Goal: Task Accomplishment & Management: Use online tool/utility

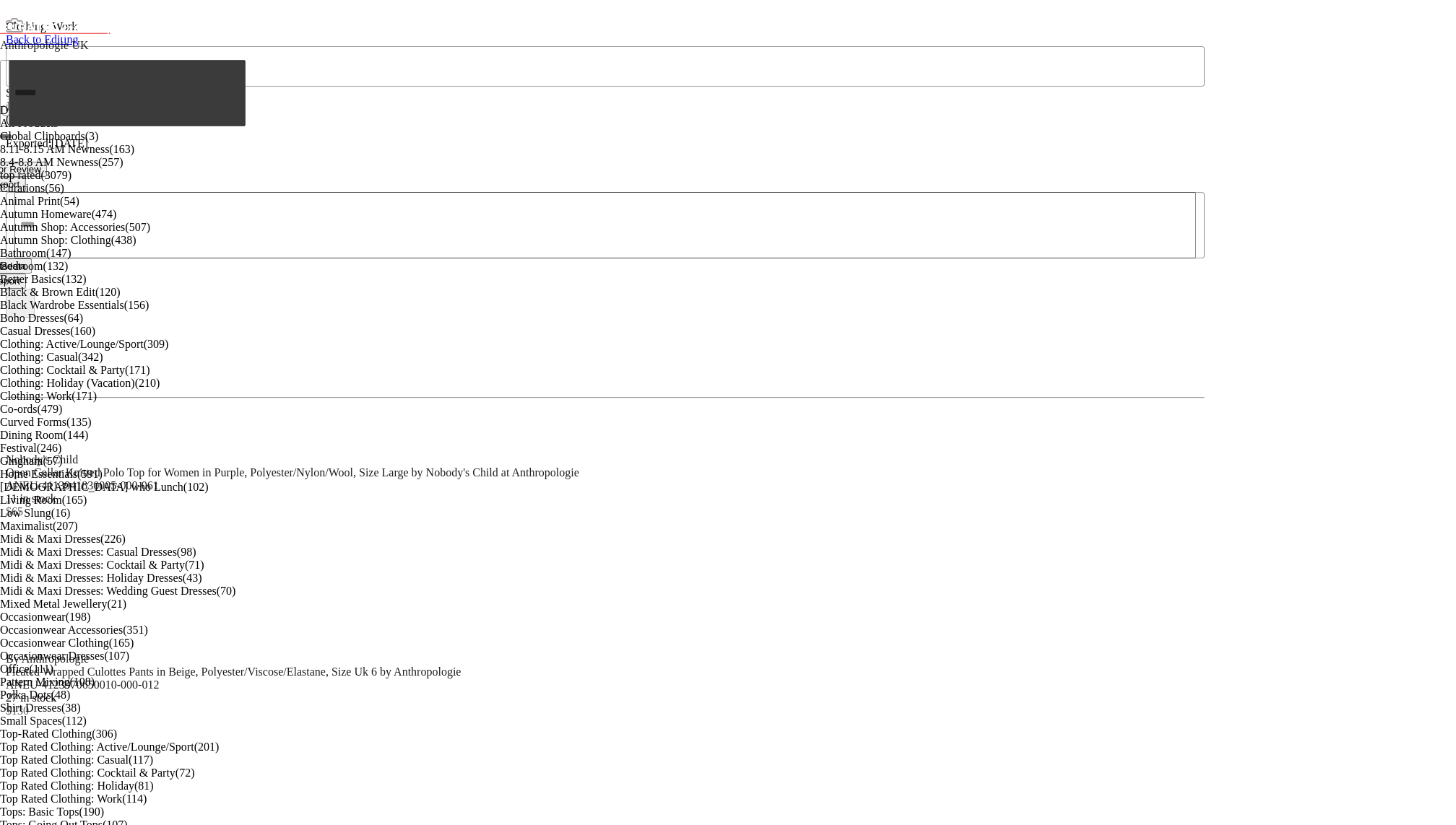
click at [116, 60] on div "Anthropologie UK **" at bounding box center [121, 40] width 243 height 39
click at [120, 101] on div "Anthropologie" at bounding box center [80, 94] width 127 height 13
type input "**"
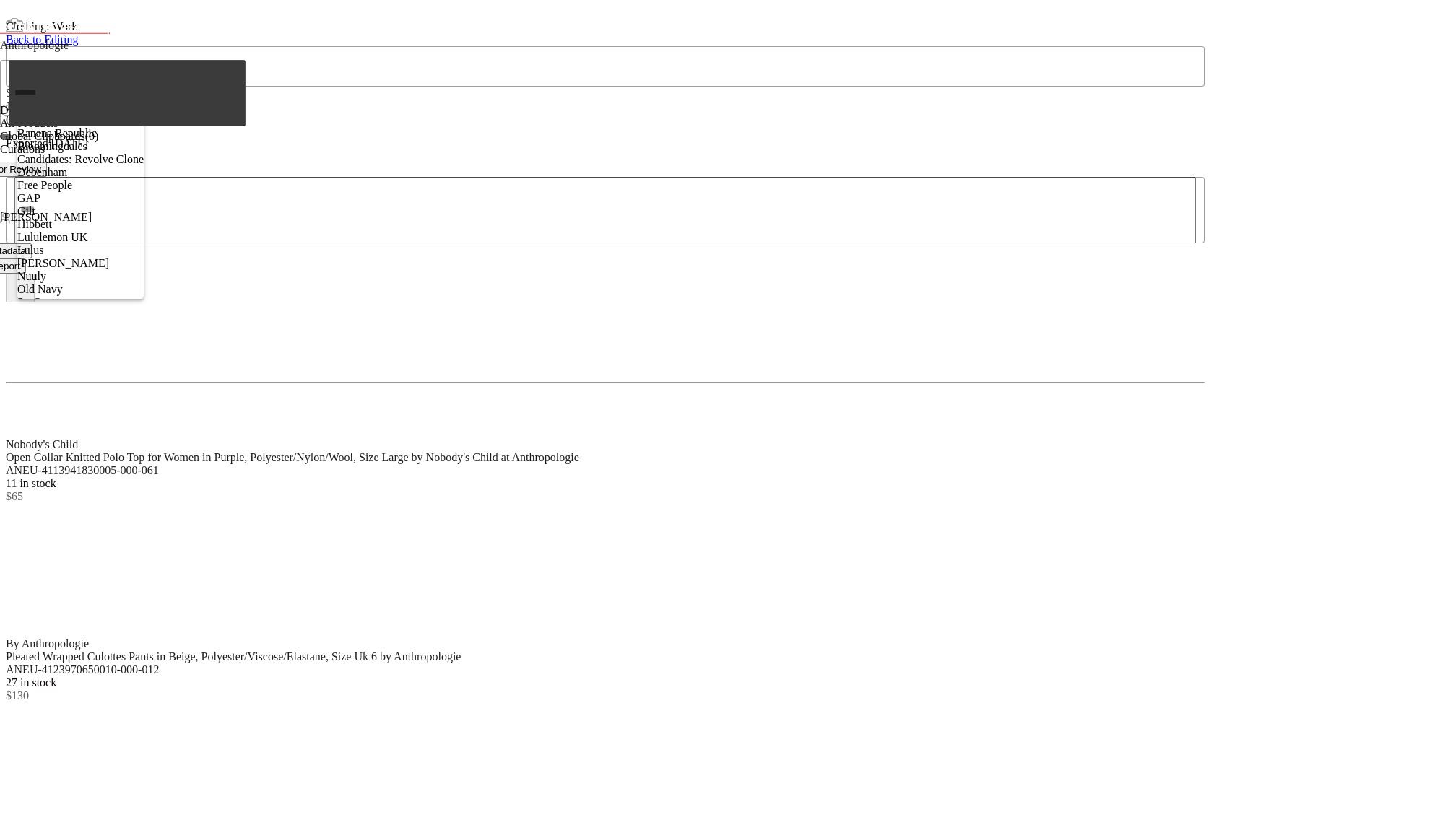
scroll to position [0, 0]
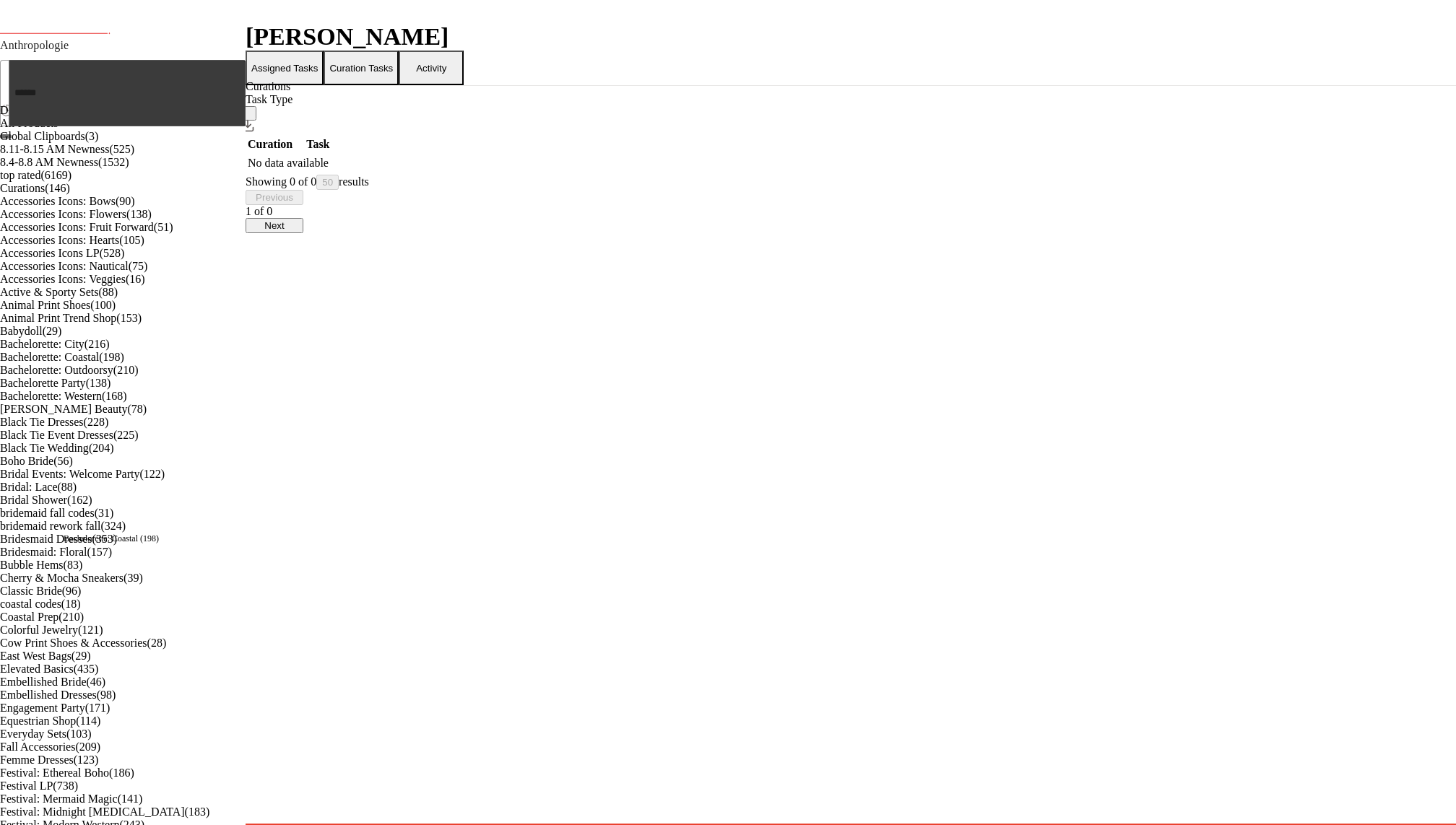
scroll to position [220, 0]
click at [133, 416] on div "Berry Beauty (78)" at bounding box center [123, 409] width 245 height 13
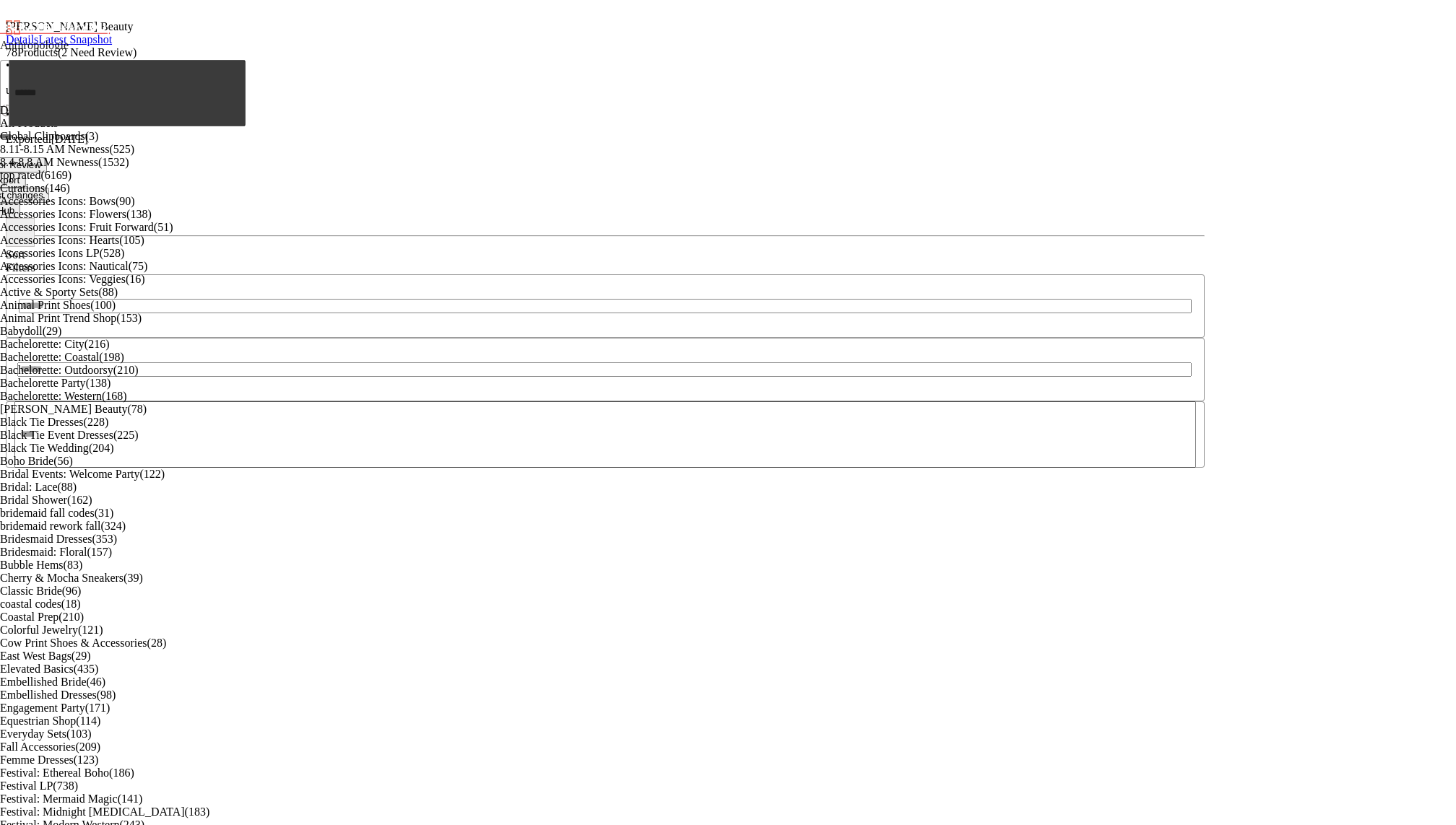
scroll to position [1461, 0]
click at [15, 205] on span "Hub" at bounding box center [5, 210] width 17 height 11
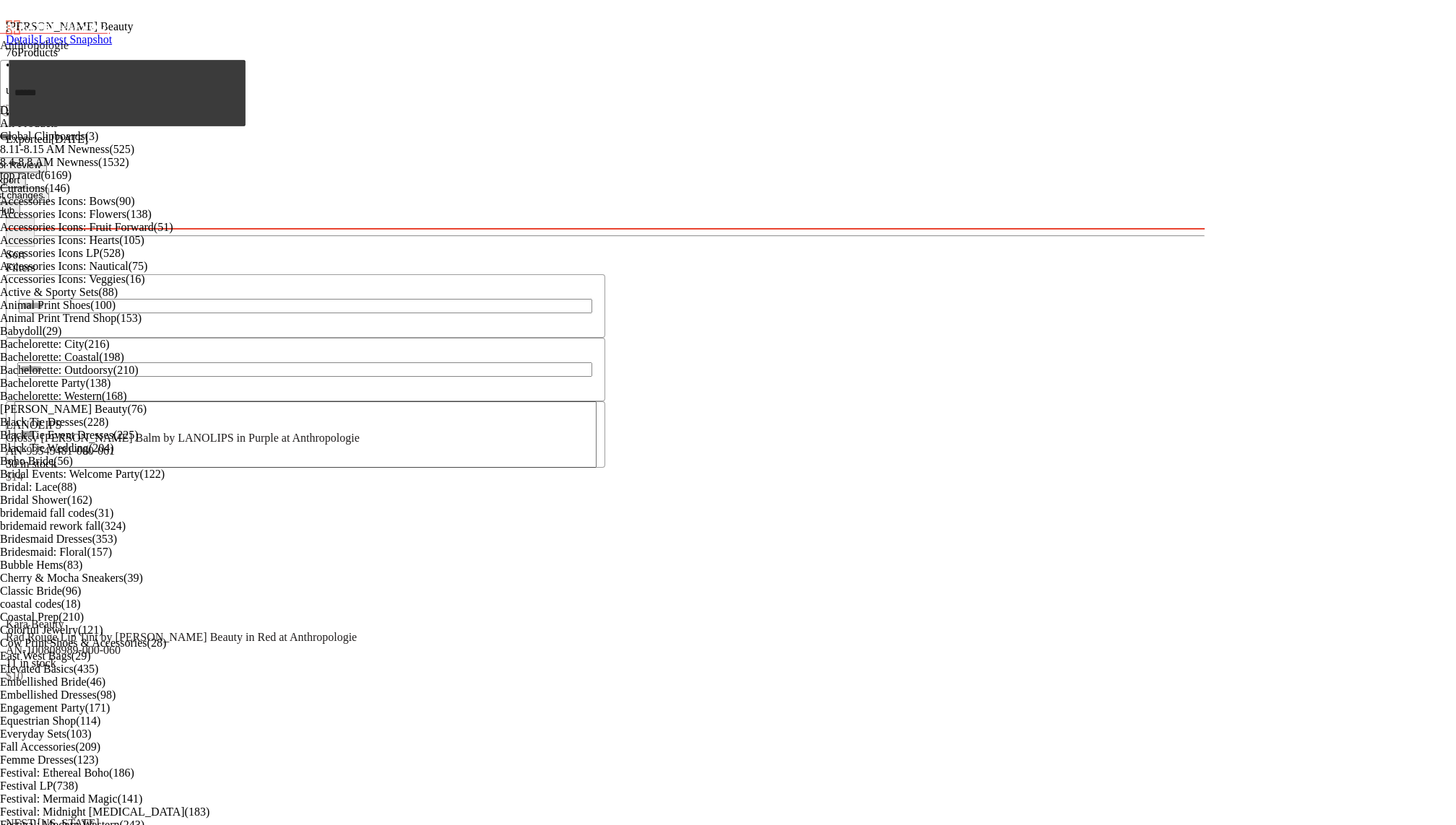
scroll to position [42, 0]
click at [1082, 45] on div "Berry Beauty Details Latest Snapshot" at bounding box center [605, 26] width 1199 height 40
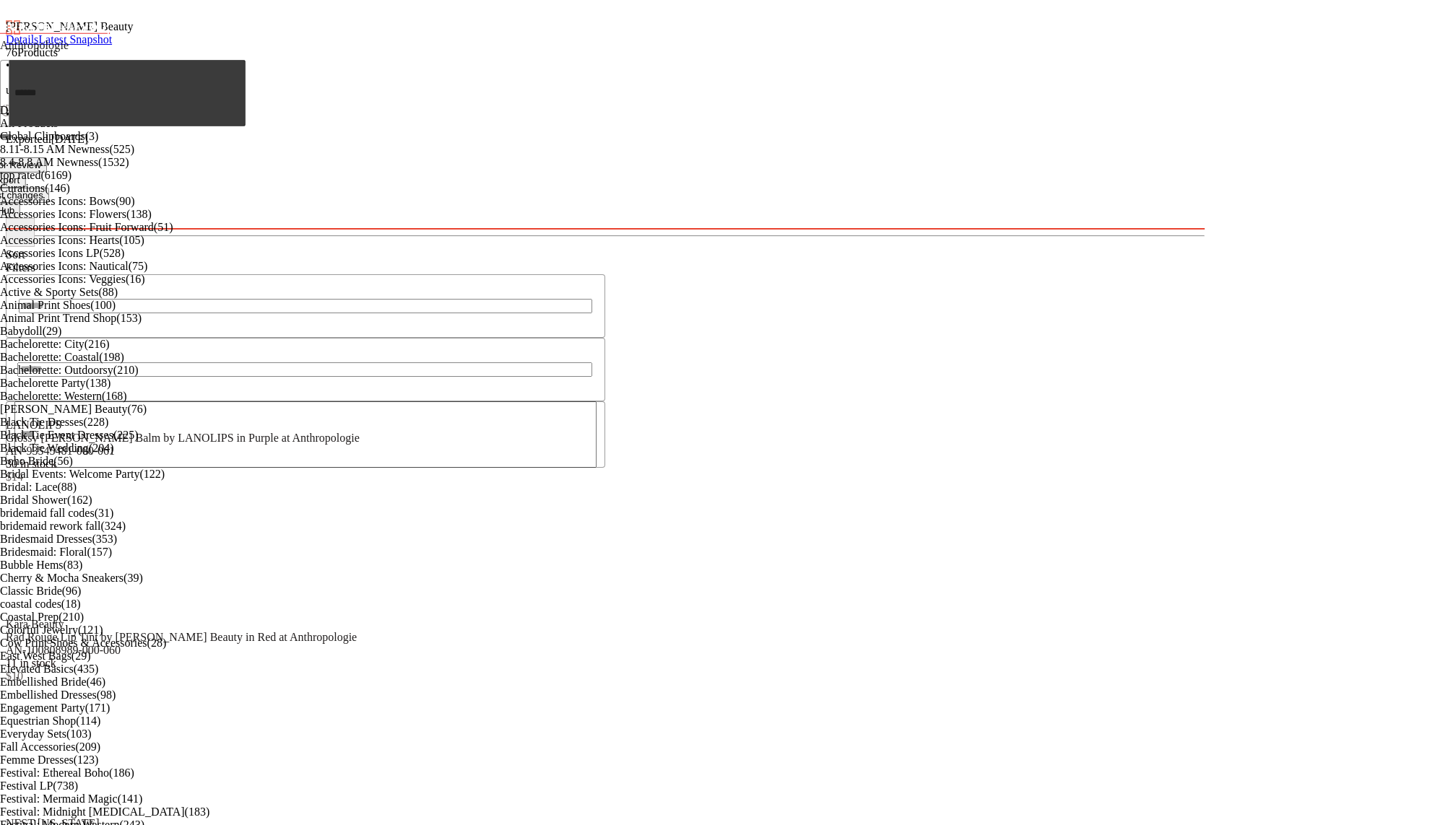
click at [1204, 78] on div "Berry Beauty Details Latest Snapshot 76 Products • updated Aug 14th • Exported …" at bounding box center [605, 117] width 1199 height 224
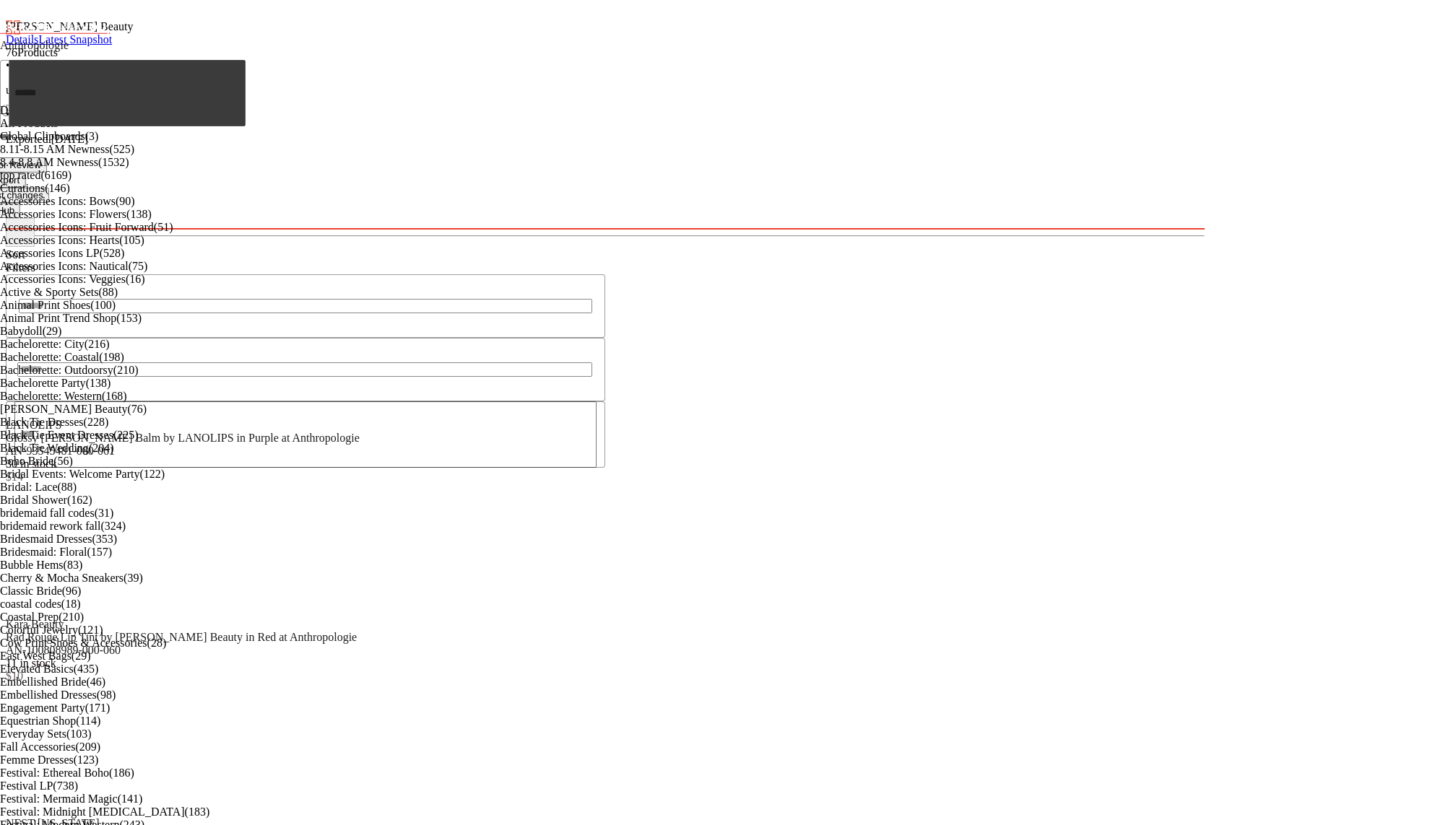
click at [1078, 64] on div "76 Products • updated Aug 14th • Exported Aug 7th" at bounding box center [605, 96] width 1199 height 99
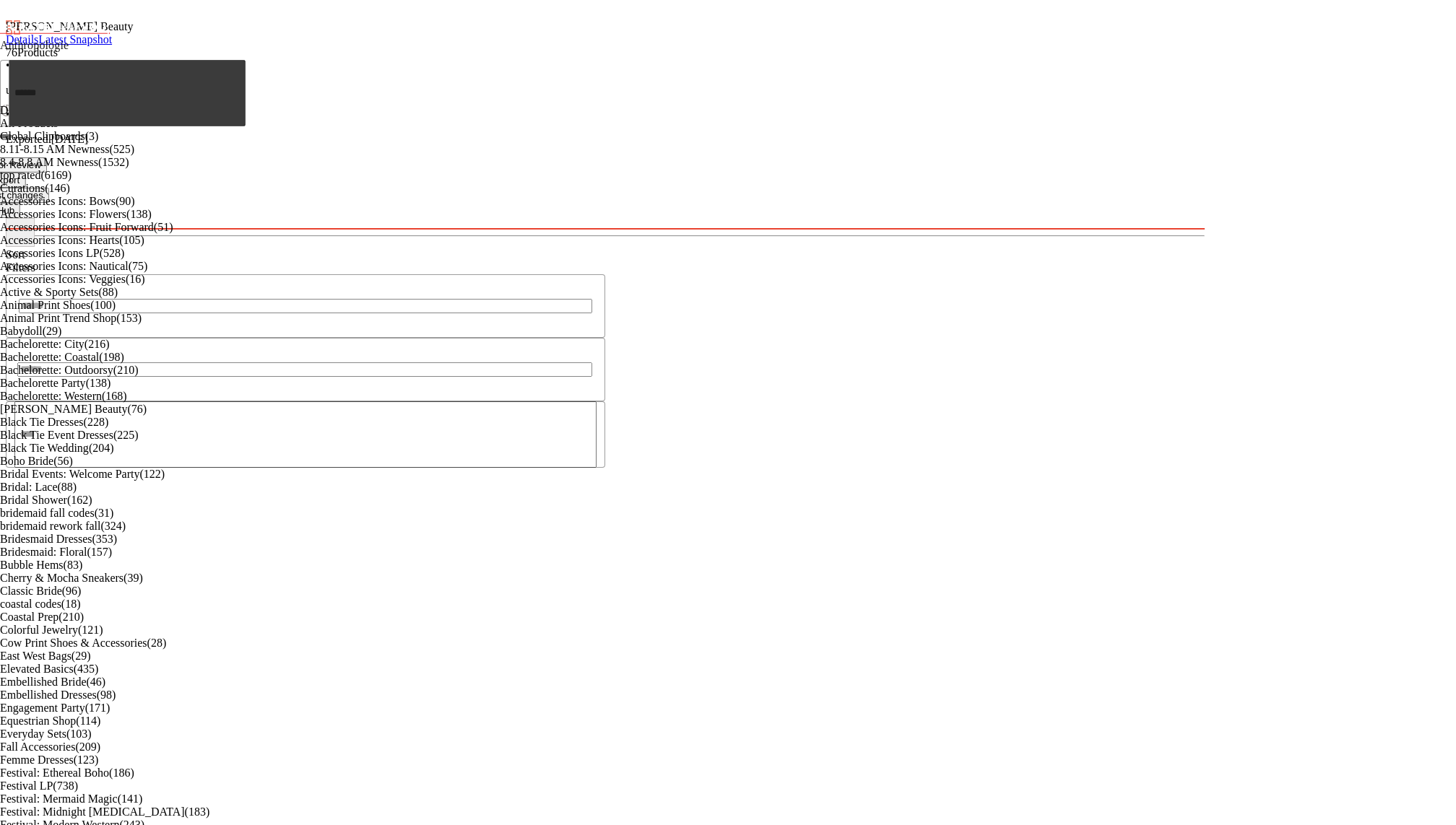
scroll to position [2398, 0]
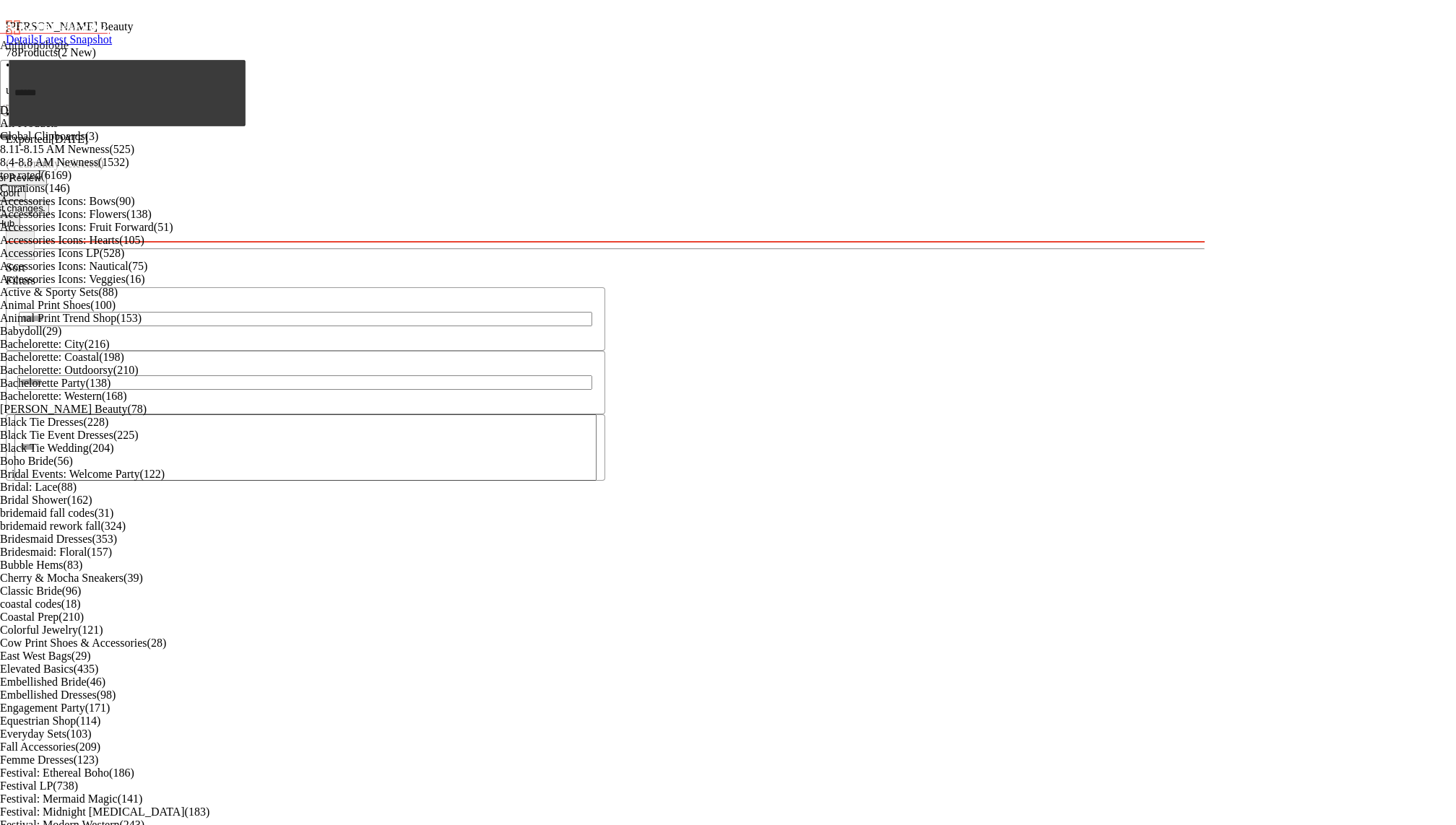
scroll to position [4962, 0]
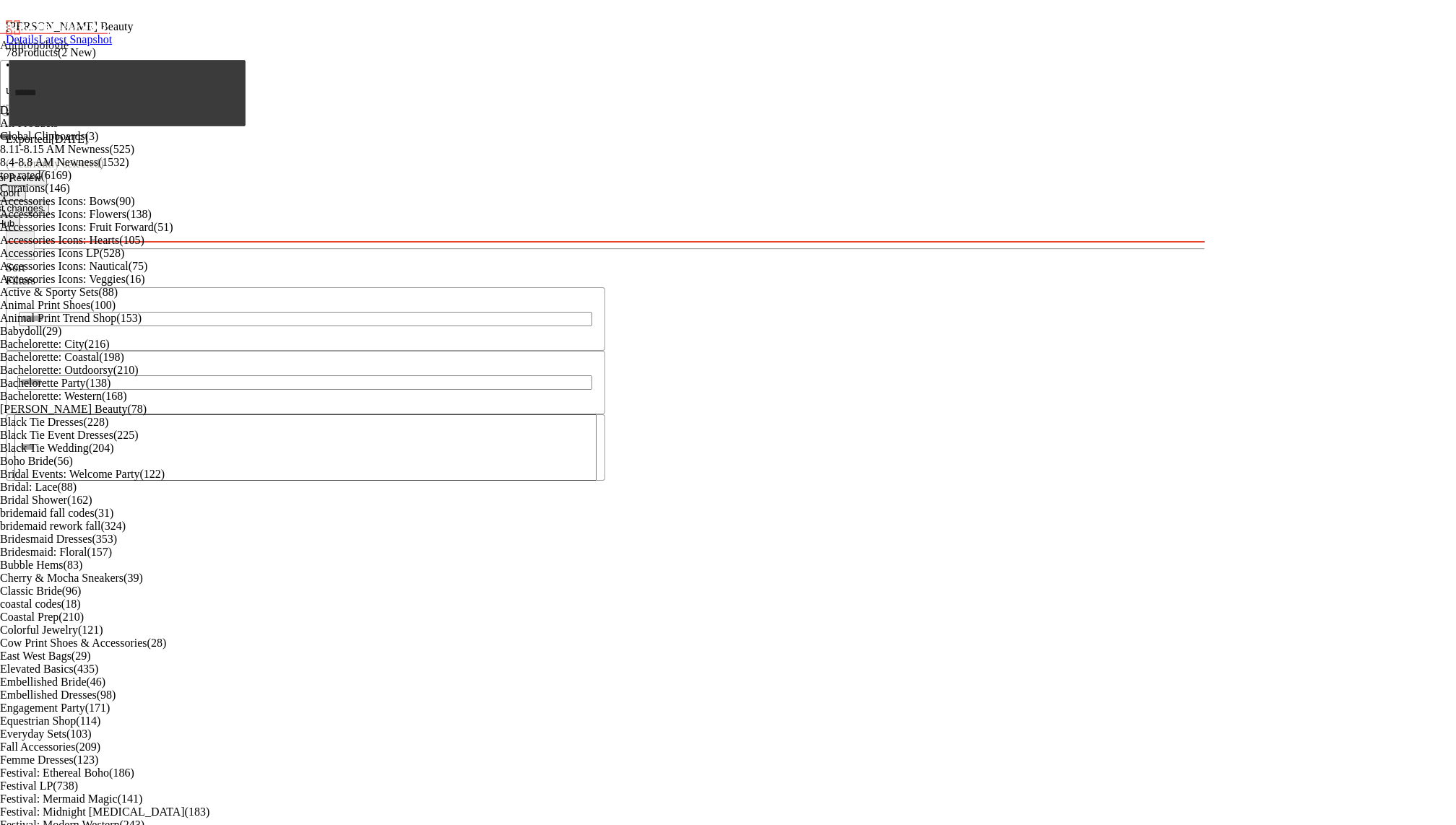
scroll to position [5510, 0]
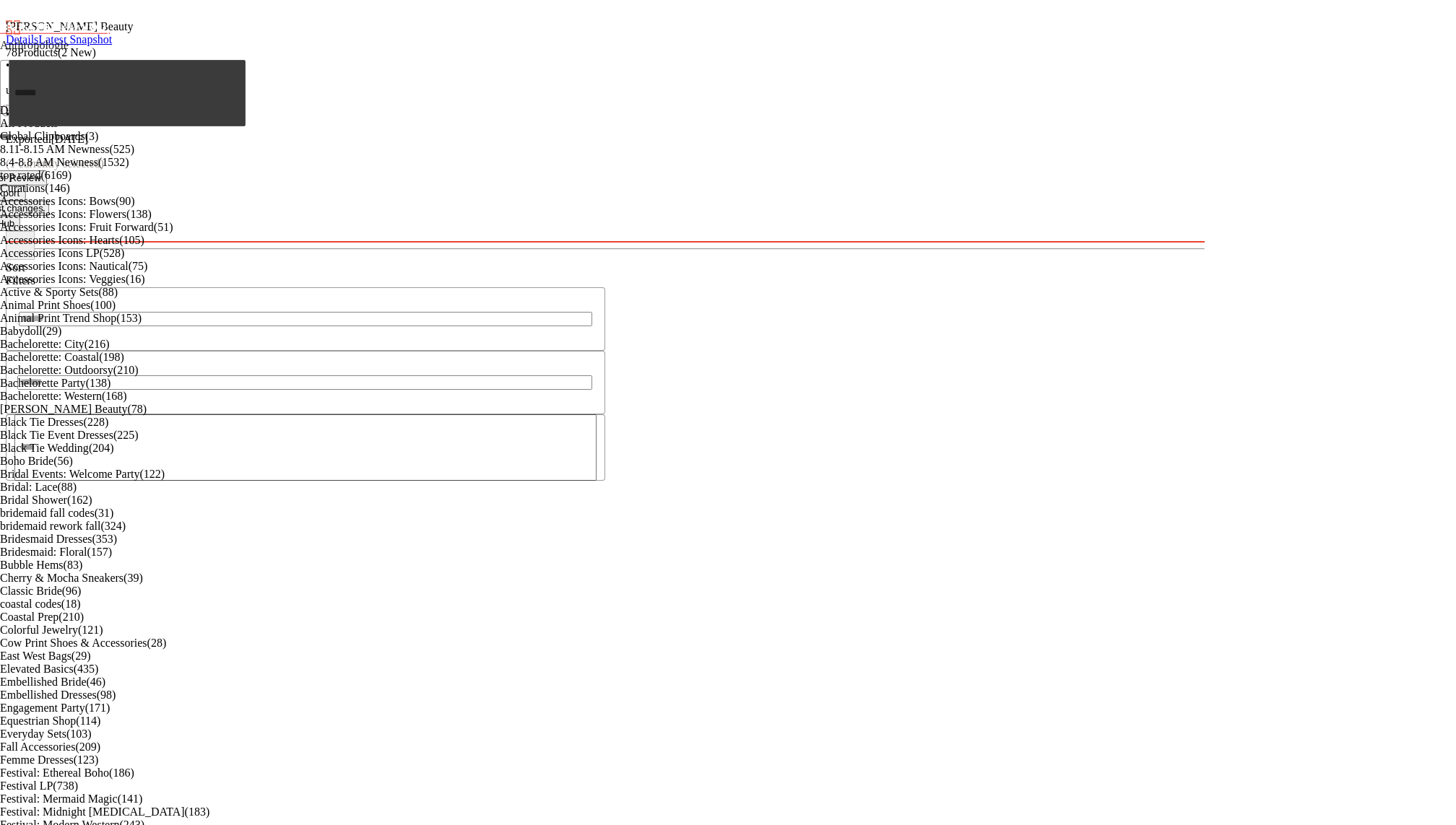
scroll to position [10587, 0]
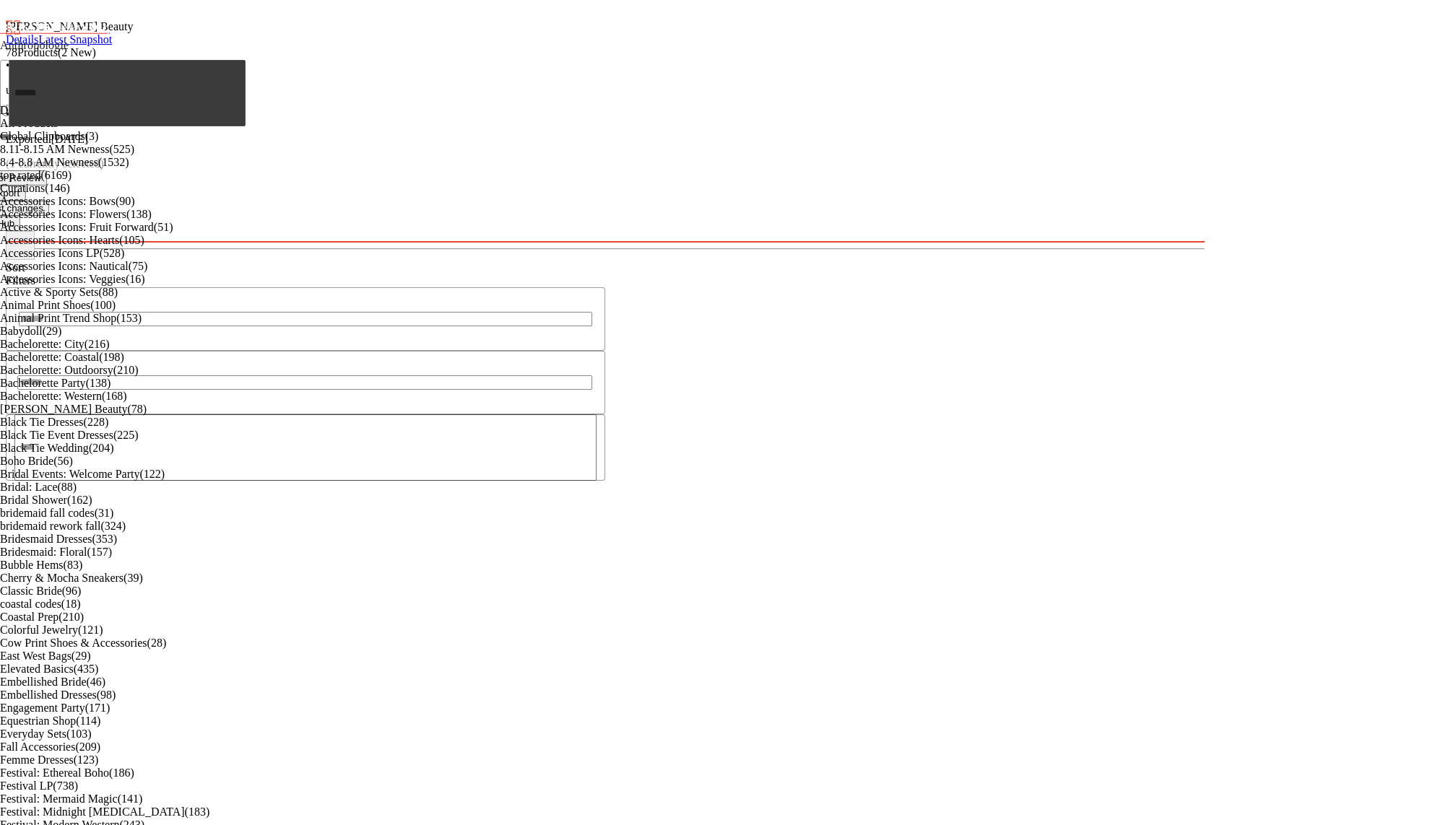
scroll to position [16807, 0]
type input "*****"
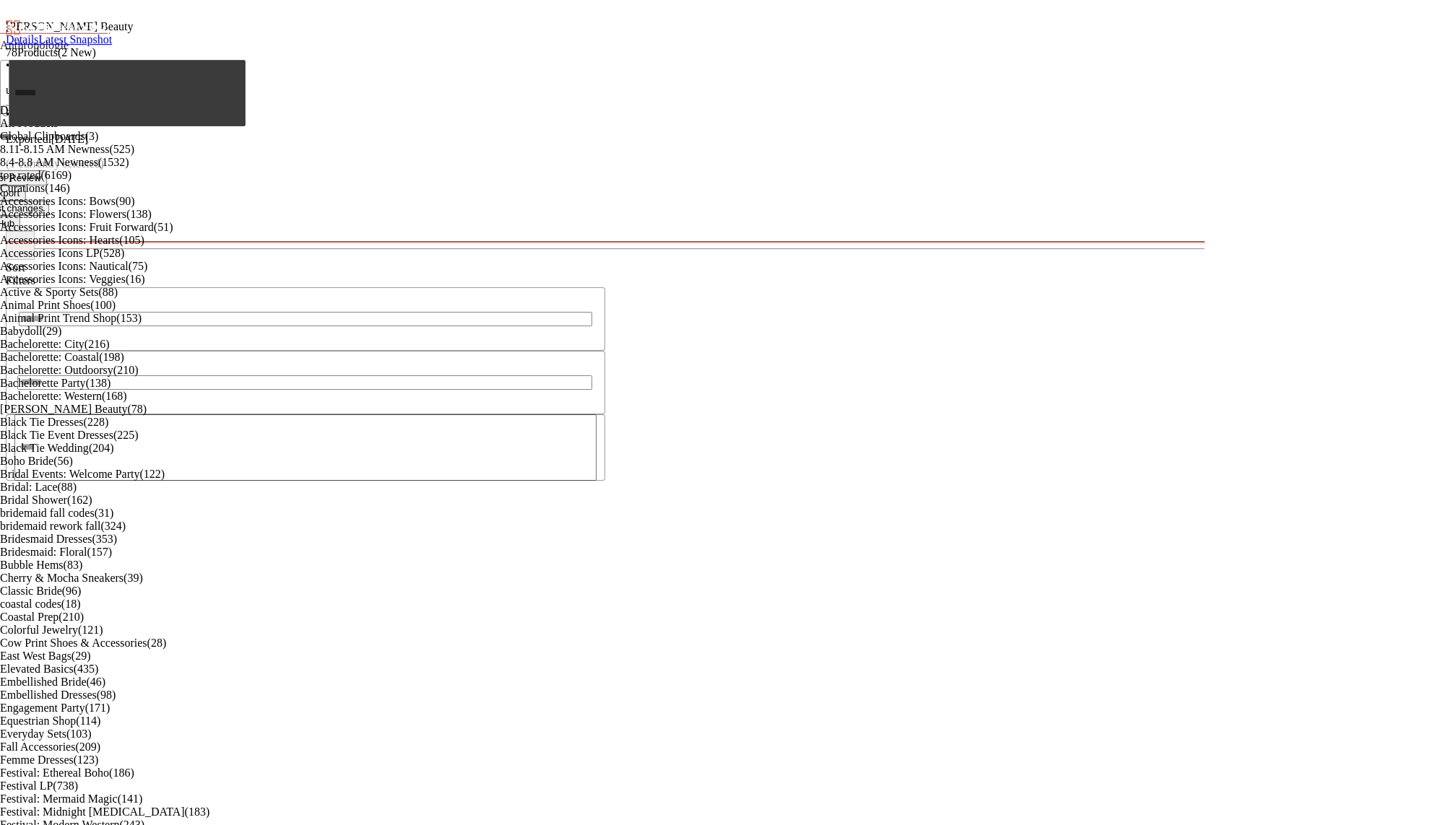
scroll to position [4941, 0]
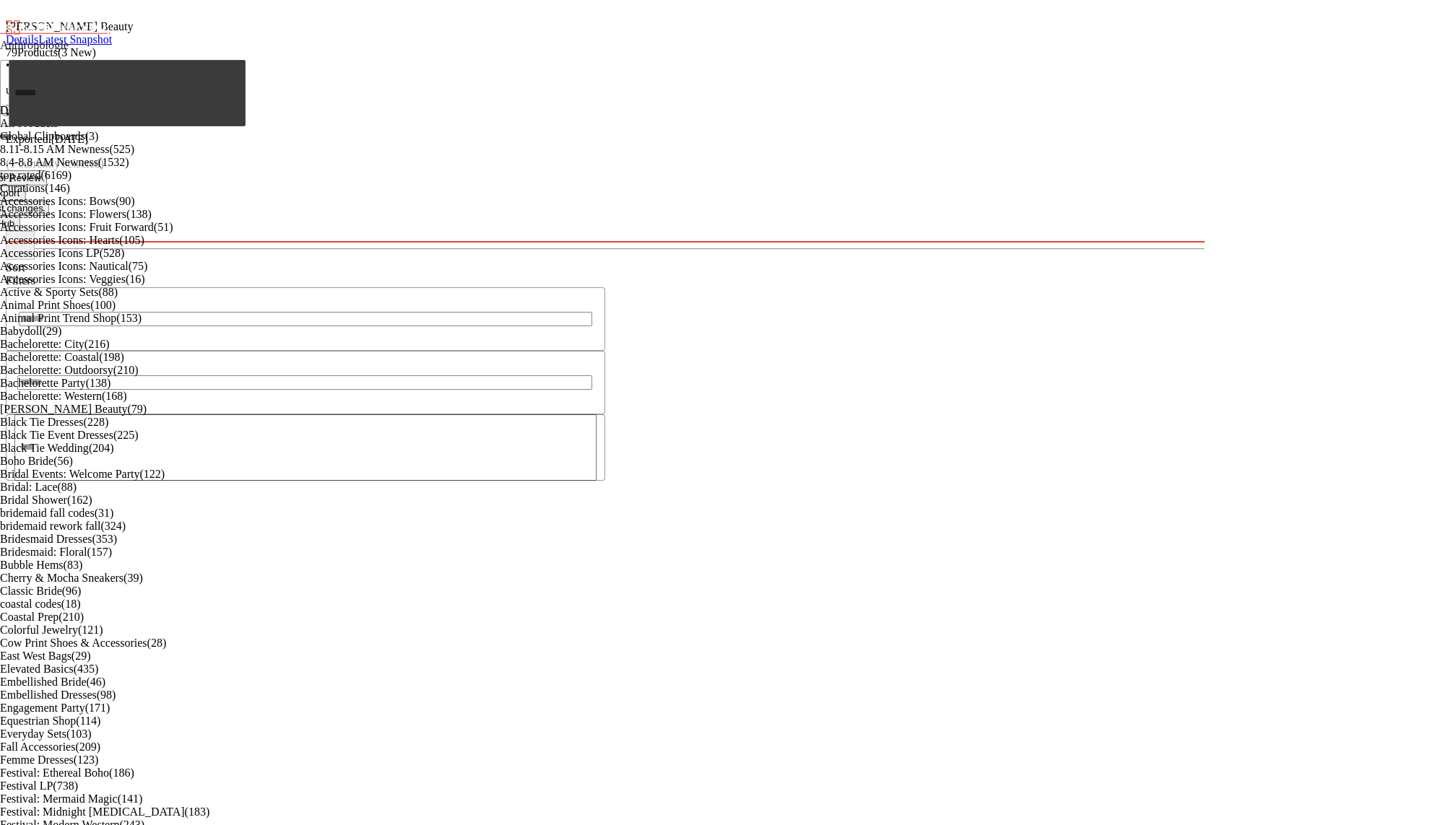
scroll to position [3989, 0]
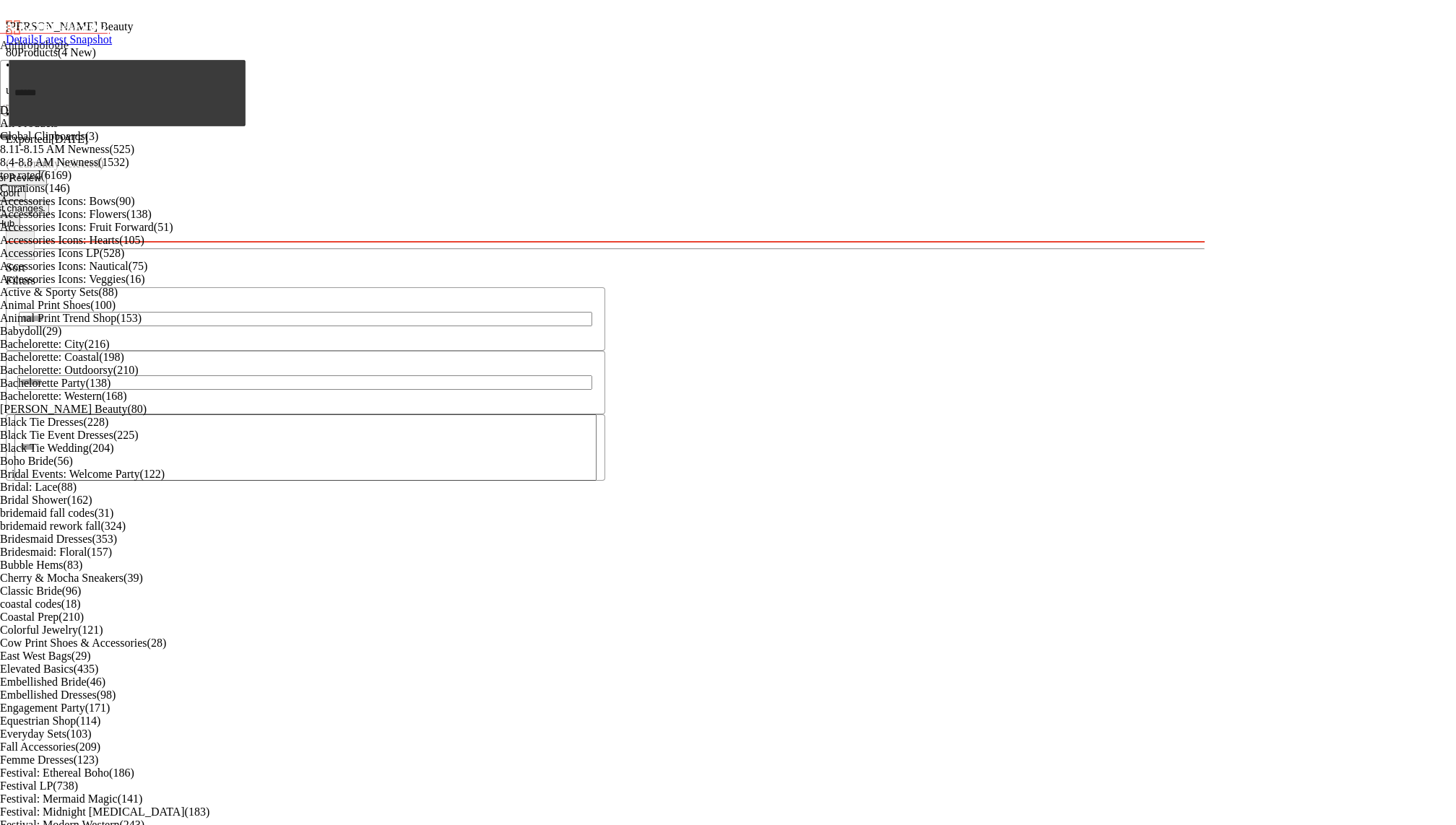
scroll to position [1727, 0]
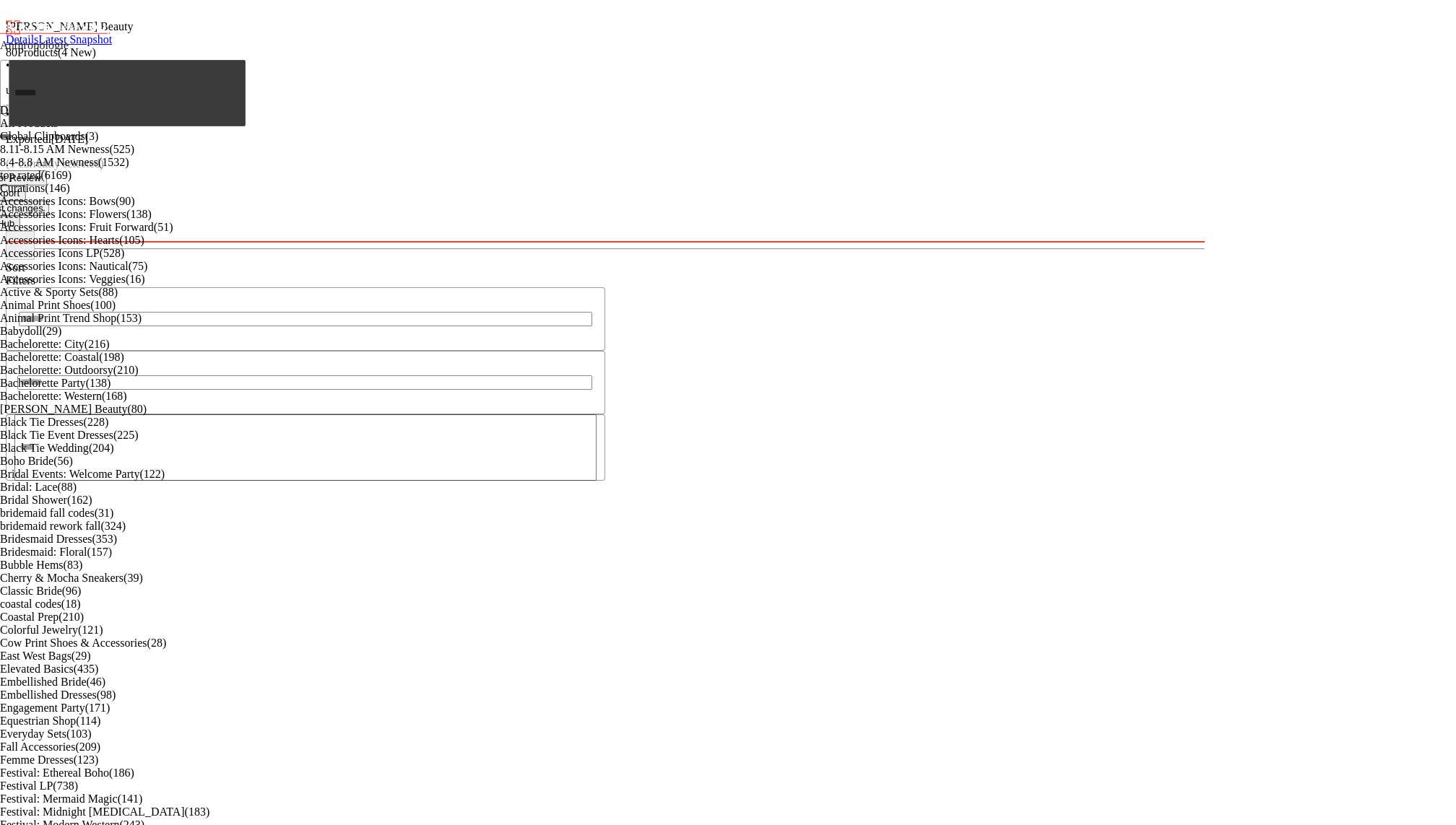
scroll to position [6465, 0]
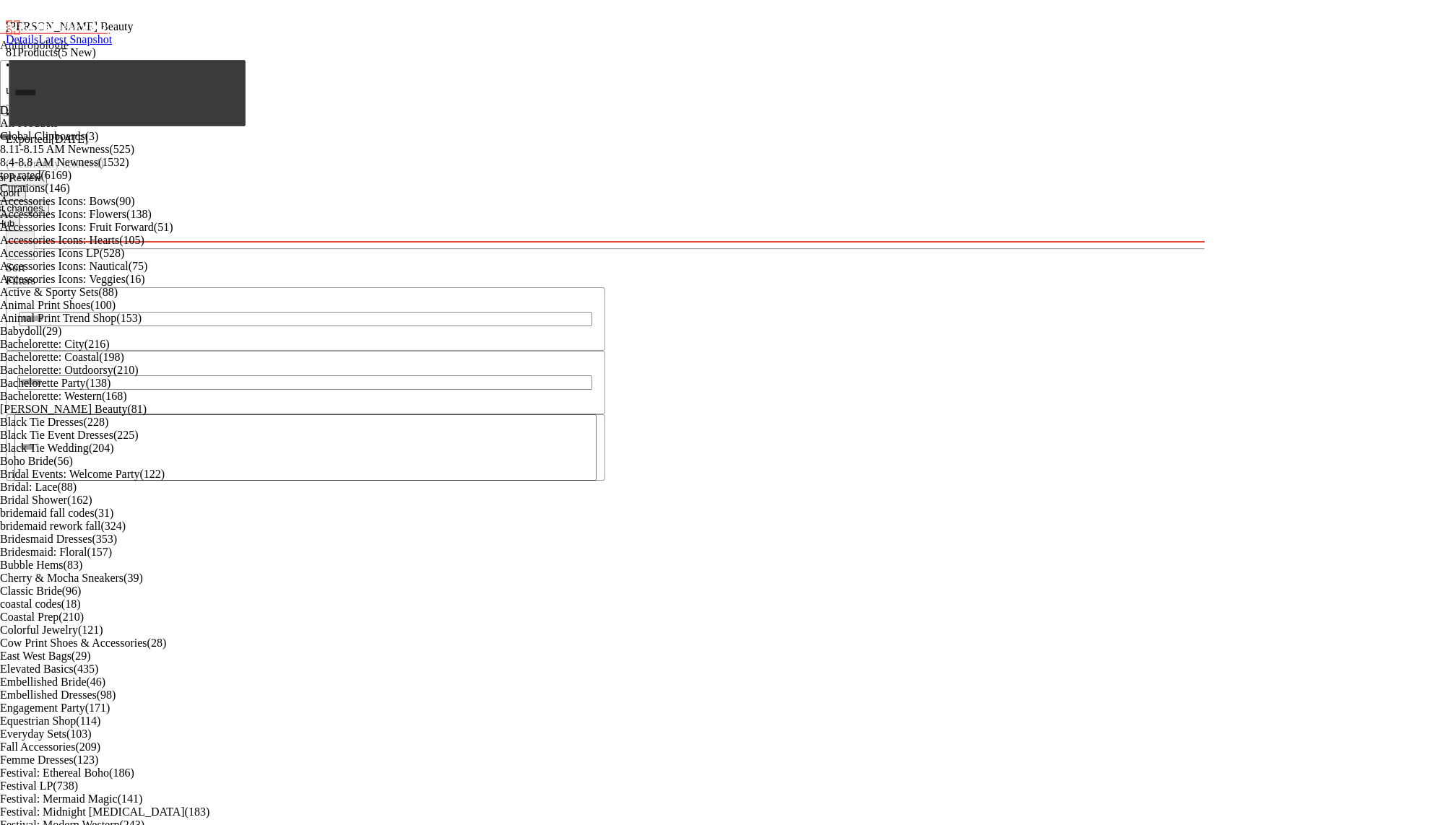
scroll to position [2224, 0]
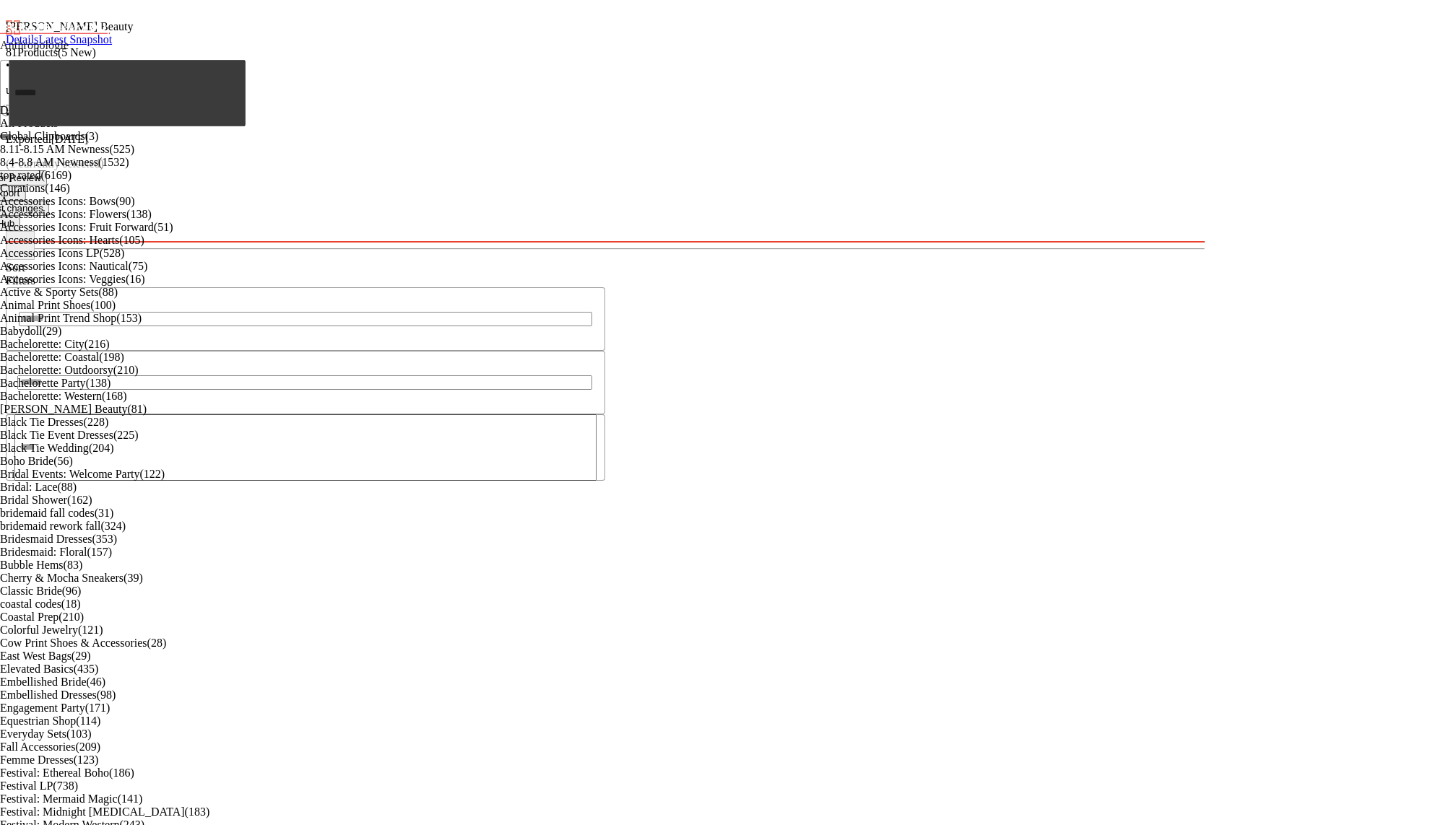
scroll to position [5288, 0]
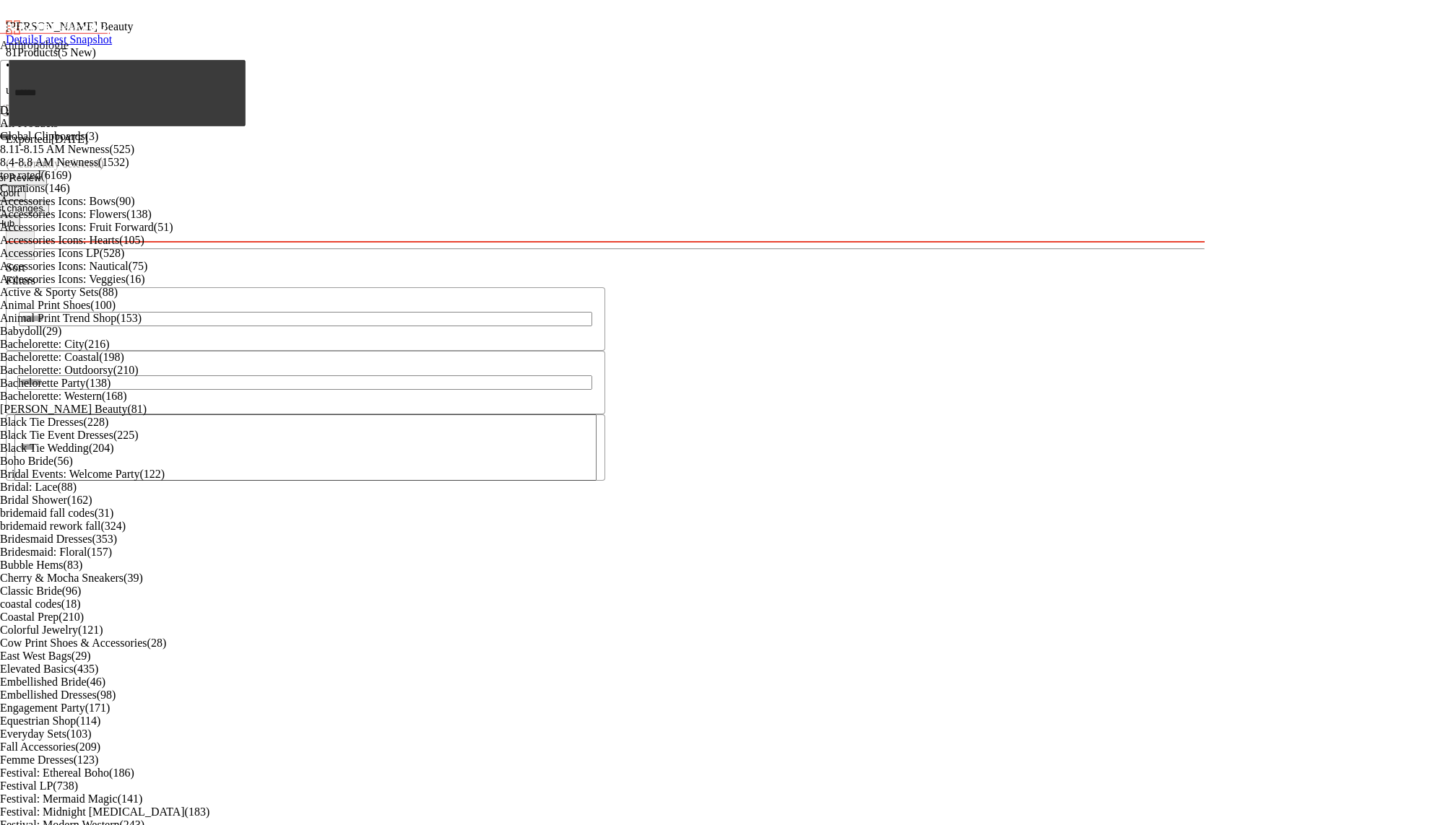
scroll to position [6234, 0]
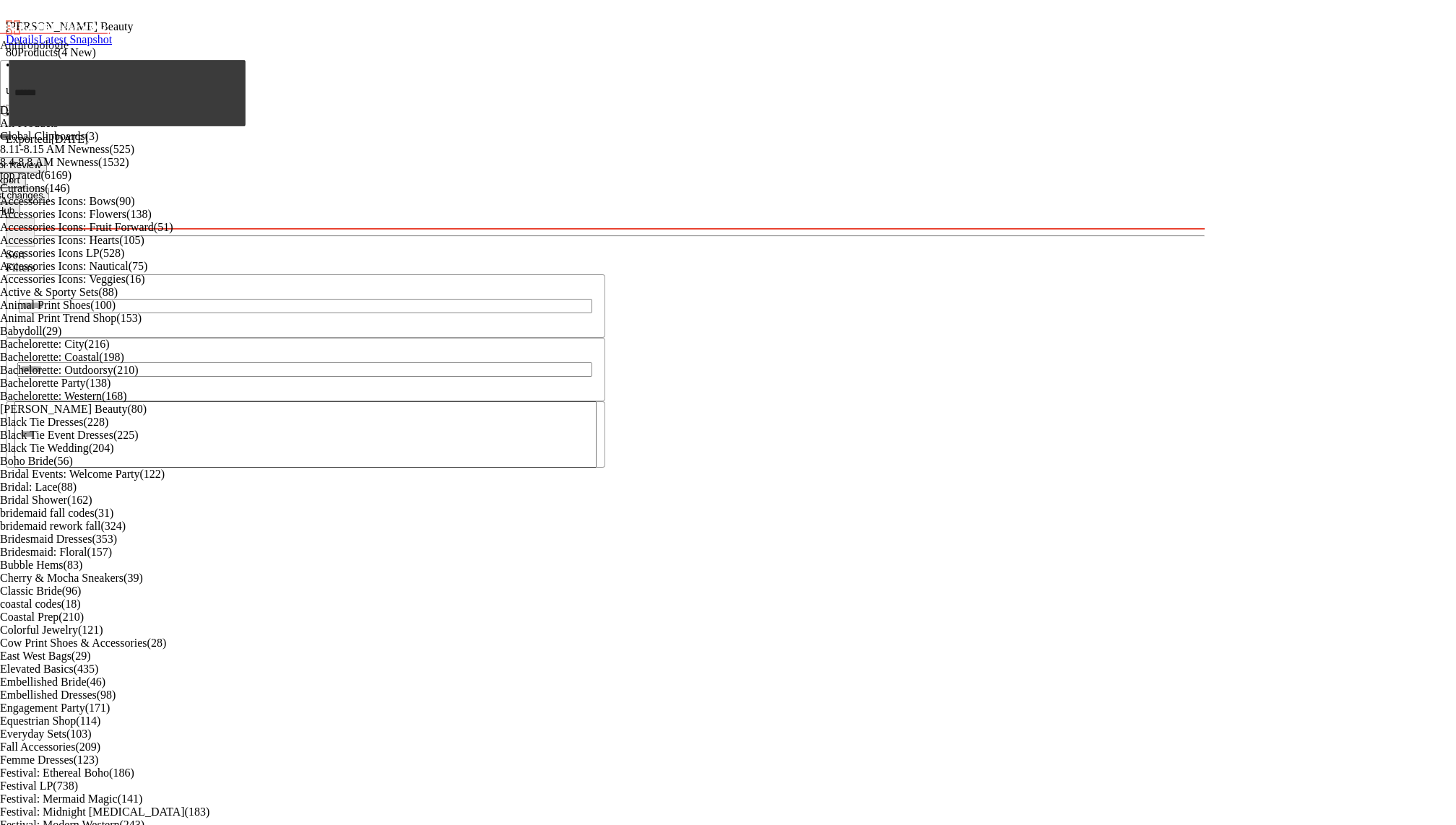
scroll to position [6442, 0]
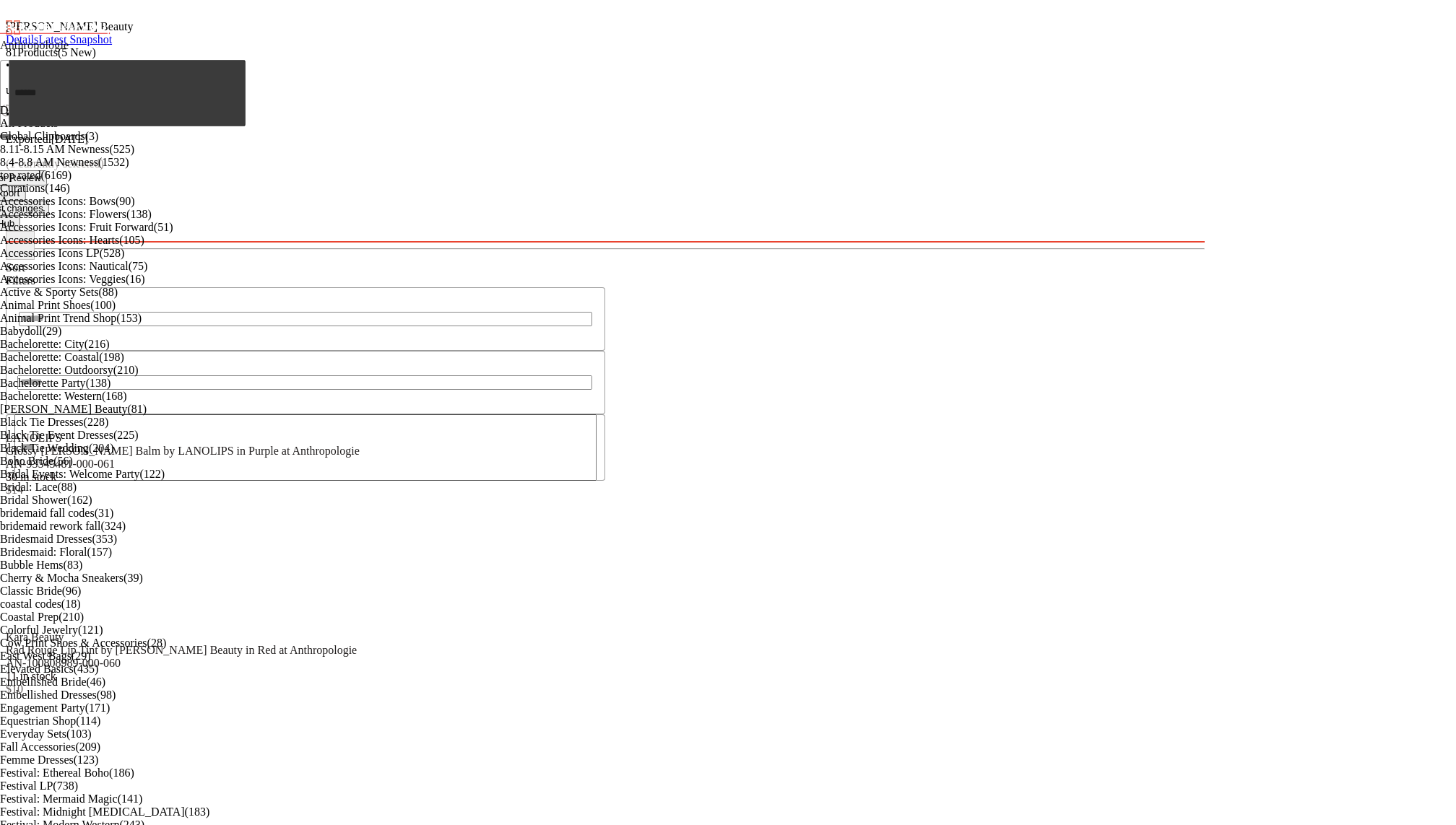
click at [996, 57] on div "81 Products (5 New) • updated Aug 14th • Exported Aug 7th (1 currently selected)" at bounding box center [605, 109] width 1199 height 124
click at [26, 185] on button "Export" at bounding box center [5, 193] width 40 height 16
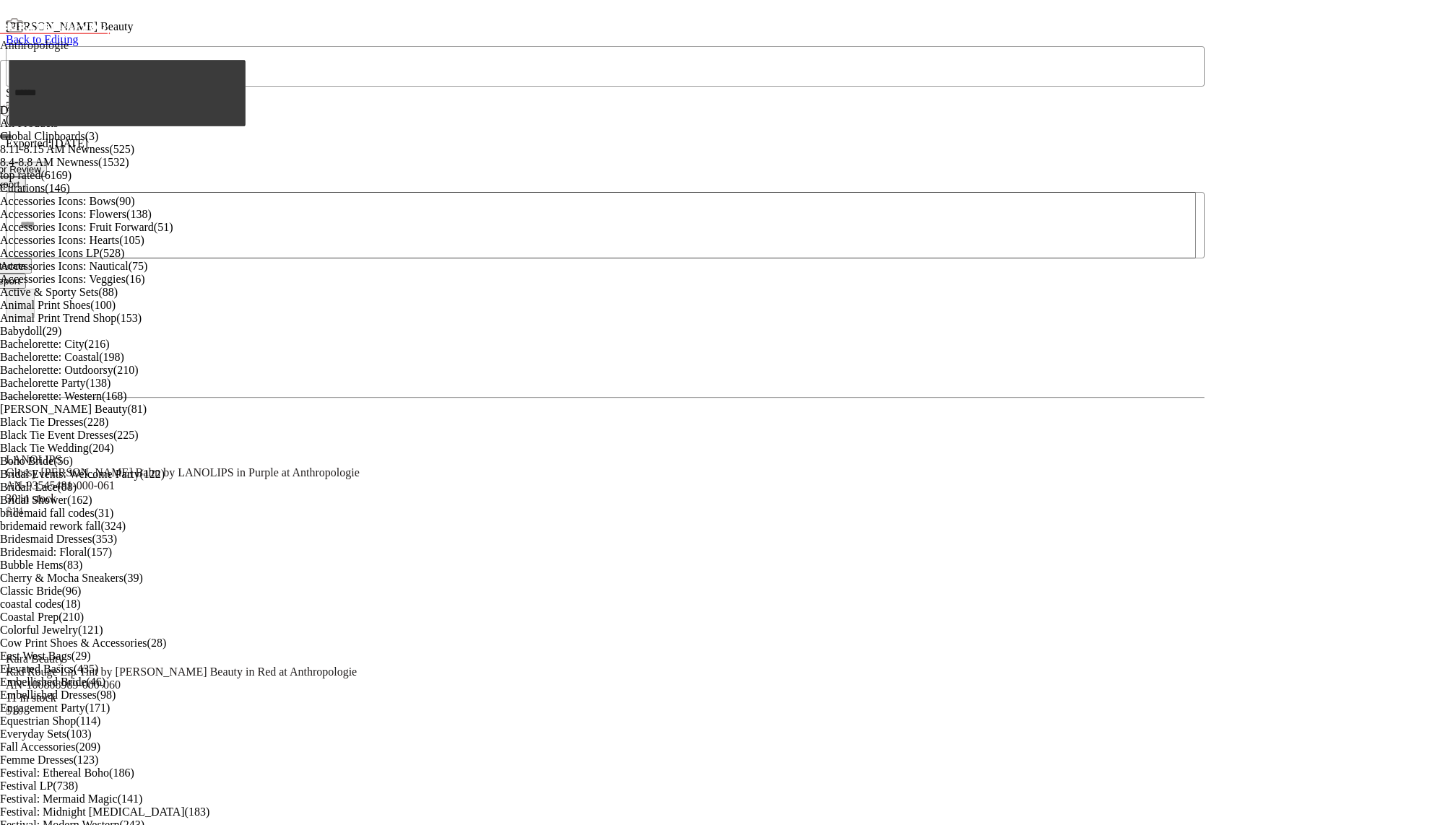
click at [144, 101] on input "text" at bounding box center [127, 93] width 237 height 67
type input "***"
click at [138, 127] on span "ktails" at bounding box center [125, 120] width 26 height 12
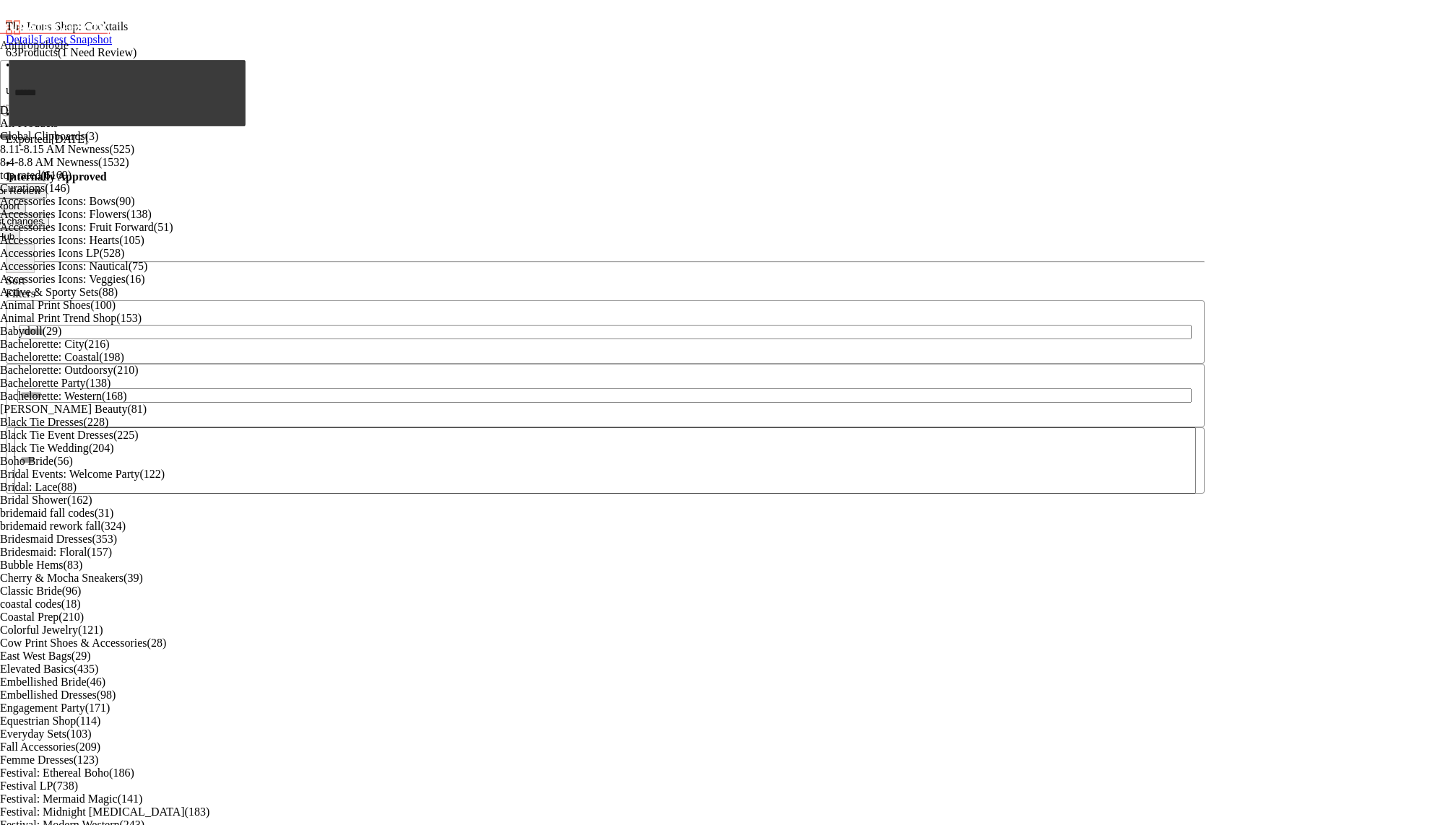
scroll to position [2098, 0]
click at [15, 231] on span "Hub" at bounding box center [5, 237] width 17 height 11
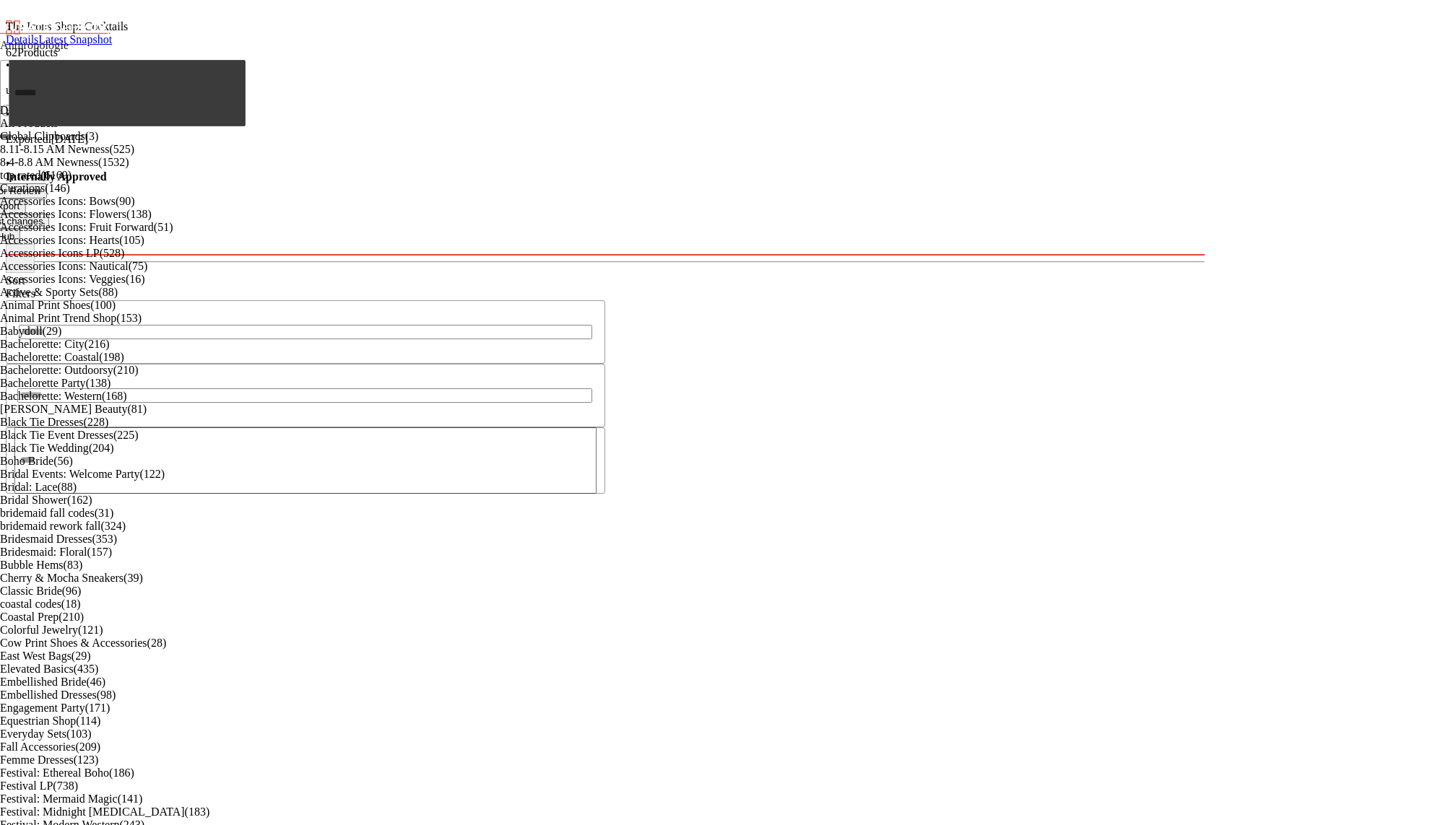
scroll to position [2626, 0]
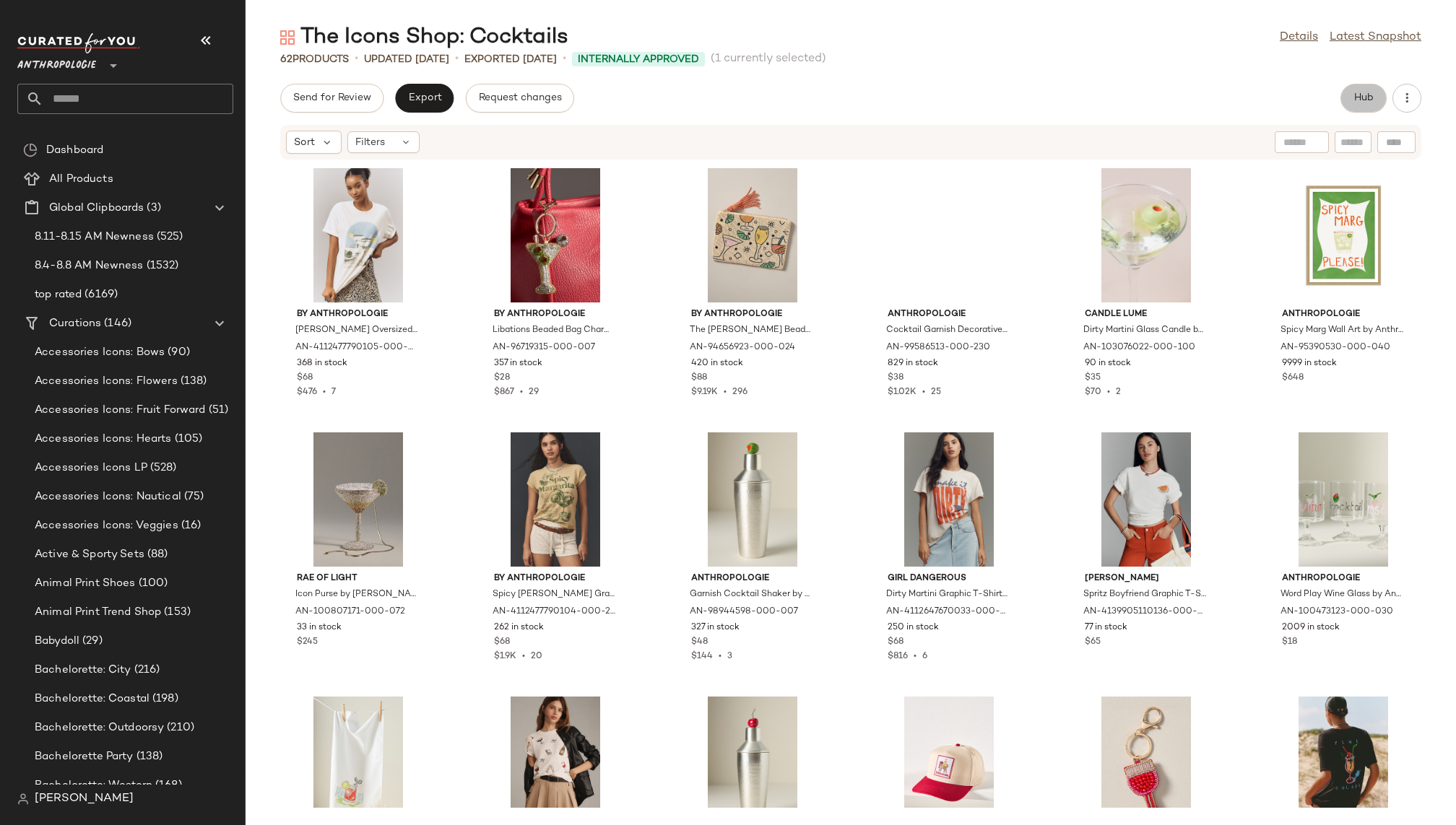
click at [1366, 95] on span "Hub" at bounding box center [1364, 98] width 20 height 12
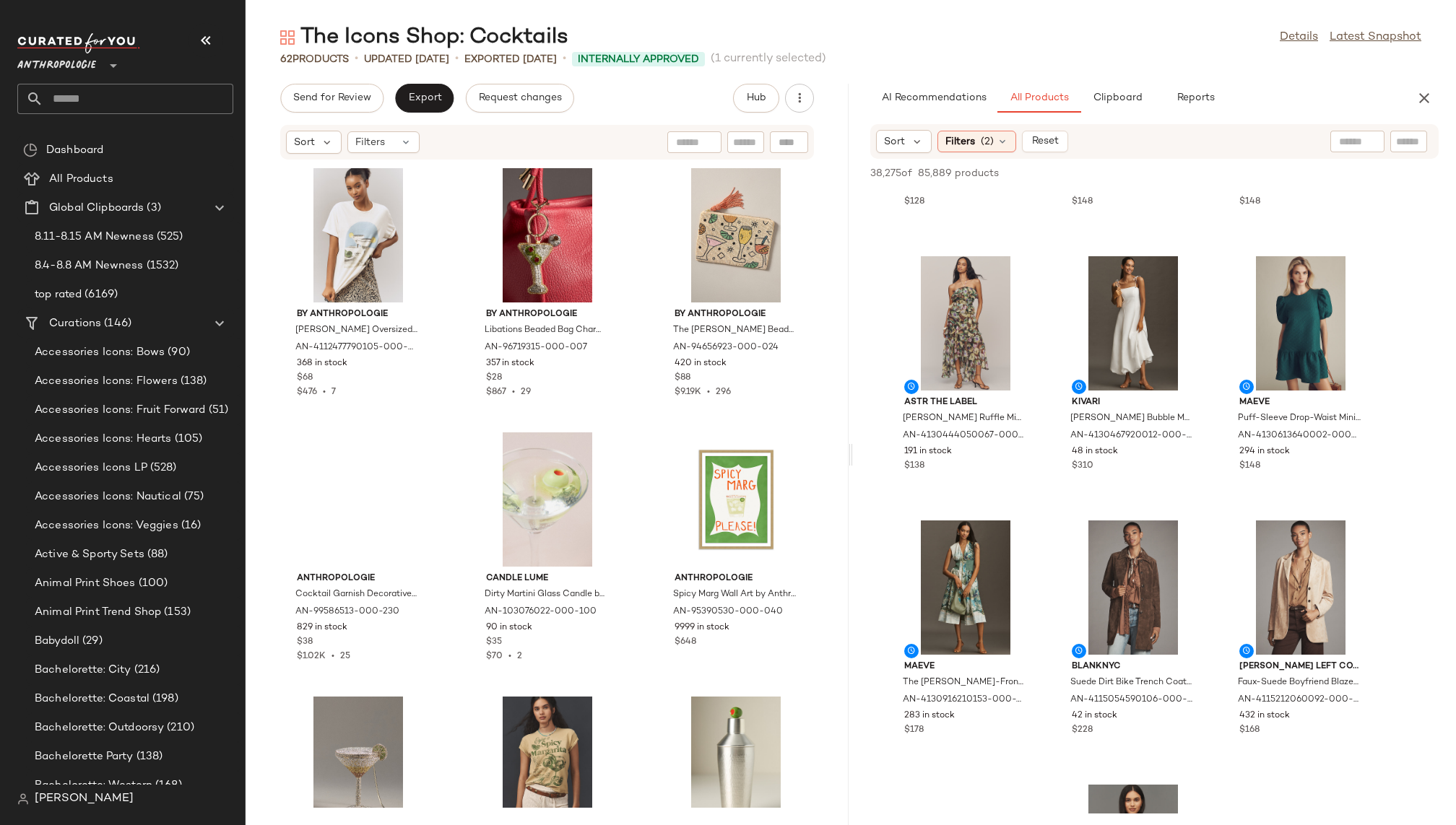
scroll to position [4490, 0]
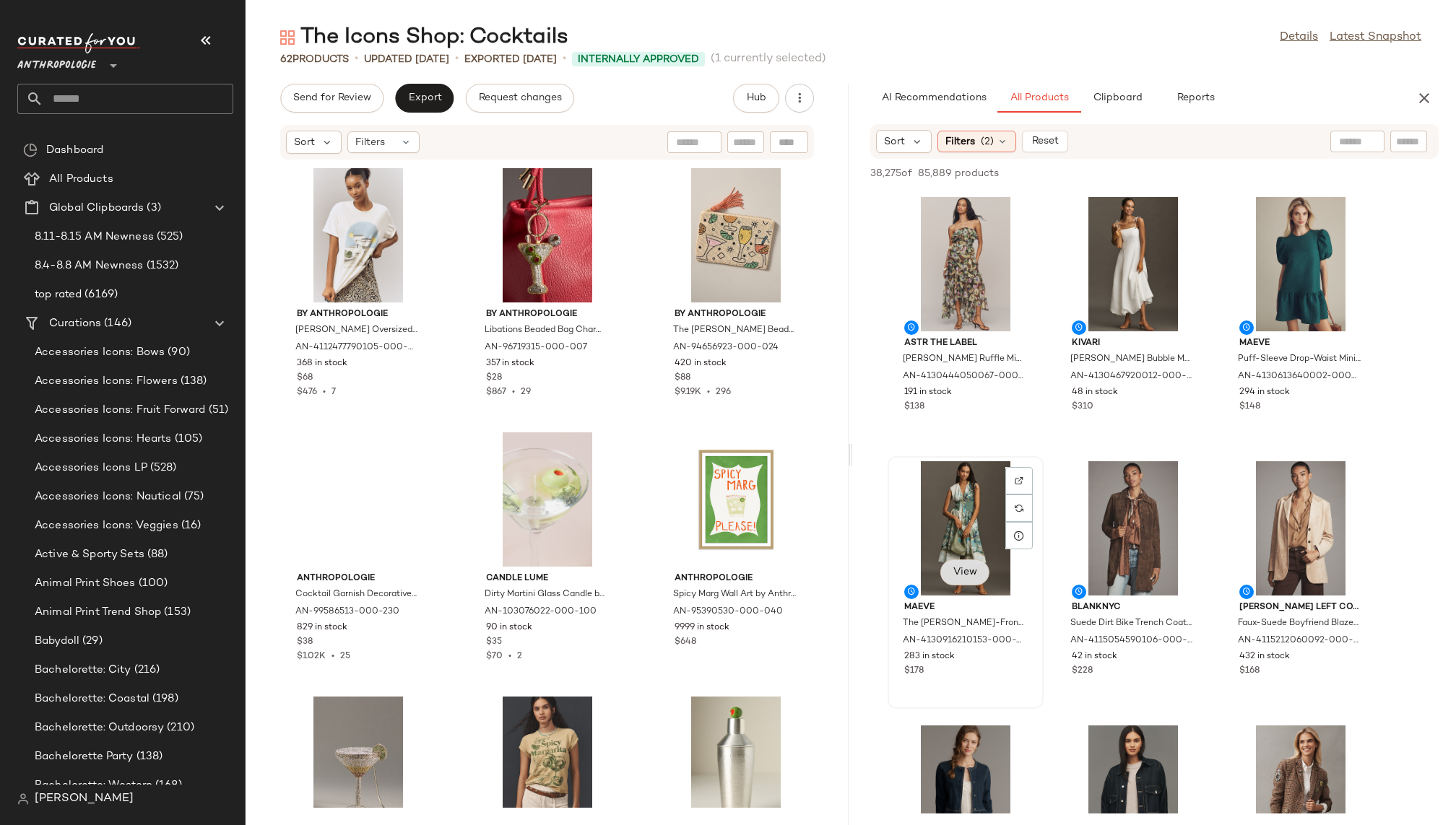
click at [964, 577] on span "View" at bounding box center [965, 572] width 25 height 12
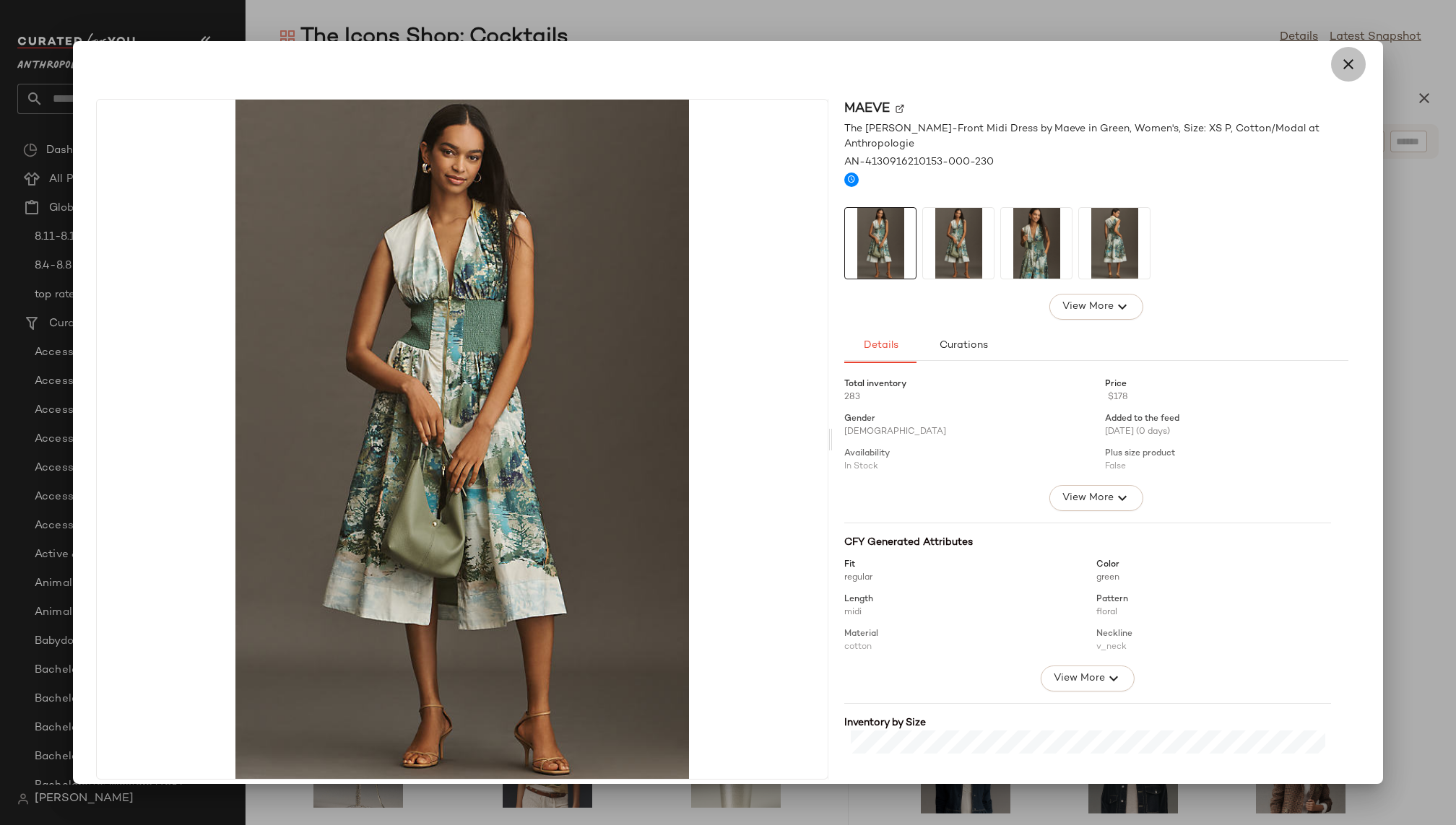
click at [1340, 63] on icon "button" at bounding box center [1348, 64] width 17 height 17
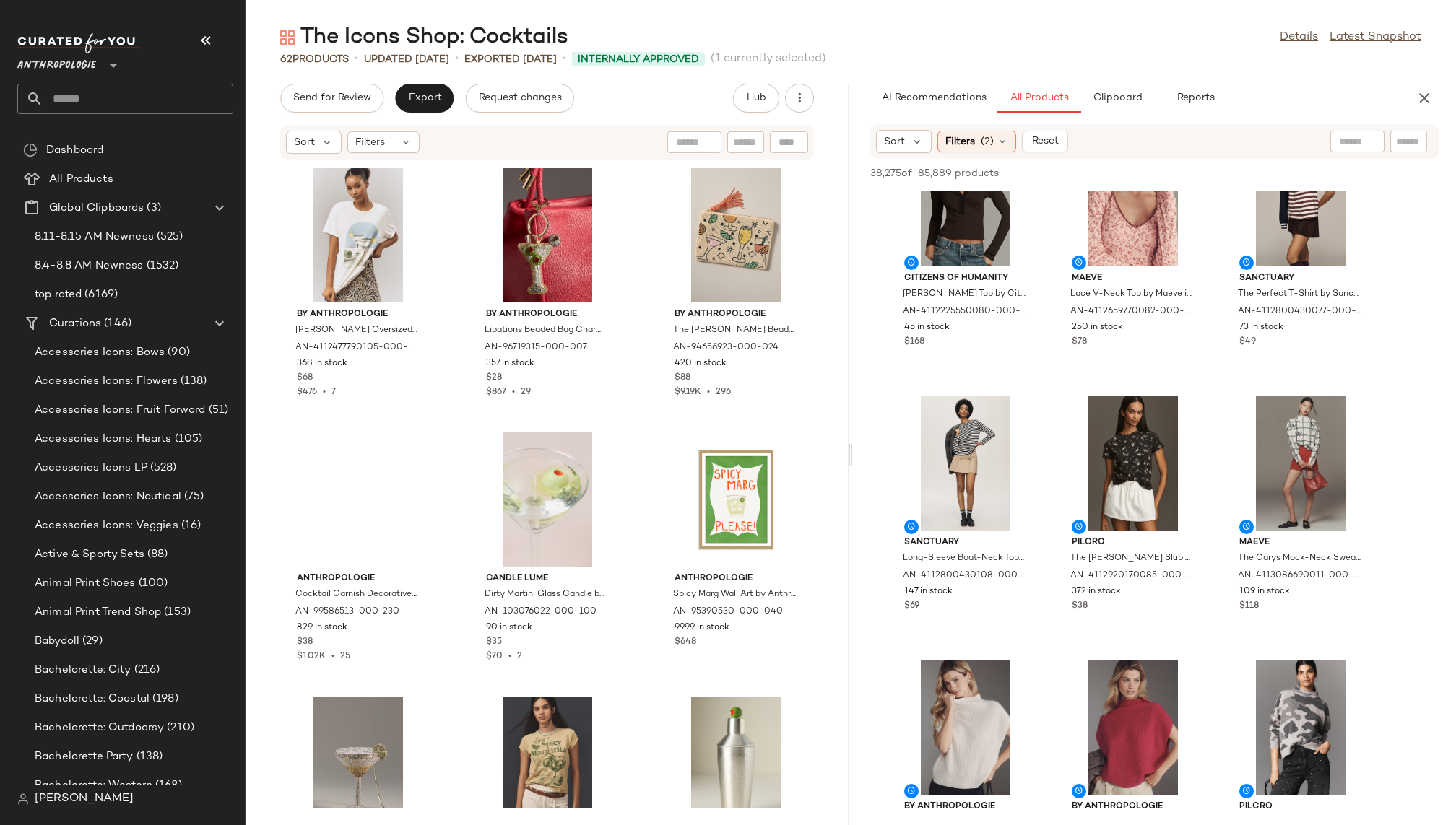
scroll to position [7226, 0]
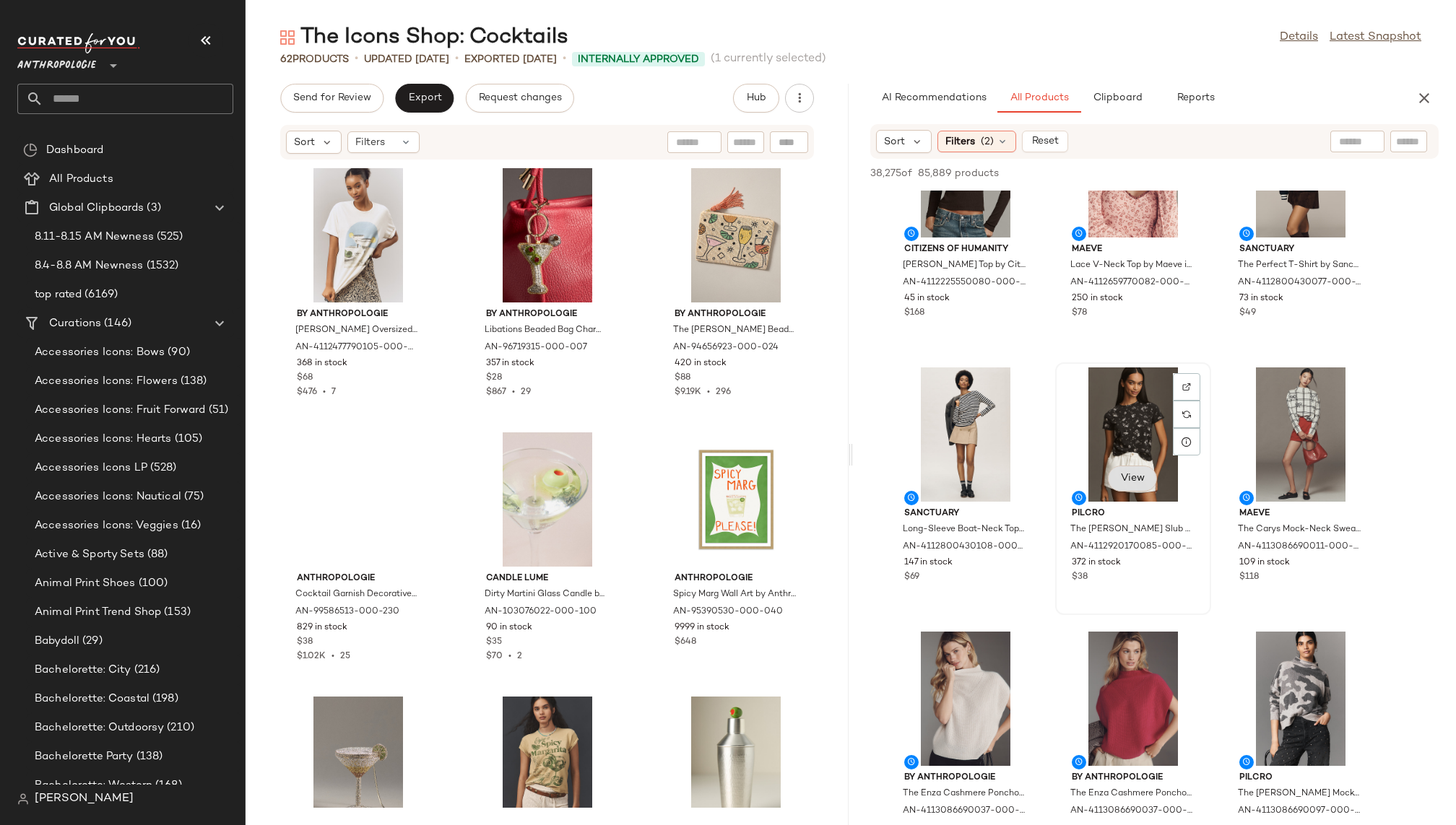
click at [1129, 490] on button "View" at bounding box center [1132, 478] width 49 height 26
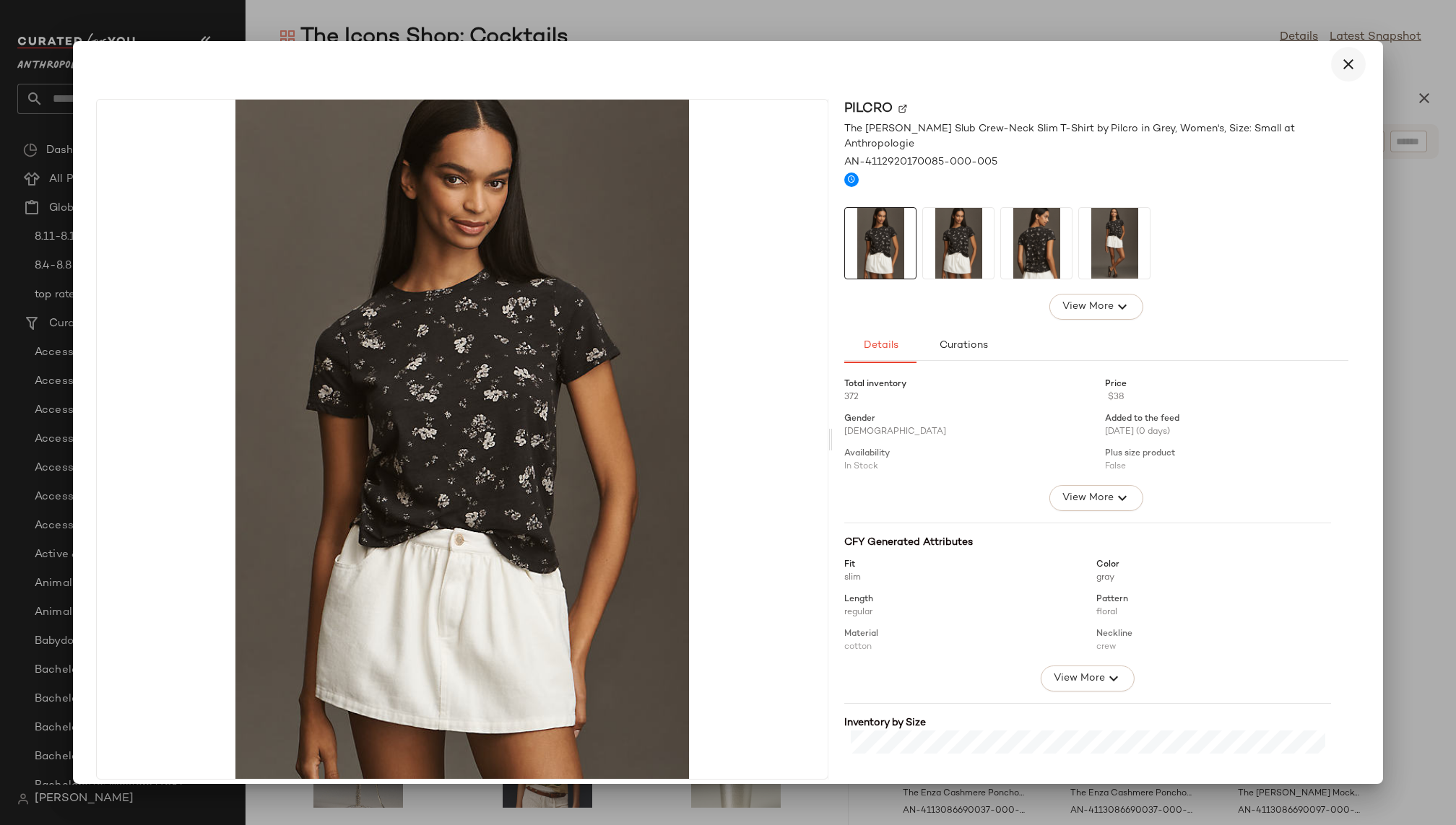
click at [1345, 61] on icon "button" at bounding box center [1348, 64] width 17 height 17
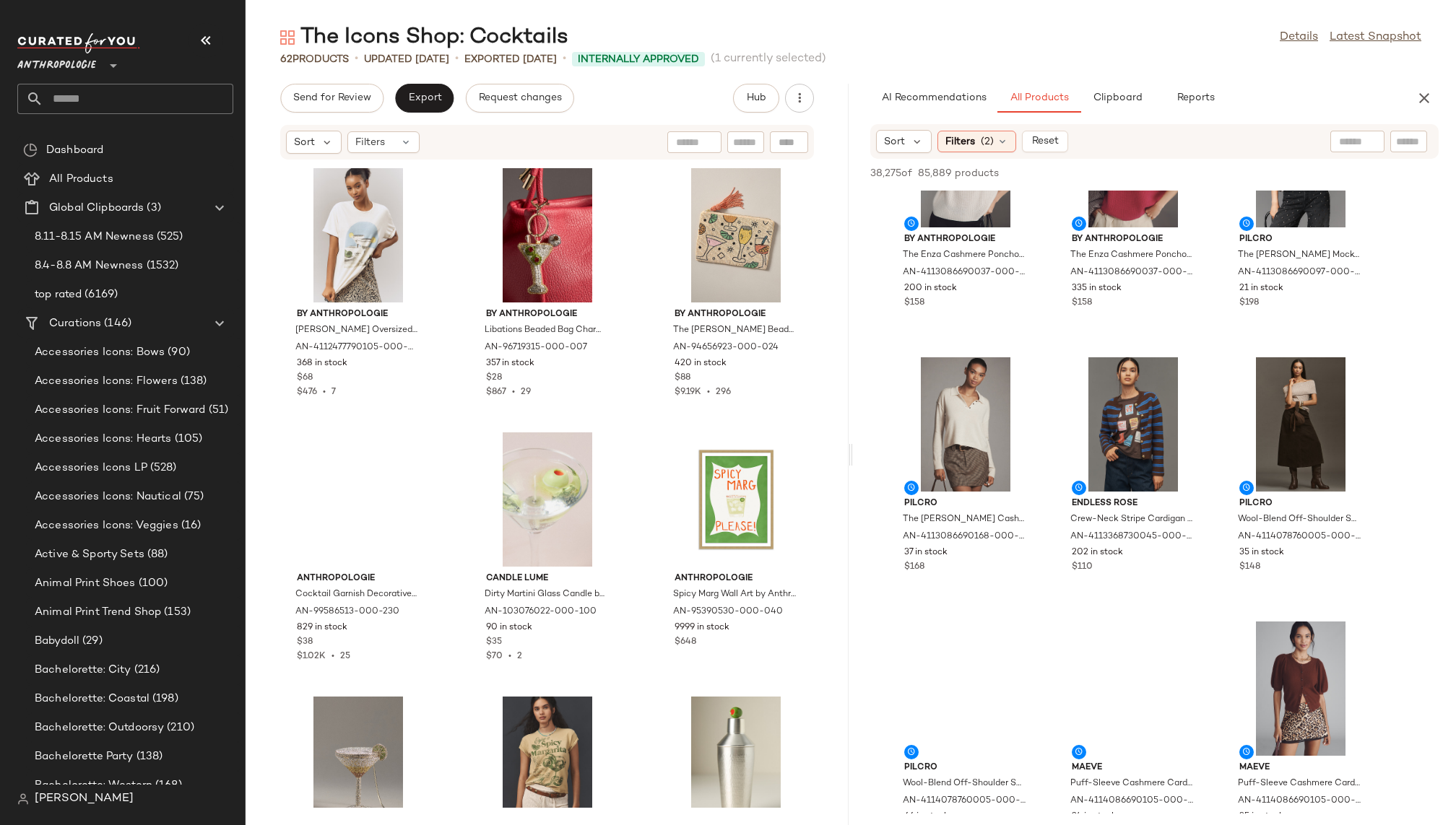
scroll to position [7773, 0]
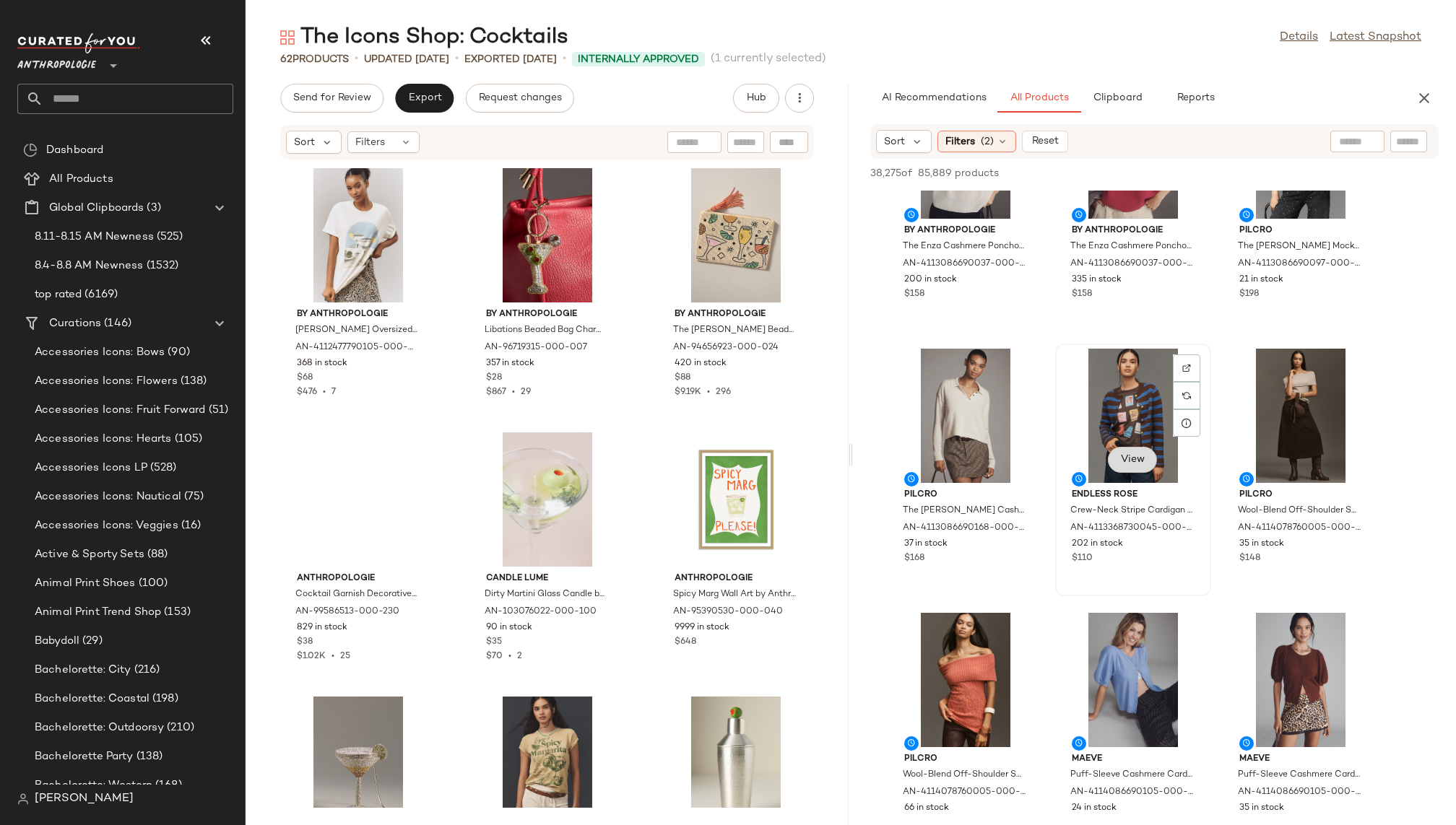
click at [1132, 458] on span "View" at bounding box center [1133, 459] width 25 height 12
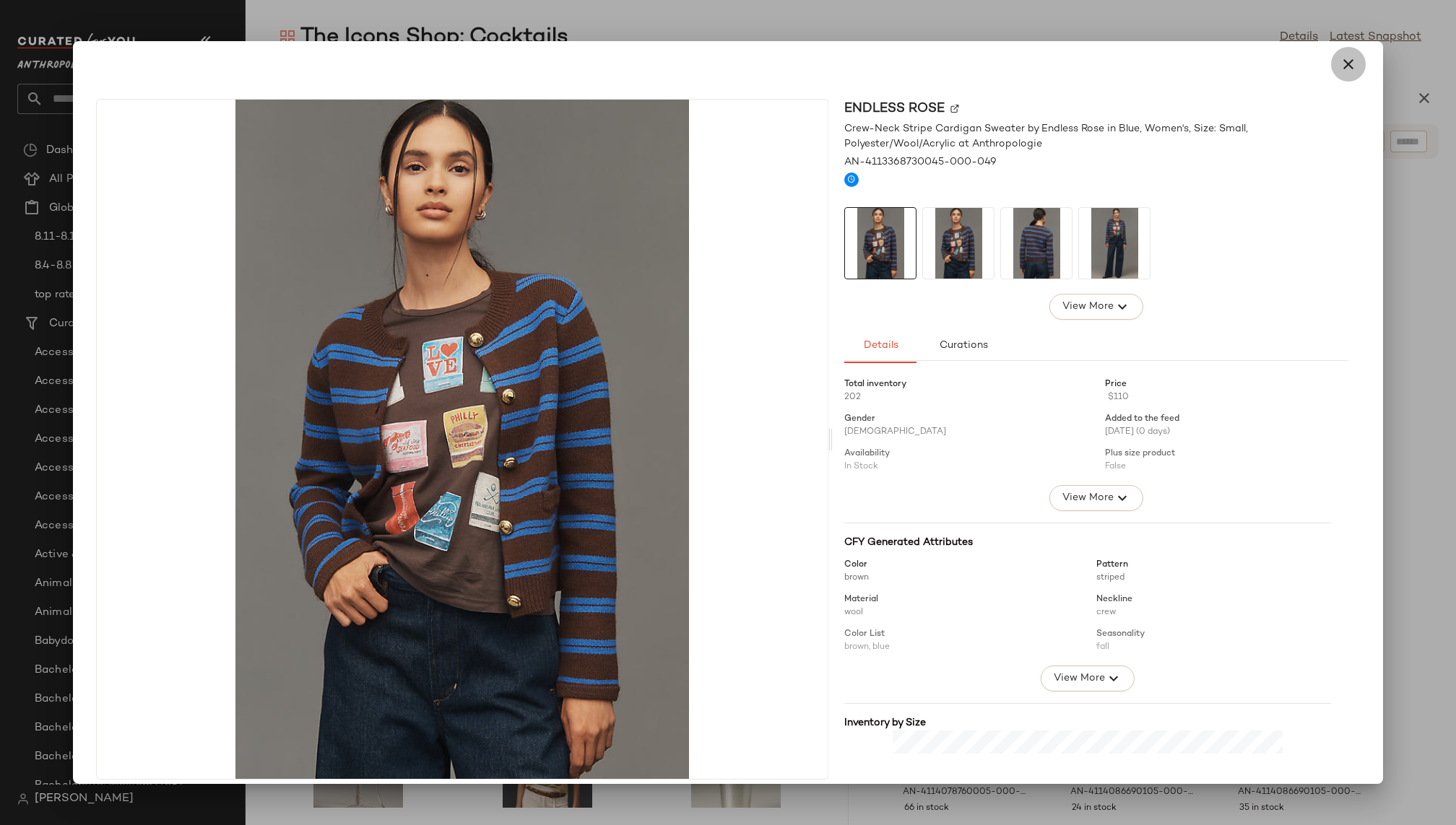
click at [1347, 71] on icon "button" at bounding box center [1348, 64] width 17 height 17
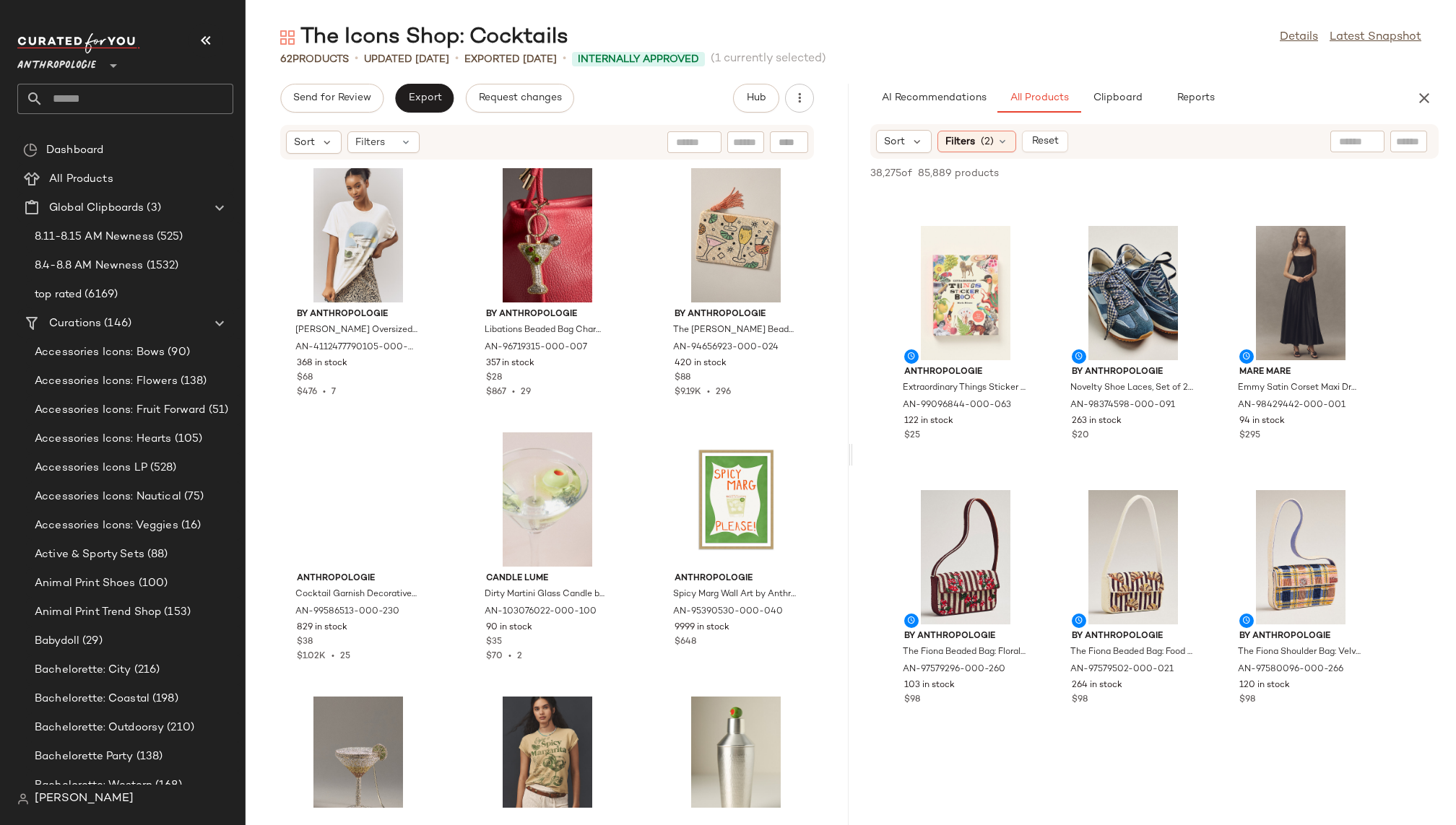
scroll to position [26144, 0]
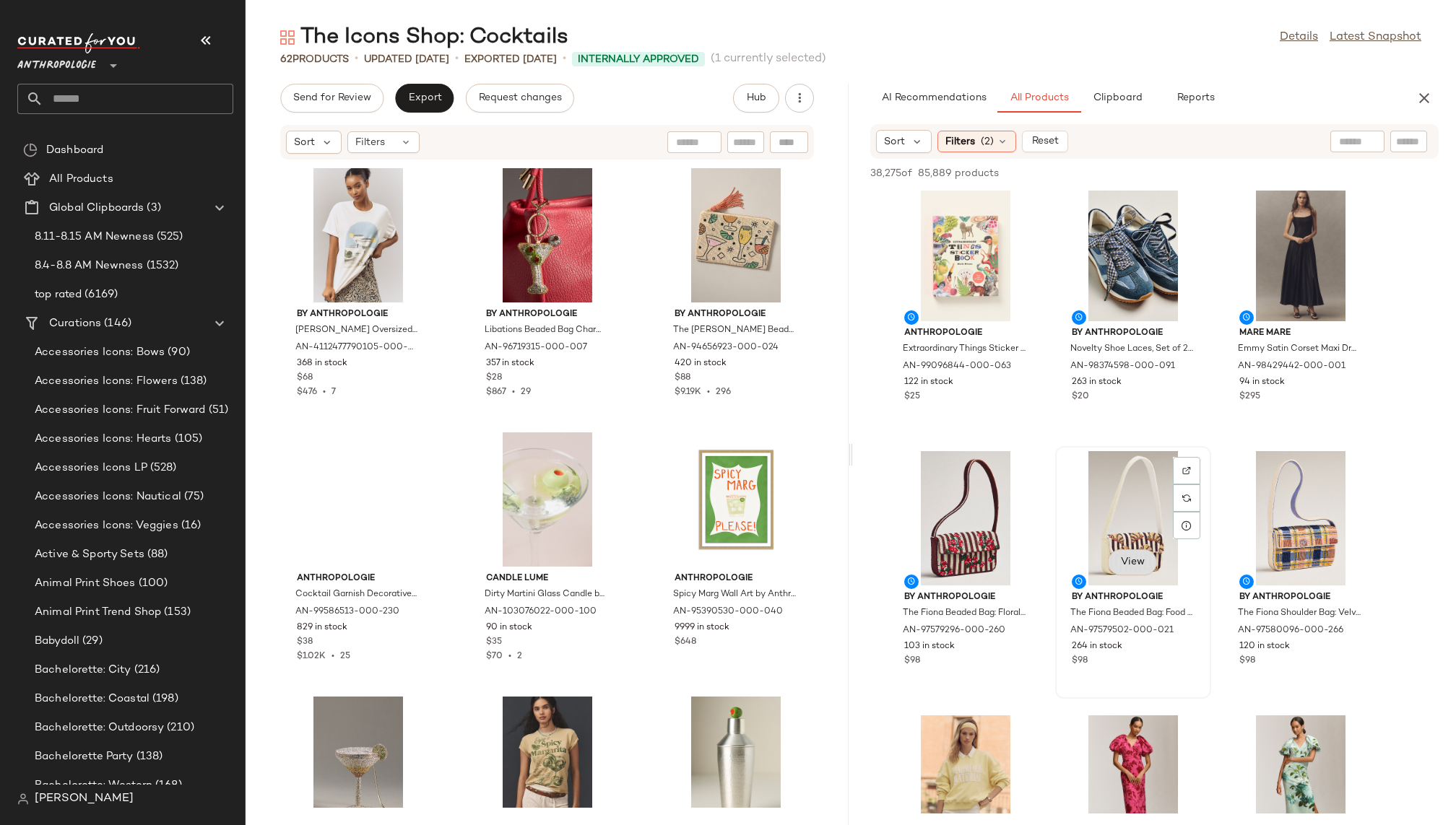
click at [1131, 556] on span "View" at bounding box center [1133, 562] width 25 height 12
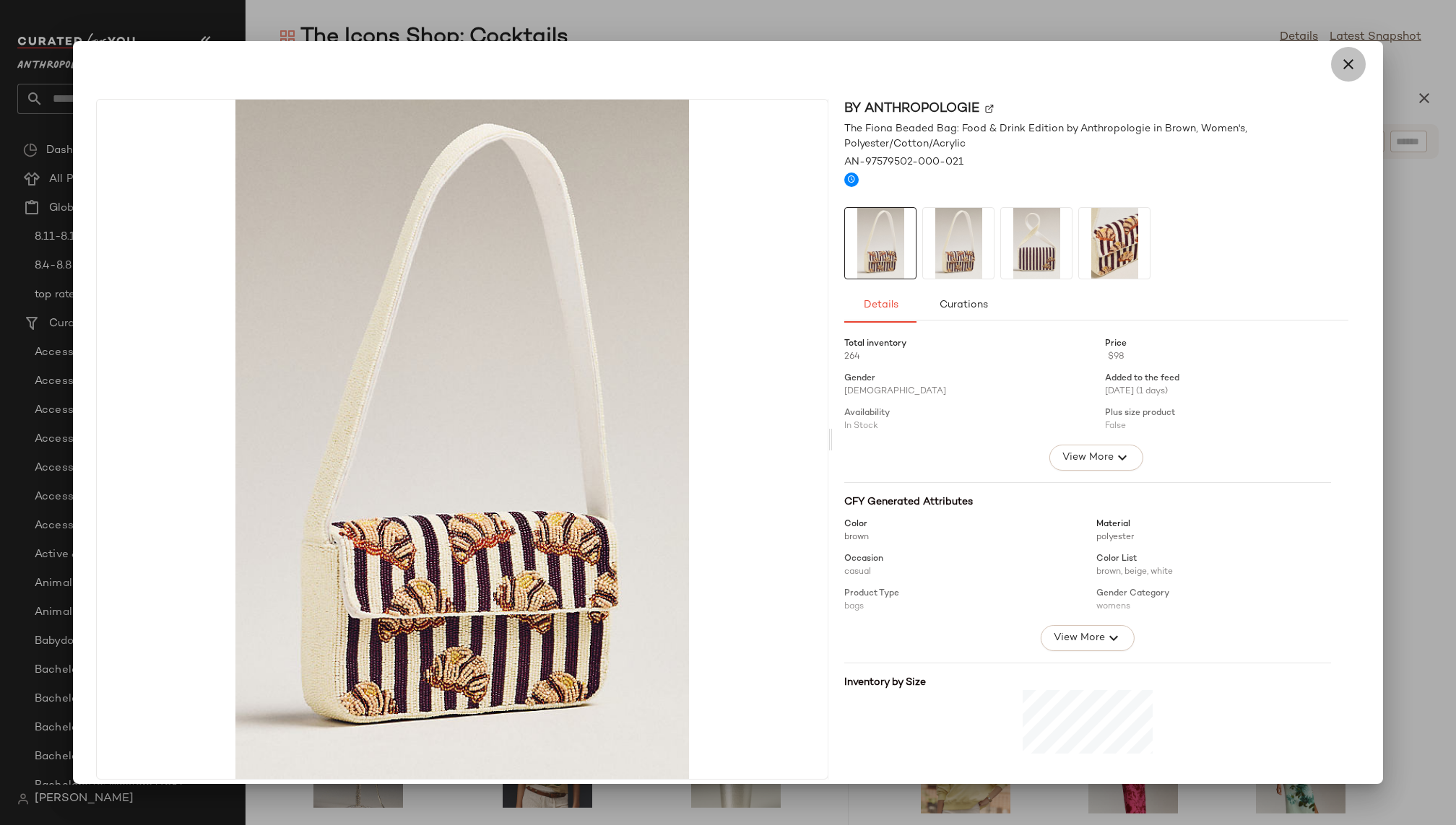
click at [1340, 69] on icon "button" at bounding box center [1348, 64] width 17 height 17
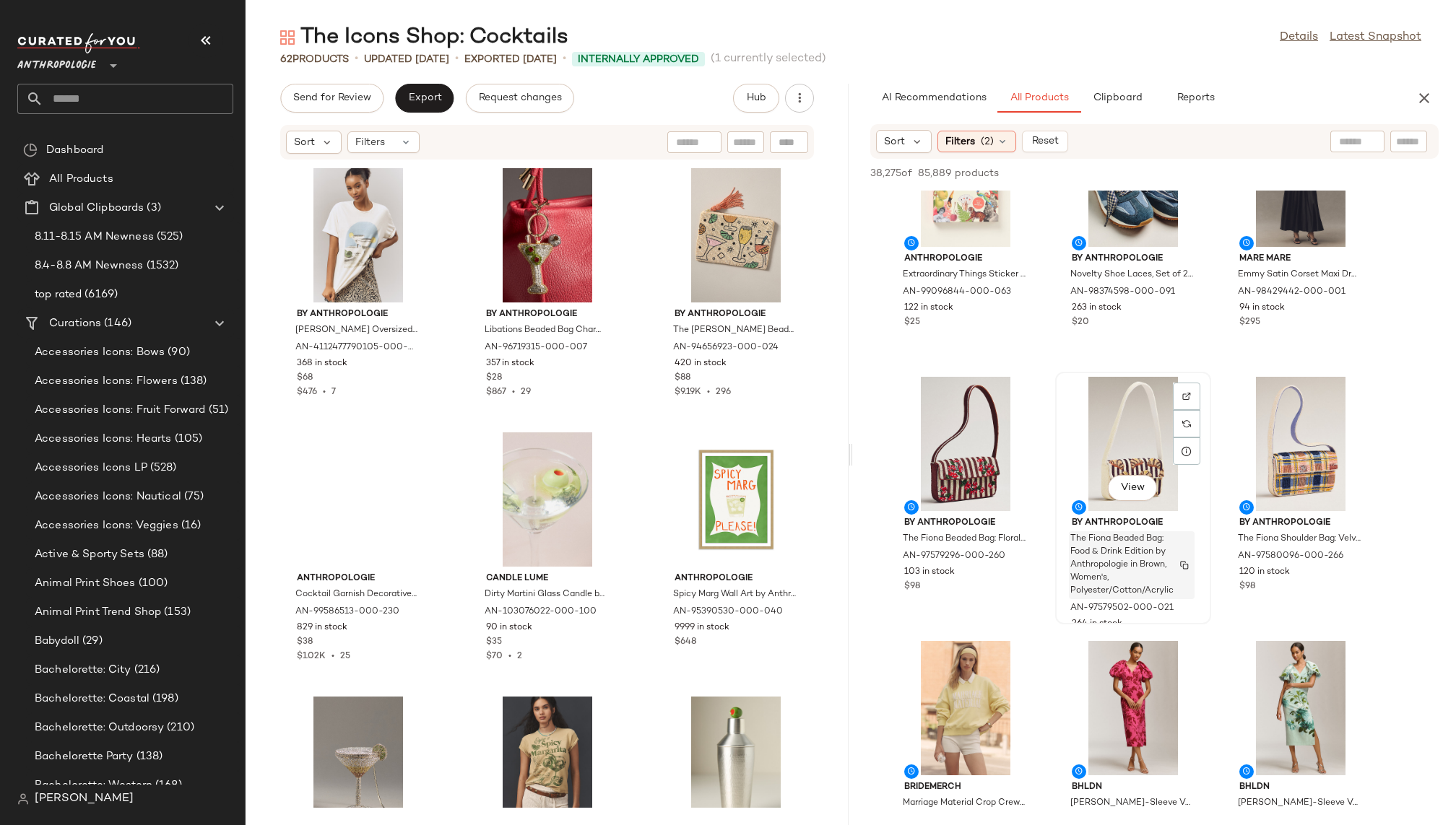
scroll to position [26242, 0]
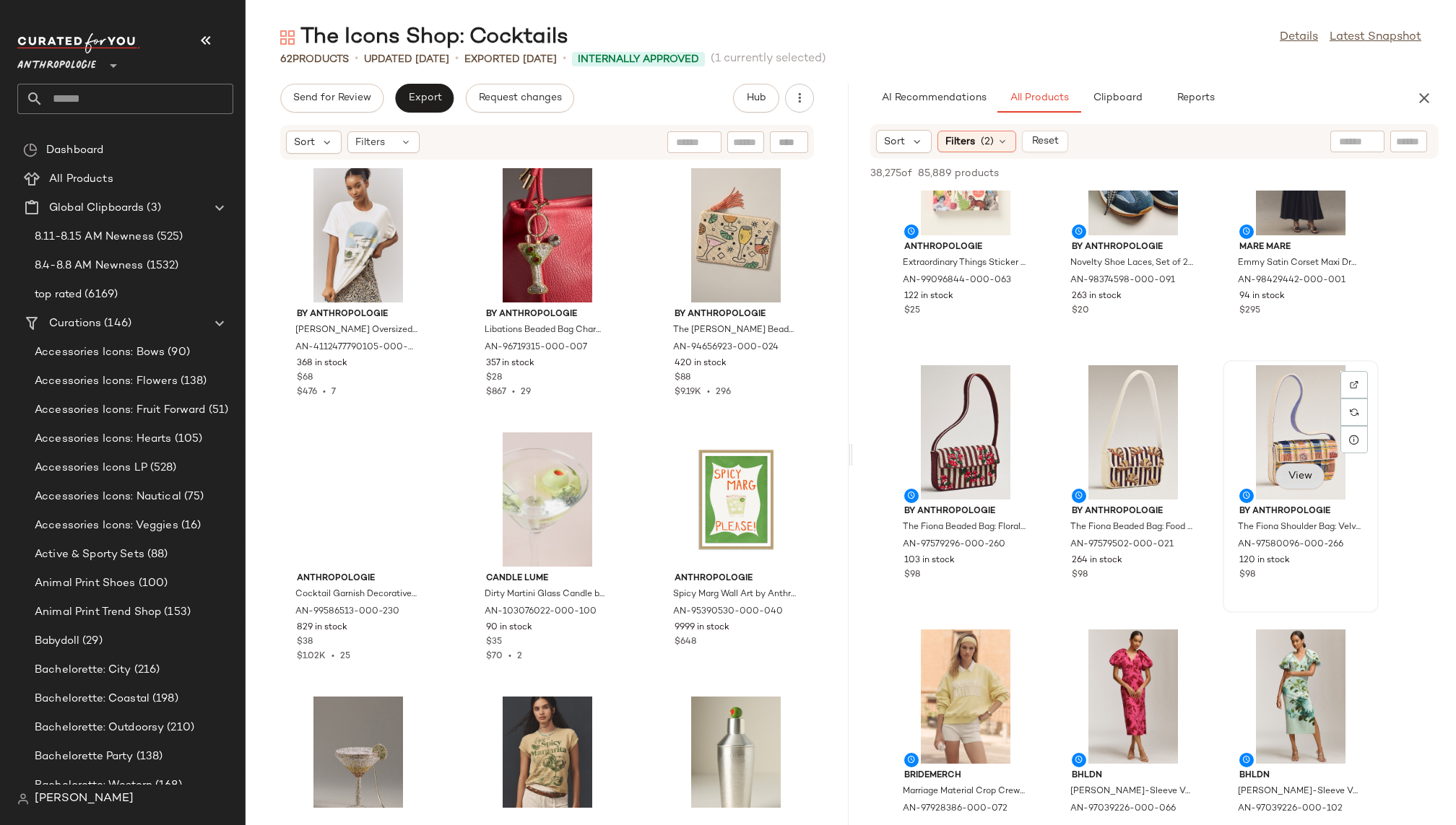
click at [1287, 487] on button "View" at bounding box center [1300, 476] width 49 height 26
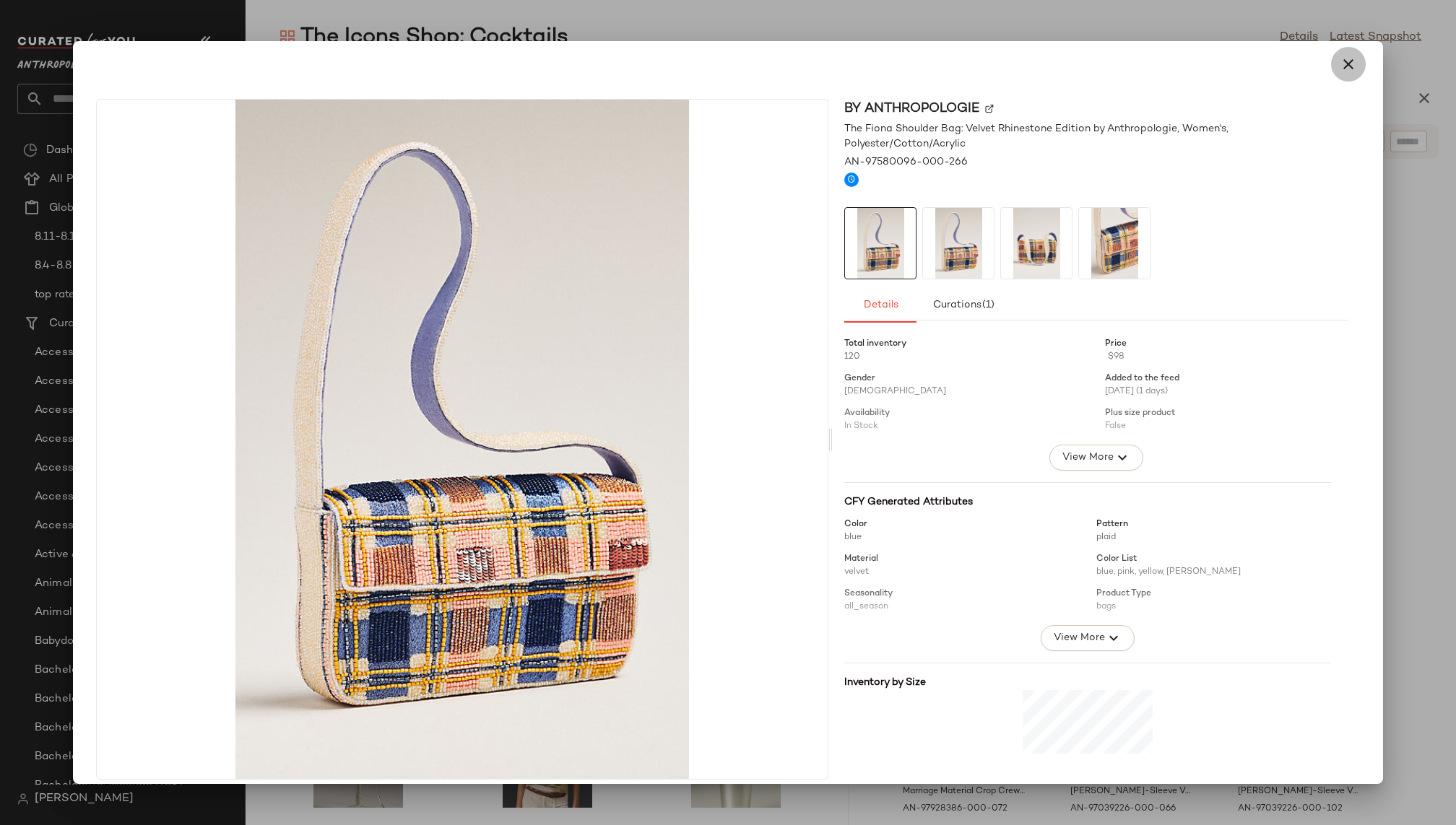
click at [1340, 70] on icon "button" at bounding box center [1348, 64] width 17 height 17
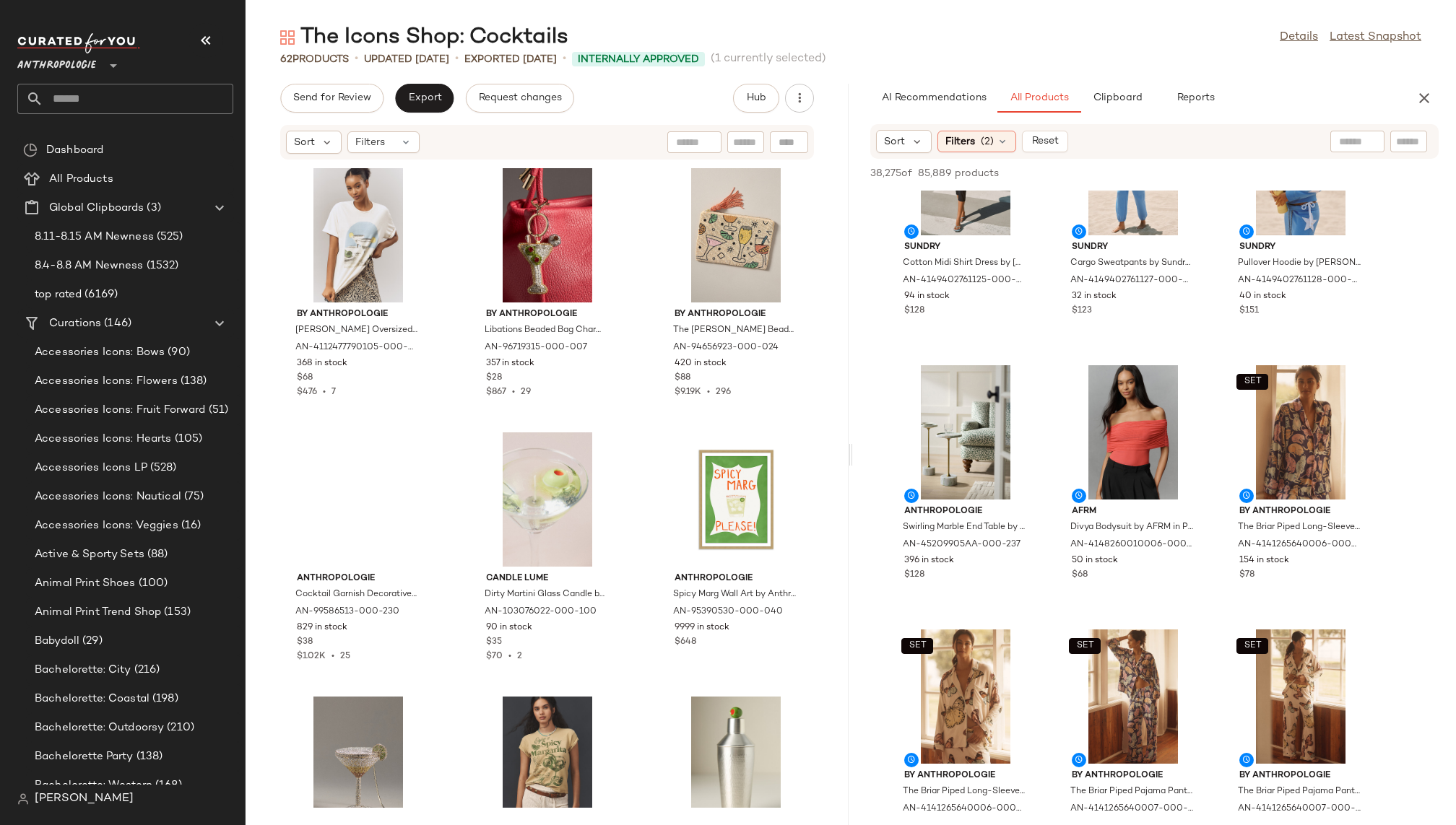
scroll to position [29564, 0]
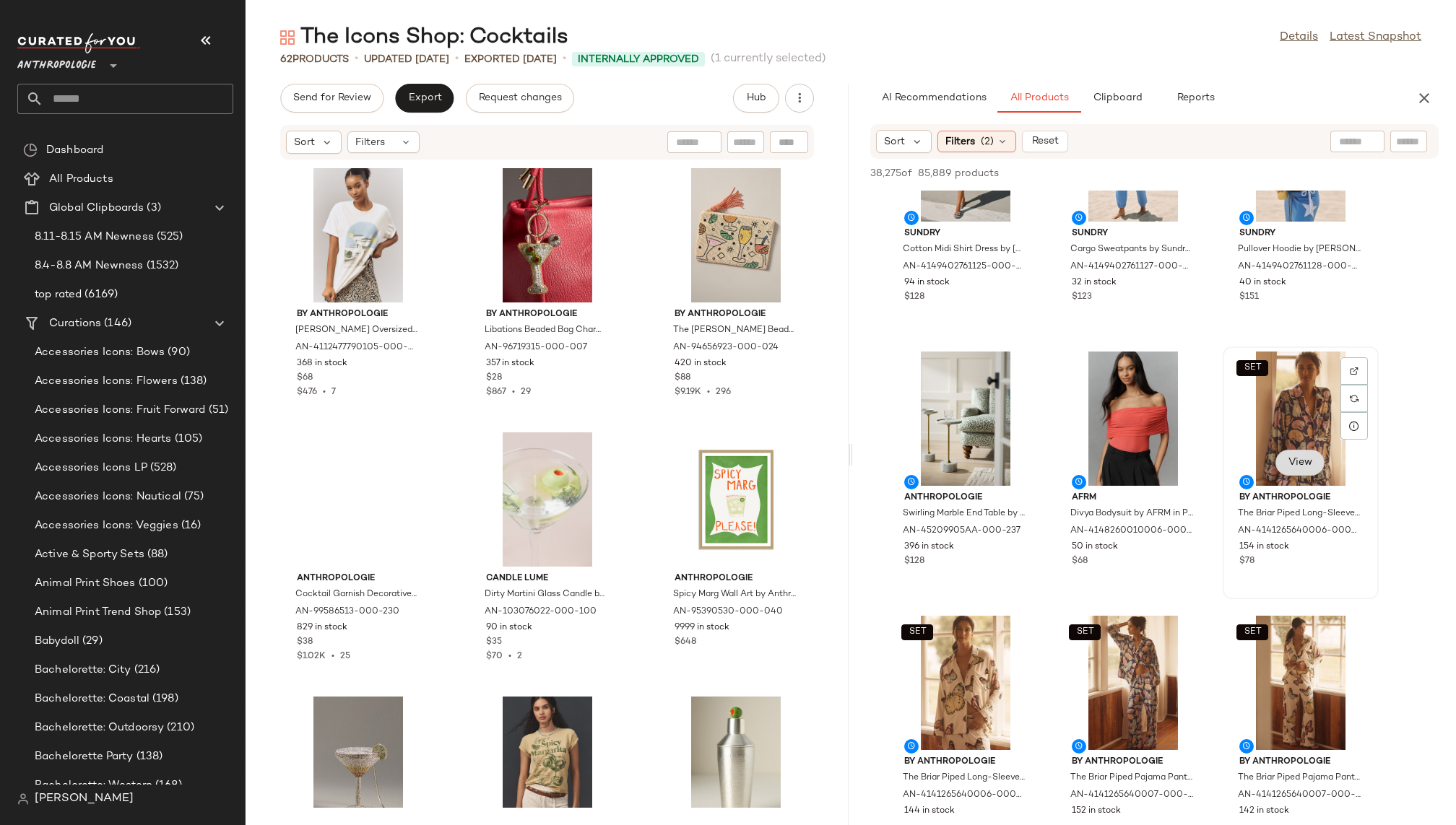
click at [1295, 473] on button "View" at bounding box center [1300, 462] width 49 height 26
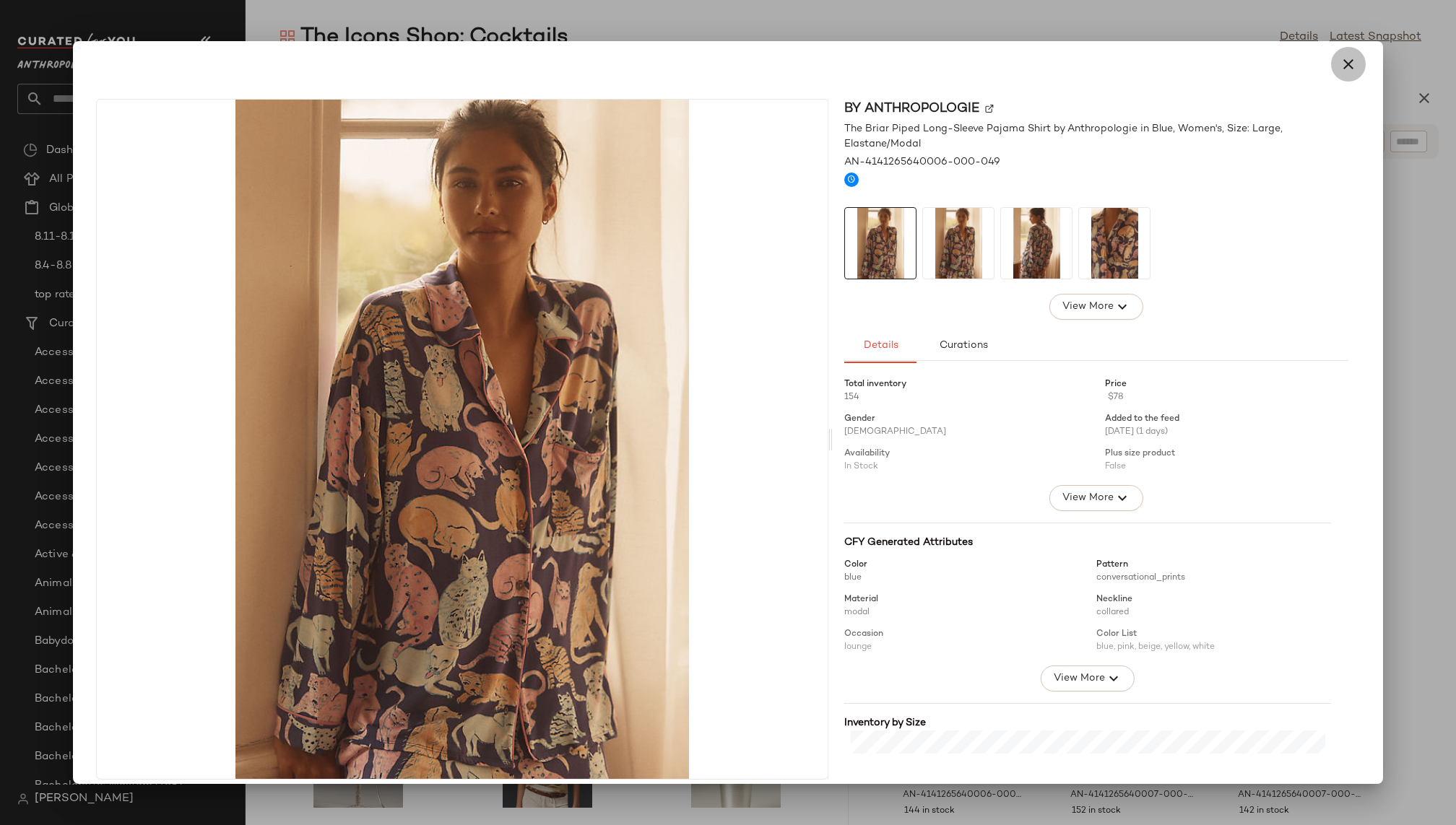
click at [1340, 69] on icon "button" at bounding box center [1348, 64] width 17 height 17
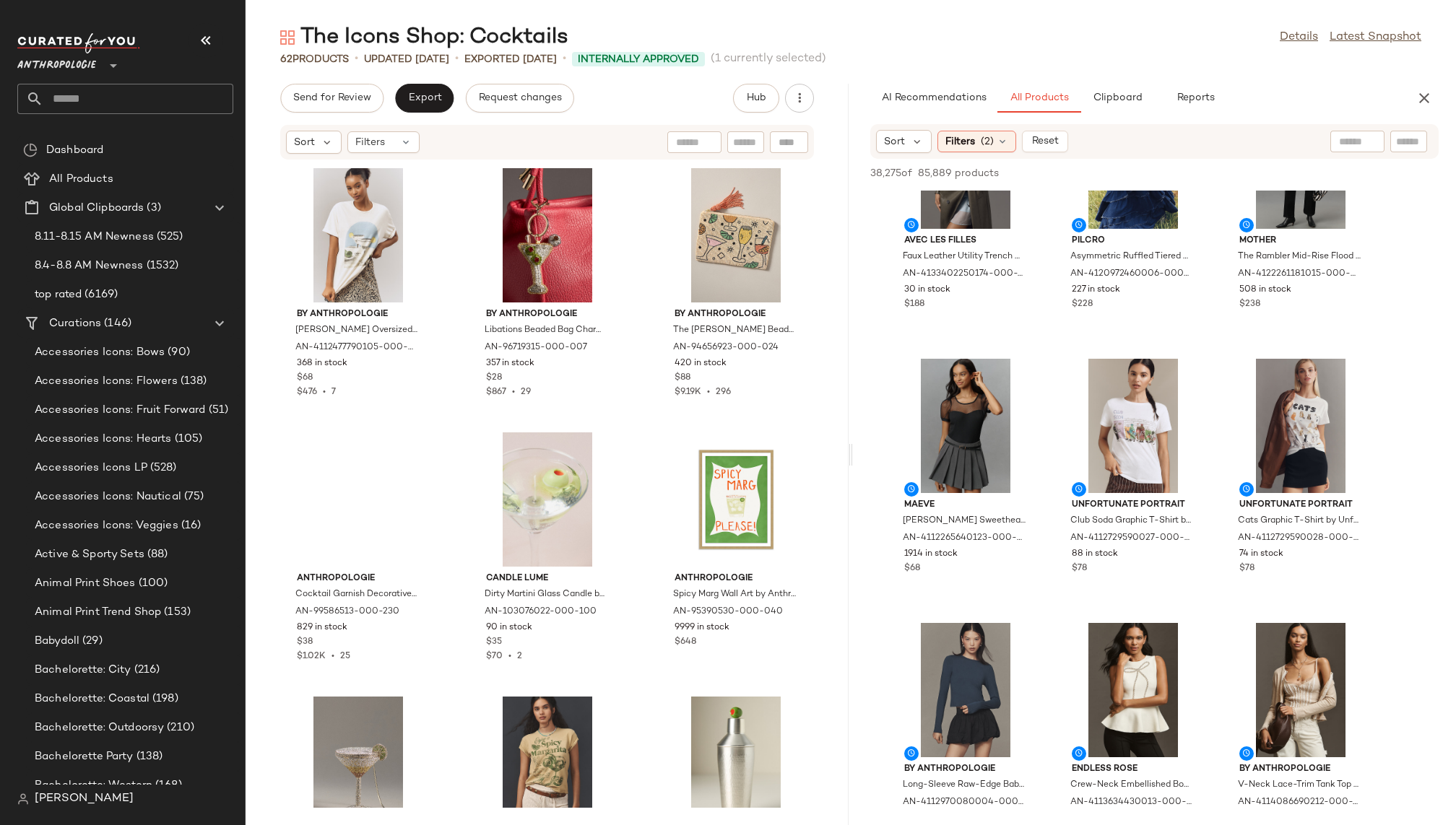
scroll to position [31764, 0]
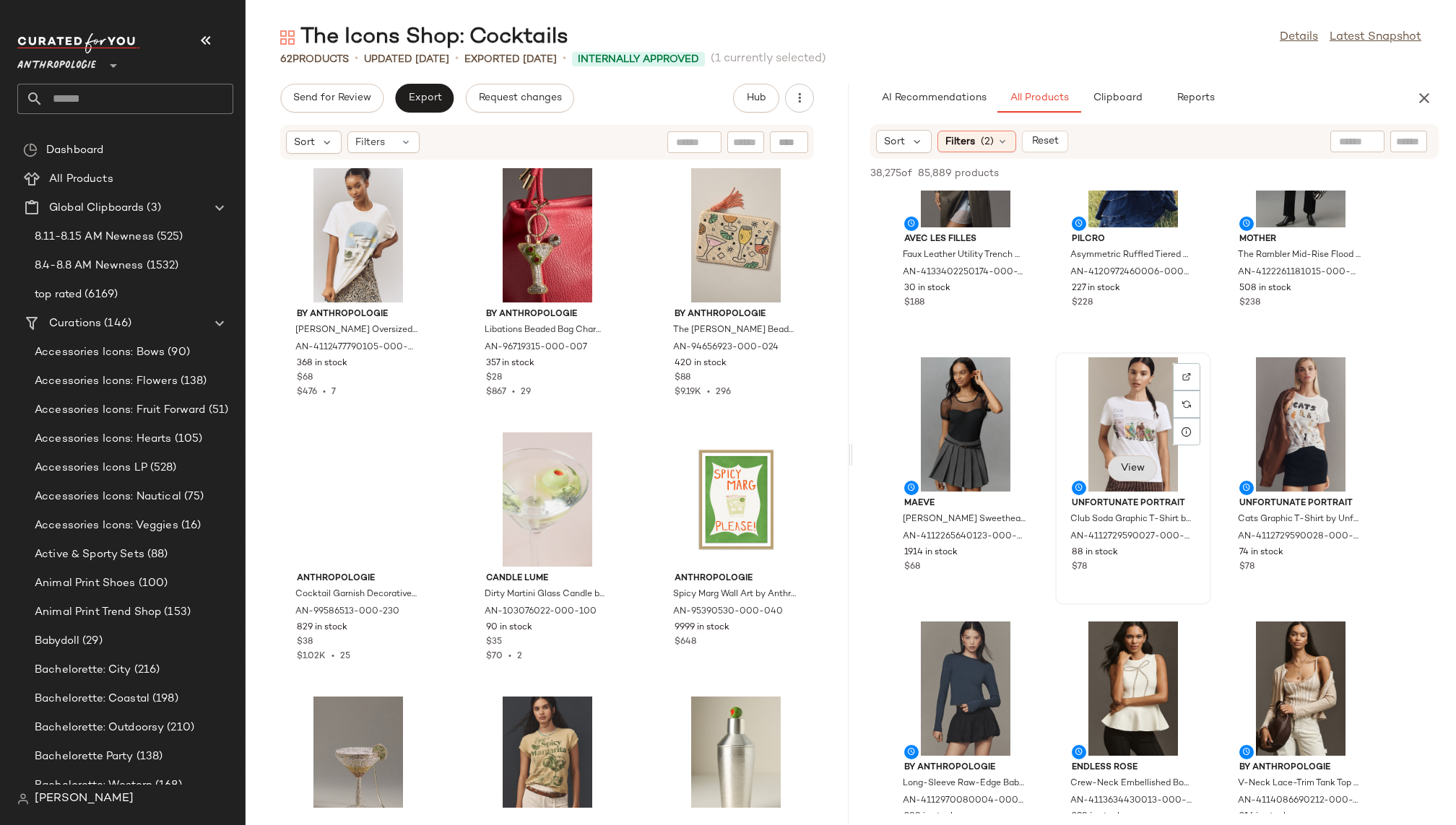
click at [1132, 471] on span "View" at bounding box center [1133, 468] width 25 height 12
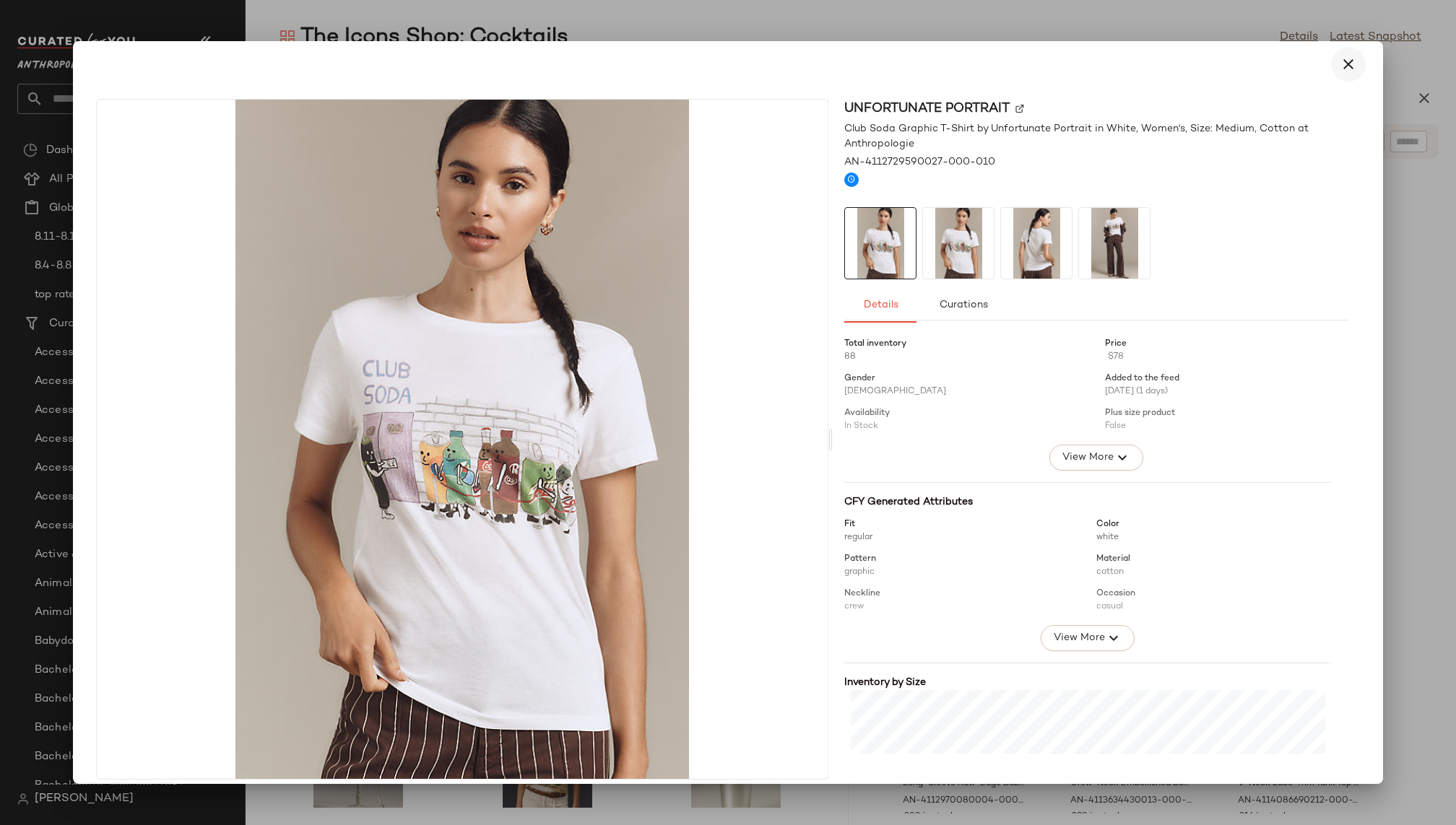
click at [1341, 68] on icon "button" at bounding box center [1348, 64] width 17 height 17
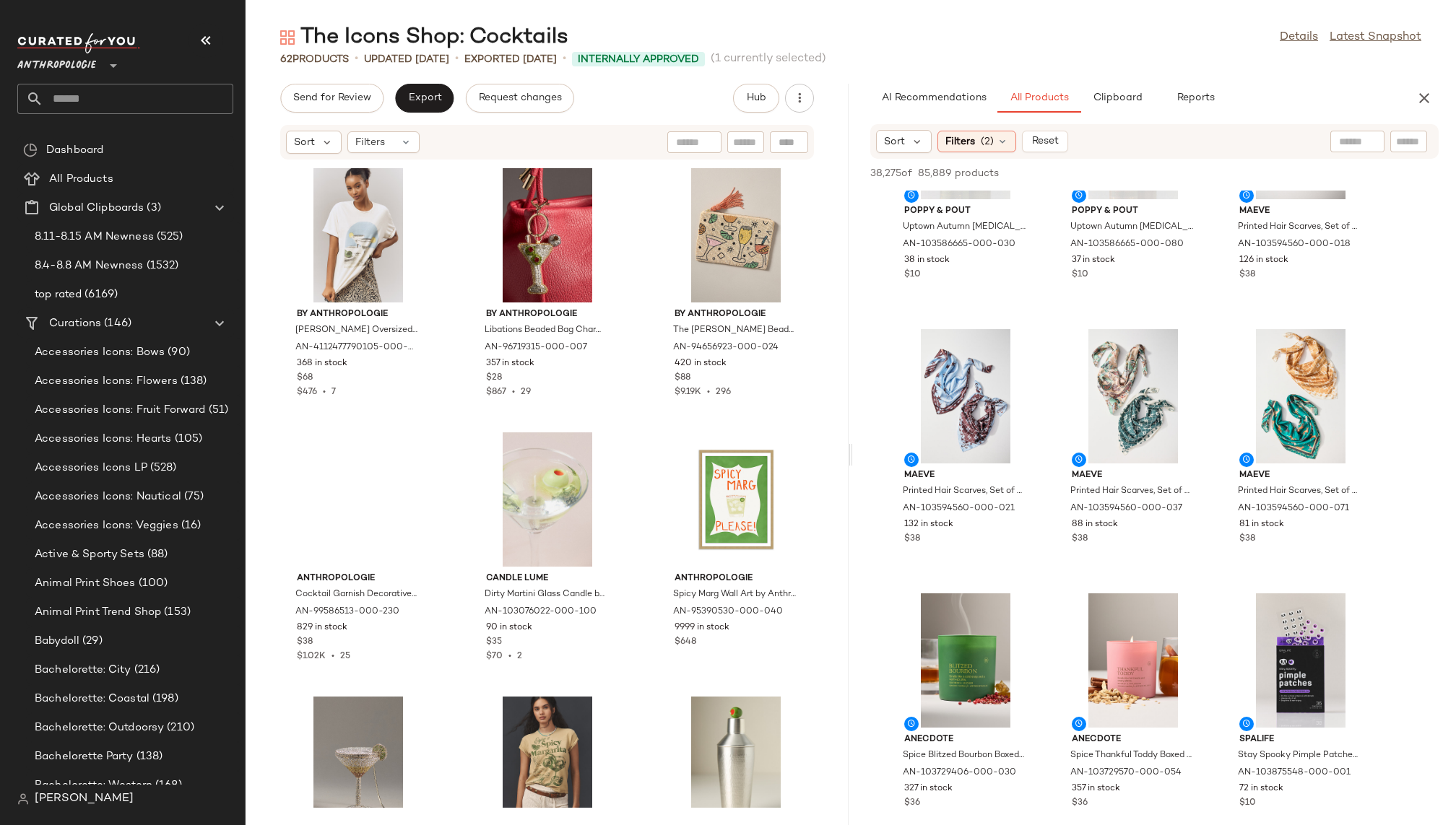
scroll to position [35374, 0]
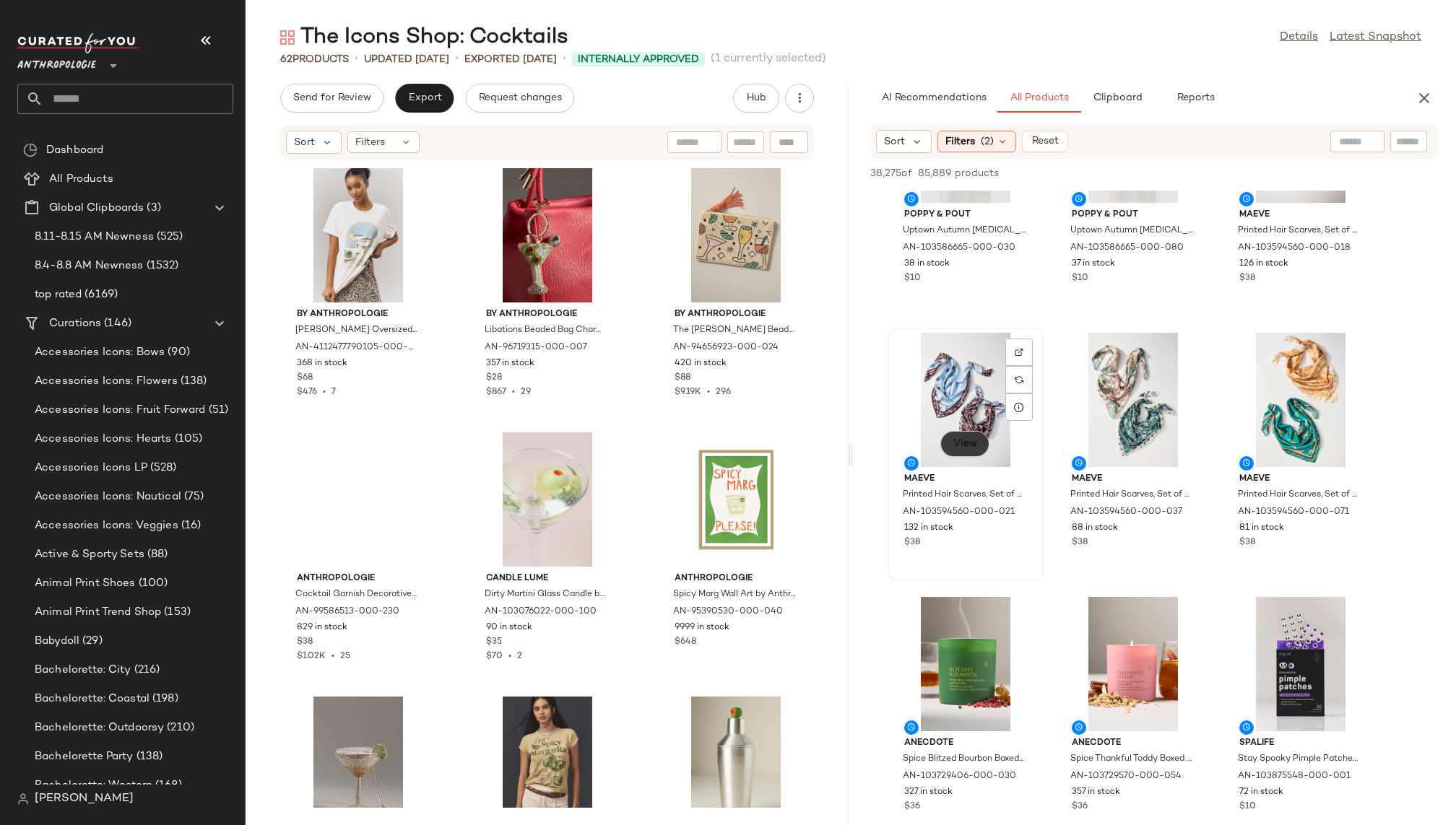
click at [960, 445] on span "View" at bounding box center [965, 444] width 25 height 12
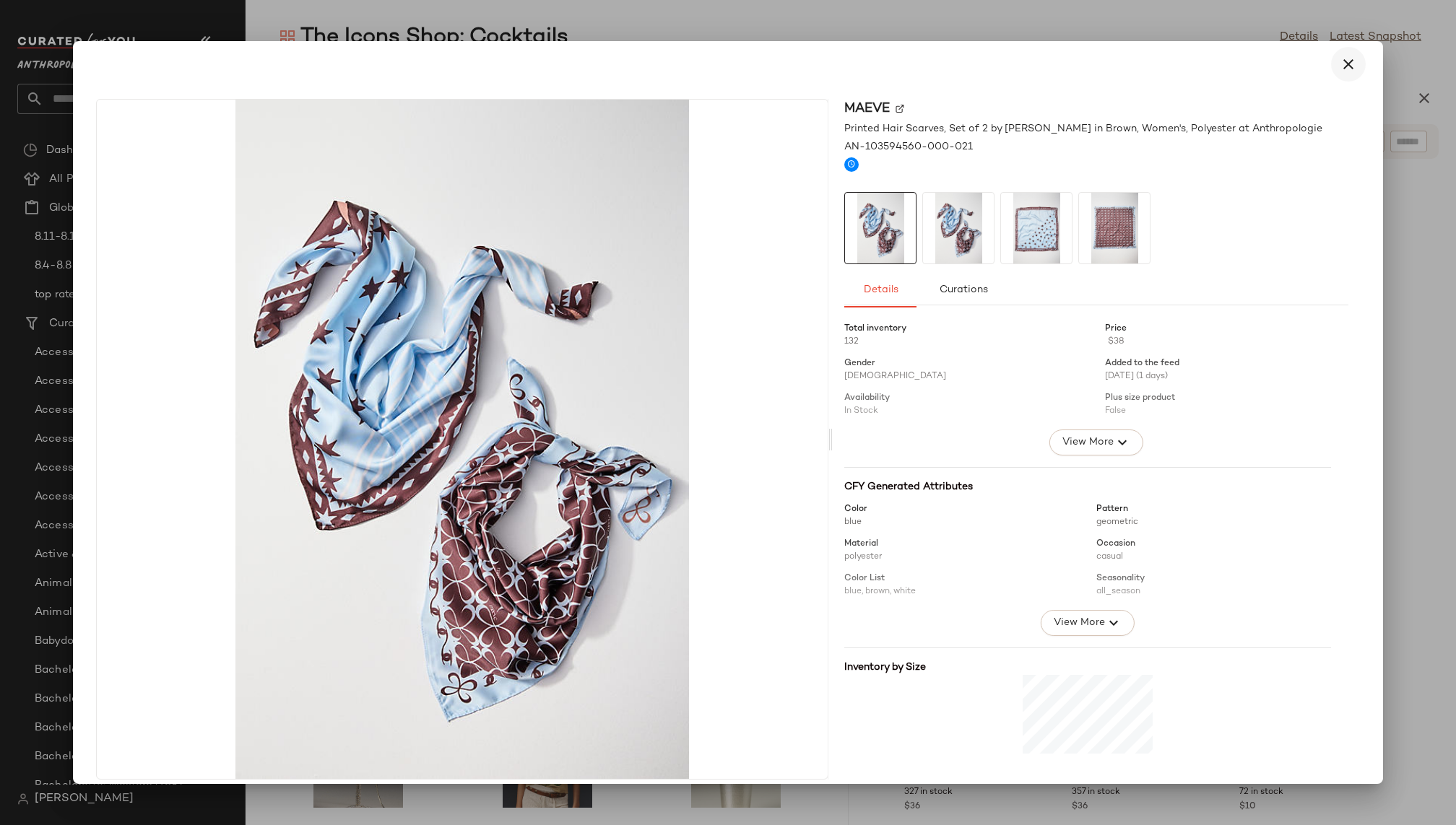
click at [1338, 74] on button "button" at bounding box center [1348, 64] width 35 height 35
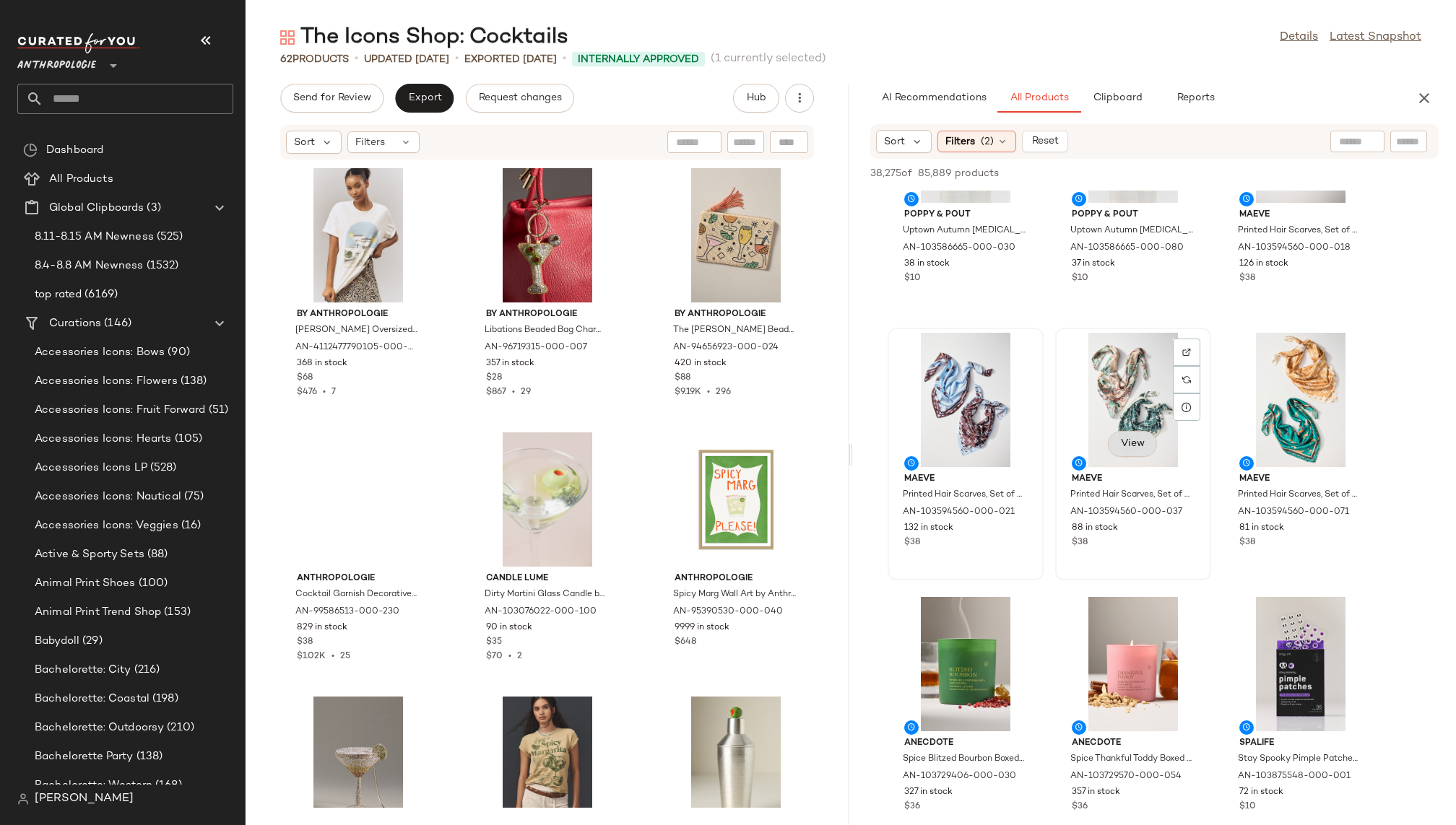
click at [1140, 445] on span "View" at bounding box center [1133, 444] width 25 height 12
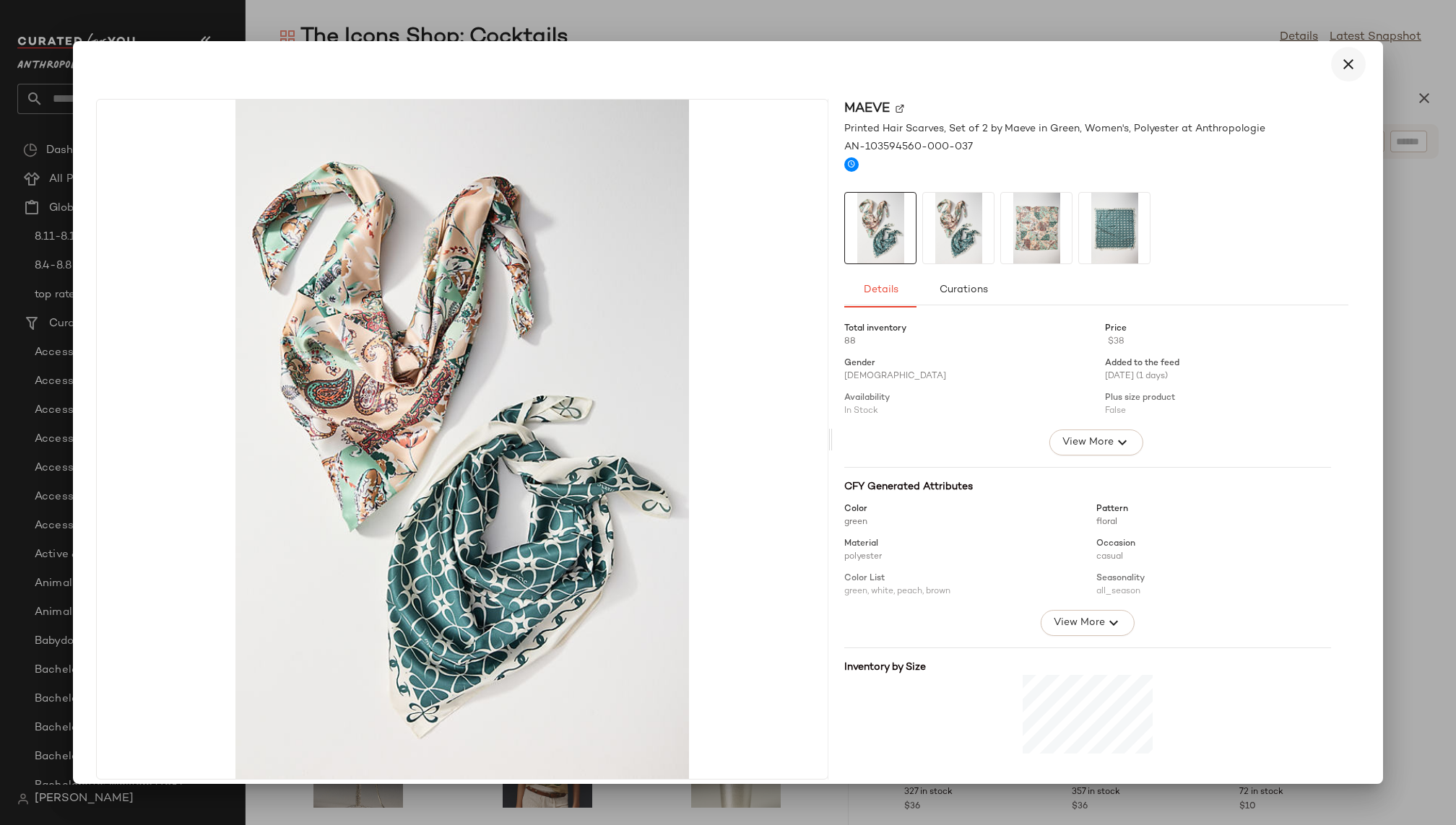
click at [1344, 69] on icon "button" at bounding box center [1348, 64] width 17 height 17
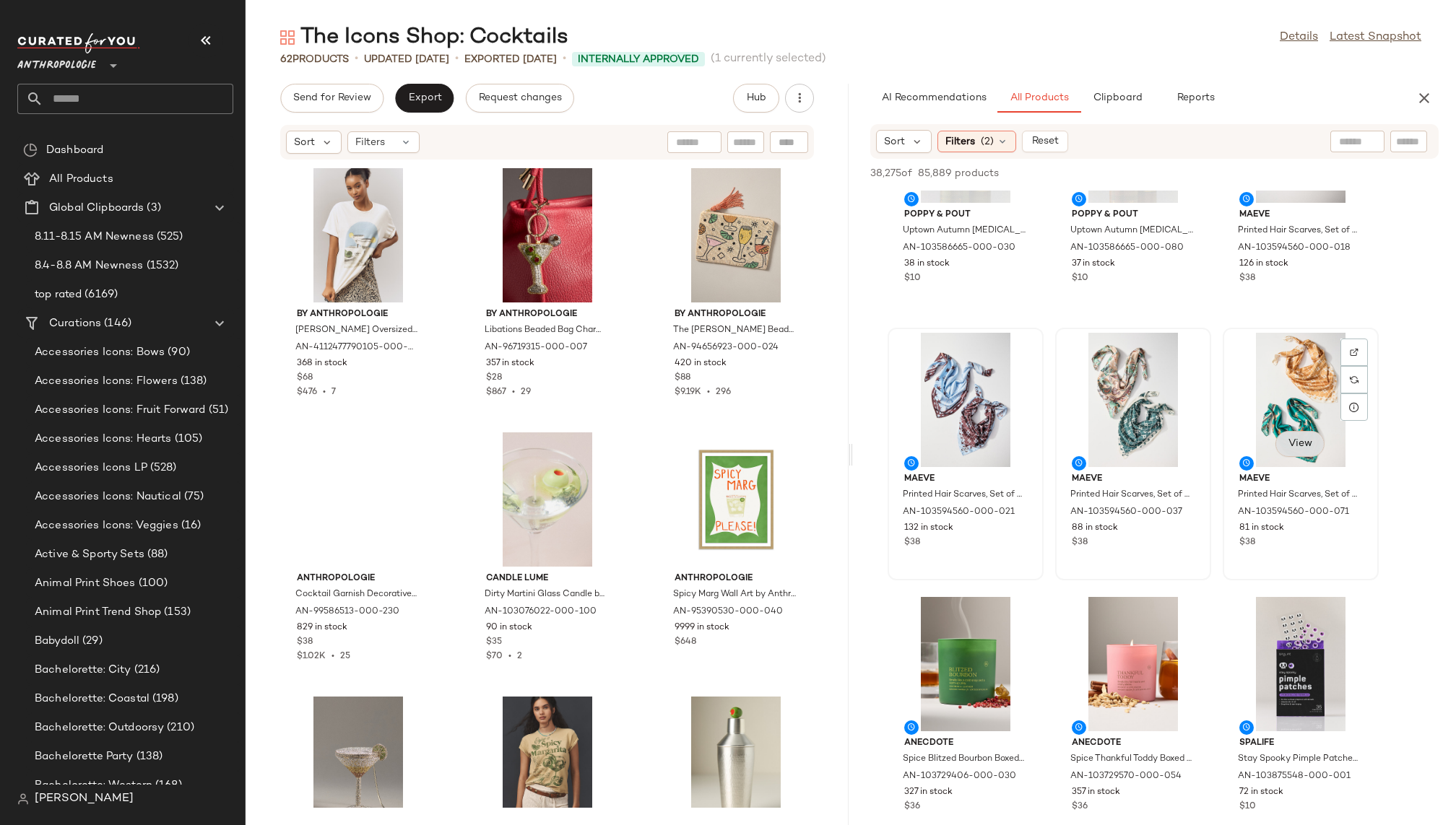
click at [1298, 440] on span "View" at bounding box center [1300, 444] width 25 height 12
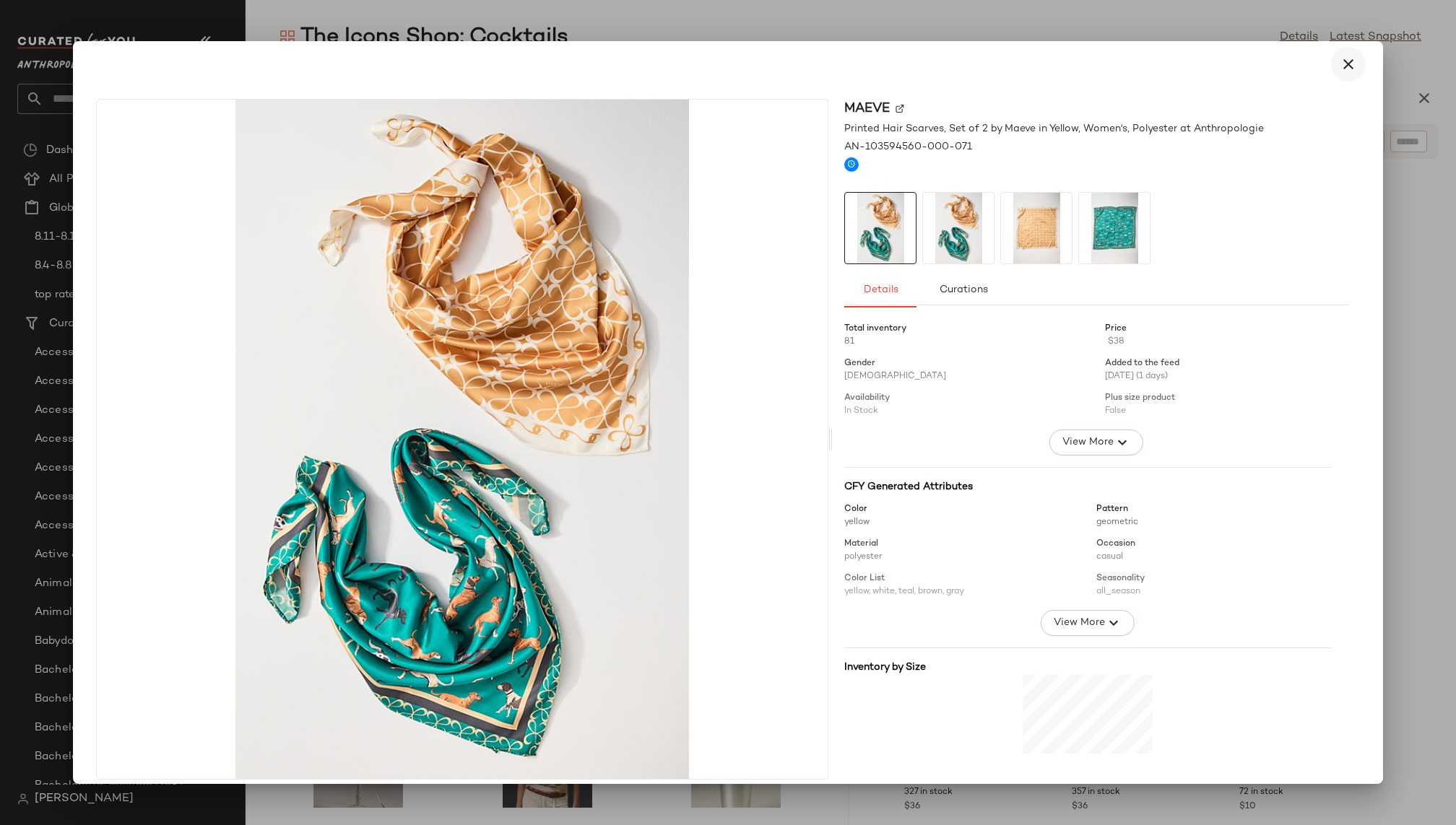
click at [1343, 58] on icon "button" at bounding box center [1348, 64] width 17 height 17
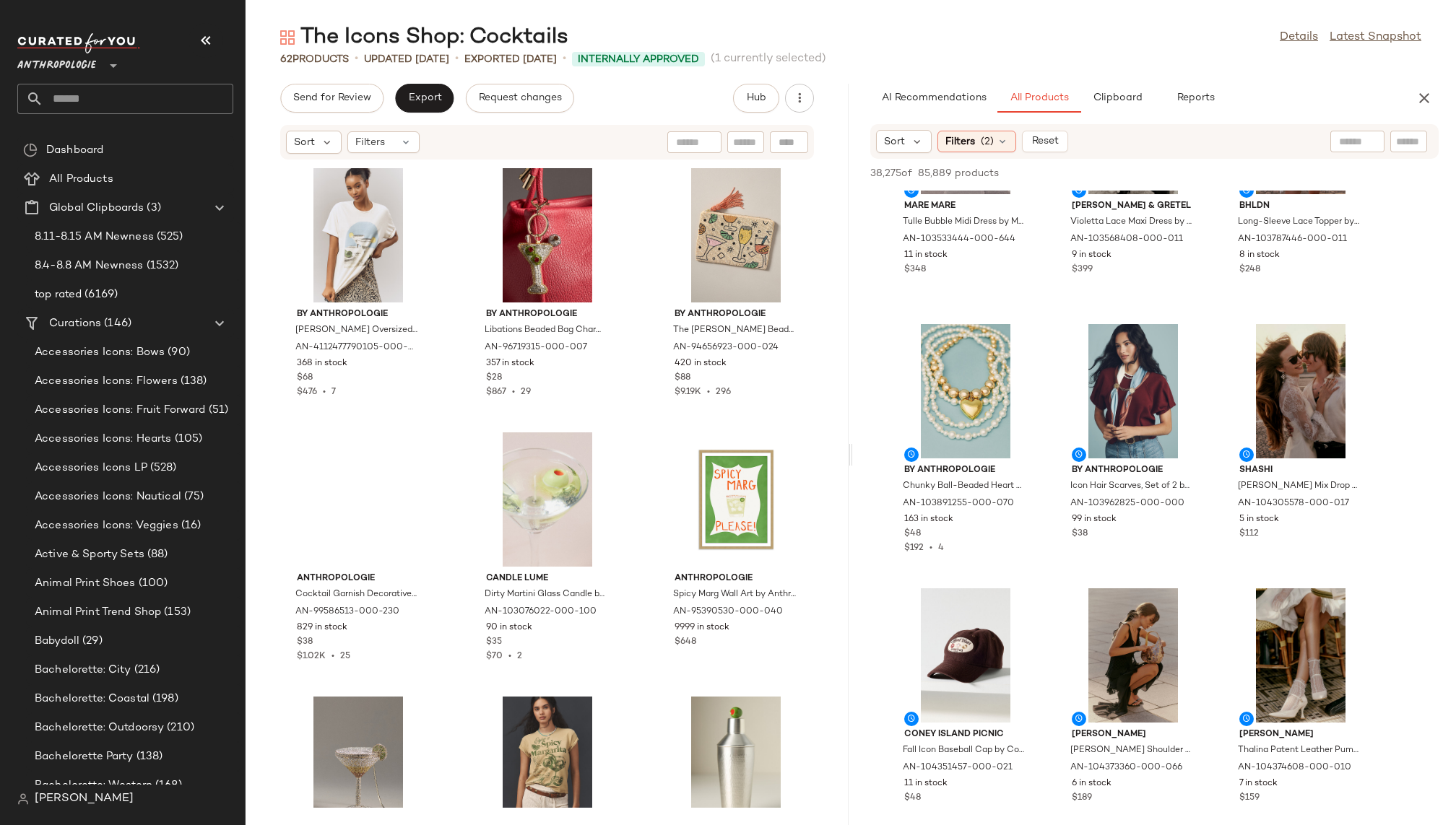
scroll to position [43666, 0]
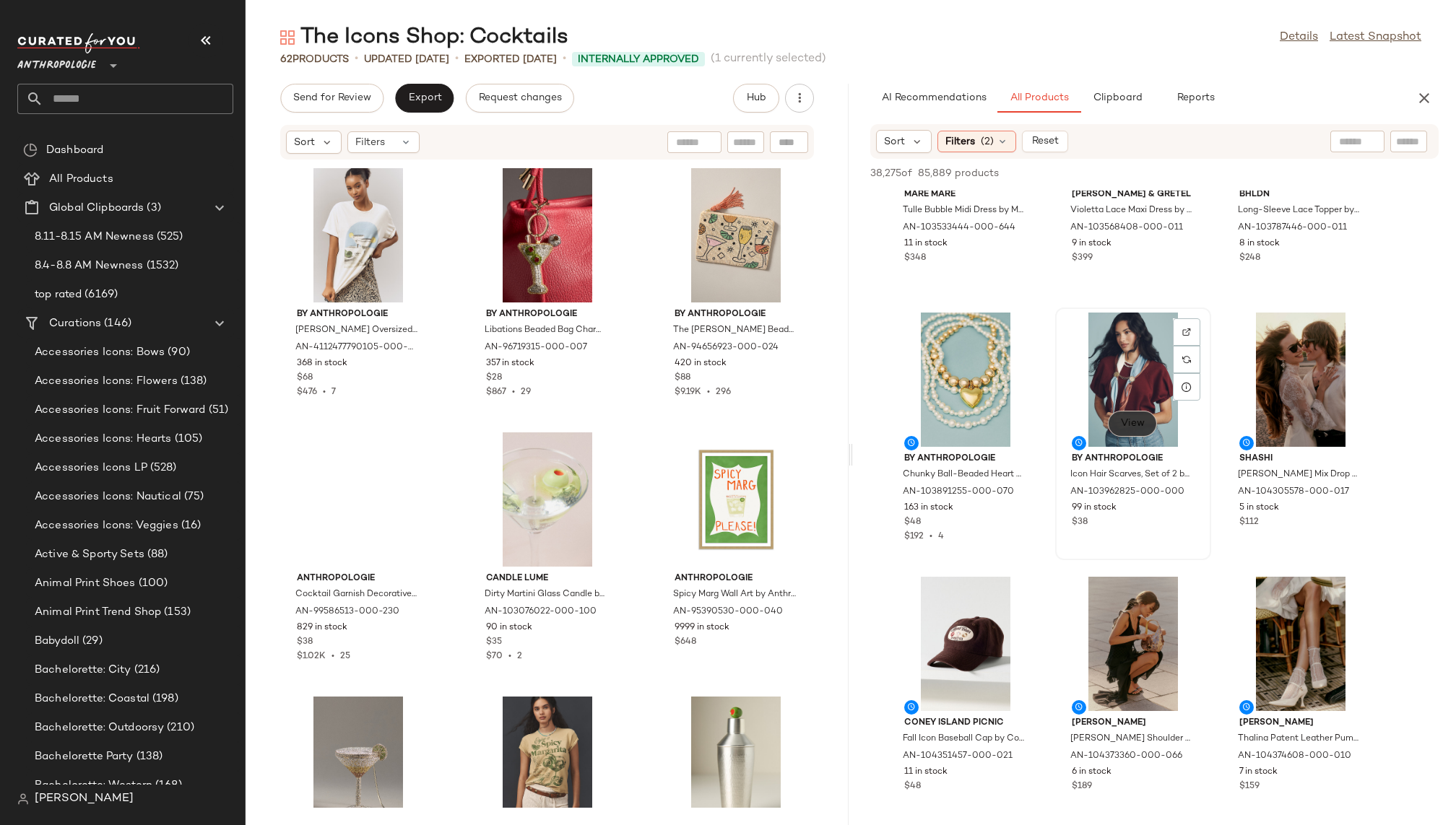
click at [1137, 423] on span "View" at bounding box center [1133, 424] width 25 height 12
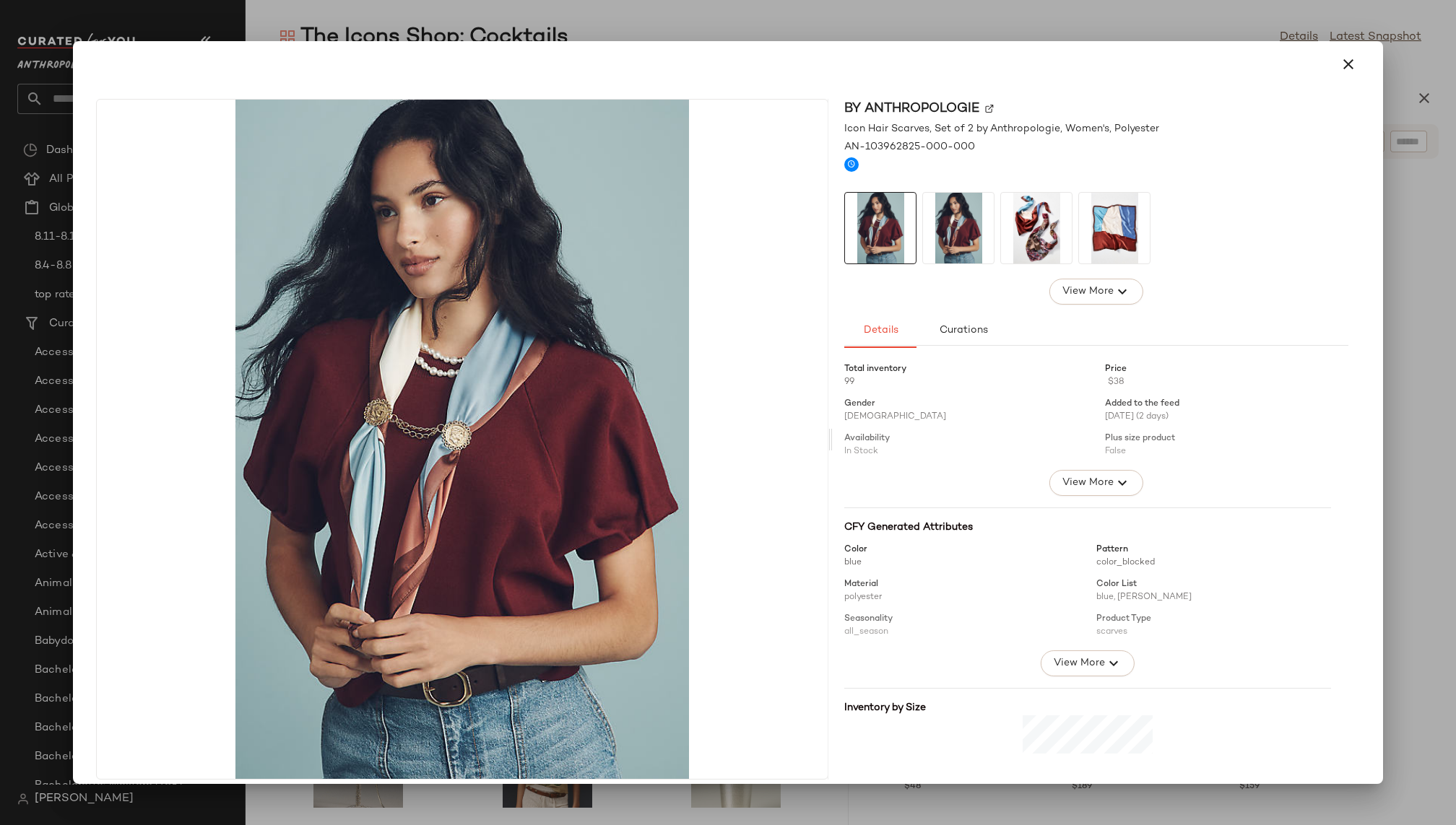
click at [1023, 233] on img at bounding box center [1036, 227] width 71 height 71
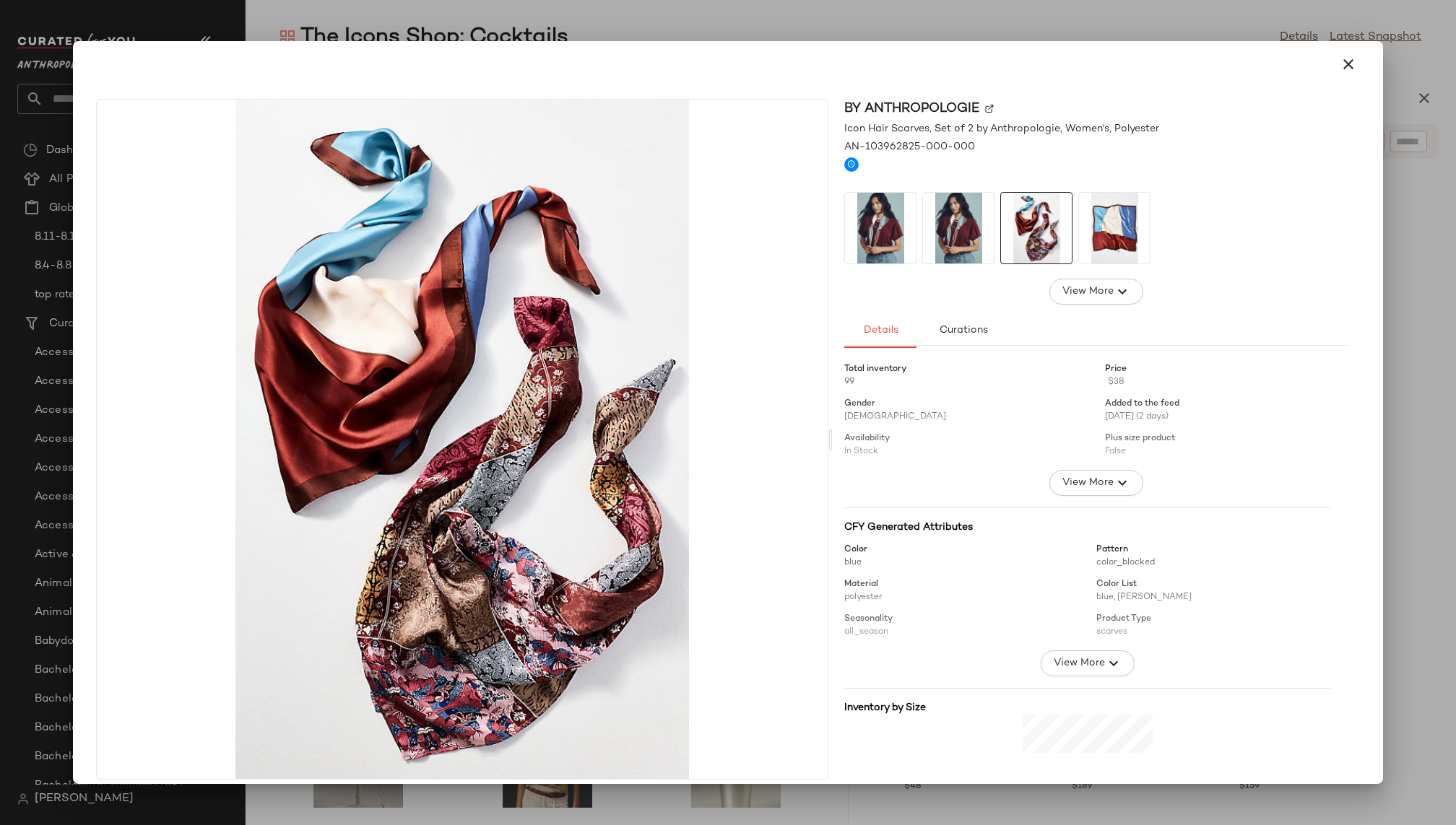
click at [1142, 232] on img at bounding box center [1114, 227] width 71 height 71
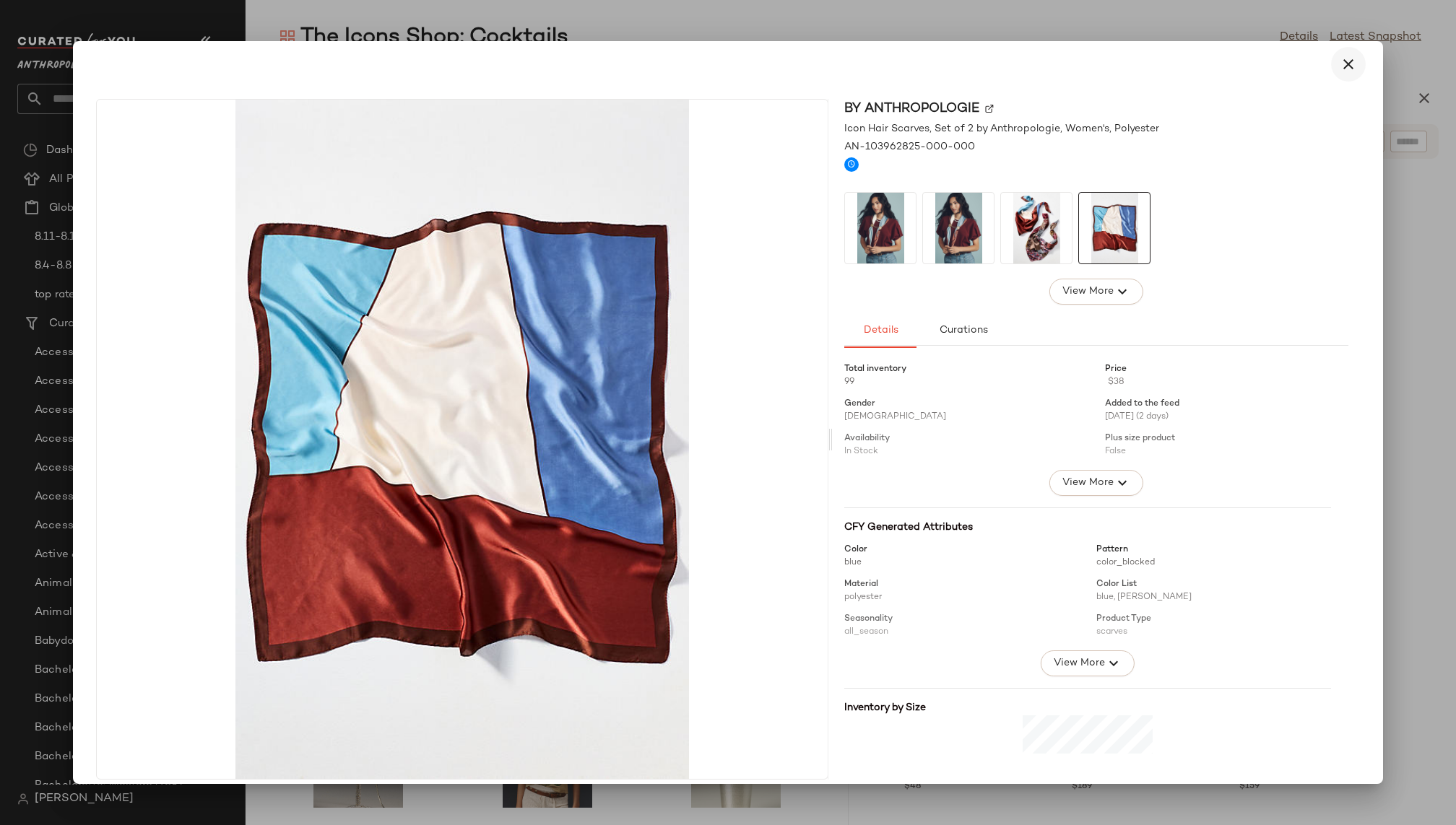
click at [1340, 64] on icon "button" at bounding box center [1348, 64] width 17 height 17
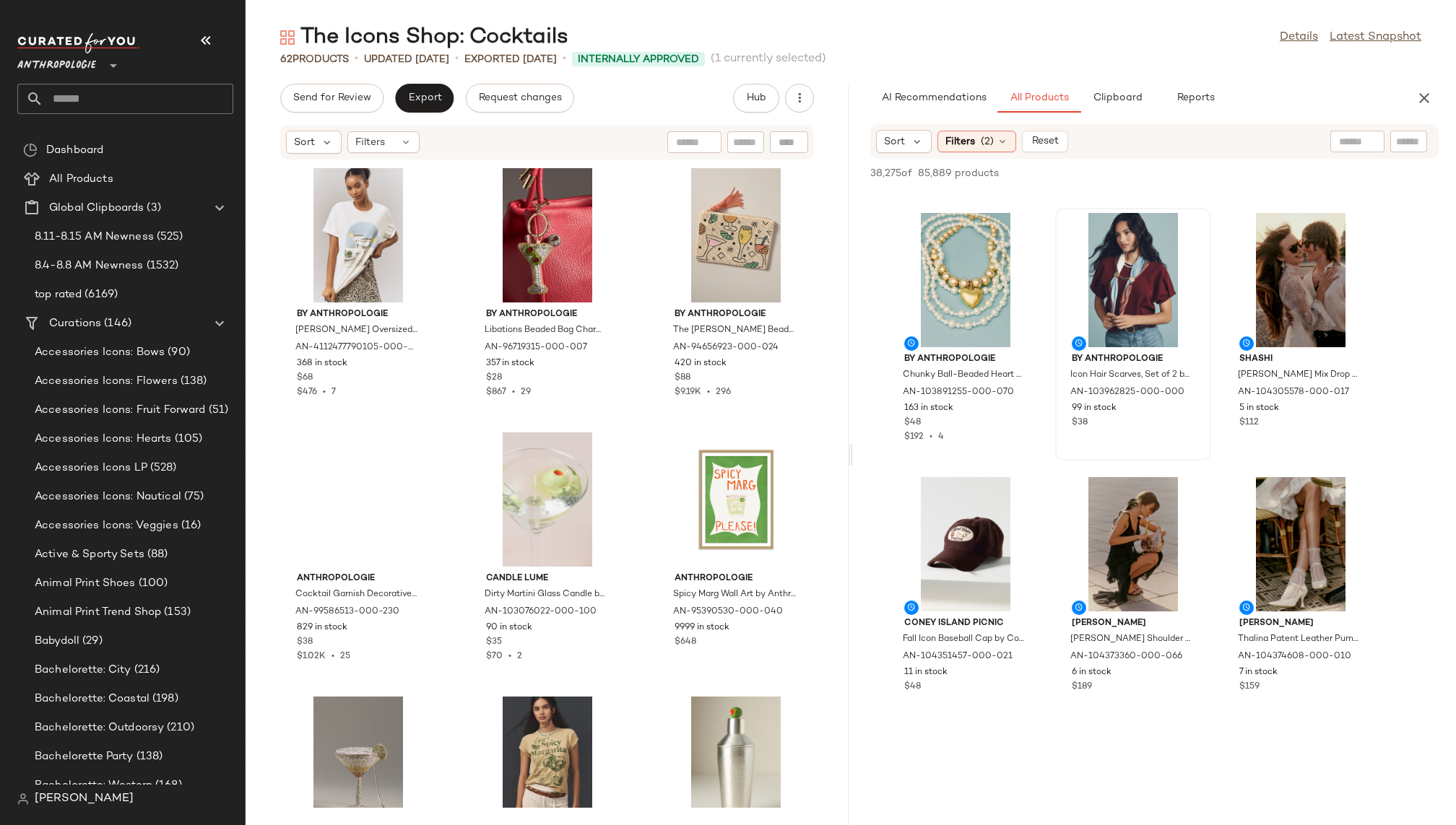
scroll to position [43786, 0]
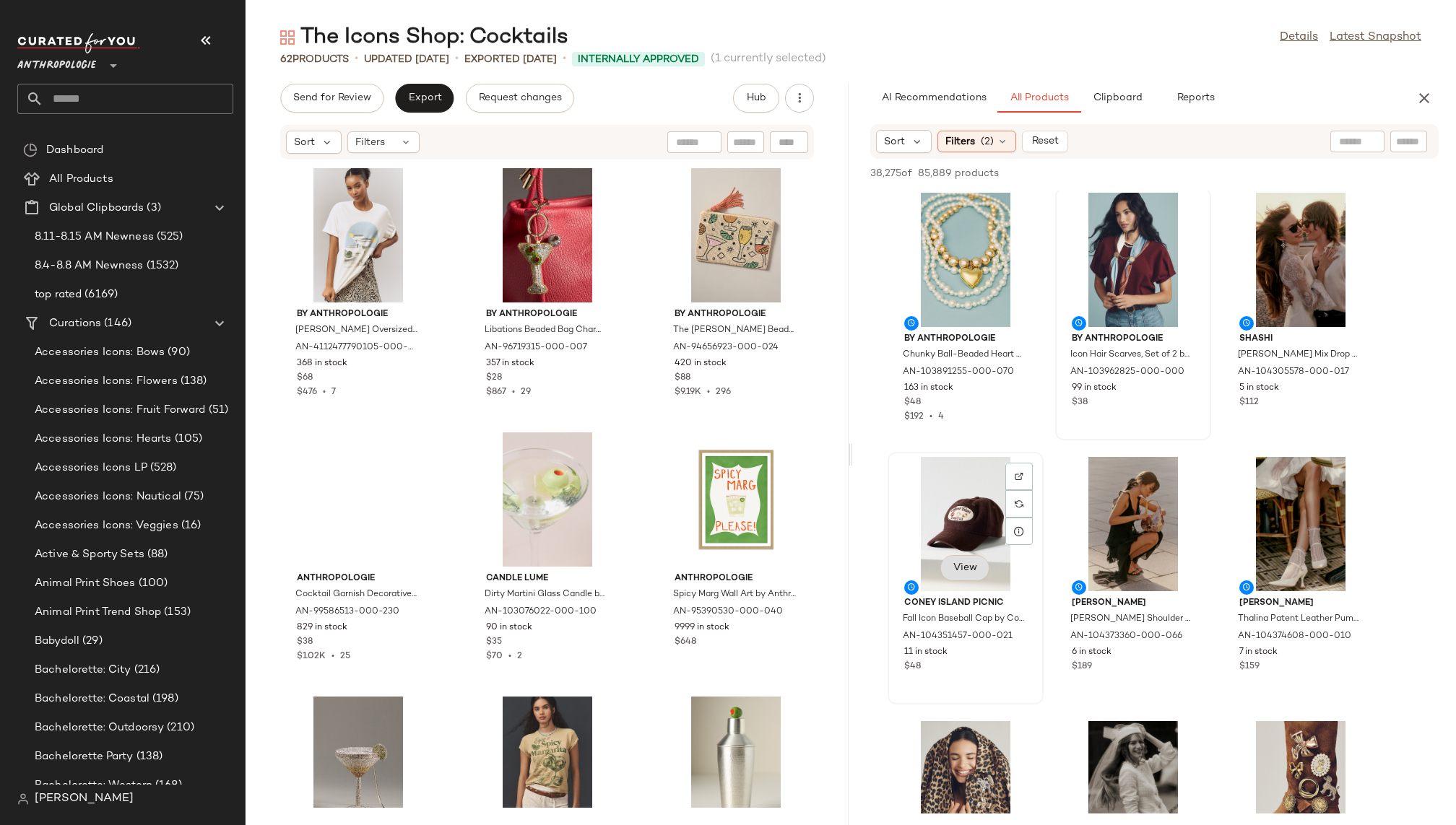
click at [977, 557] on button "View" at bounding box center [964, 567] width 49 height 26
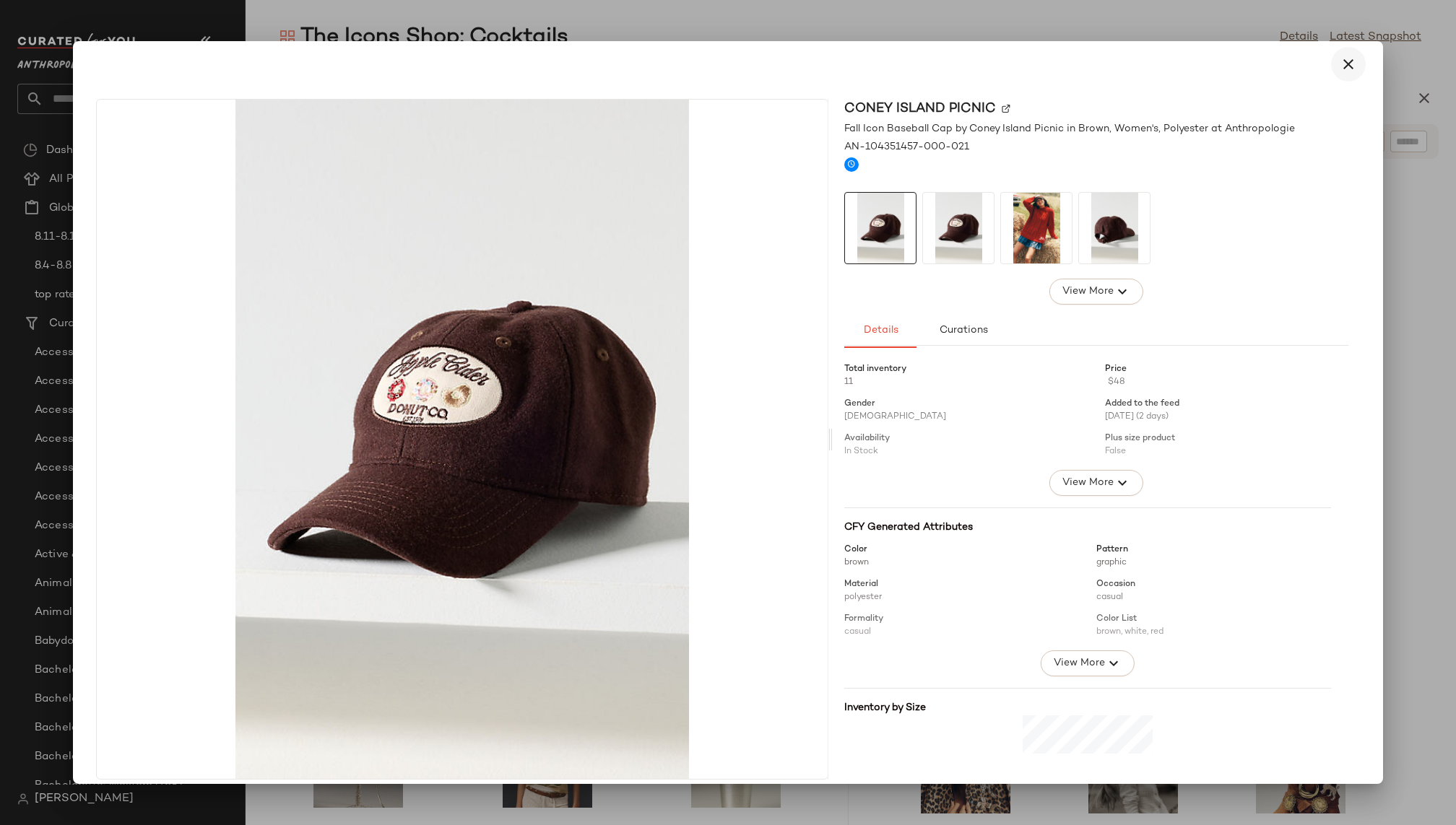
click at [1348, 71] on icon "button" at bounding box center [1348, 64] width 17 height 17
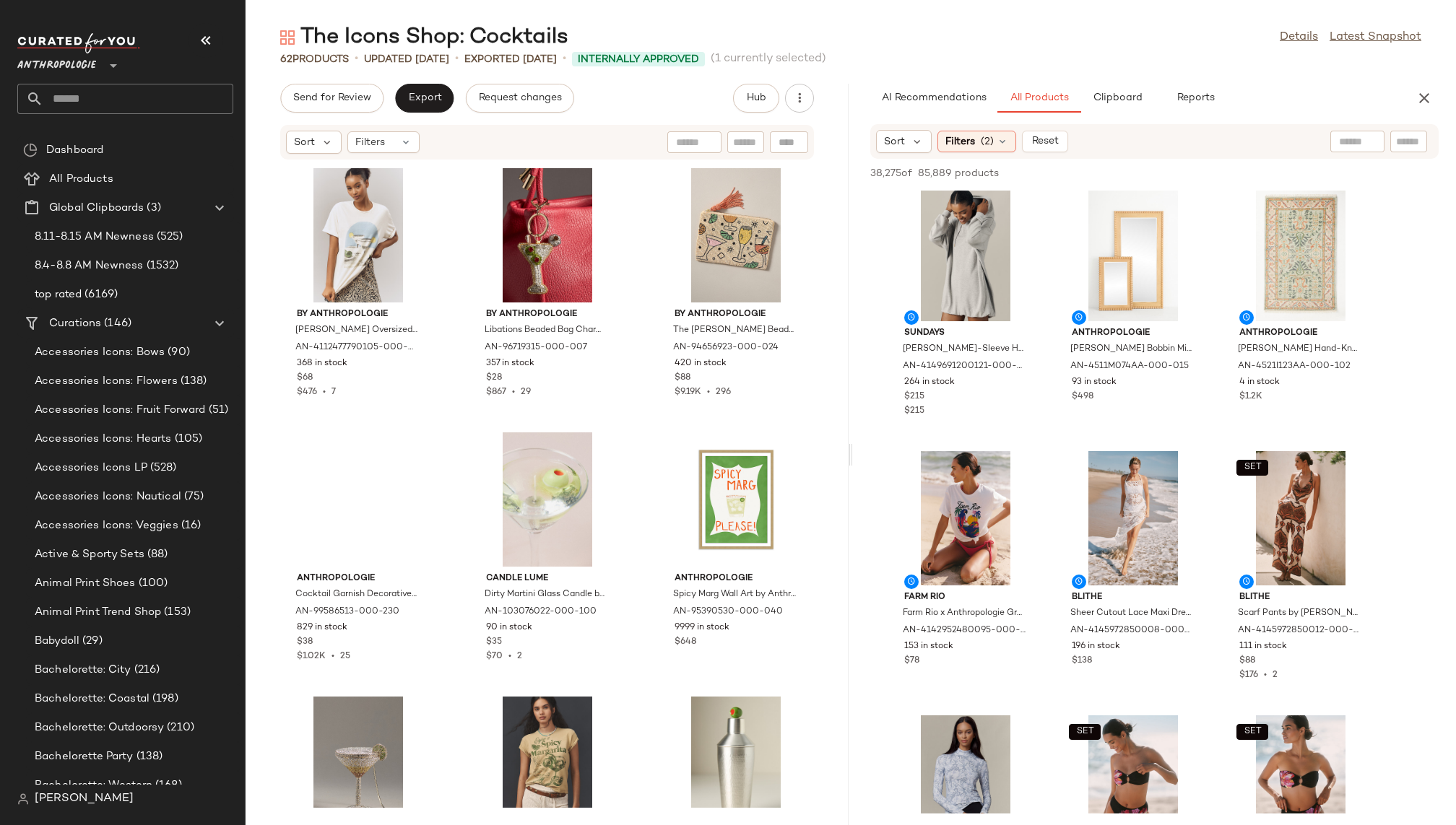
scroll to position [49040, 0]
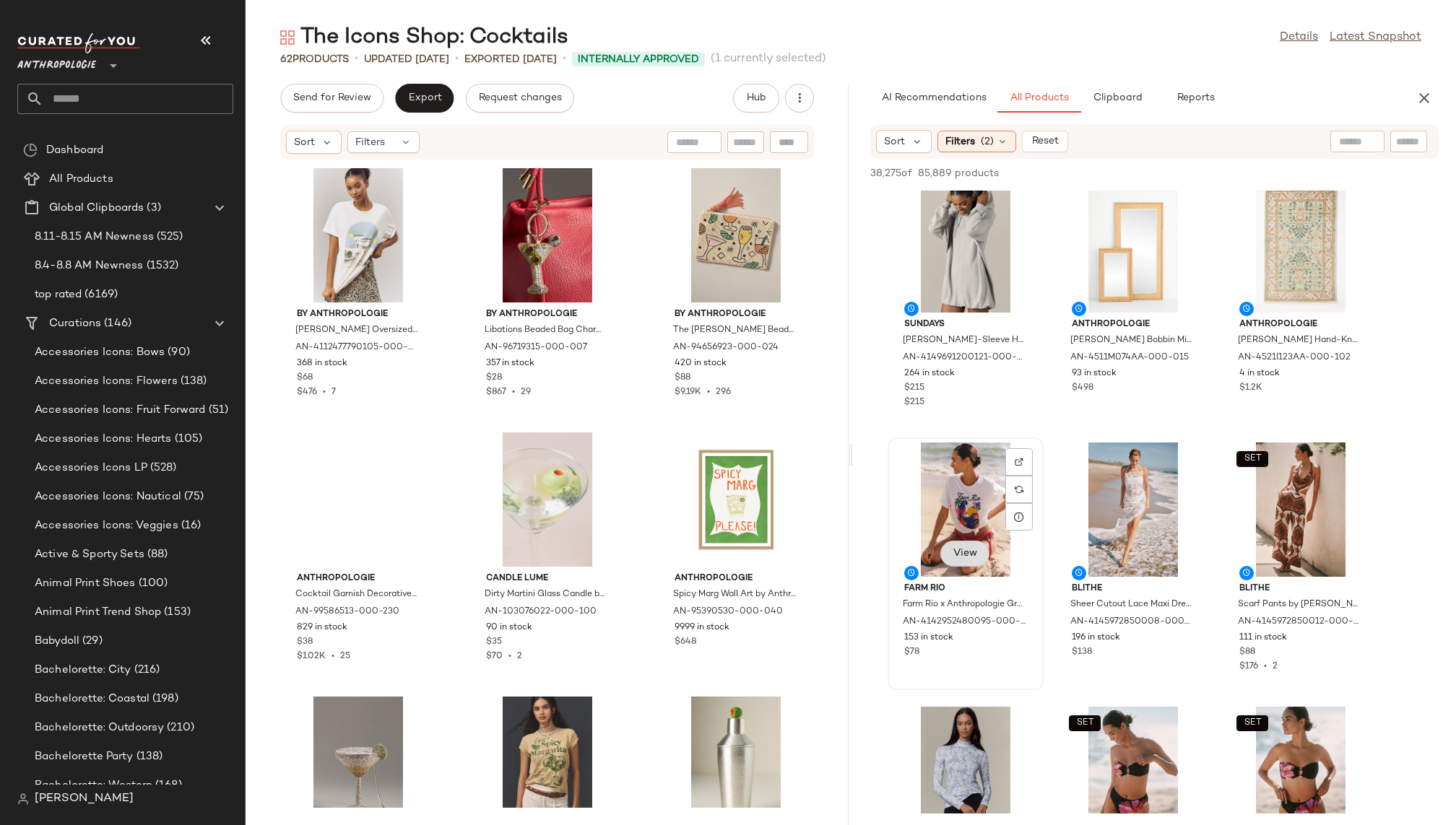
click at [971, 553] on span "View" at bounding box center [965, 553] width 25 height 12
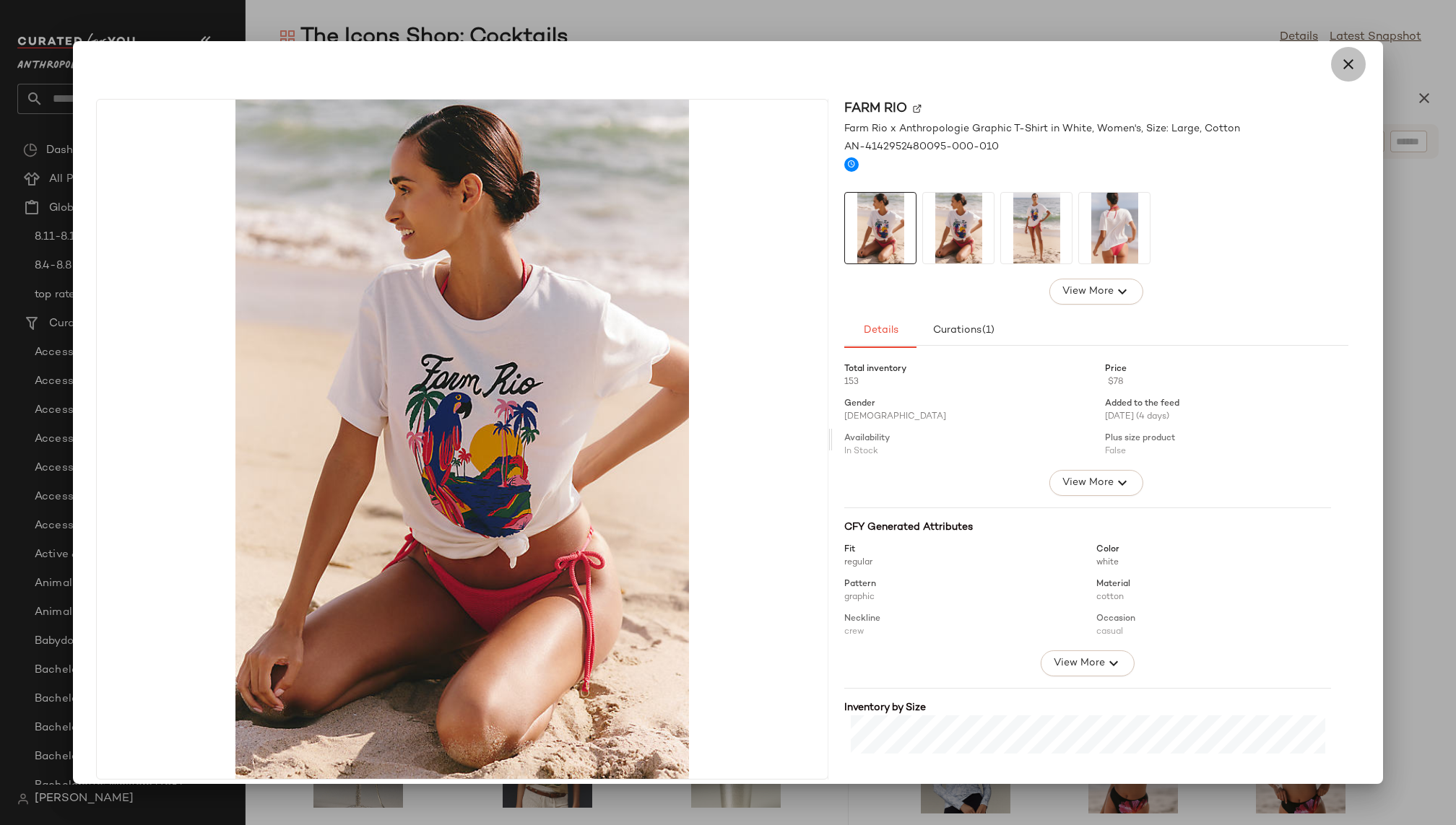
click at [1340, 63] on icon "button" at bounding box center [1348, 64] width 17 height 17
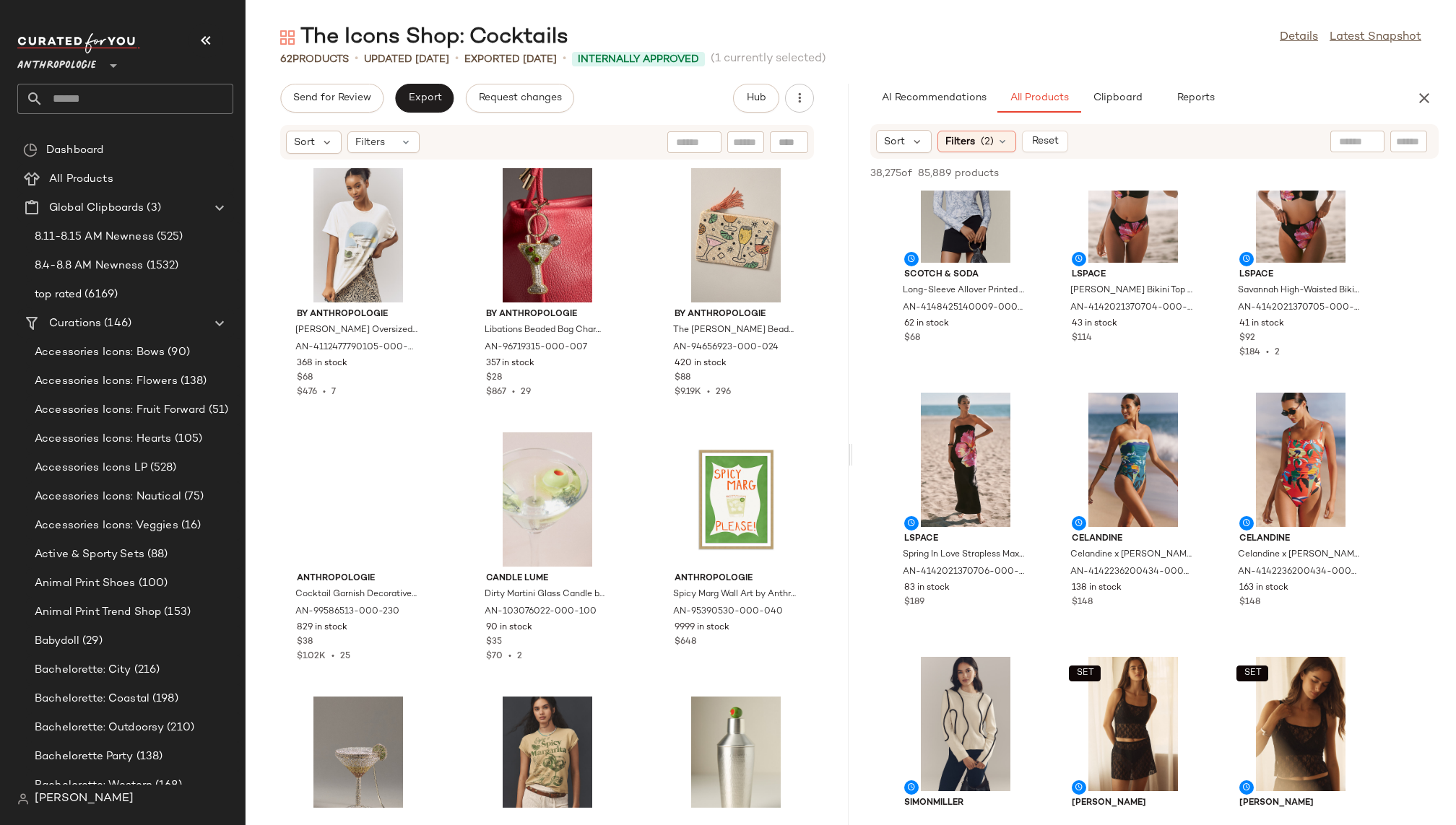
scroll to position [49665, 0]
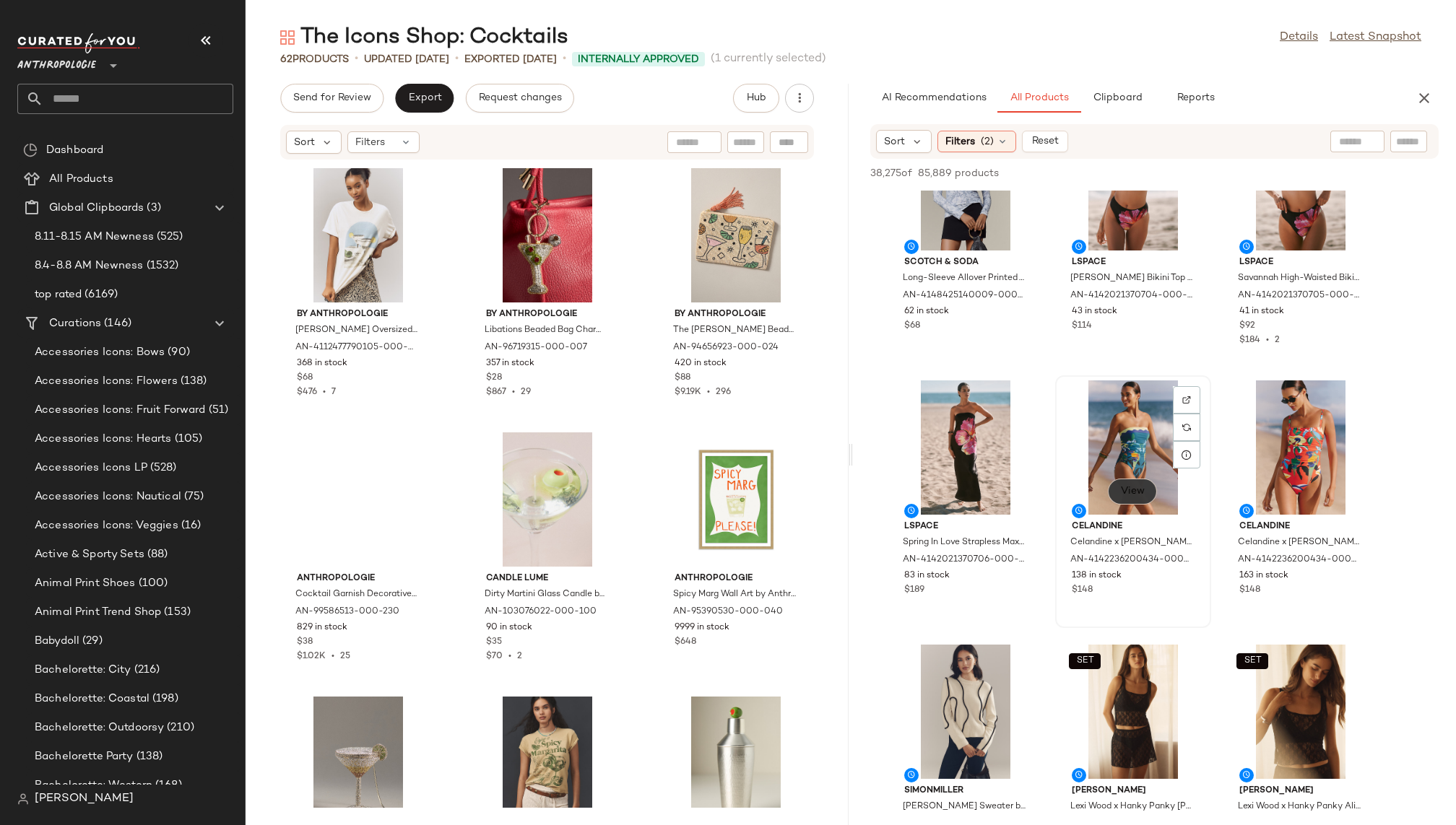
click at [1134, 490] on span "View" at bounding box center [1133, 491] width 25 height 12
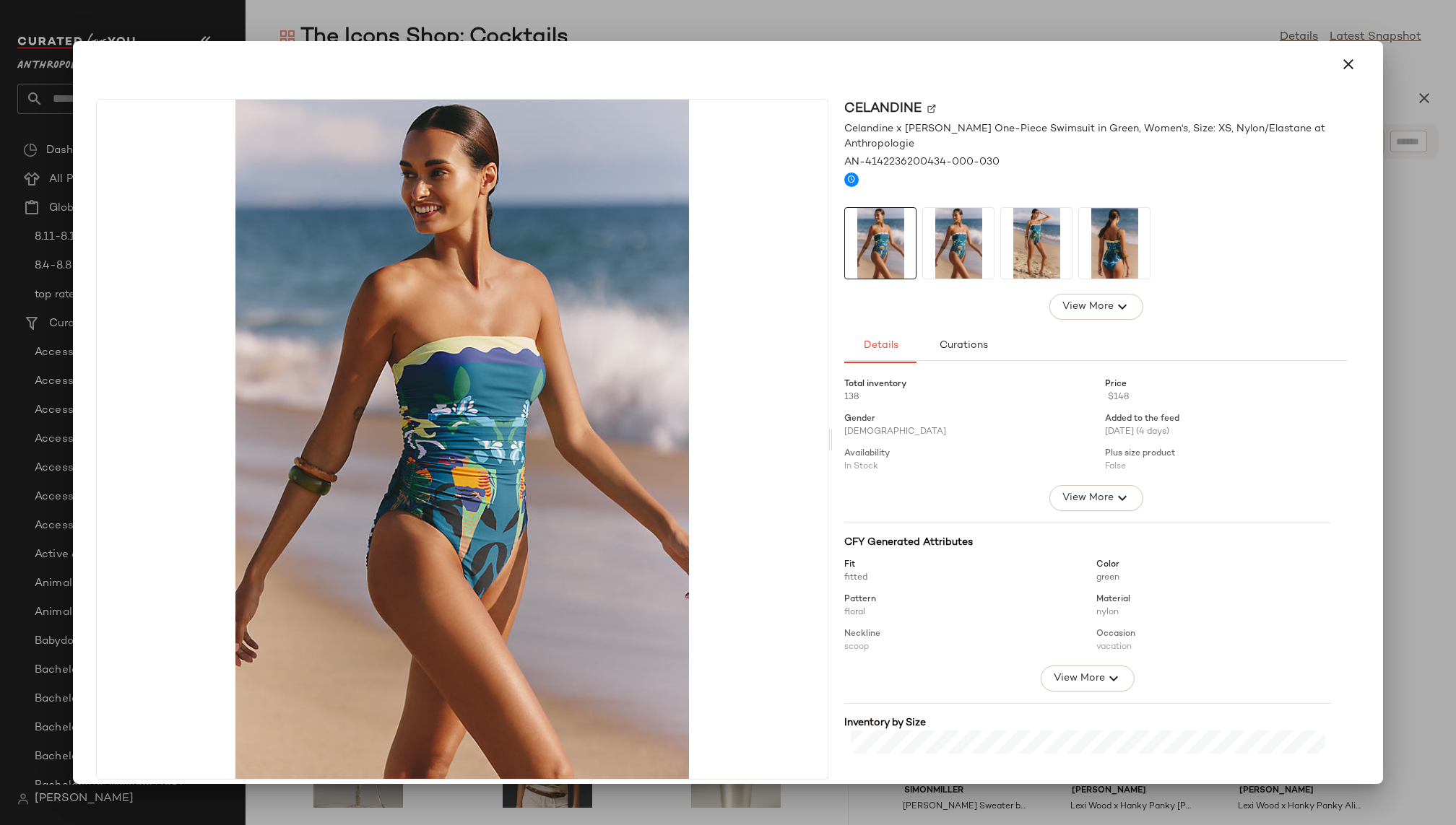
click at [1038, 232] on img at bounding box center [1036, 243] width 71 height 71
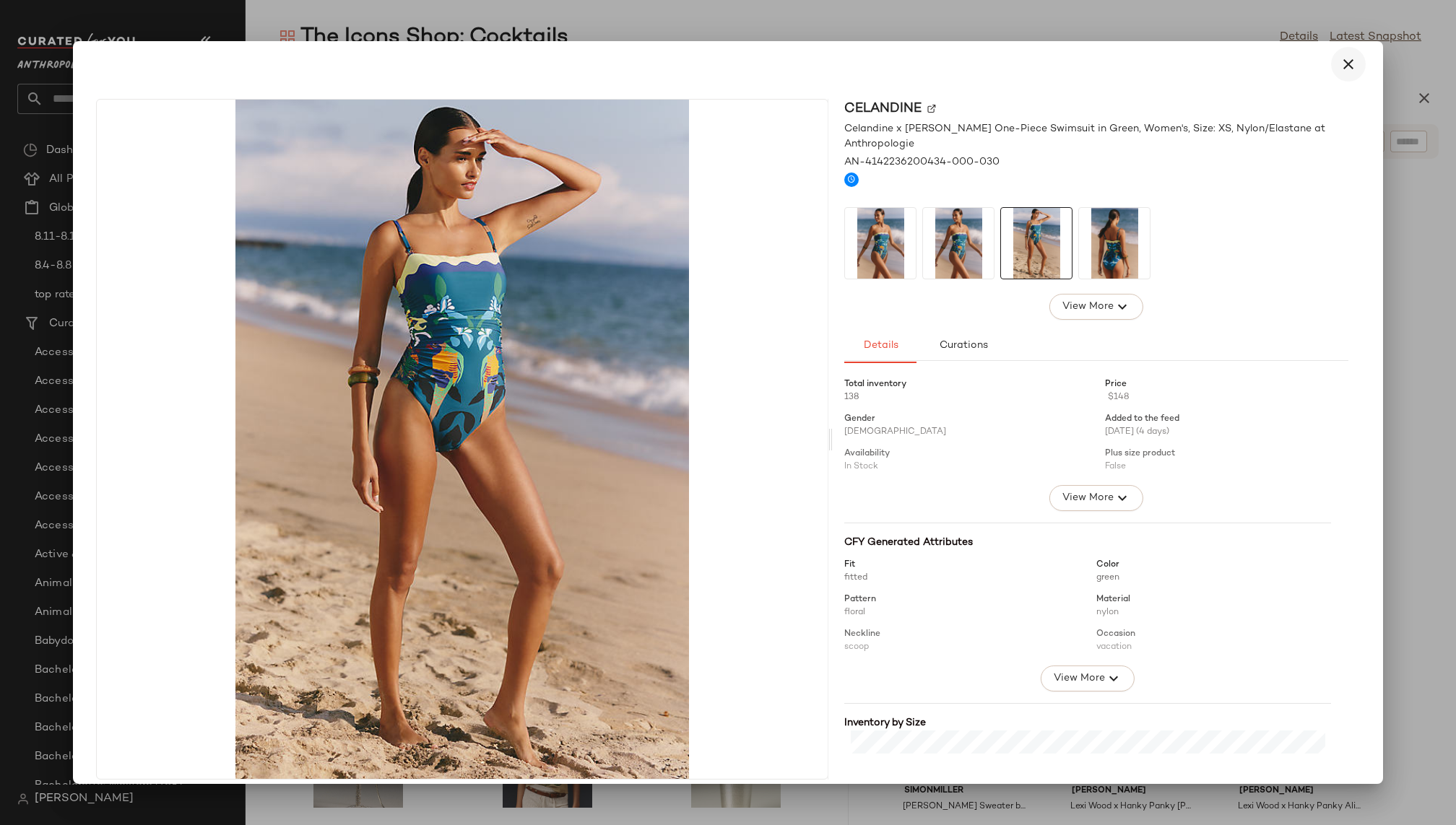
click at [1340, 62] on icon "button" at bounding box center [1348, 64] width 17 height 17
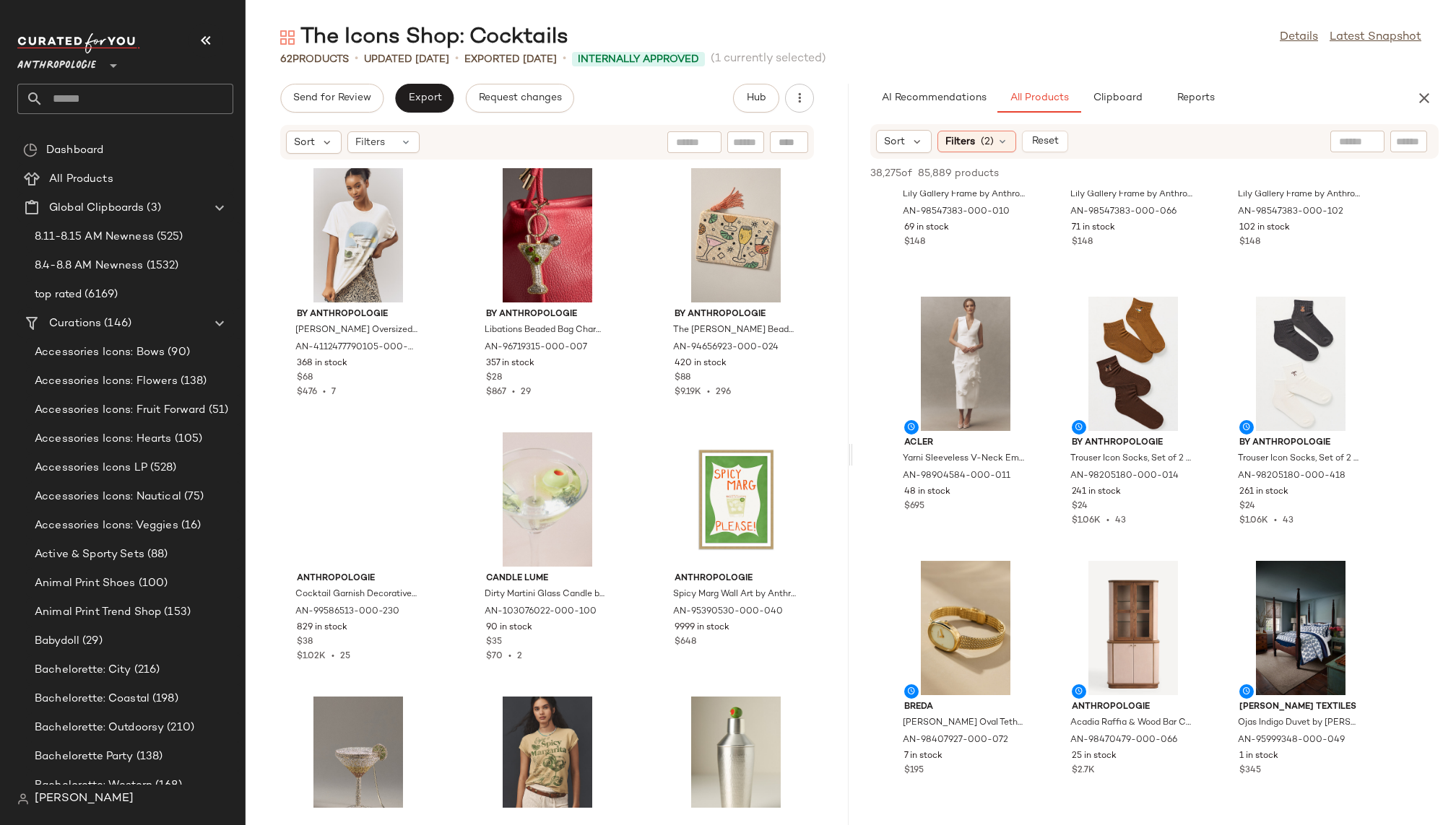
scroll to position [58289, 0]
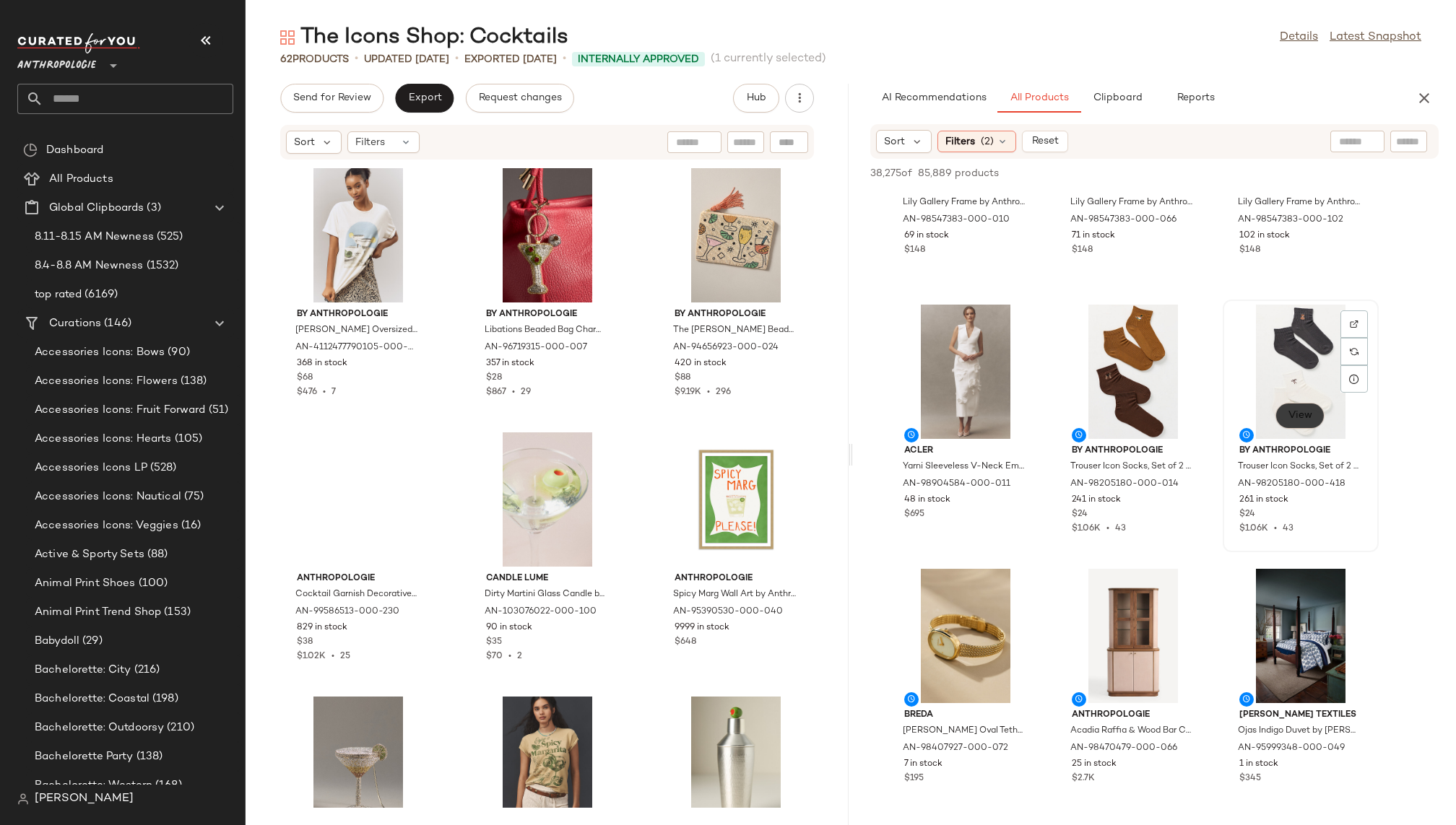
click at [1302, 420] on span "View" at bounding box center [1300, 415] width 25 height 12
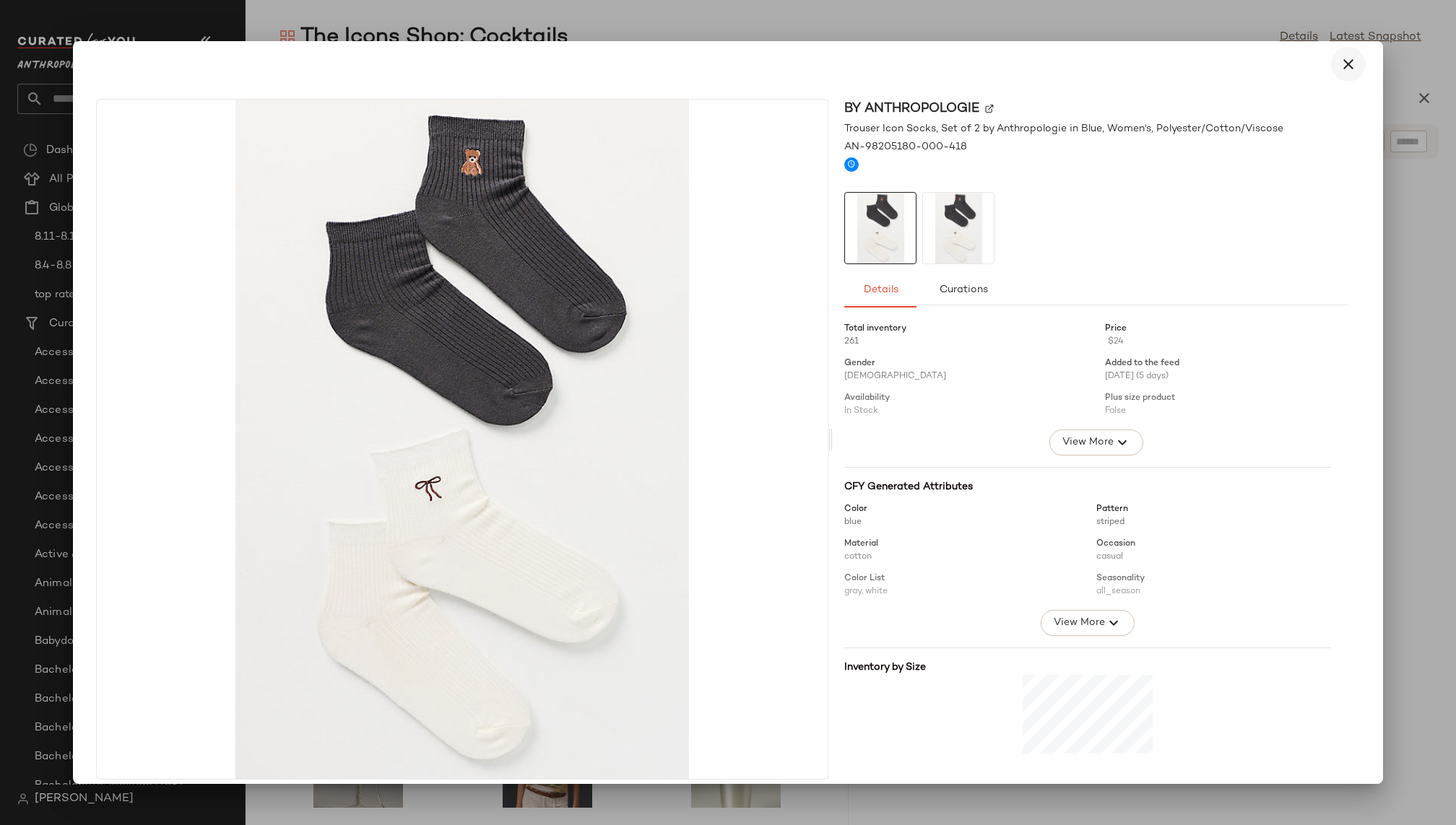
click at [1340, 64] on icon "button" at bounding box center [1348, 64] width 17 height 17
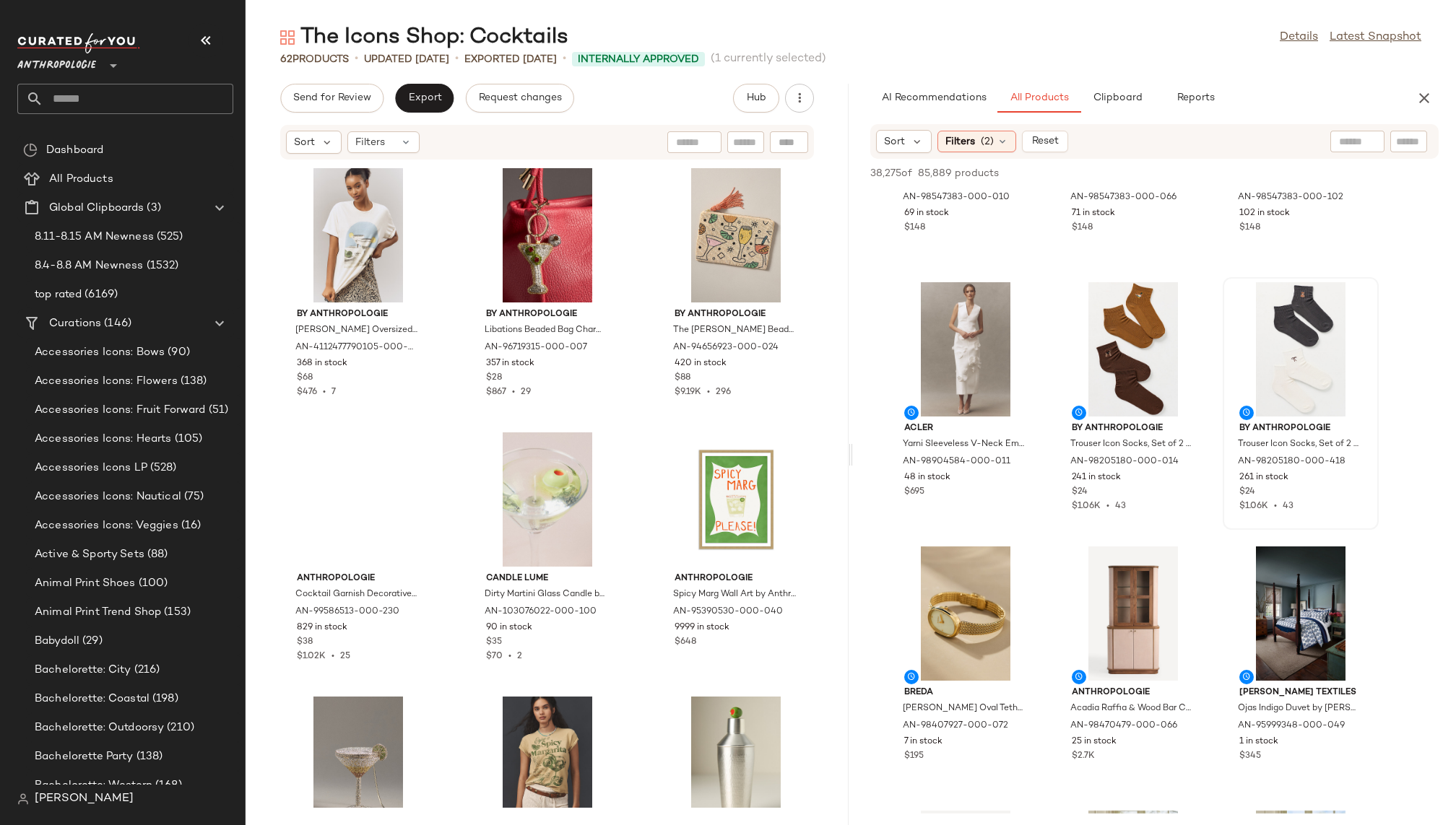
scroll to position [58330, 0]
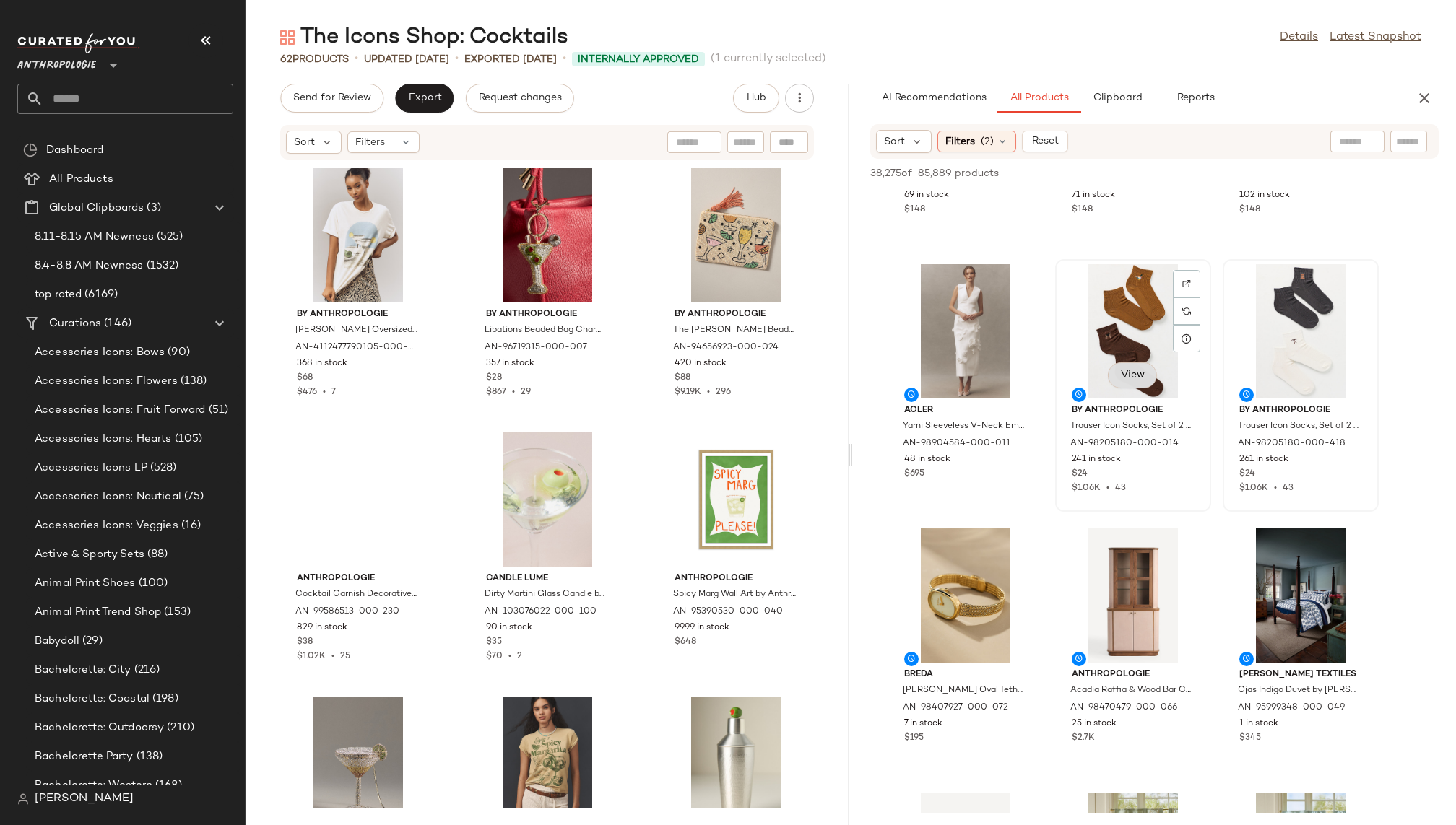
click at [1133, 373] on span "View" at bounding box center [1133, 375] width 25 height 12
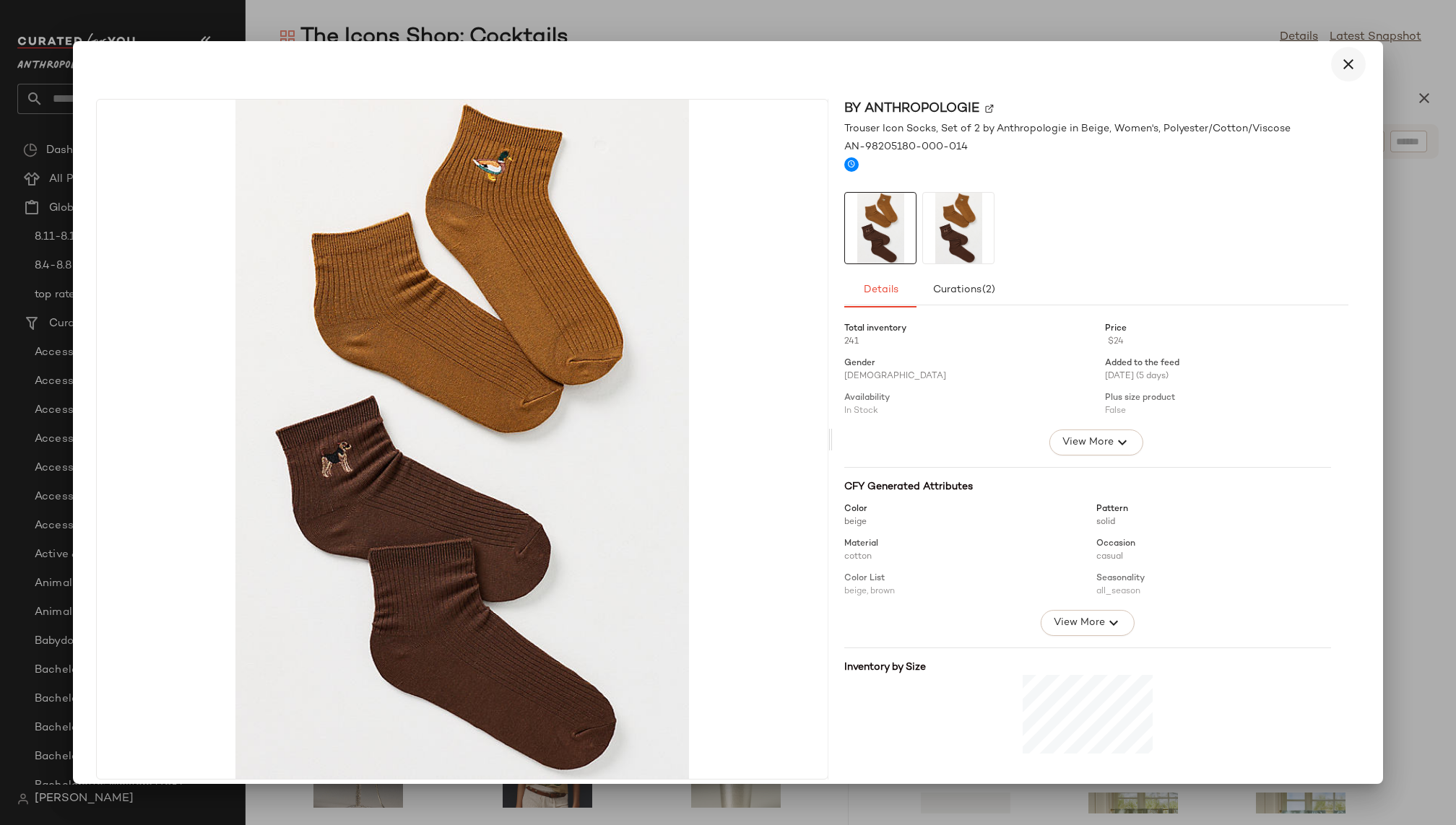
click at [1340, 61] on icon "button" at bounding box center [1348, 64] width 17 height 17
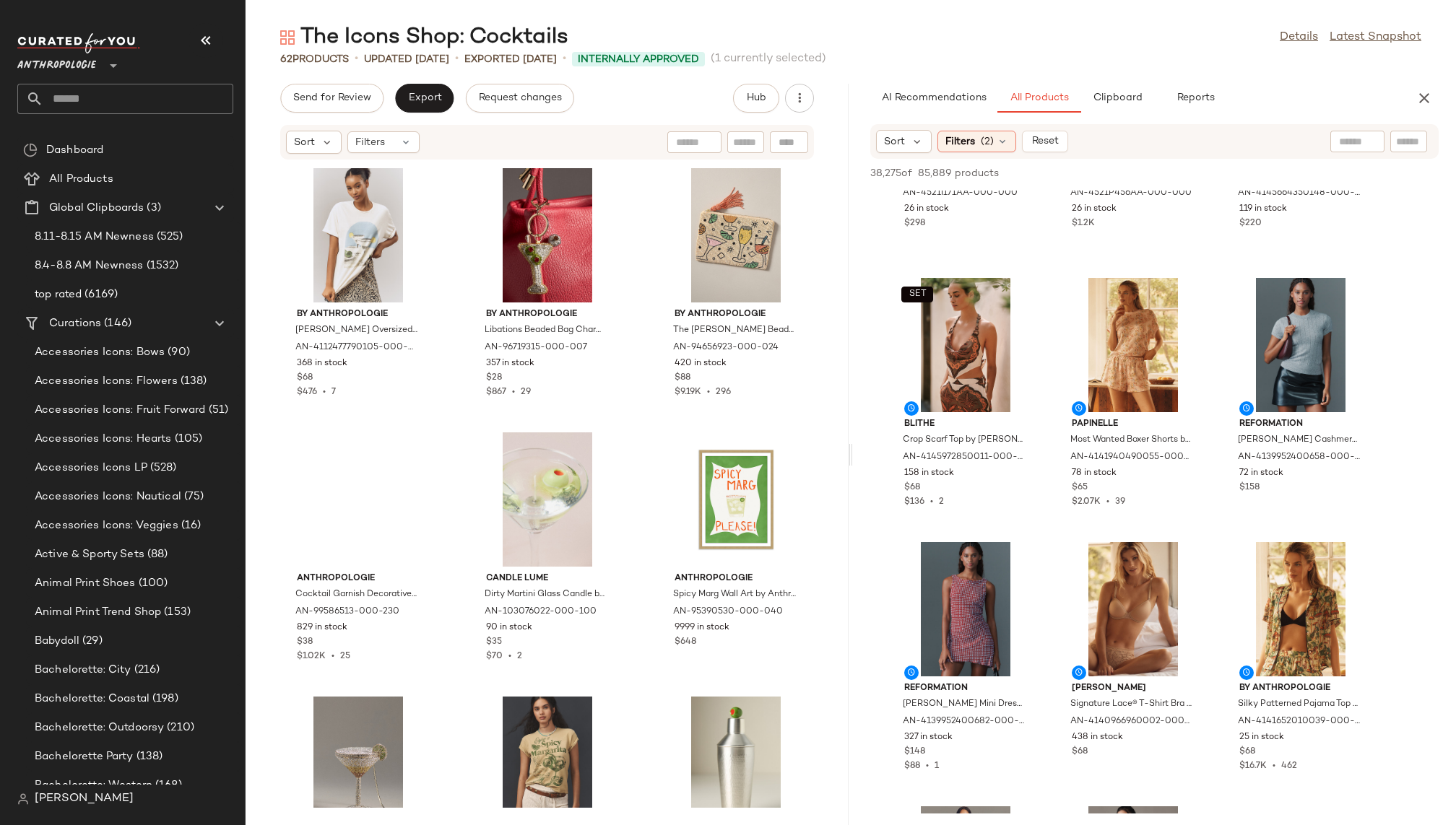
scroll to position [60767, 0]
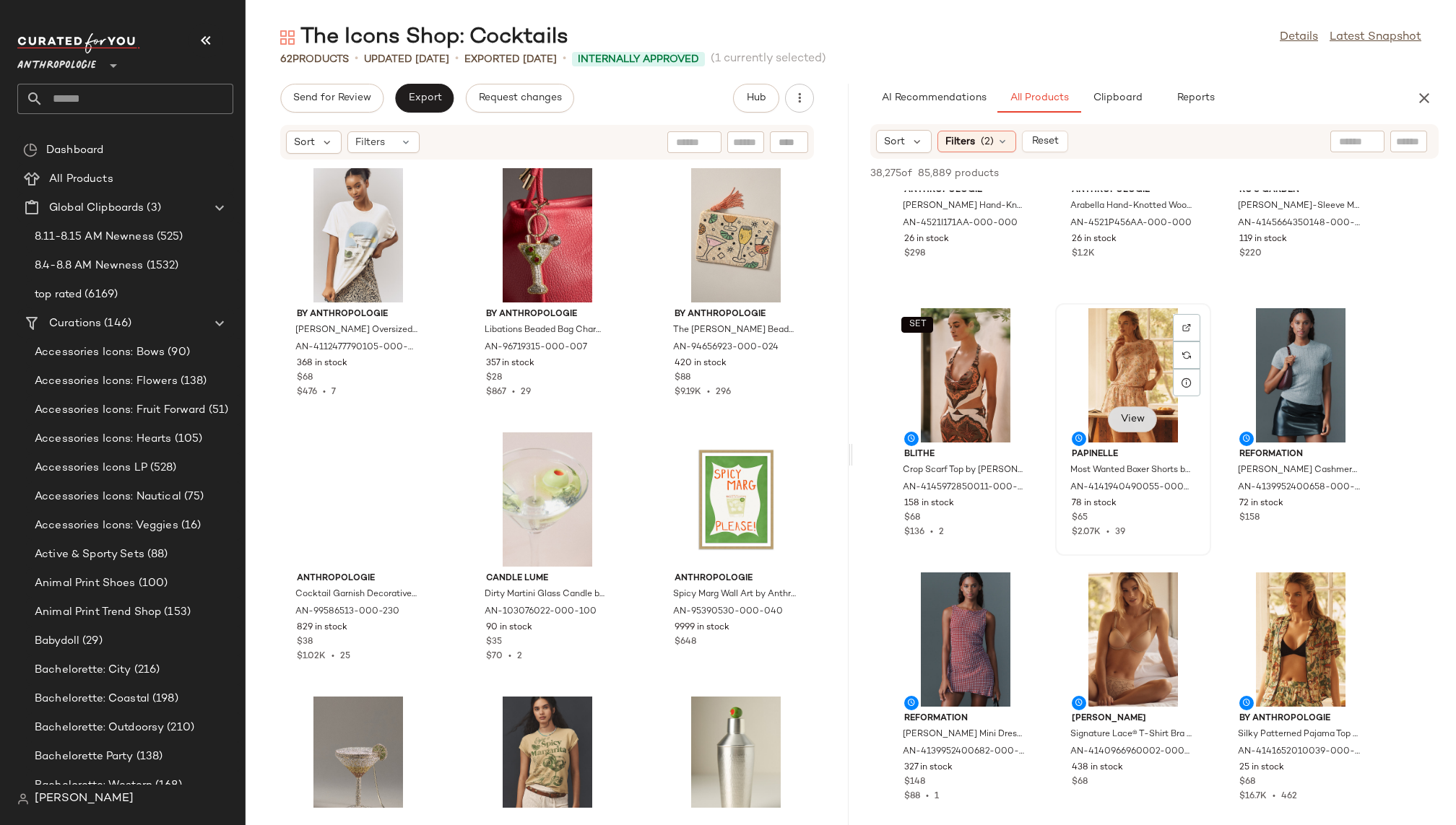
click at [1131, 415] on span "View" at bounding box center [1133, 419] width 25 height 12
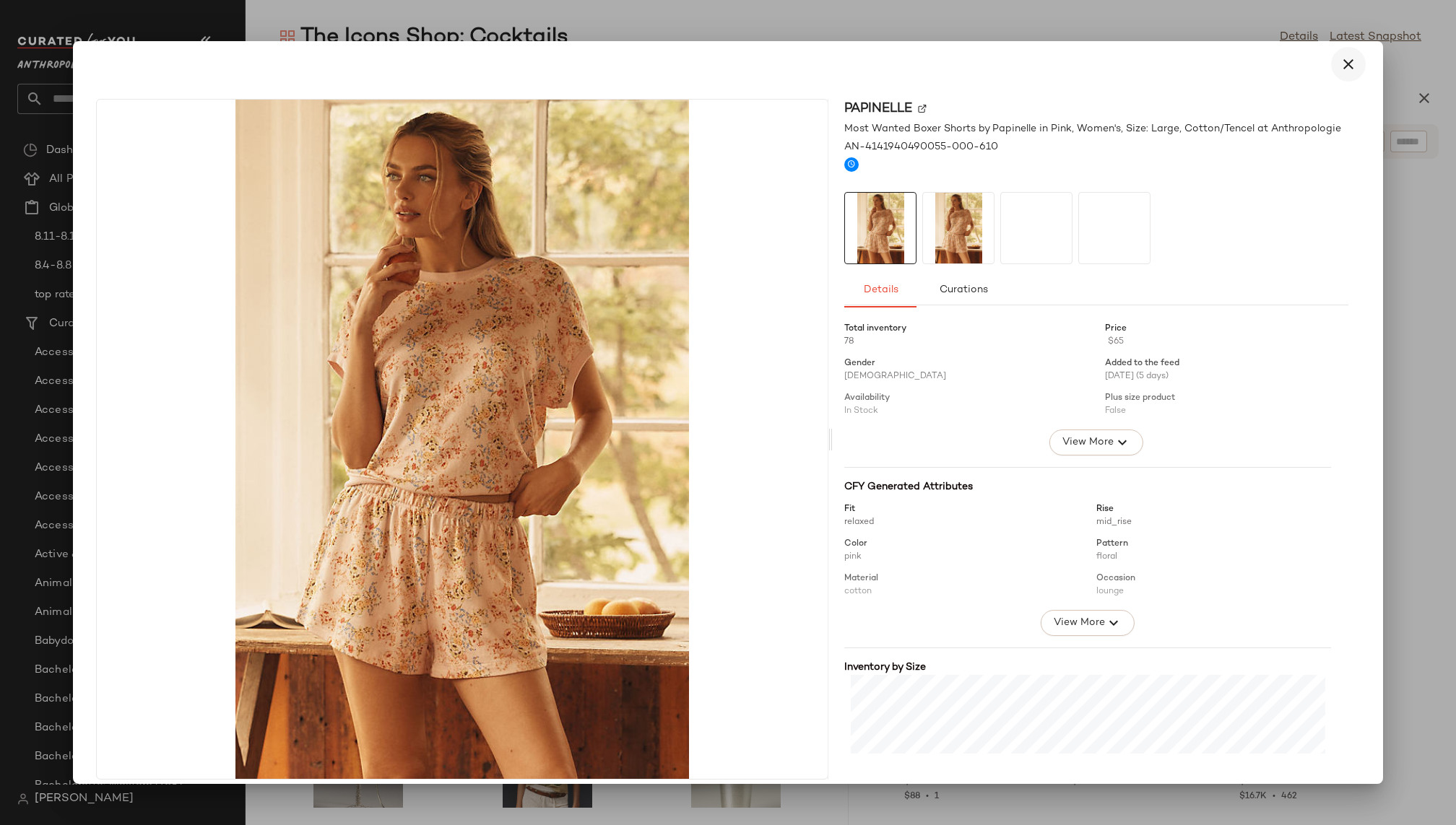
click at [1345, 67] on icon "button" at bounding box center [1348, 64] width 17 height 17
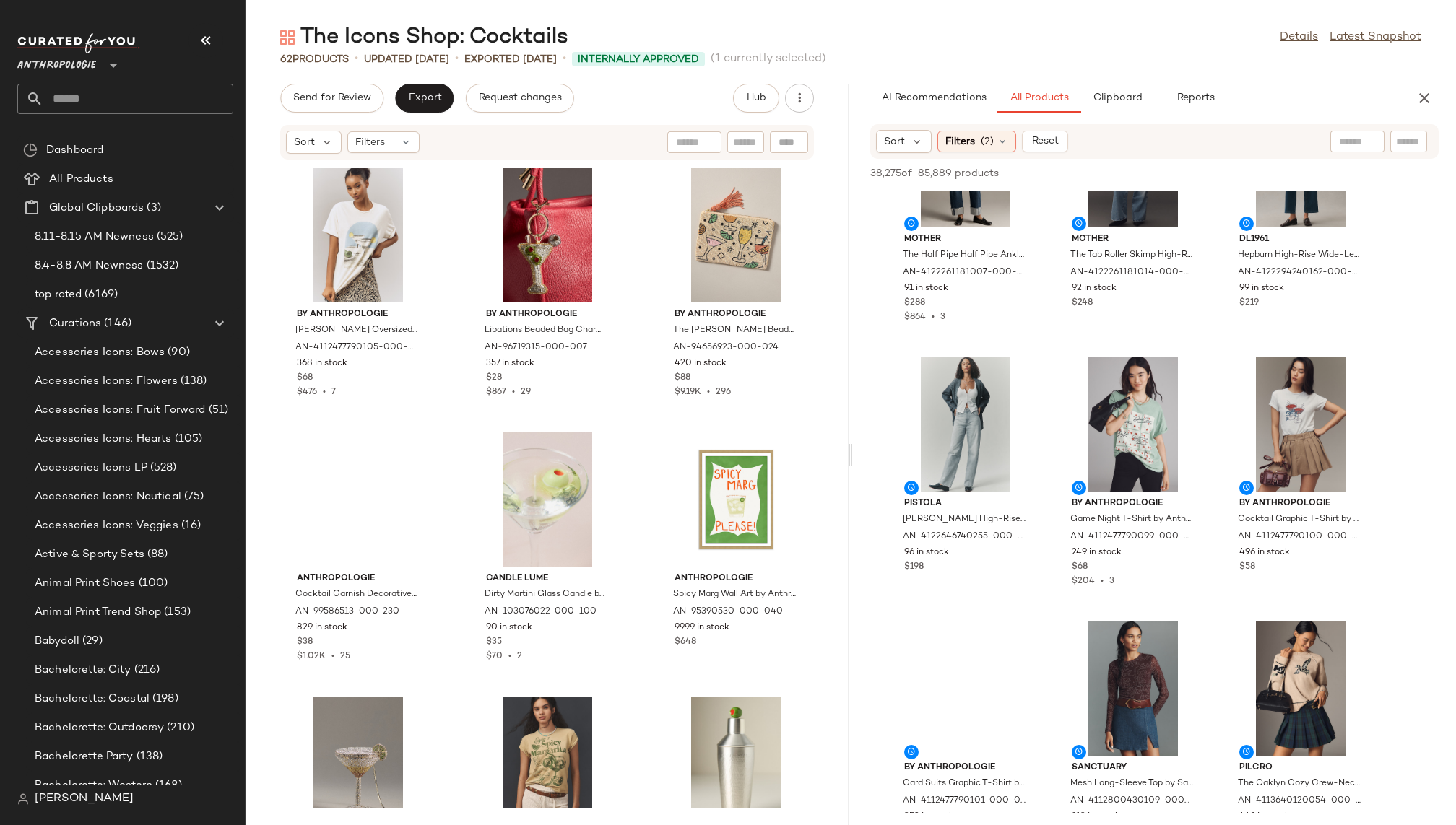
scroll to position [64858, 0]
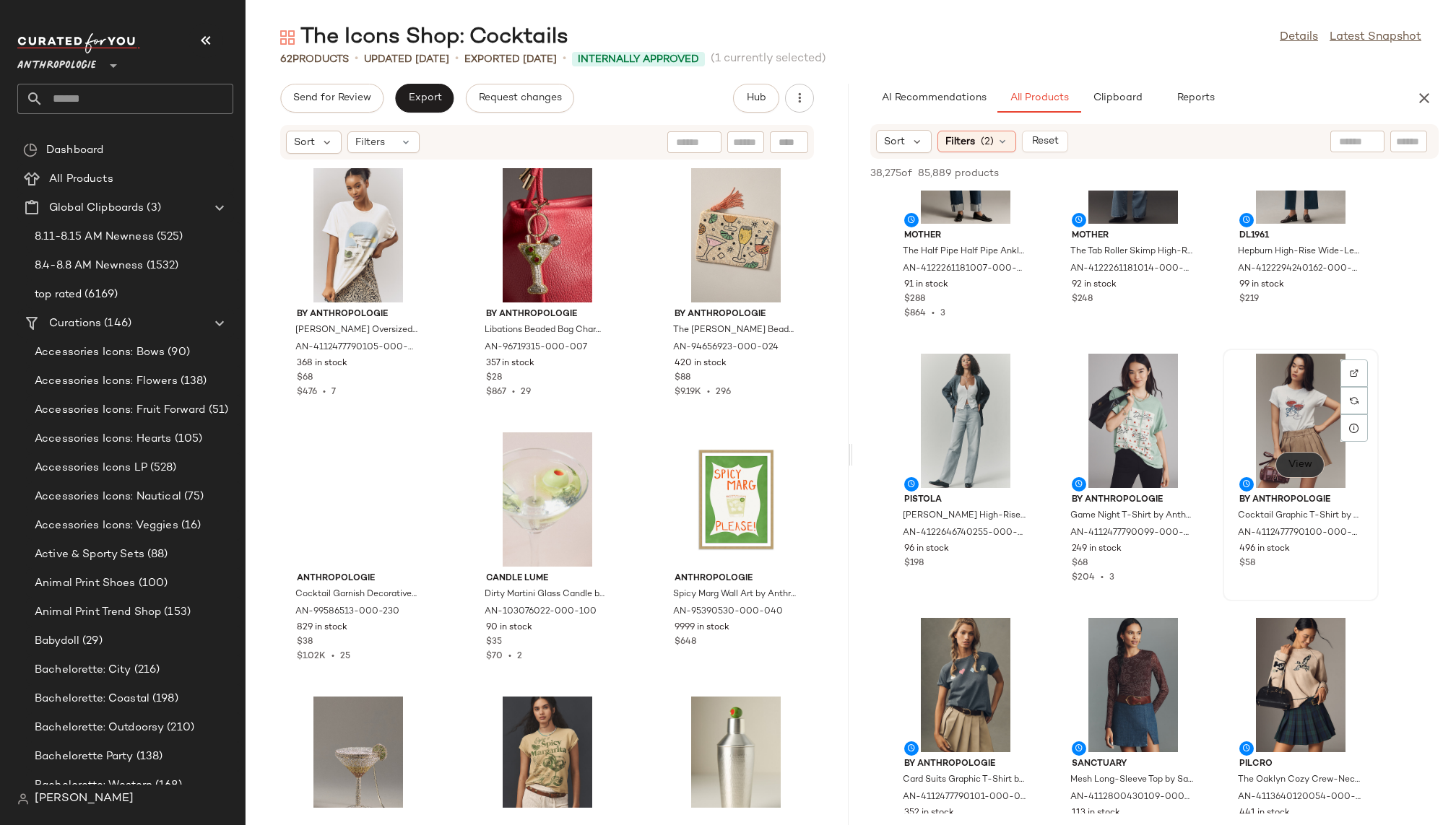
click at [1293, 459] on span "View" at bounding box center [1300, 465] width 25 height 12
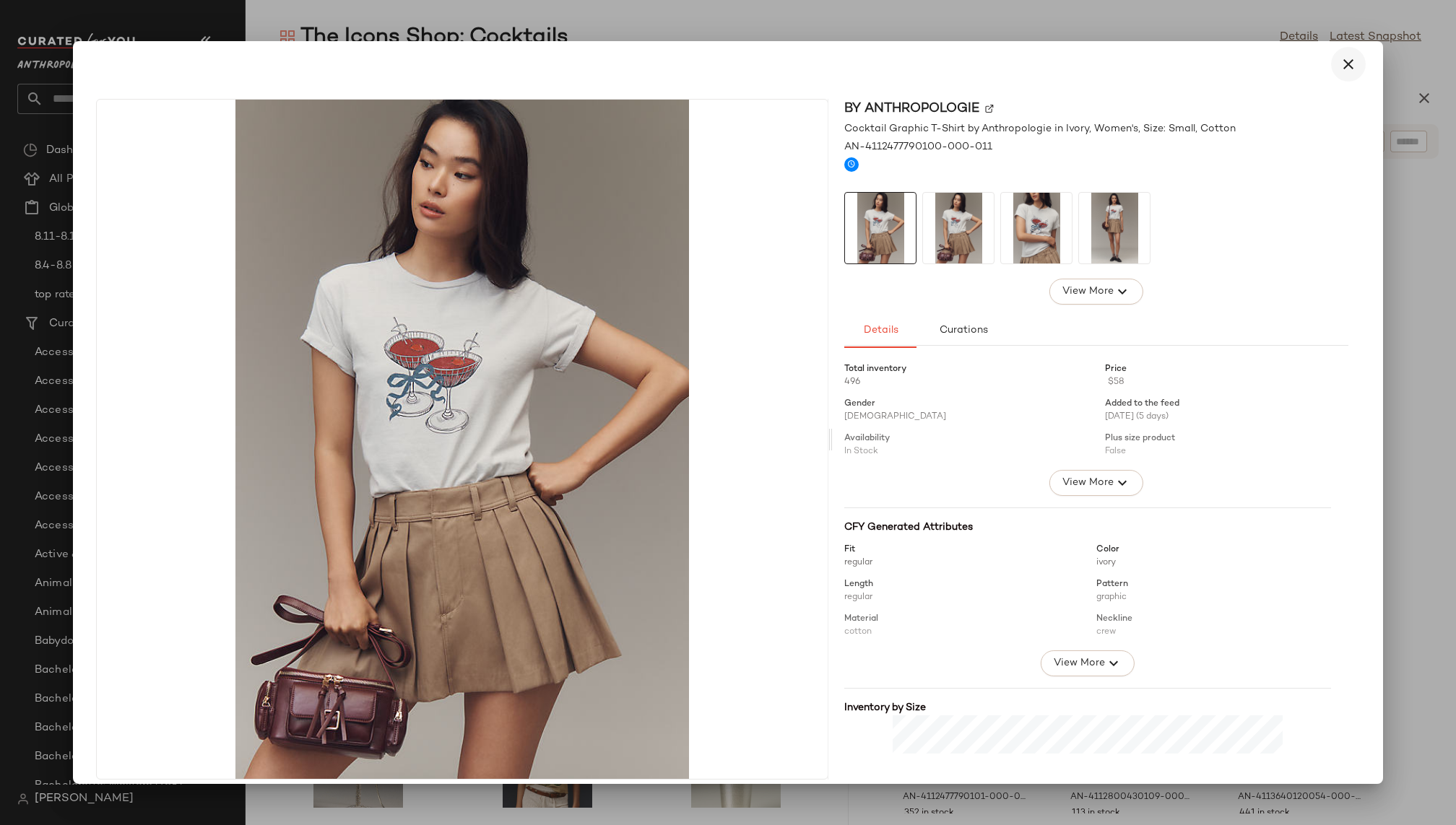
click at [1344, 59] on icon "button" at bounding box center [1348, 64] width 17 height 17
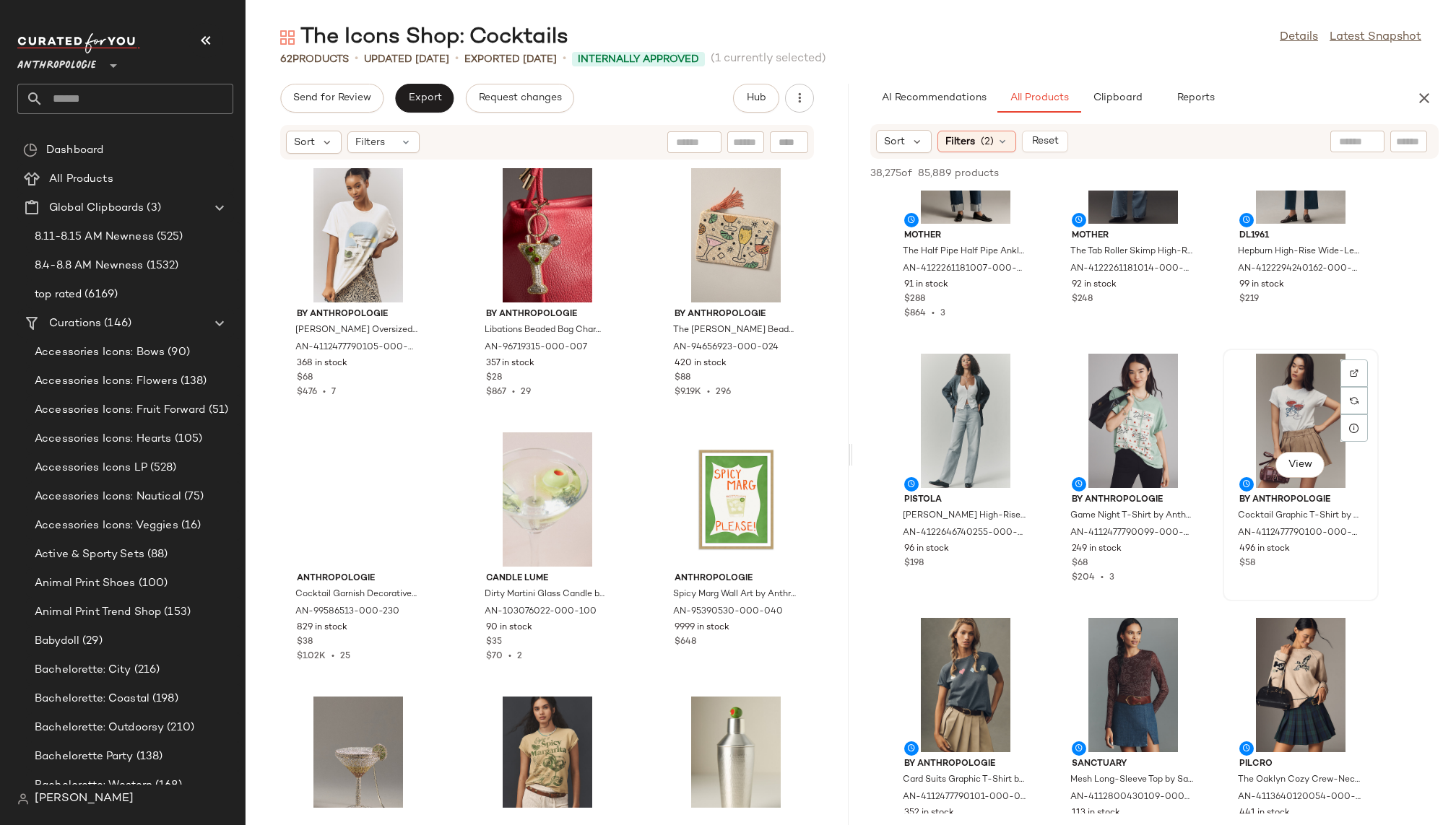
click at [1267, 448] on div "View" at bounding box center [1301, 421] width 146 height 134
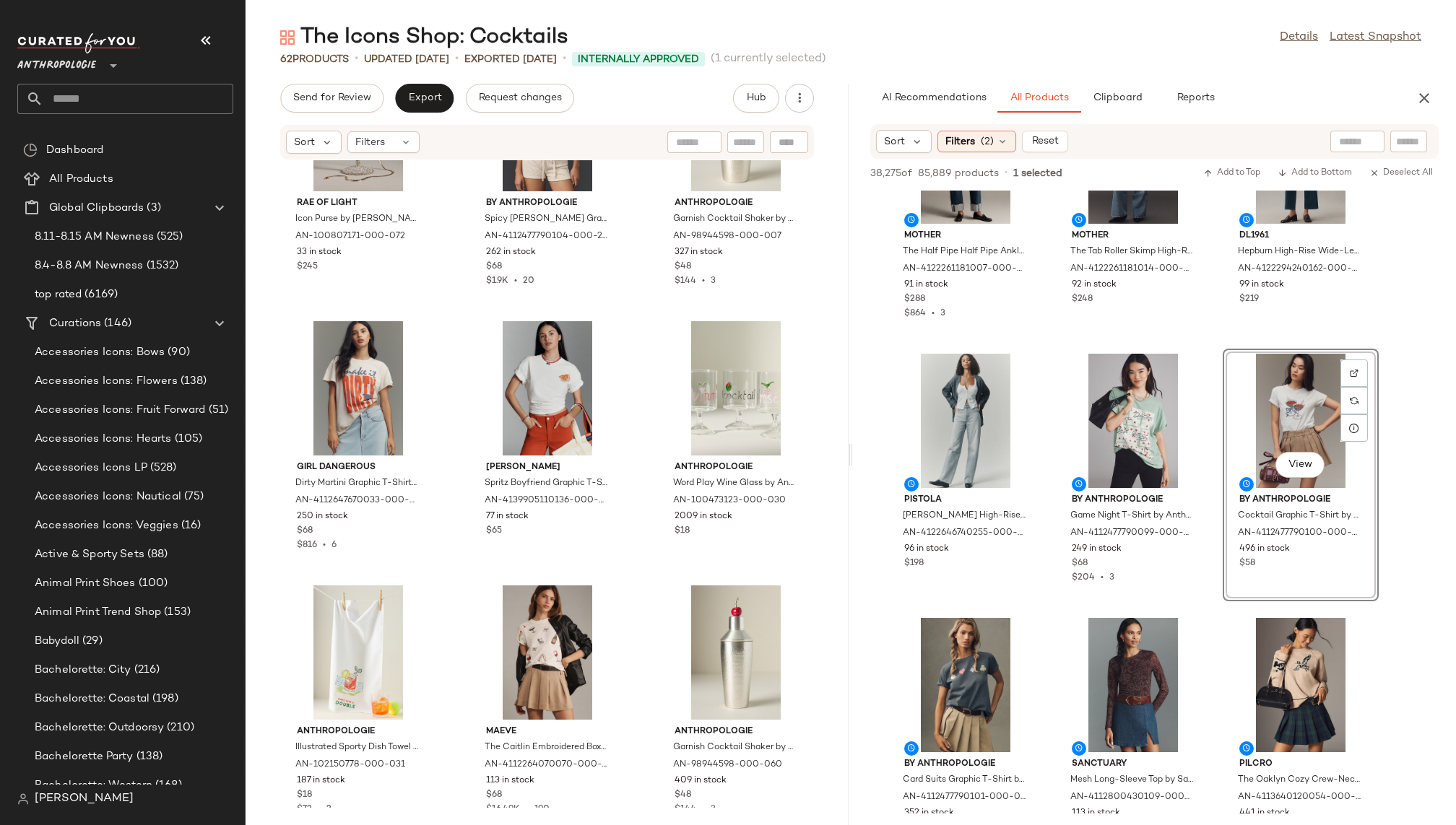
scroll to position [663, 0]
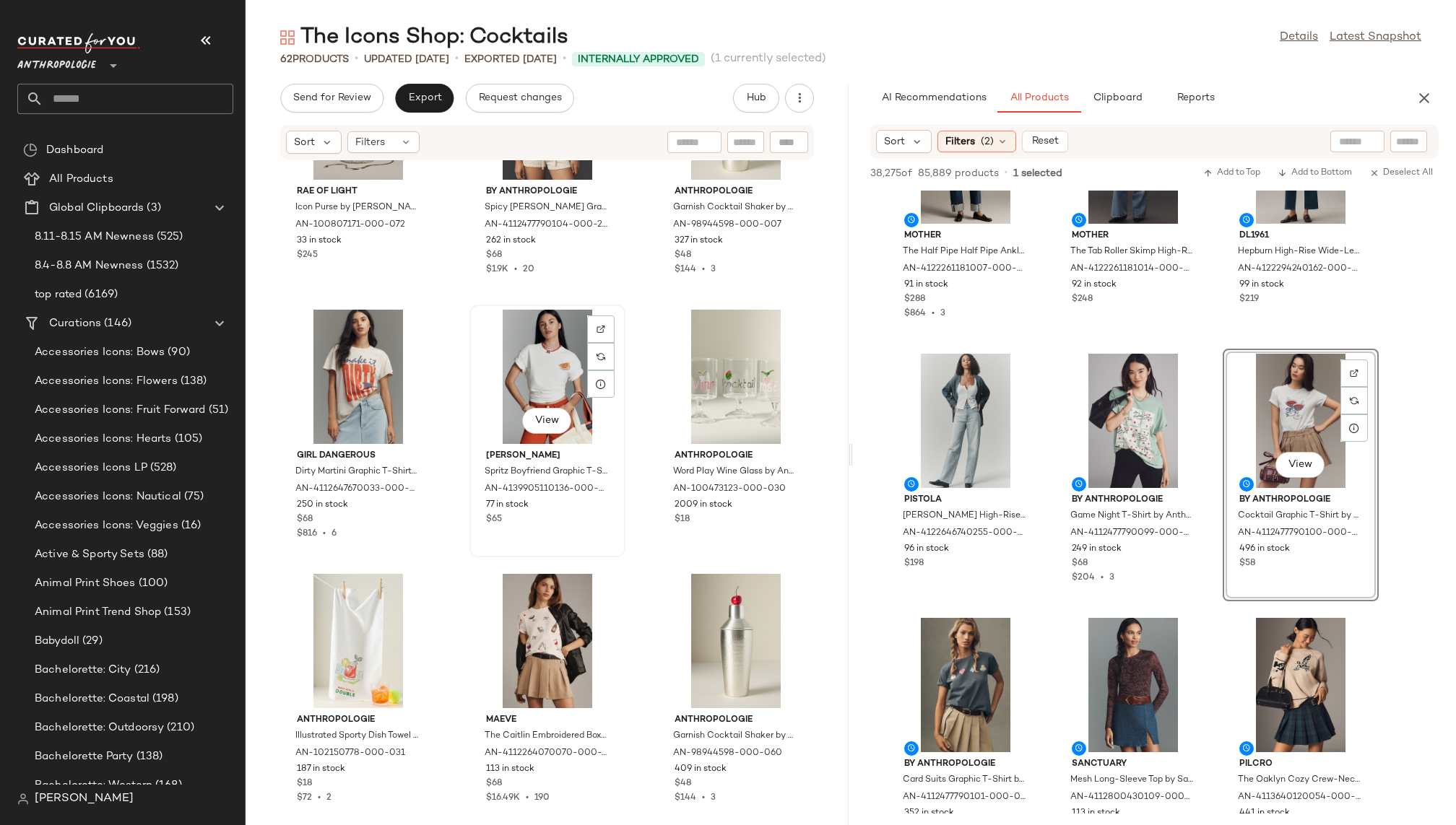
click at [520, 336] on div "View" at bounding box center [547, 376] width 146 height 134
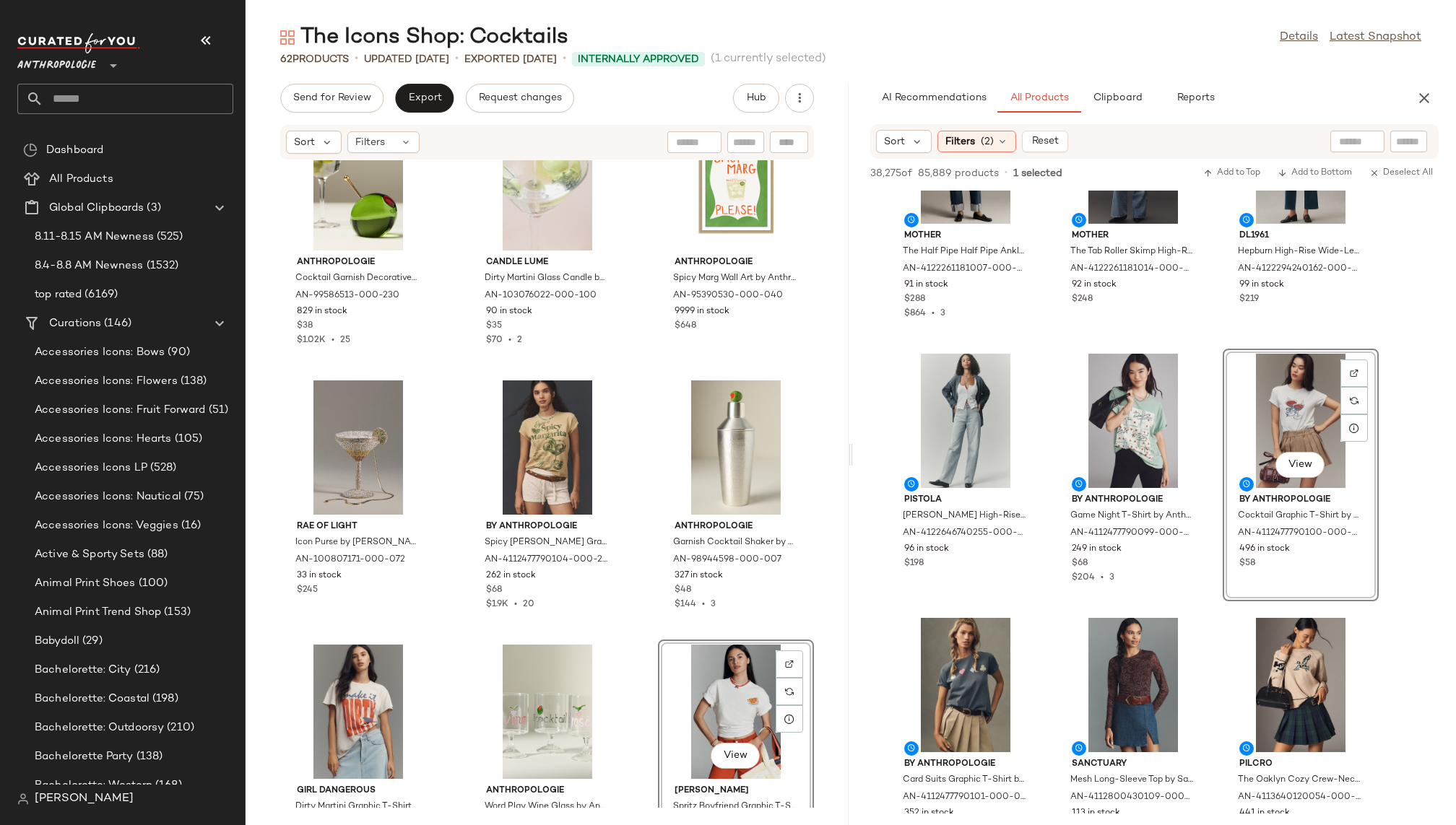
scroll to position [333, 0]
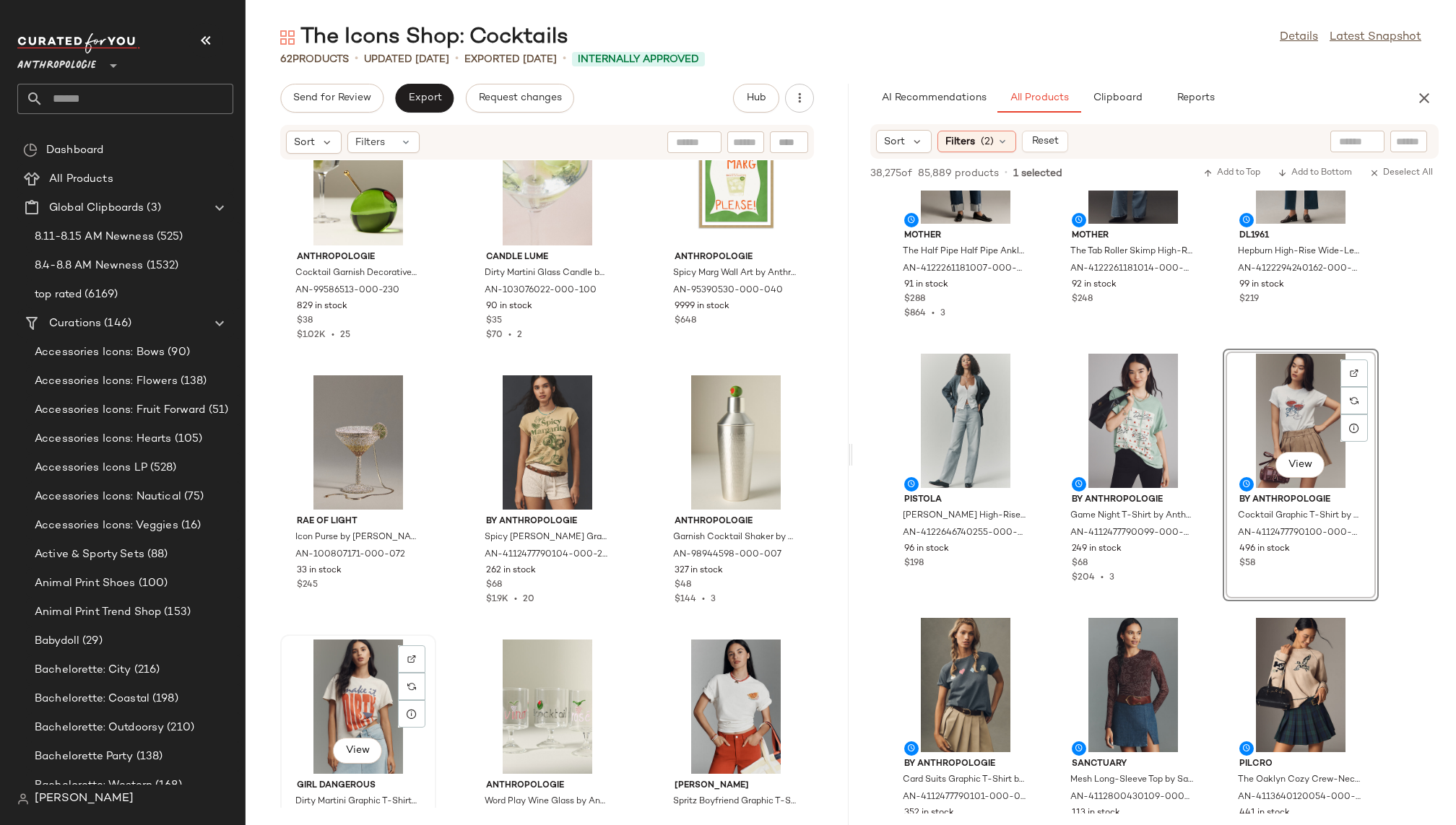
click at [367, 685] on div "View" at bounding box center [358, 706] width 146 height 134
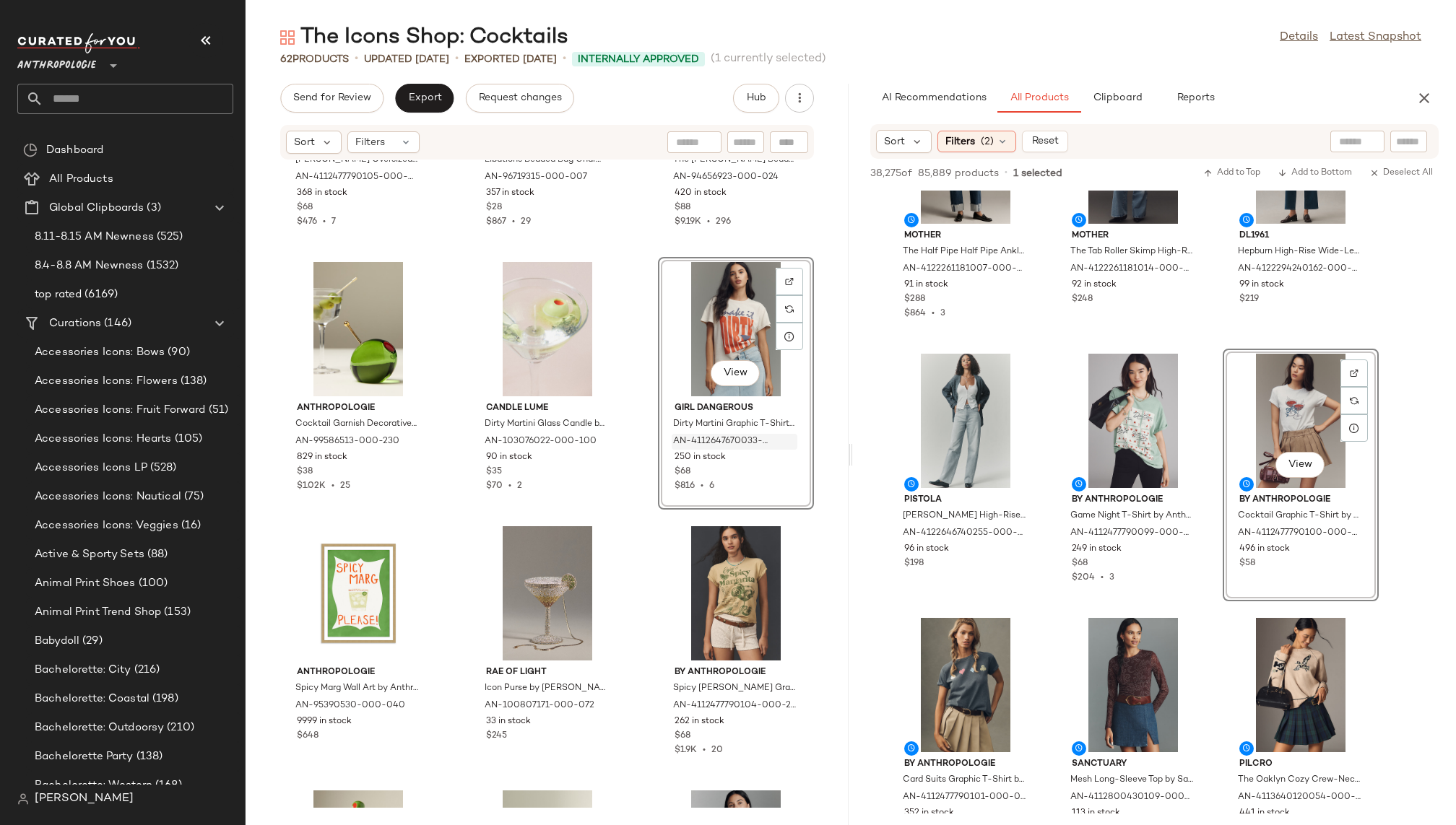
scroll to position [215, 0]
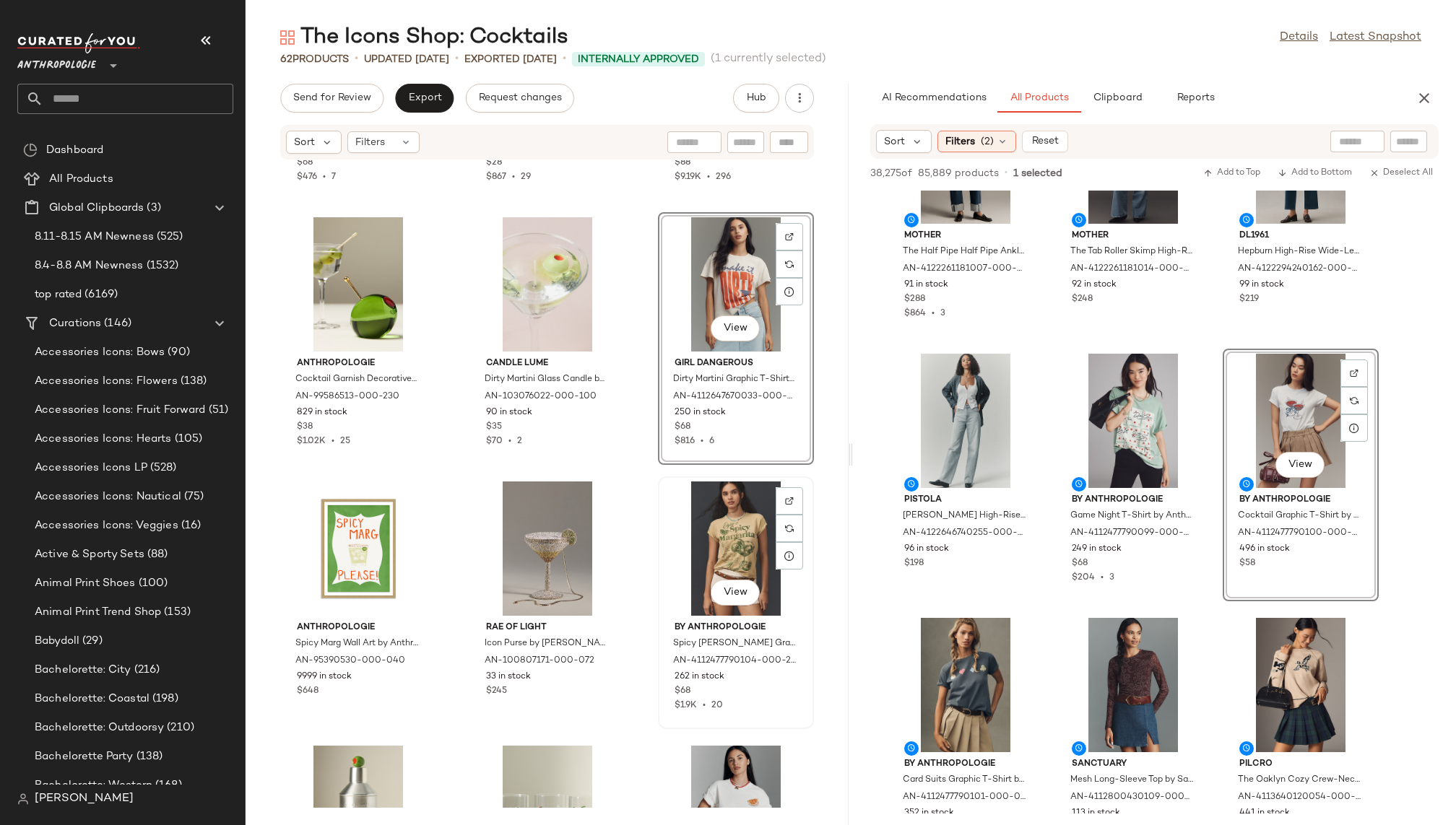
click at [693, 559] on div "View" at bounding box center [736, 548] width 146 height 134
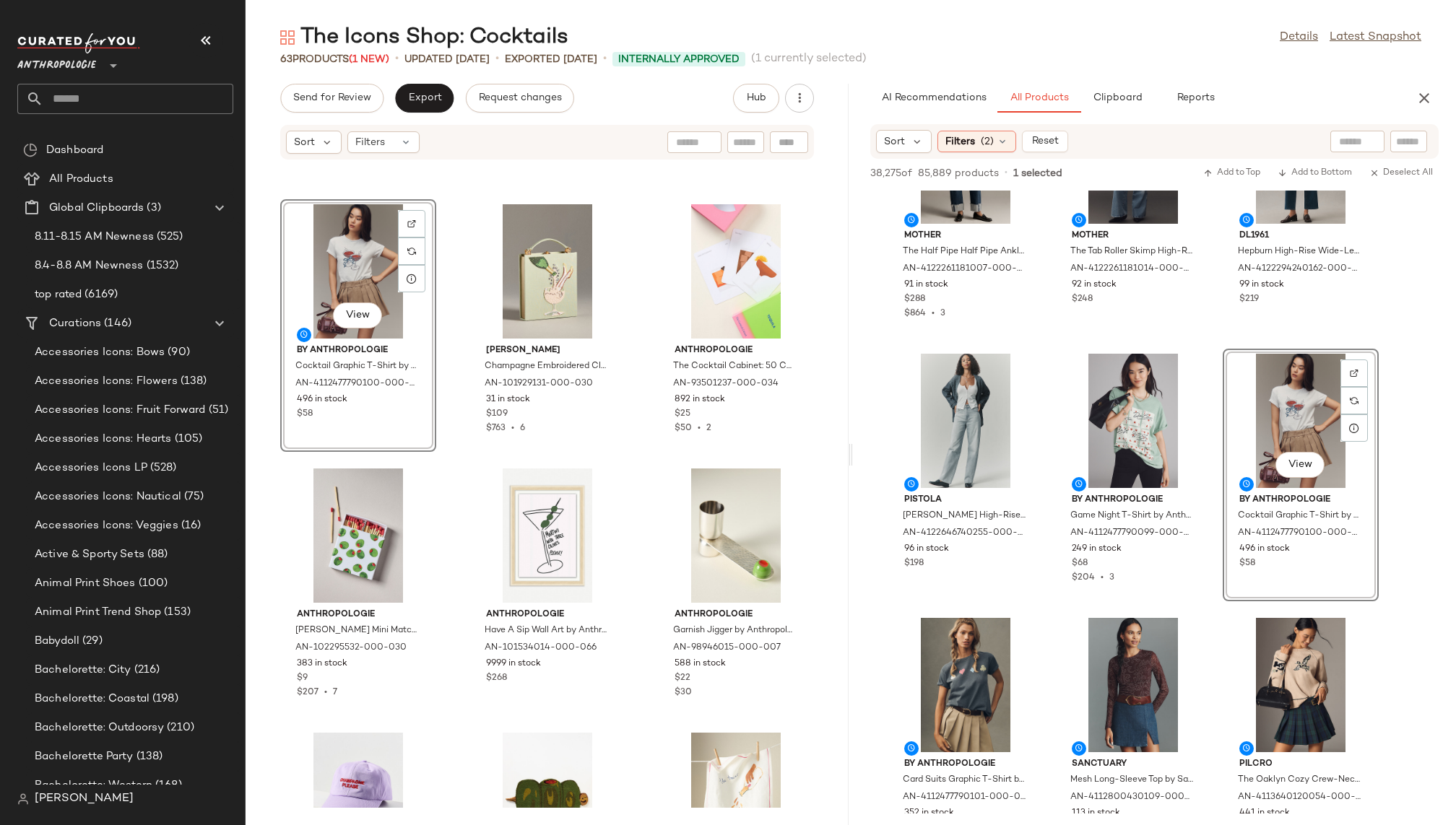
scroll to position [3399, 0]
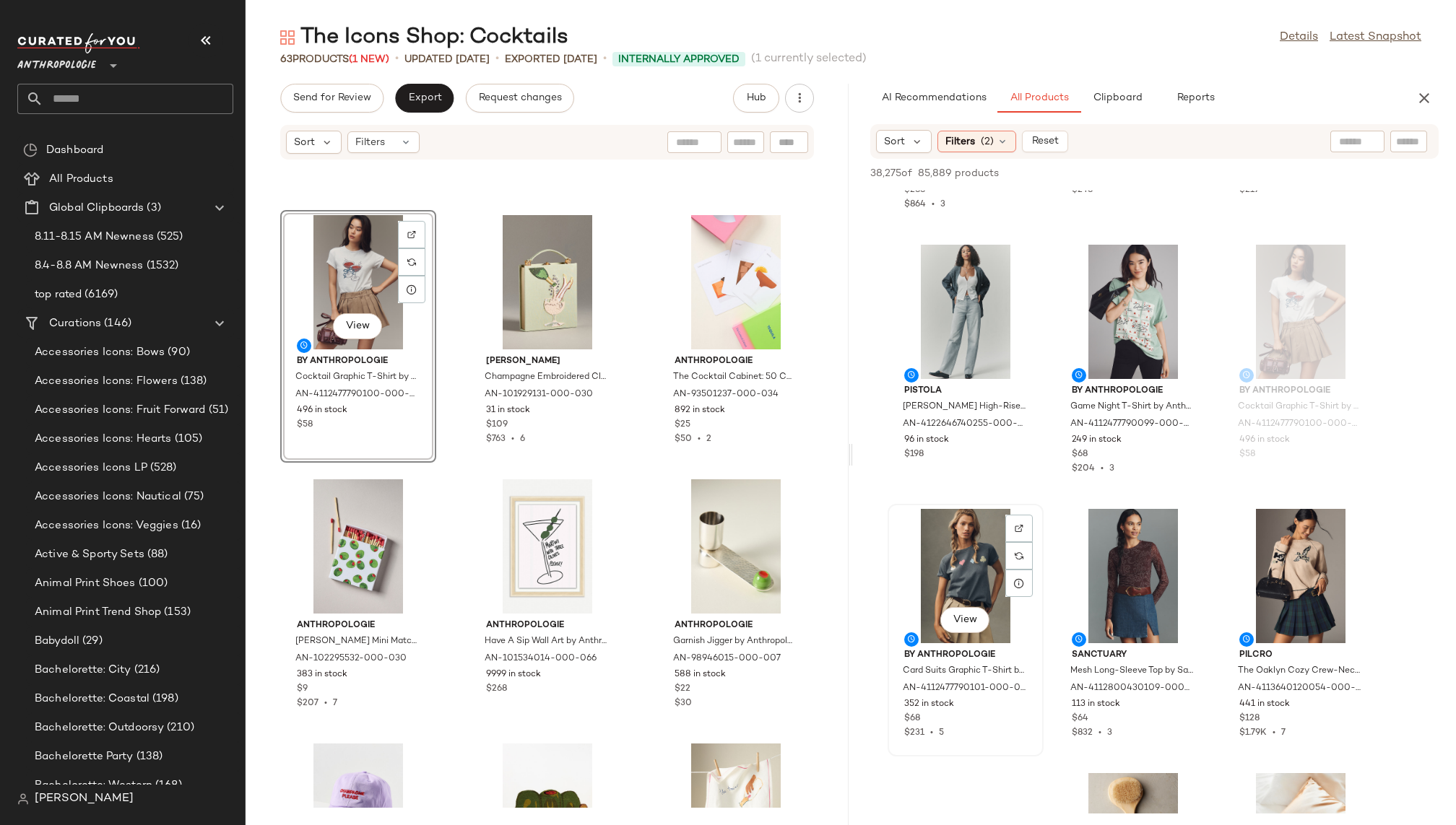
scroll to position [64990, 0]
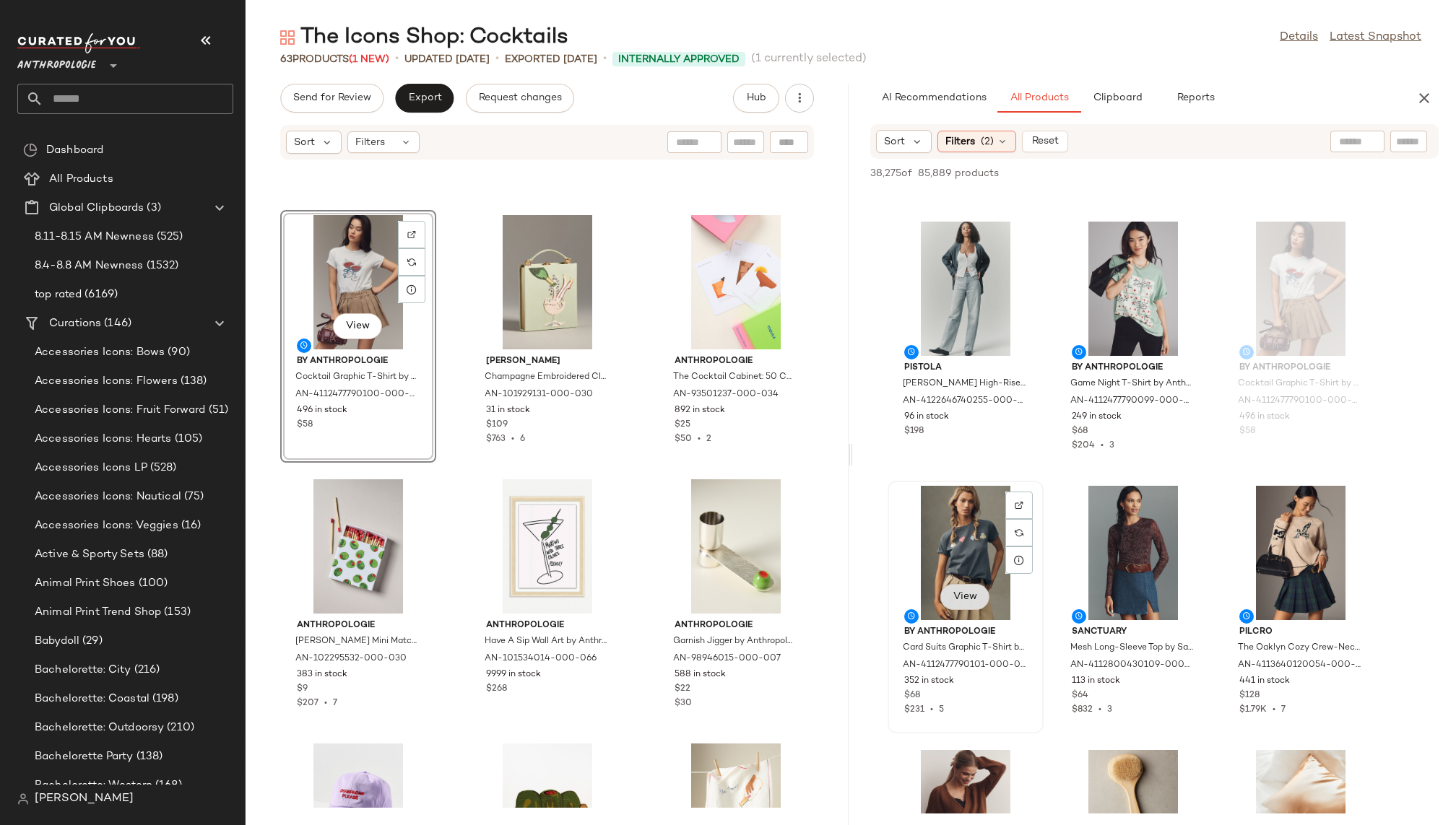
click at [968, 591] on span "View" at bounding box center [965, 597] width 25 height 12
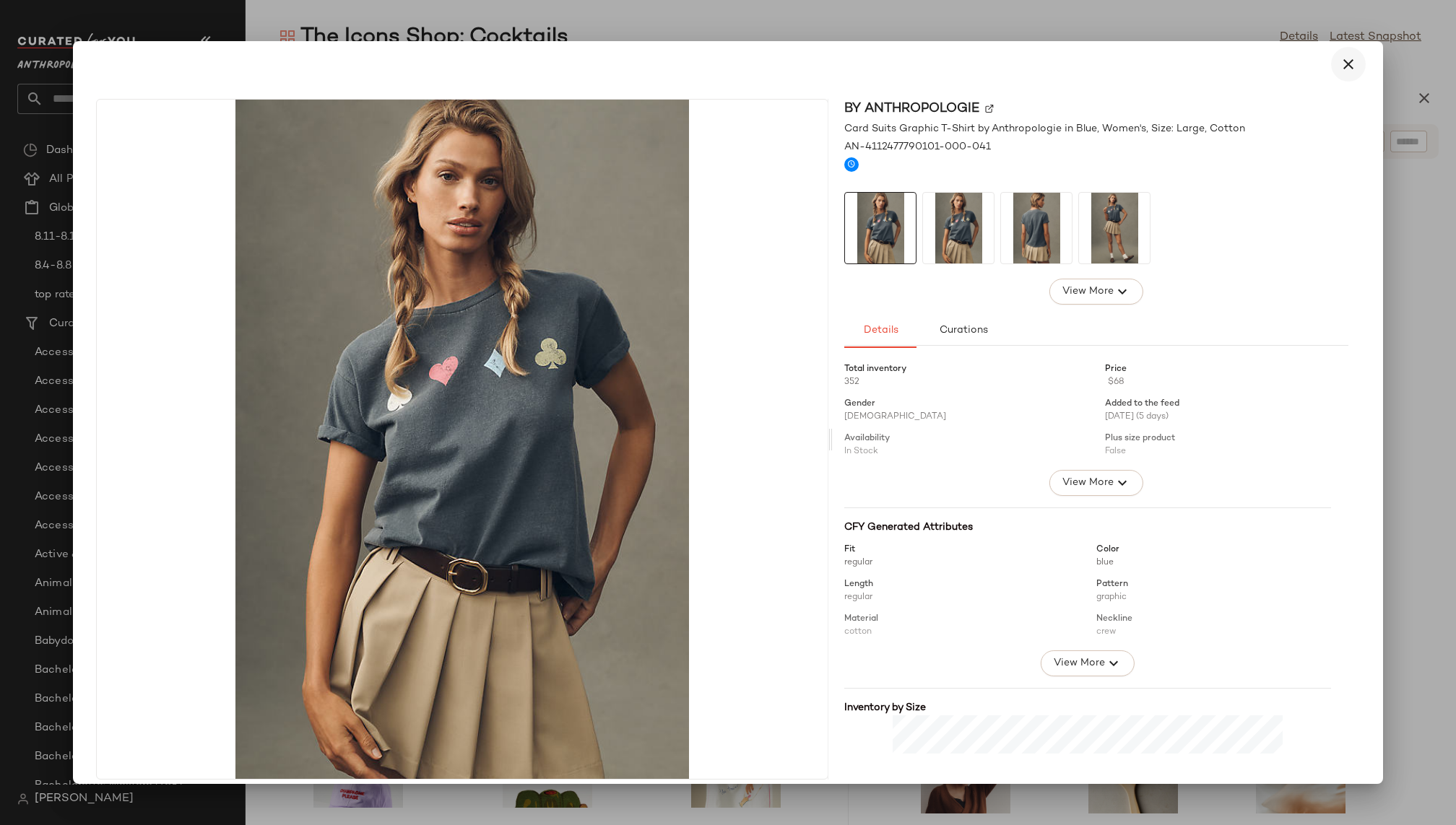
click at [1340, 64] on icon "button" at bounding box center [1348, 64] width 17 height 17
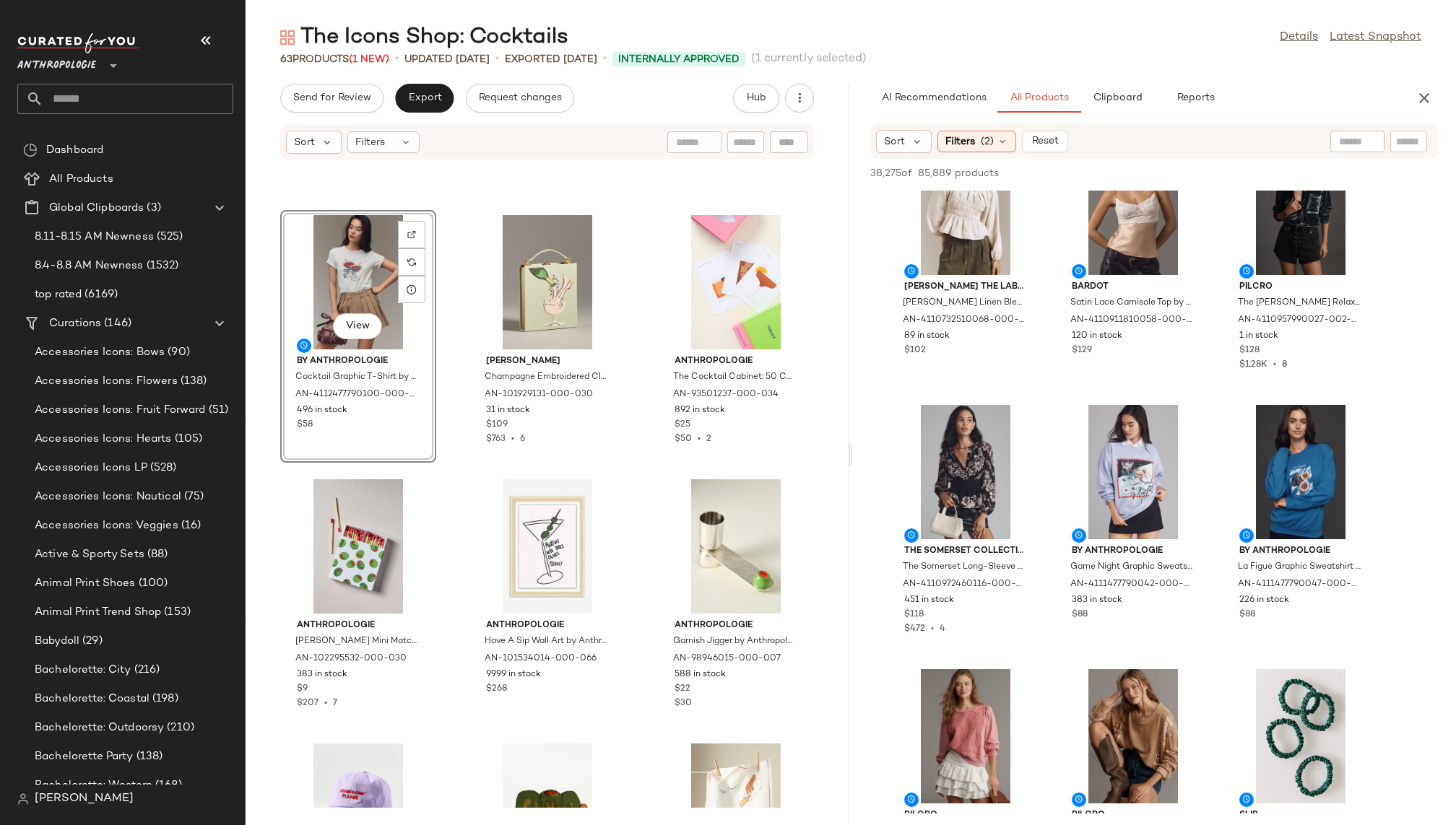
scroll to position [66175, 0]
click at [1142, 513] on span "View" at bounding box center [1133, 515] width 25 height 12
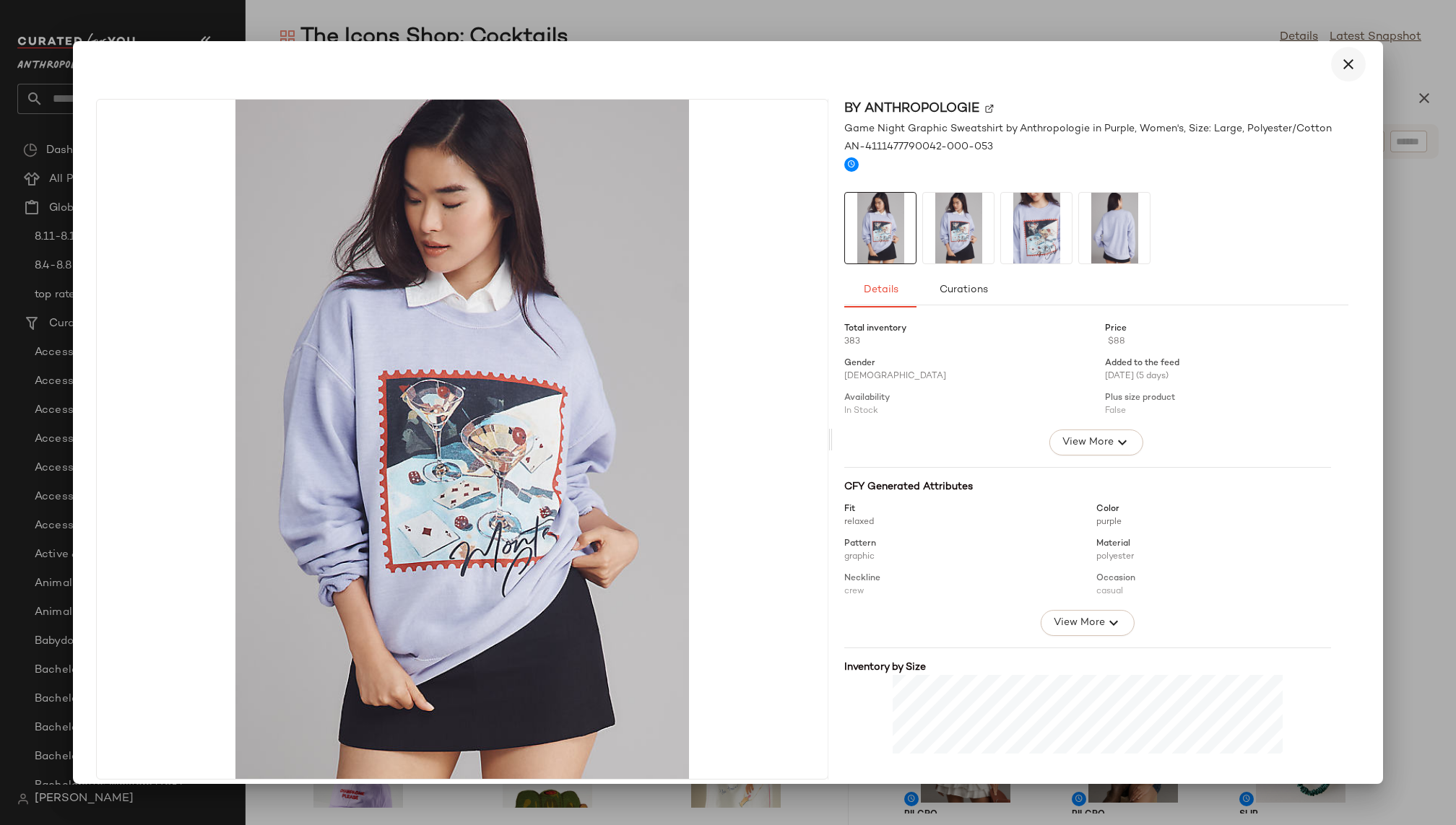
click at [1340, 58] on icon "button" at bounding box center [1348, 64] width 17 height 17
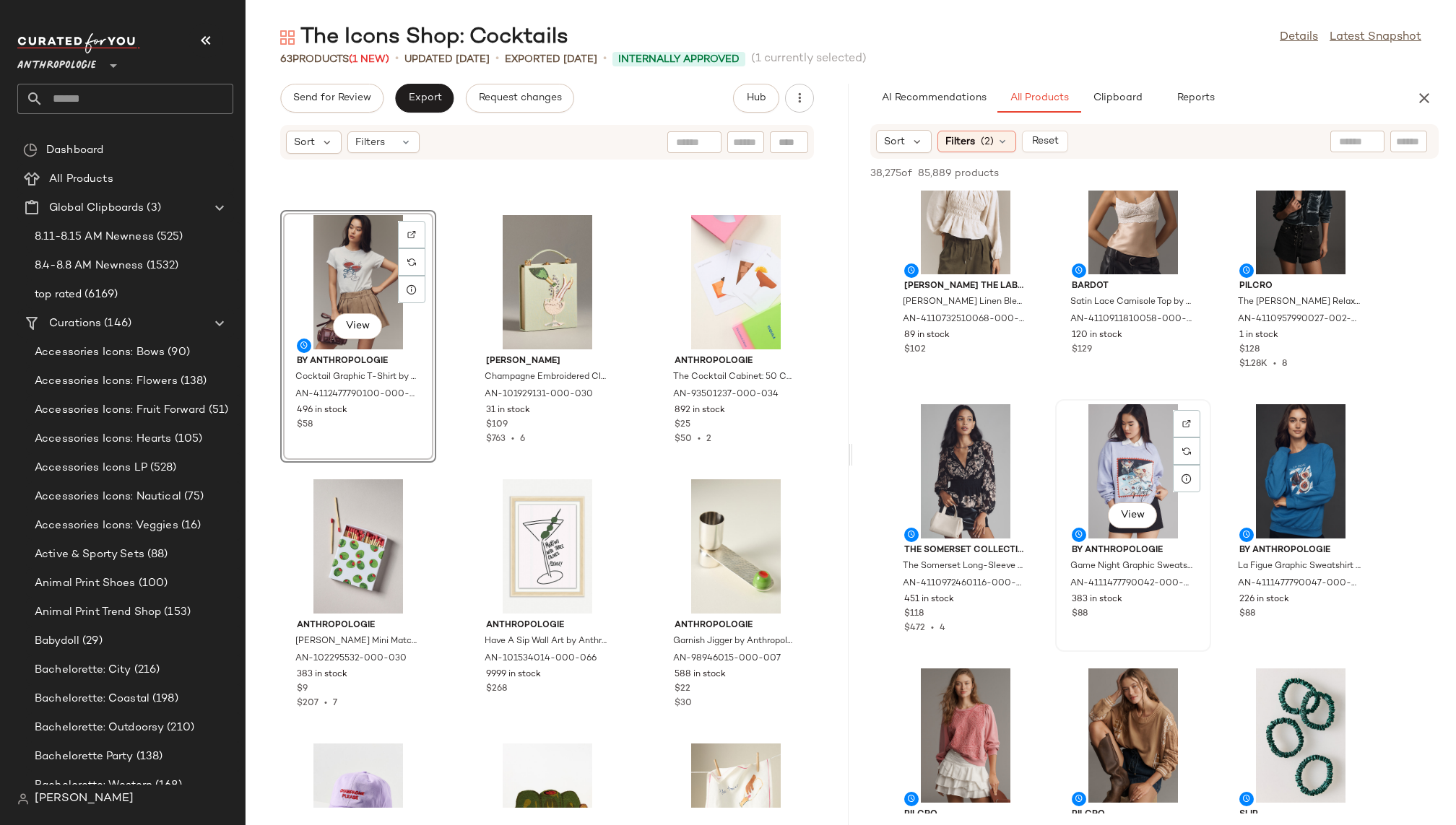
click at [1125, 465] on div "View" at bounding box center [1133, 471] width 146 height 134
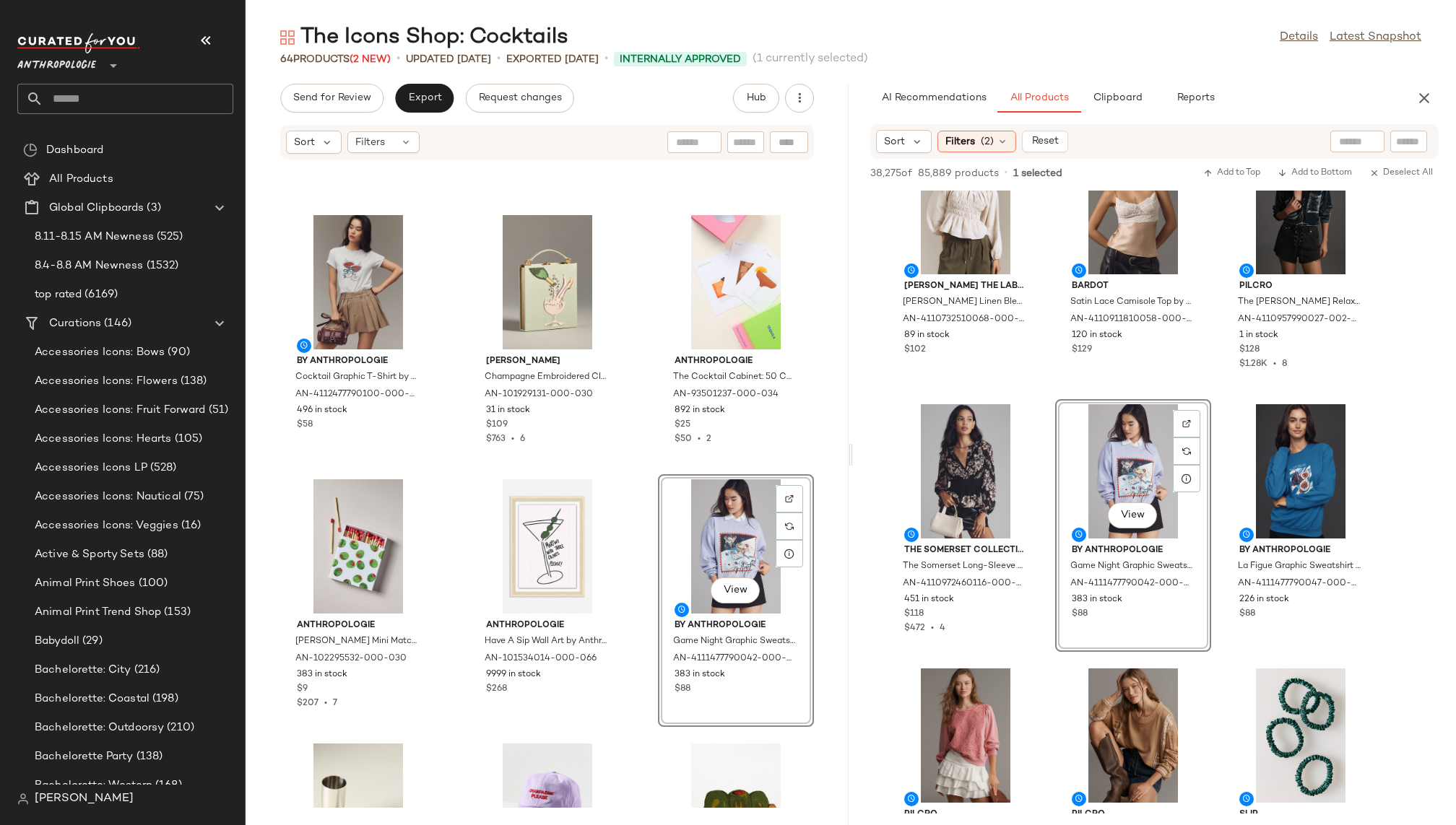
click at [634, 728] on div "By Anthropologie Cocktail Graphic T-Shirt by Anthropologie in Ivory, Women's, S…" at bounding box center [547, 484] width 603 height 647
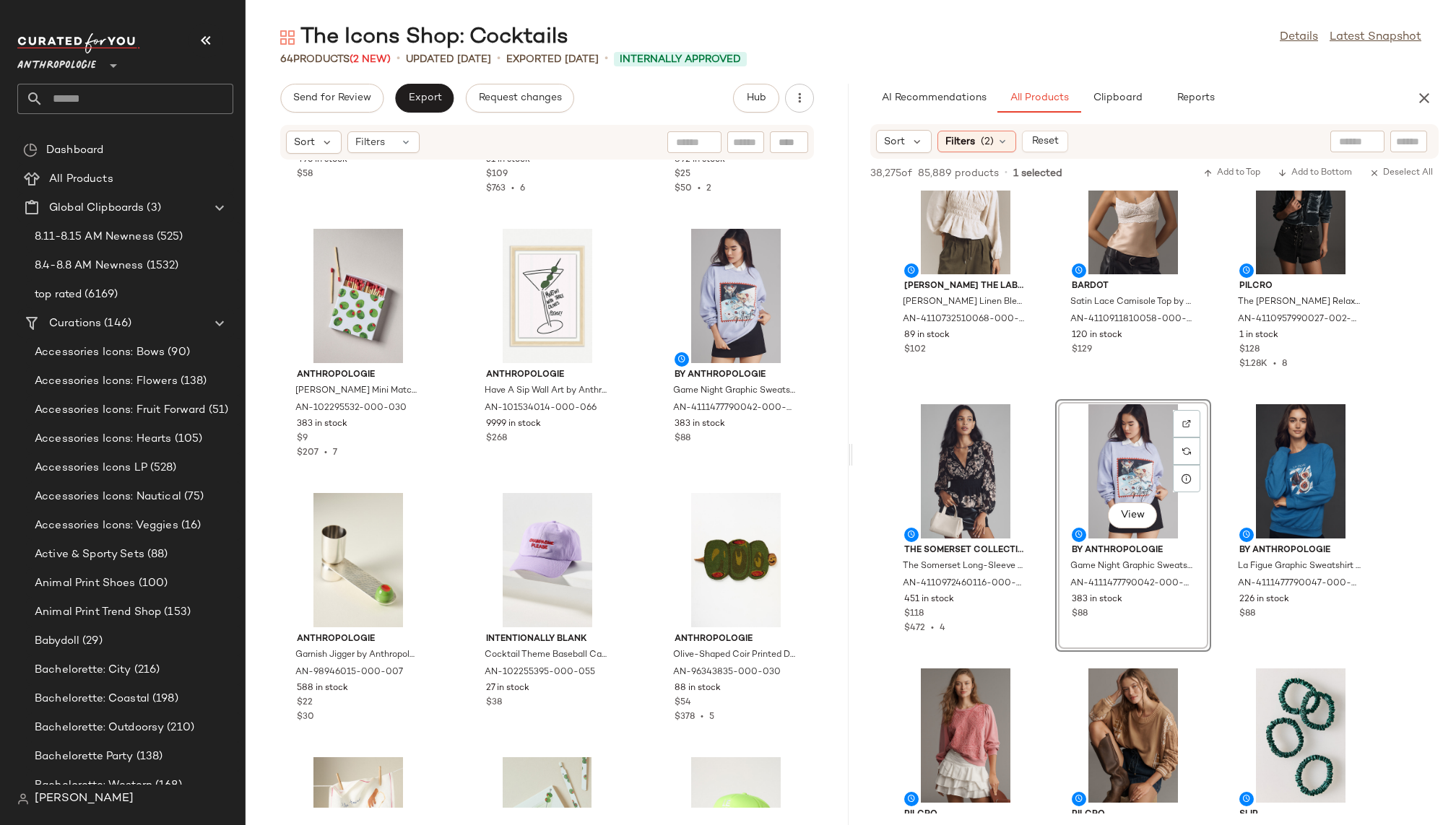
scroll to position [3655, 0]
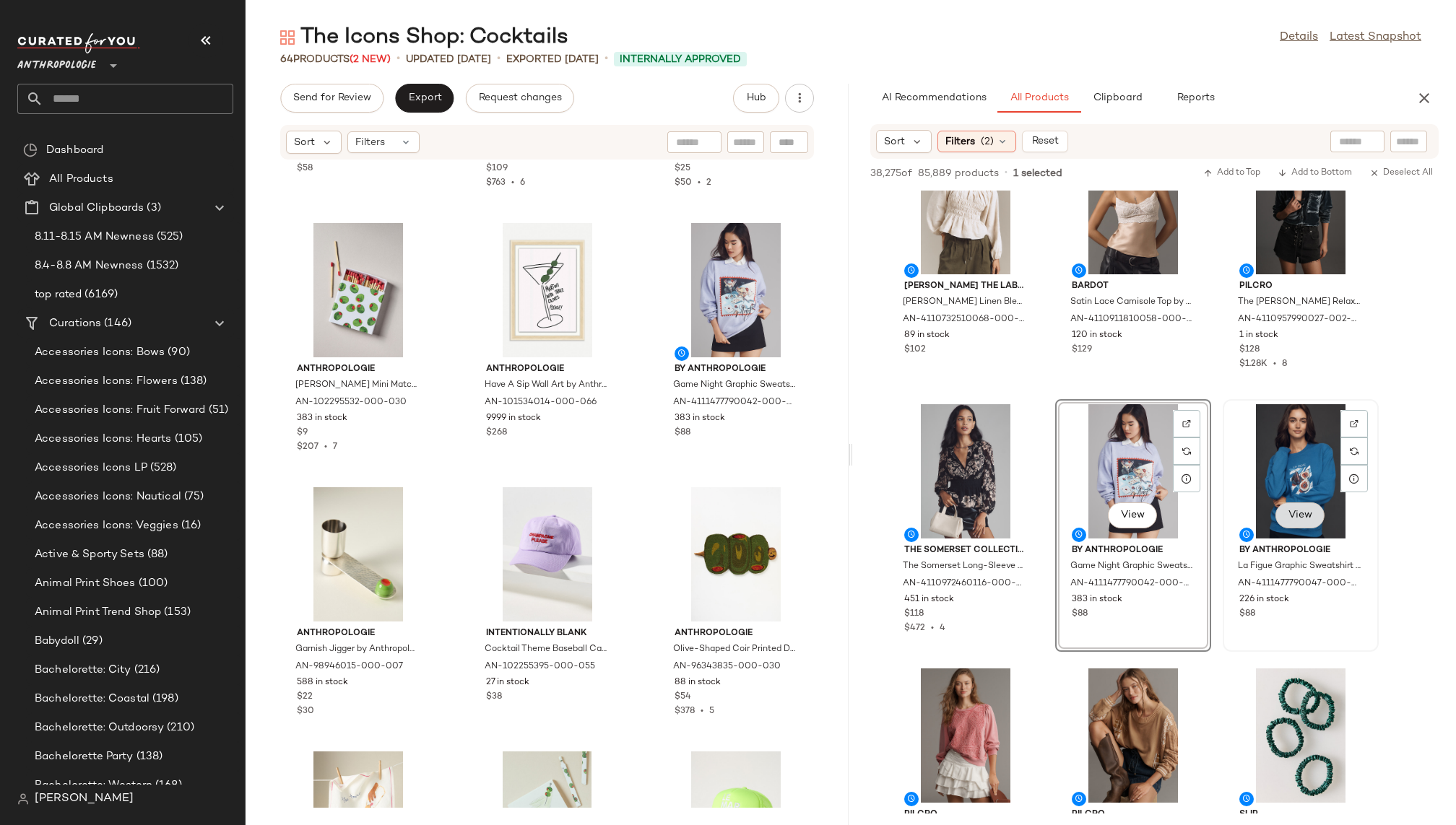
click at [1297, 511] on span "View" at bounding box center [1300, 515] width 25 height 12
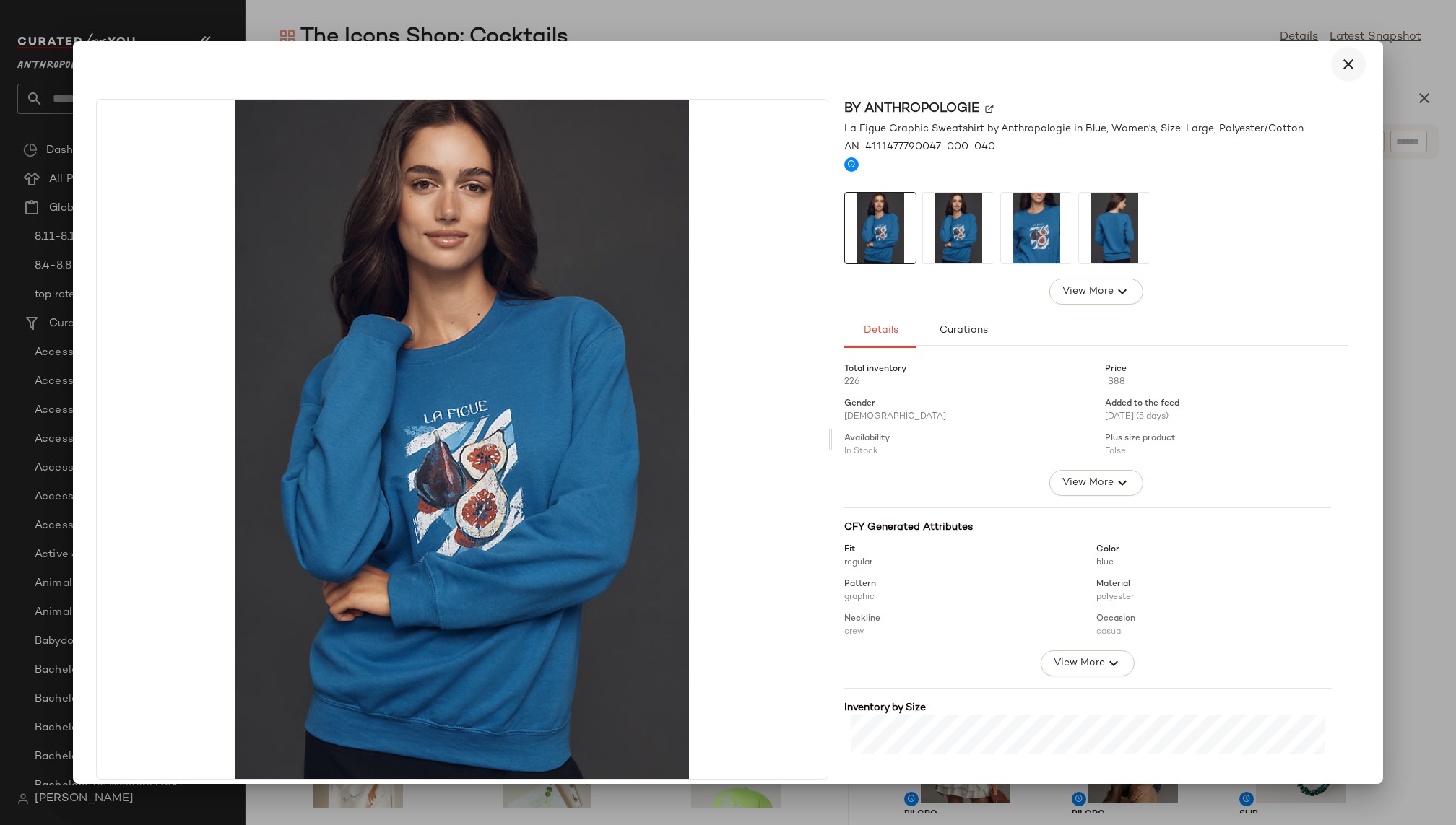
click at [1340, 71] on icon "button" at bounding box center [1348, 64] width 17 height 17
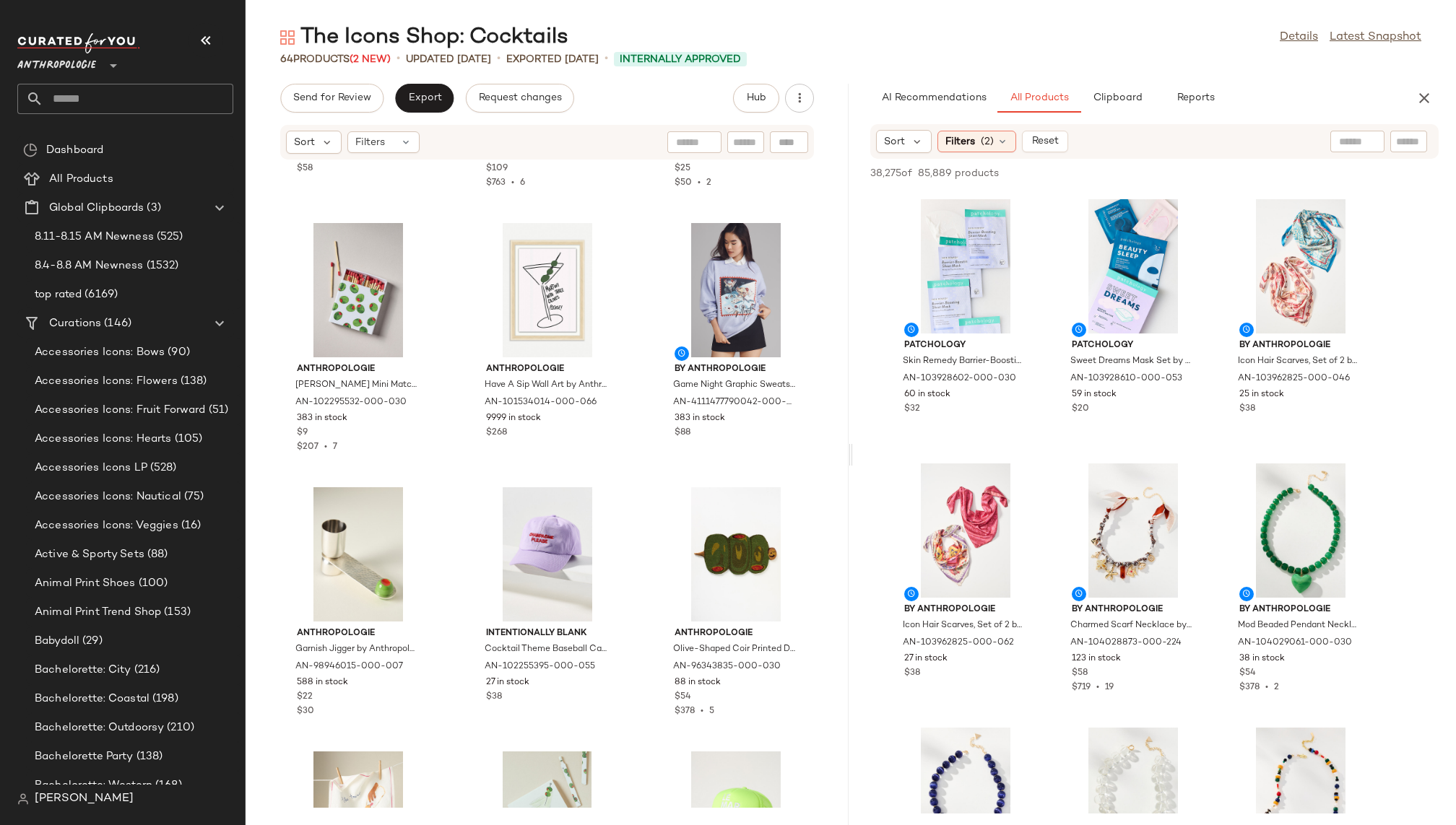
scroll to position [69136, 0]
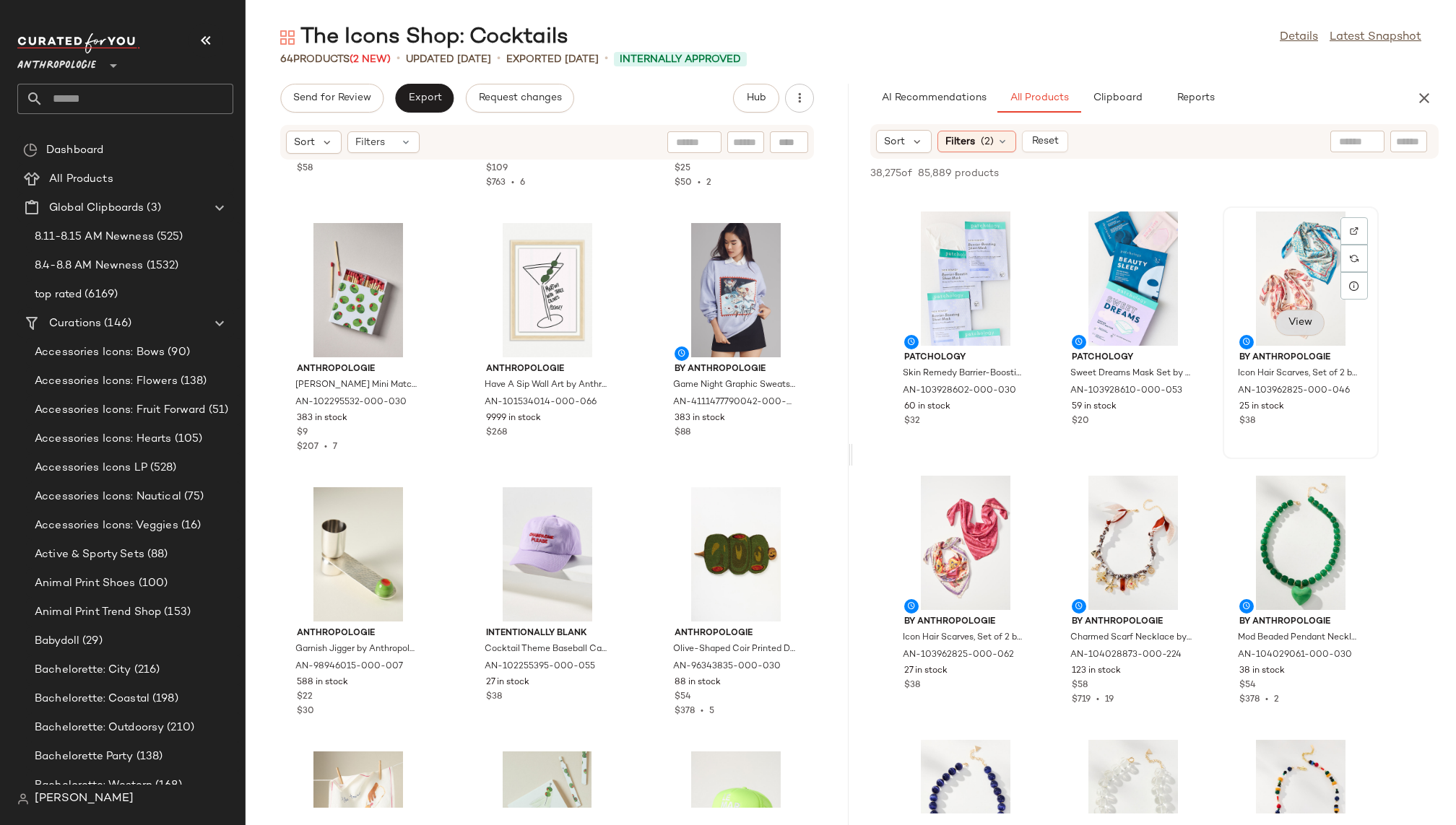
click at [1308, 320] on span "View" at bounding box center [1300, 322] width 25 height 12
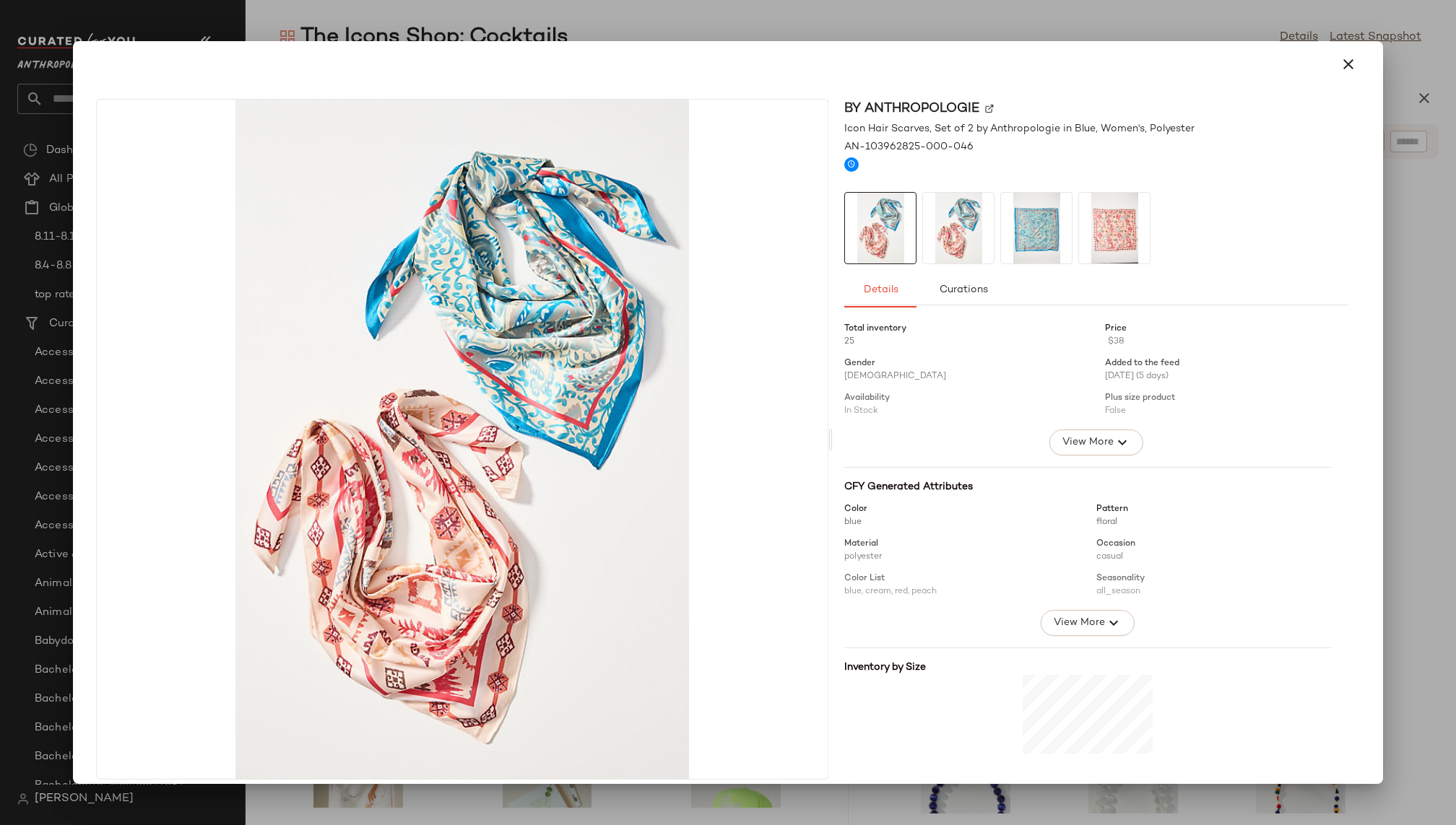
click at [1028, 243] on img at bounding box center [1036, 227] width 71 height 71
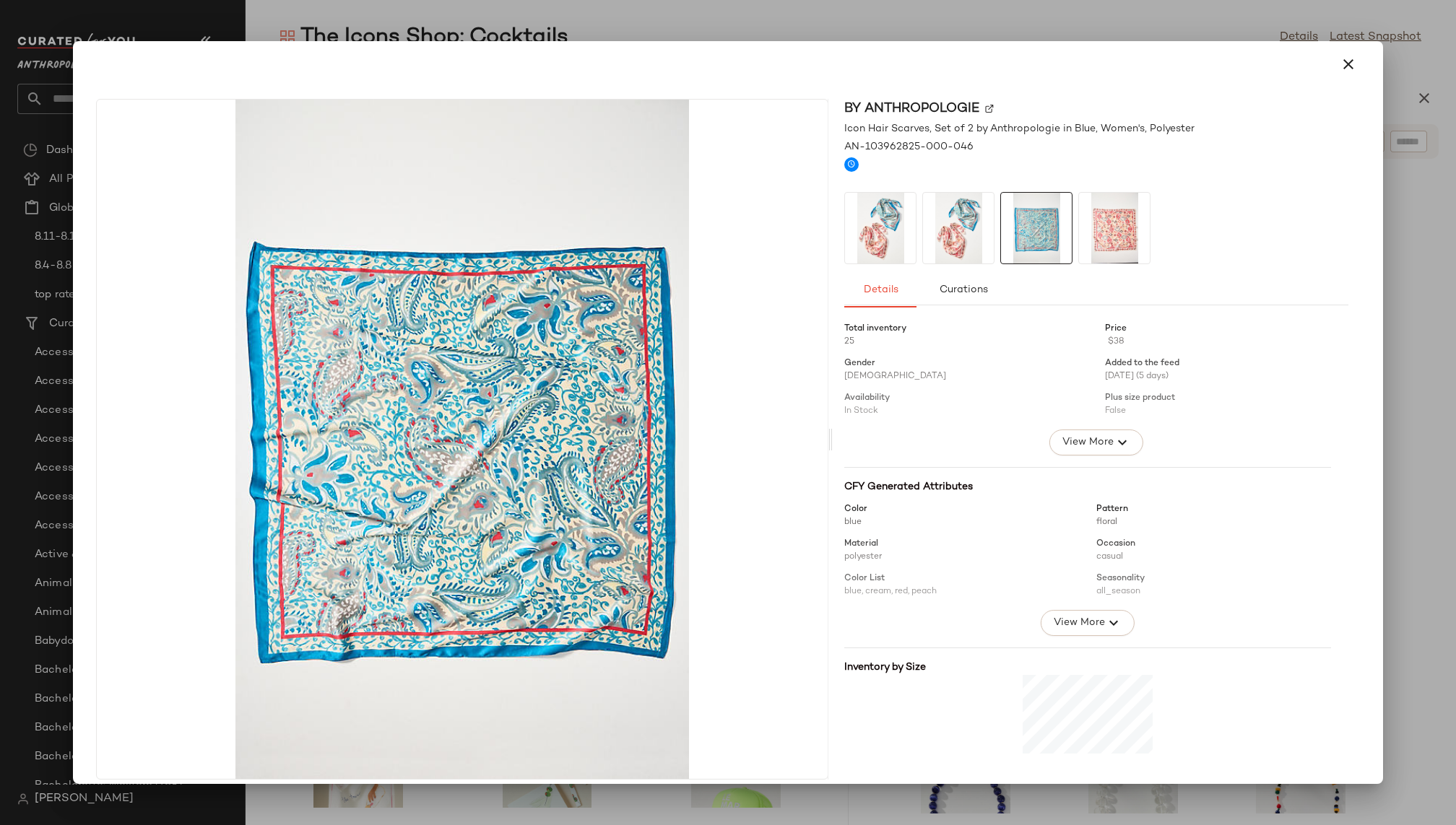
click at [1100, 237] on img at bounding box center [1114, 227] width 71 height 71
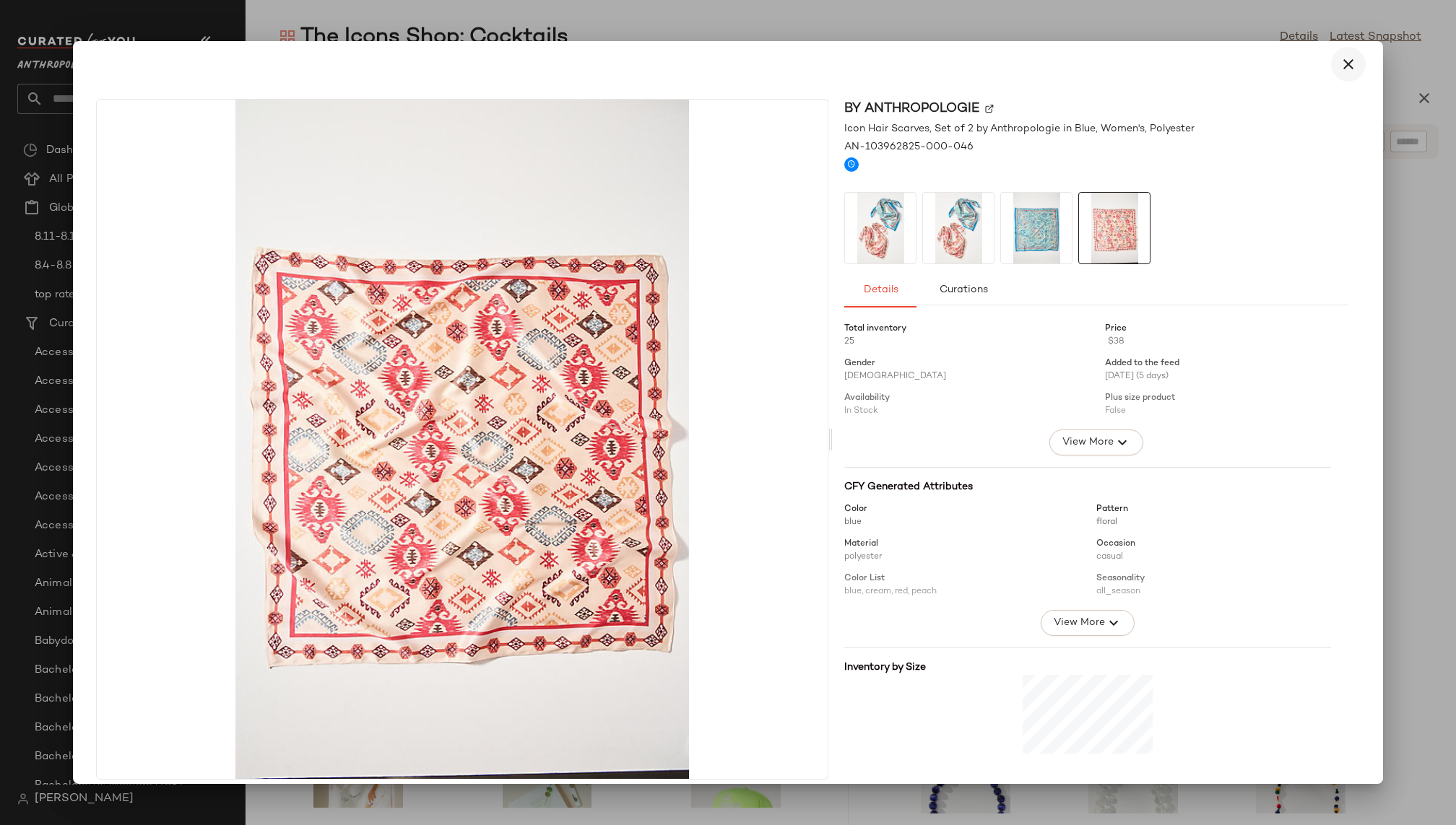
click at [1340, 57] on icon "button" at bounding box center [1348, 64] width 17 height 17
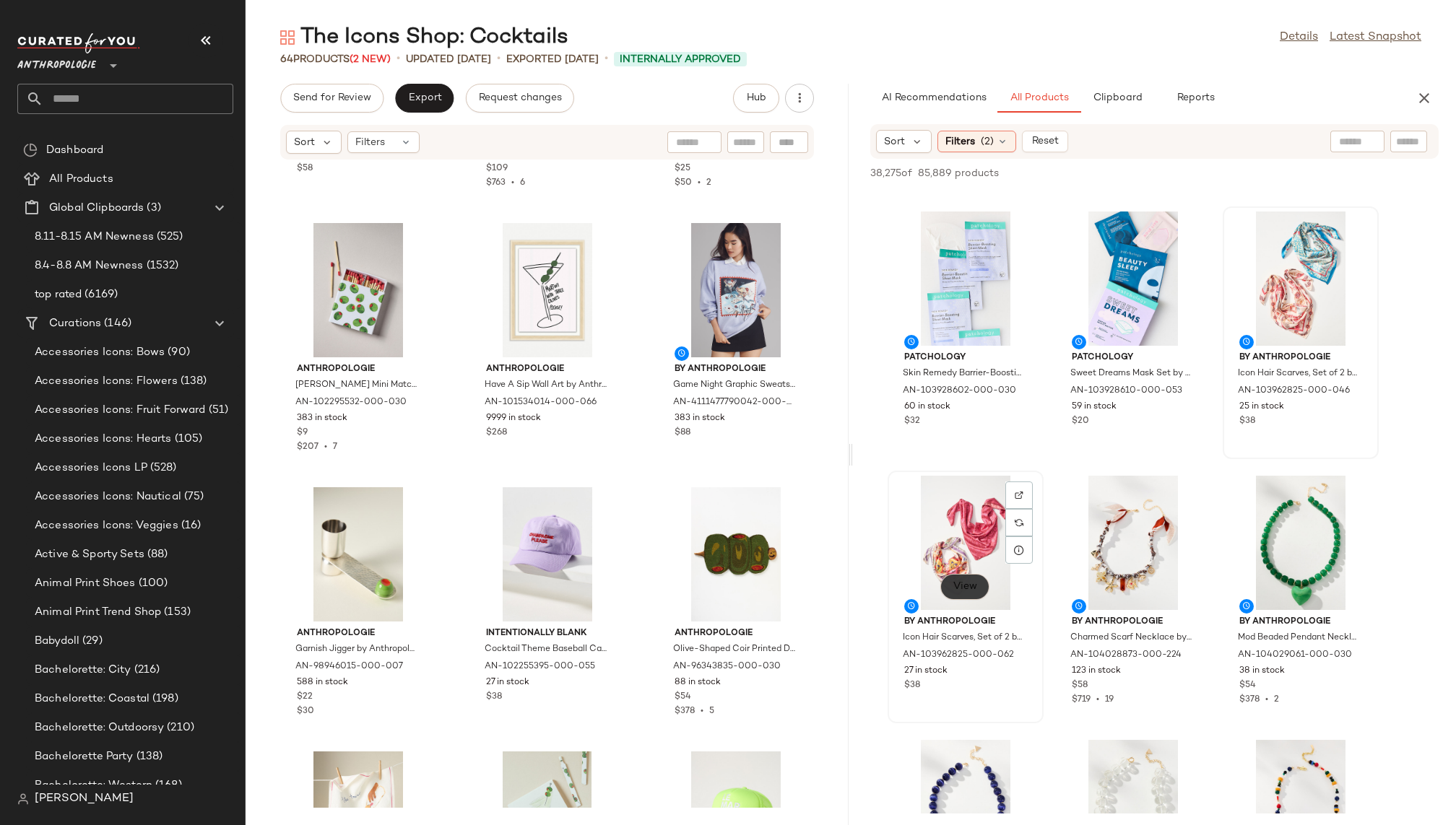
click at [971, 579] on button "View" at bounding box center [964, 586] width 49 height 26
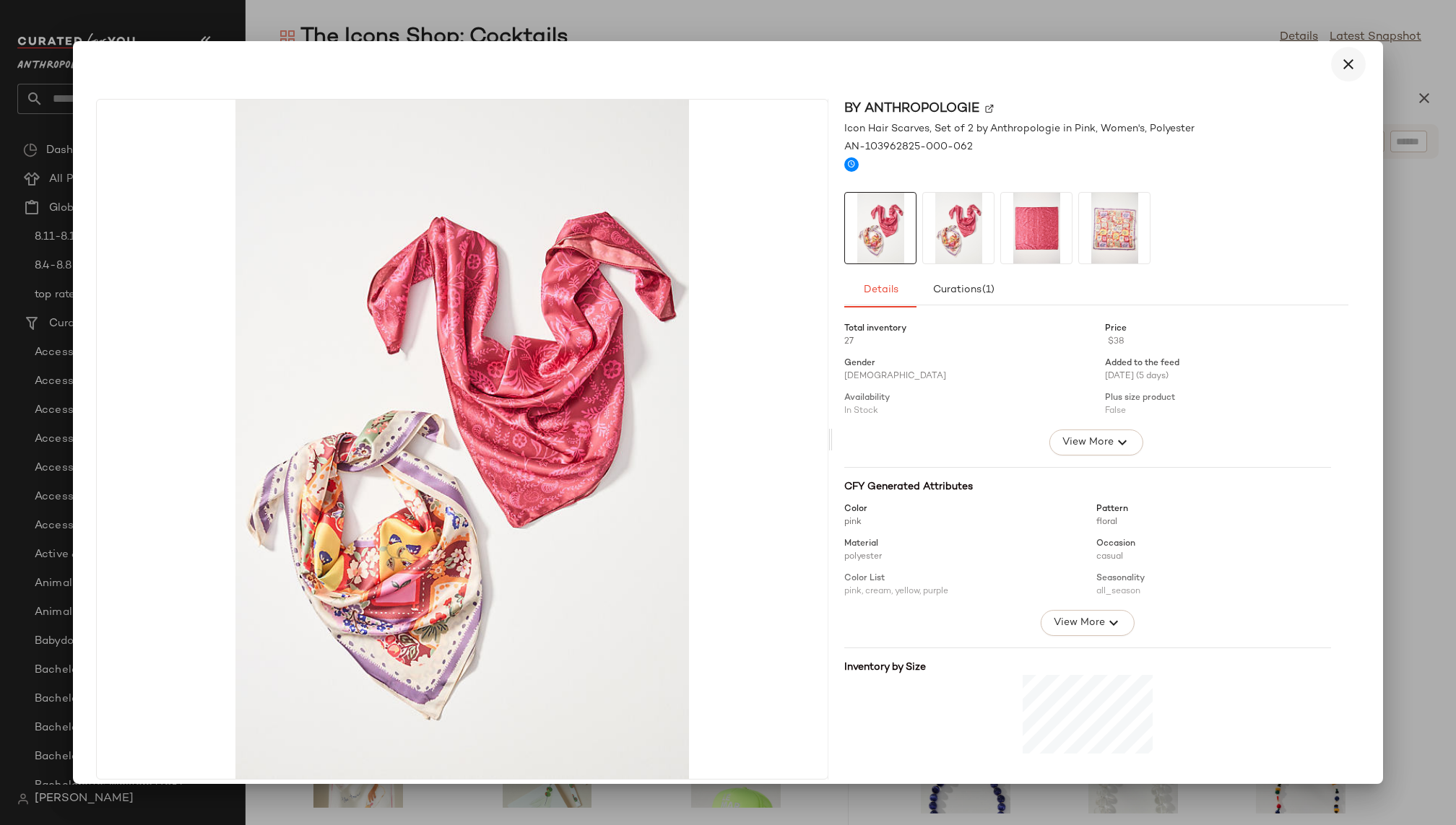
click at [1342, 57] on icon "button" at bounding box center [1348, 64] width 17 height 17
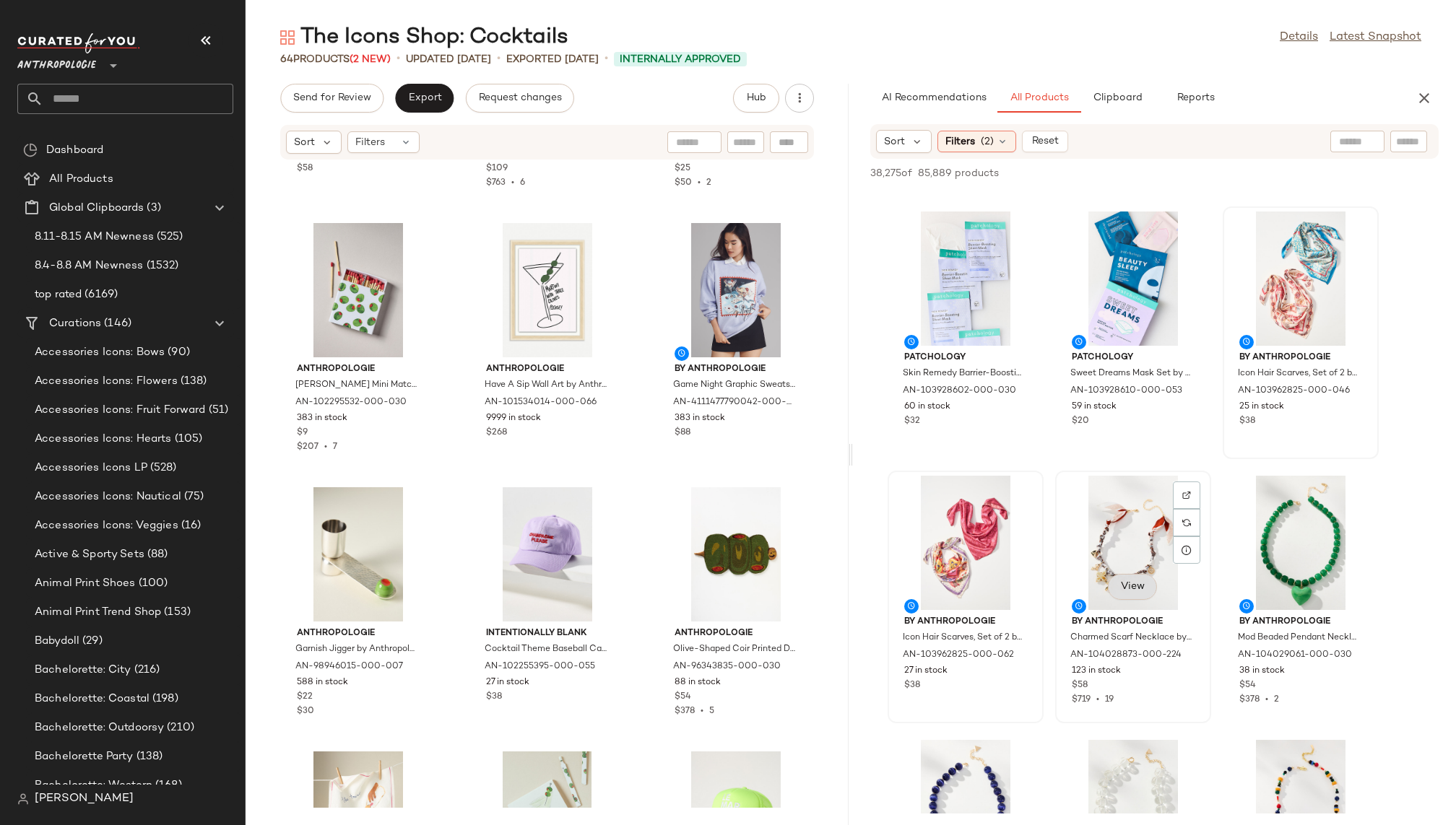
click at [1124, 588] on span "View" at bounding box center [1133, 587] width 25 height 12
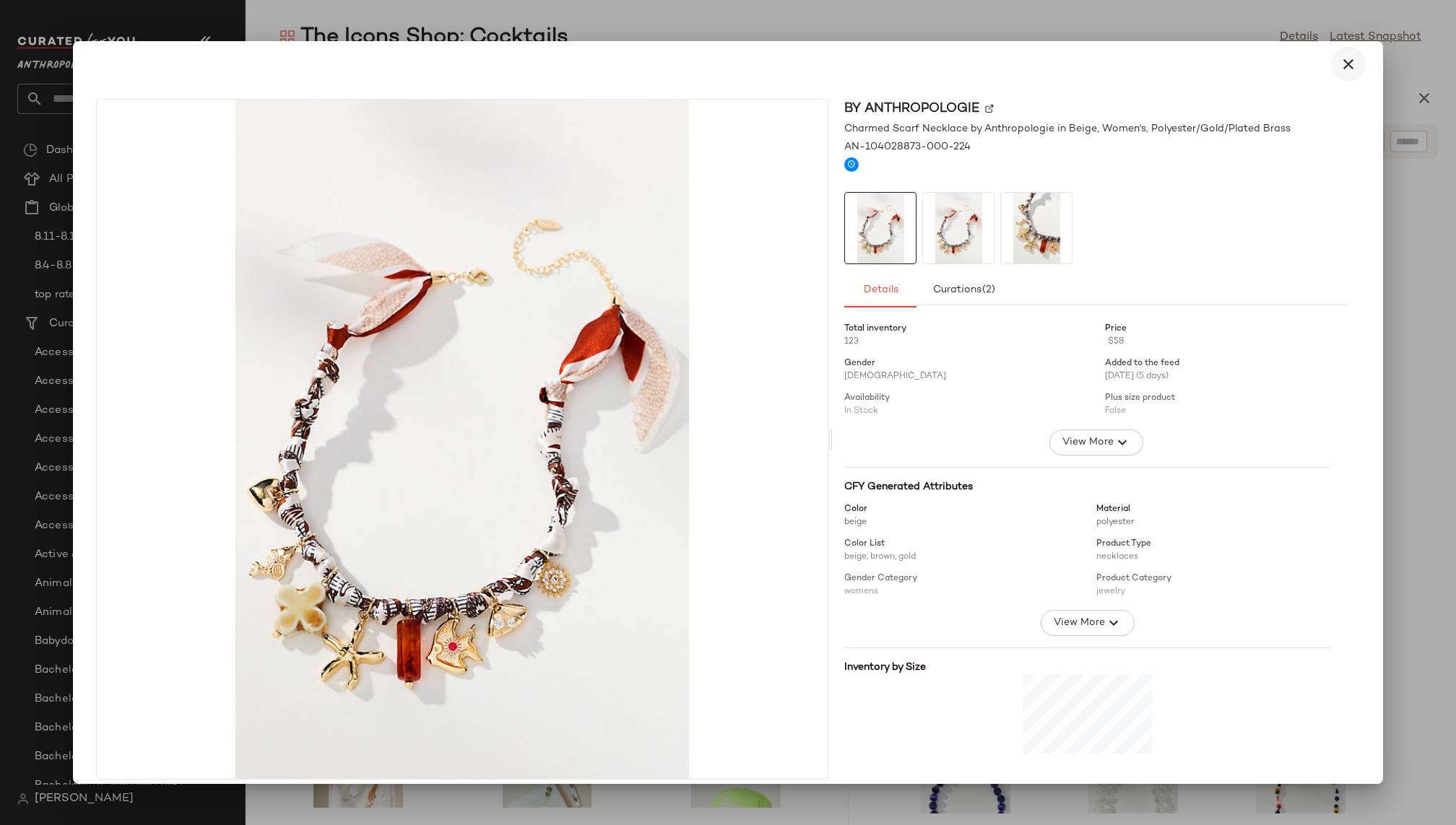
click at [1340, 60] on icon "button" at bounding box center [1348, 64] width 17 height 17
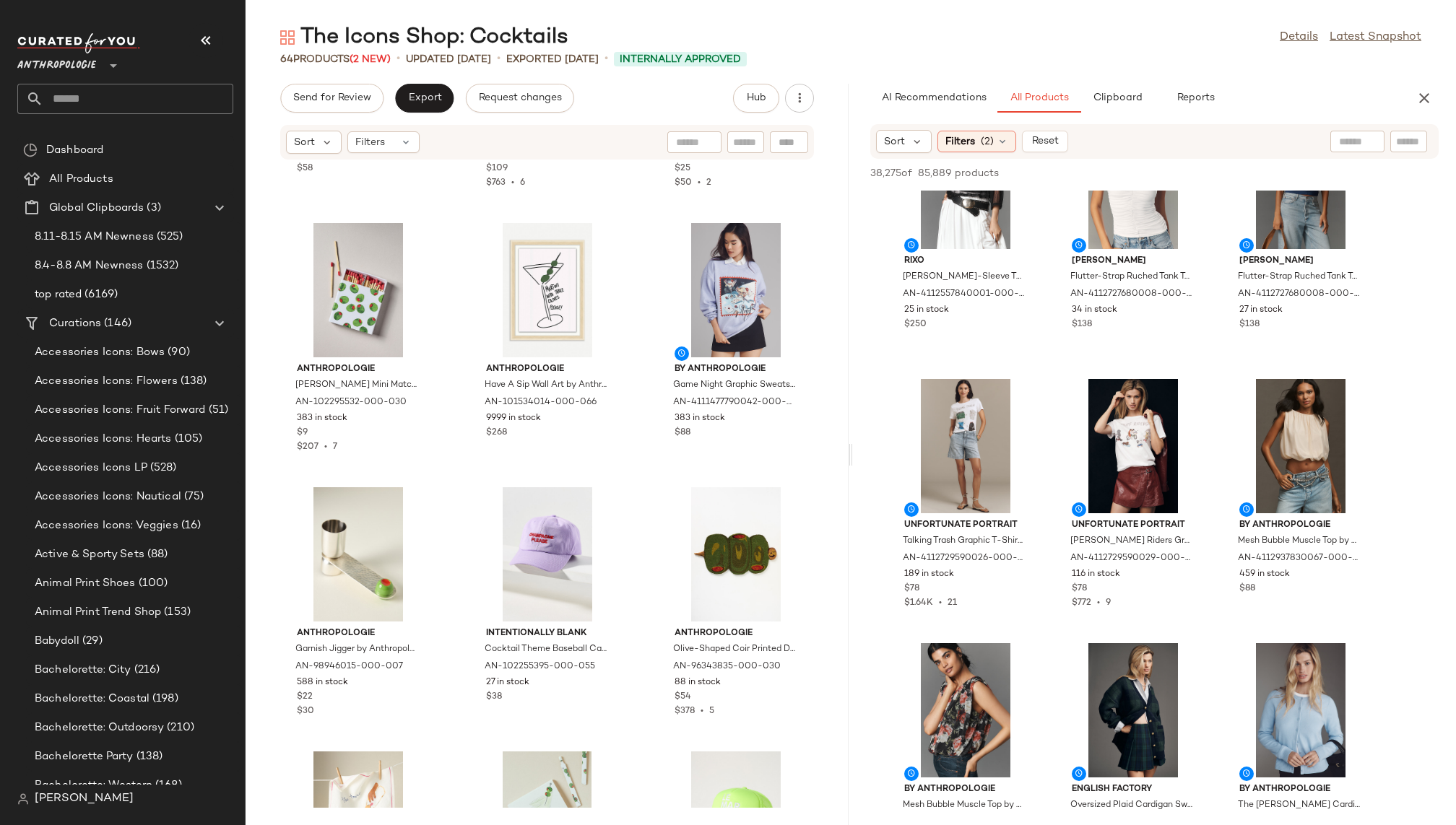
scroll to position [84963, 0]
click at [1132, 487] on span "View" at bounding box center [1133, 490] width 25 height 12
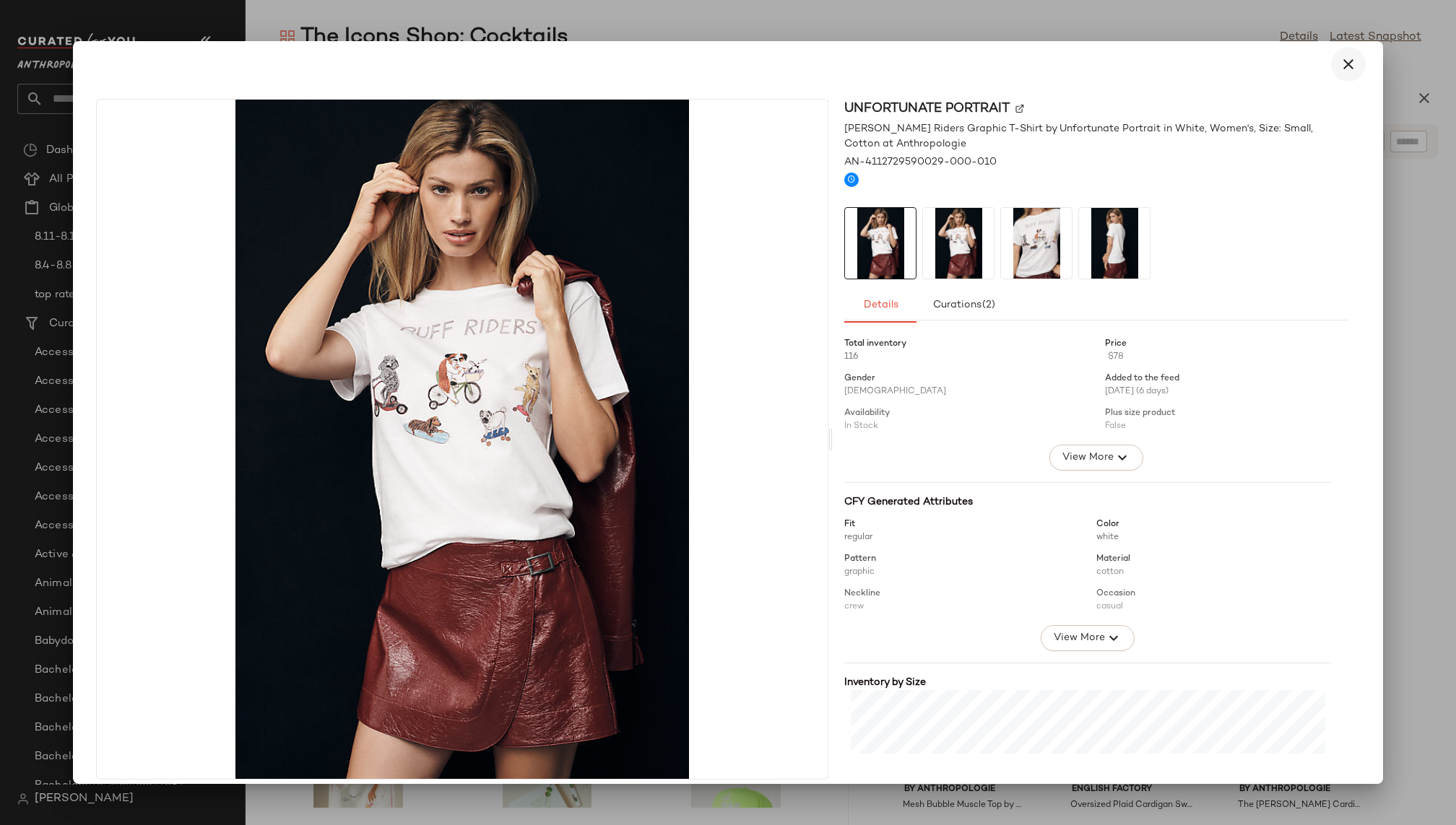
click at [1340, 68] on icon "button" at bounding box center [1348, 64] width 17 height 17
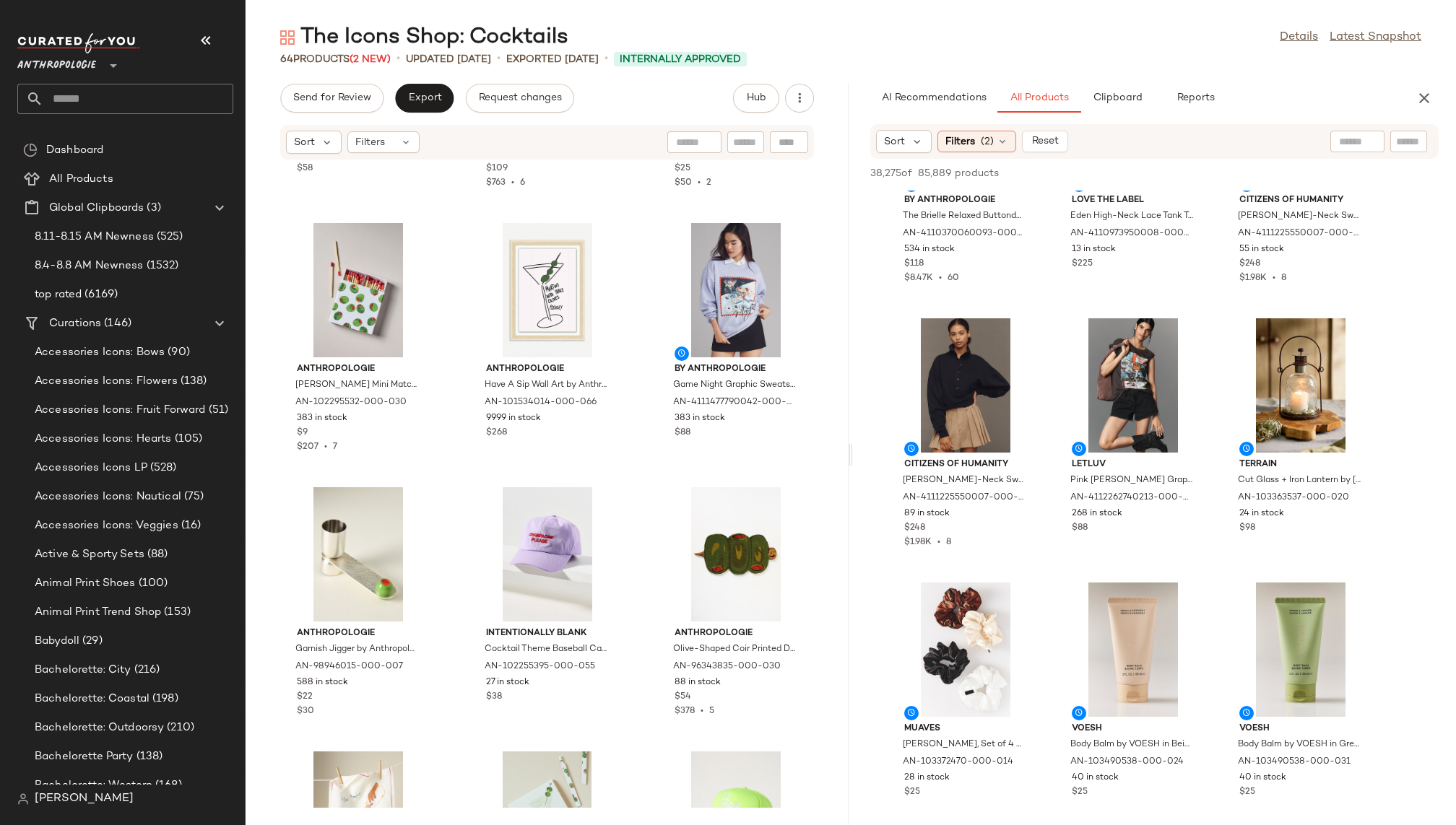
scroll to position [86126, 0]
click at [1131, 415] on div "View" at bounding box center [1133, 385] width 146 height 134
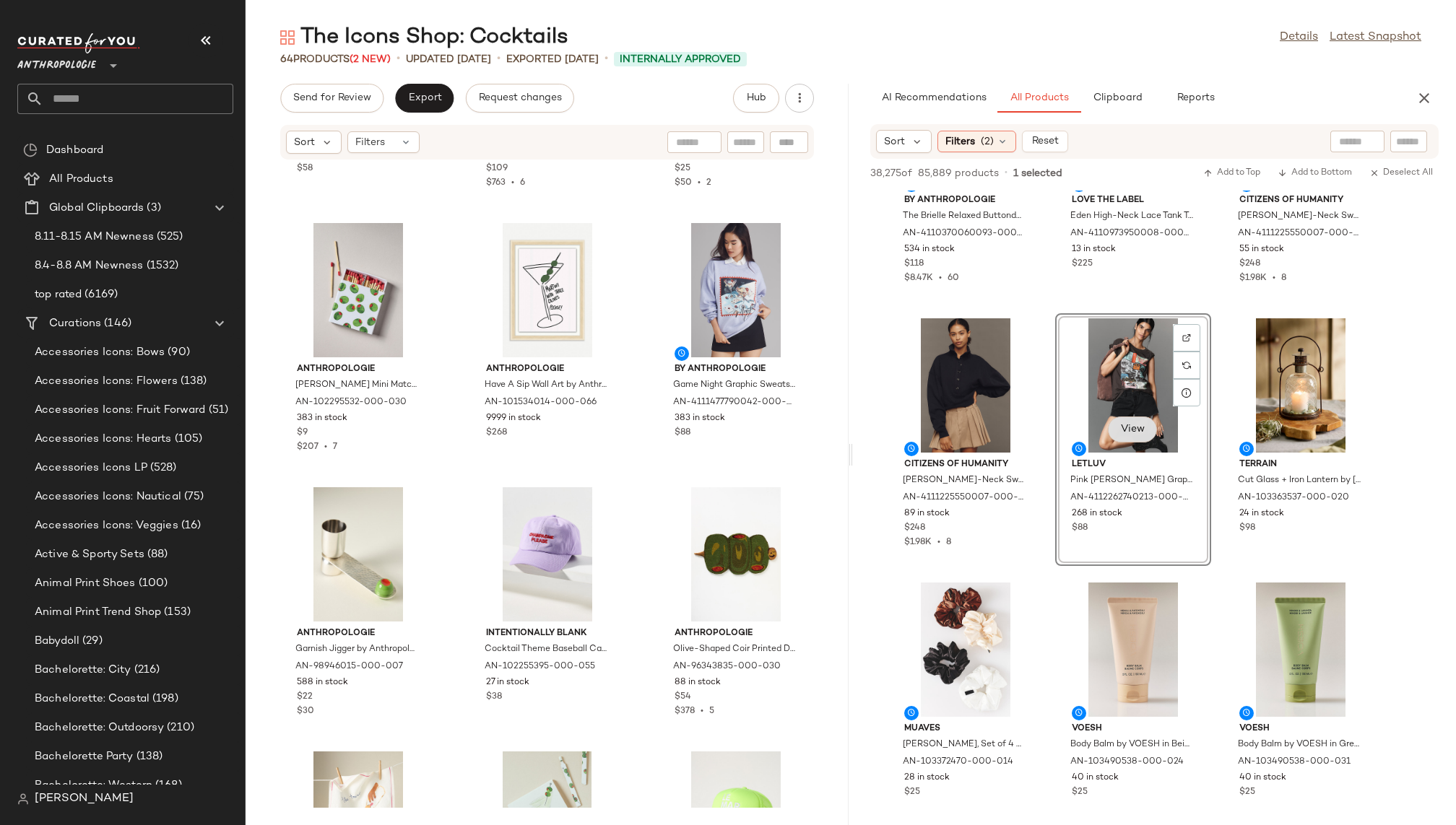
click at [1131, 425] on span "View" at bounding box center [1133, 429] width 25 height 12
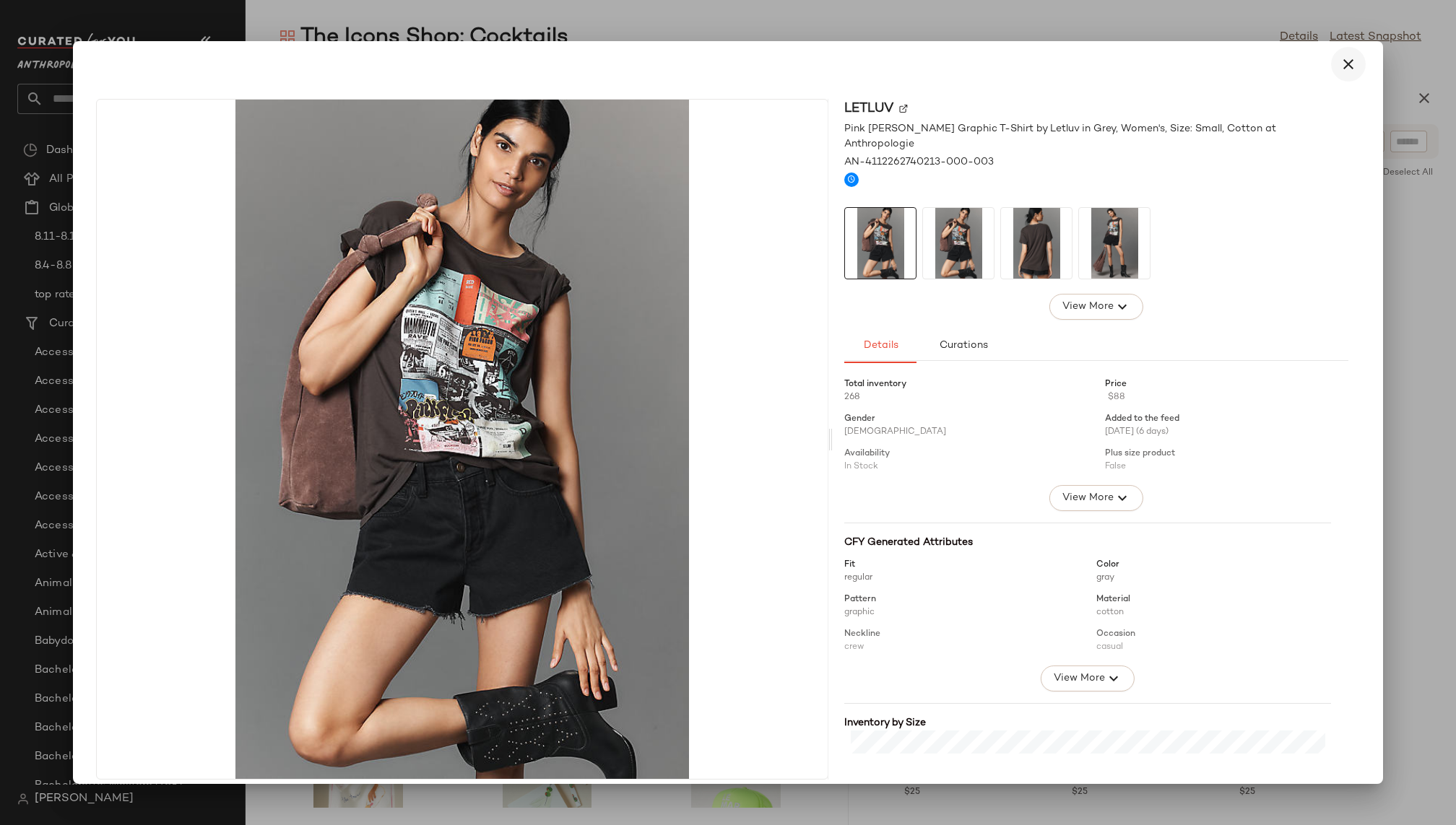
click at [1344, 61] on icon "button" at bounding box center [1348, 64] width 17 height 17
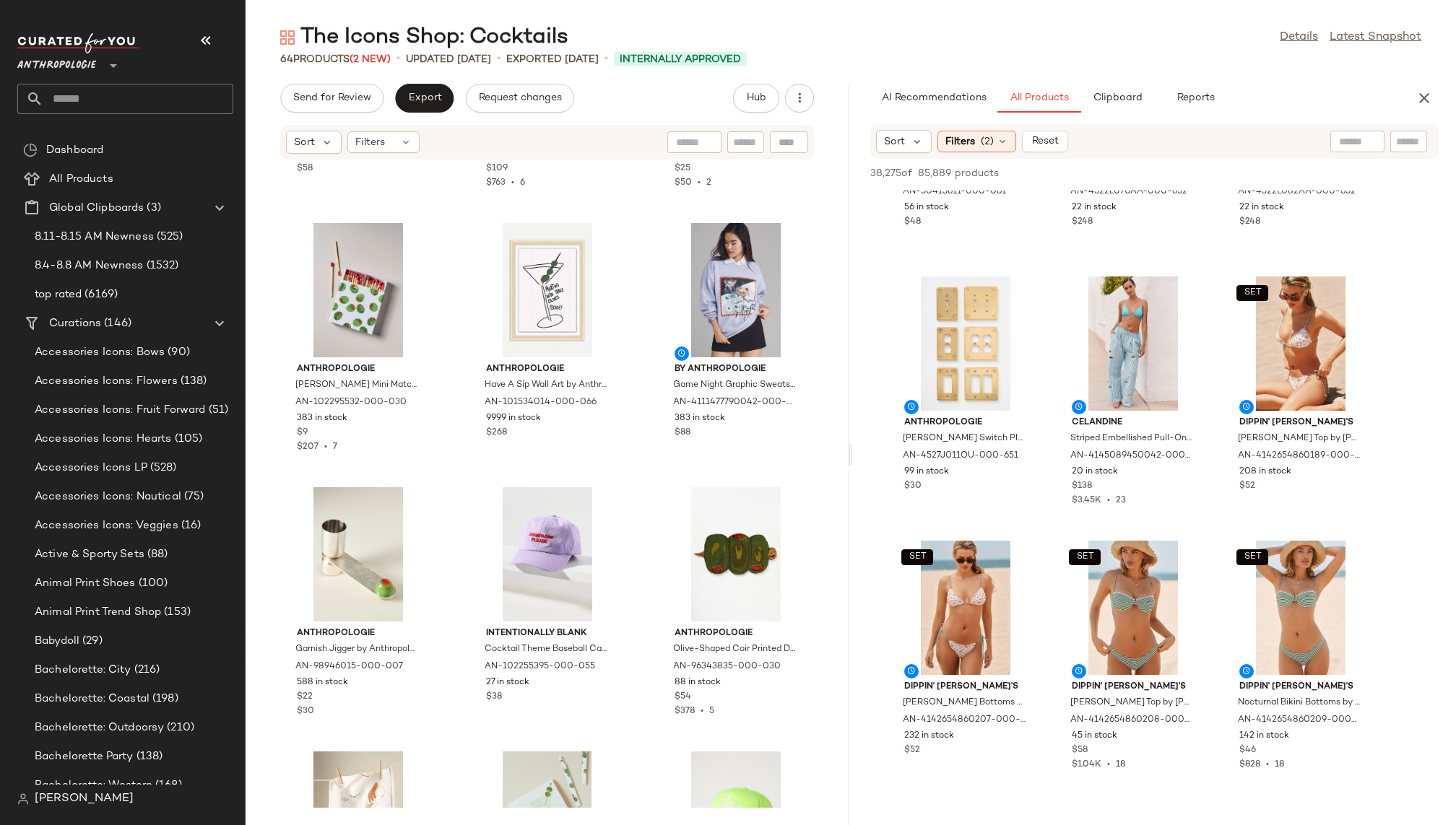
scroll to position [98897, 0]
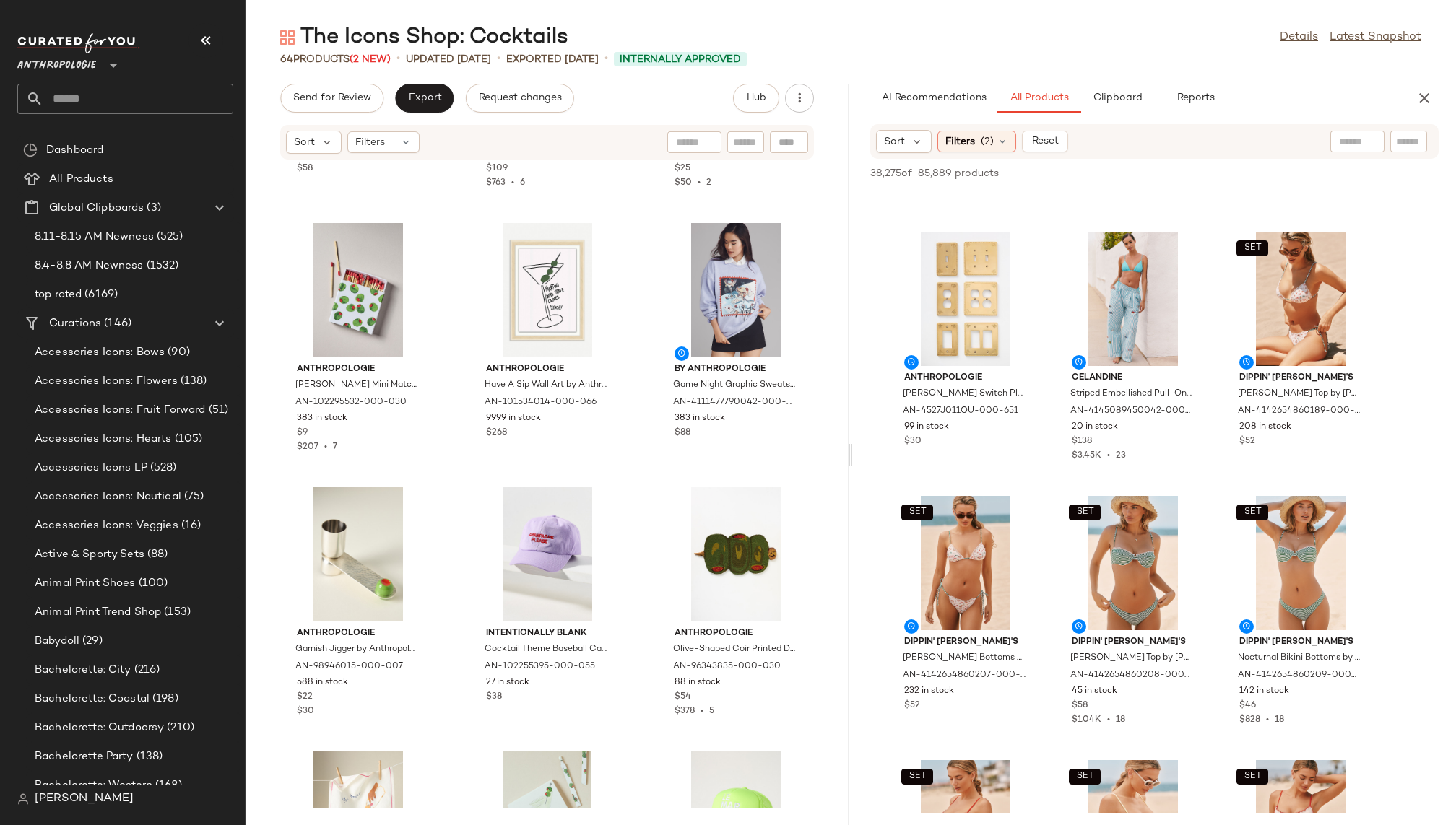
click at [1400, 141] on input "text" at bounding box center [1409, 142] width 26 height 16
type input "********"
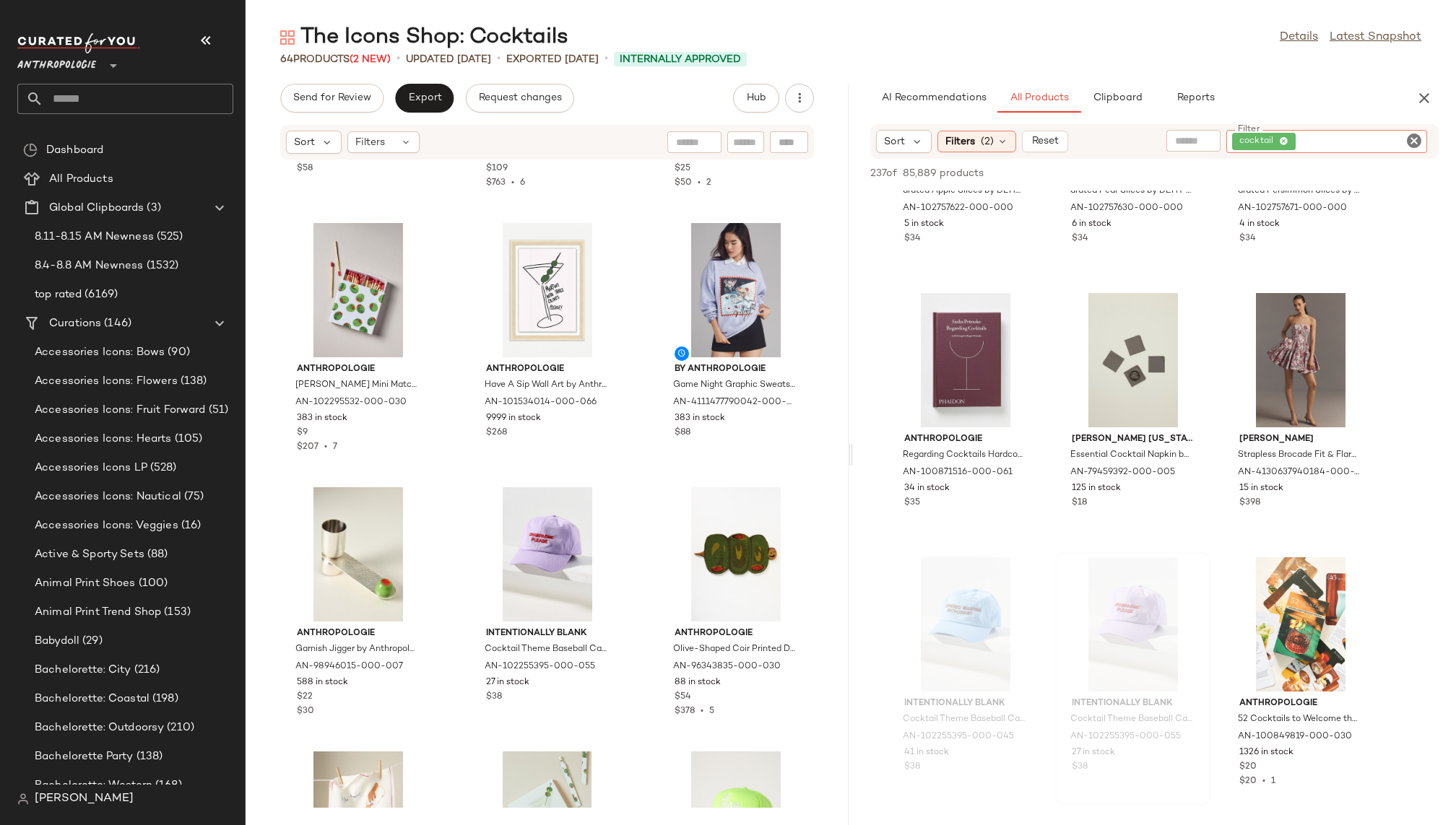
scroll to position [2019, 0]
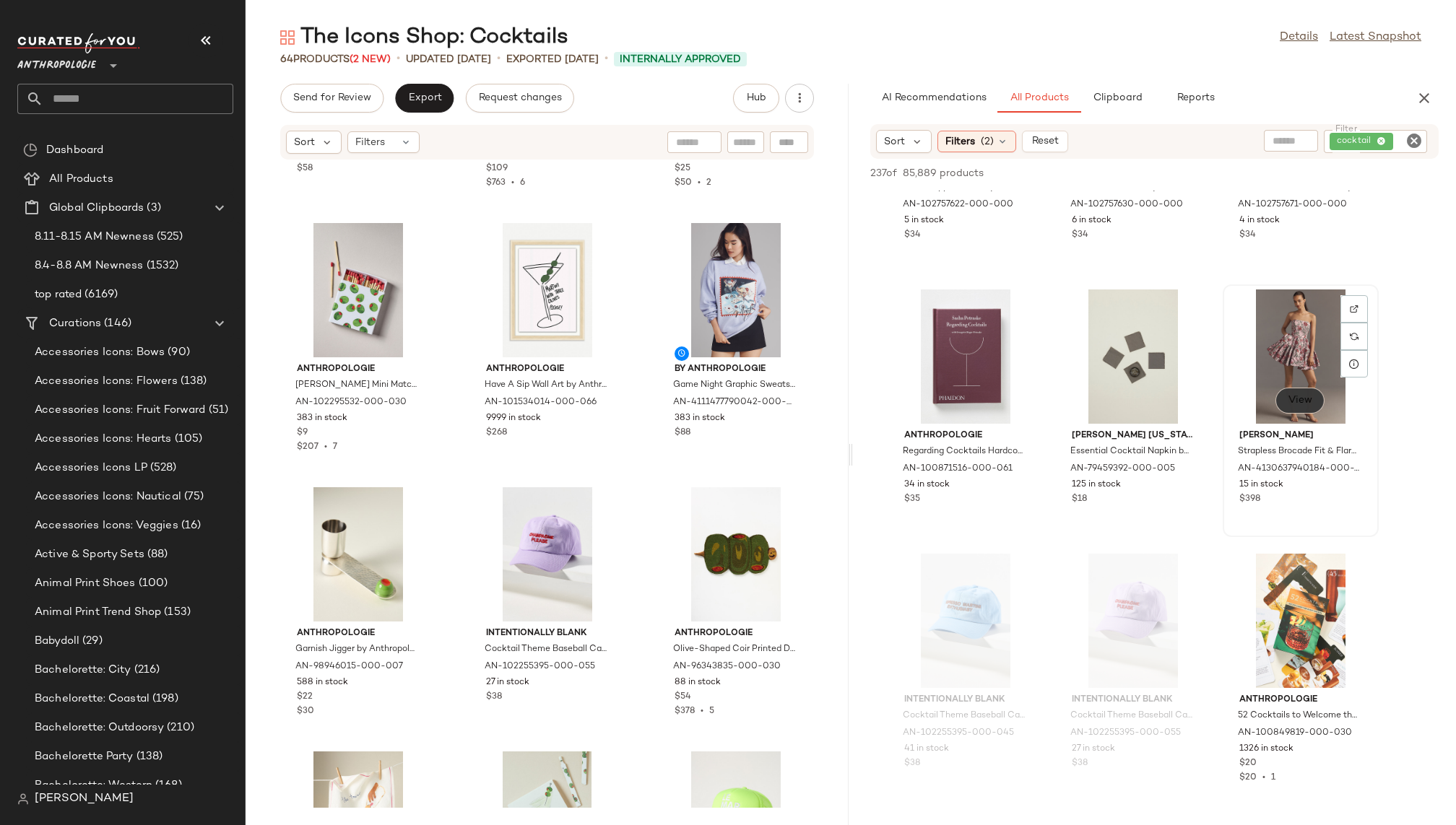
click at [1288, 400] on span "View" at bounding box center [1300, 400] width 25 height 12
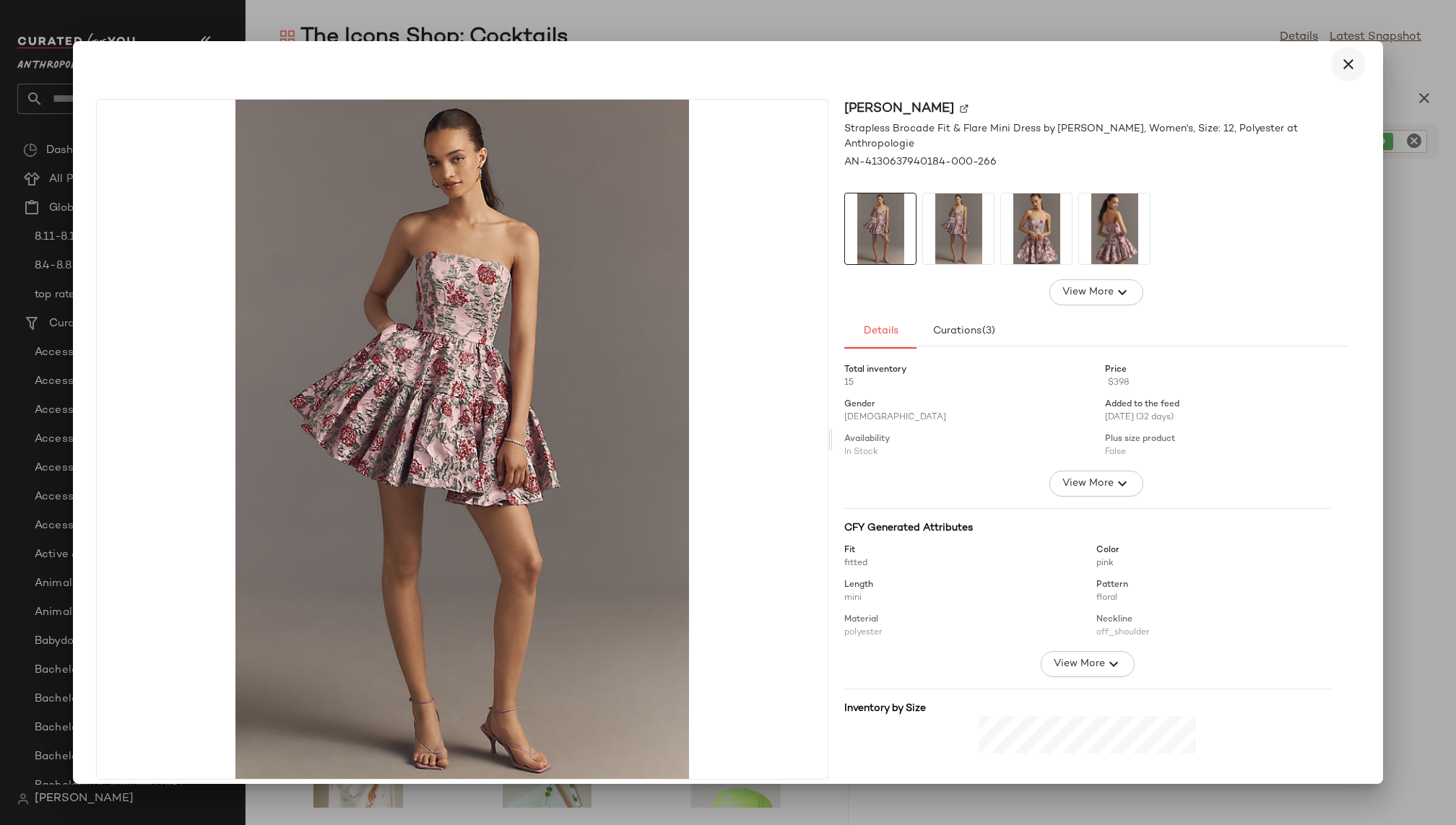
click at [1340, 67] on icon "button" at bounding box center [1348, 64] width 17 height 17
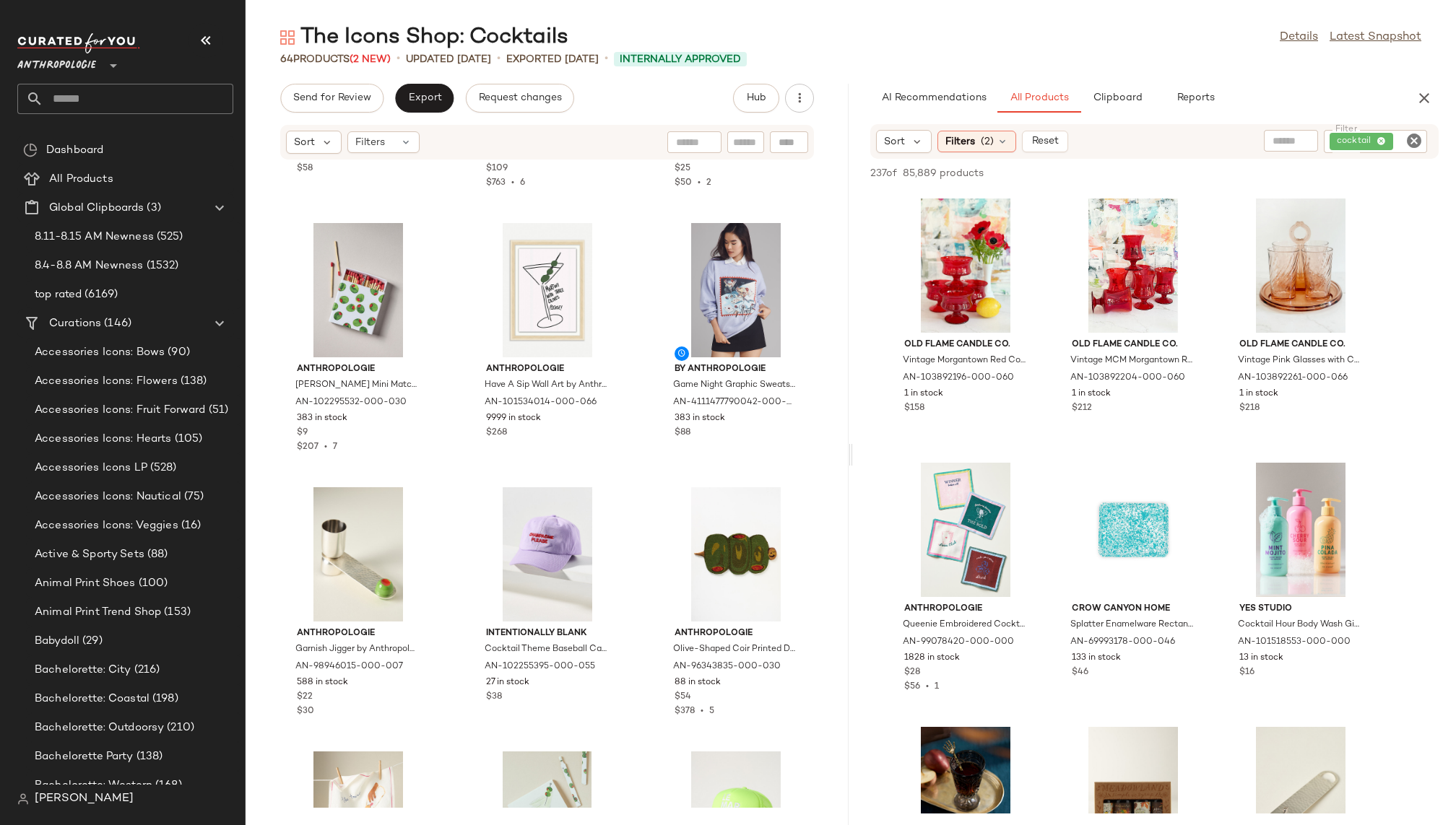
scroll to position [2660, 0]
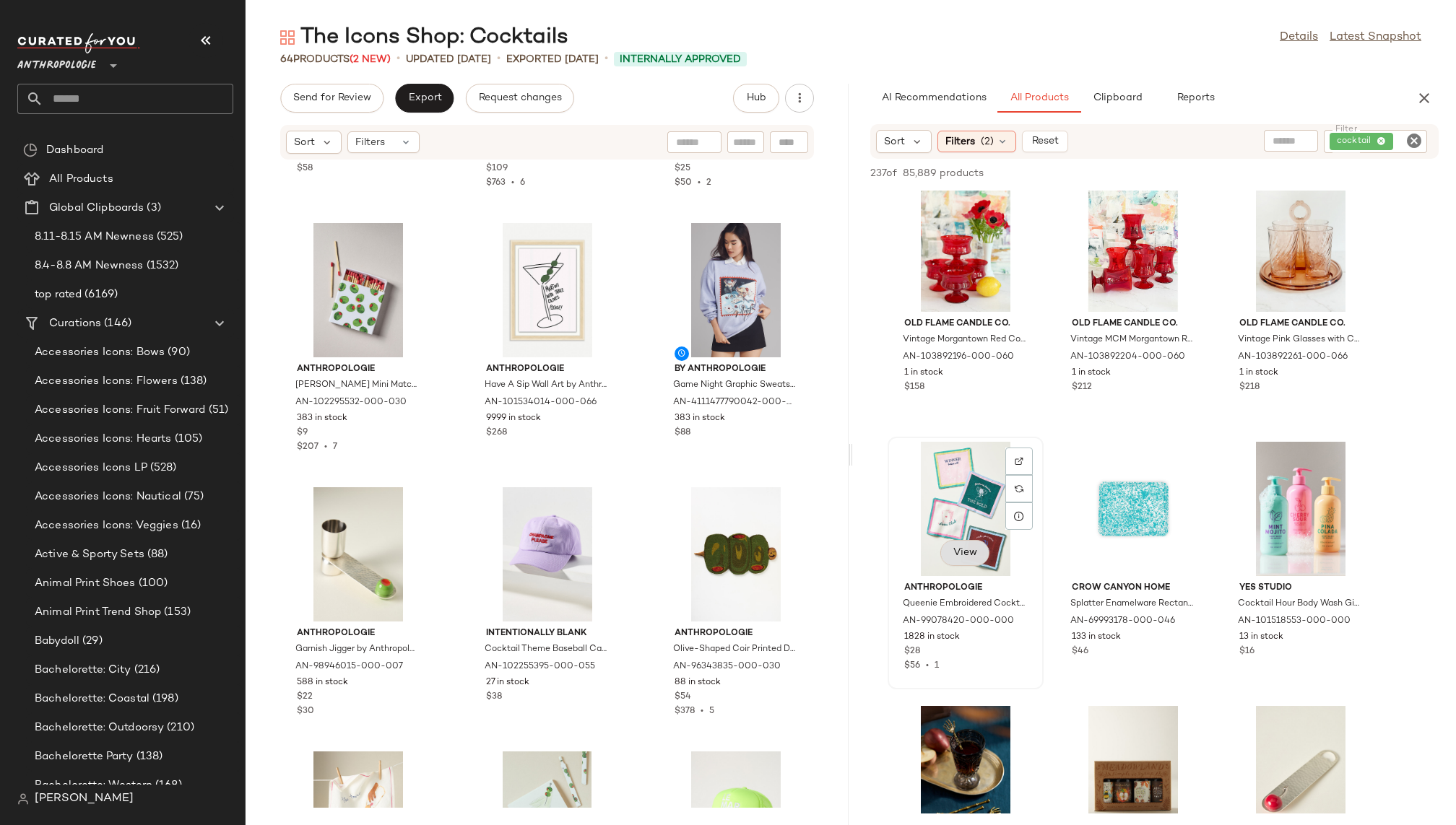
click at [968, 552] on span "View" at bounding box center [965, 553] width 25 height 12
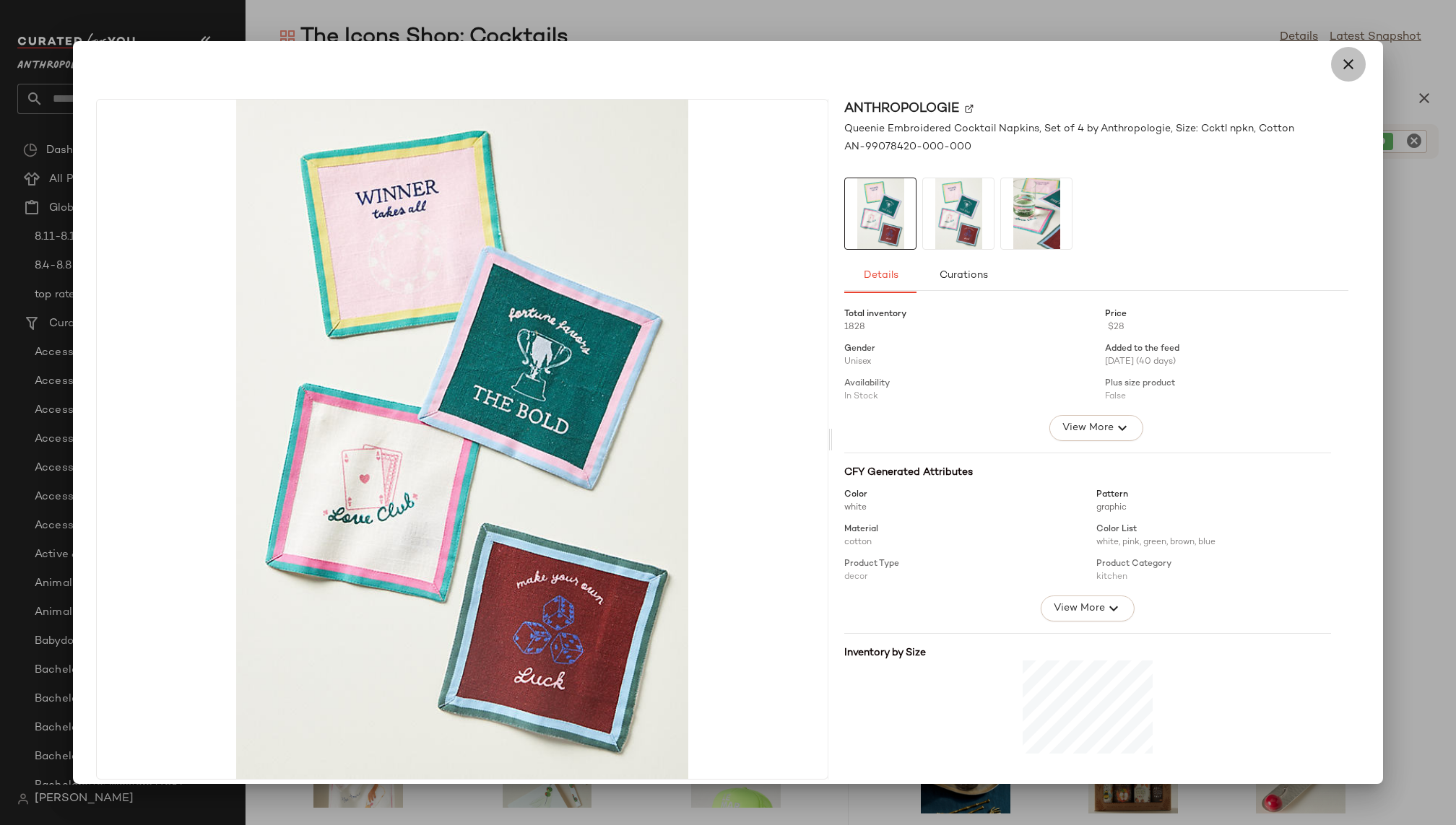
click at [1340, 61] on icon "button" at bounding box center [1348, 64] width 17 height 17
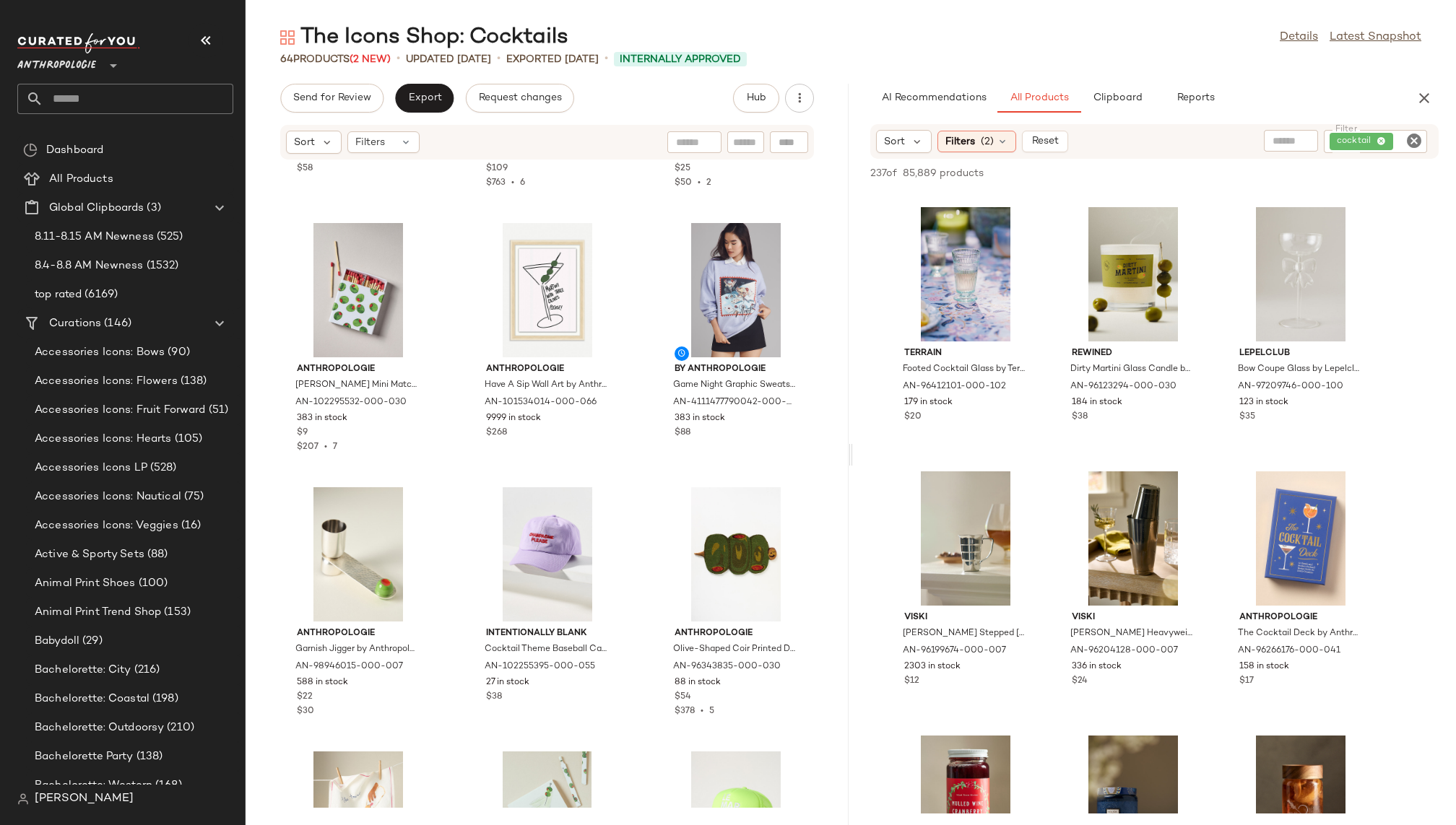
scroll to position [11850, 0]
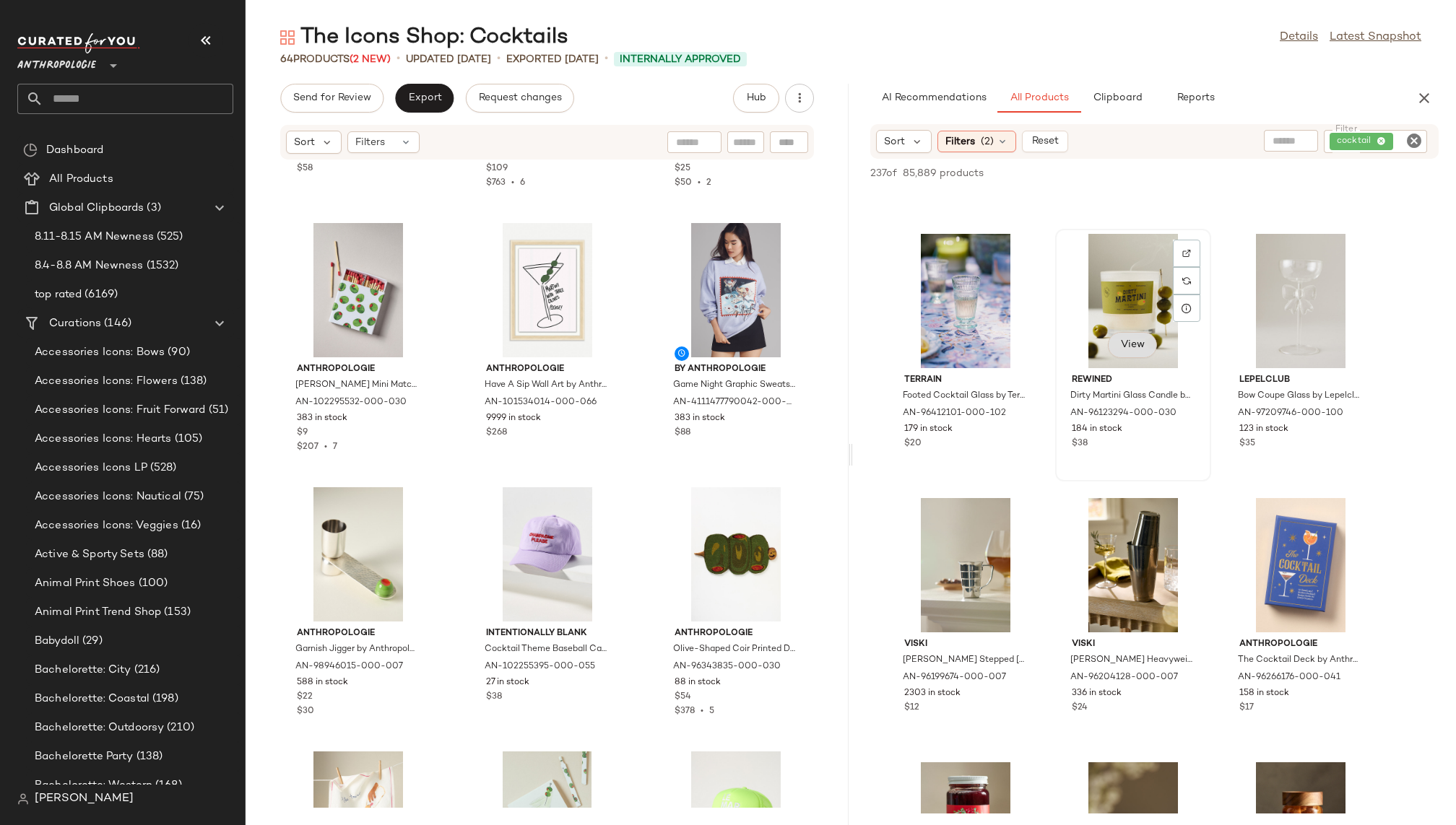
click at [1135, 341] on span "View" at bounding box center [1133, 345] width 25 height 12
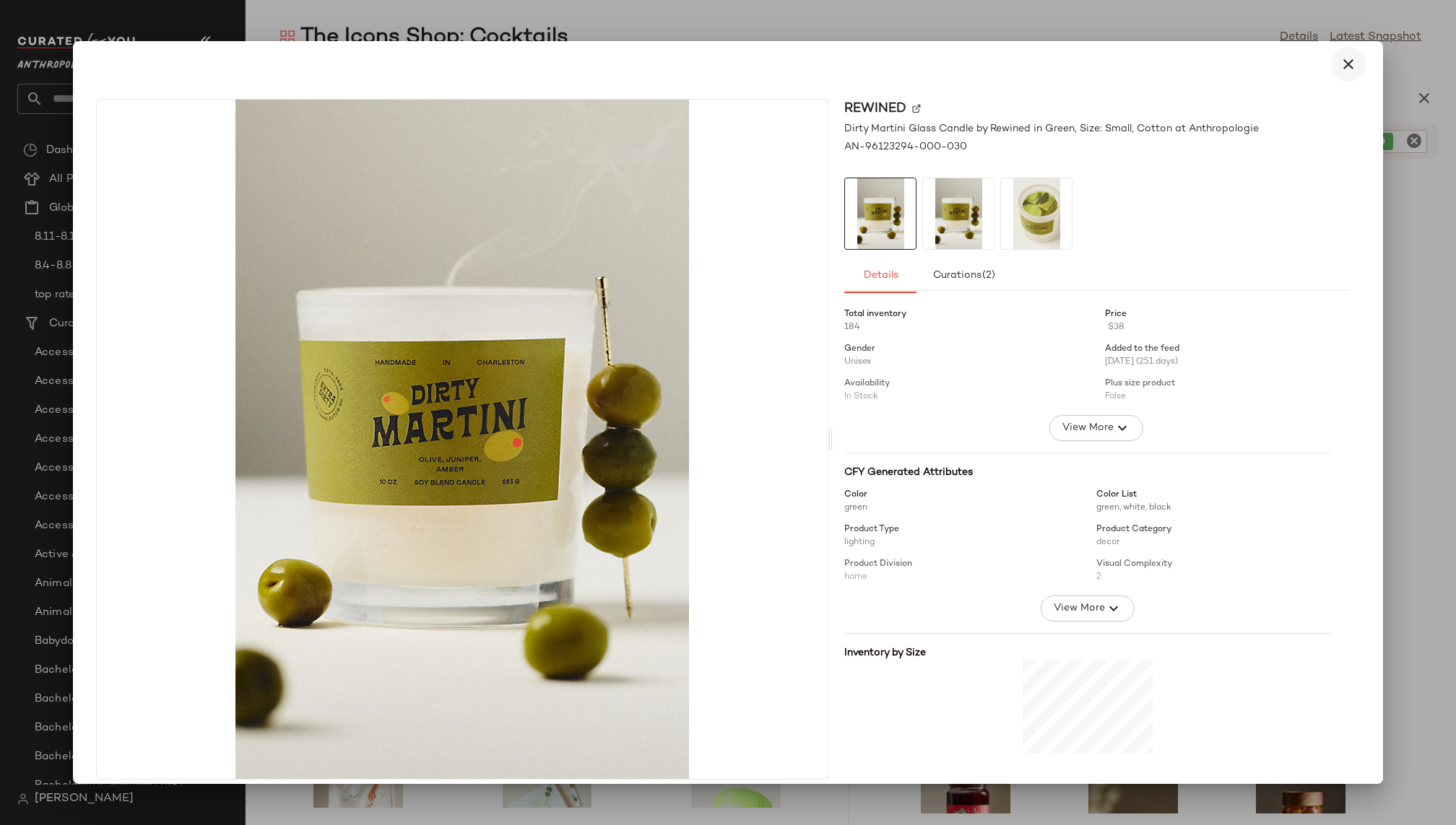
click at [1340, 67] on icon "button" at bounding box center [1348, 64] width 17 height 17
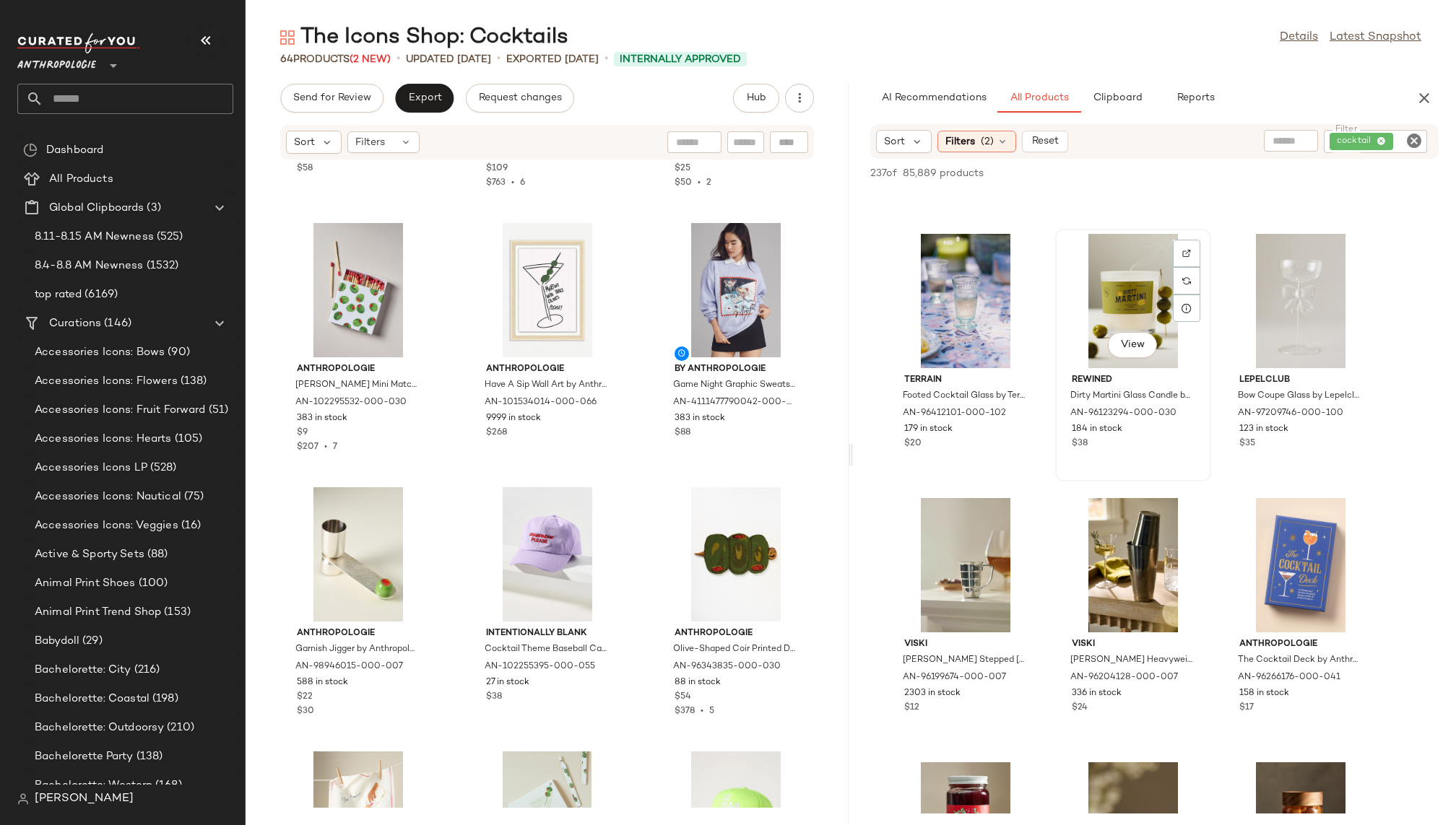
click at [1121, 292] on div "View" at bounding box center [1133, 300] width 146 height 134
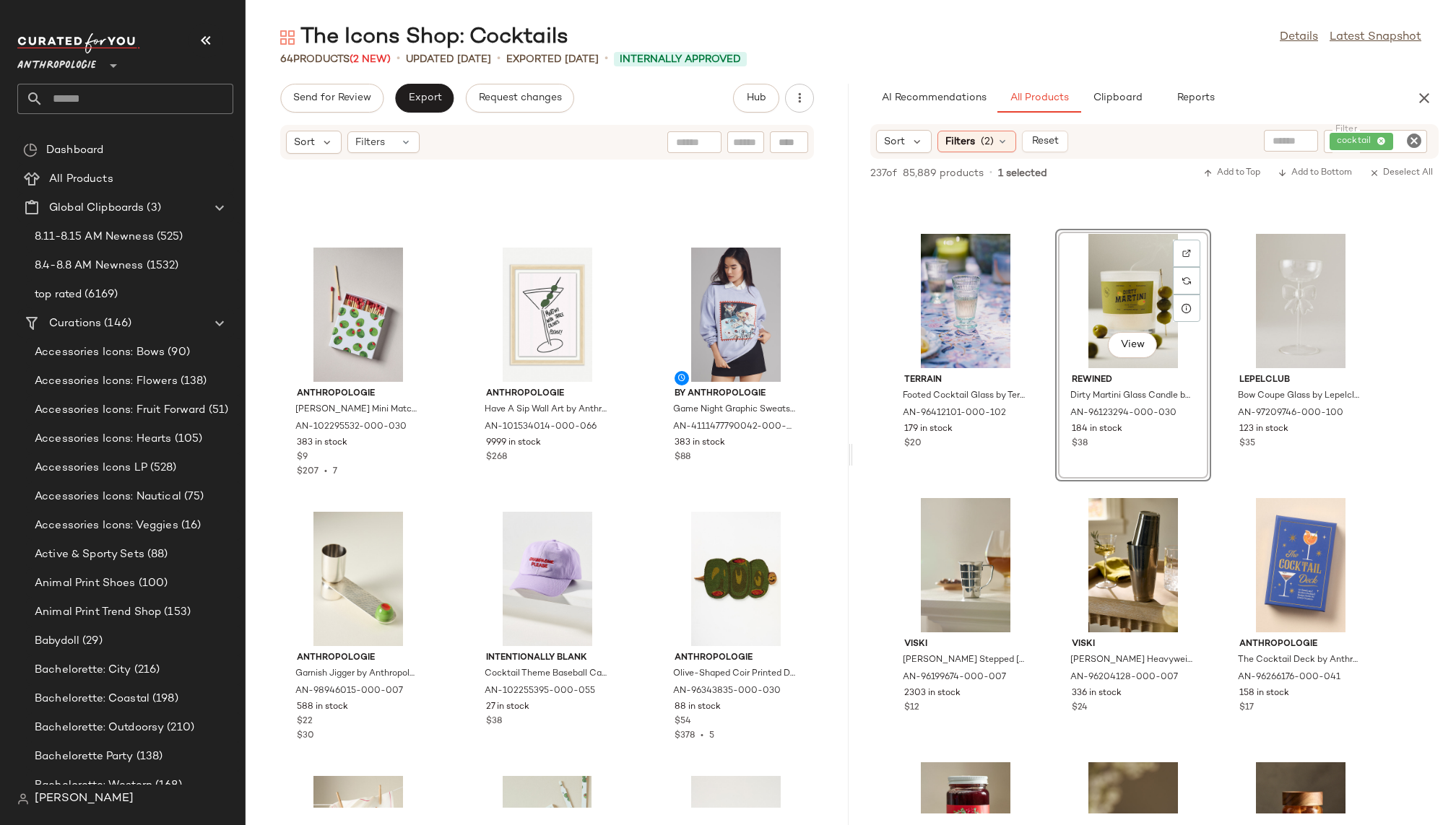
scroll to position [3676, 0]
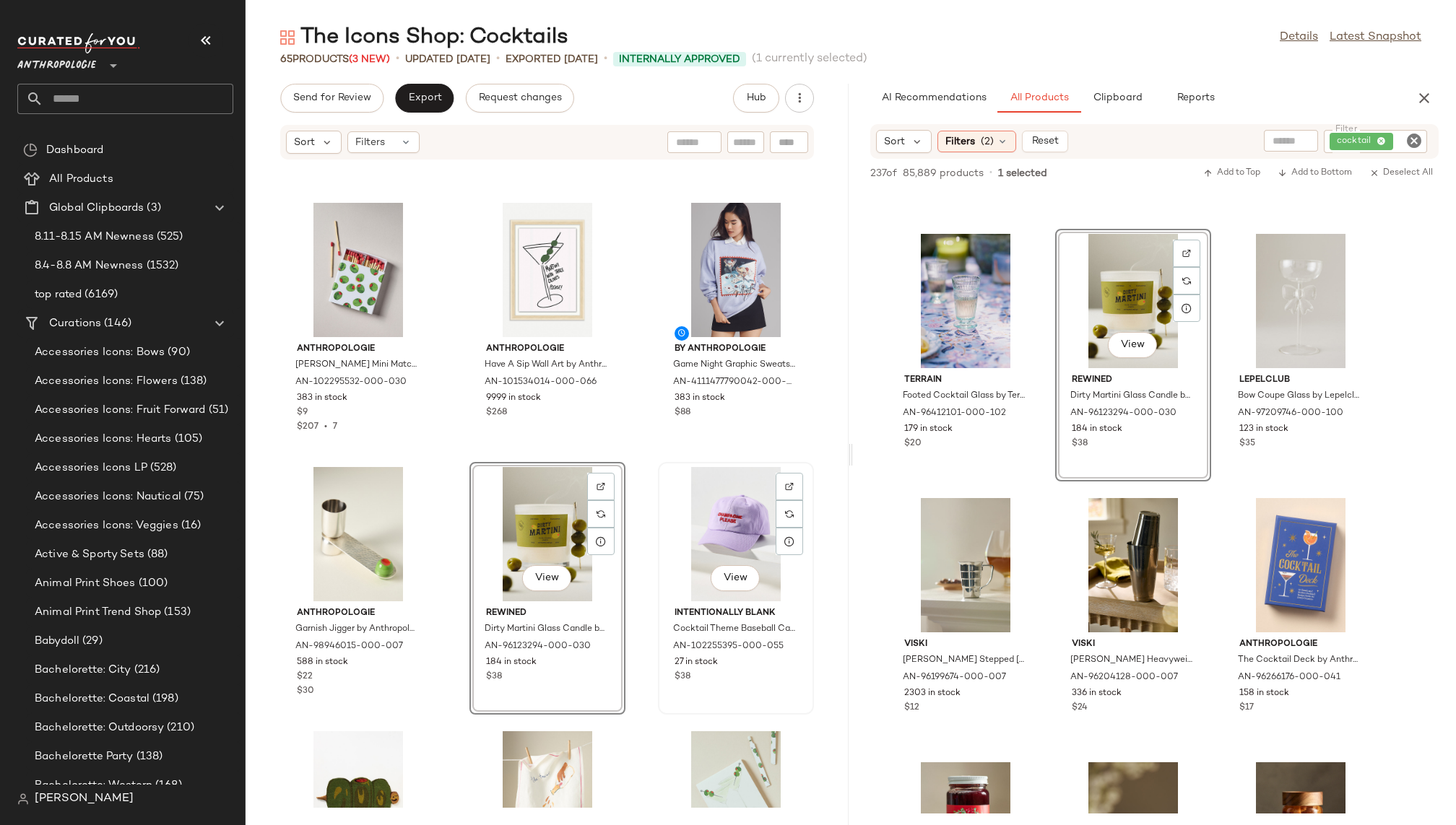
click at [723, 530] on div "View" at bounding box center [736, 534] width 146 height 134
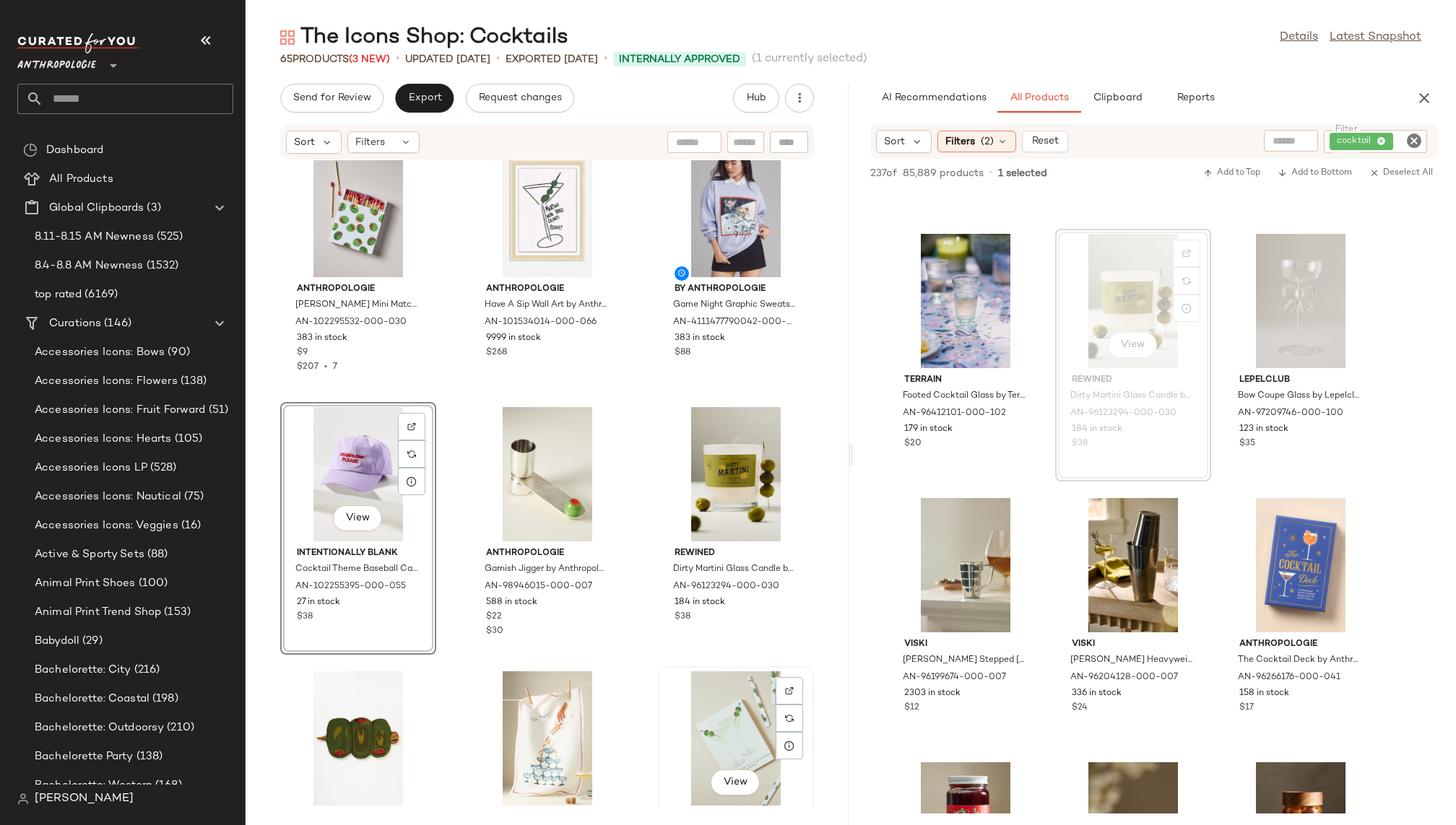
scroll to position [3756, 0]
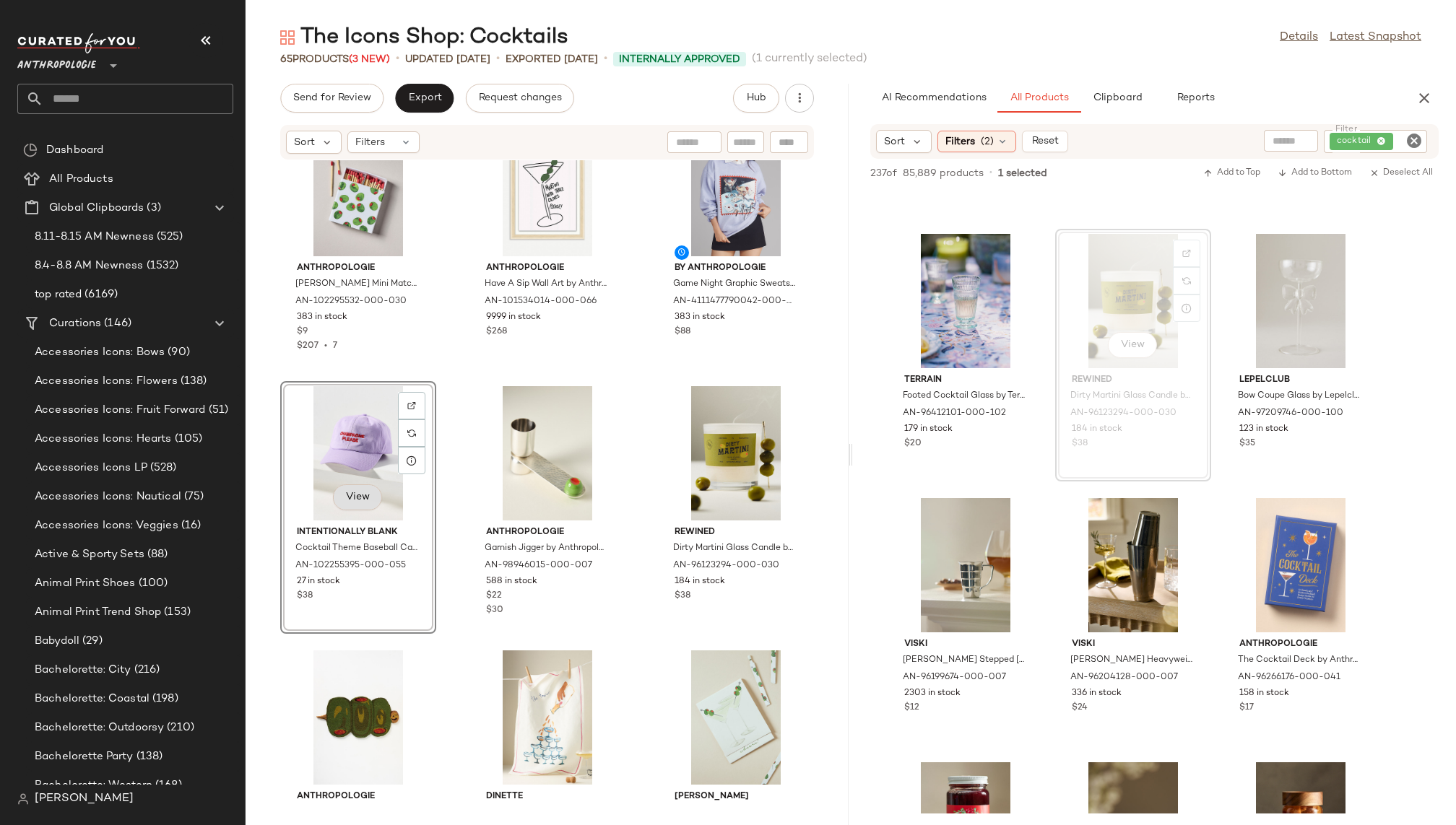
click at [353, 497] on span "View" at bounding box center [358, 497] width 25 height 12
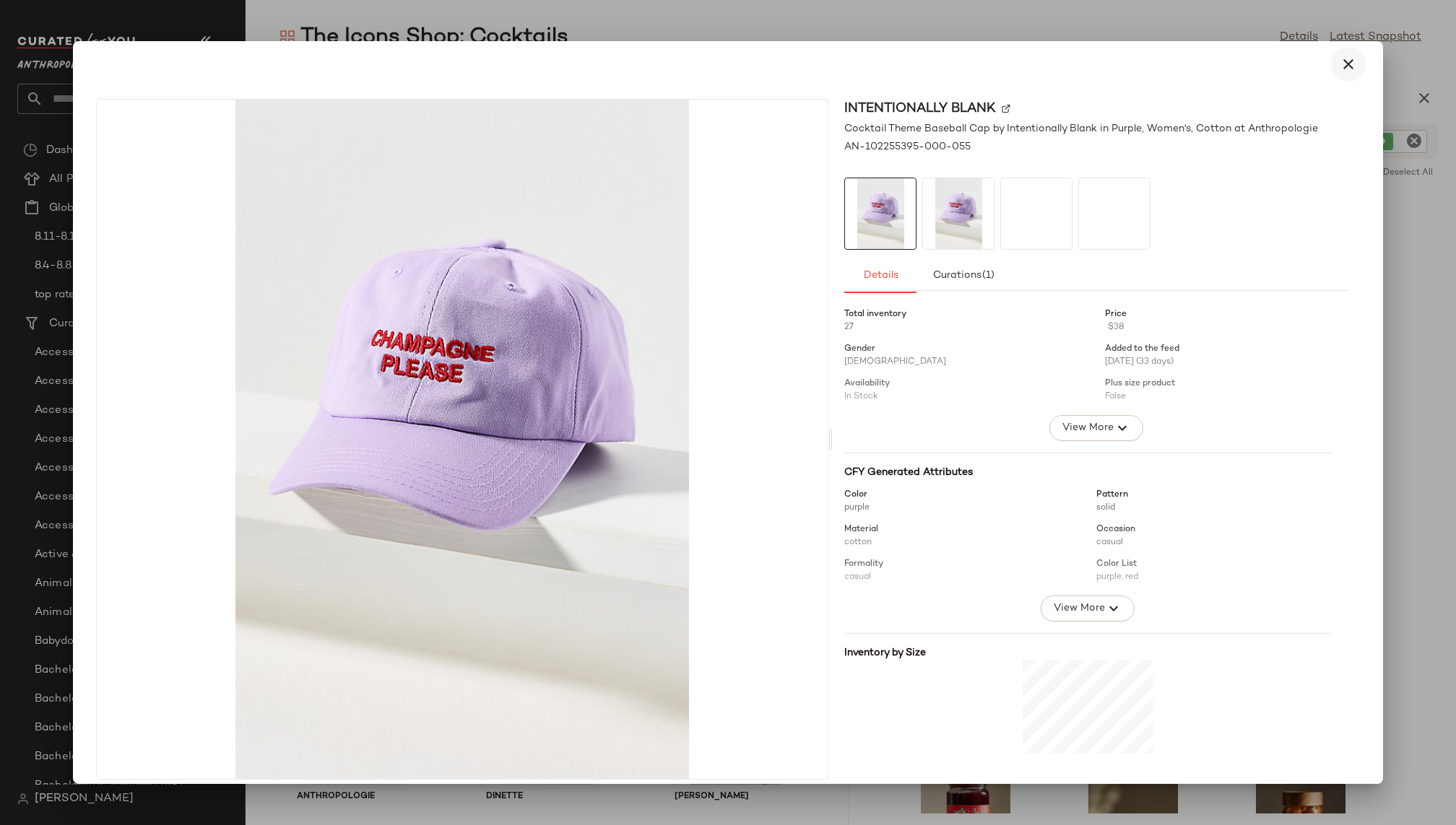
click at [1347, 52] on button "button" at bounding box center [1348, 64] width 35 height 35
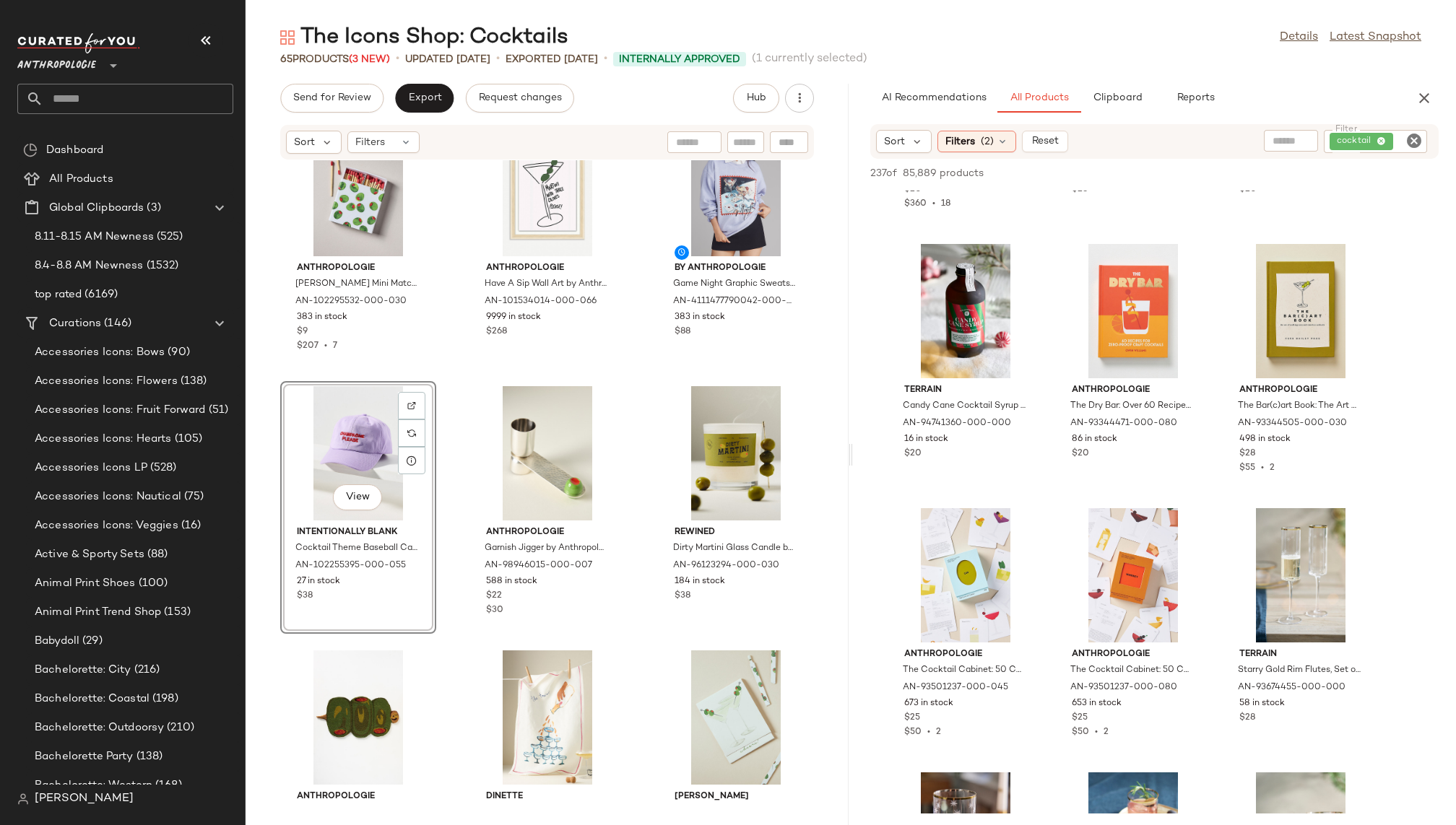
scroll to position [14804, 0]
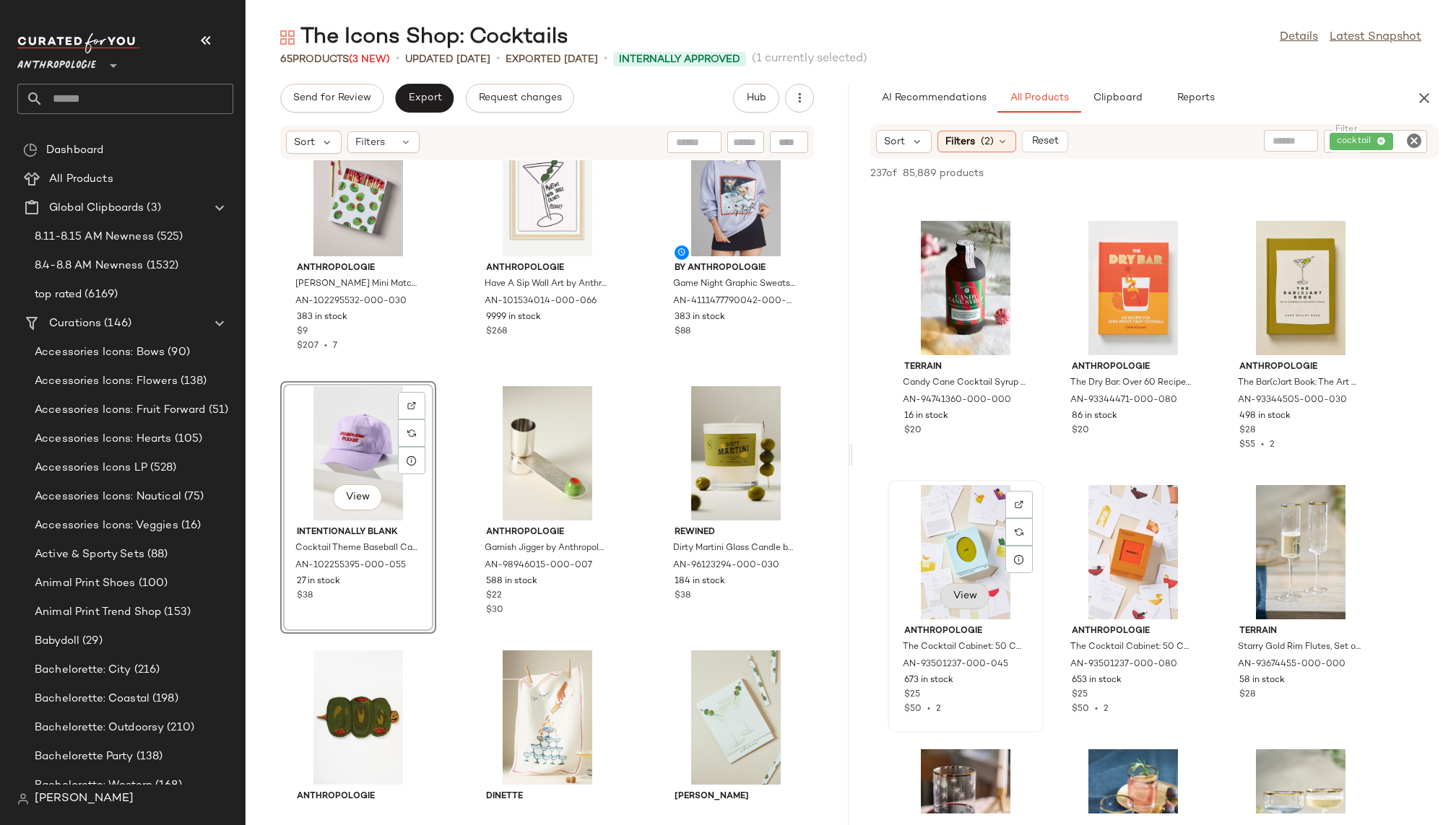
click at [966, 601] on span "View" at bounding box center [965, 596] width 25 height 12
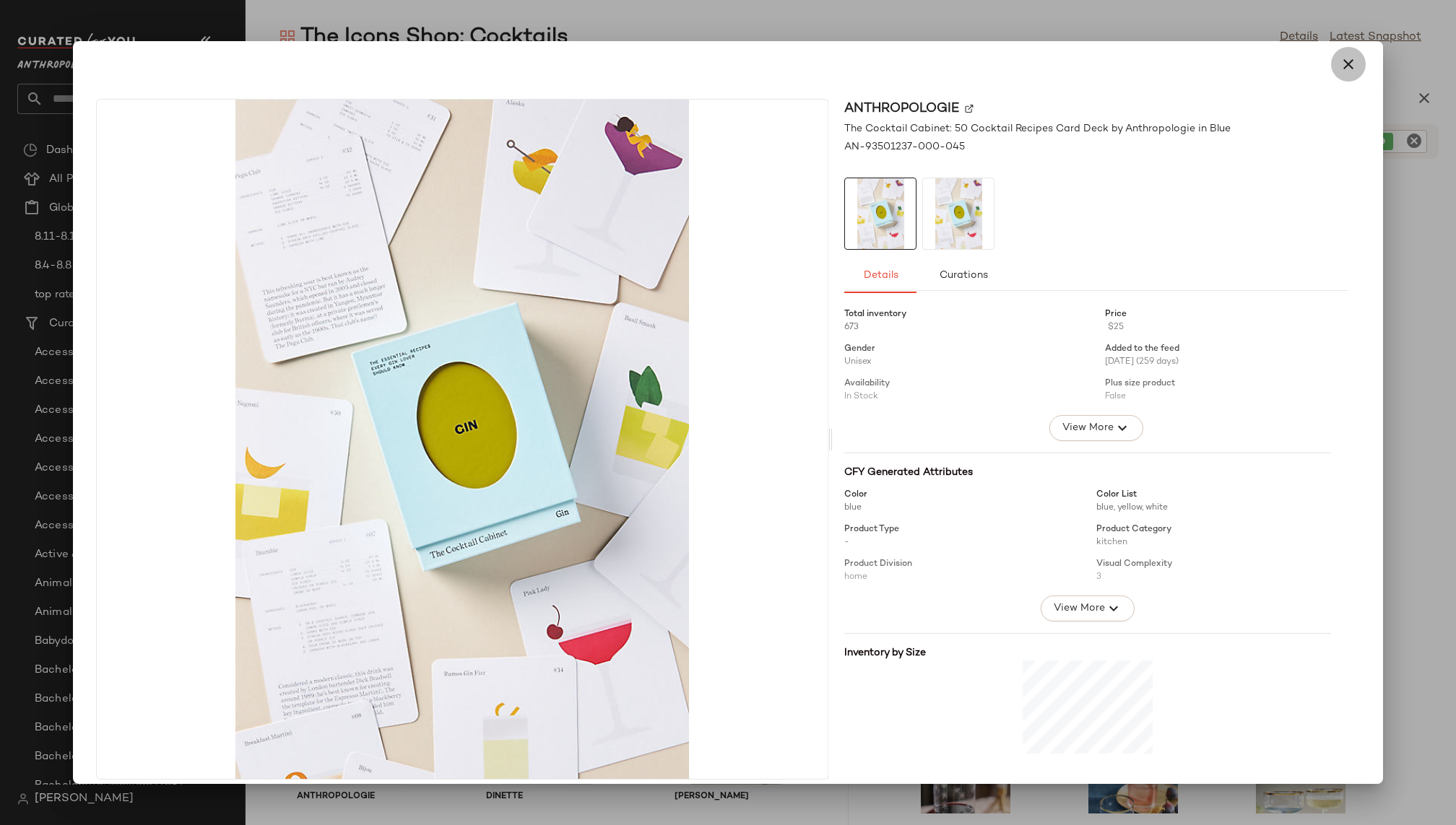
click at [1340, 68] on icon "button" at bounding box center [1348, 64] width 17 height 17
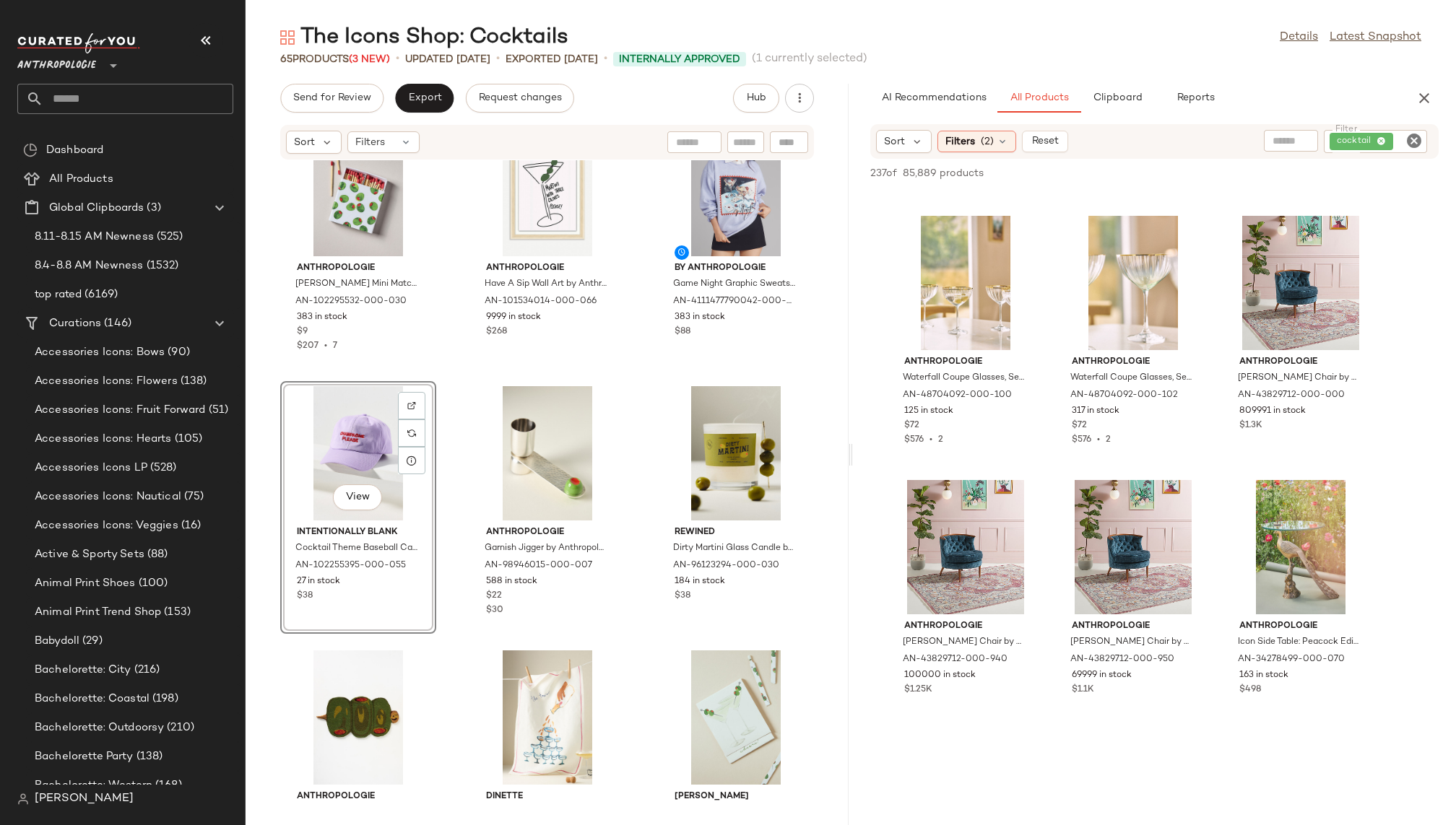
scroll to position [20731, 0]
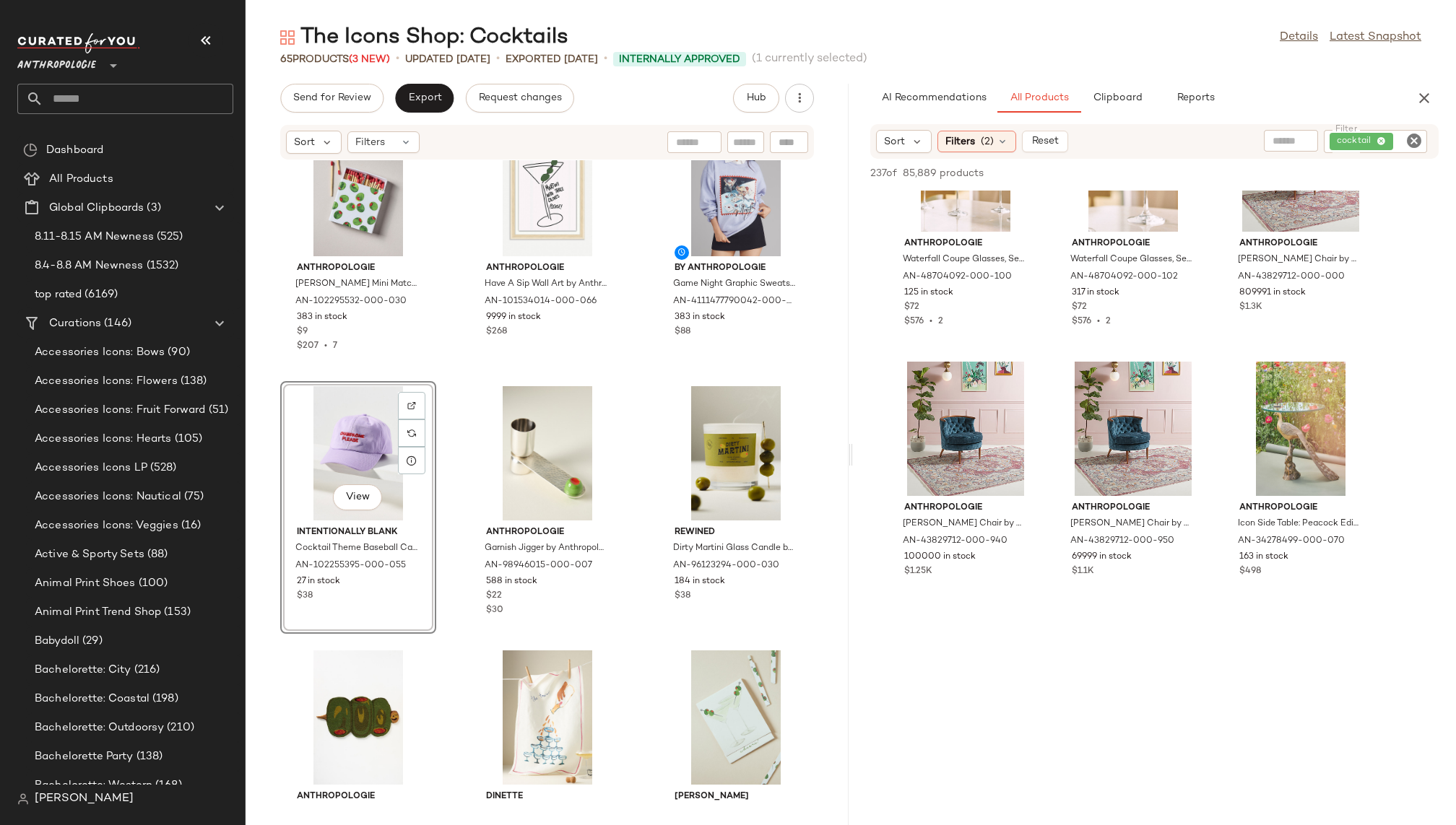
click at [1416, 140] on icon "Clear Filter" at bounding box center [1414, 140] width 17 height 17
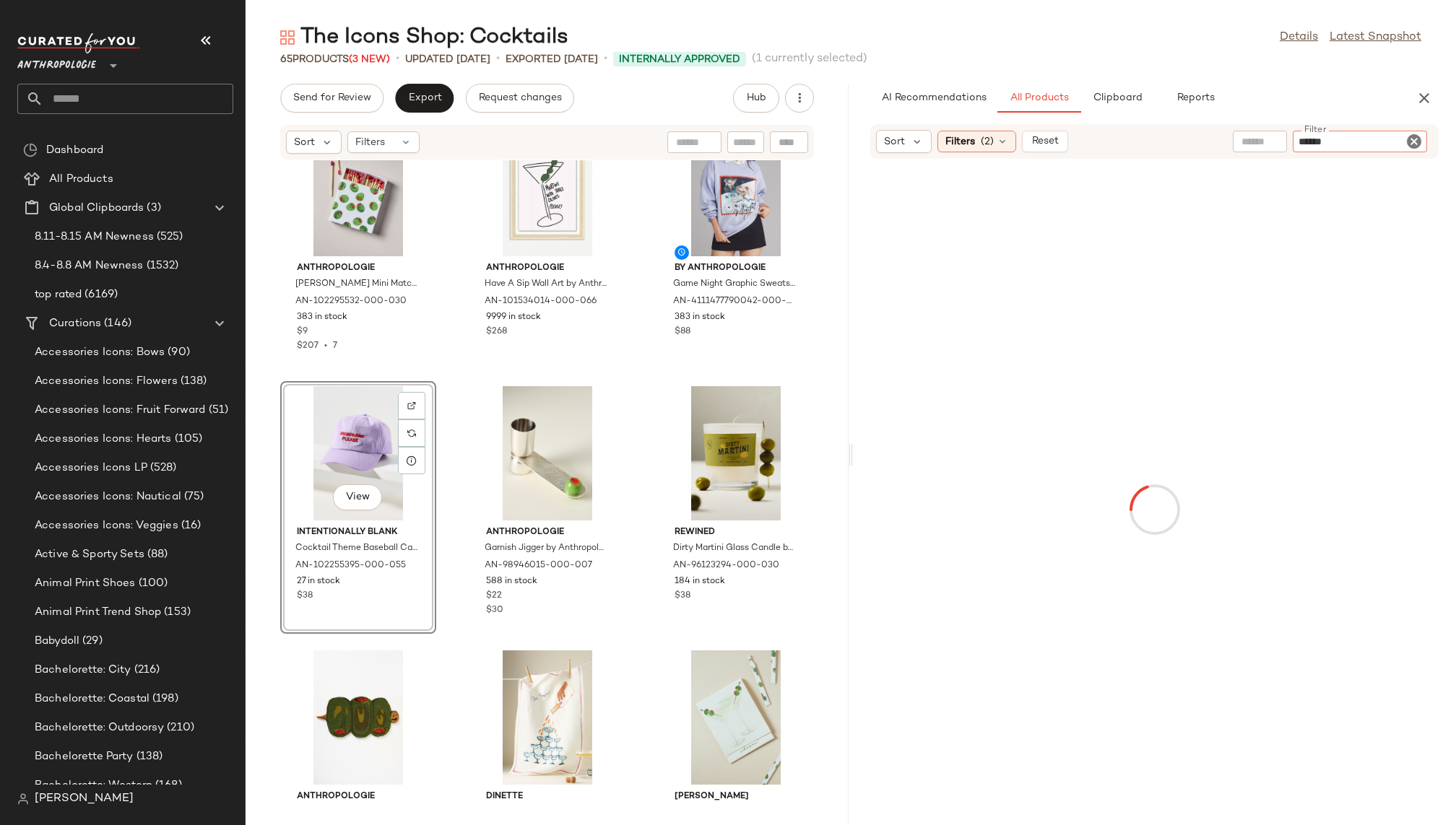
type input "*******"
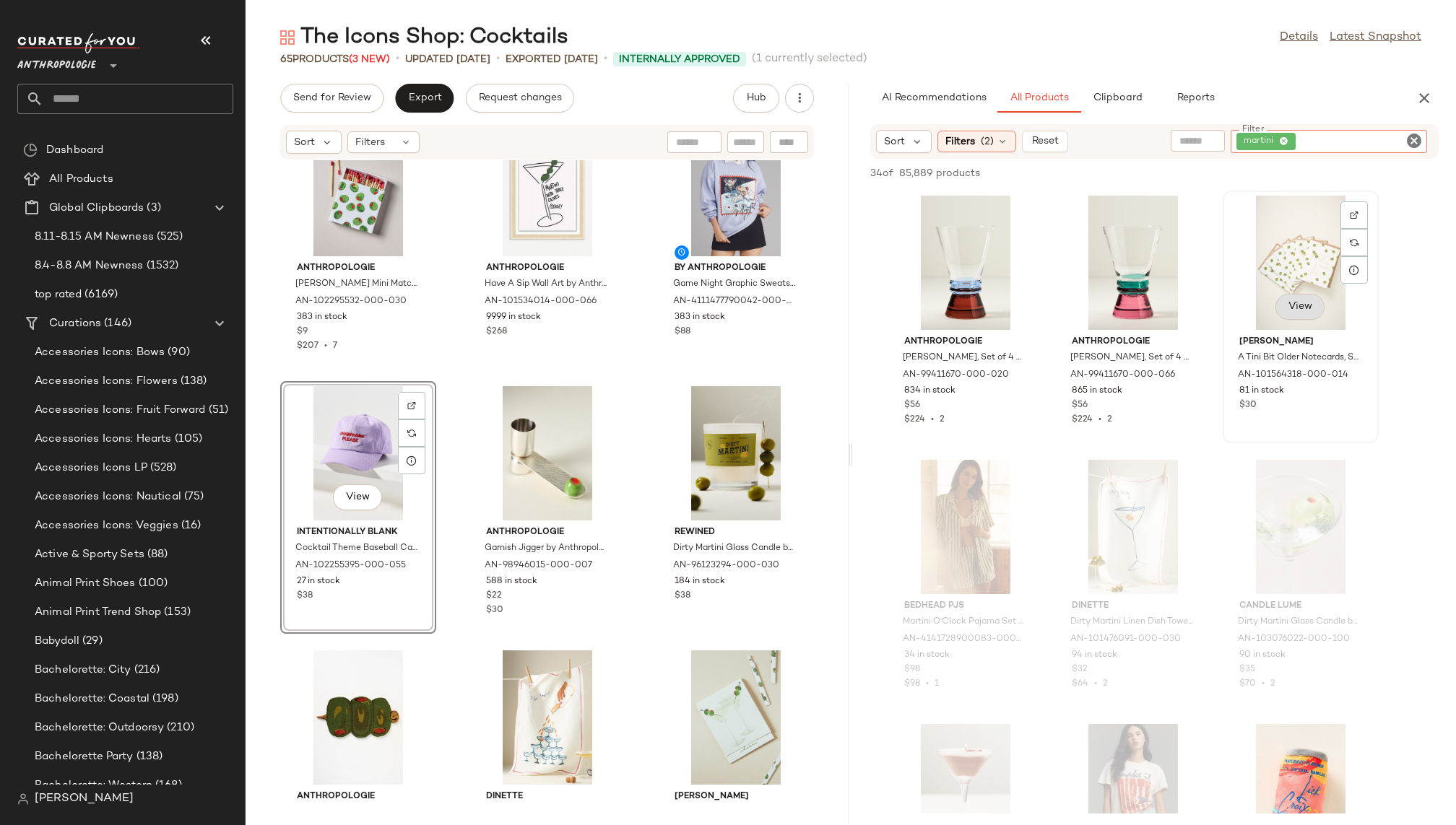
click at [1297, 317] on button "View" at bounding box center [1300, 307] width 49 height 26
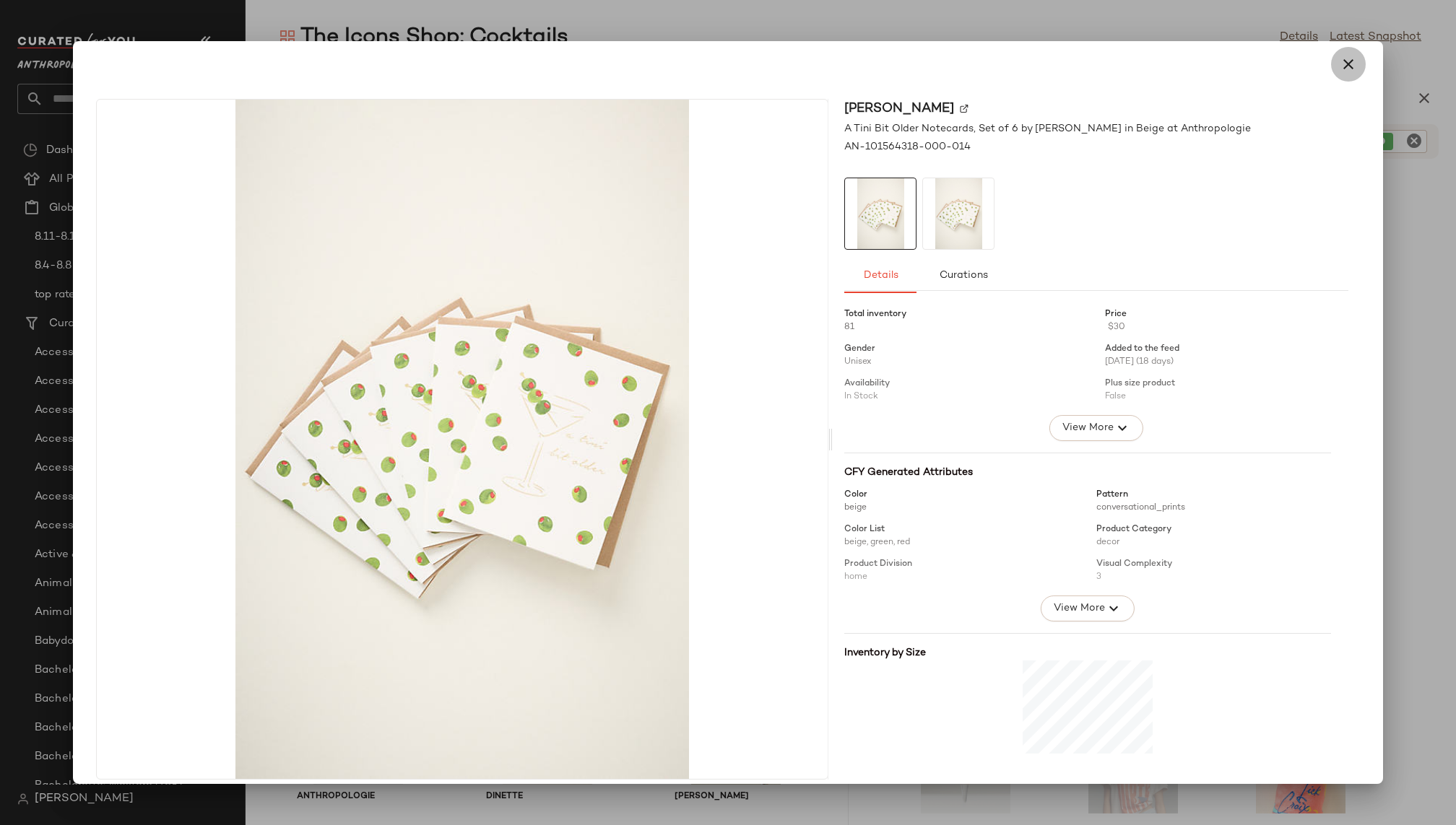
click at [1343, 60] on icon "button" at bounding box center [1348, 64] width 17 height 17
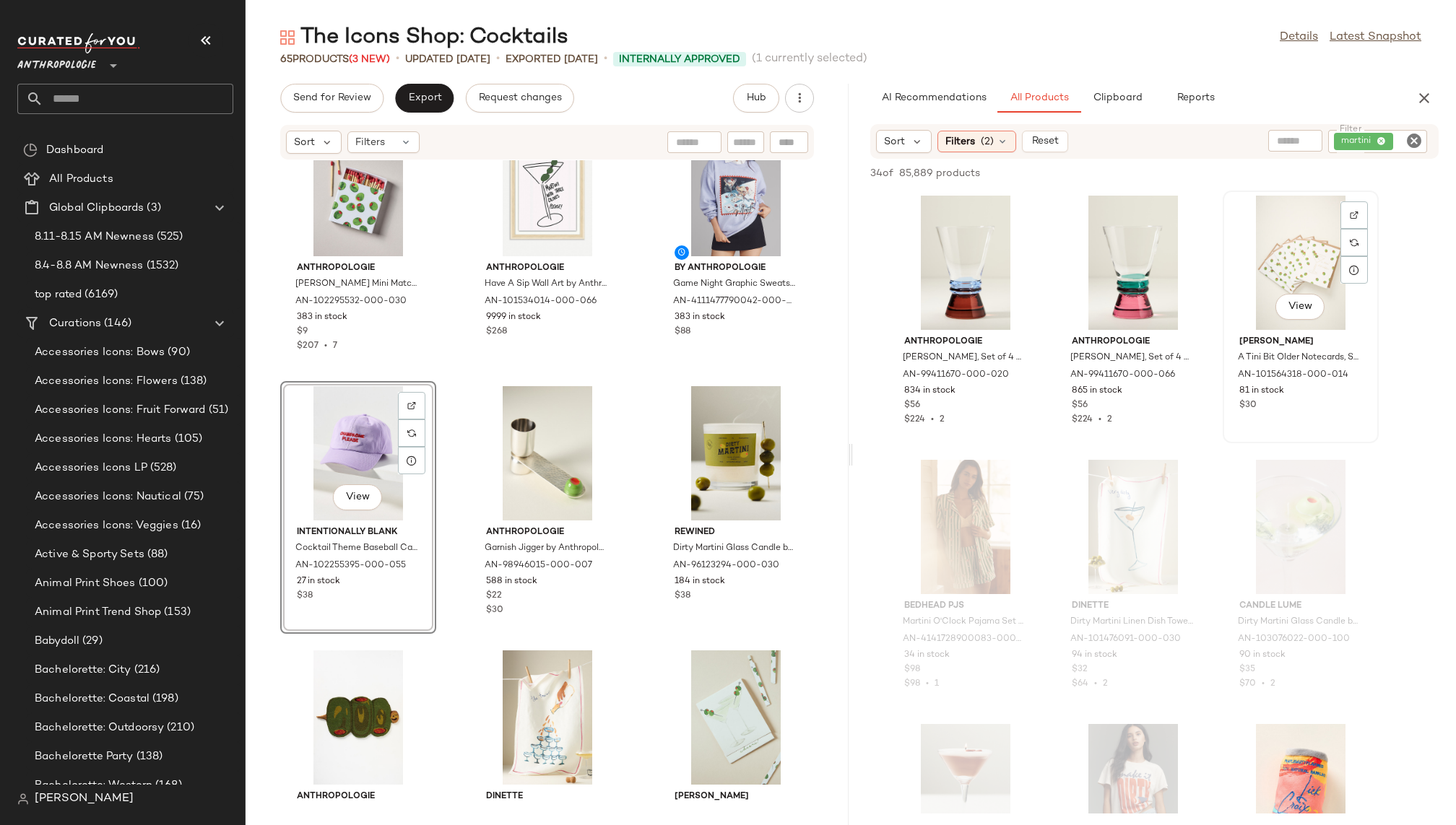
click at [1274, 291] on div "View" at bounding box center [1301, 262] width 146 height 134
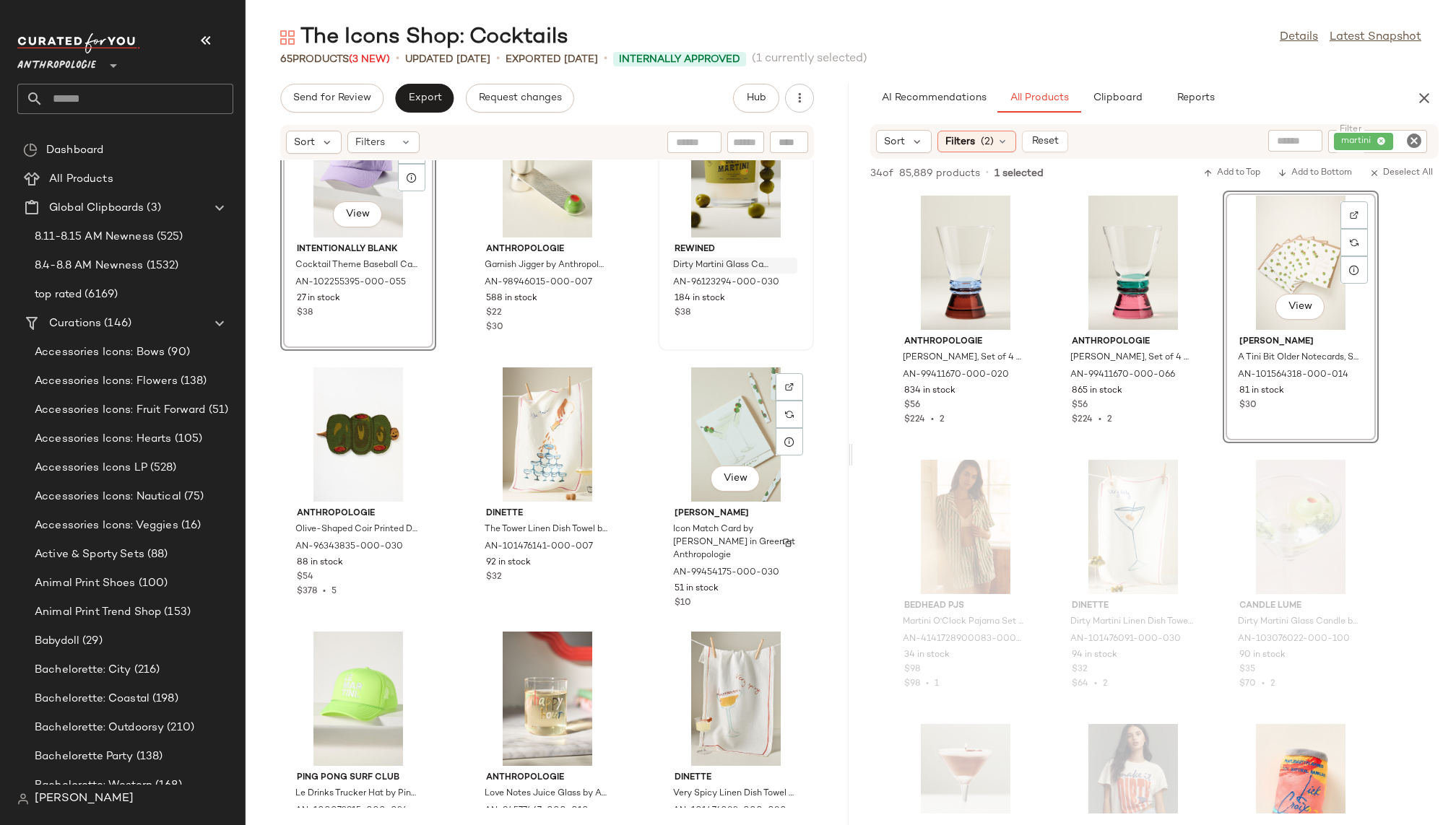
scroll to position [4068, 0]
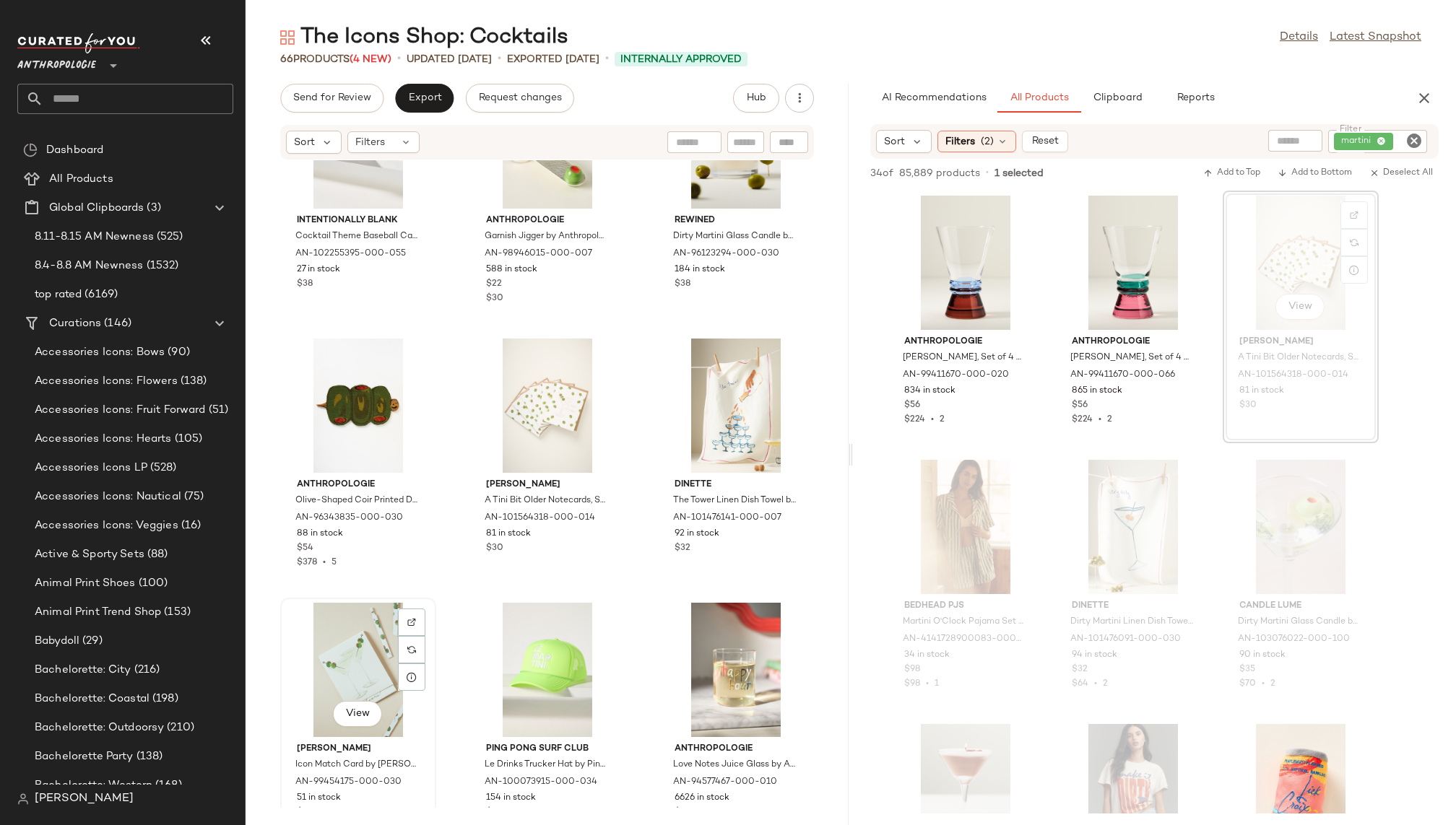
click at [348, 667] on div "View" at bounding box center [358, 670] width 146 height 134
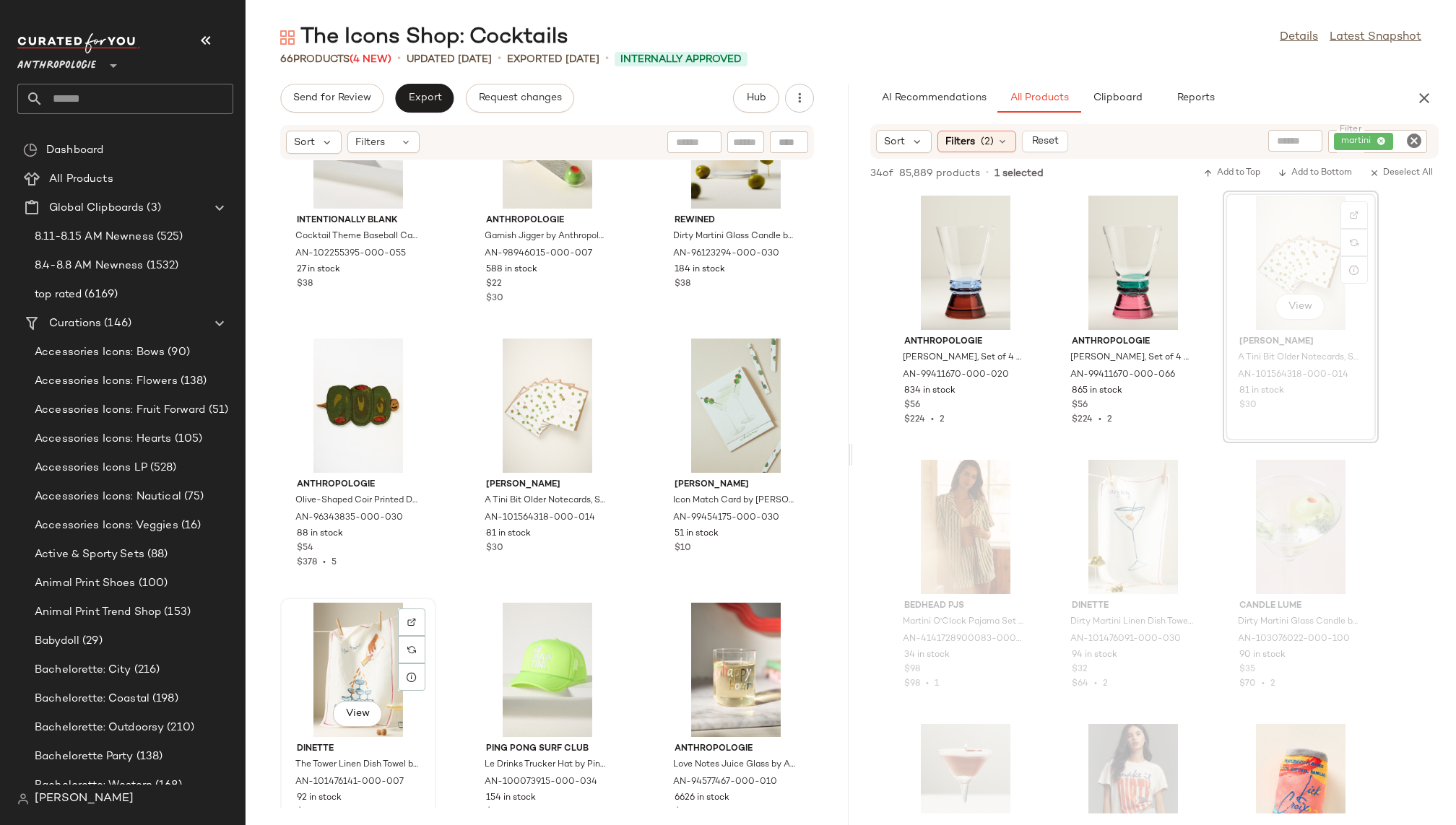
click at [350, 672] on div "View" at bounding box center [358, 670] width 146 height 134
click at [690, 646] on div "View" at bounding box center [736, 670] width 146 height 134
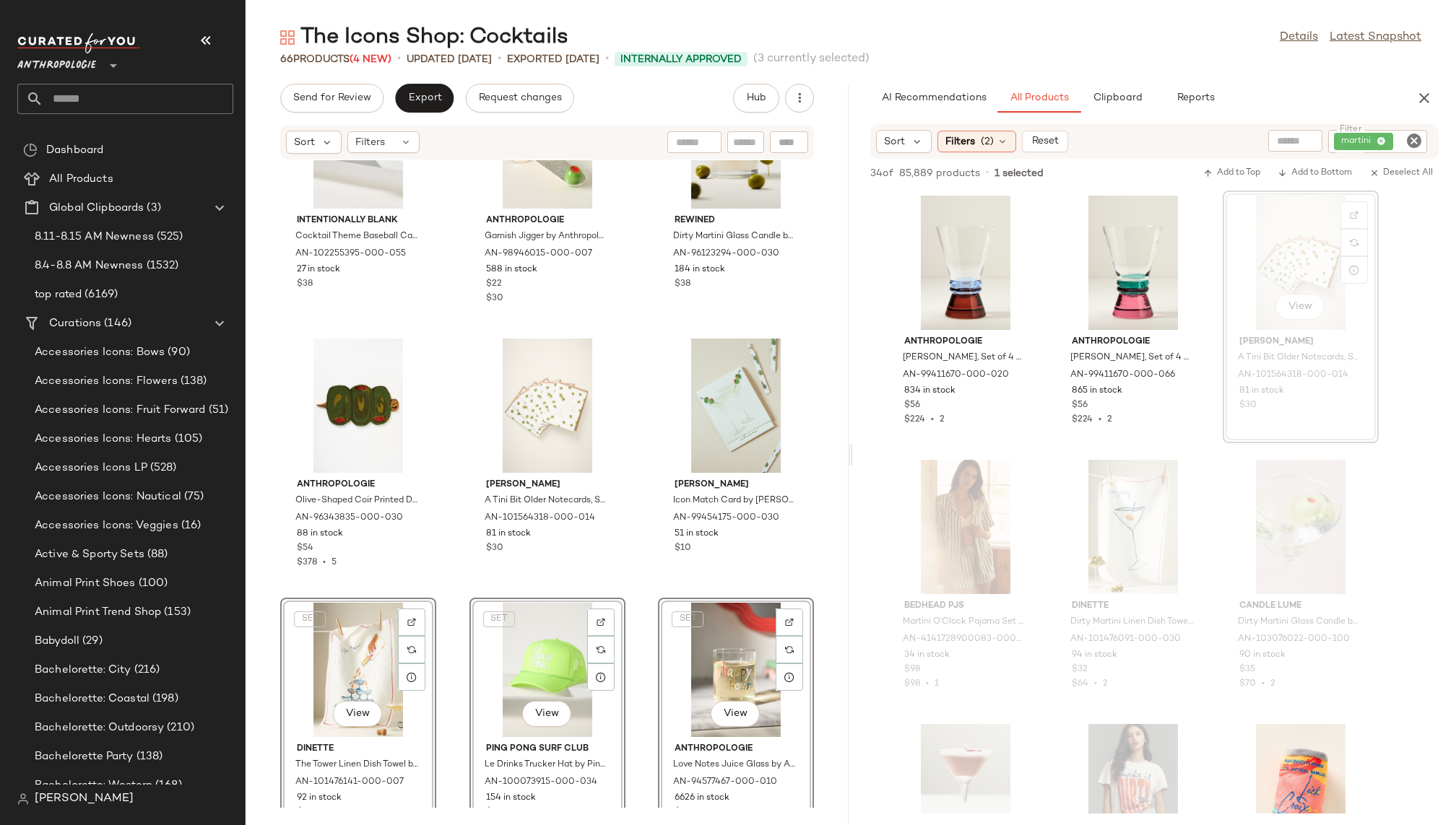
scroll to position [4071, 0]
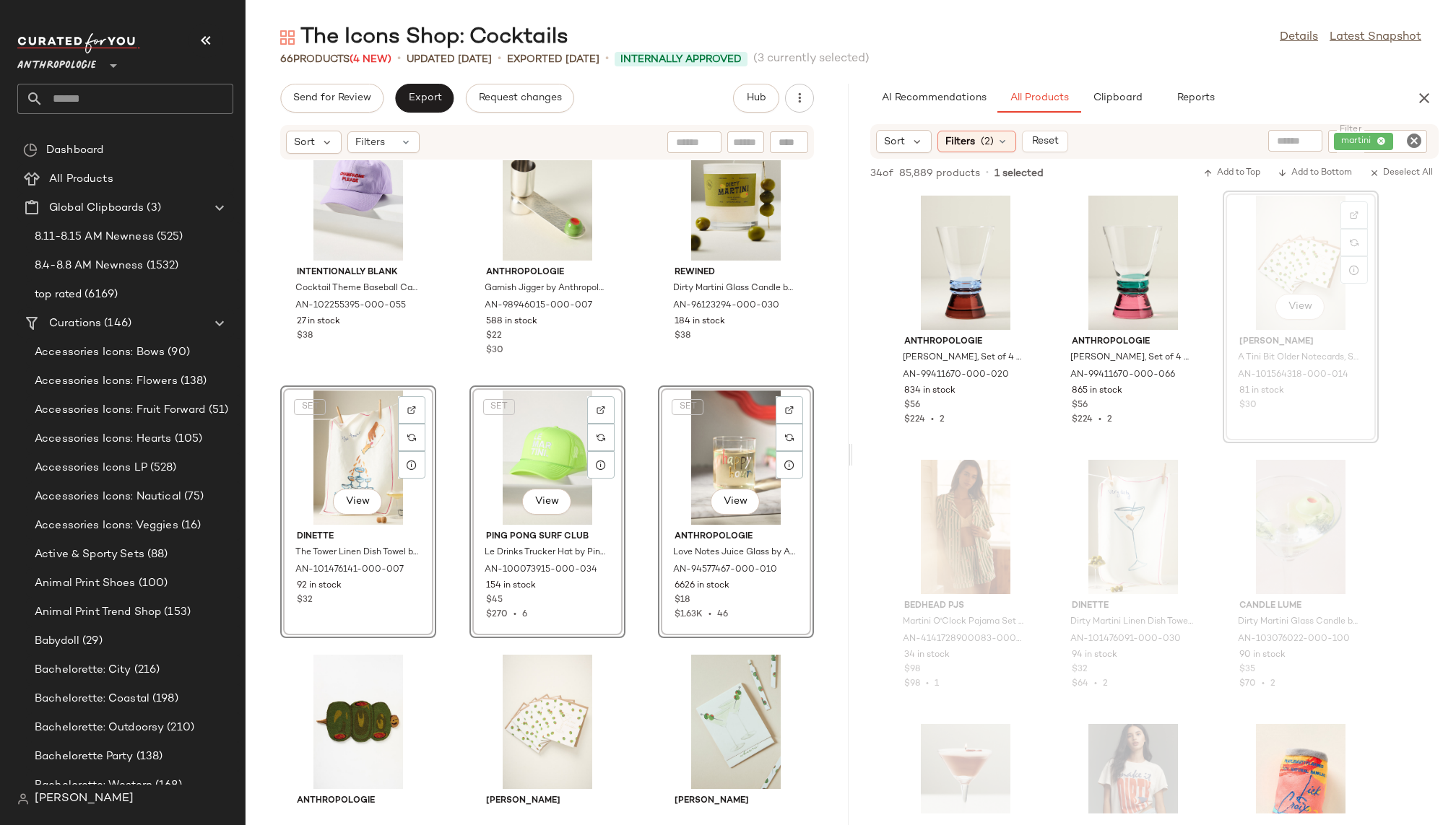
scroll to position [4057, 0]
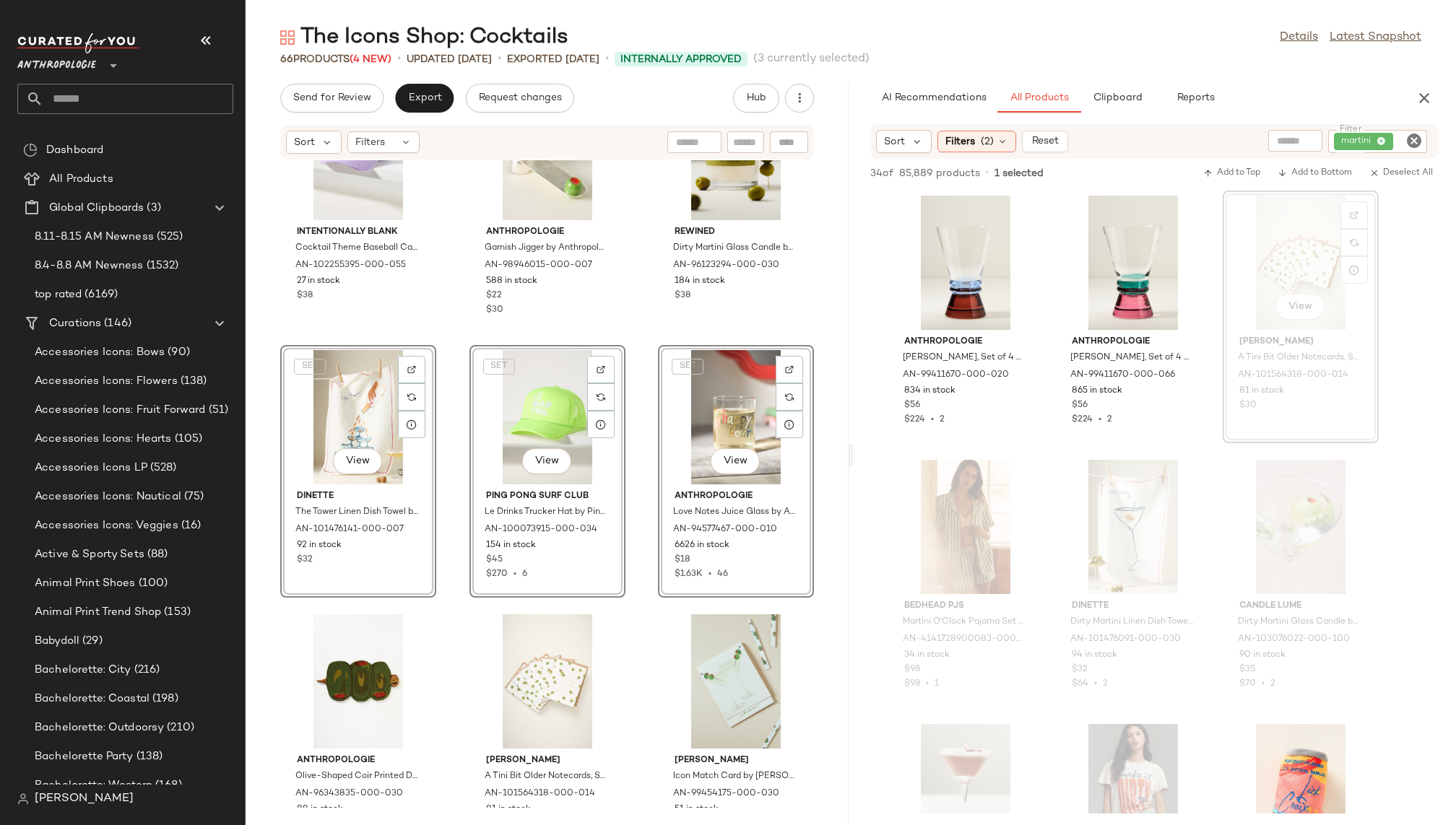
click at [634, 628] on div "Intentionally Blank Cocktail Theme Baseball Cap by Intentionally Blank in Purpl…" at bounding box center [547, 484] width 603 height 647
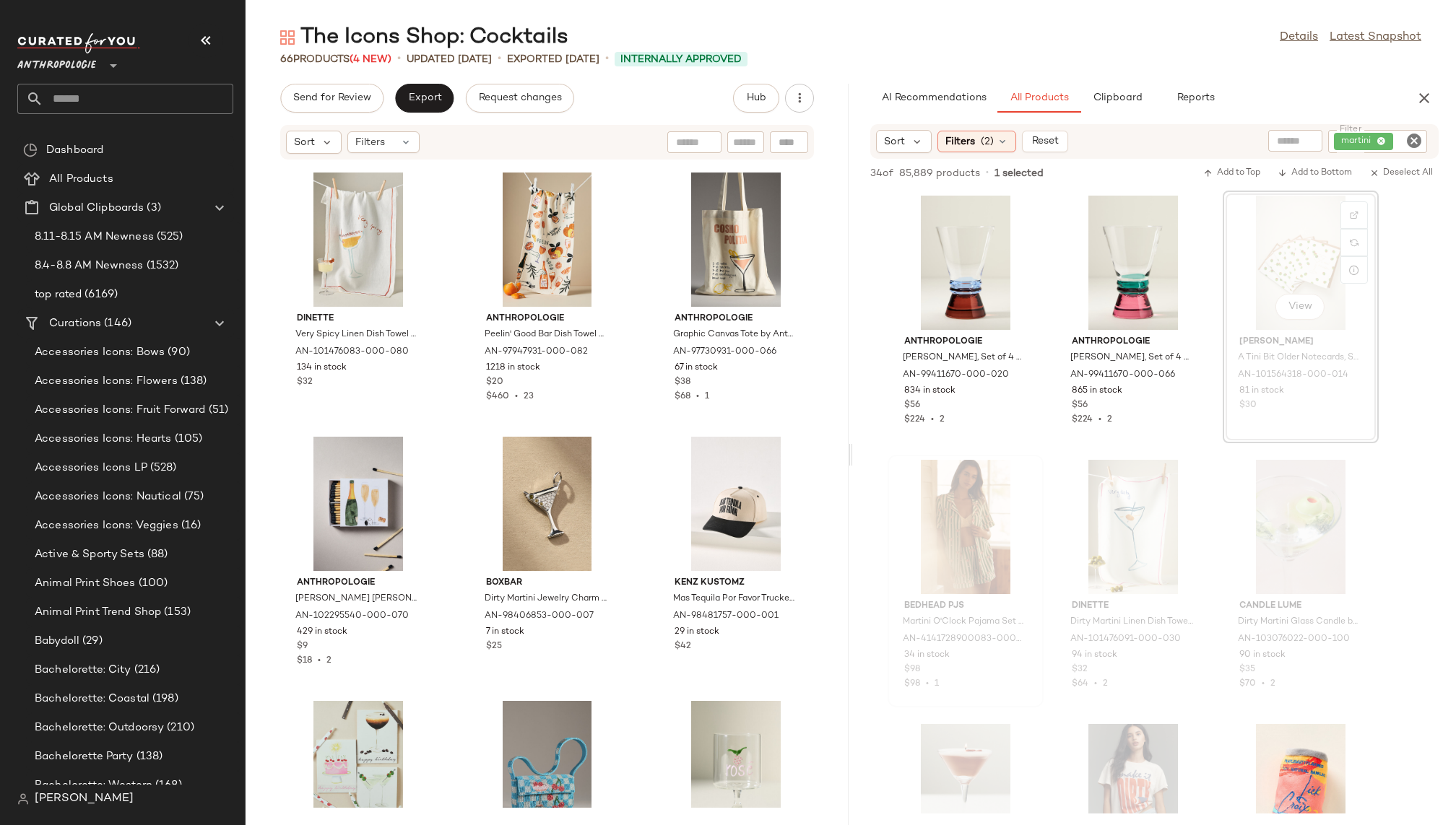
scroll to position [4775, 0]
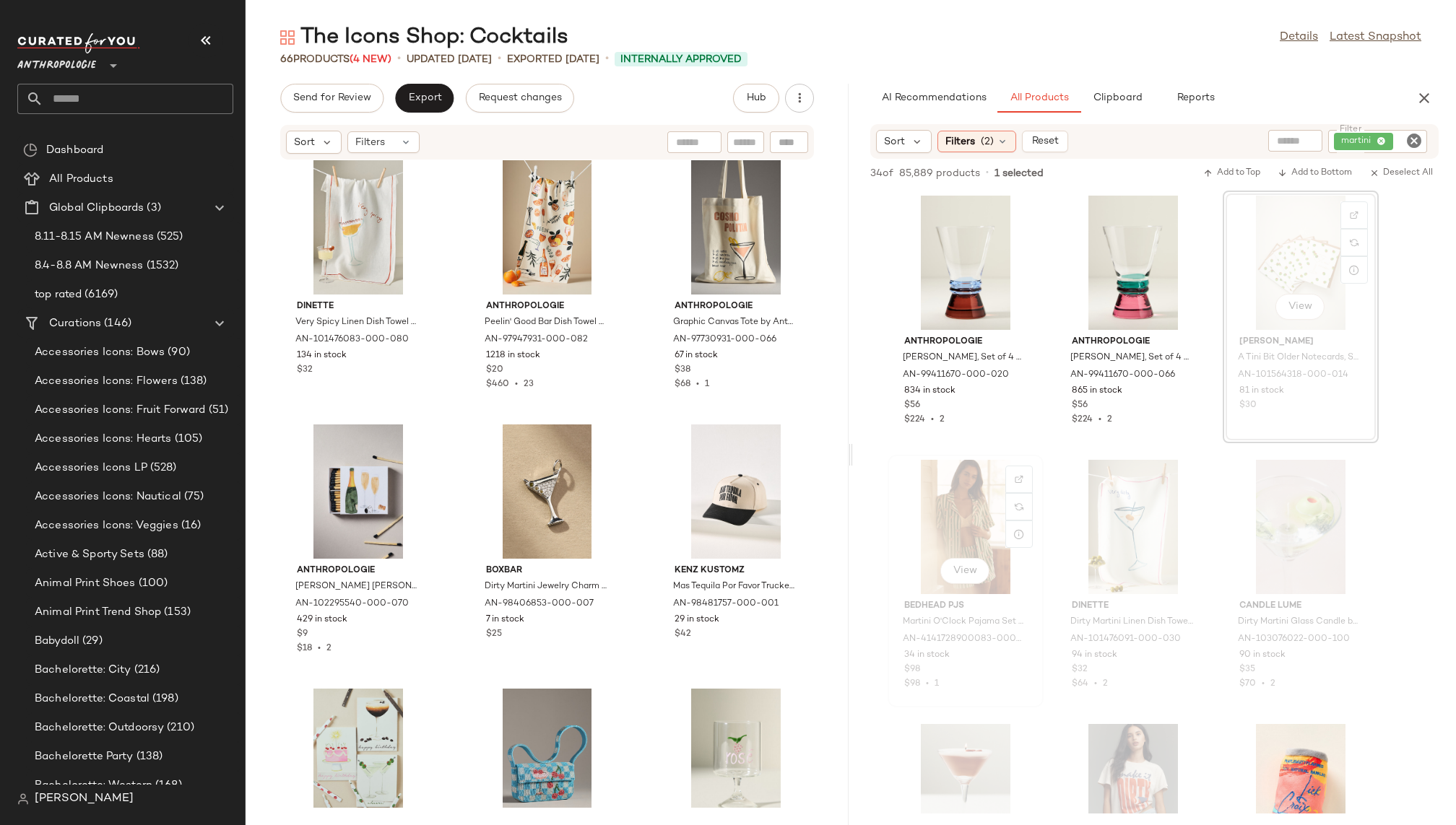
click at [1041, 667] on div "View BedHead PJs Martini O'Clock Pajama Set by BedHead PJs in Green, Women's, S…" at bounding box center [965, 581] width 153 height 250
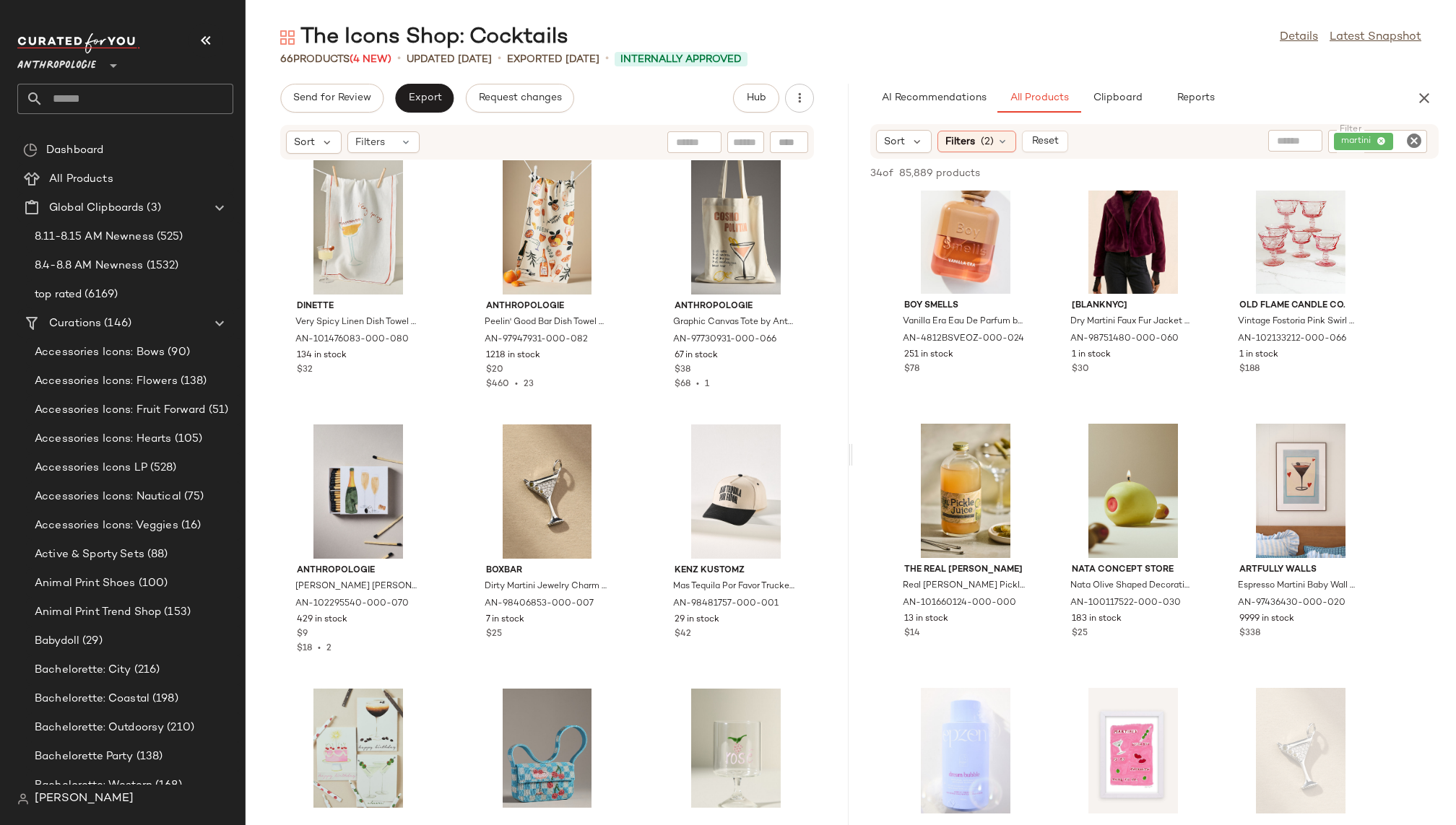
scroll to position [1094, 0]
click at [1099, 482] on div "View" at bounding box center [1133, 489] width 146 height 134
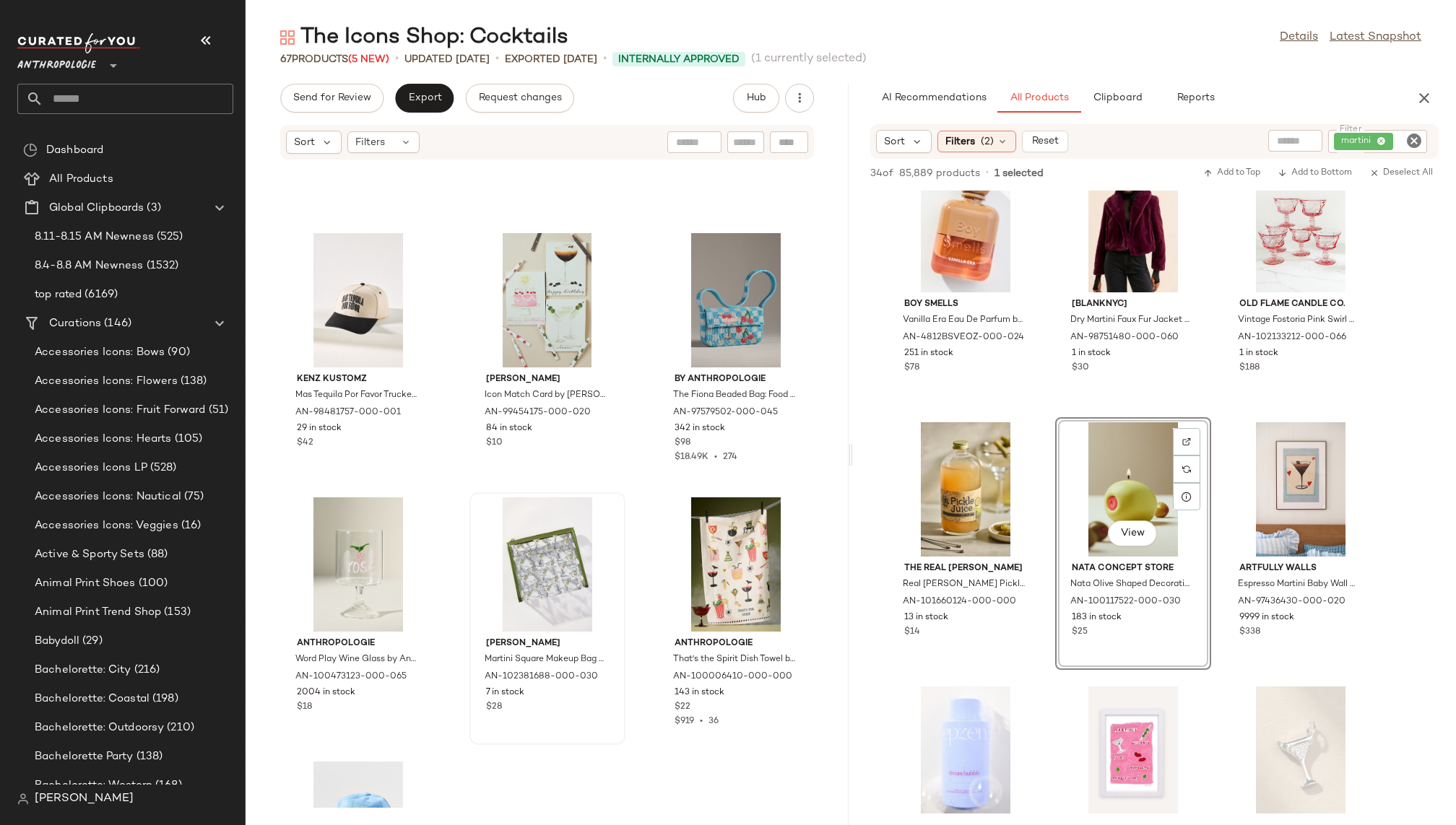
scroll to position [5228, 0]
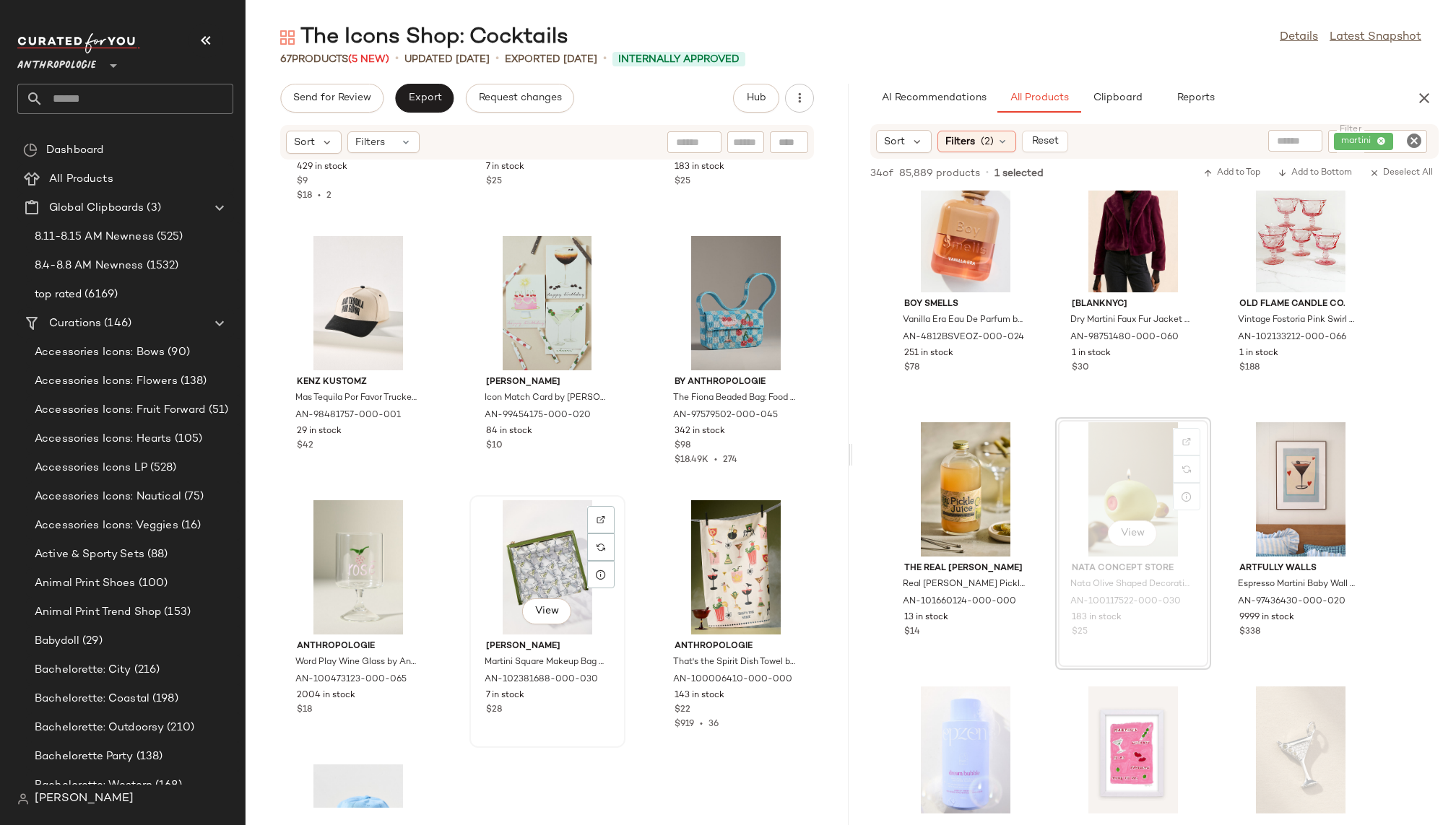
click at [548, 580] on div "View" at bounding box center [547, 567] width 146 height 134
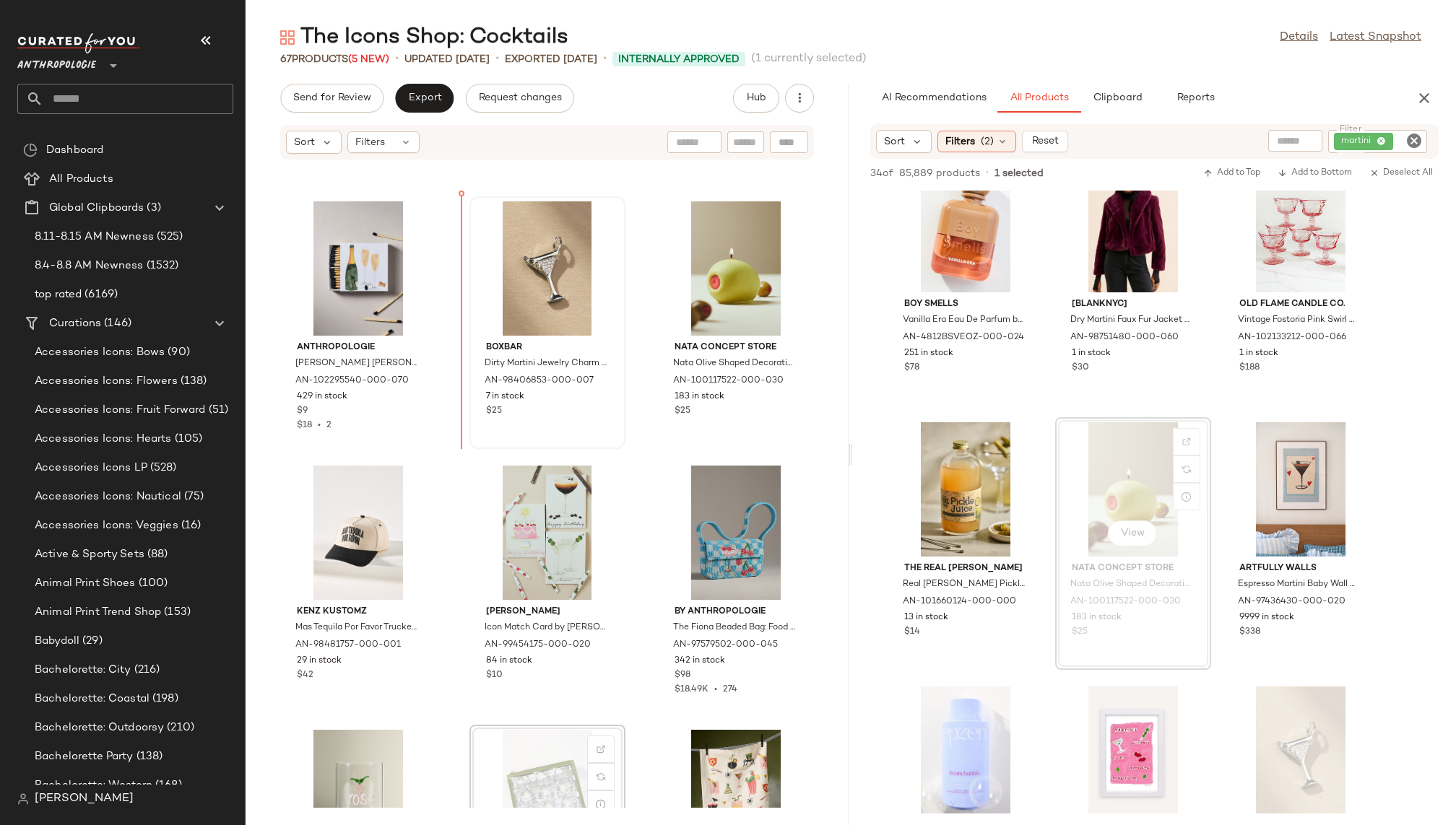
scroll to position [4990, 0]
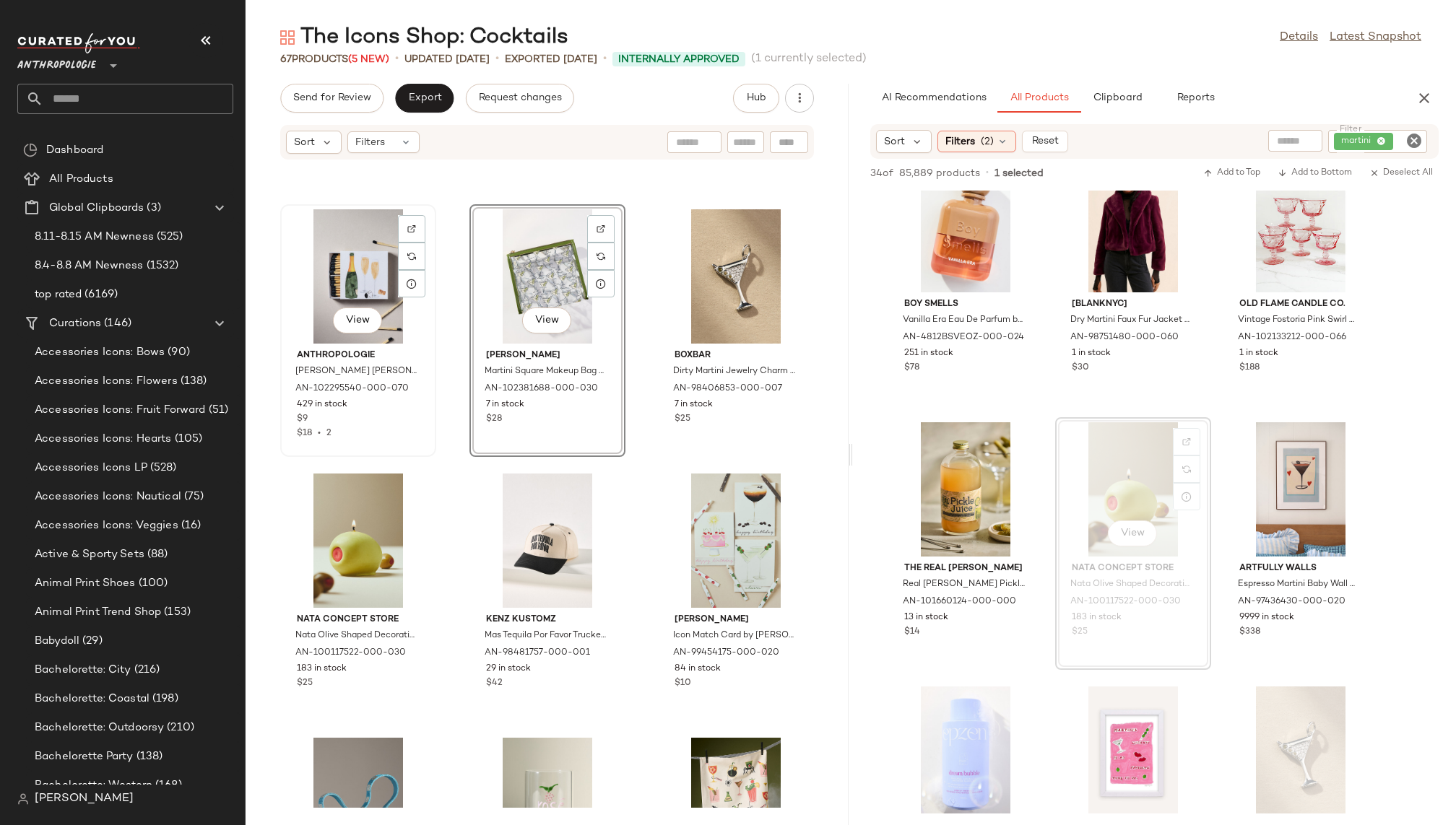
click at [348, 278] on div "View" at bounding box center [358, 276] width 146 height 134
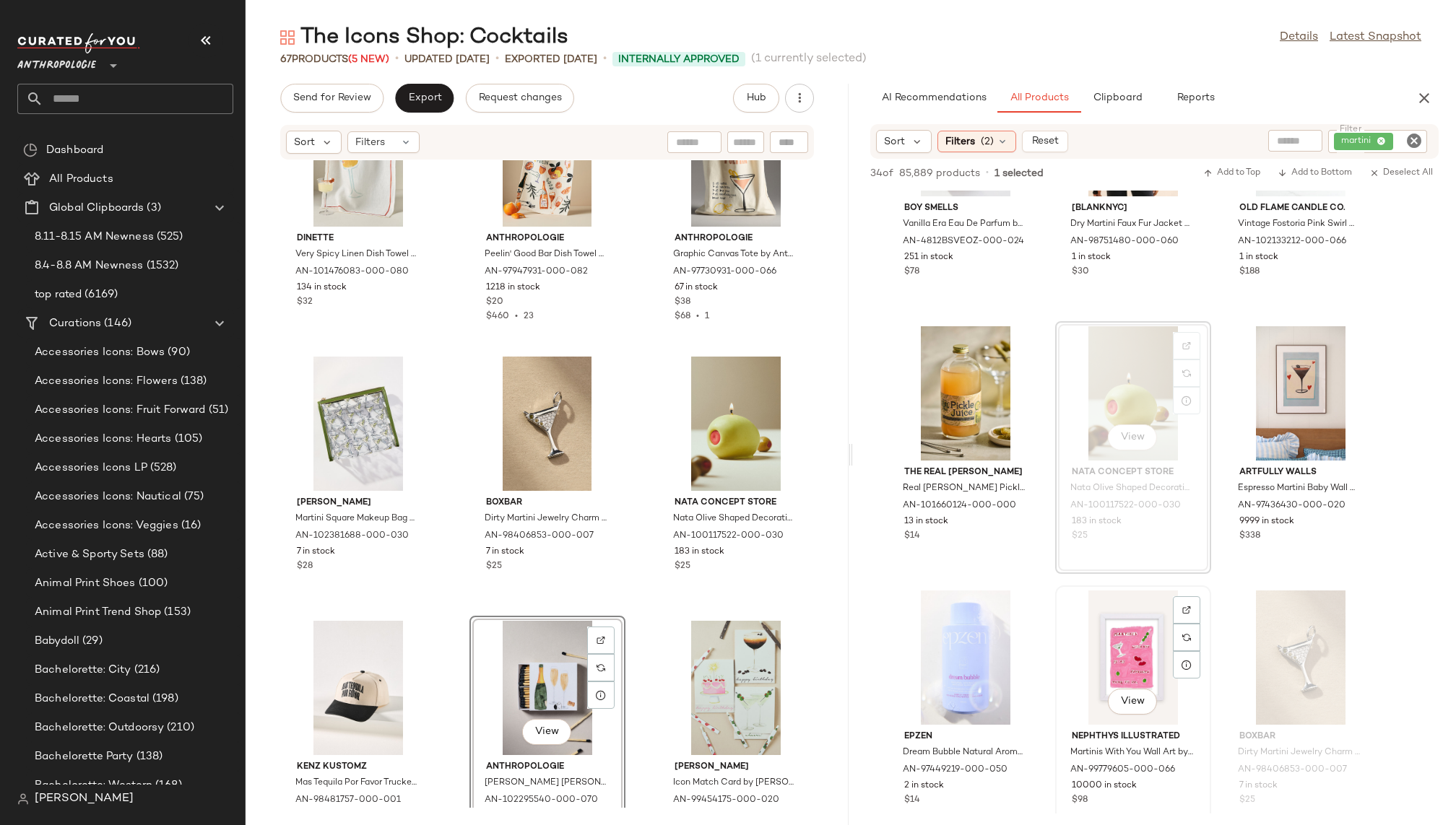
scroll to position [1213, 0]
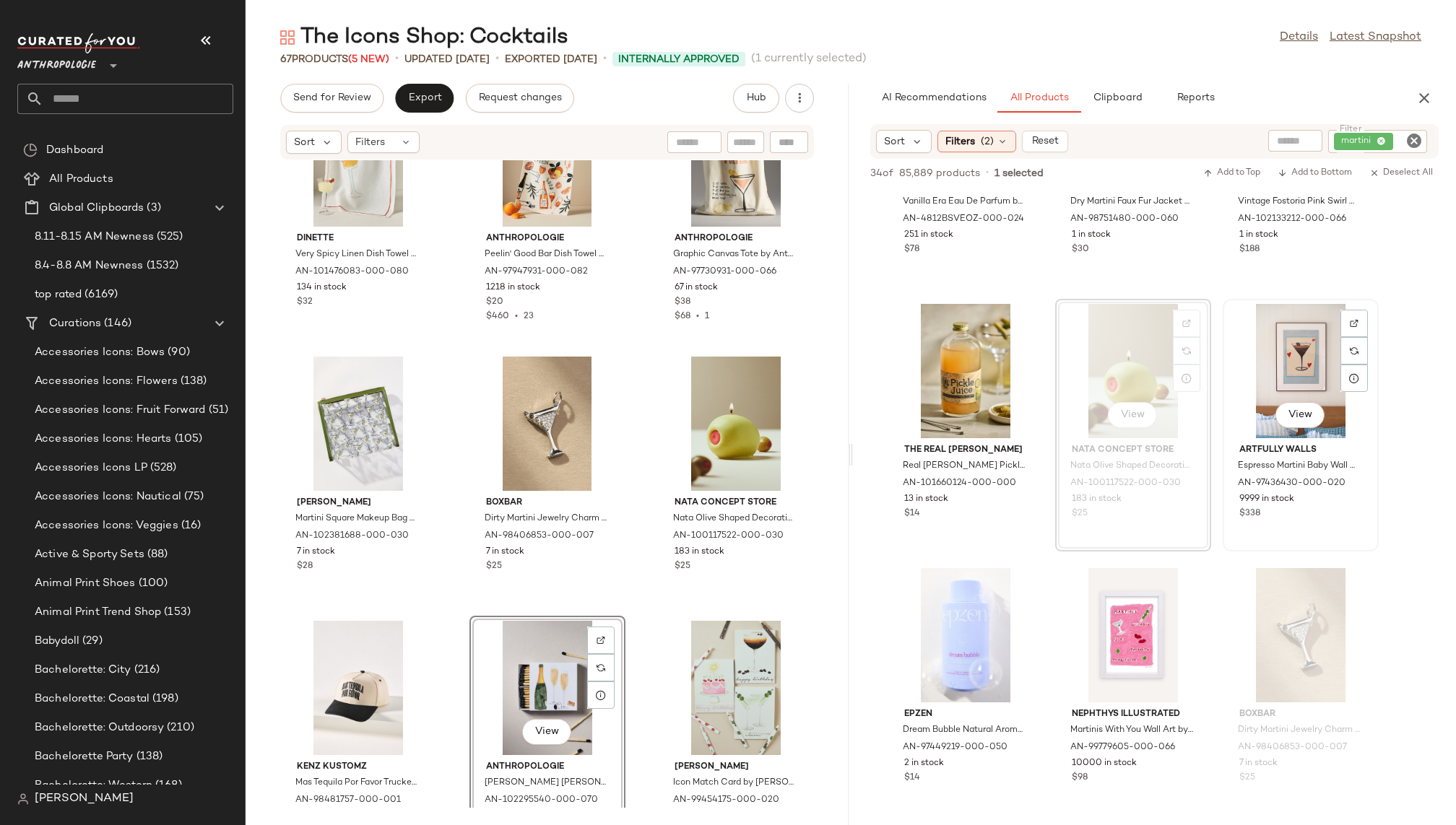
click at [1290, 376] on div "View" at bounding box center [1301, 371] width 146 height 134
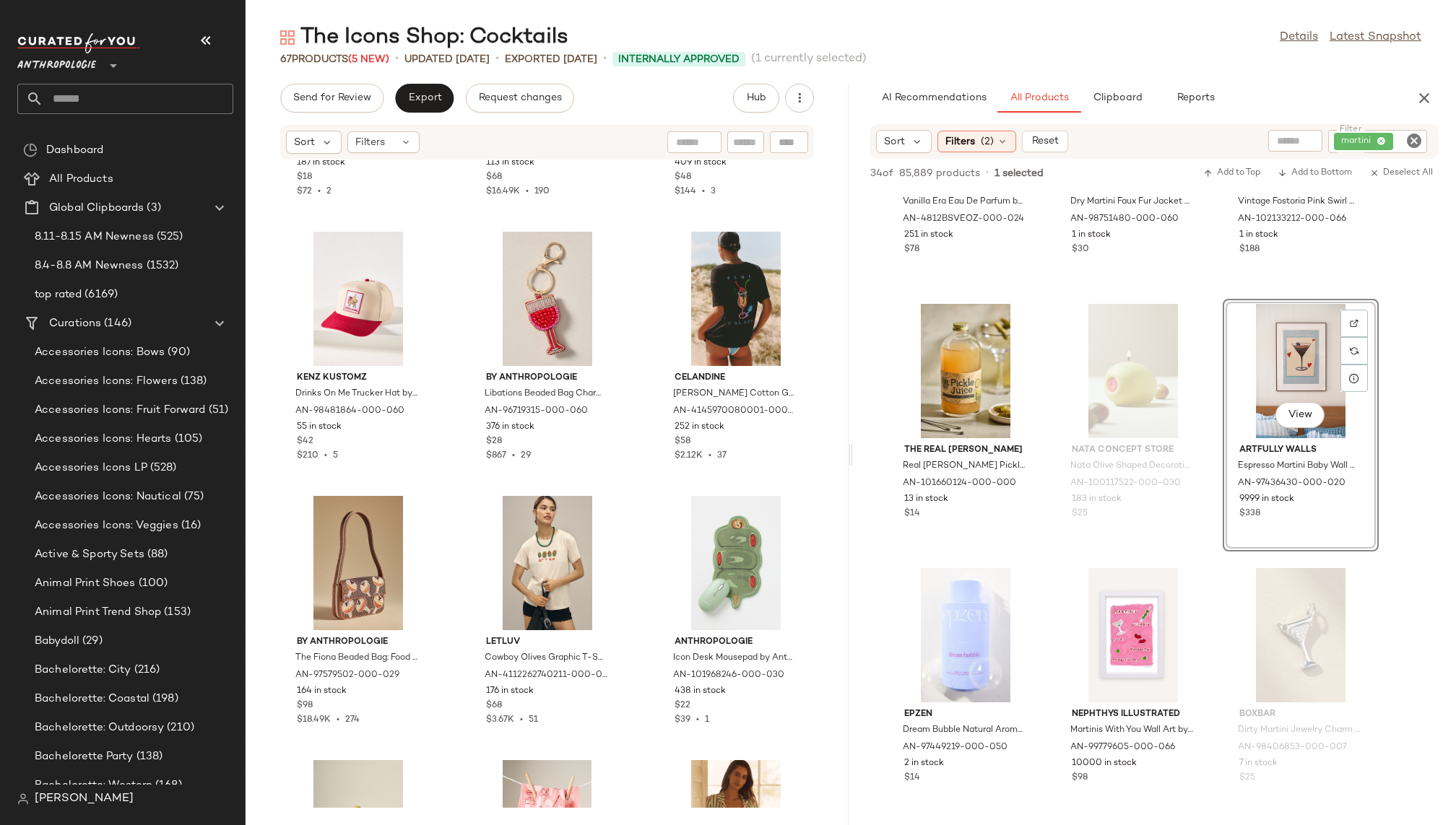
scroll to position [1279, 0]
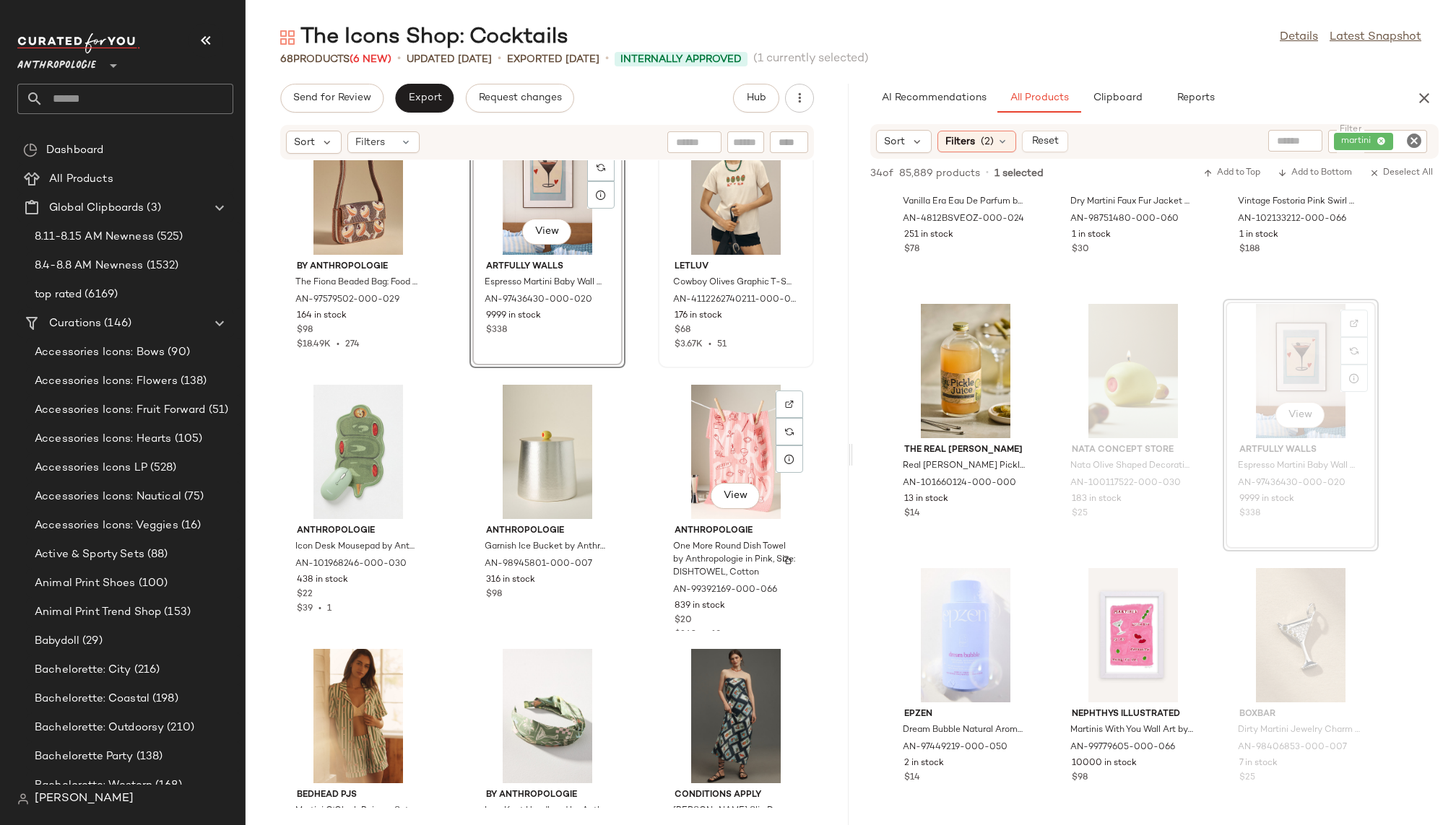
scroll to position [1699, 0]
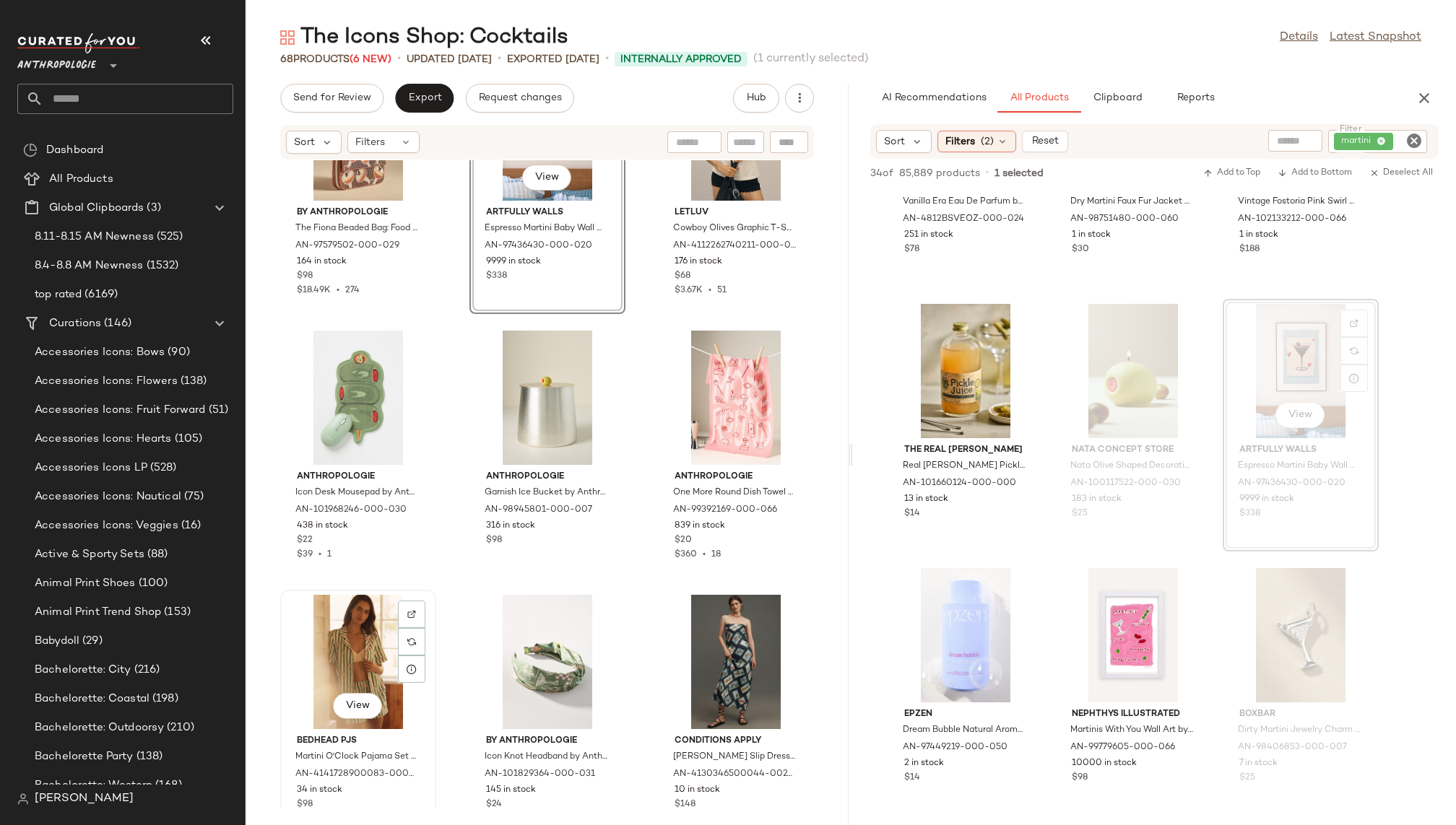
click at [379, 660] on div "View" at bounding box center [358, 661] width 146 height 134
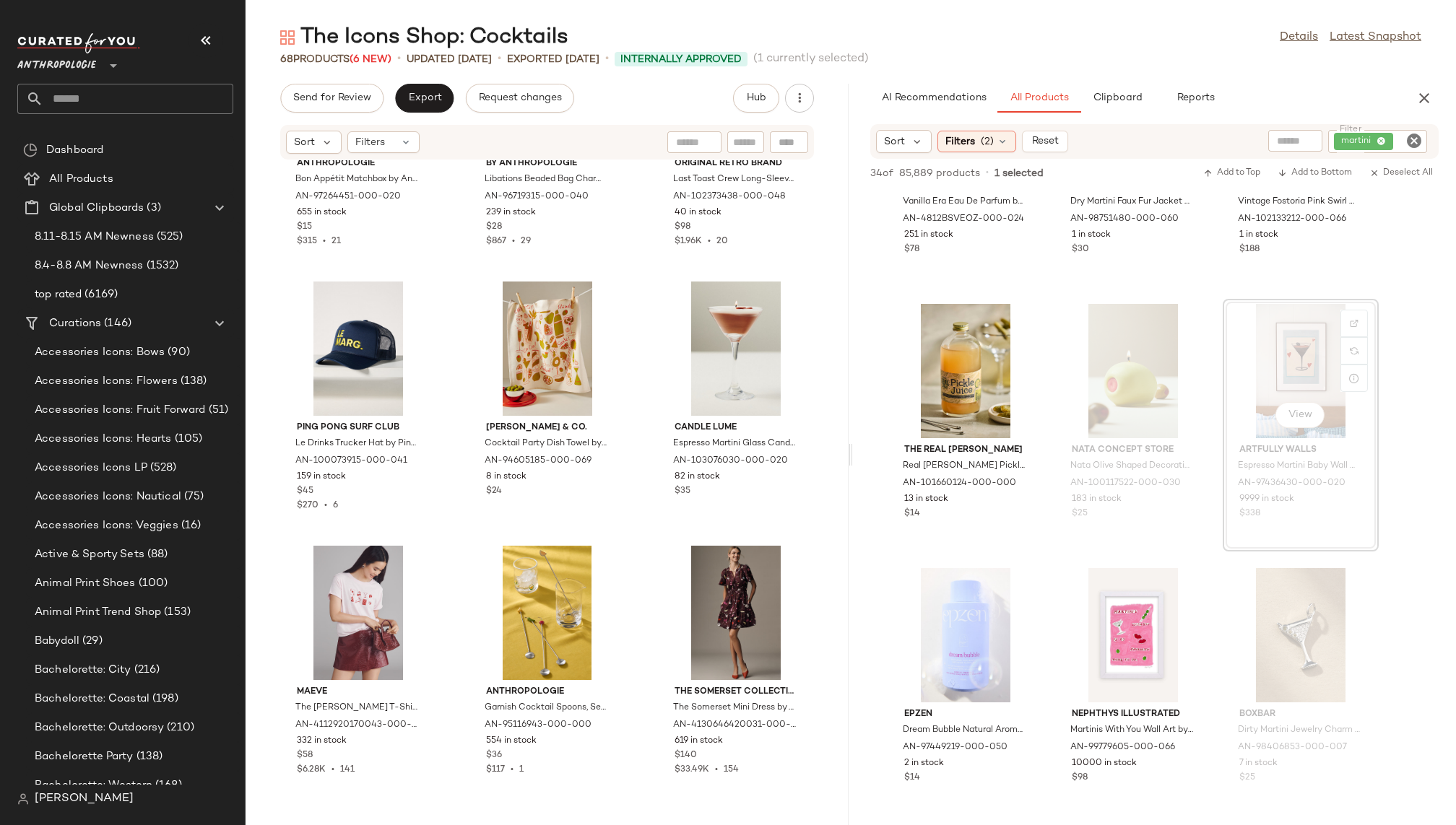
scroll to position [2816, 0]
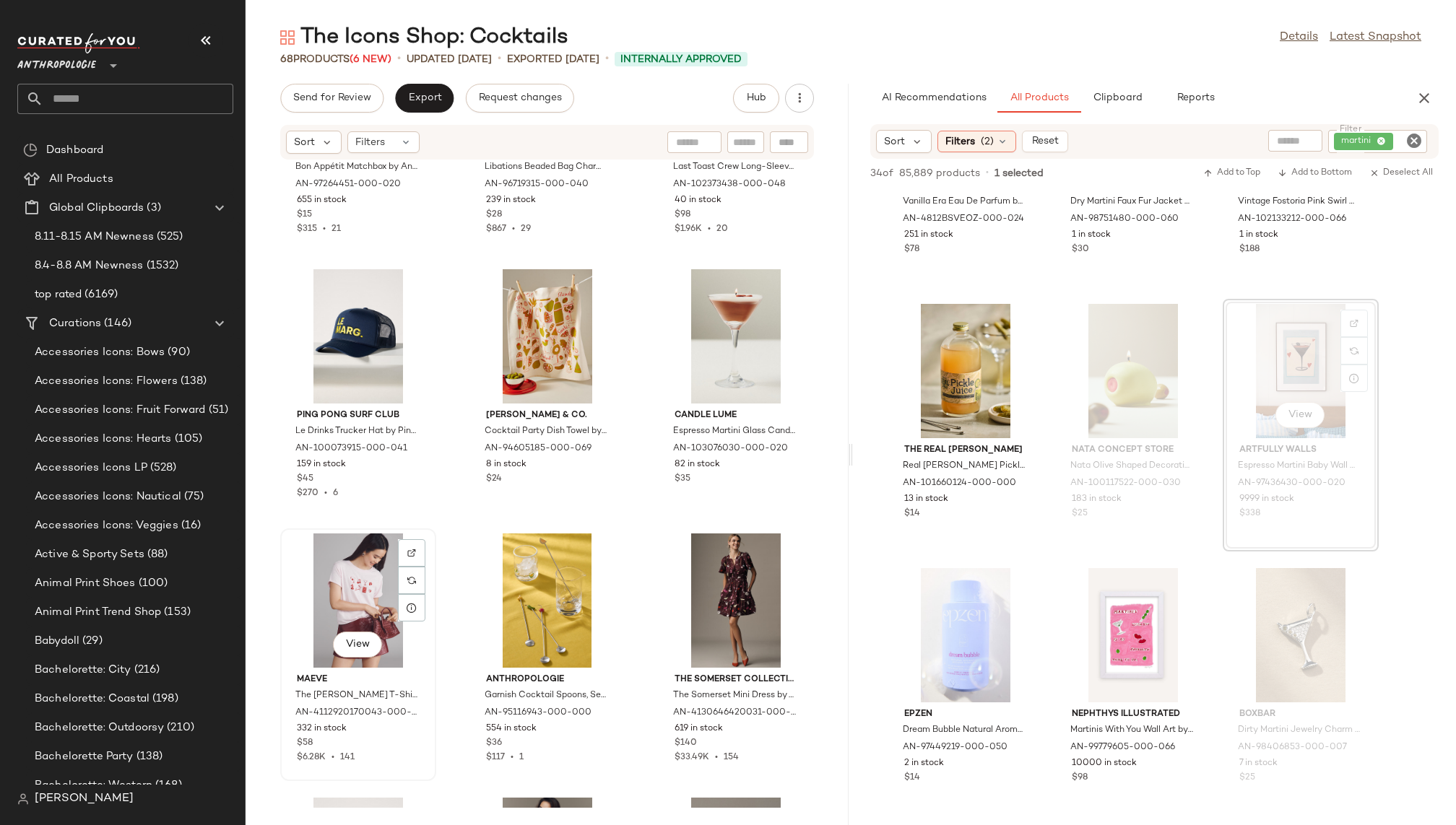
click at [340, 584] on div "View" at bounding box center [358, 600] width 146 height 134
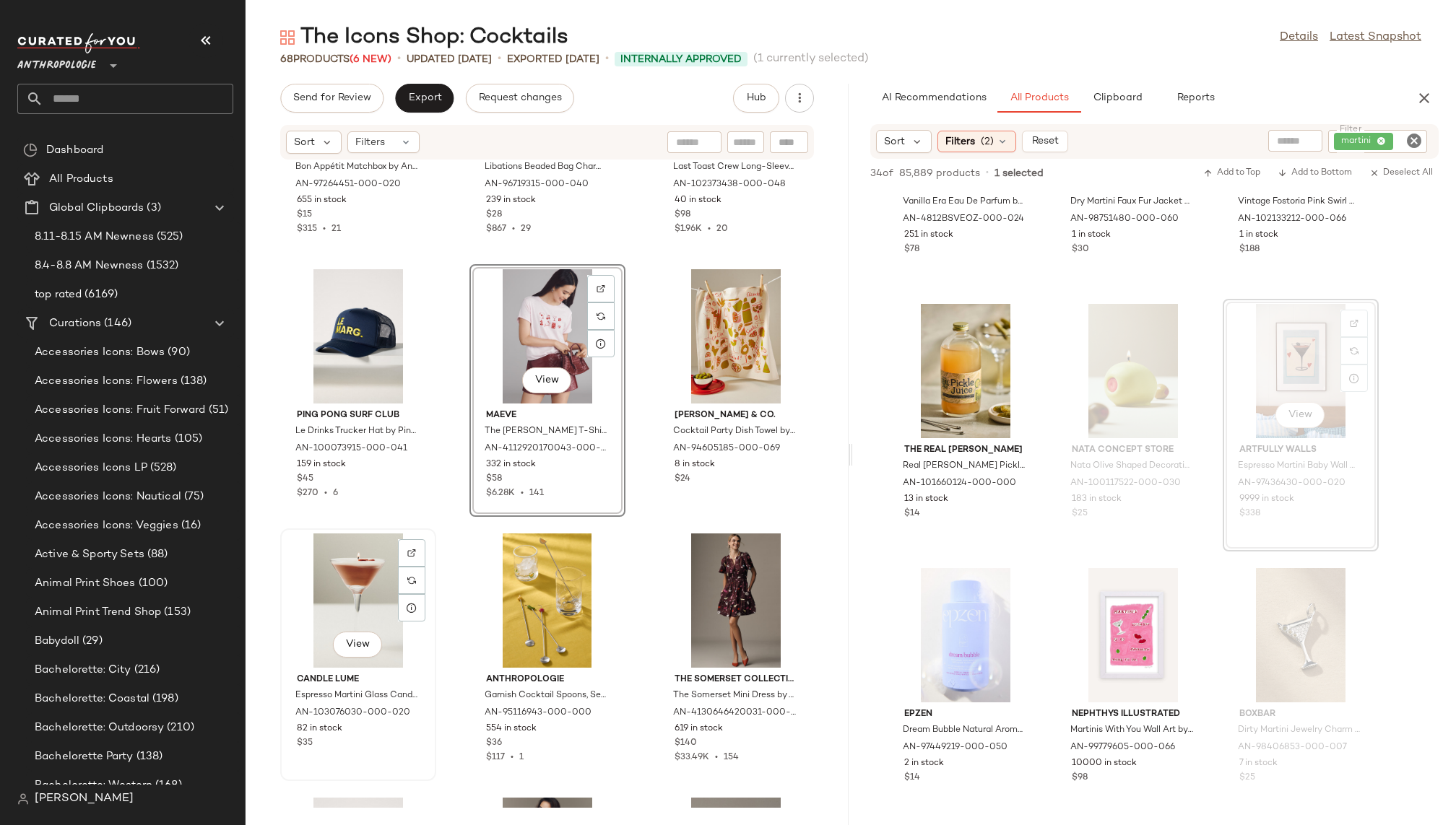
click at [339, 623] on div "View" at bounding box center [358, 600] width 146 height 134
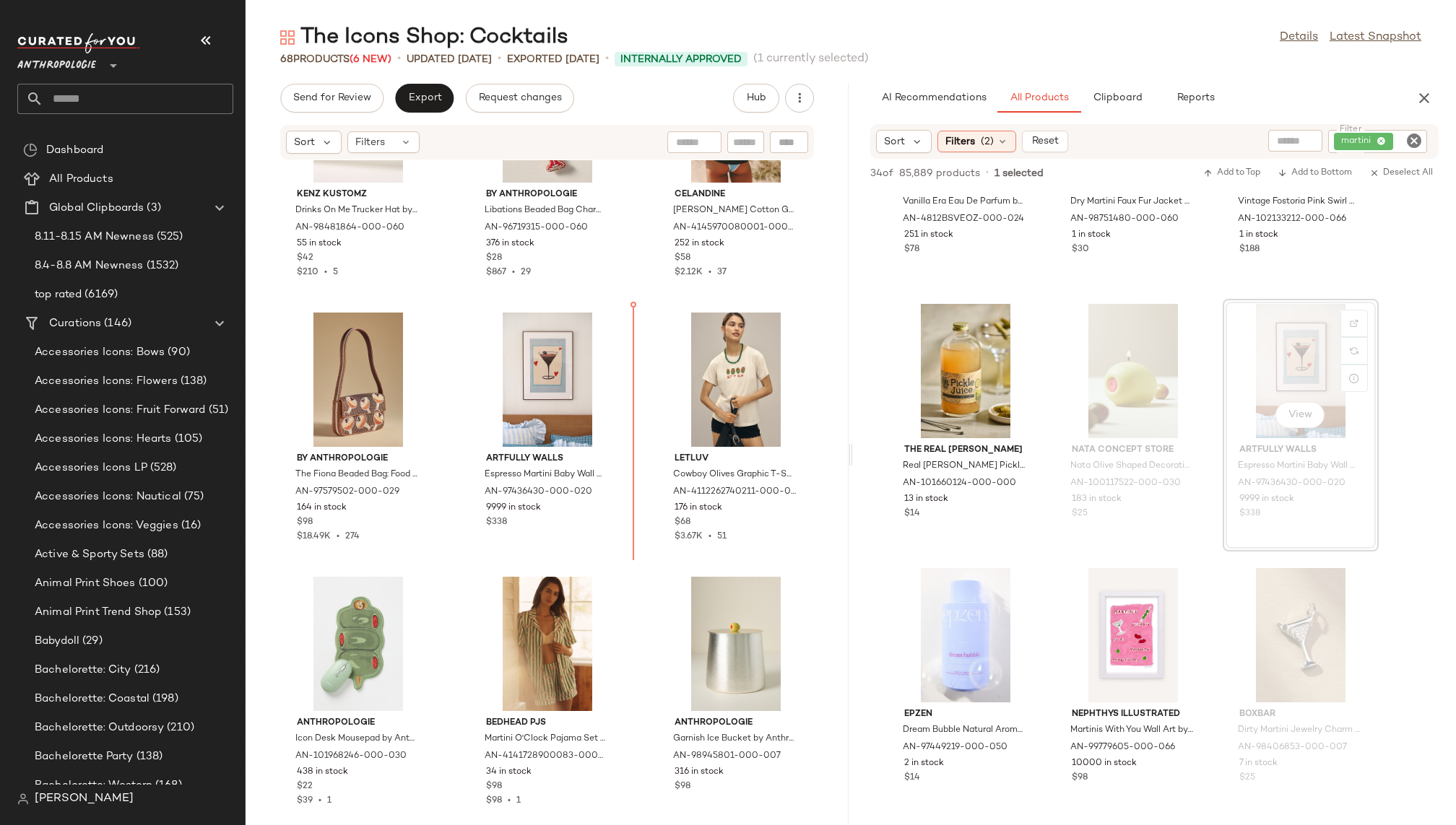
scroll to position [1451, 0]
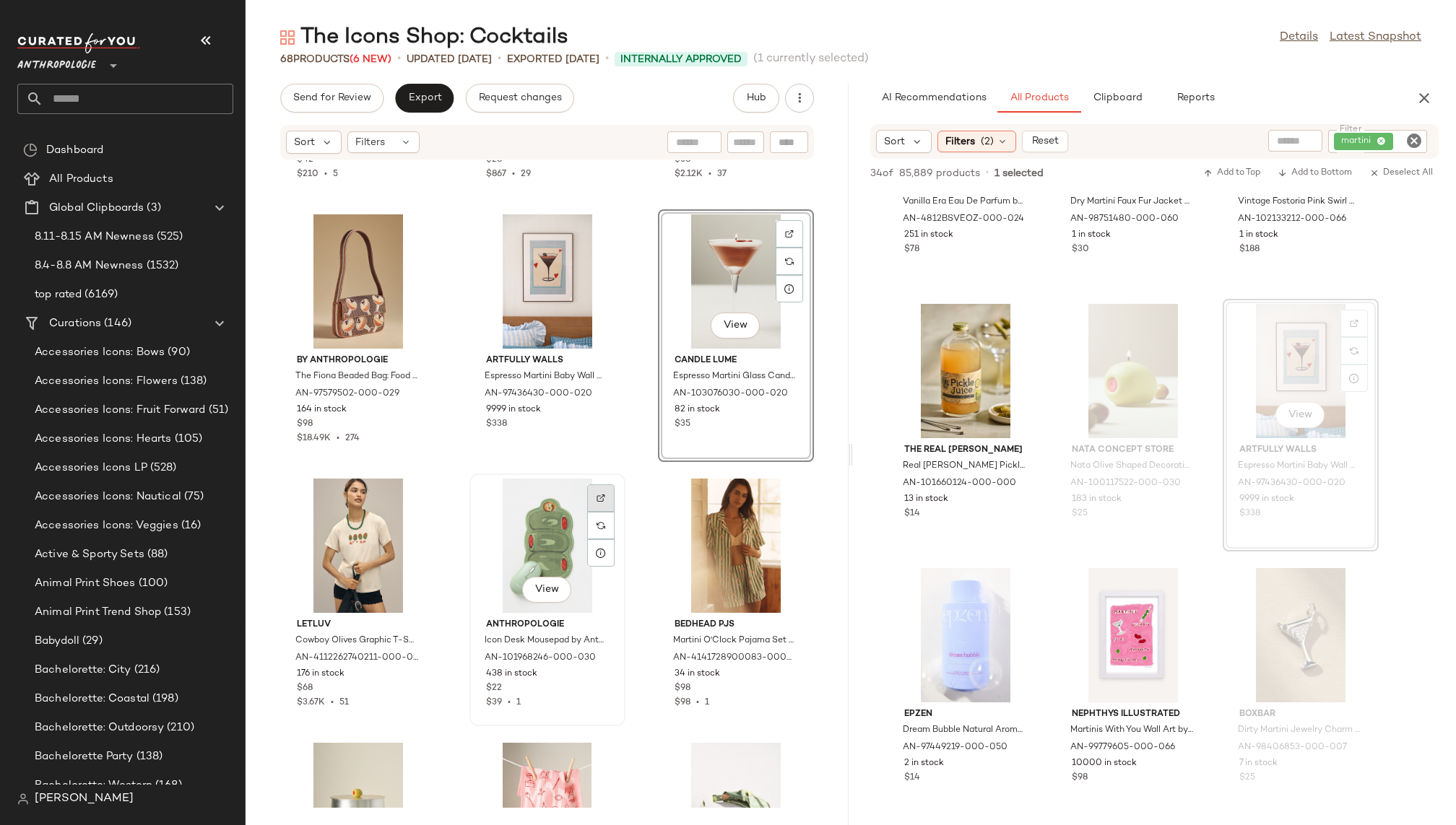
scroll to position [1618, 0]
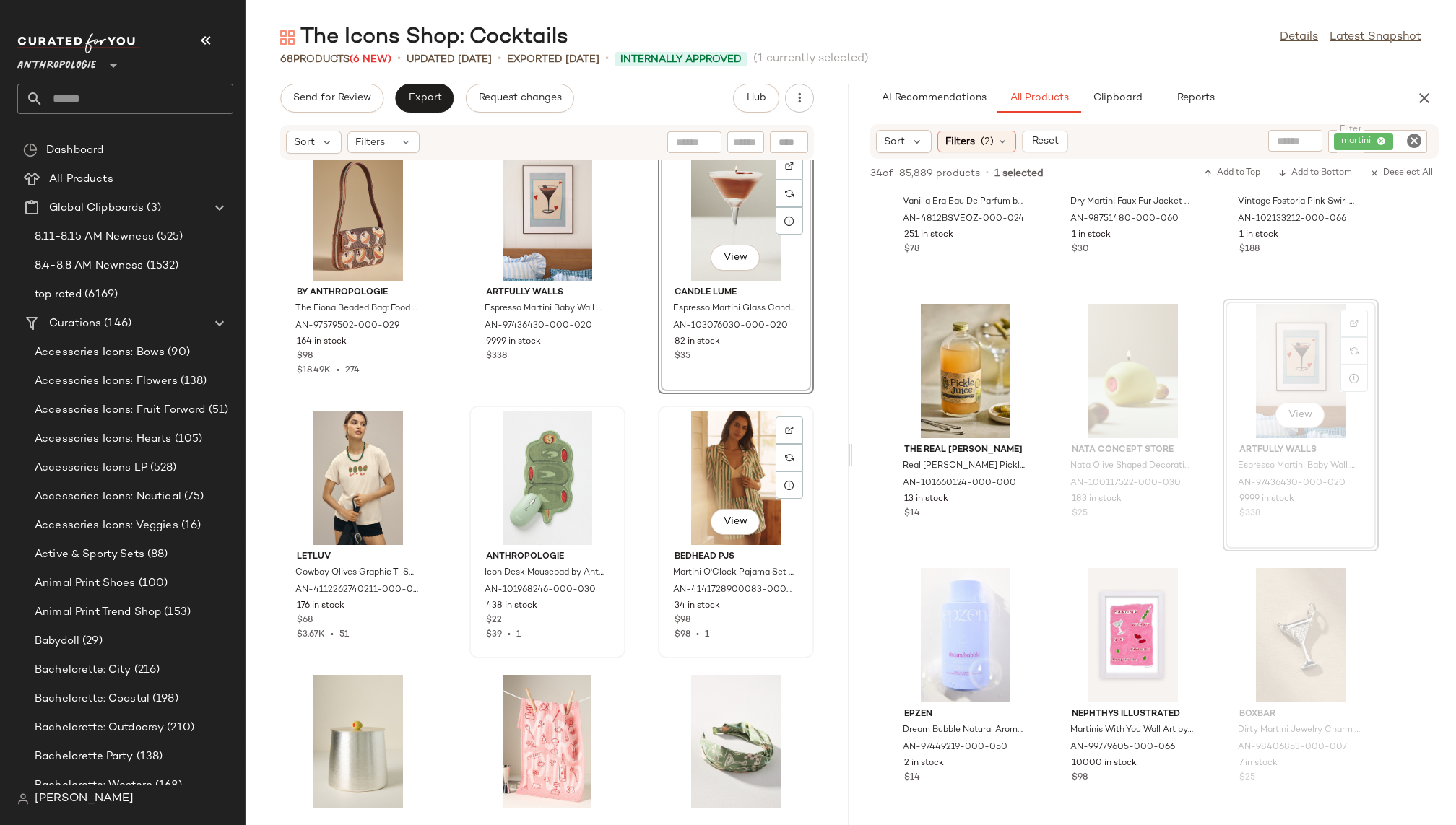
click at [672, 492] on div "View" at bounding box center [736, 477] width 146 height 134
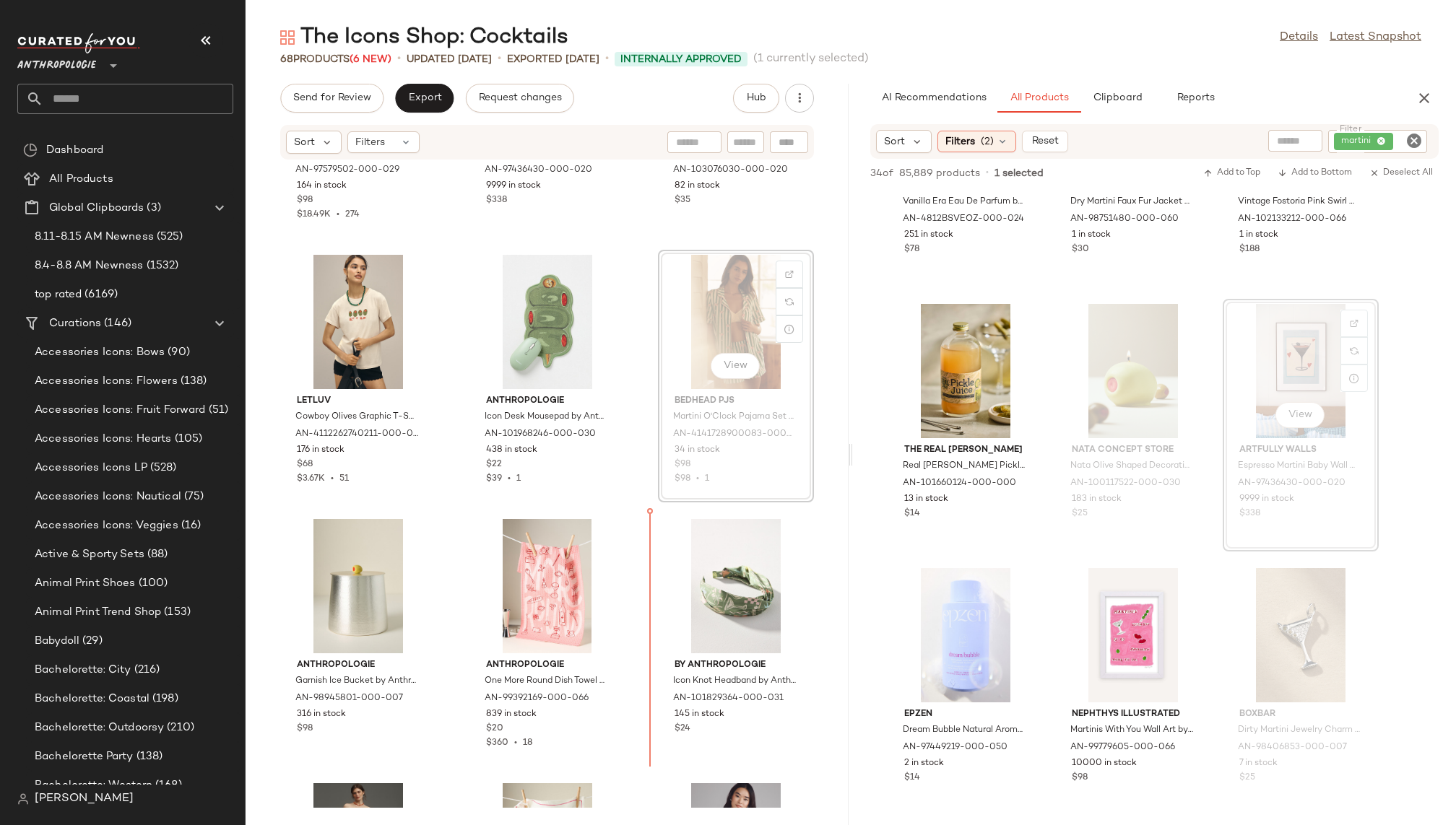
scroll to position [1783, 0]
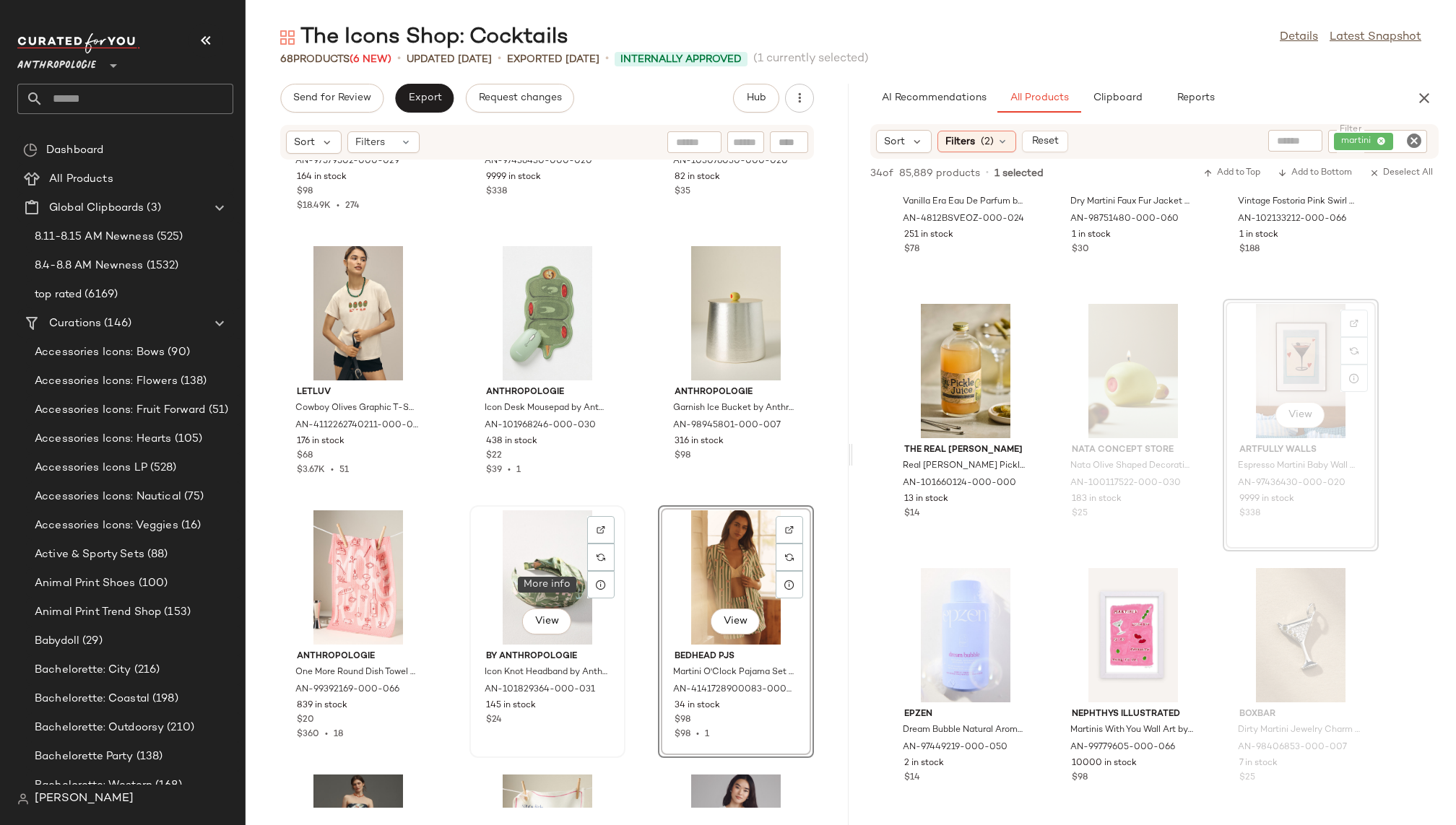
click at [538, 598] on div "View" at bounding box center [547, 577] width 146 height 134
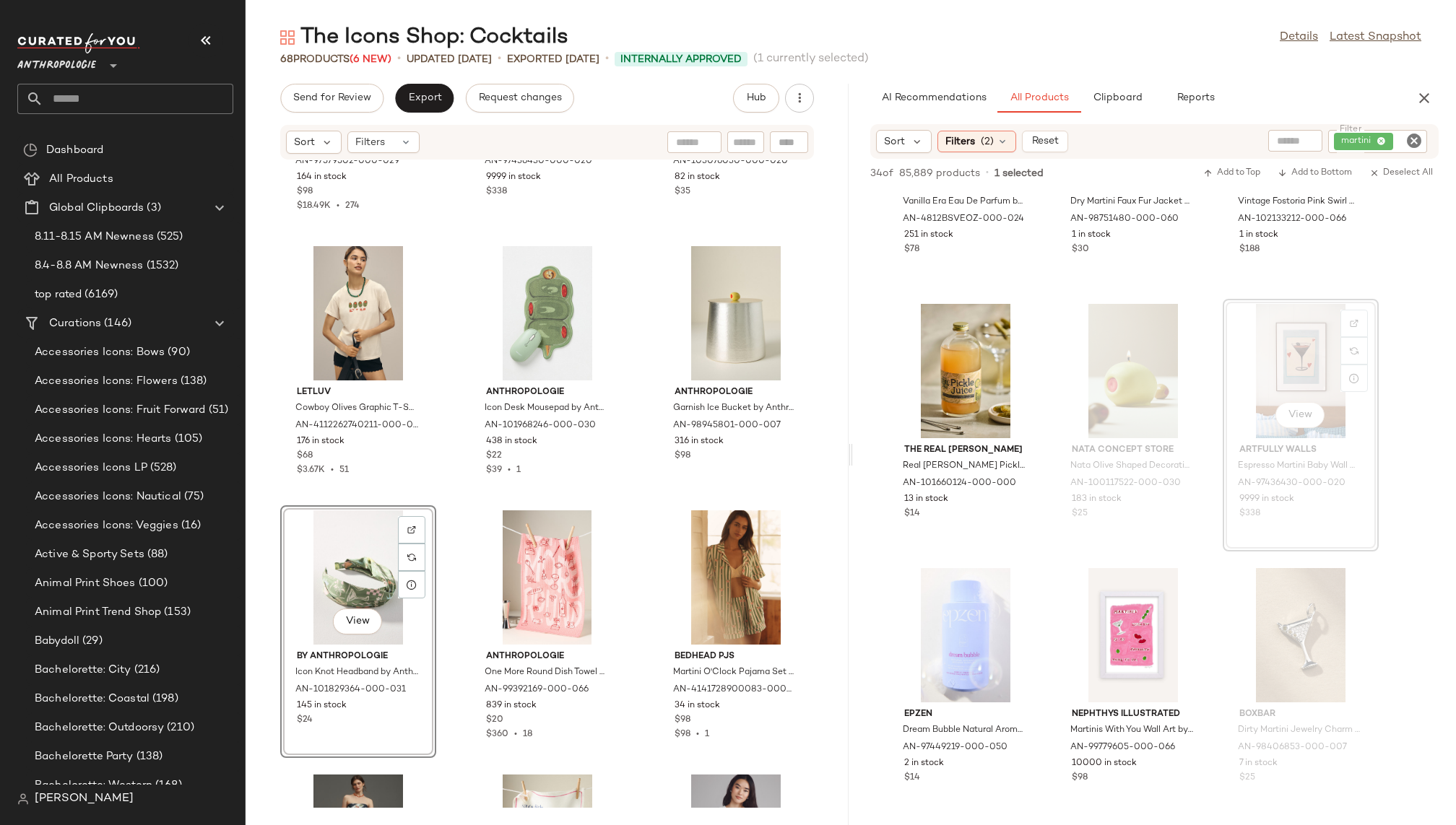
click at [633, 629] on div "By Anthropologie The Fiona Beaded Bag: Food & Drink Edition by Anthropologie in…" at bounding box center [547, 484] width 603 height 647
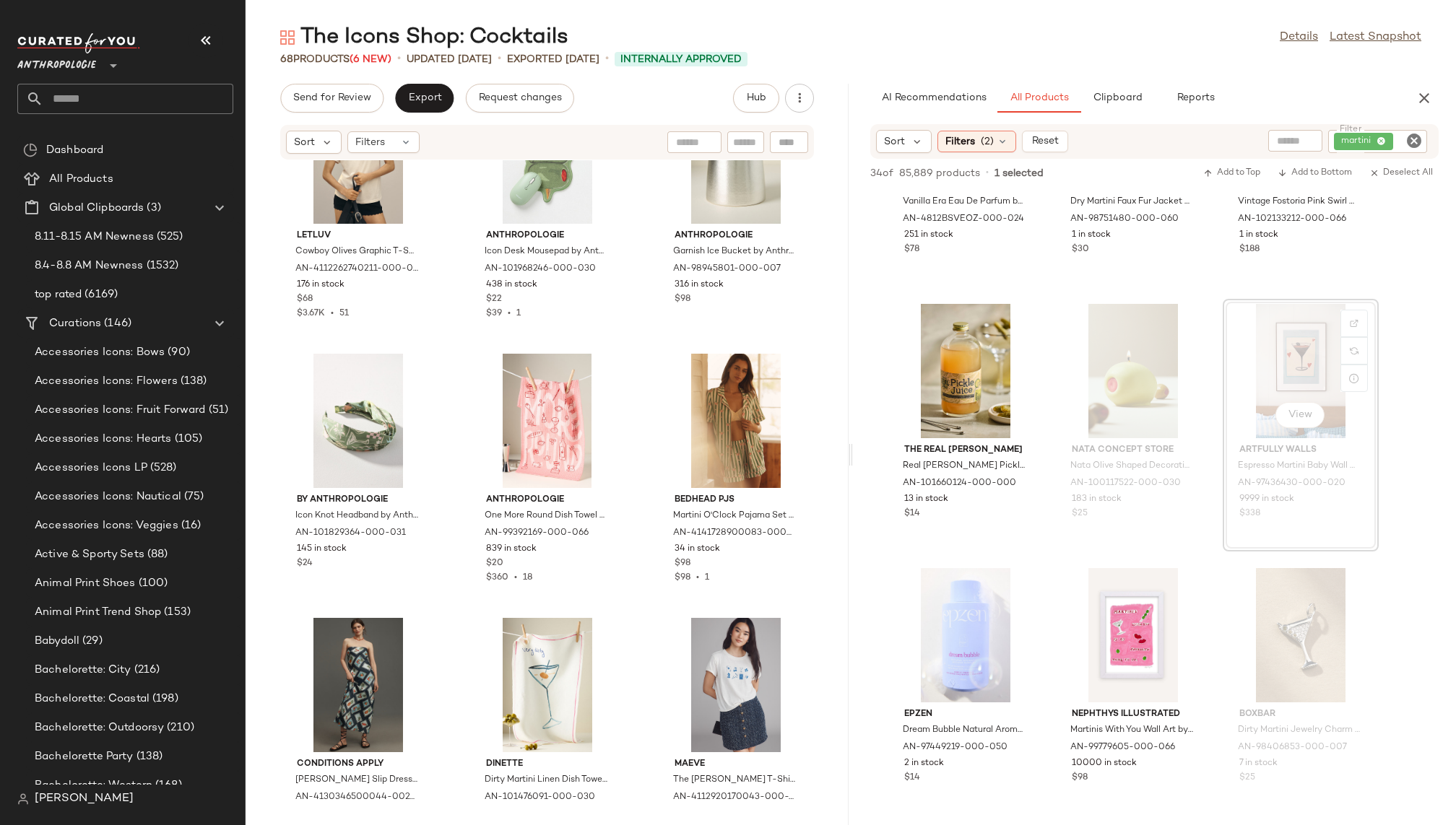
scroll to position [2123, 0]
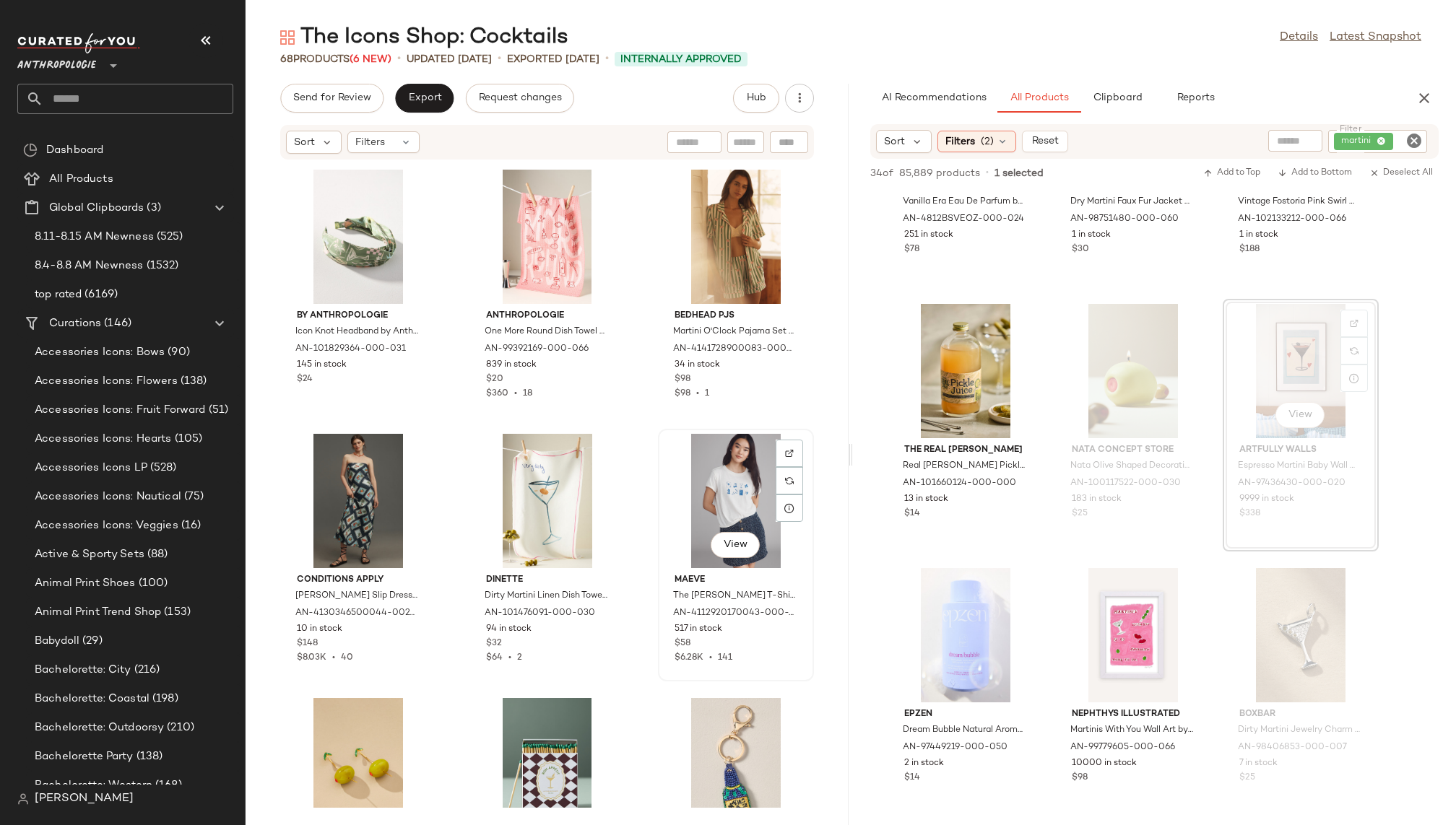
click at [679, 473] on div "View" at bounding box center [736, 501] width 146 height 134
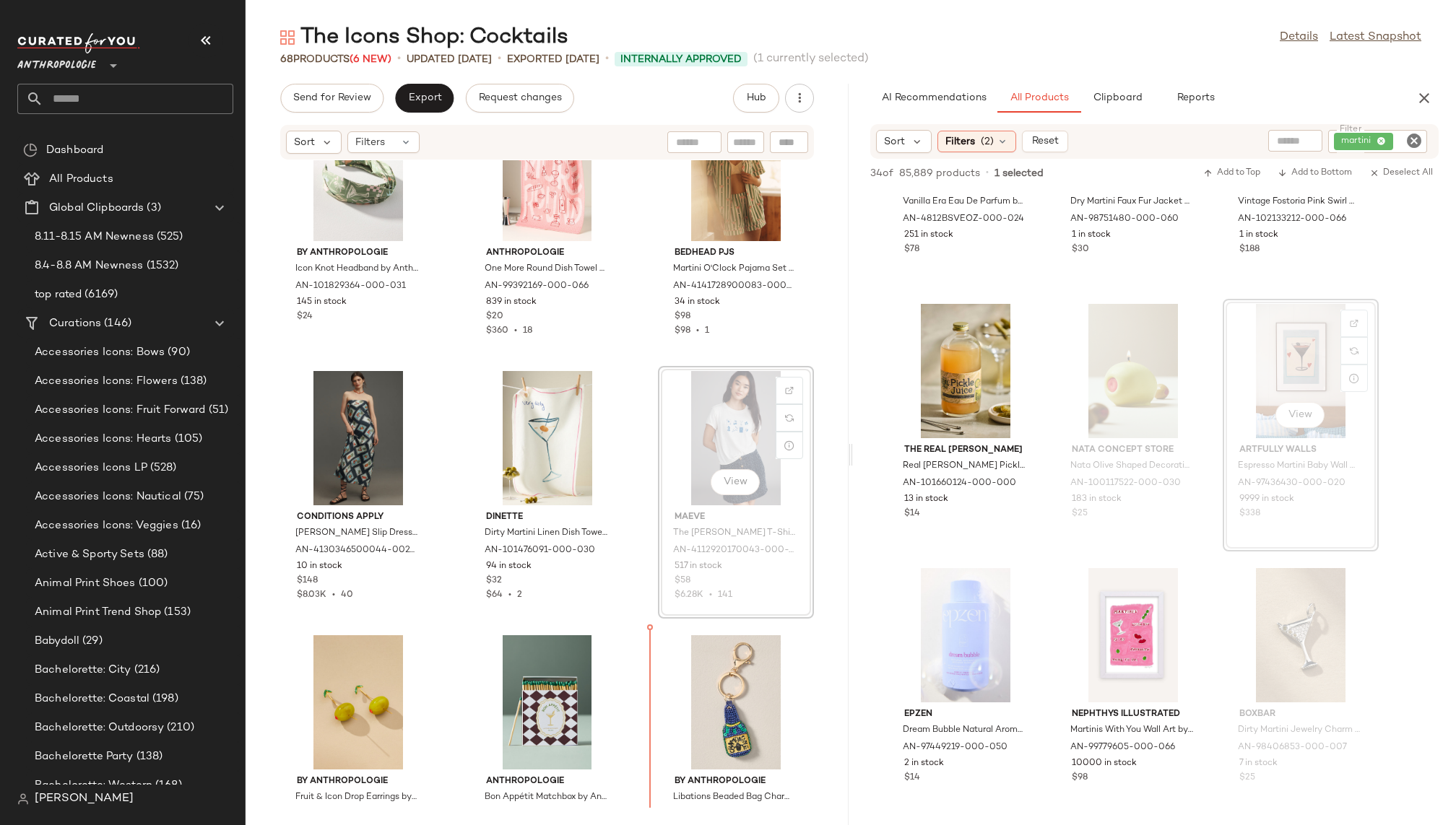
scroll to position [2269, 0]
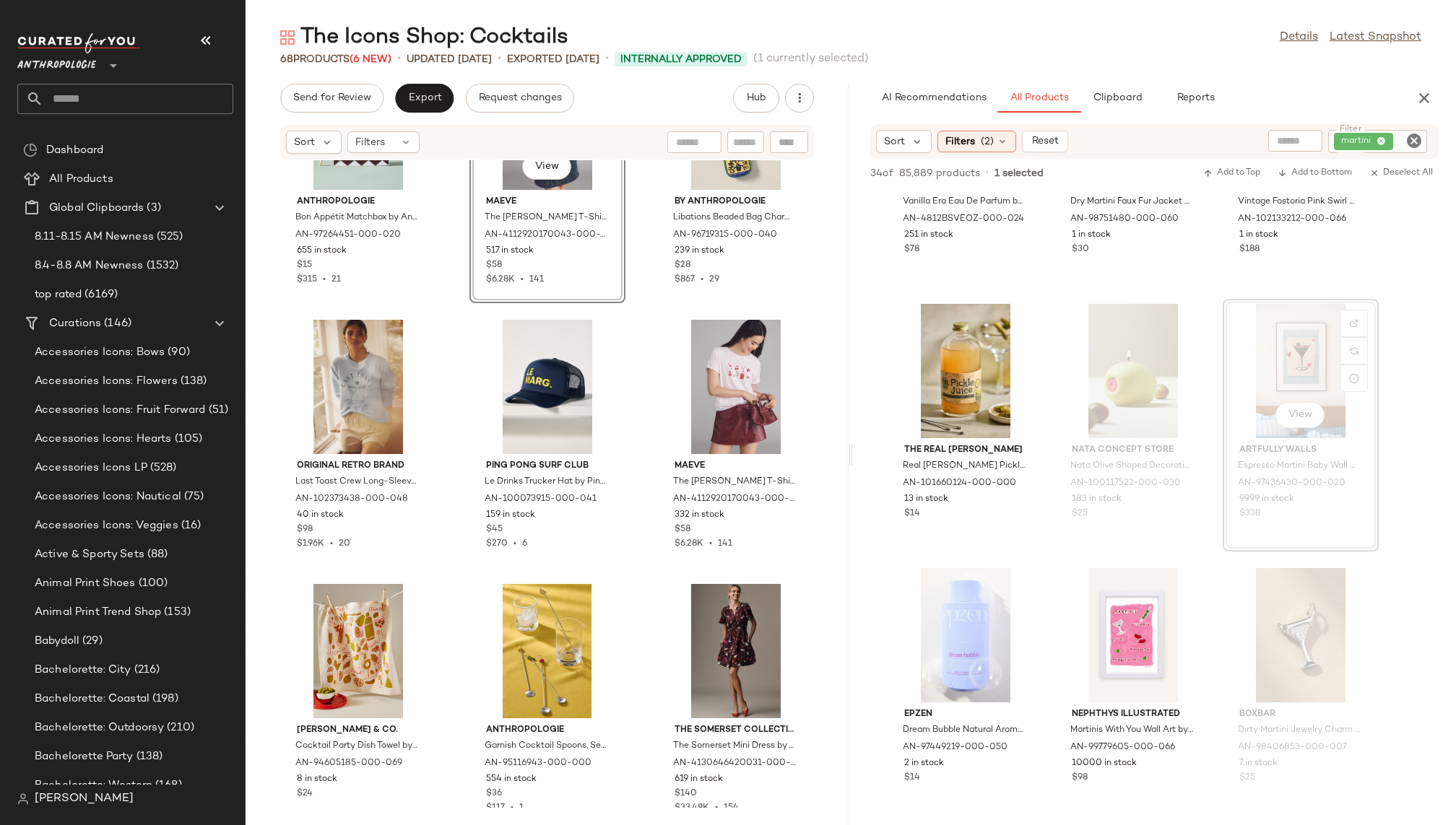
scroll to position [2768, 0]
click at [692, 393] on div "View" at bounding box center [736, 385] width 146 height 134
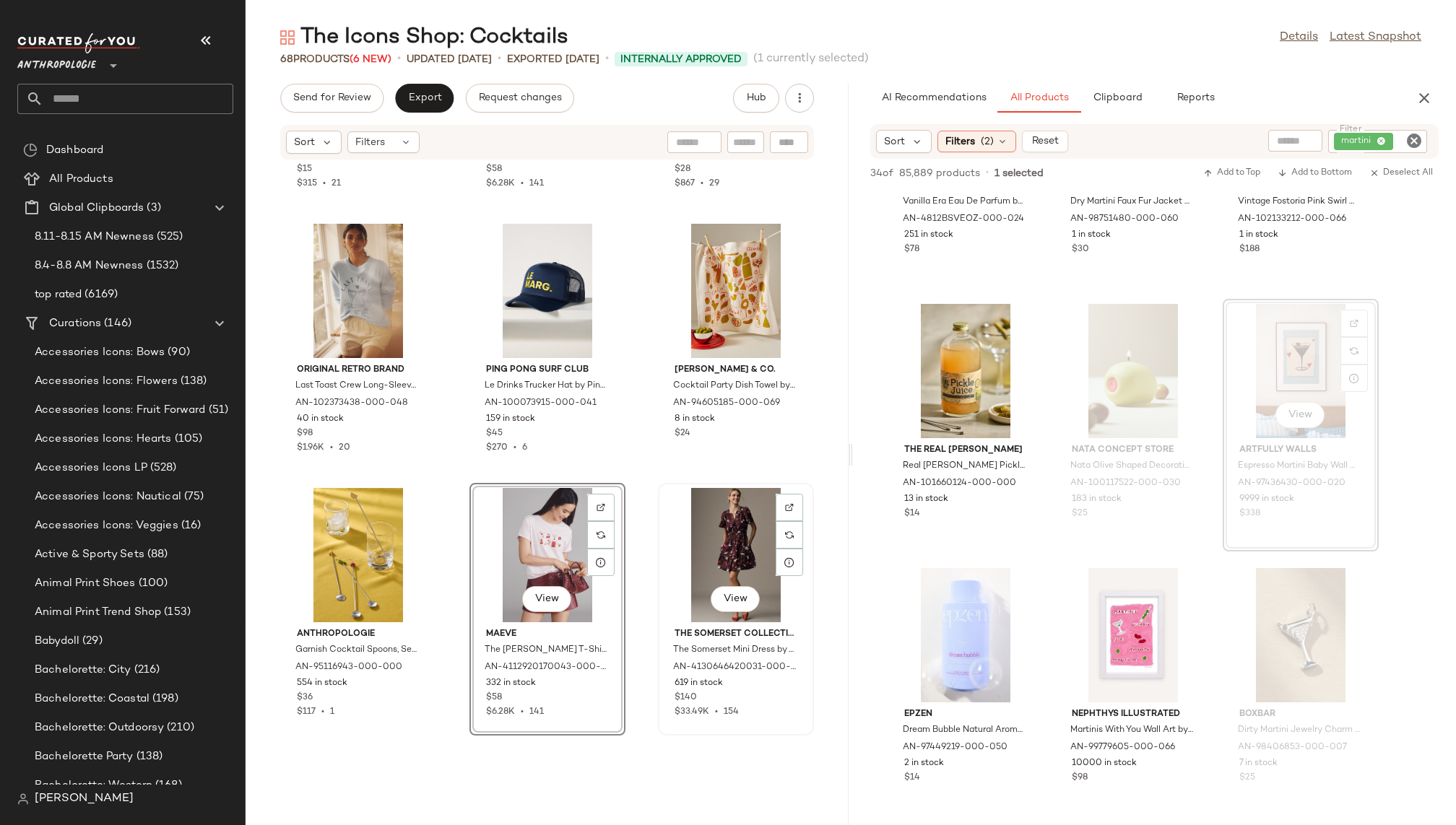
scroll to position [2927, 0]
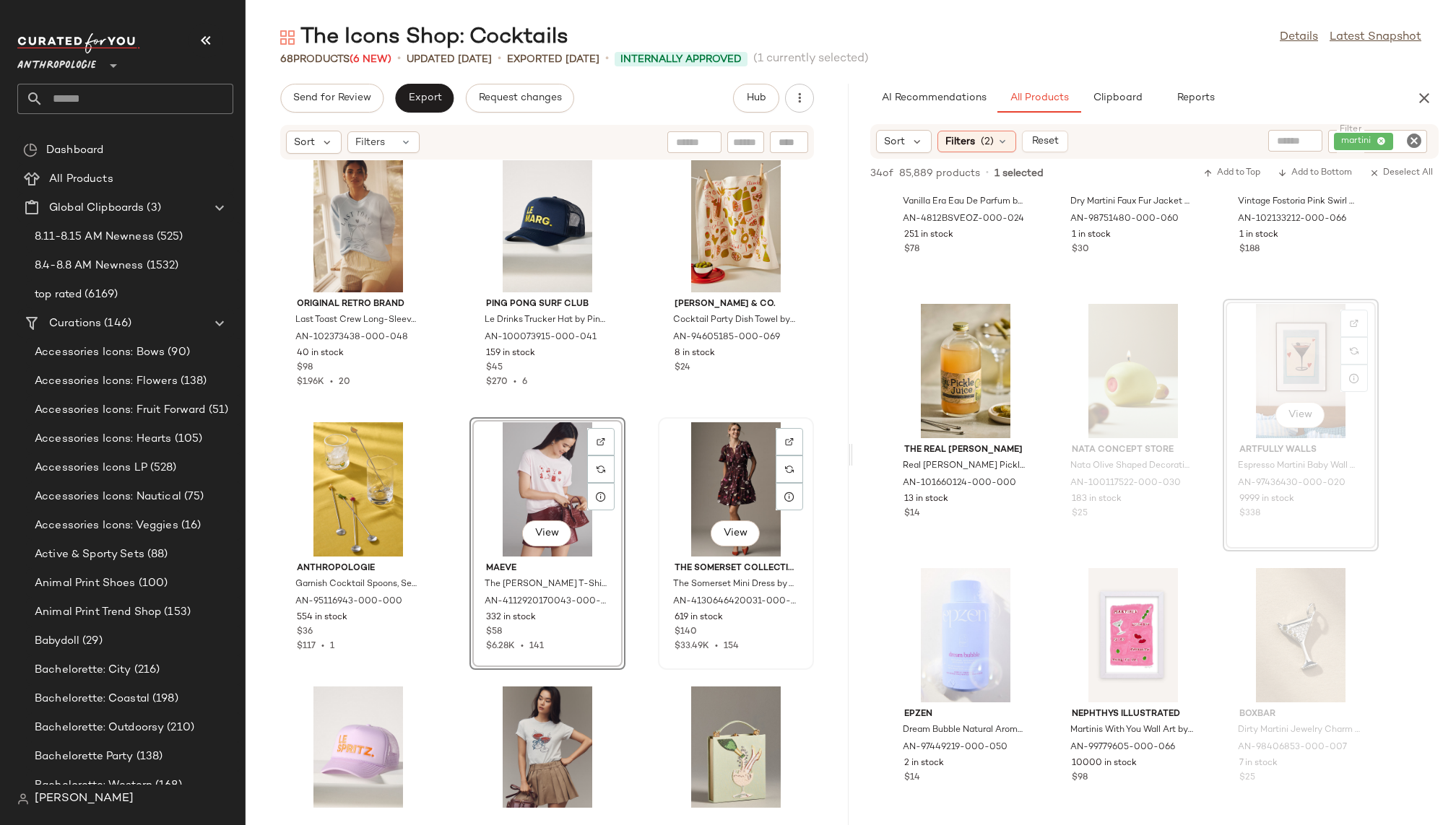
click at [699, 498] on div "View" at bounding box center [736, 489] width 146 height 134
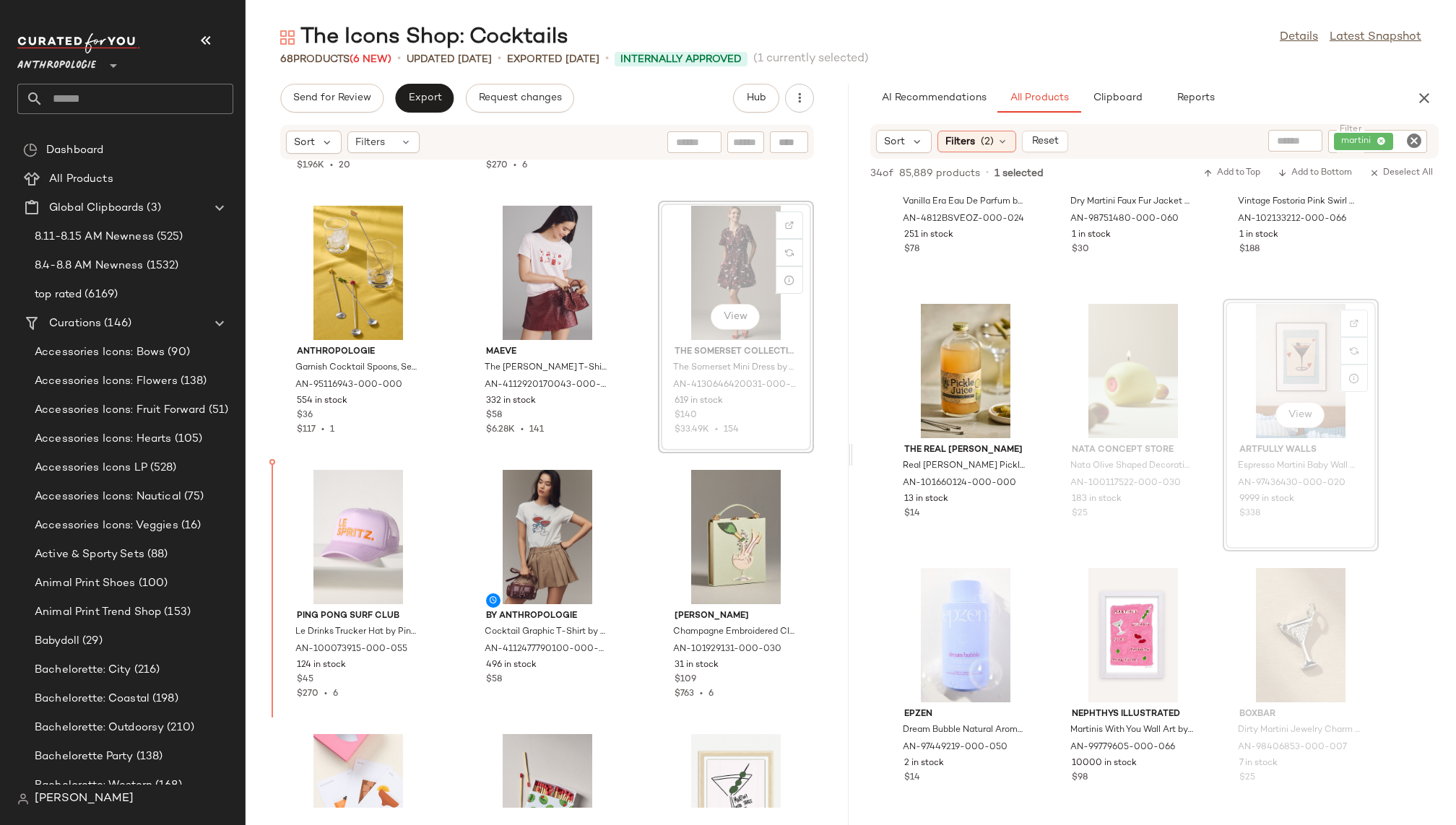
scroll to position [3148, 0]
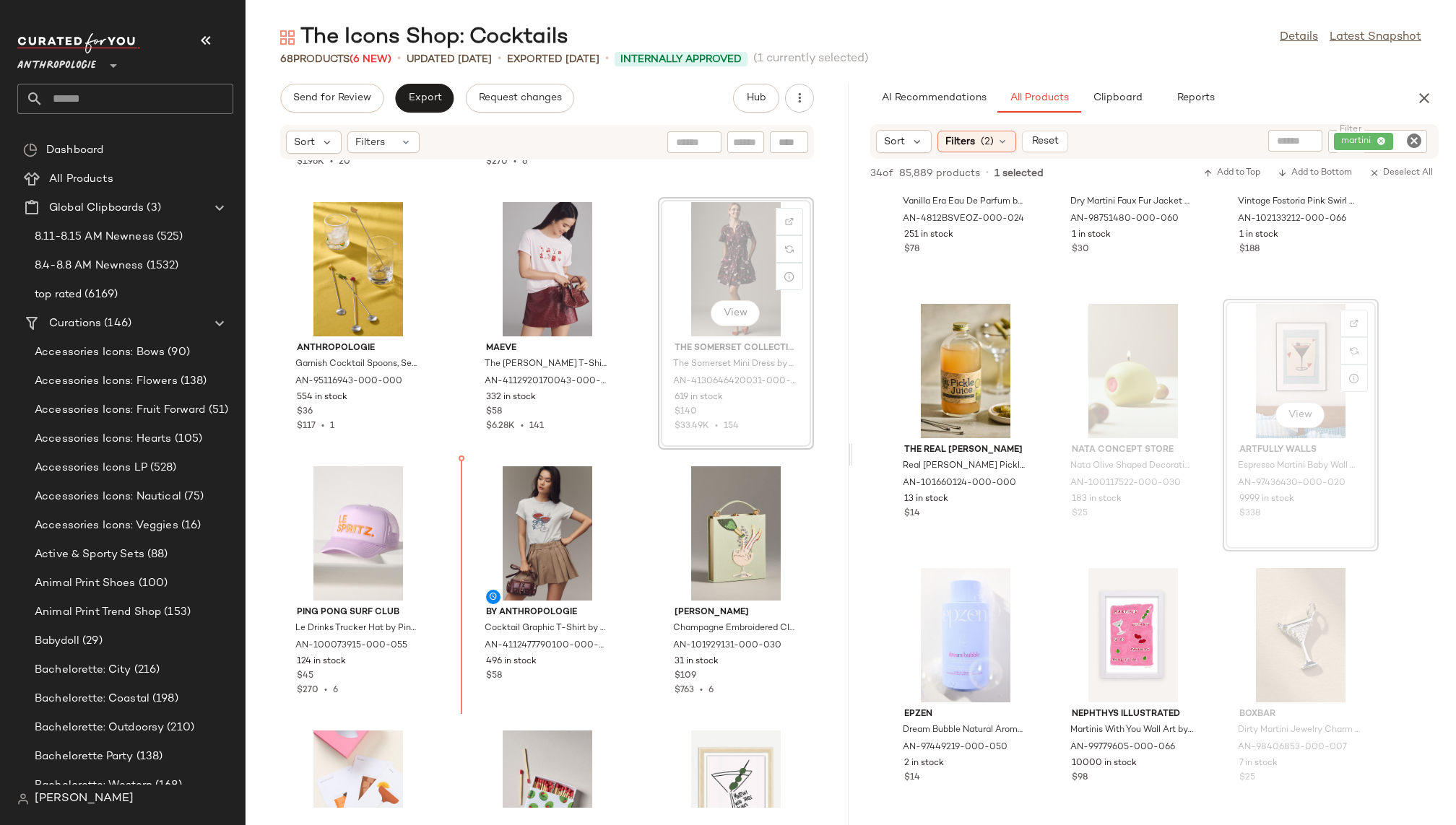
scroll to position [3146, 0]
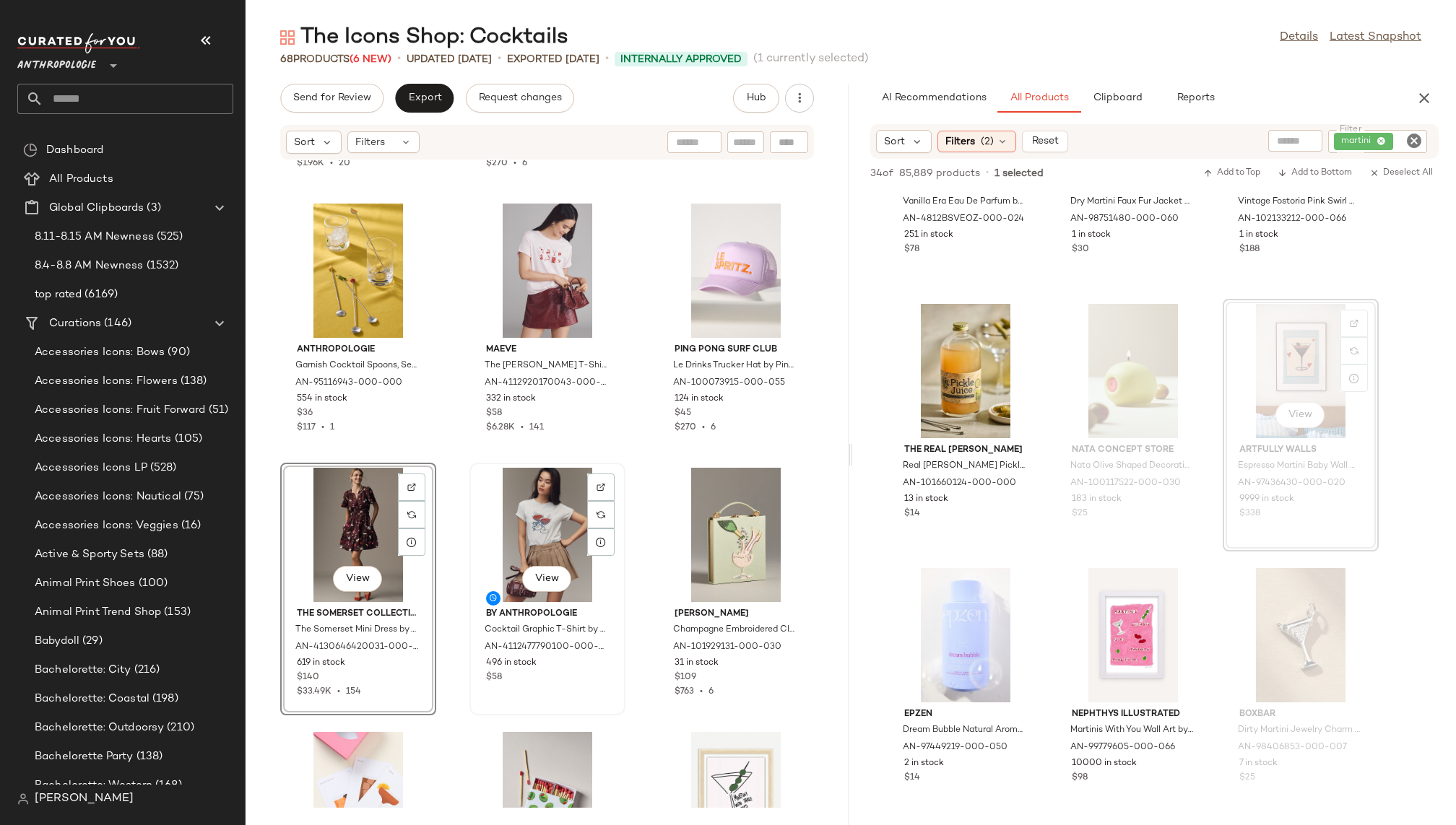
click at [547, 511] on div "View" at bounding box center [547, 535] width 146 height 134
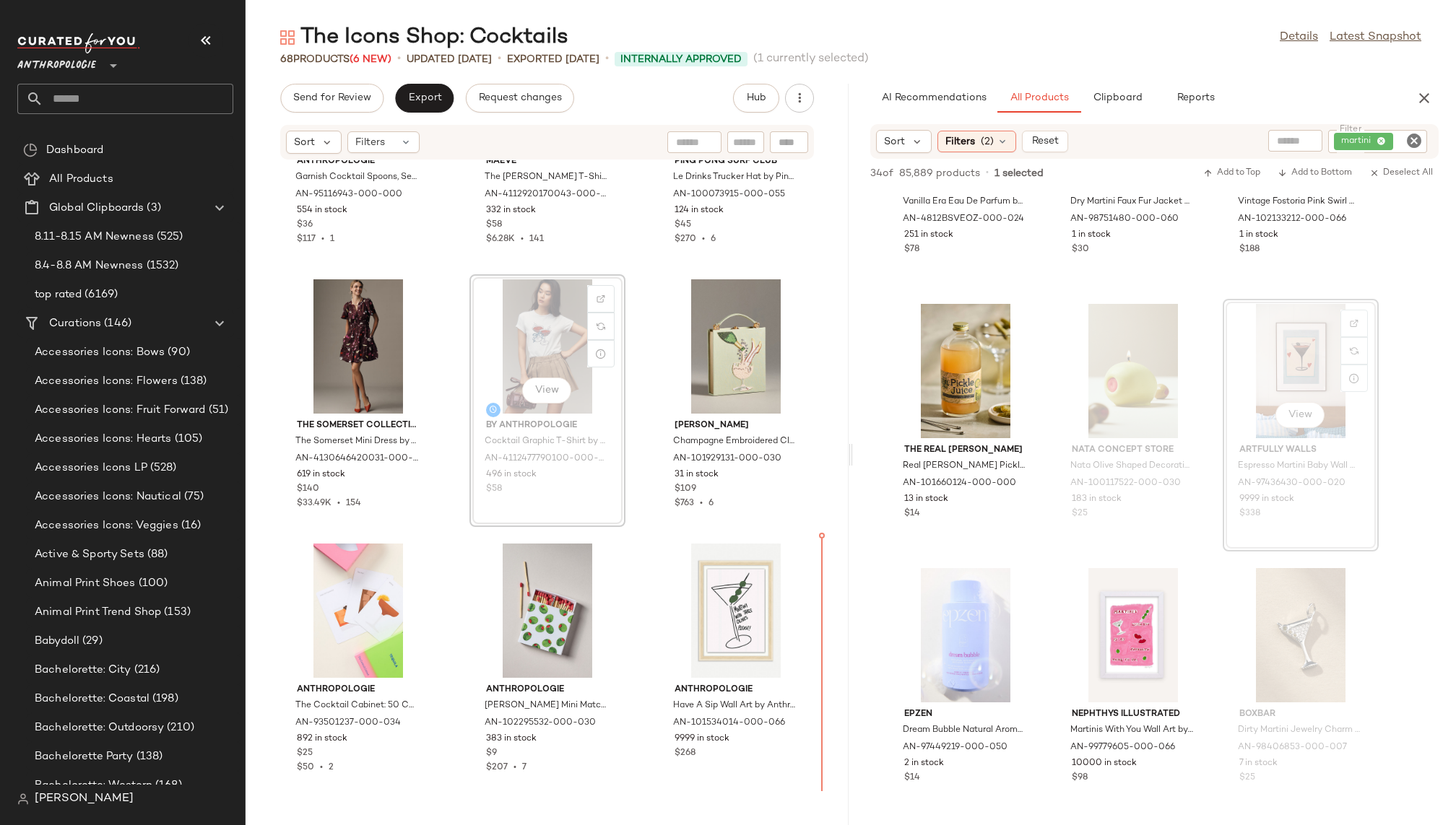
scroll to position [3340, 0]
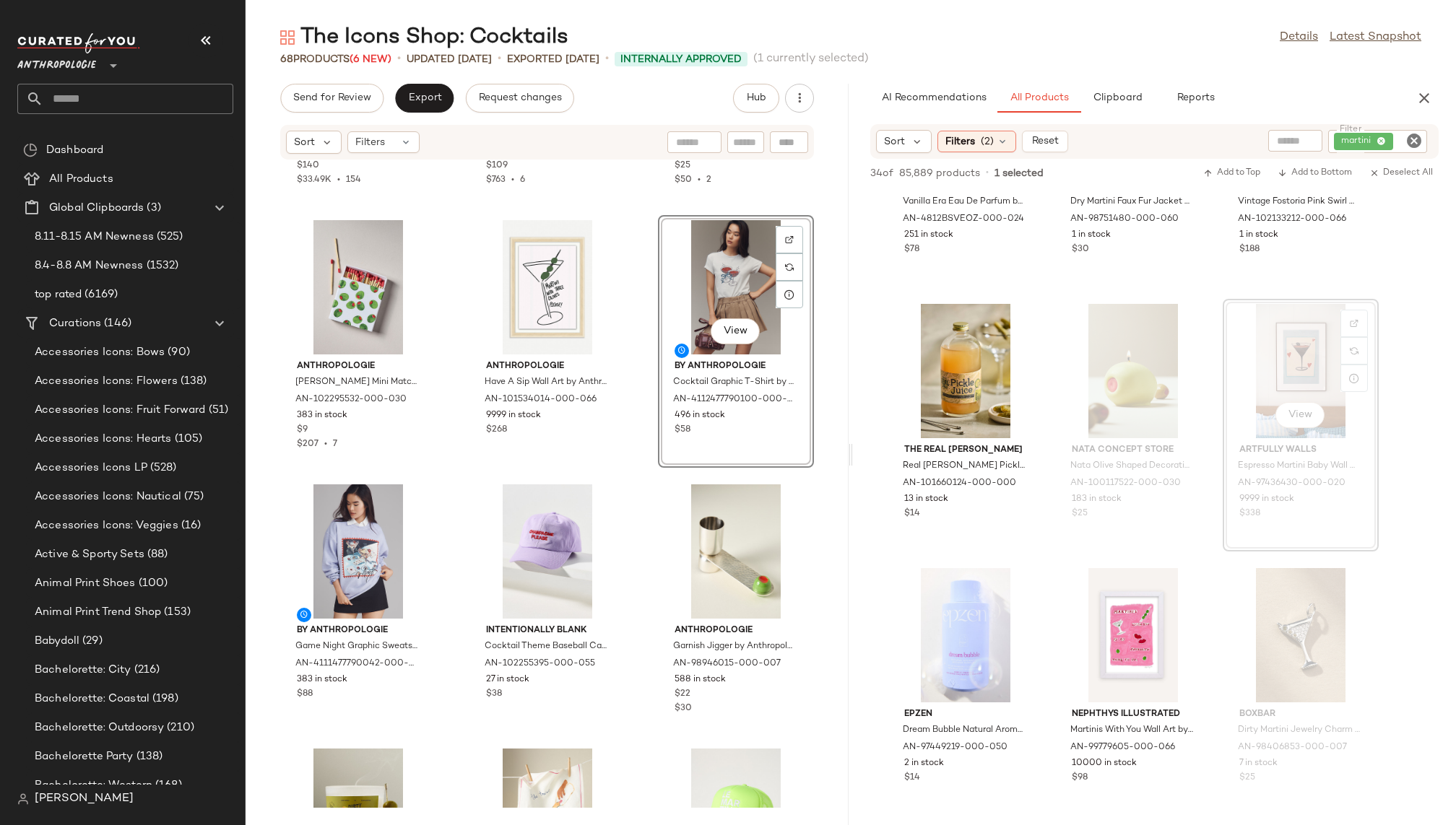
scroll to position [3707, 0]
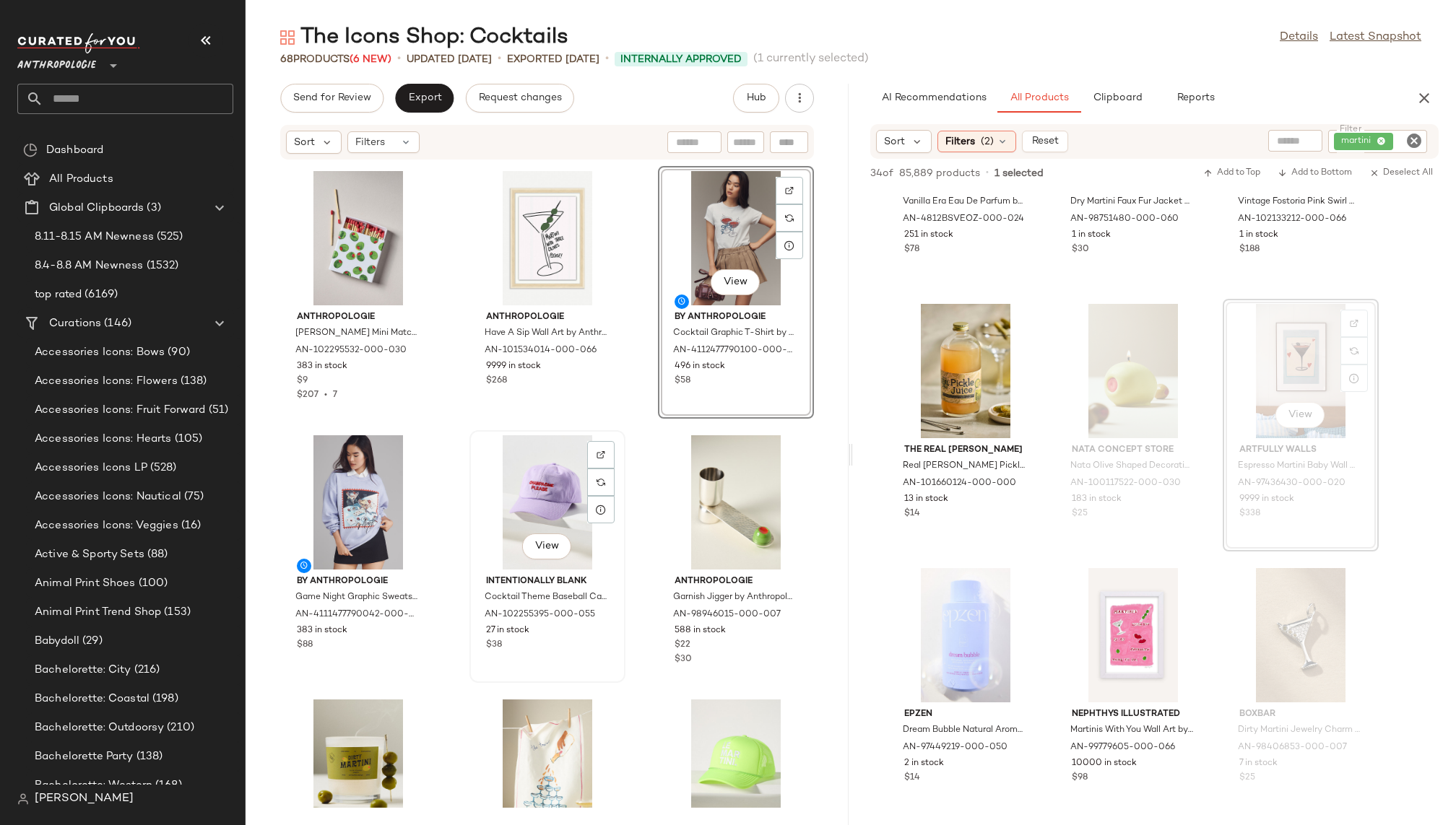
click at [529, 522] on div "View" at bounding box center [547, 502] width 146 height 134
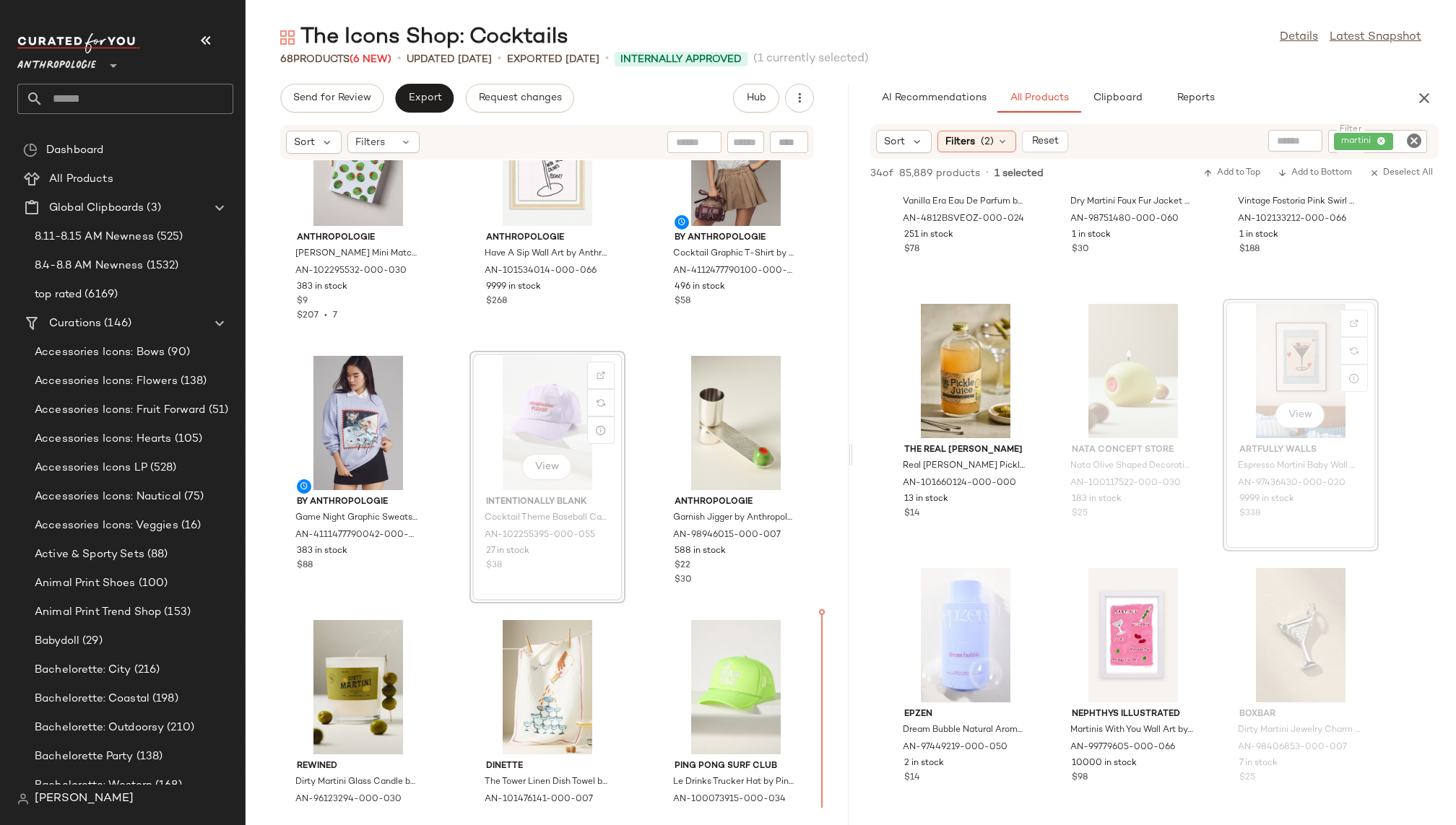
scroll to position [3804, 0]
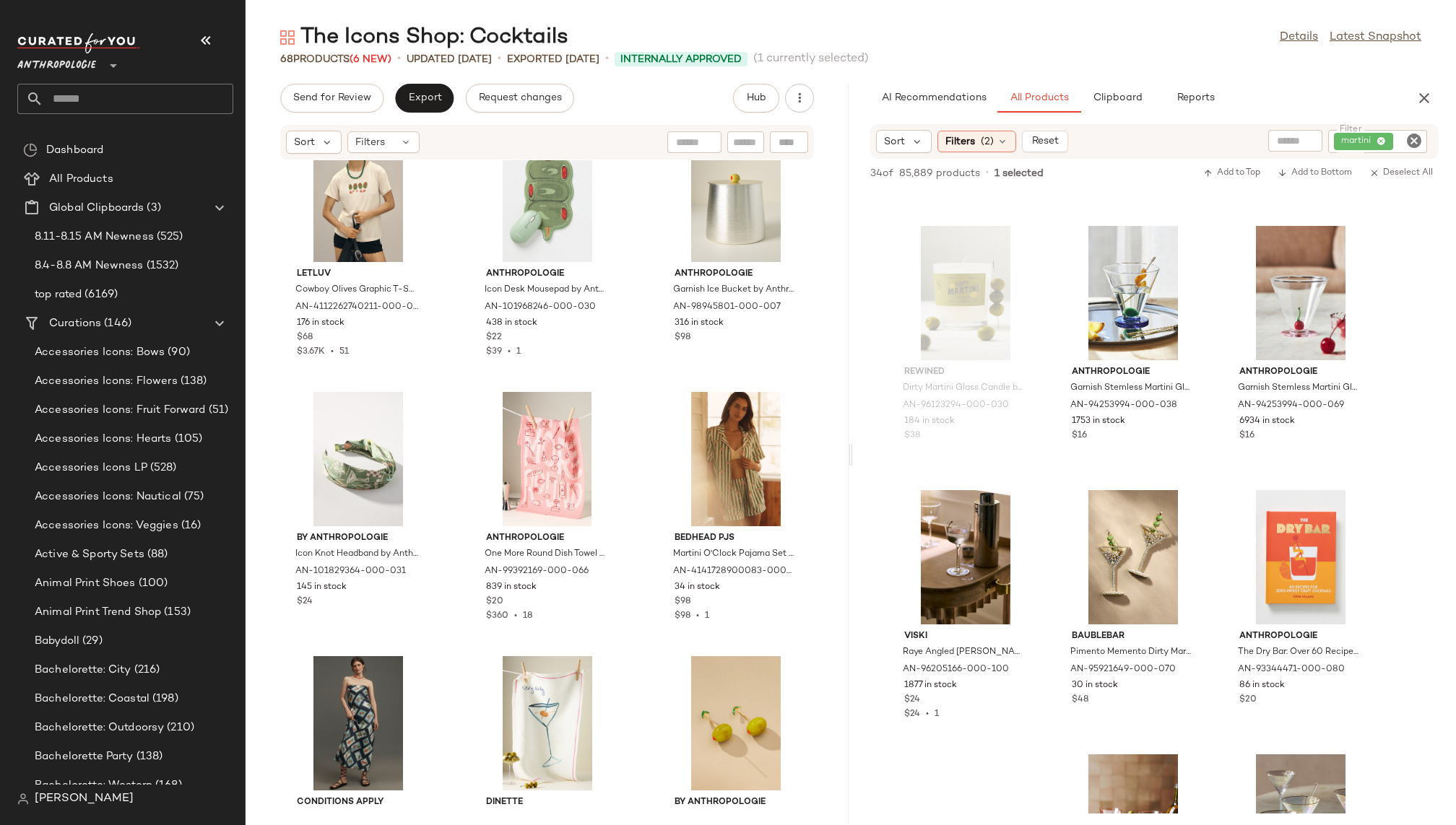
scroll to position [2112, 0]
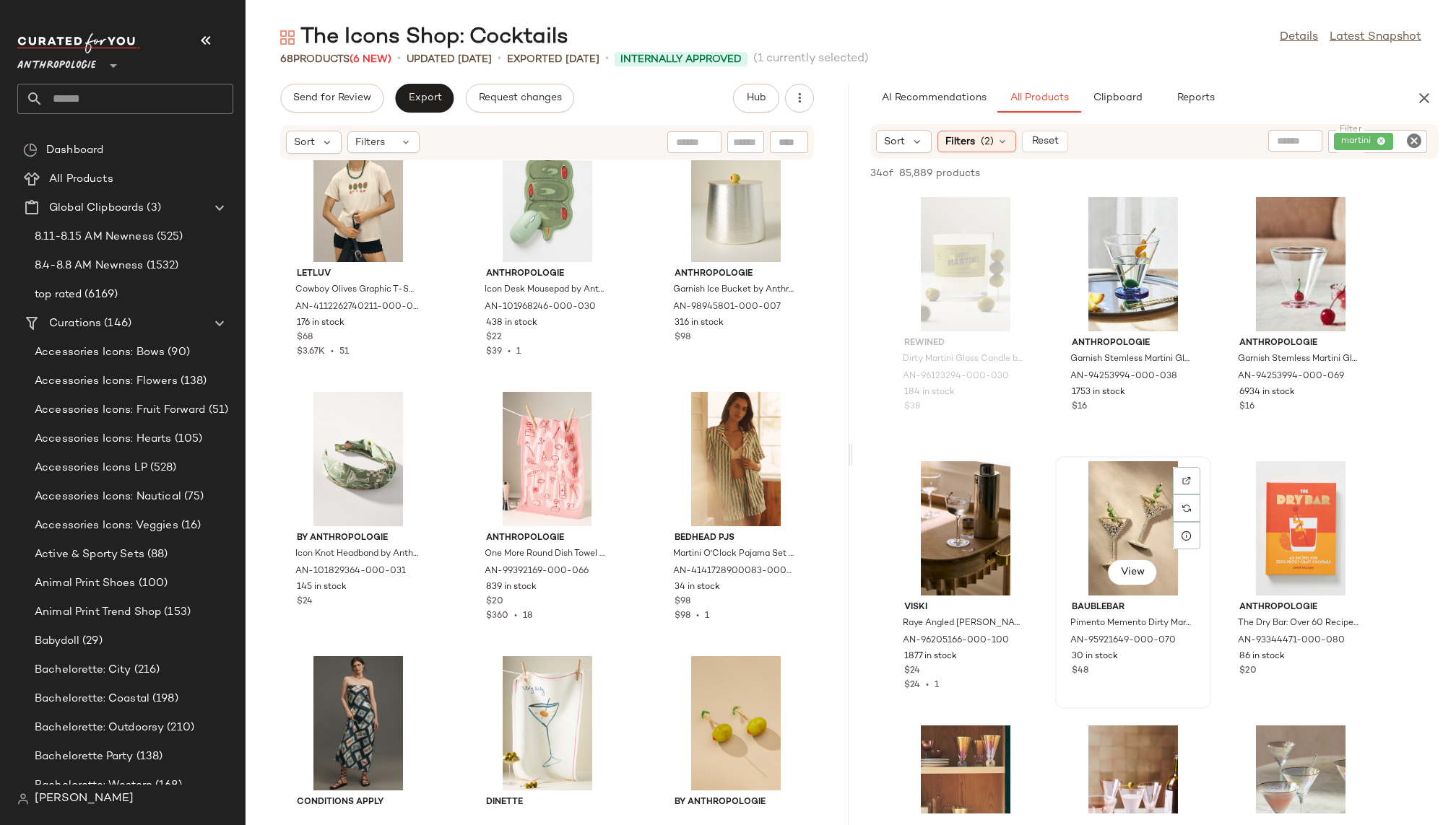
click at [1110, 537] on div "View" at bounding box center [1133, 528] width 146 height 134
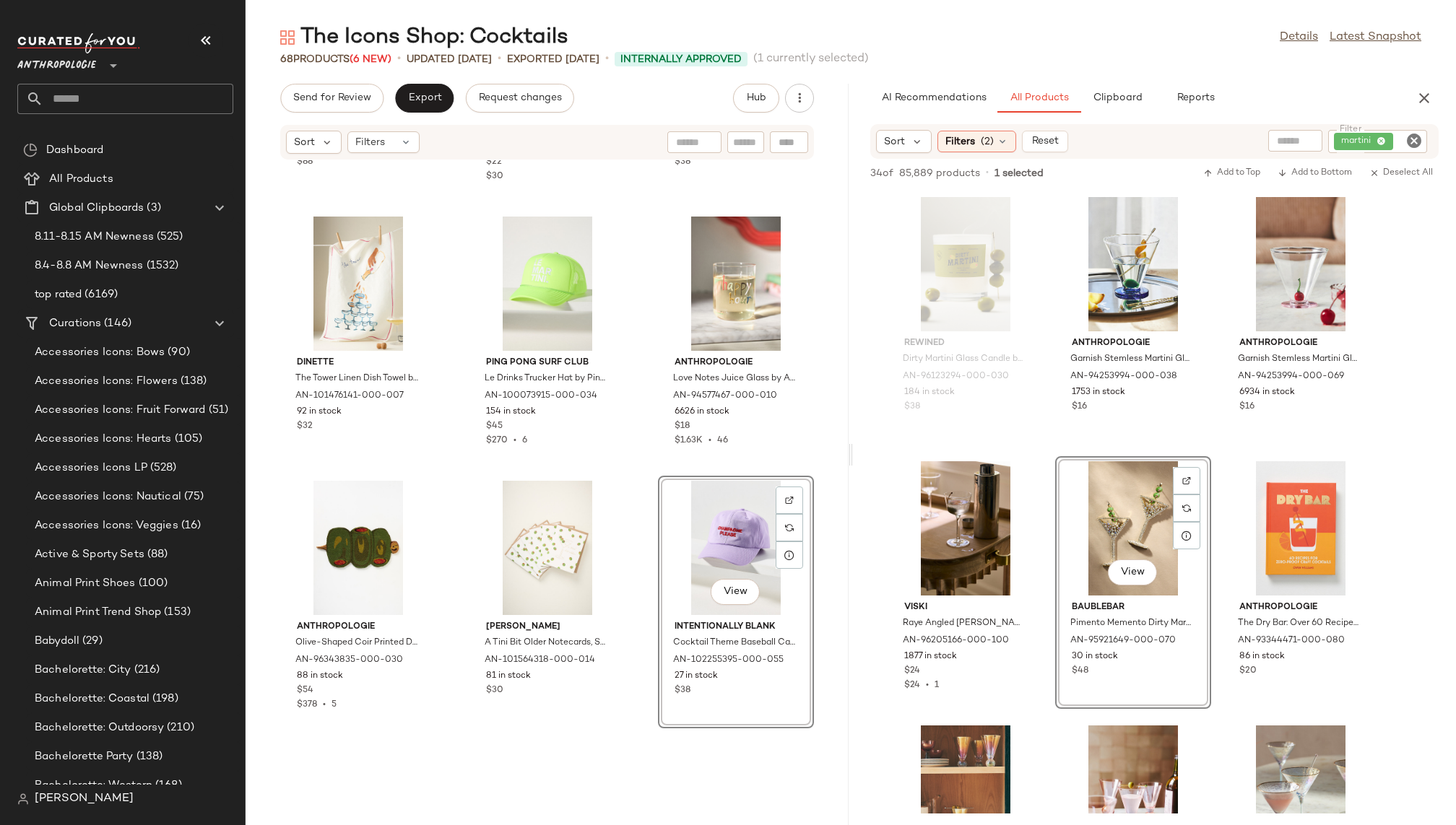
scroll to position [4407, 0]
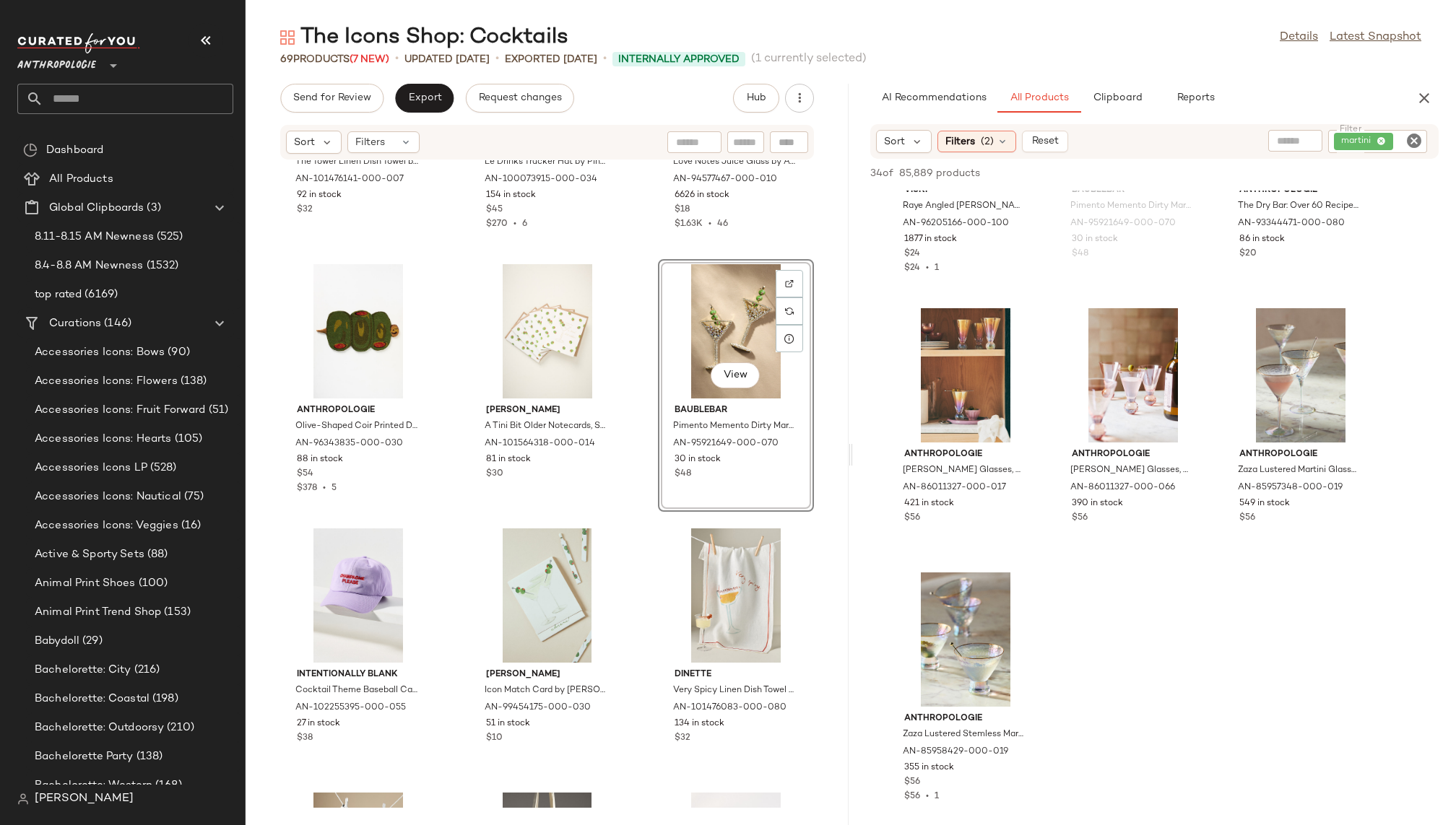
scroll to position [2515, 0]
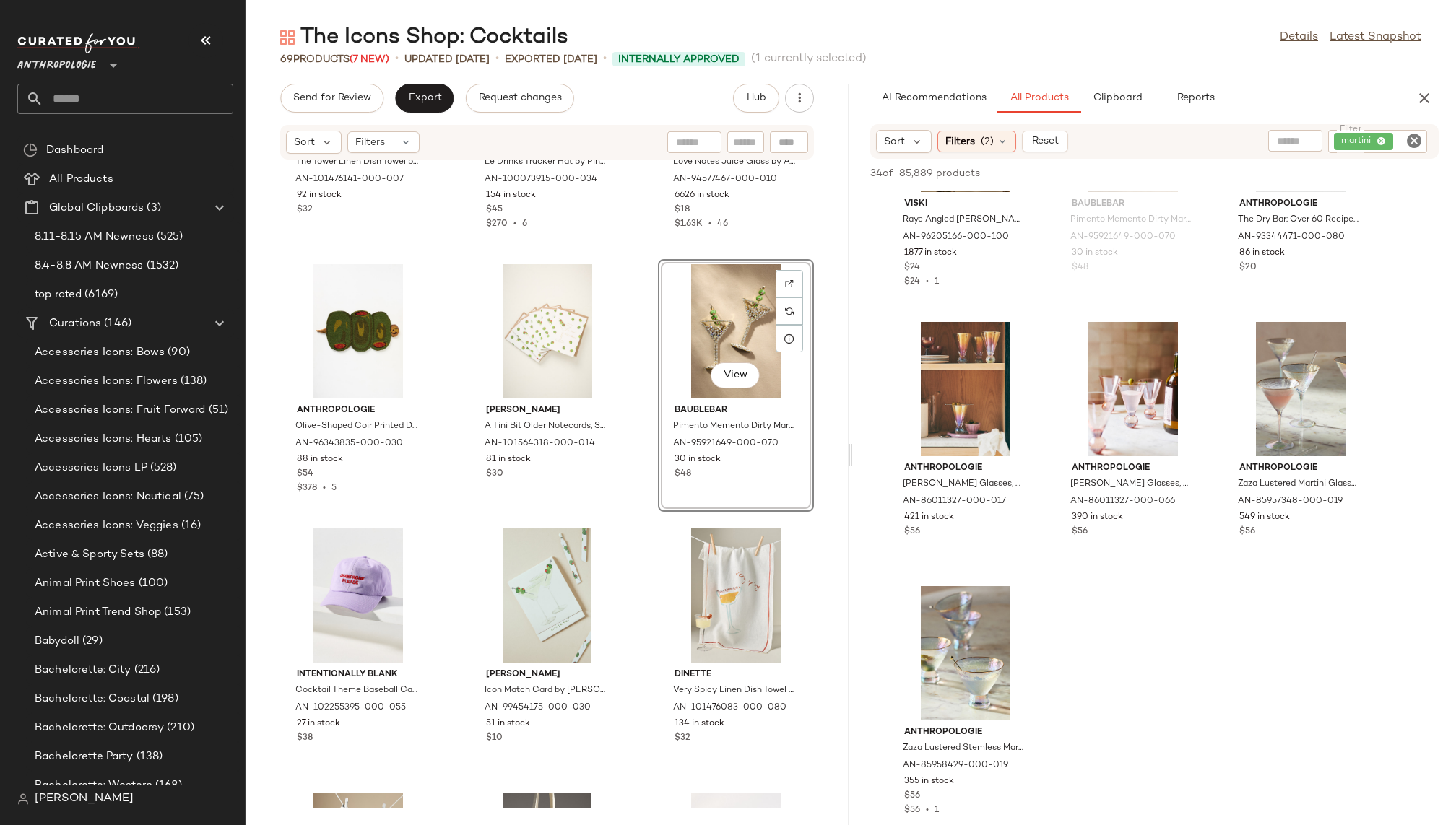
click at [1420, 133] on icon "Clear Filter" at bounding box center [1414, 140] width 17 height 17
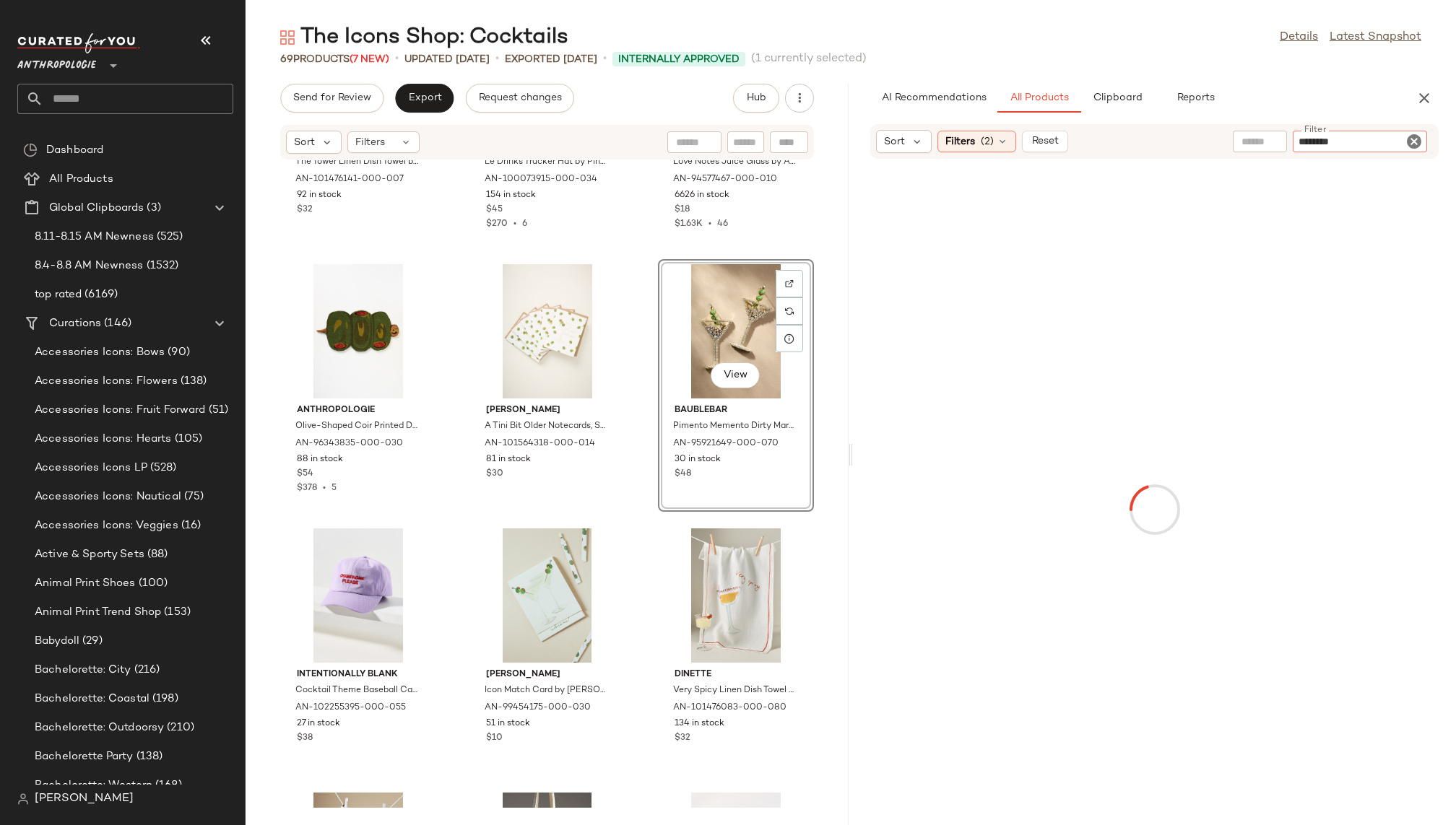
type input "*********"
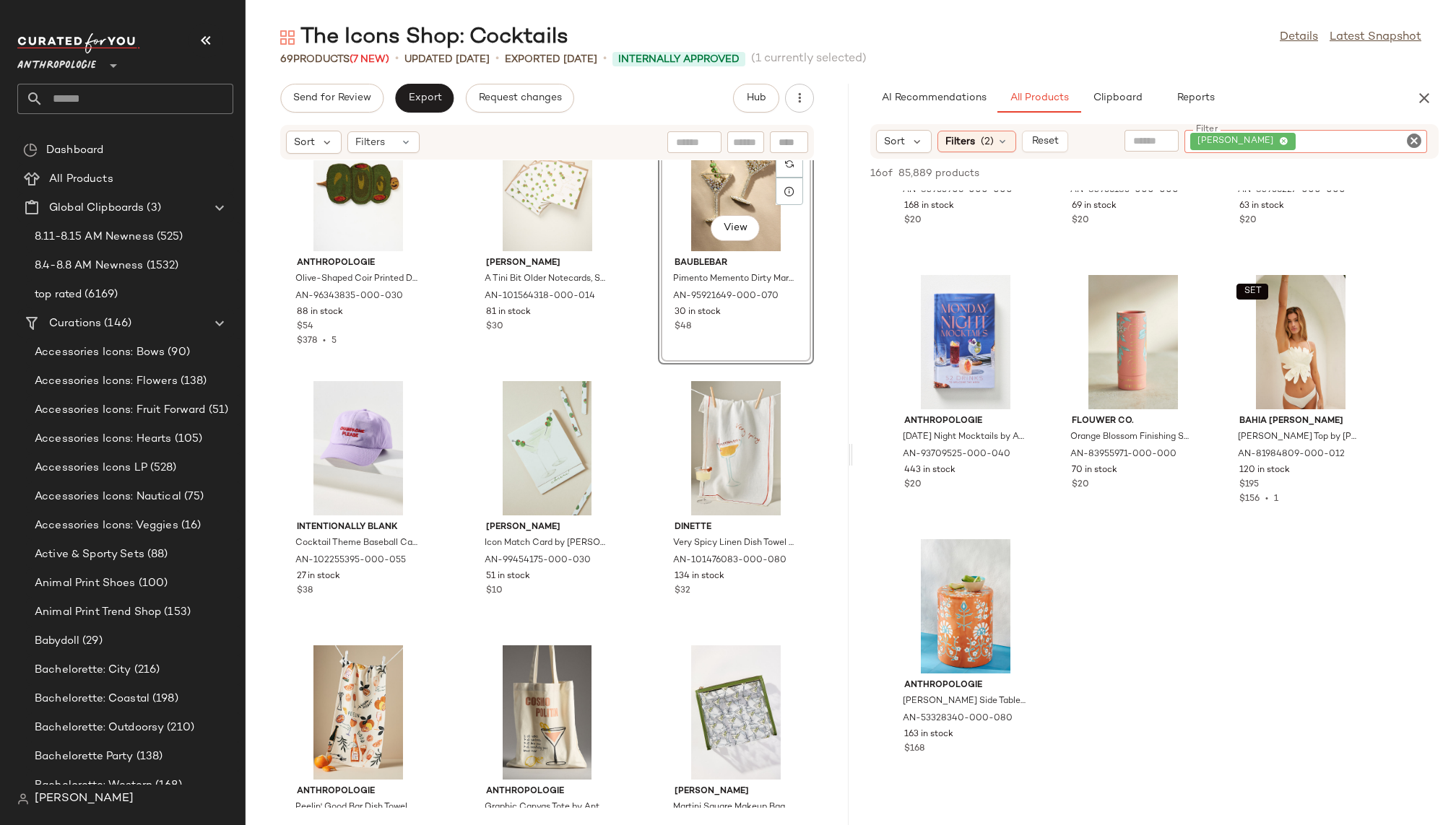
scroll to position [4557, 0]
click at [1415, 135] on icon "Clear Filter" at bounding box center [1414, 140] width 17 height 17
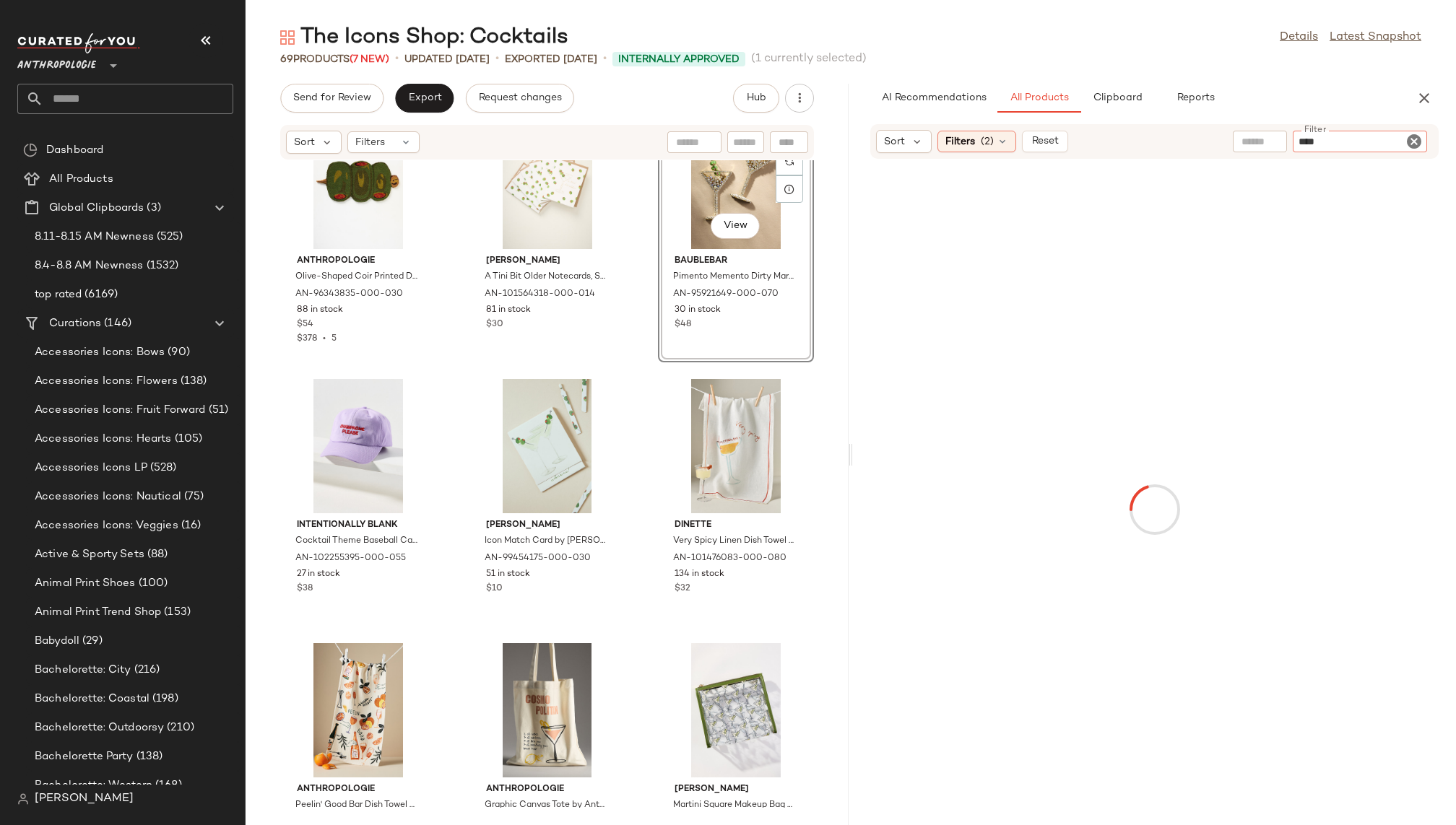
type input "*****"
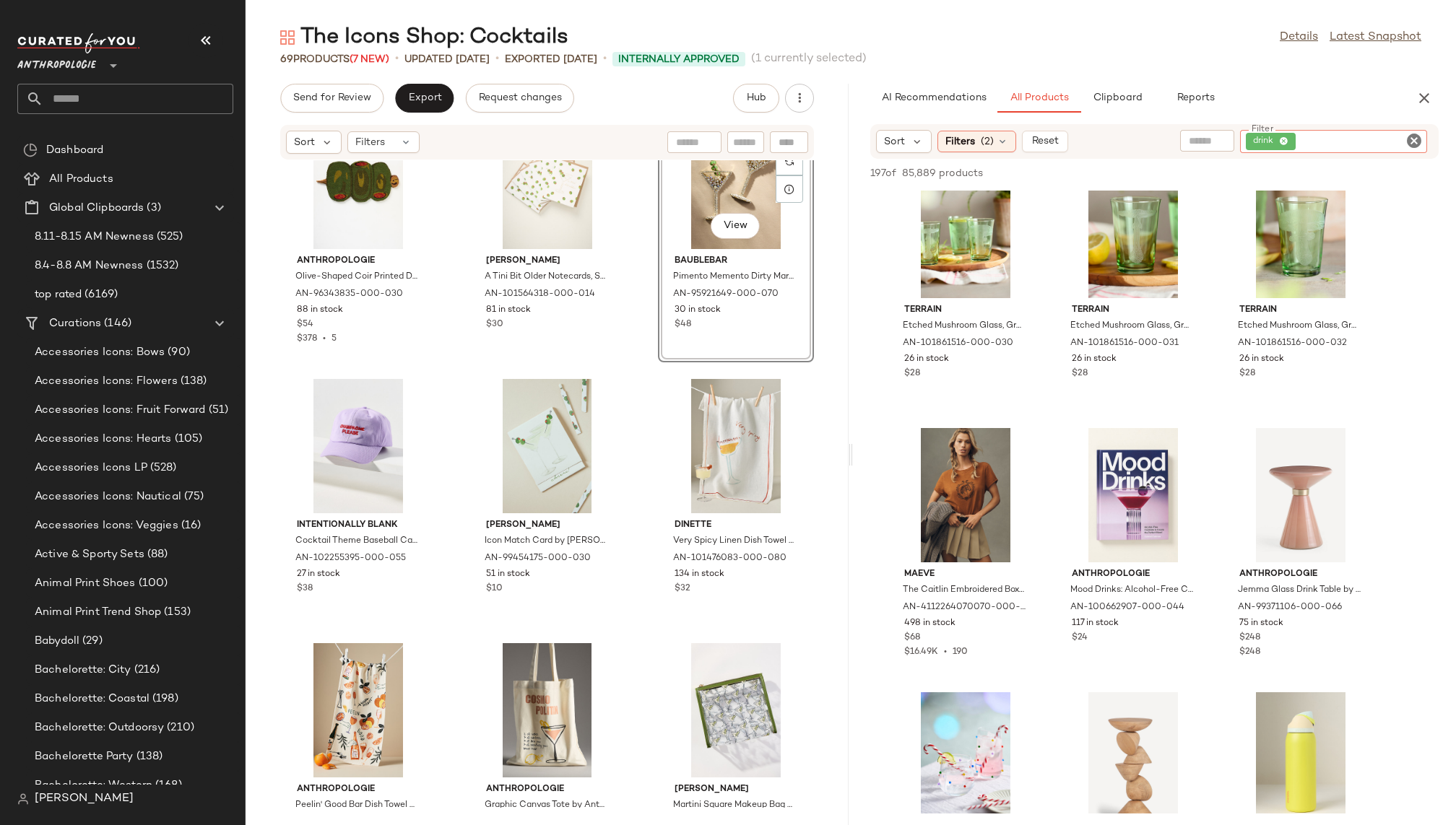
scroll to position [303, 0]
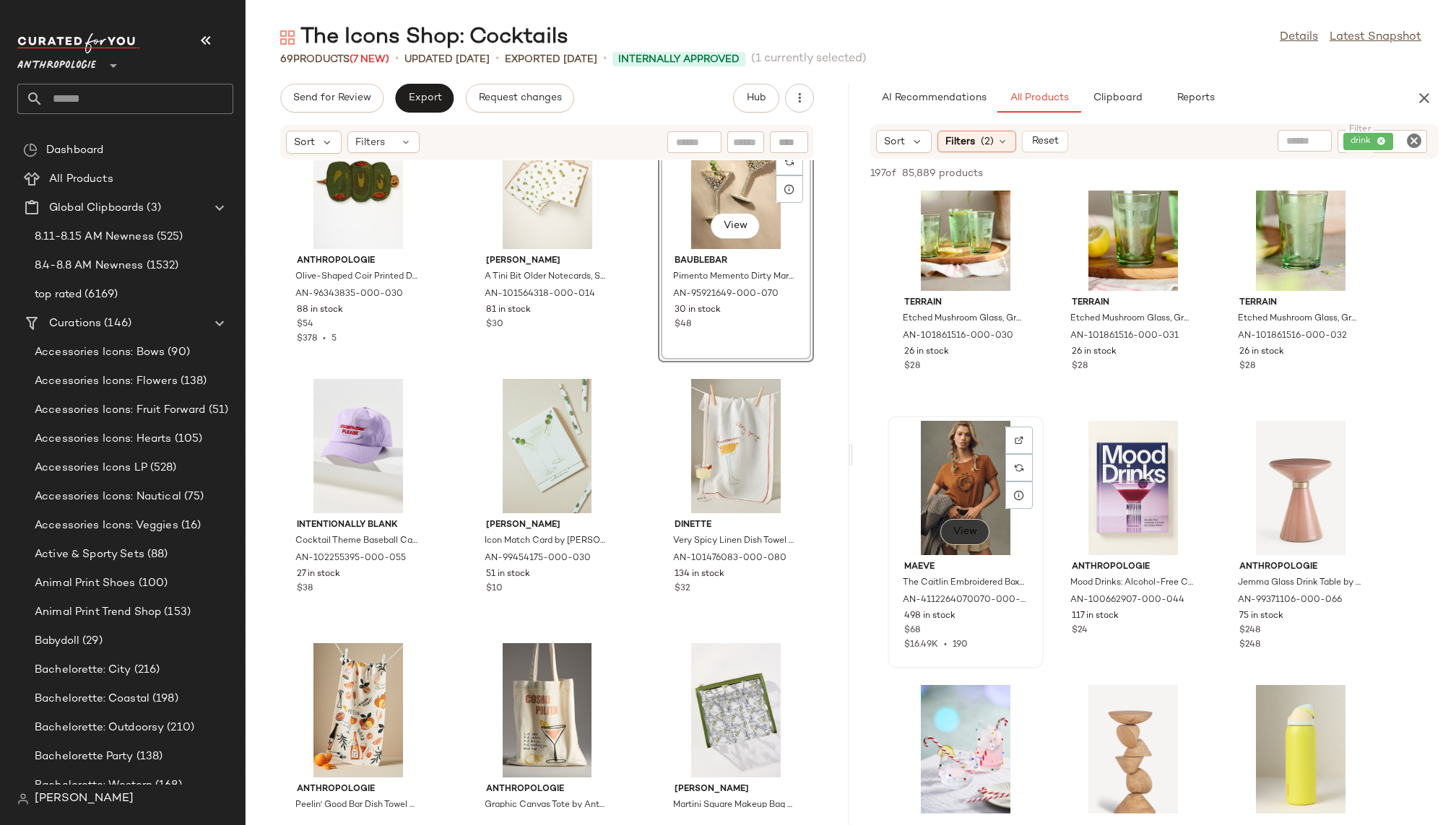
click at [975, 529] on span "View" at bounding box center [965, 532] width 25 height 12
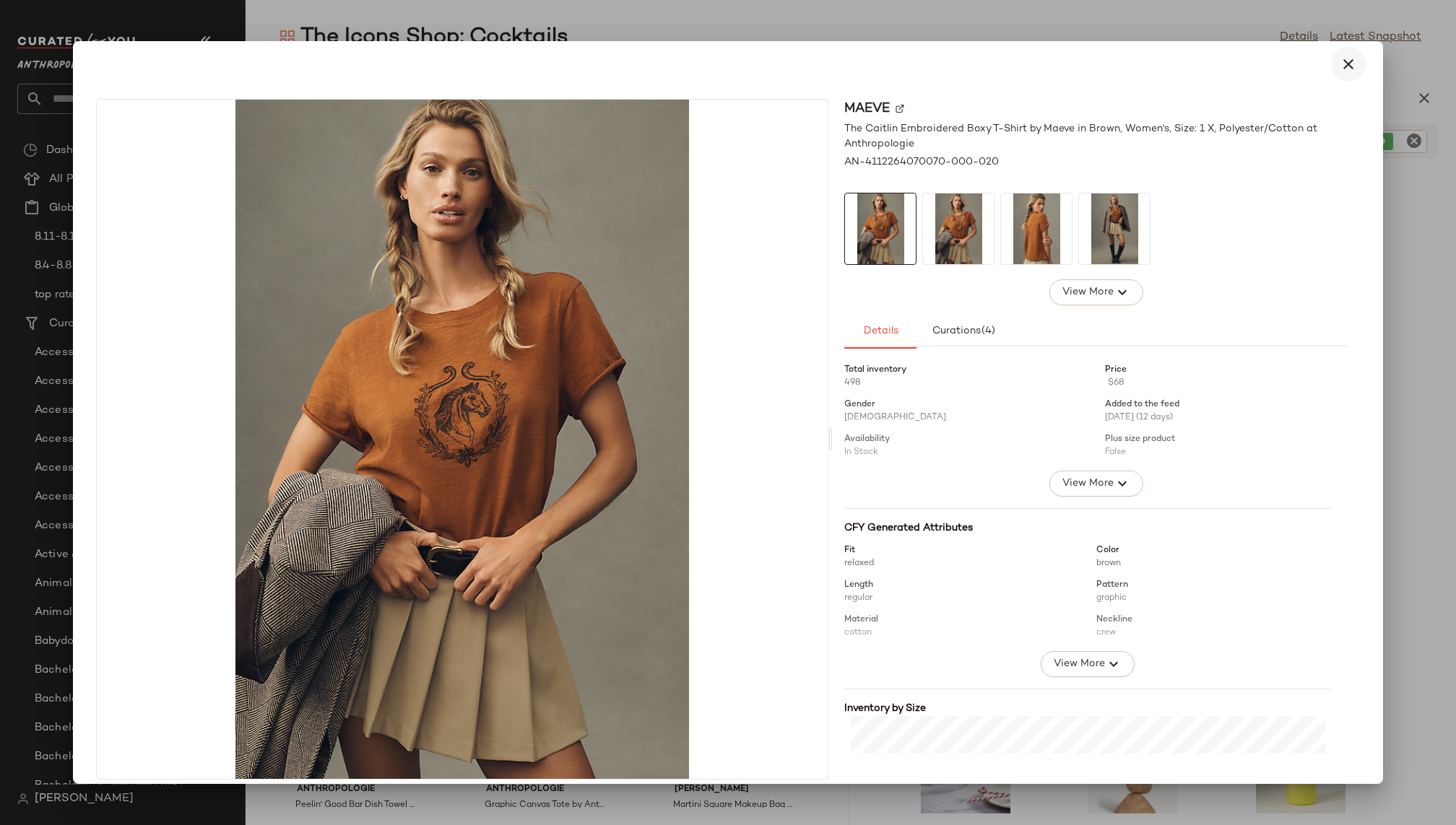
click at [1343, 58] on icon "button" at bounding box center [1348, 64] width 17 height 17
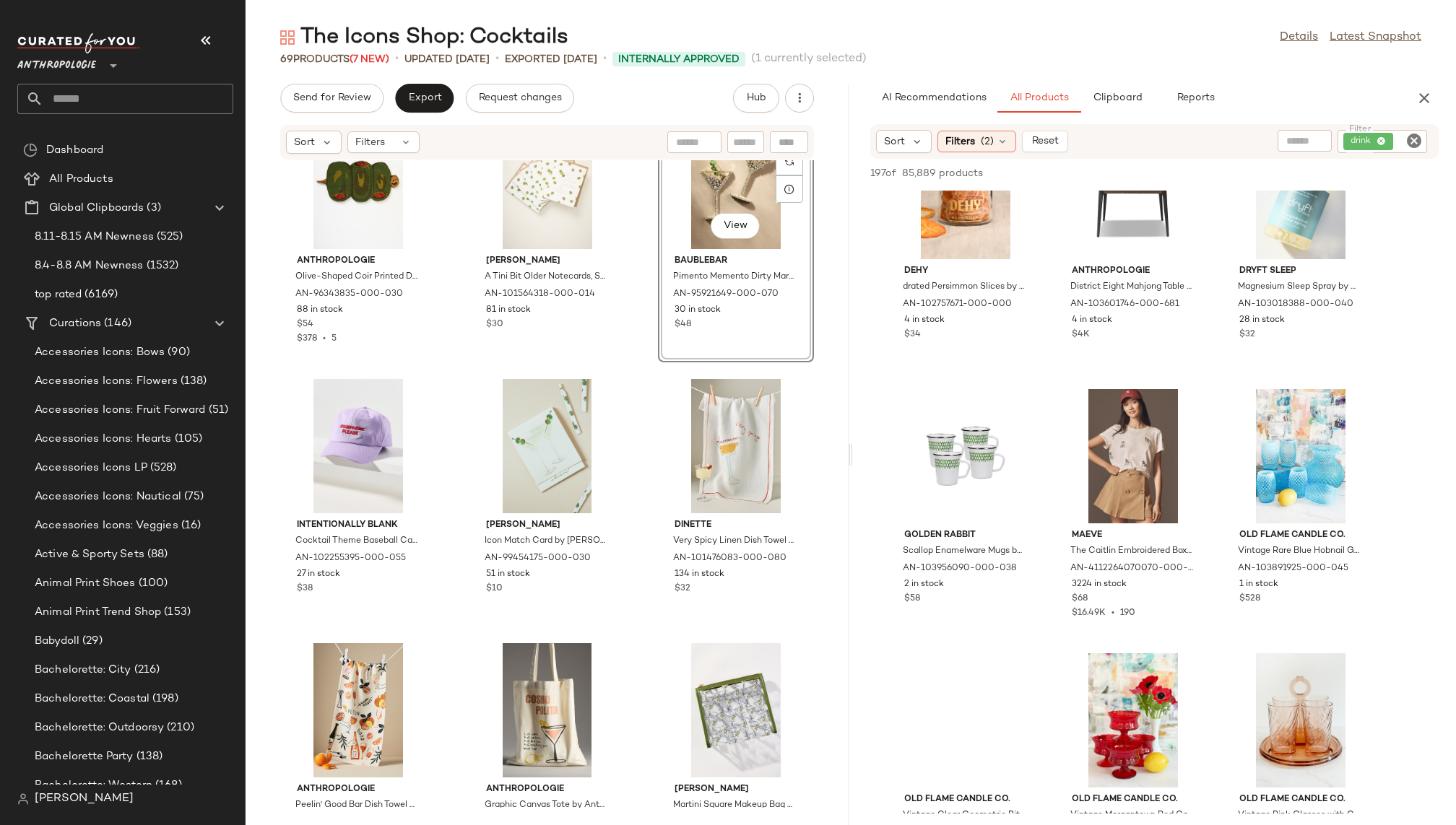
scroll to position [1676, 0]
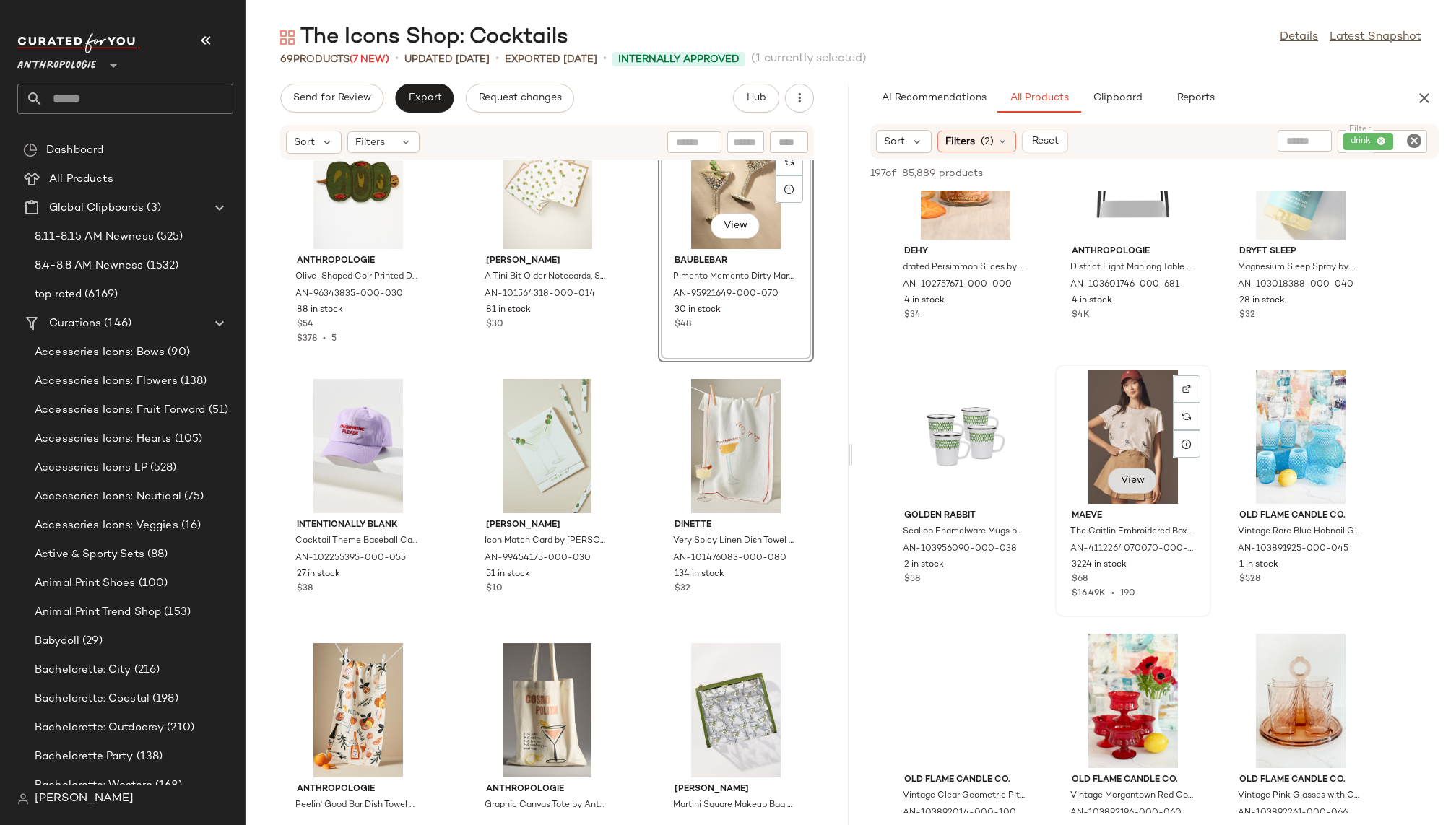
click at [1129, 475] on span "View" at bounding box center [1133, 480] width 25 height 12
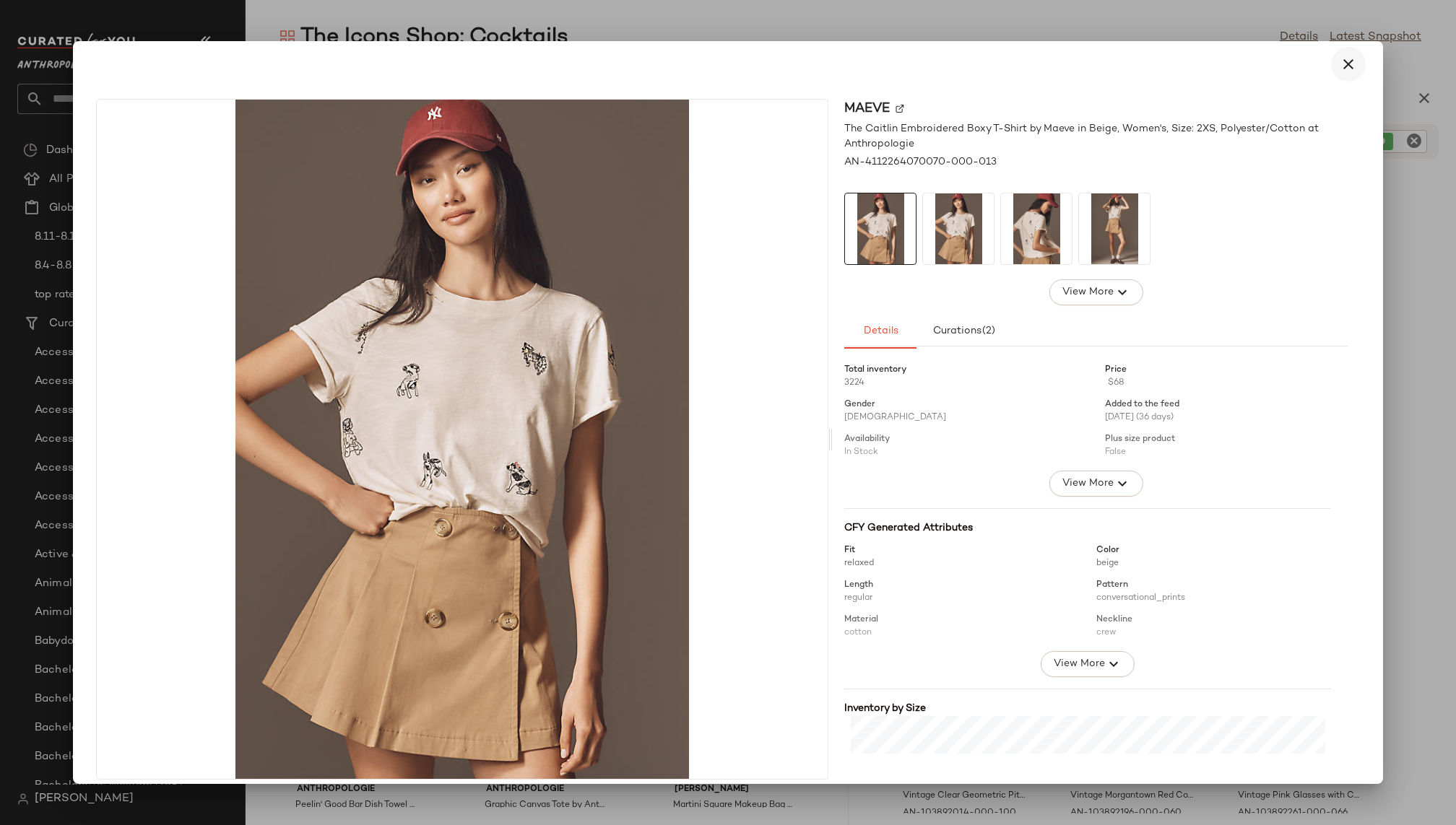
click at [1343, 61] on icon "button" at bounding box center [1348, 64] width 17 height 17
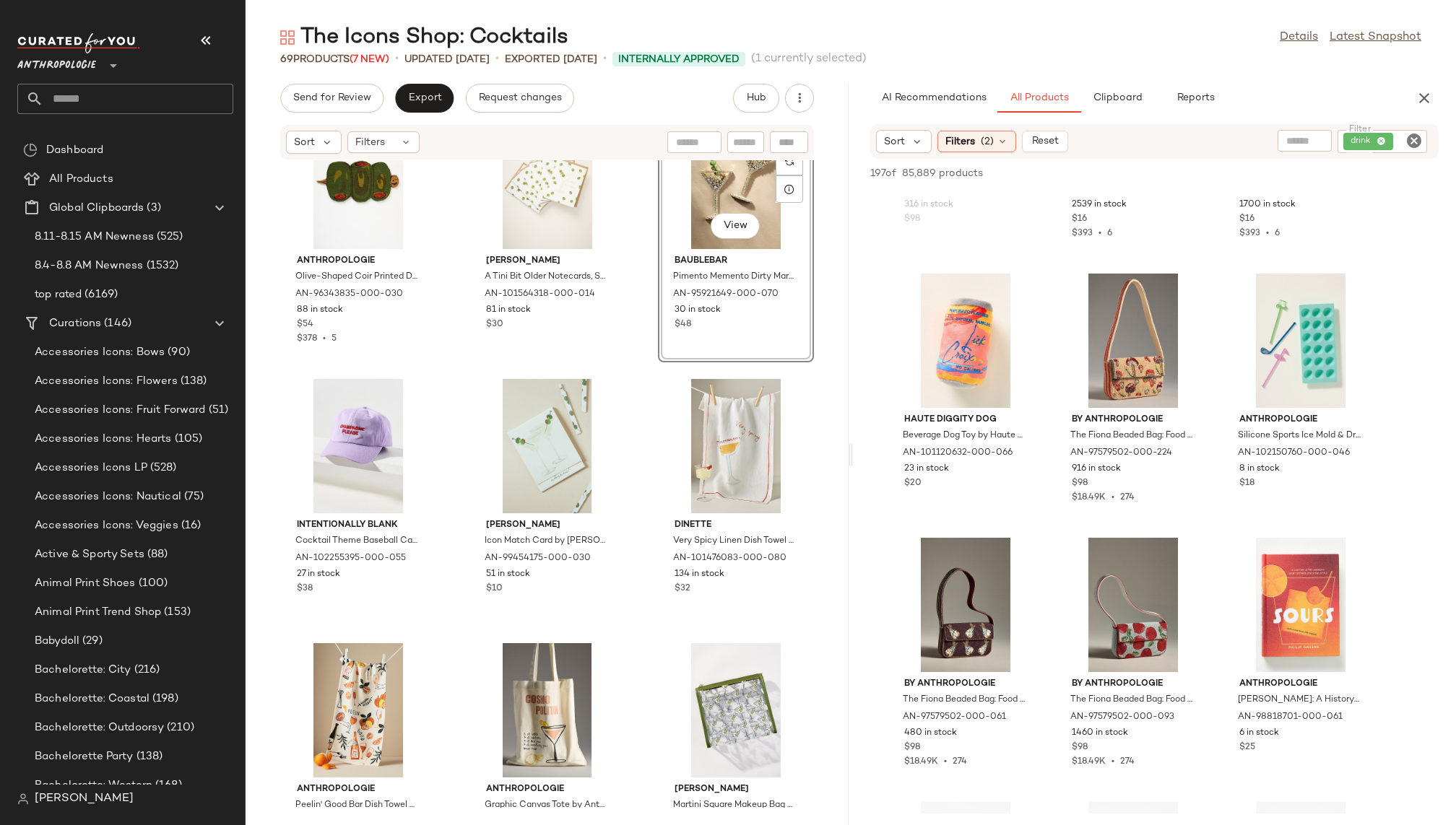
scroll to position [3400, 0]
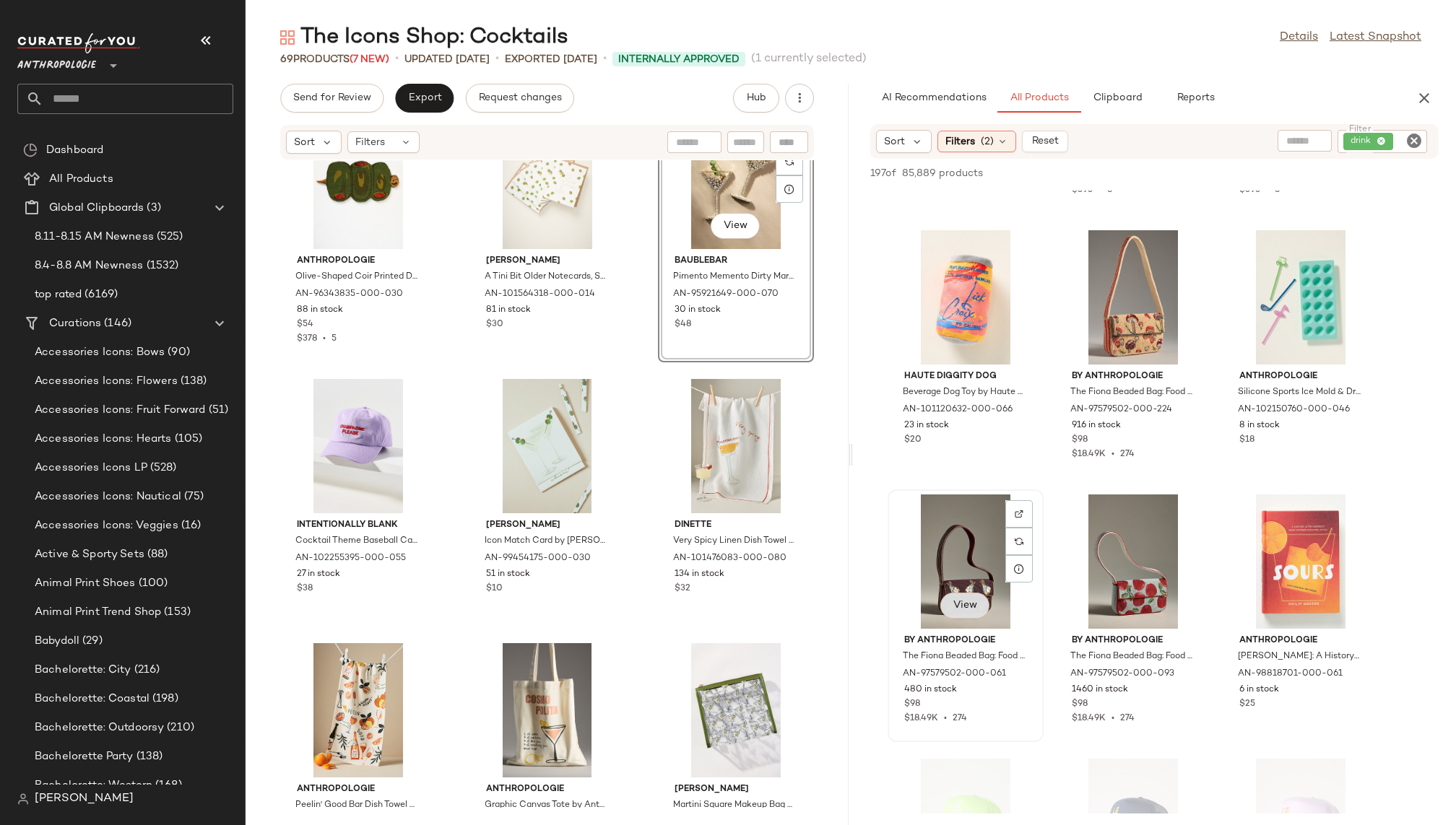
click at [968, 604] on span "View" at bounding box center [965, 605] width 25 height 12
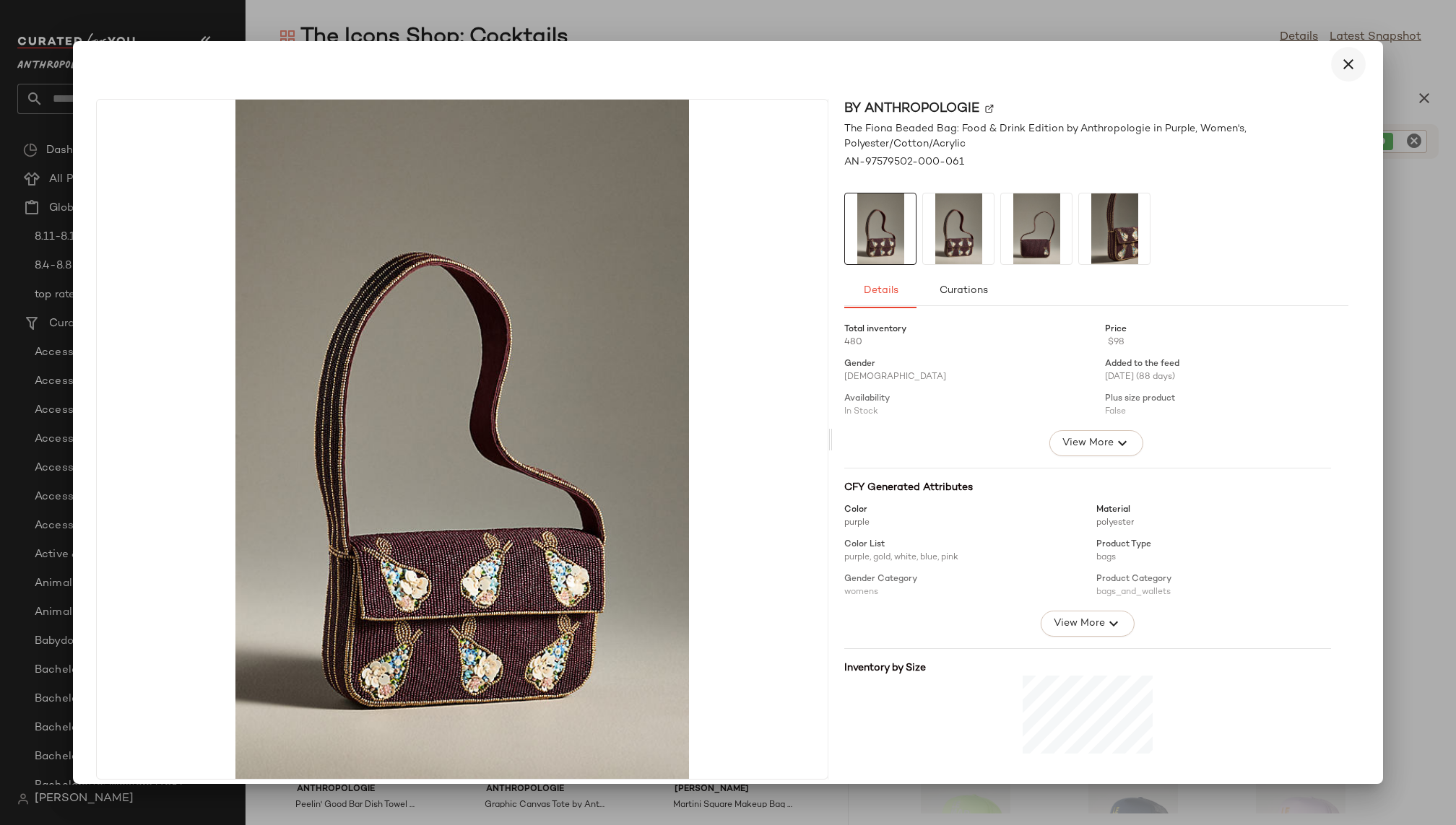
click at [1342, 64] on icon "button" at bounding box center [1348, 64] width 17 height 17
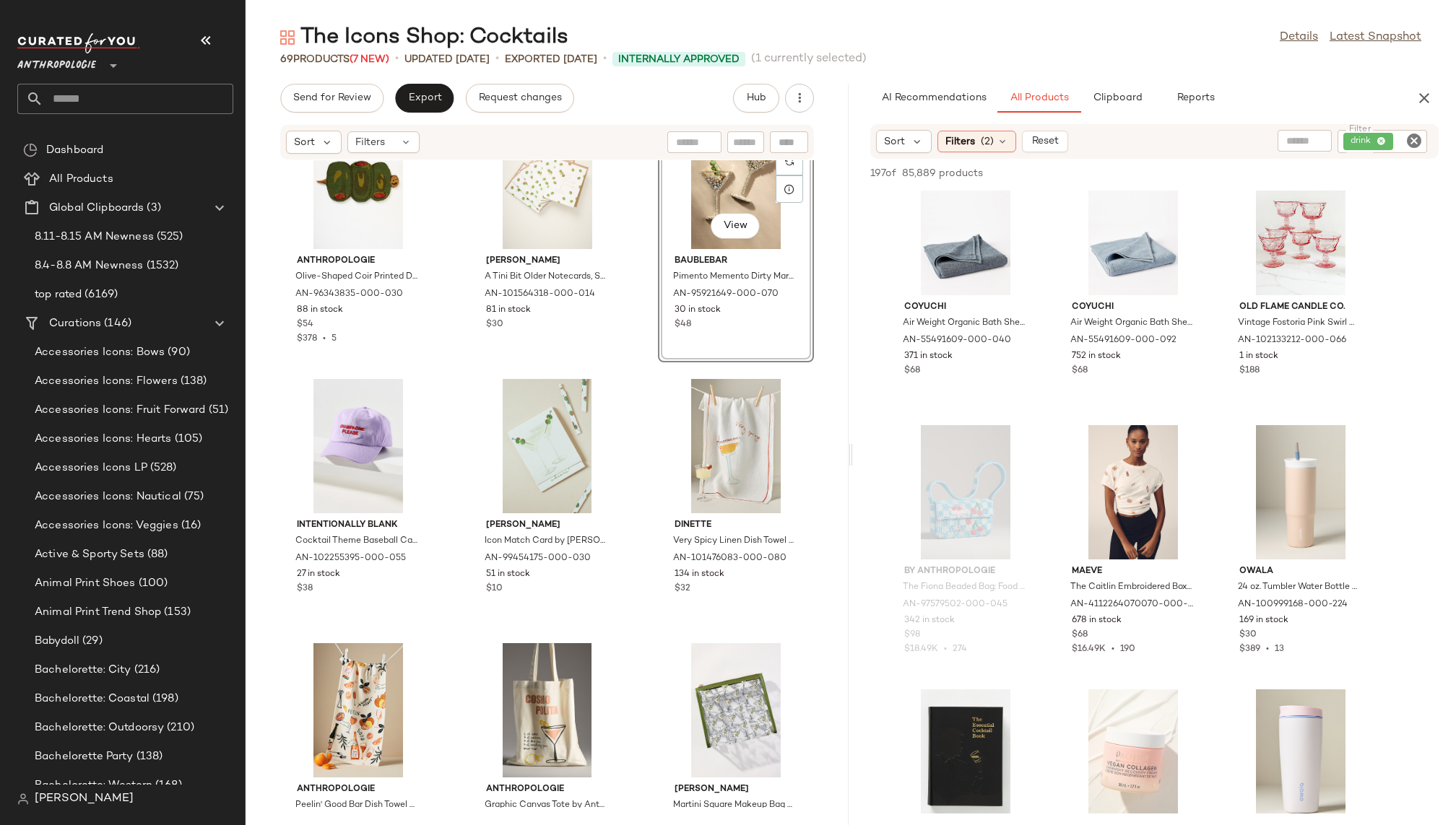
scroll to position [7964, 0]
click at [1142, 537] on span "View" at bounding box center [1133, 533] width 25 height 12
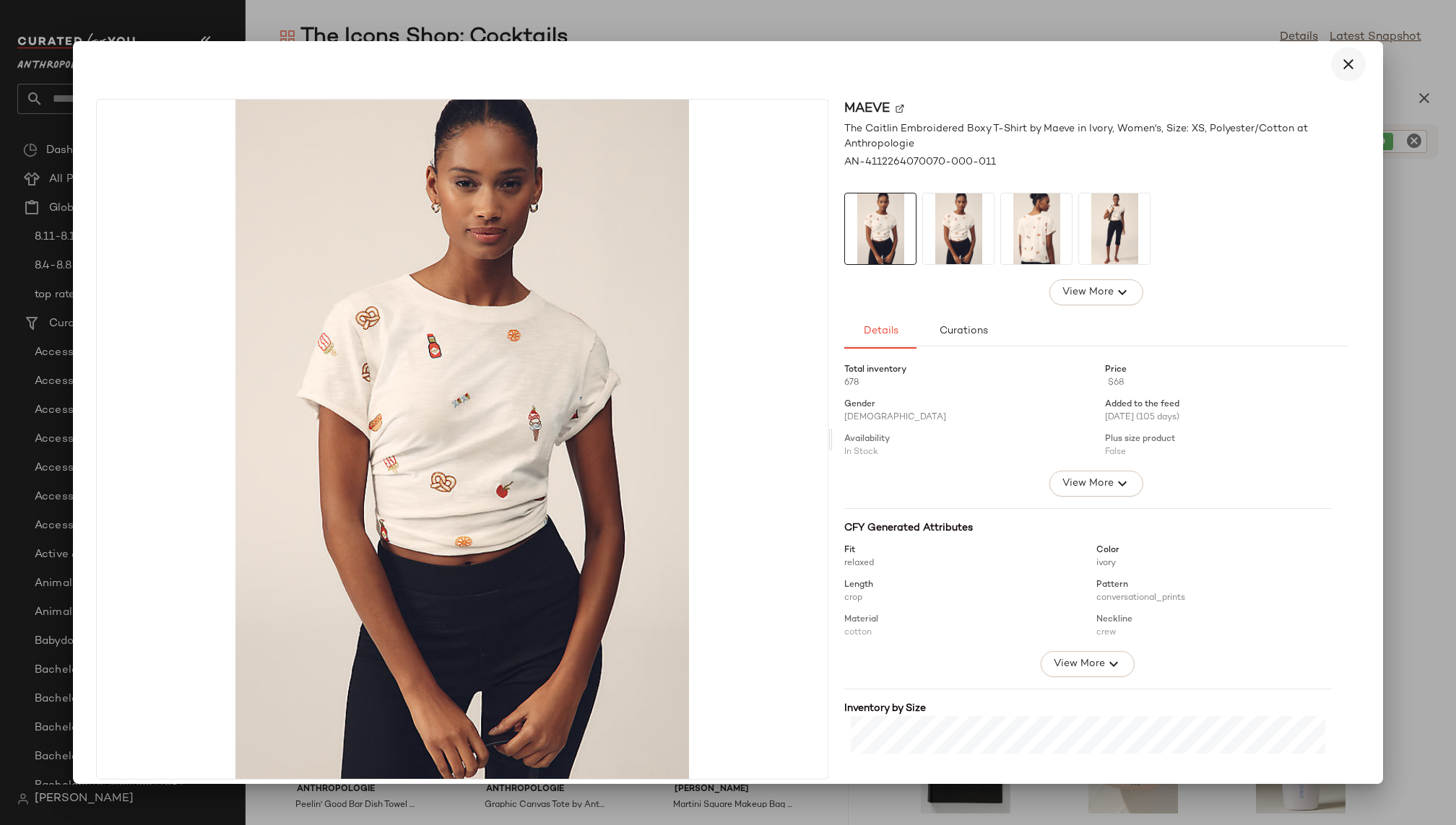
click at [1343, 64] on icon "button" at bounding box center [1348, 64] width 17 height 17
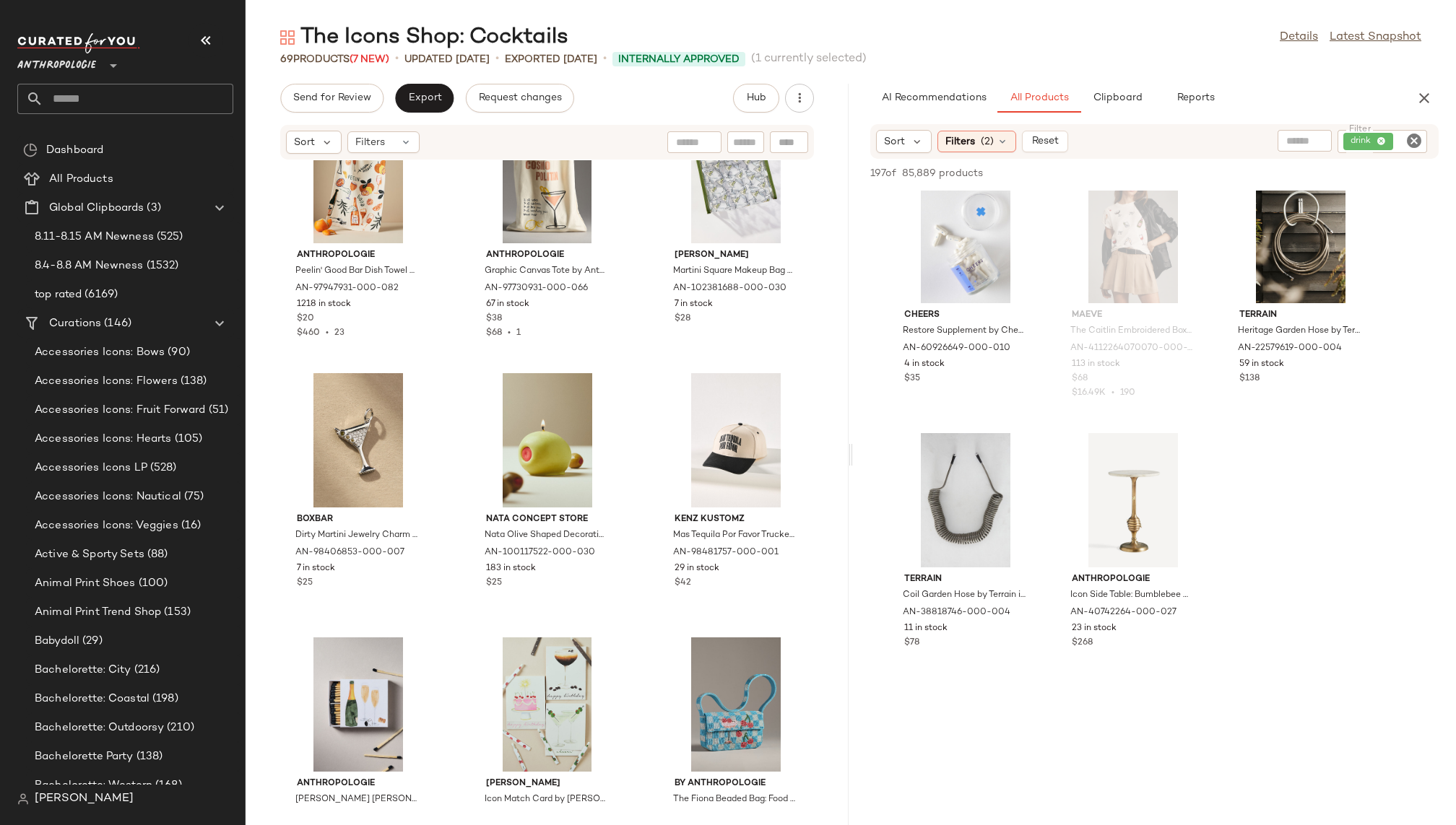
scroll to position [5125, 0]
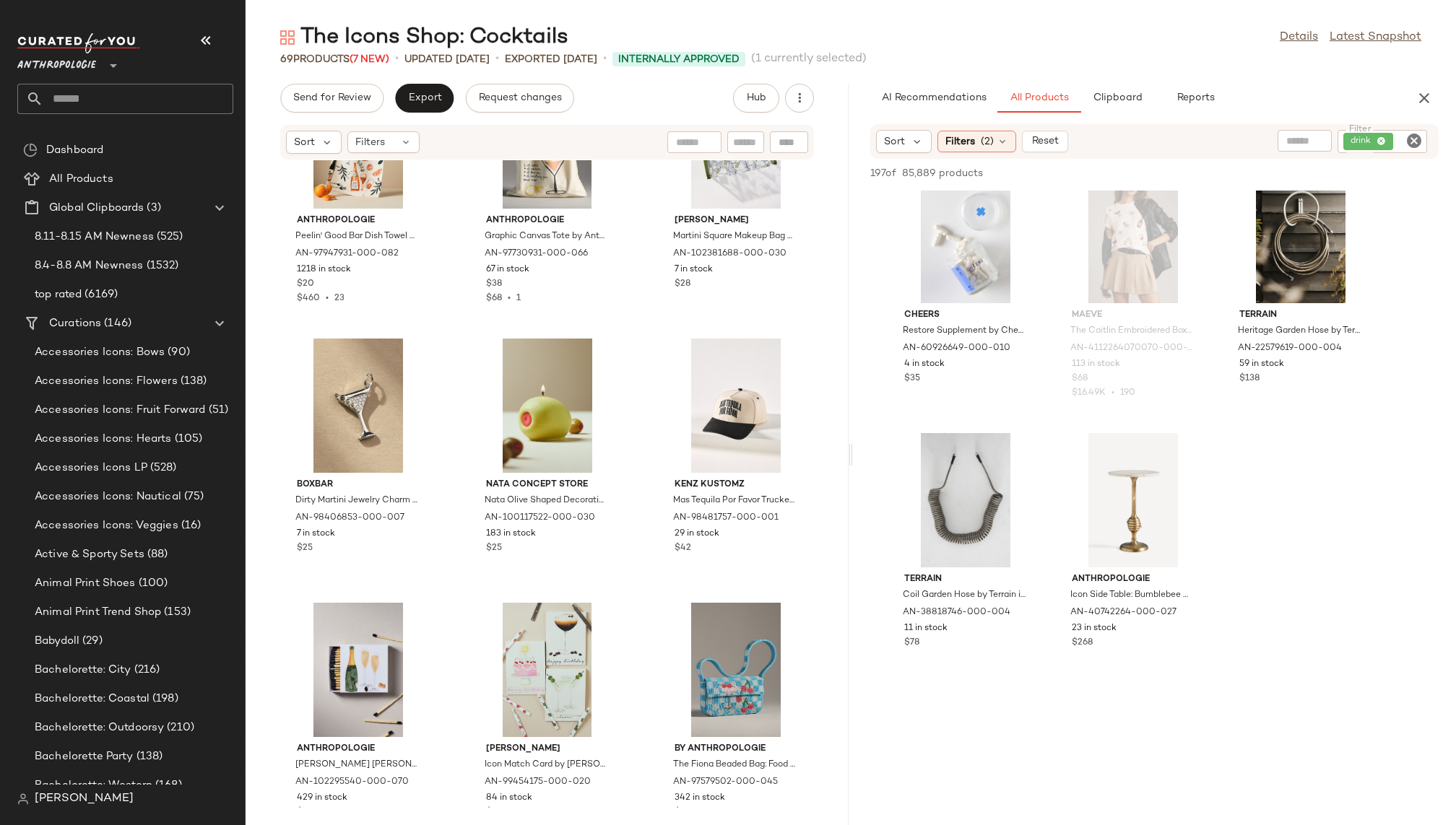
click at [1409, 137] on icon "Clear Filter" at bounding box center [1414, 140] width 17 height 17
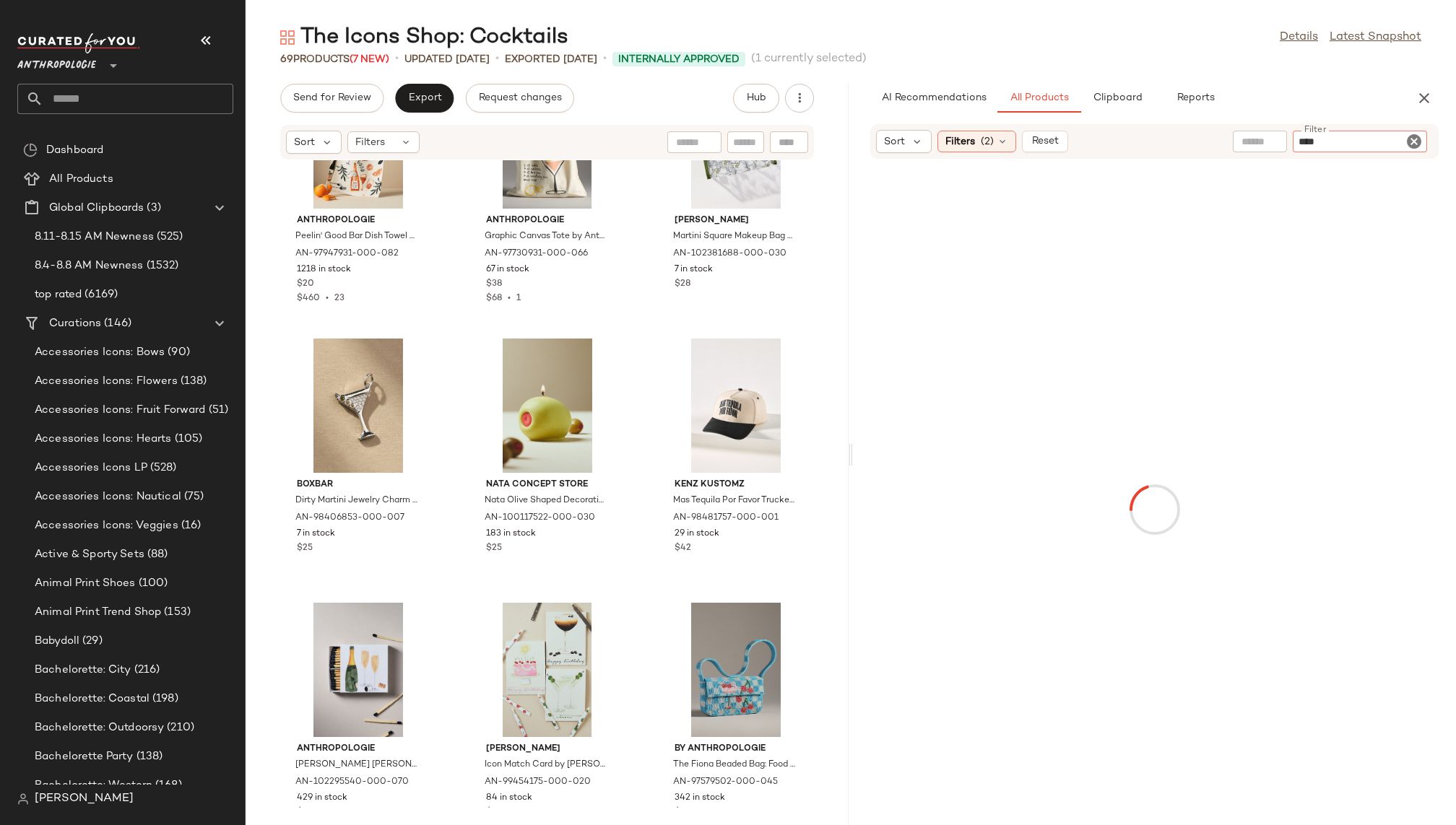
type input "*****"
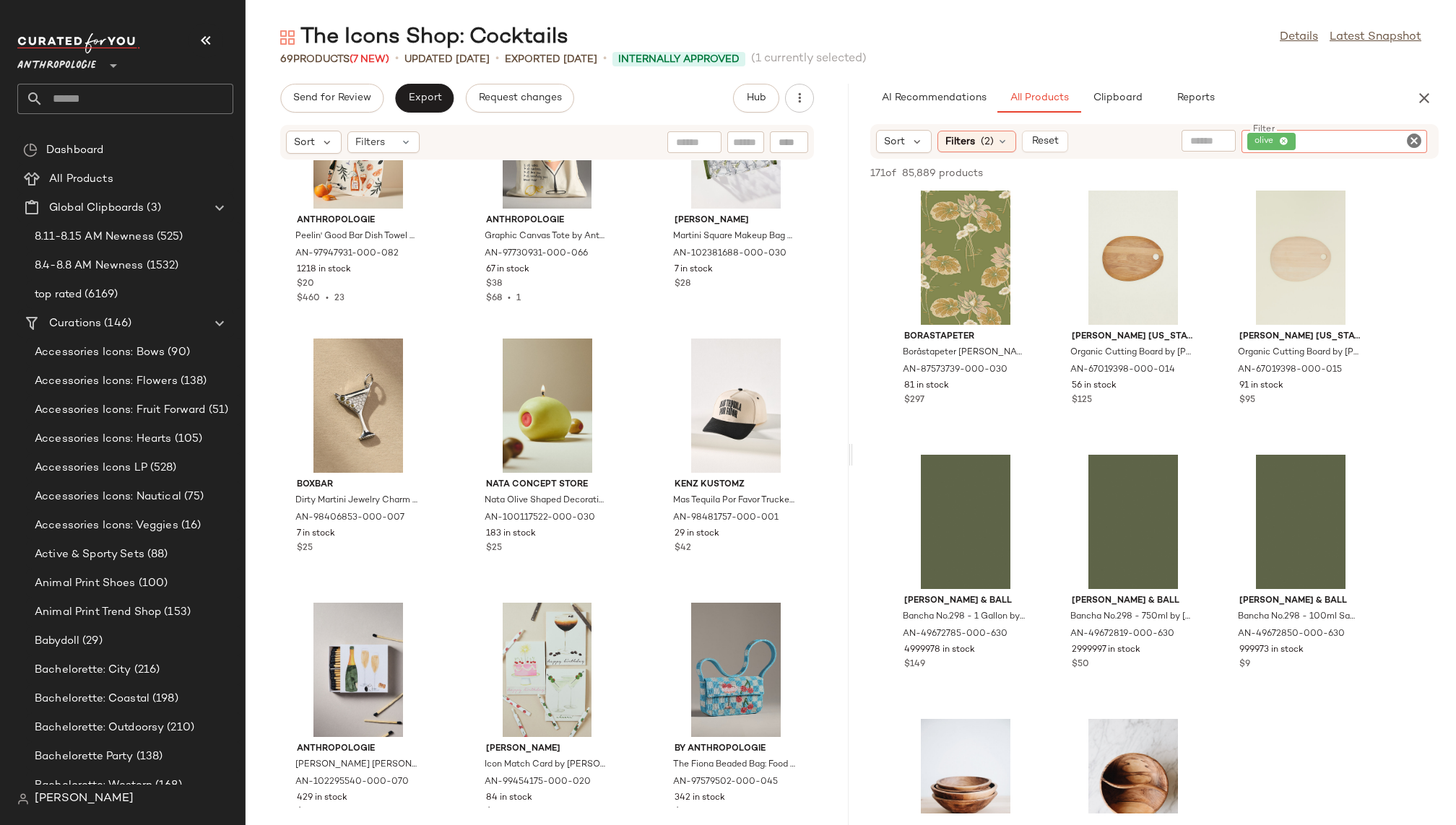
scroll to position [5432, 0]
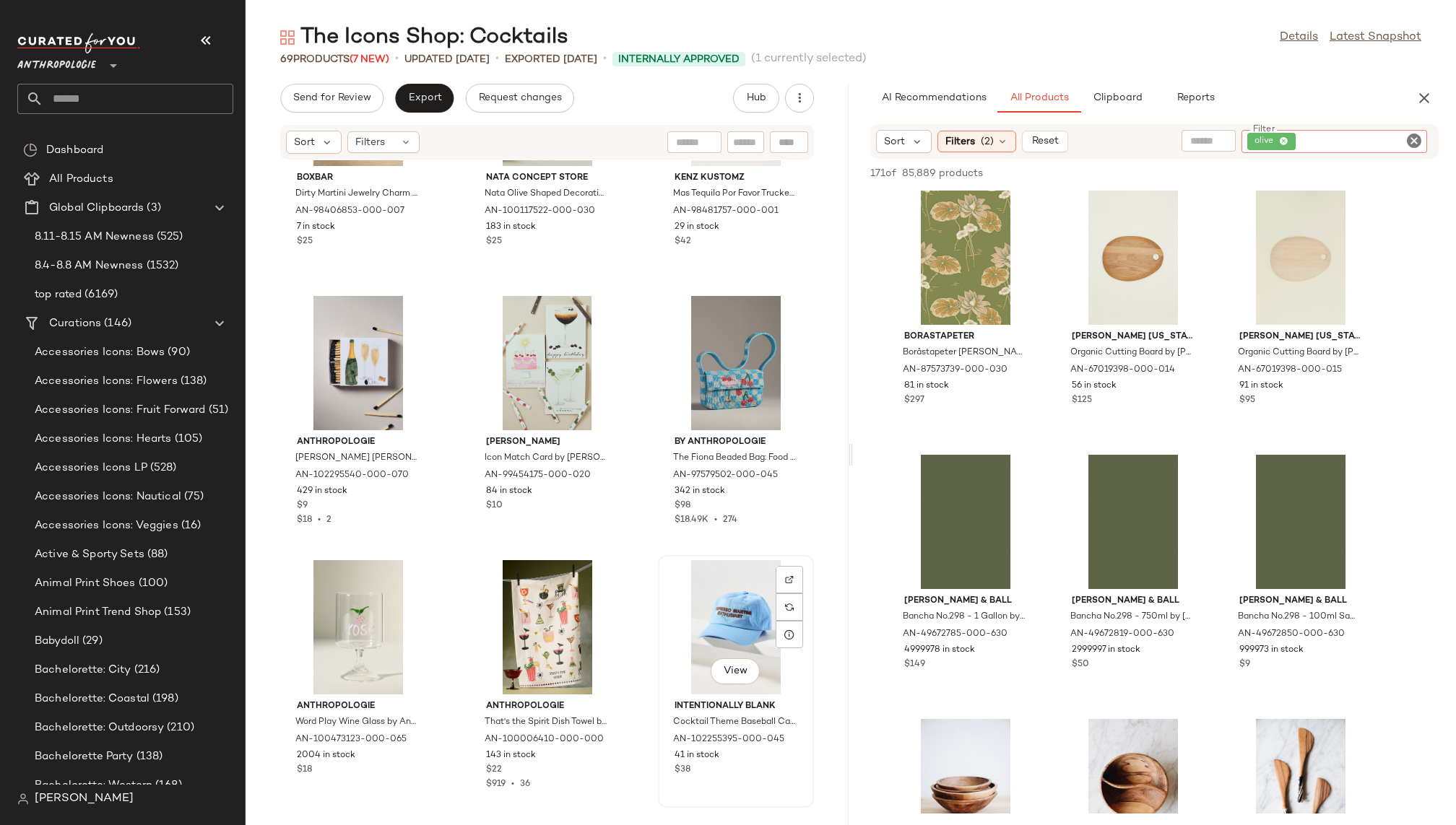
click at [717, 635] on div "View" at bounding box center [736, 627] width 146 height 134
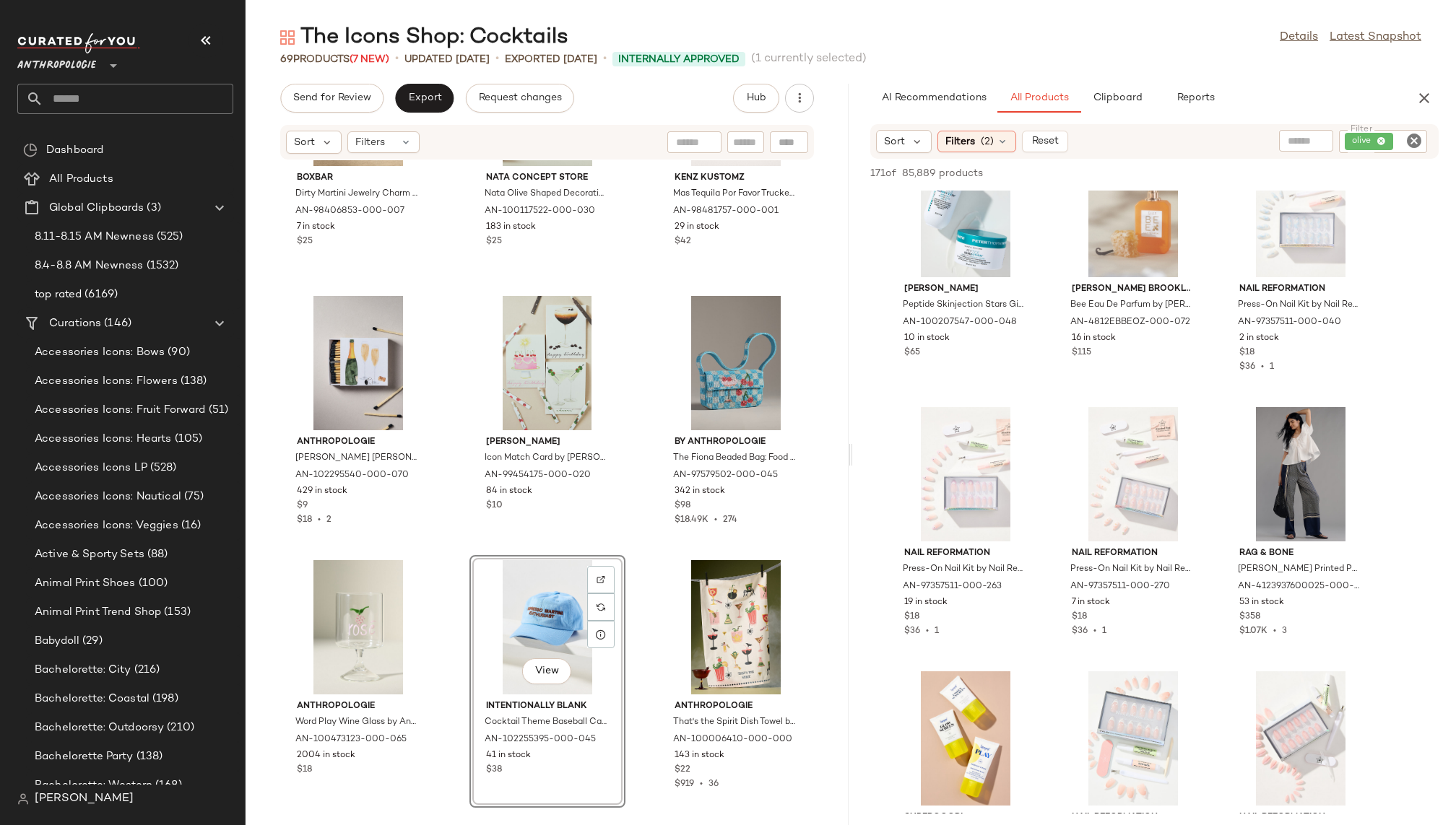
scroll to position [5361, 0]
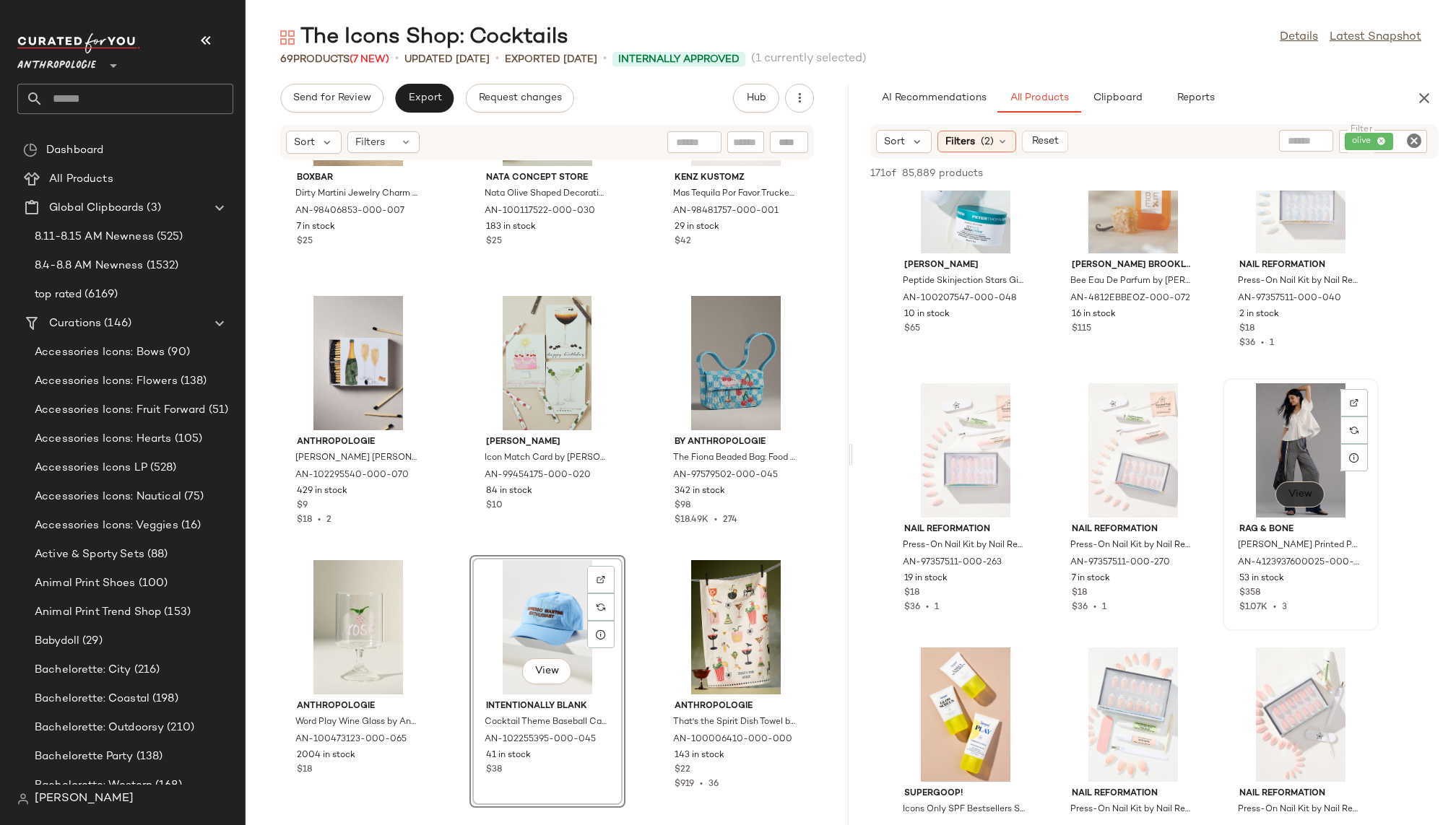
click at [1302, 494] on span "View" at bounding box center [1300, 494] width 25 height 12
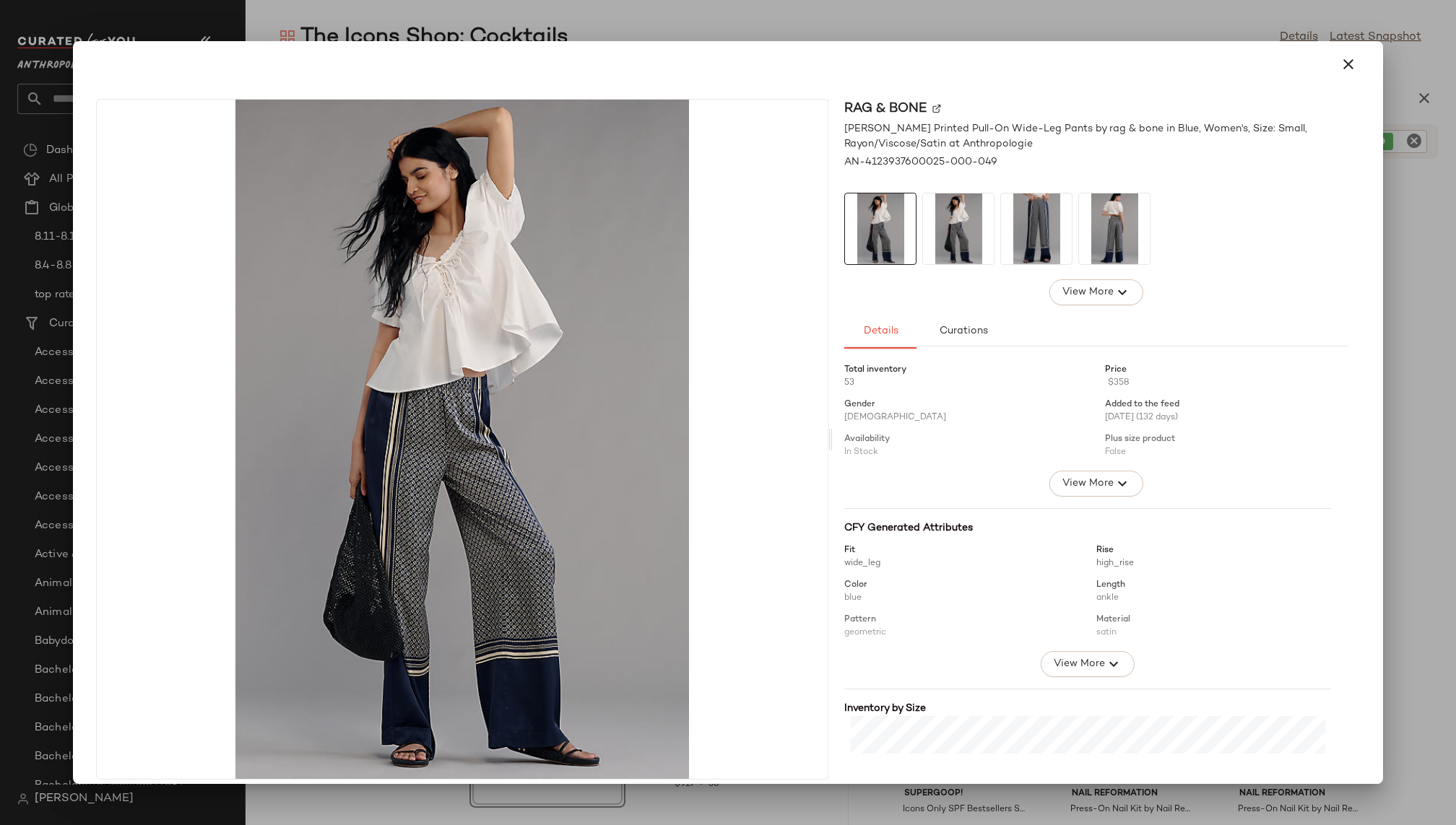
click at [969, 260] on img at bounding box center [958, 228] width 71 height 71
click at [1026, 251] on img at bounding box center [1036, 228] width 71 height 71
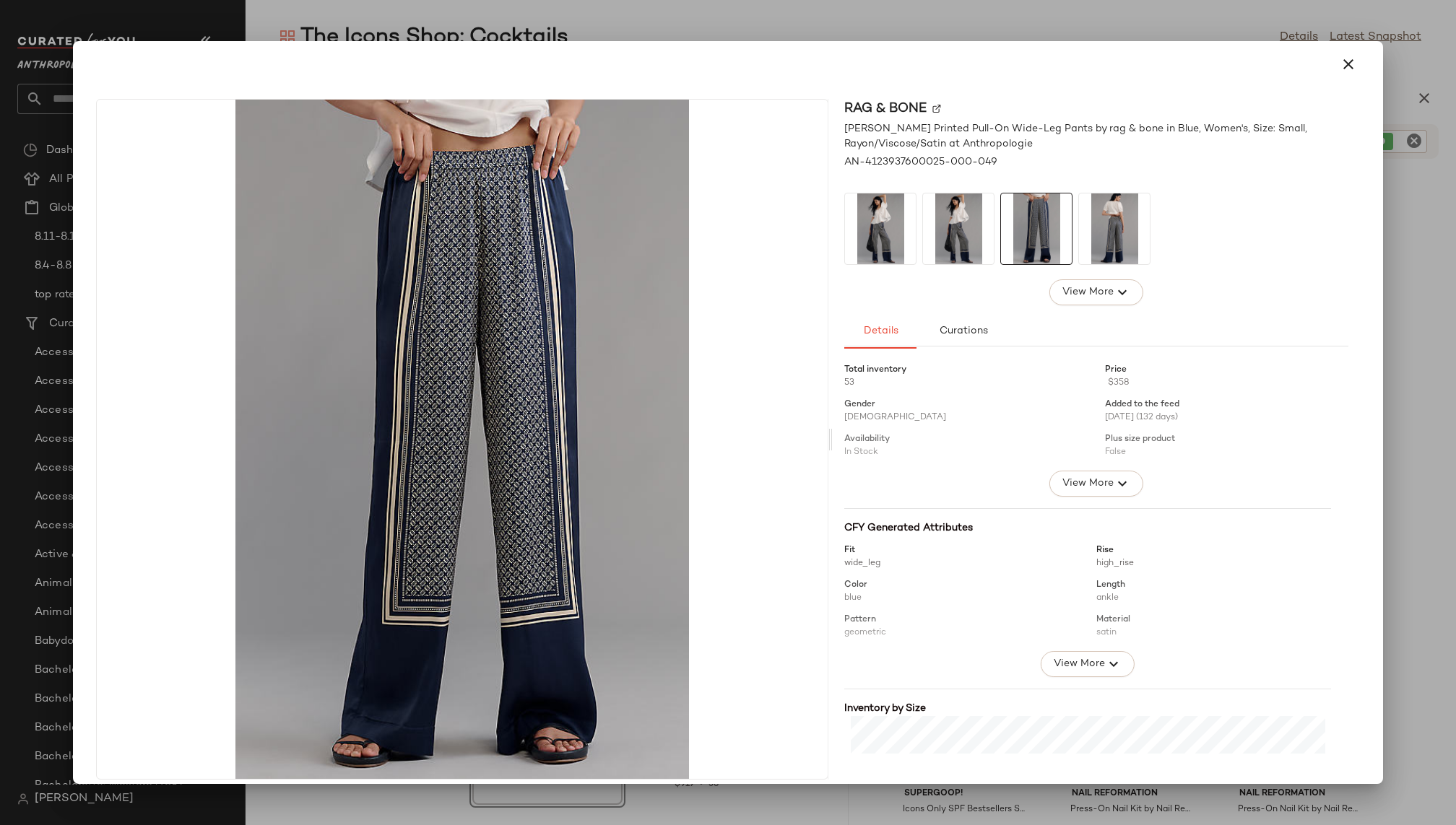
click at [1059, 248] on img at bounding box center [1036, 228] width 71 height 71
click at [1087, 235] on img at bounding box center [1114, 228] width 71 height 71
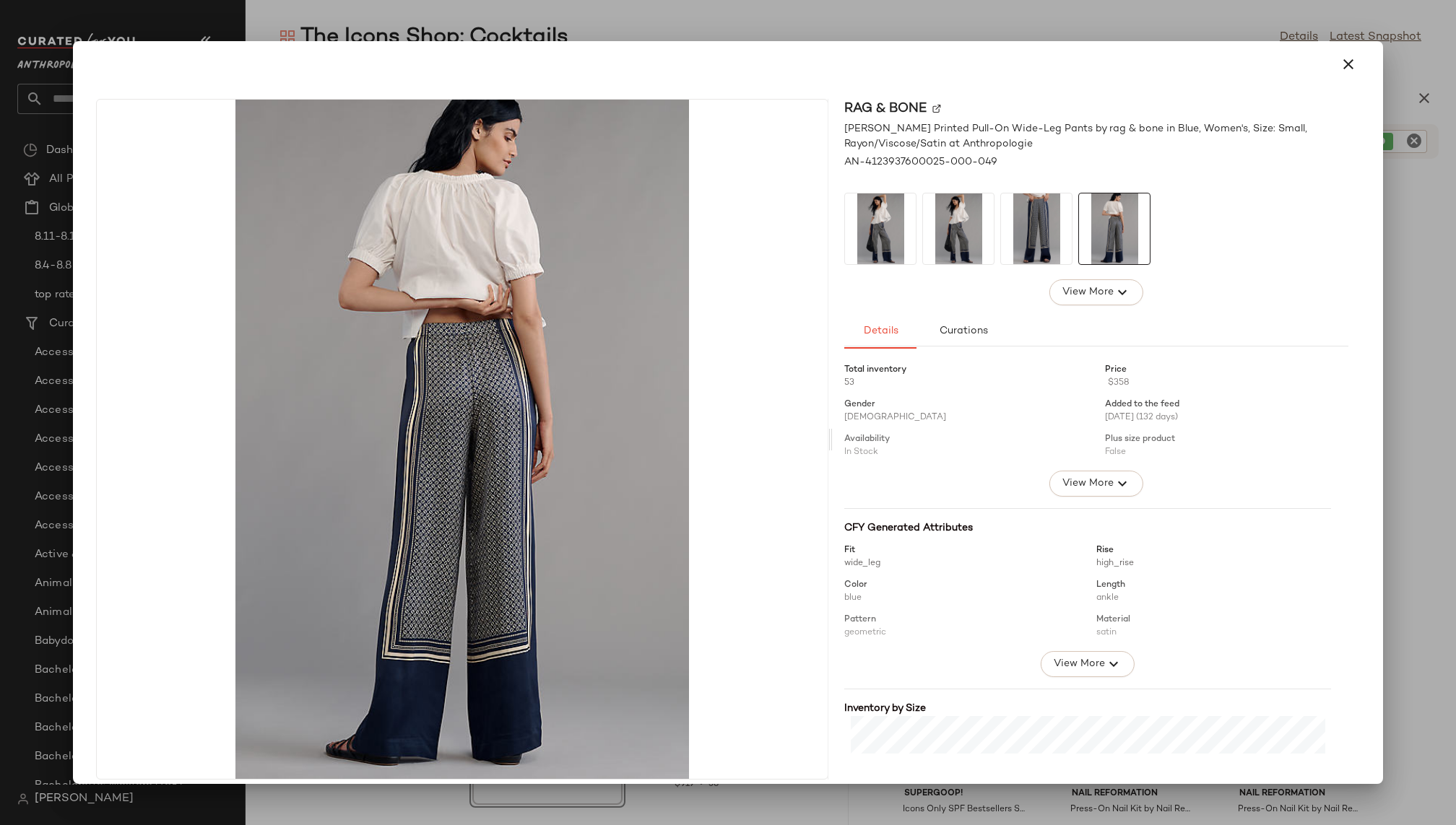
click at [1046, 231] on img at bounding box center [1036, 228] width 71 height 71
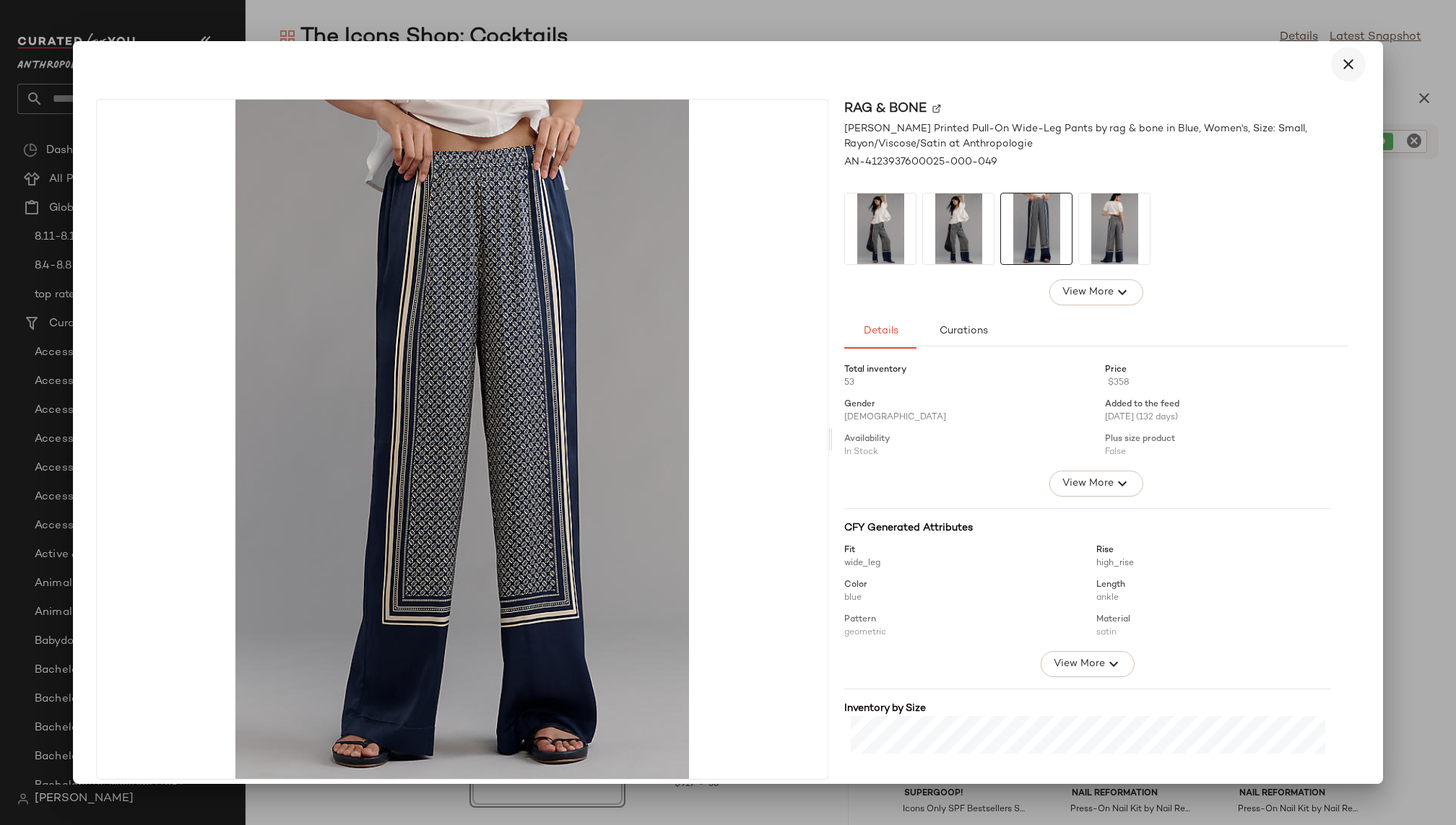
click at [1354, 71] on button "button" at bounding box center [1348, 64] width 35 height 35
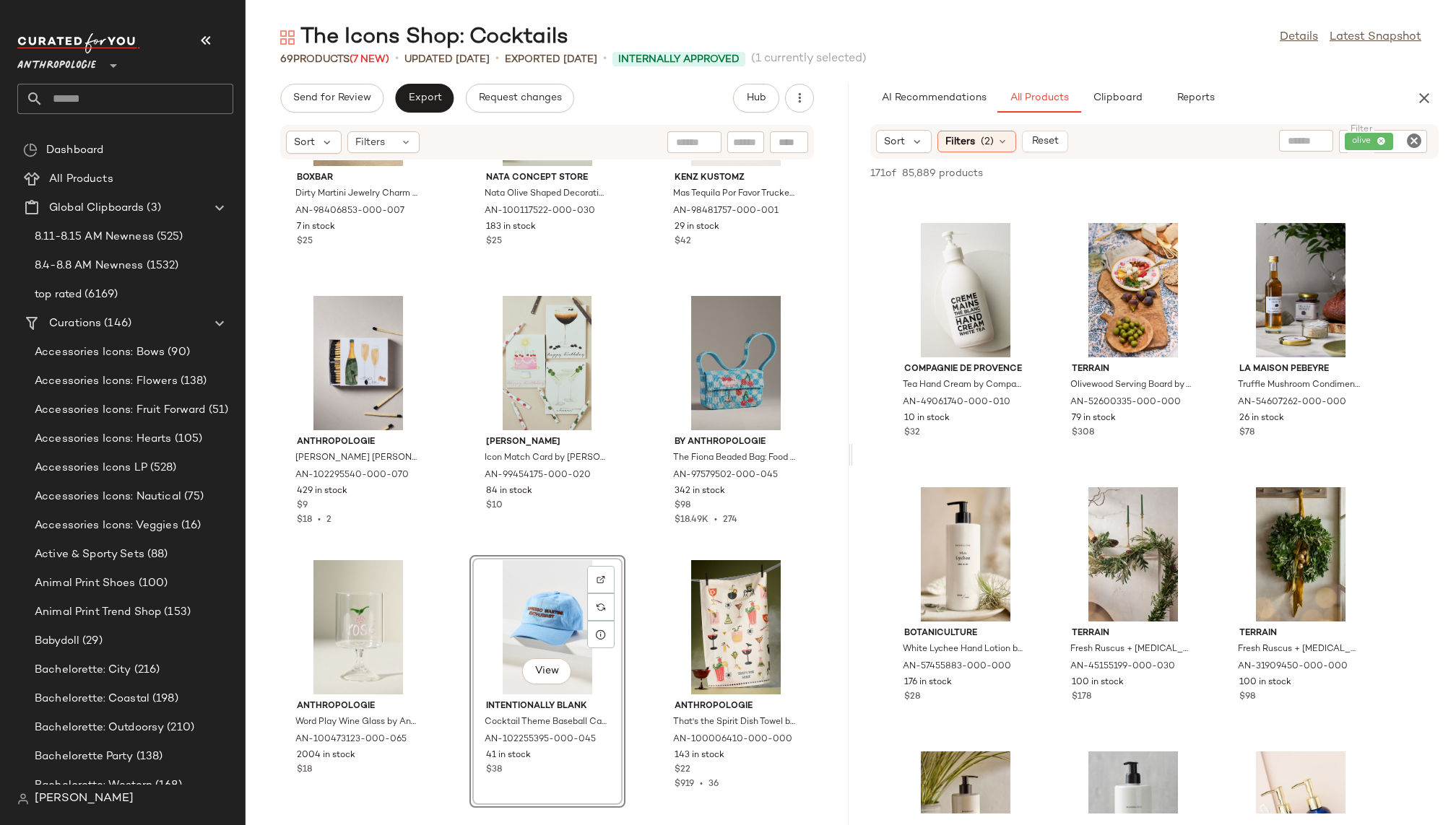
scroll to position [14183, 0]
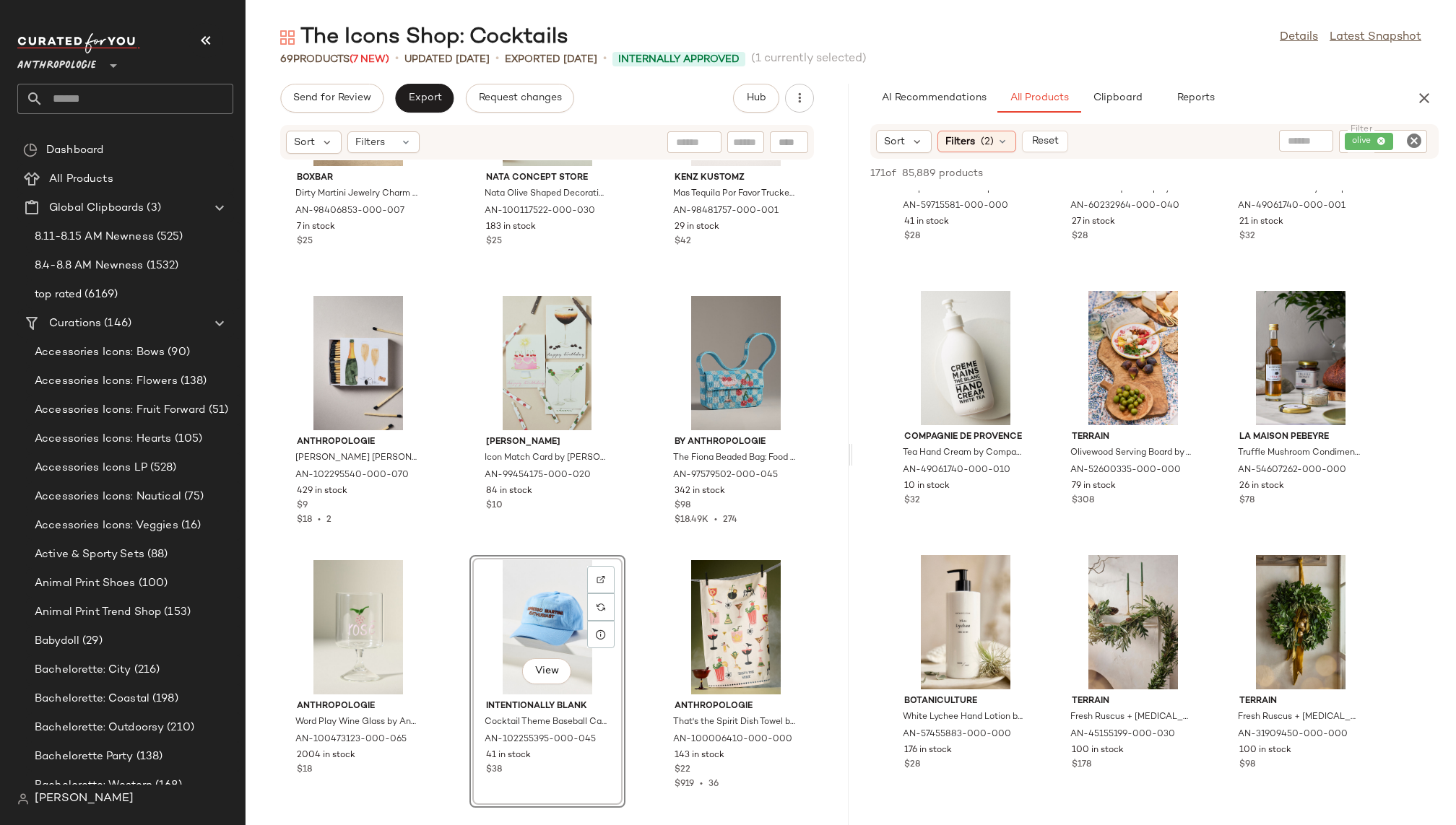
click at [1413, 140] on icon "Clear Filter" at bounding box center [1414, 140] width 17 height 17
click at [1361, 76] on div "The Icons Shop: Cocktails Details Latest Snapshot 69 Products (7 New) • updated…" at bounding box center [850, 424] width 1211 height 802
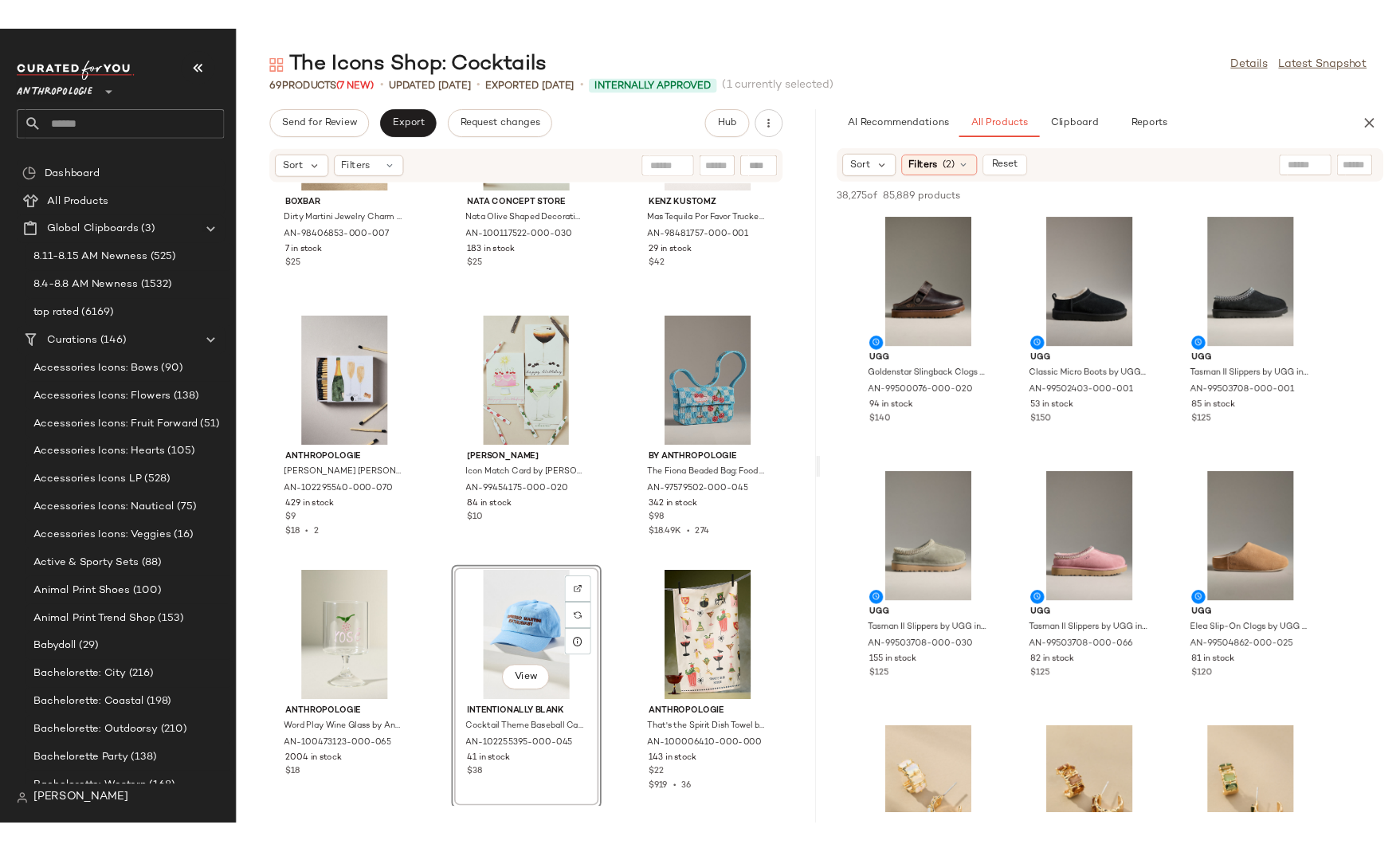
scroll to position [5999, 0]
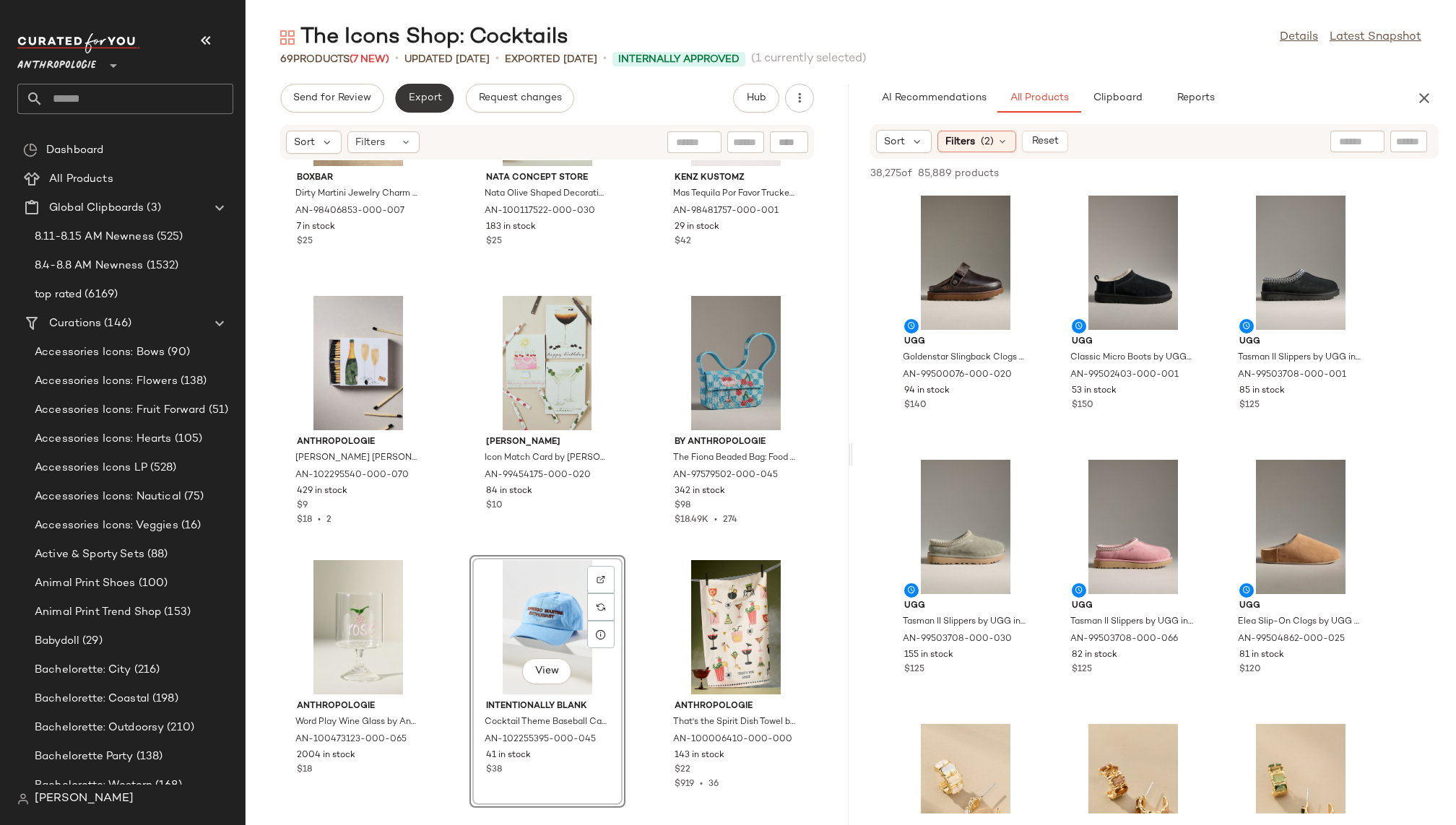
click at [415, 89] on button "Export" at bounding box center [424, 98] width 58 height 29
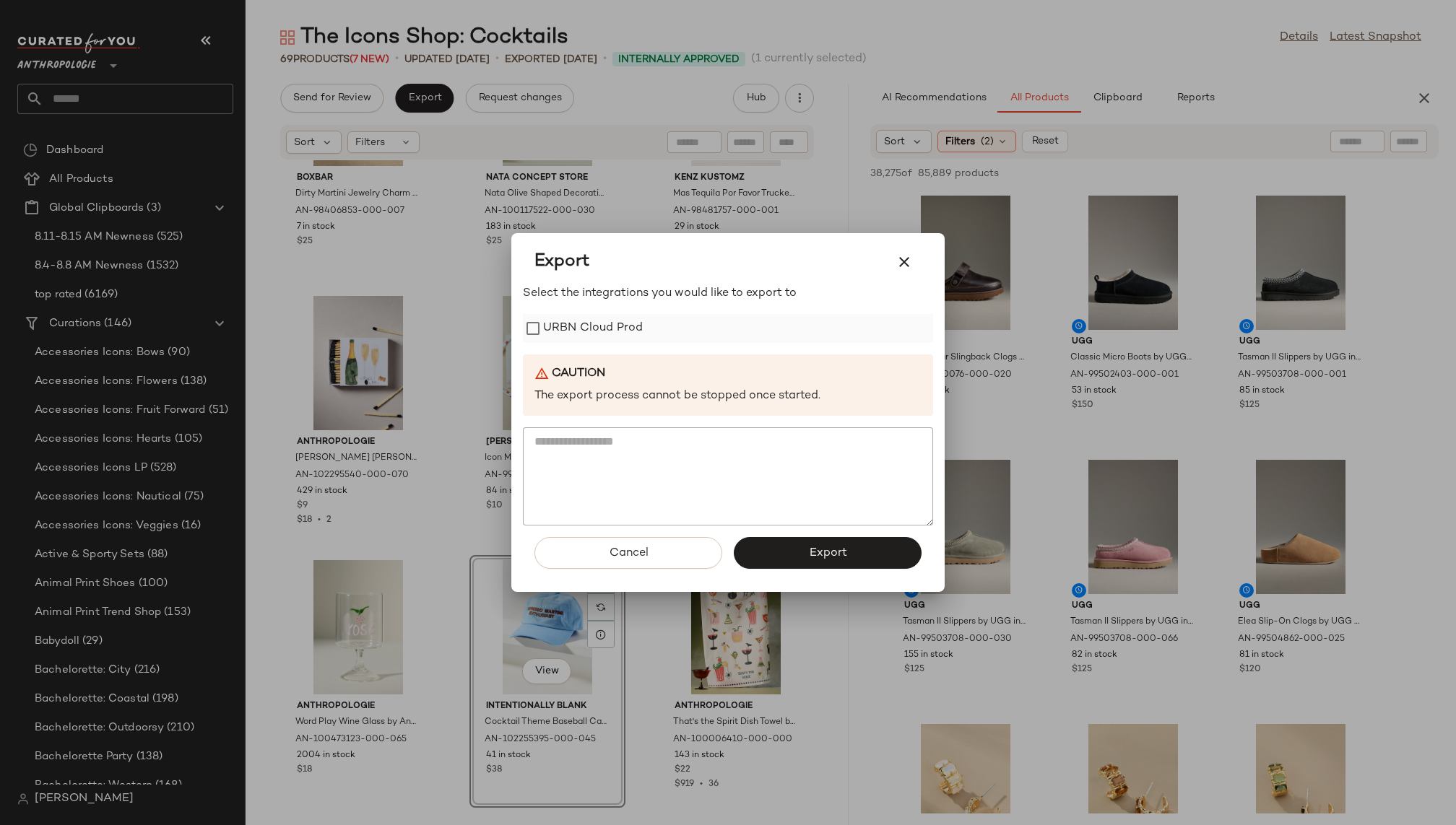
click at [589, 327] on label "URBN Cloud Prod" at bounding box center [592, 328] width 99 height 29
click at [787, 550] on button "Export" at bounding box center [828, 553] width 188 height 32
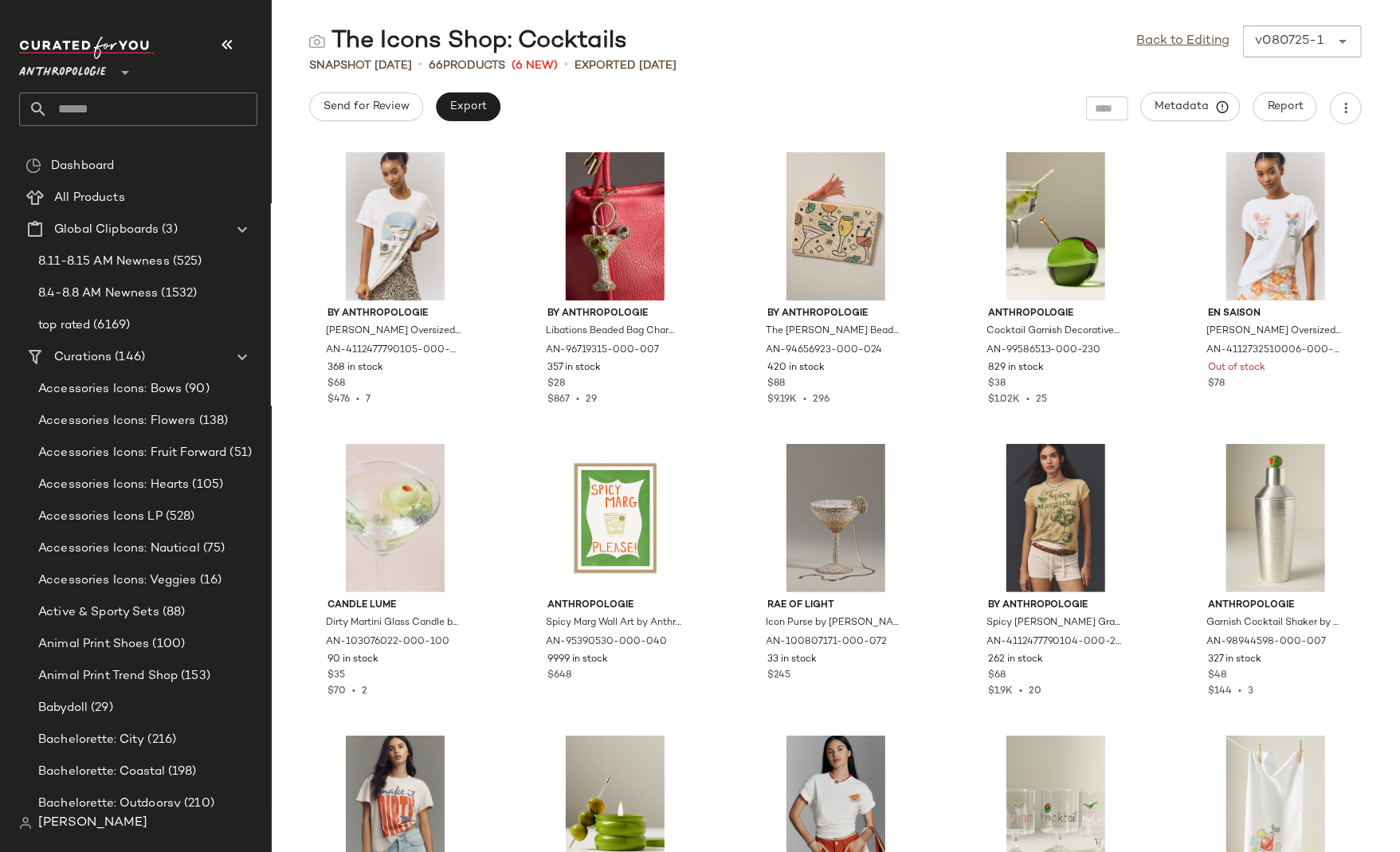
click at [129, 103] on input "text" at bounding box center [153, 109] width 210 height 33
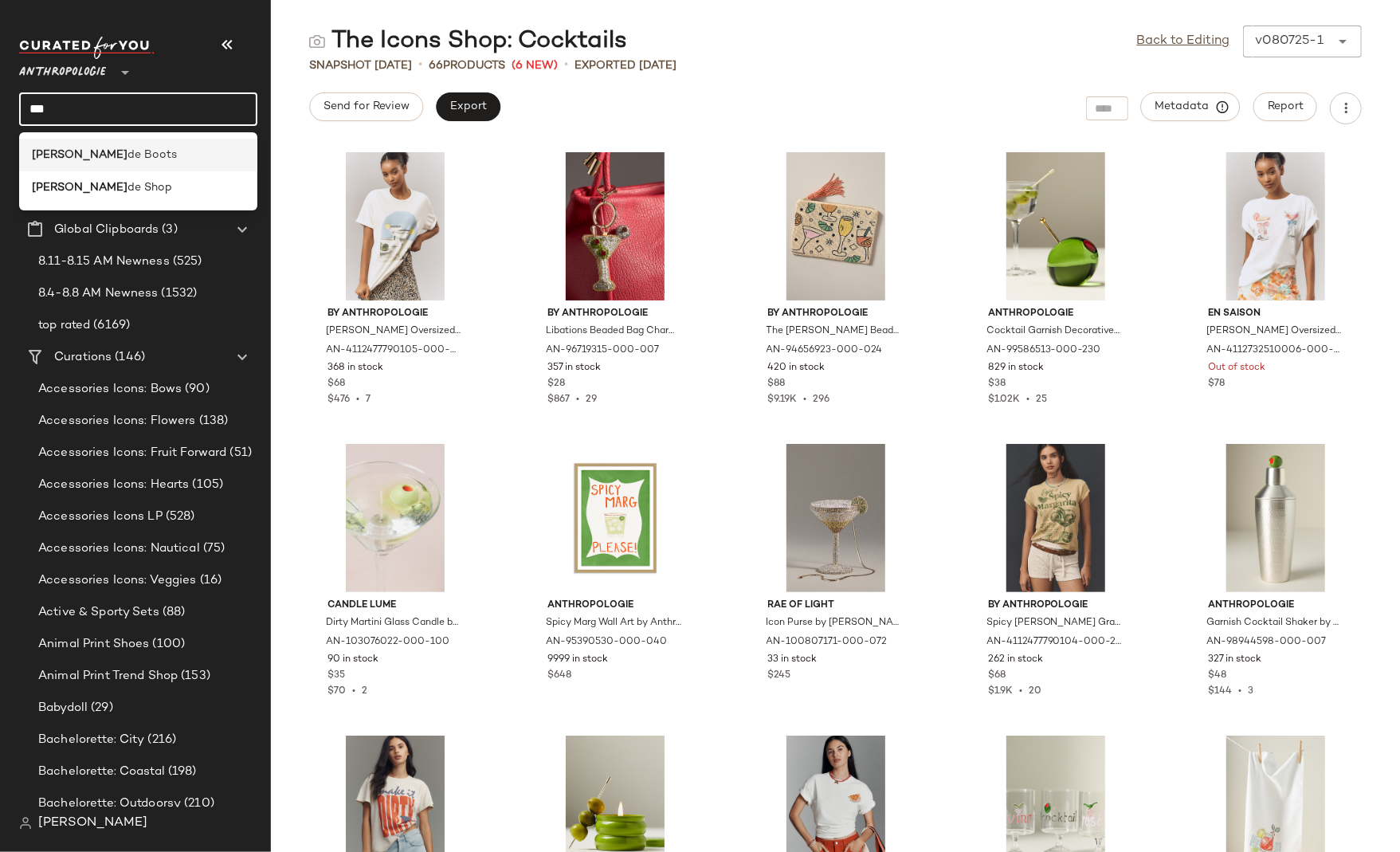
type input "***"
click at [121, 153] on div "Sue de Boots" at bounding box center [138, 155] width 212 height 17
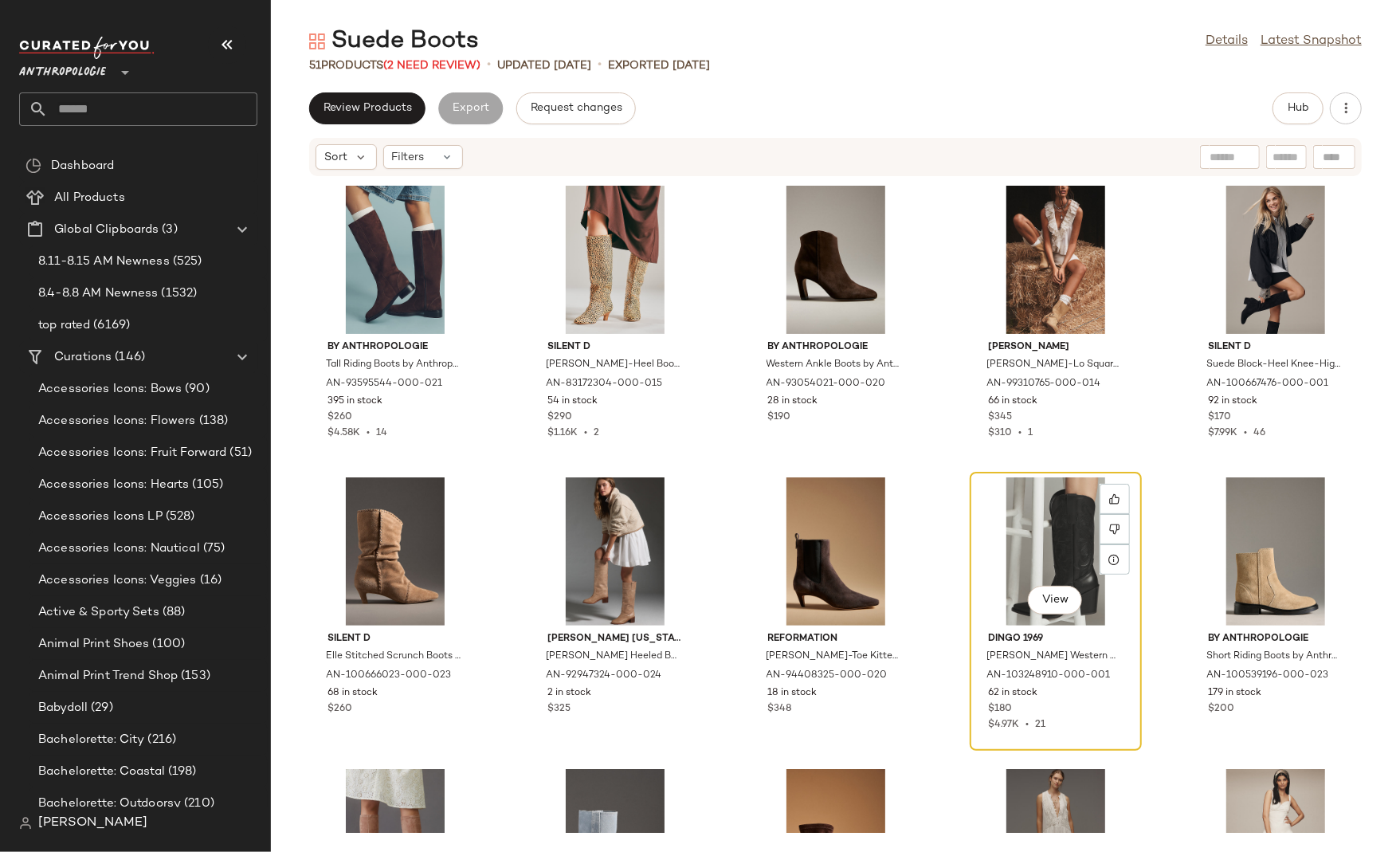
click at [993, 518] on div "View" at bounding box center [1056, 551] width 161 height 148
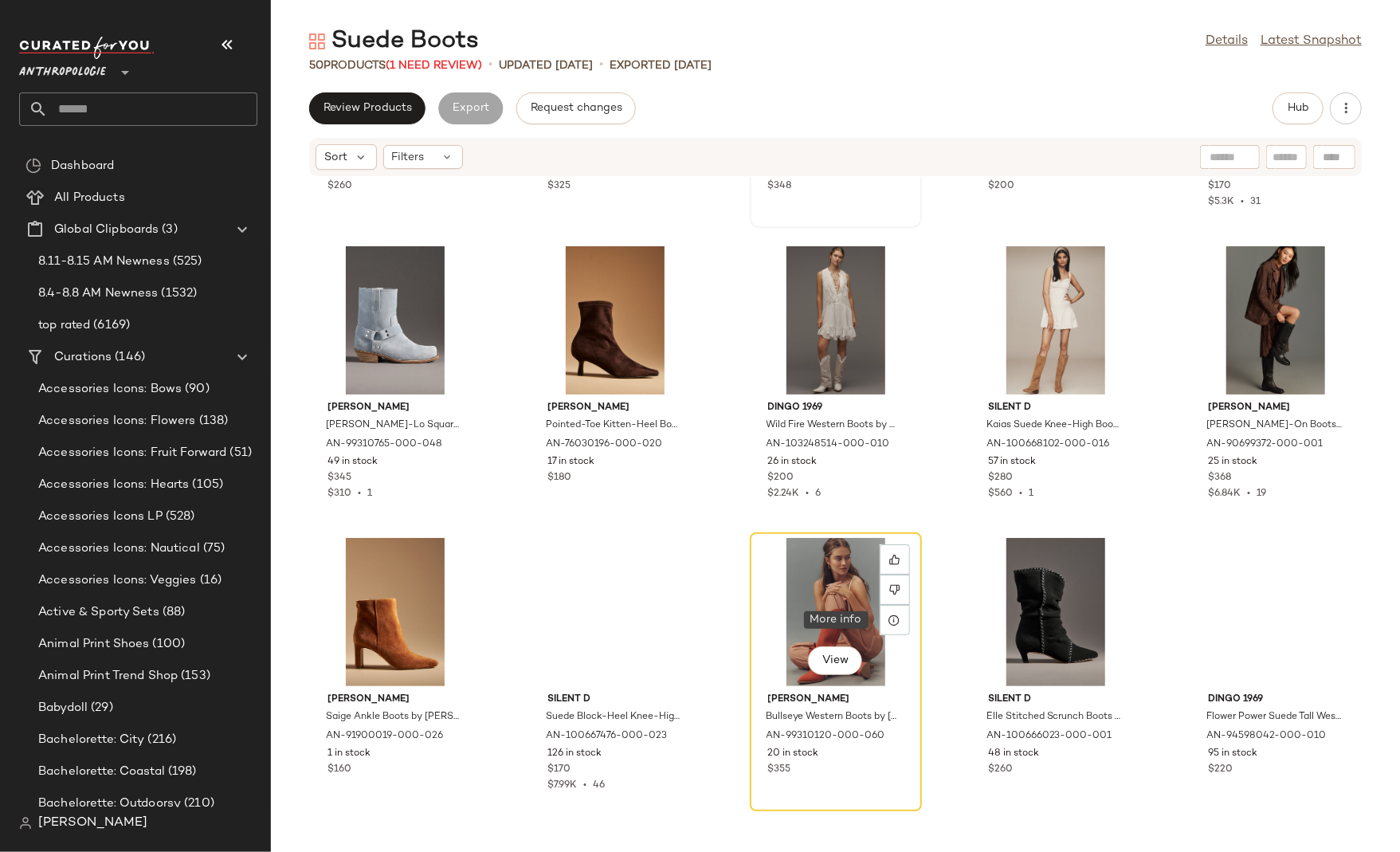
scroll to position [567, 0]
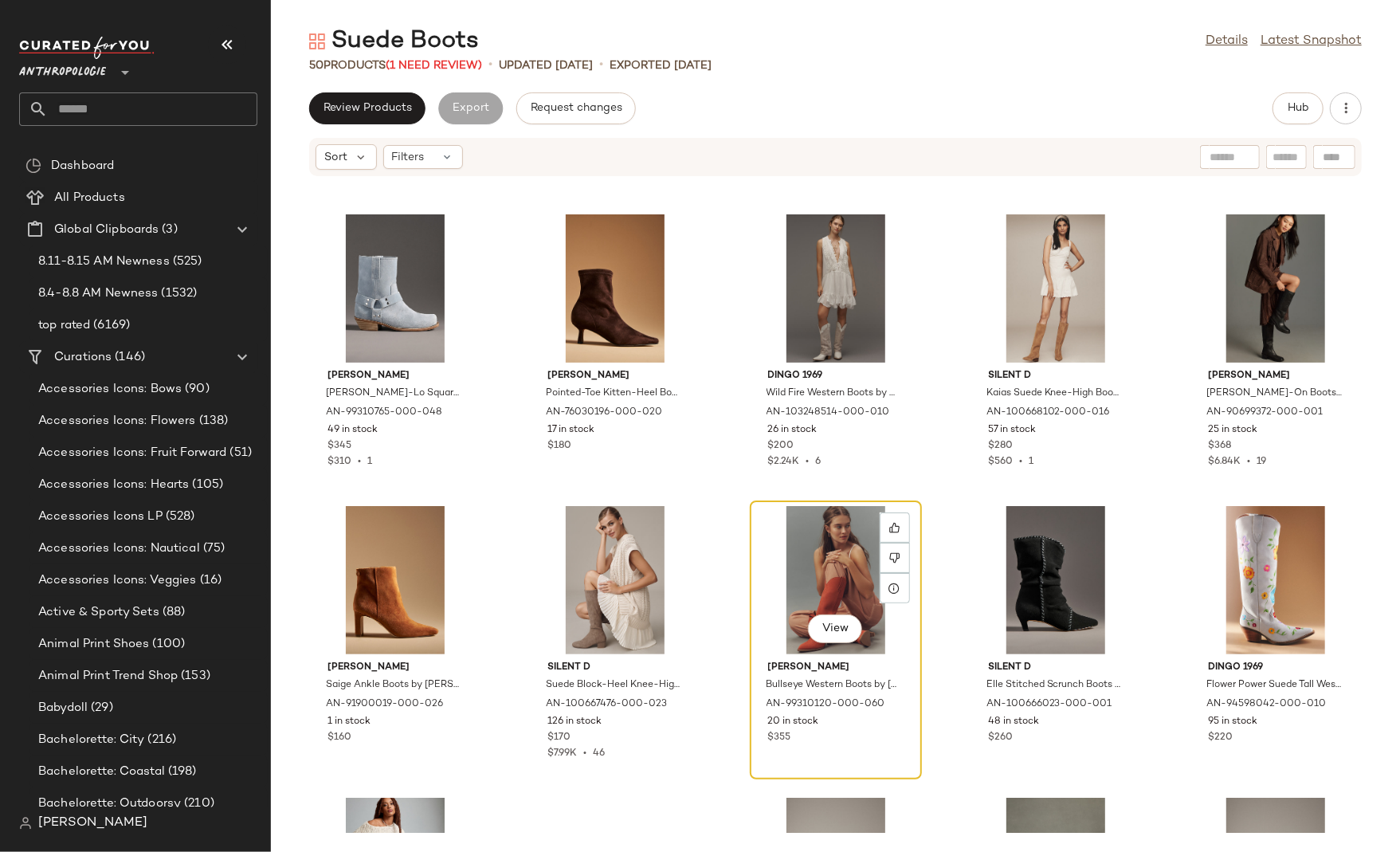
click at [791, 583] on div "View" at bounding box center [836, 580] width 161 height 148
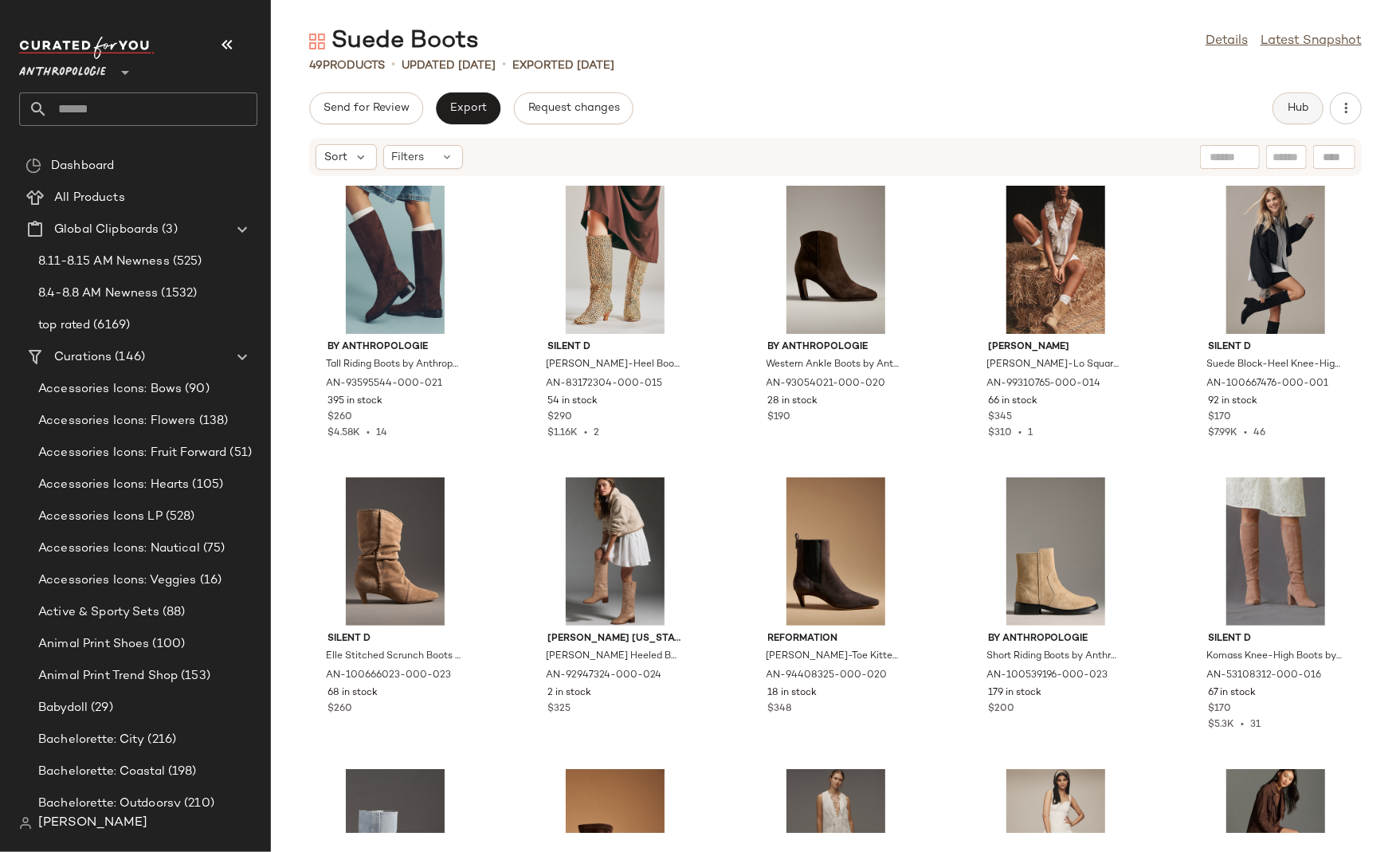
click at [1292, 102] on span "Hub" at bounding box center [1298, 108] width 22 height 13
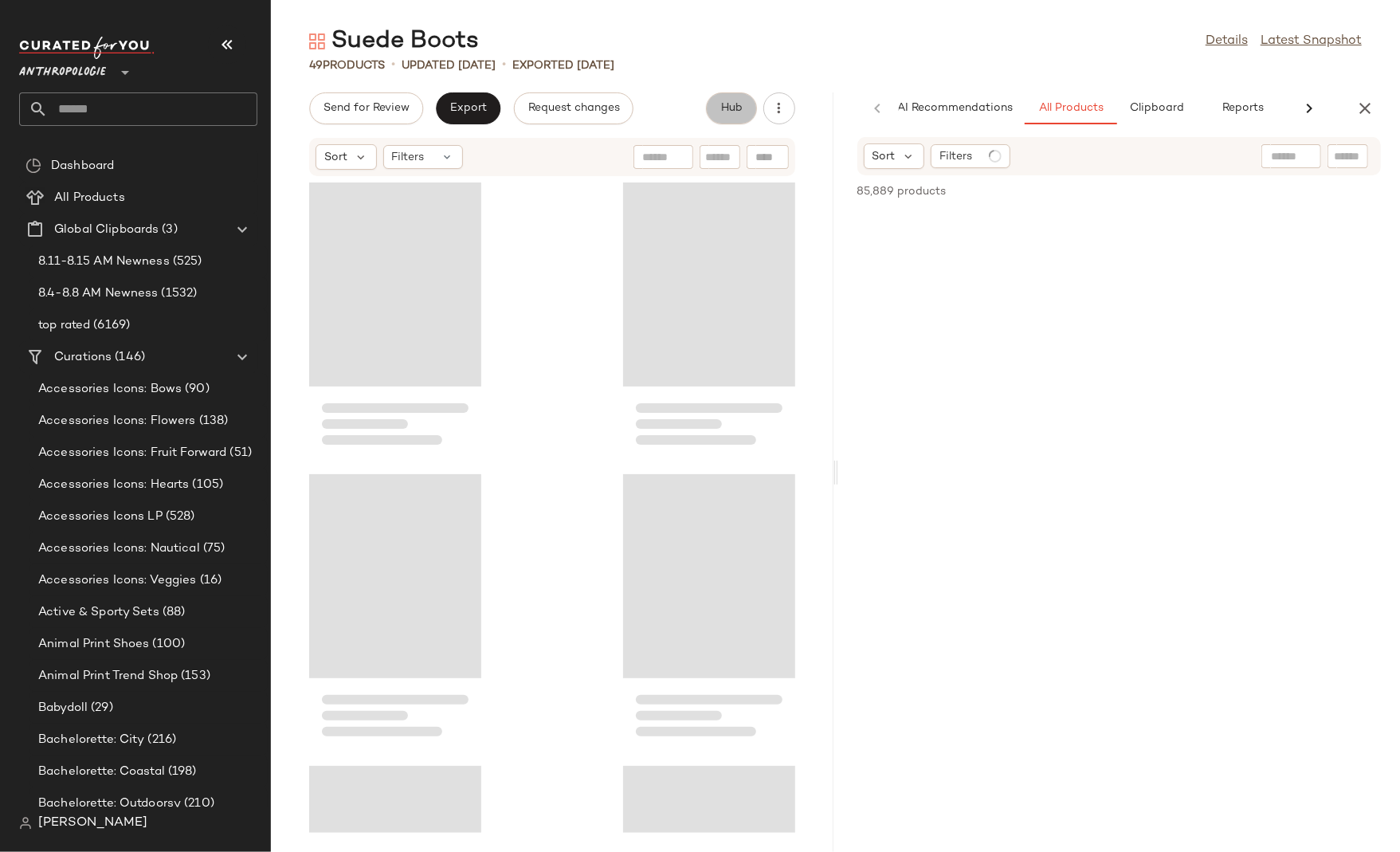
scroll to position [0, 15]
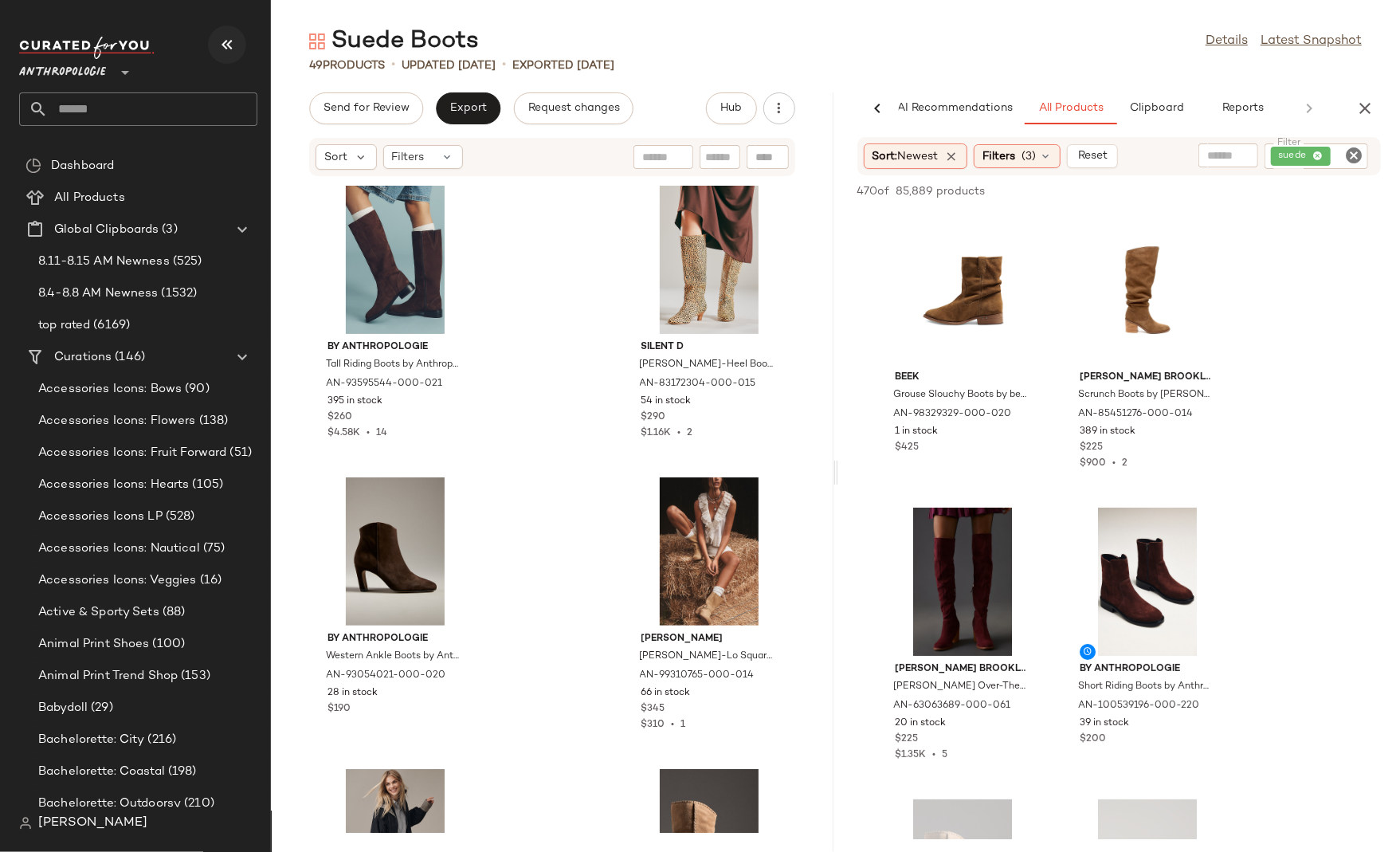
click at [229, 40] on icon "button" at bounding box center [227, 45] width 19 height 19
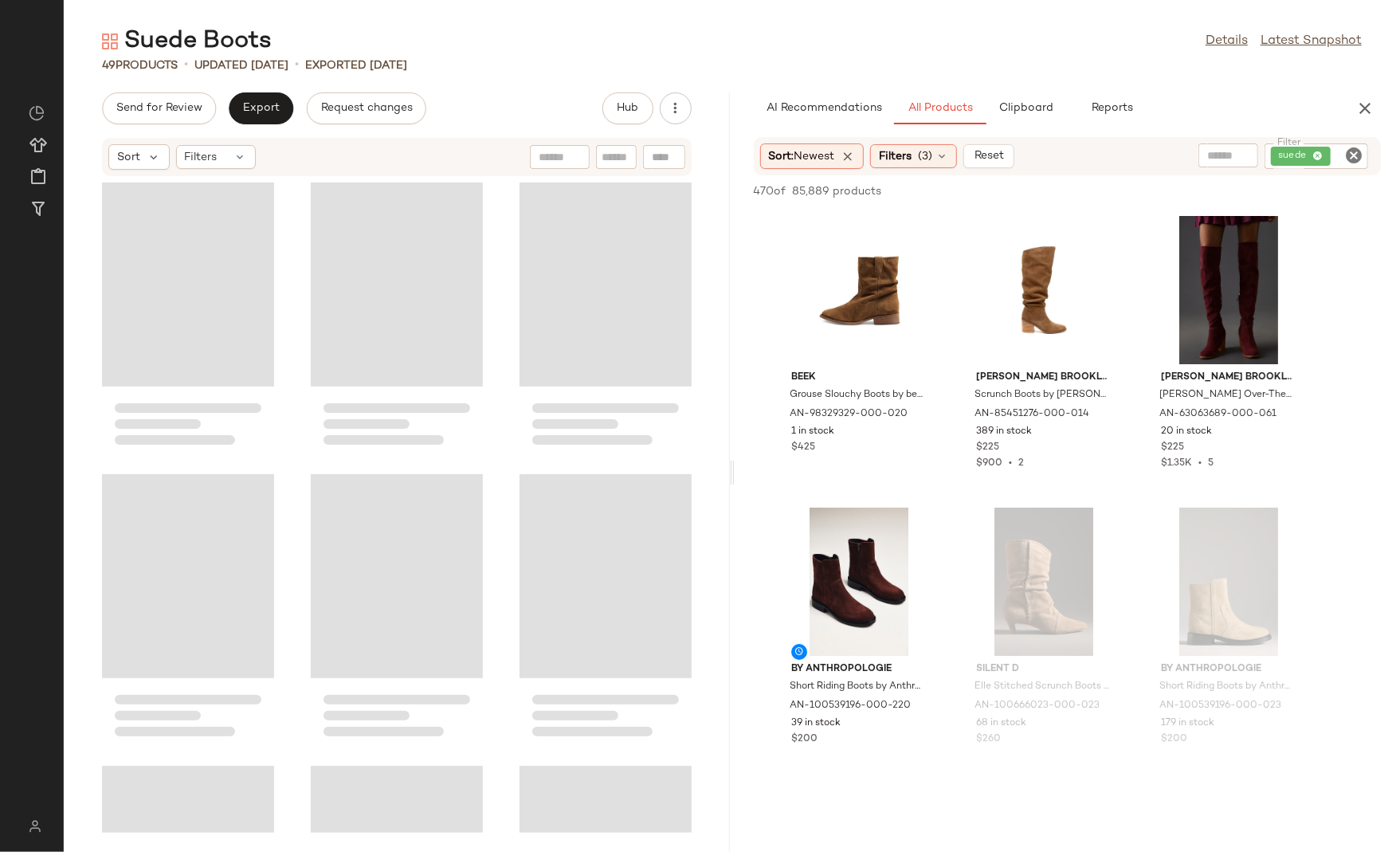
scroll to position [0, 0]
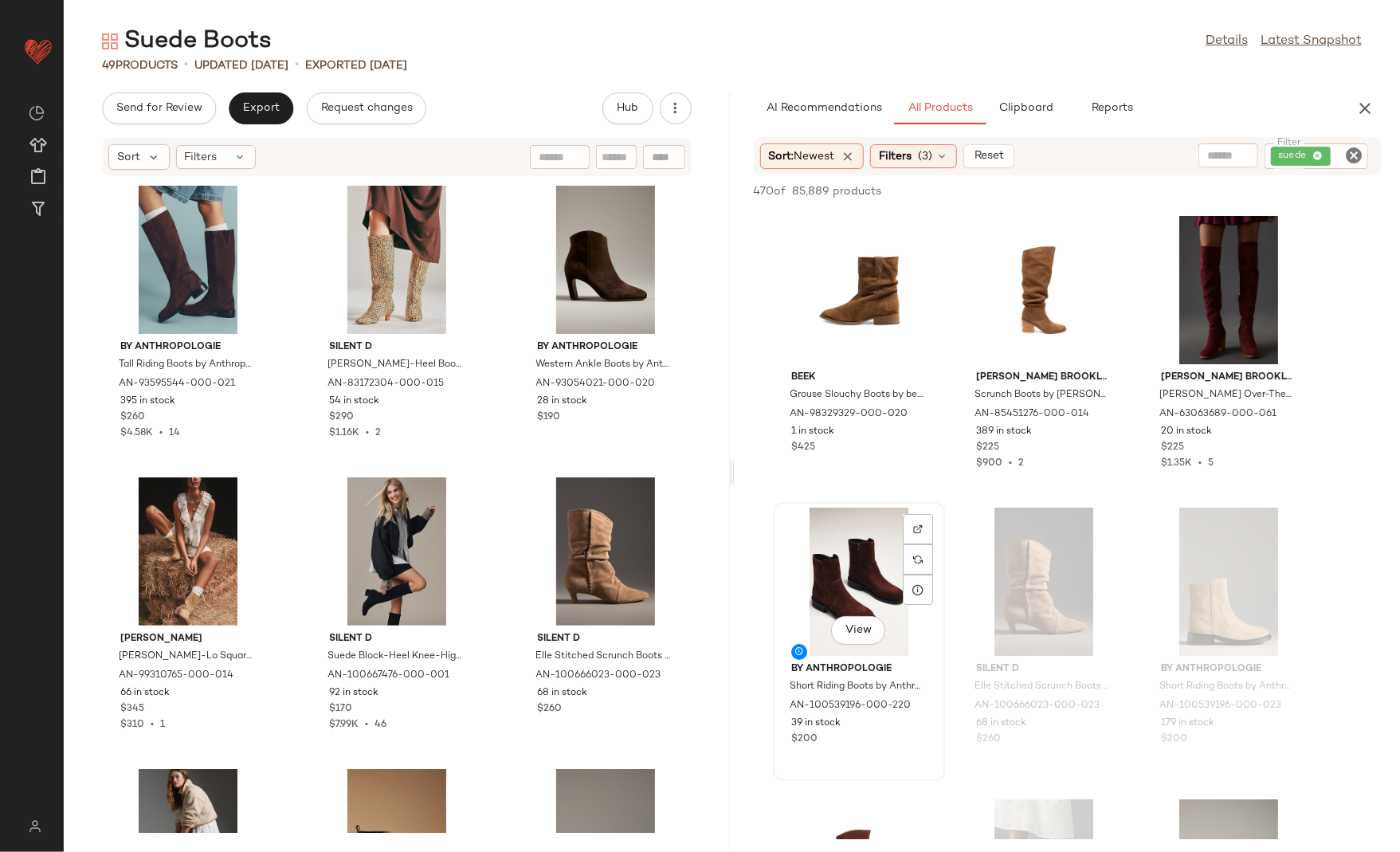
click at [841, 581] on div "View" at bounding box center [859, 581] width 161 height 148
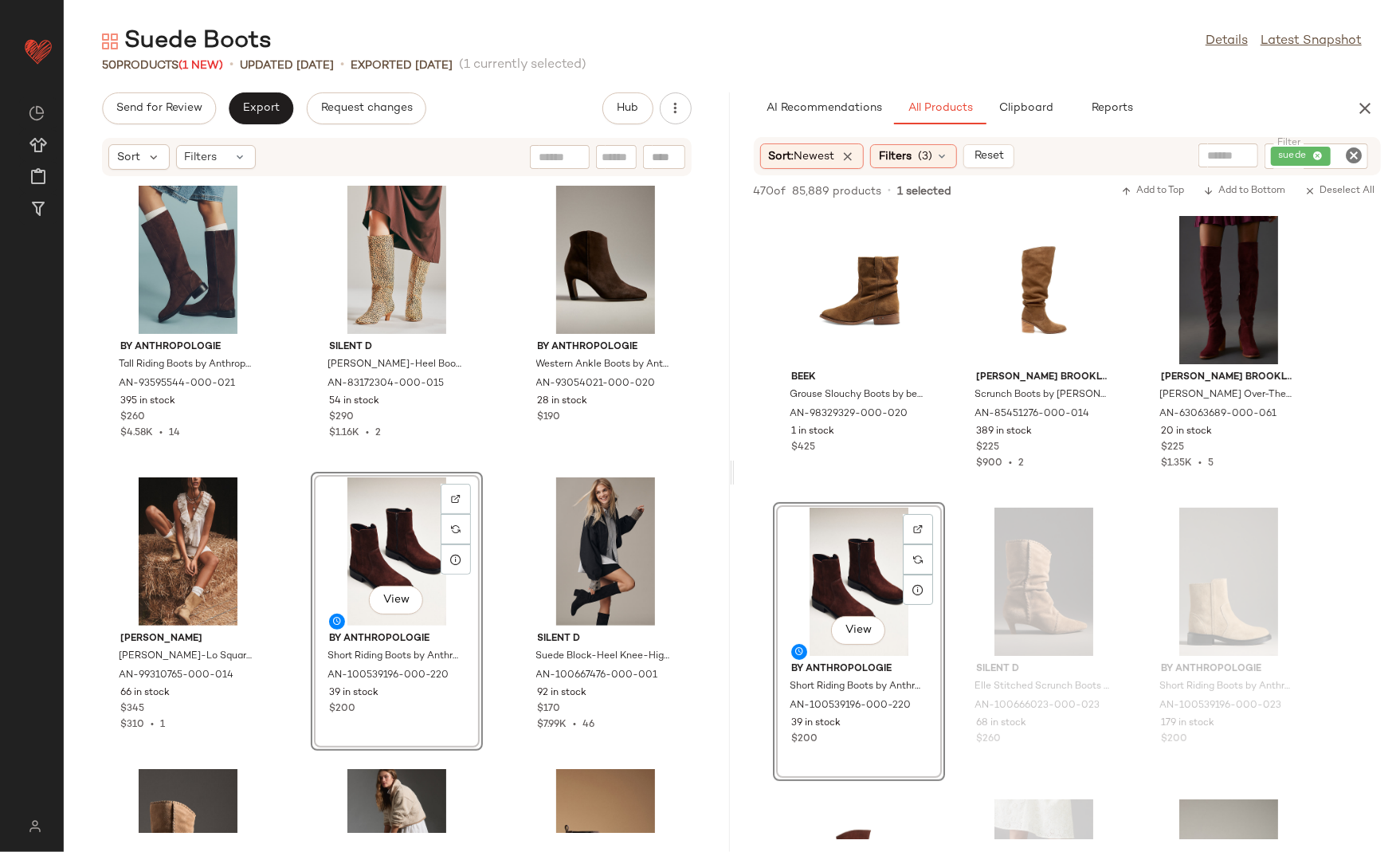
click at [493, 770] on div "By Anthropologie Tall Riding Boots by Anthropologie in Brown, Women's, Size: 36…" at bounding box center [397, 504] width 667 height 656
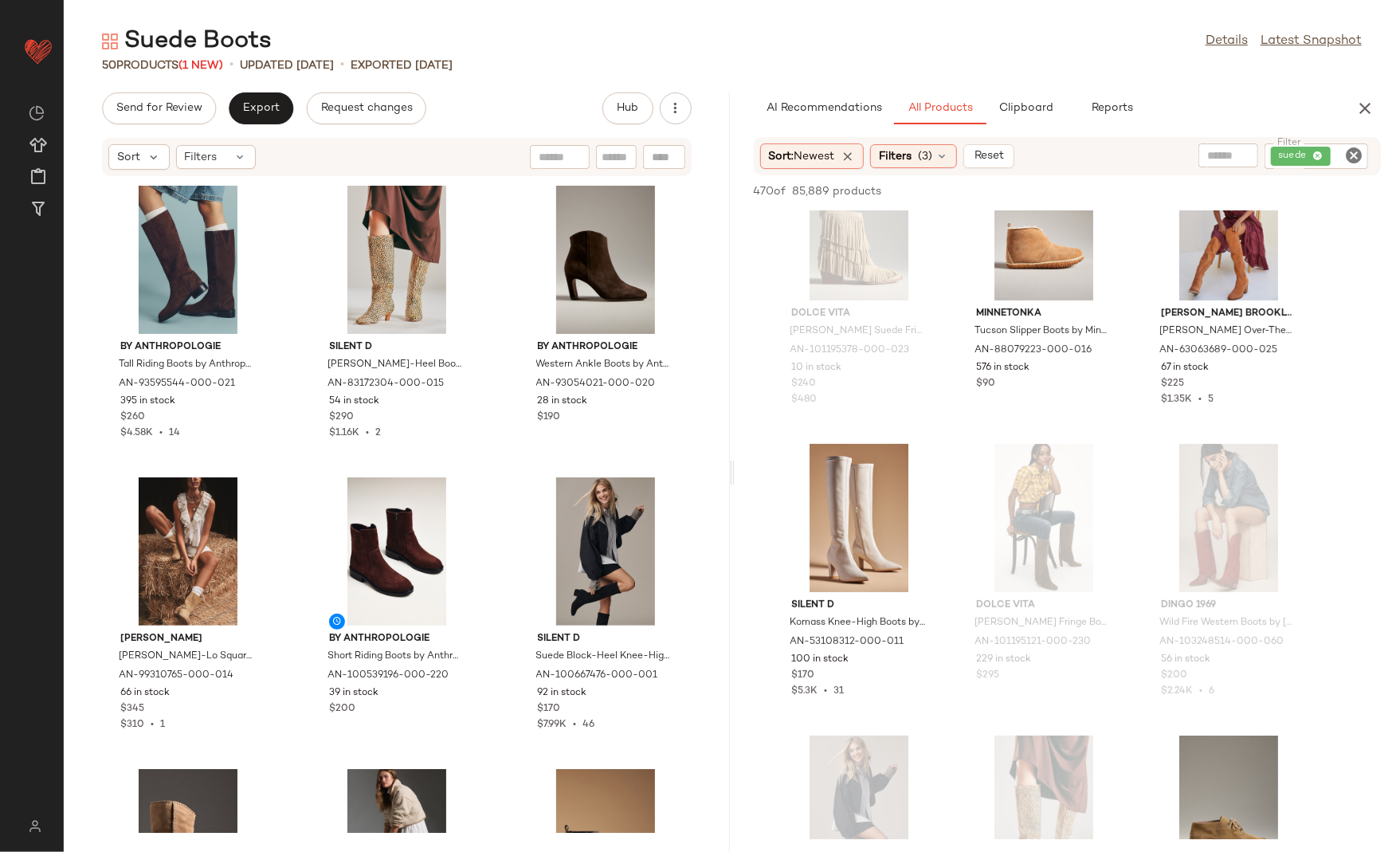
scroll to position [4446, 0]
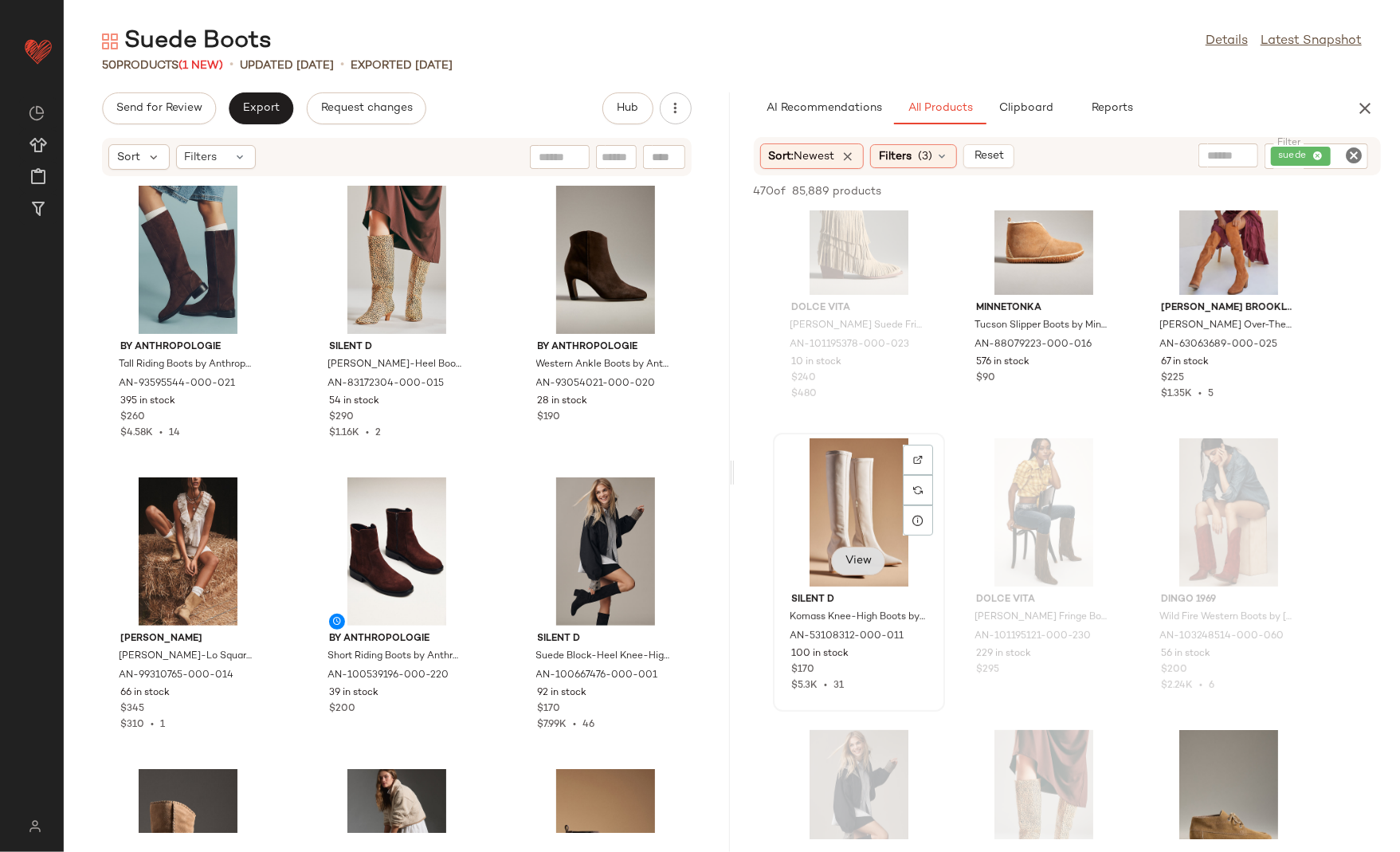
click at [849, 567] on span "View" at bounding box center [859, 561] width 27 height 13
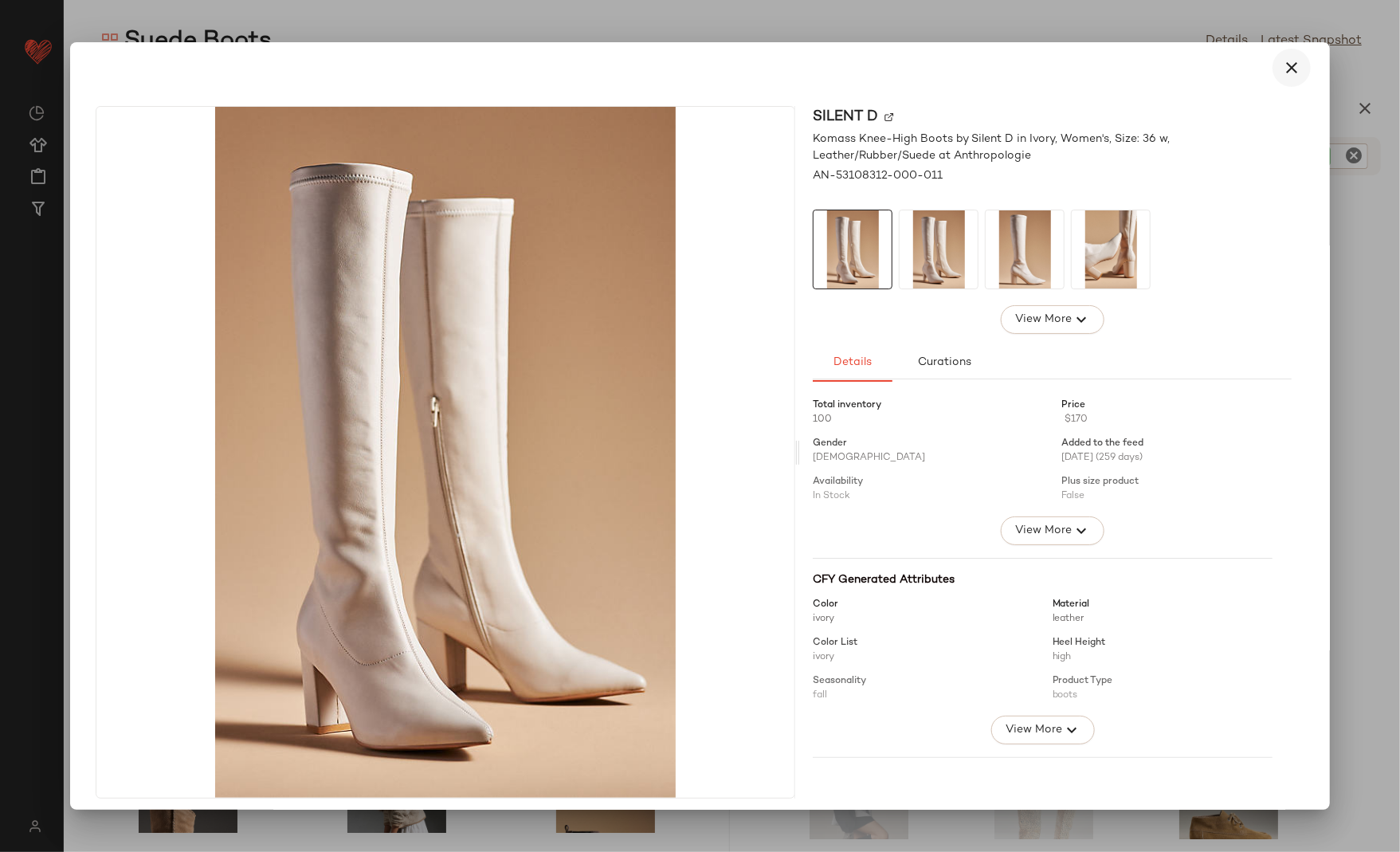
click at [1284, 64] on icon "button" at bounding box center [1292, 68] width 19 height 19
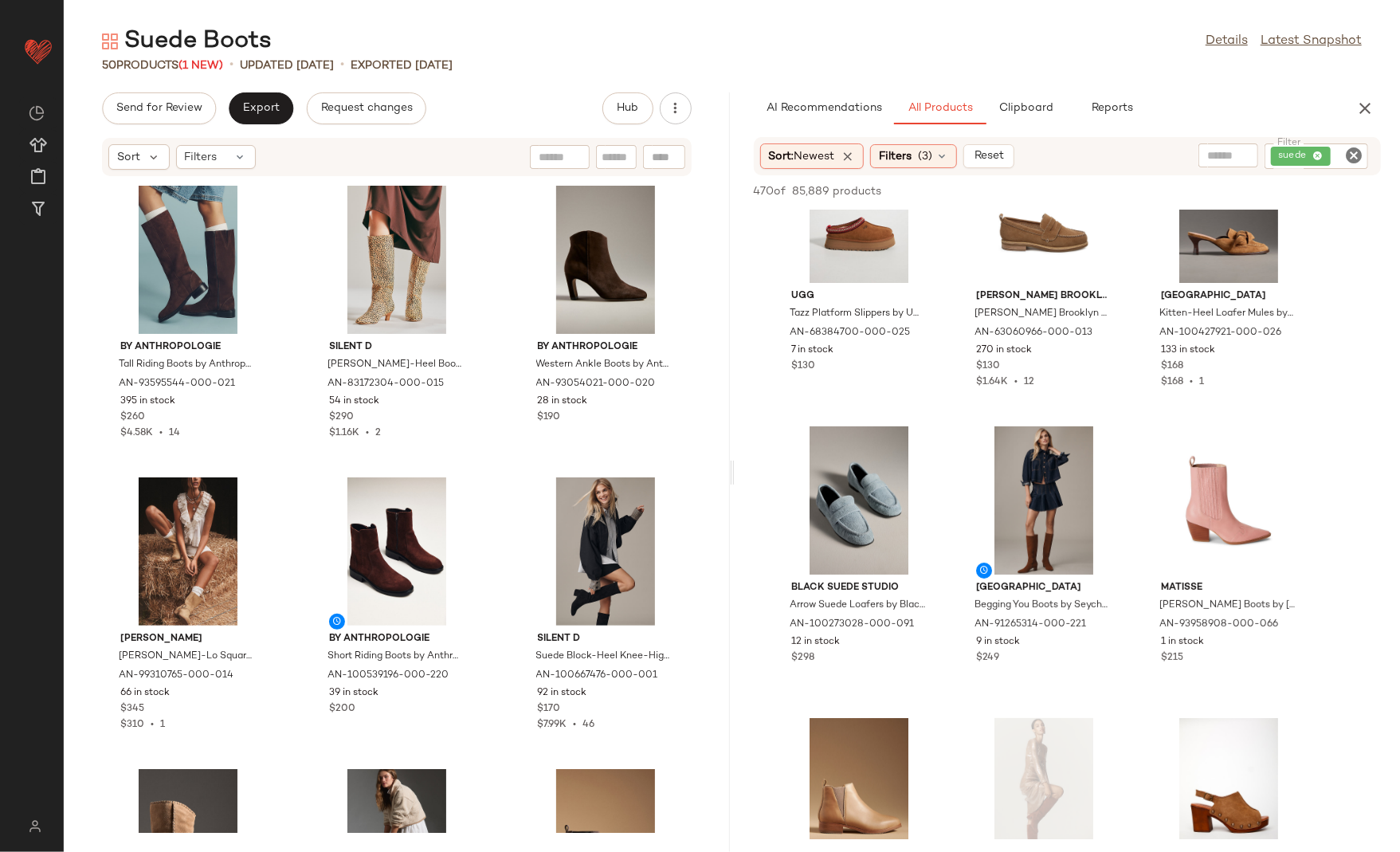
scroll to position [8563, 0]
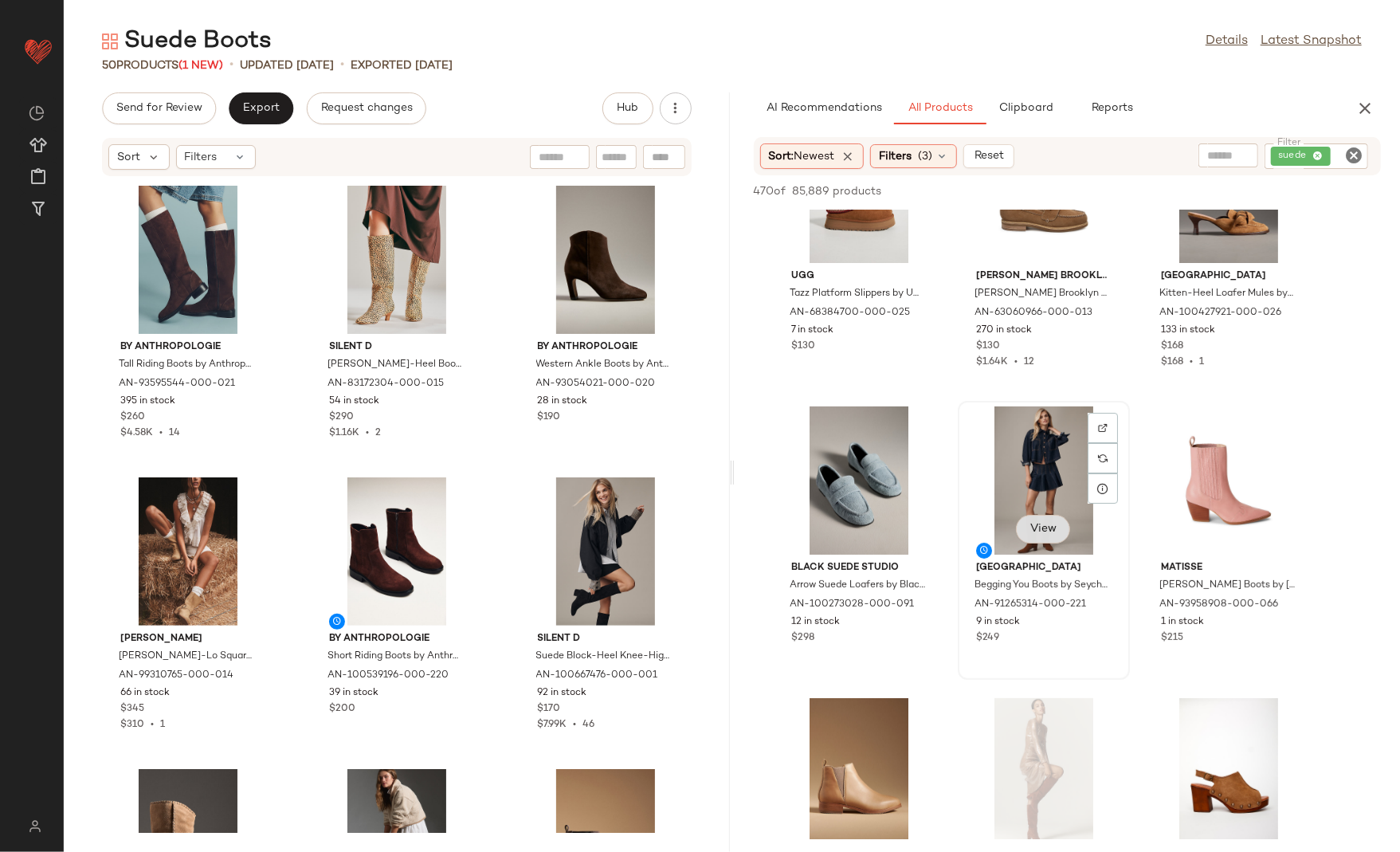
click at [1037, 530] on span "View" at bounding box center [1044, 529] width 27 height 13
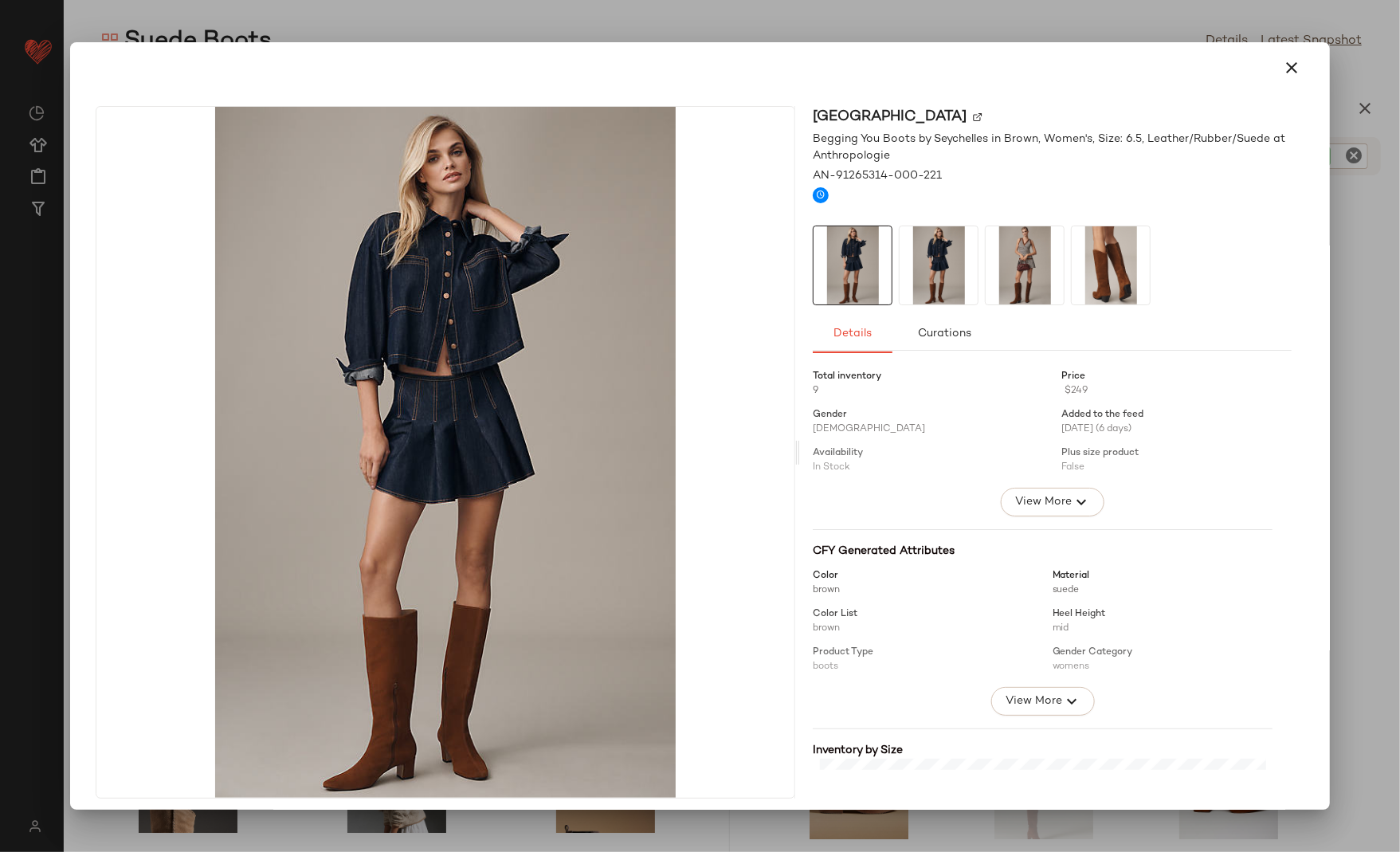
click at [924, 273] on img at bounding box center [938, 265] width 78 height 78
click at [1014, 263] on img at bounding box center [1025, 265] width 78 height 78
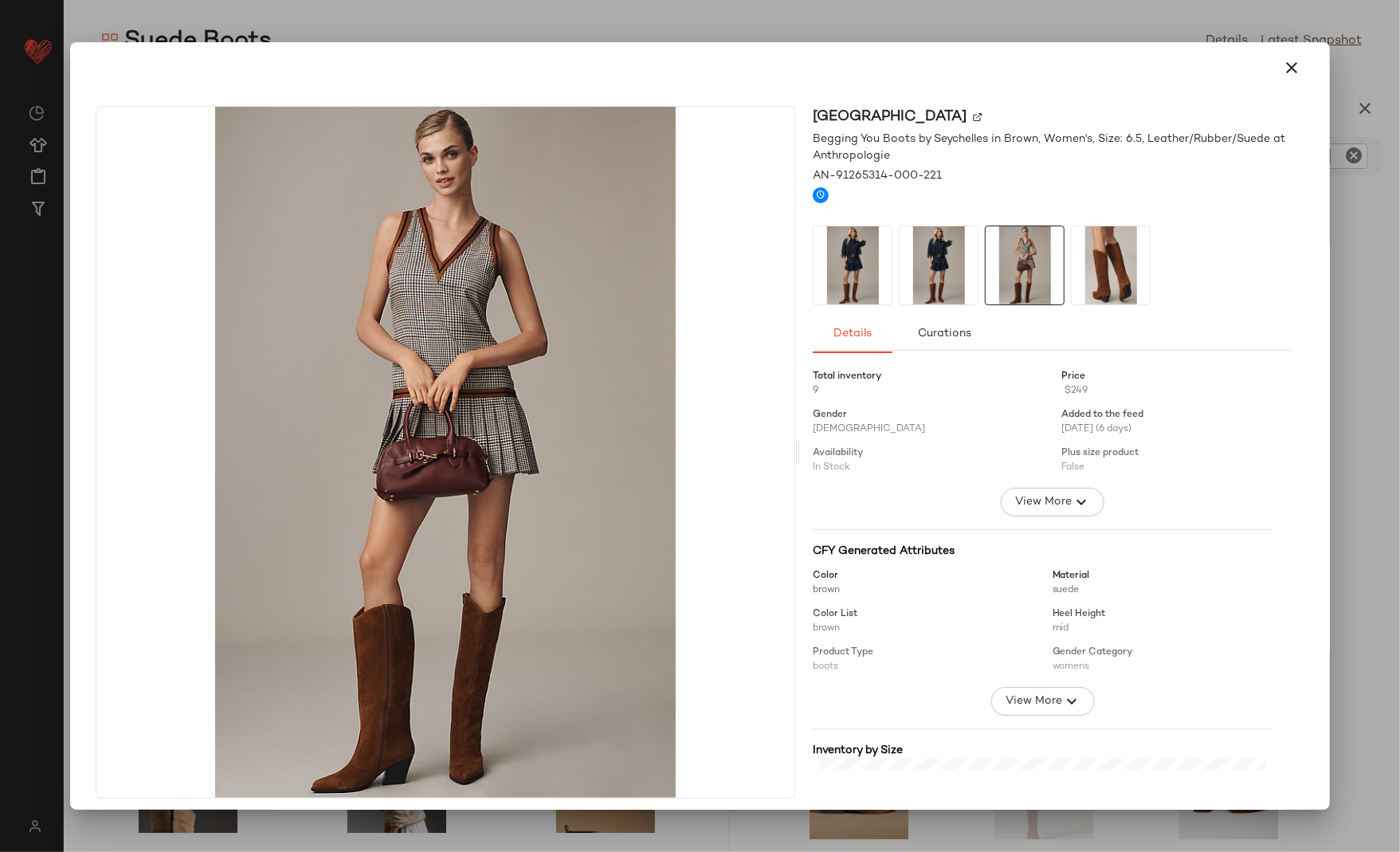
click at [1104, 258] on img at bounding box center [1110, 265] width 78 height 78
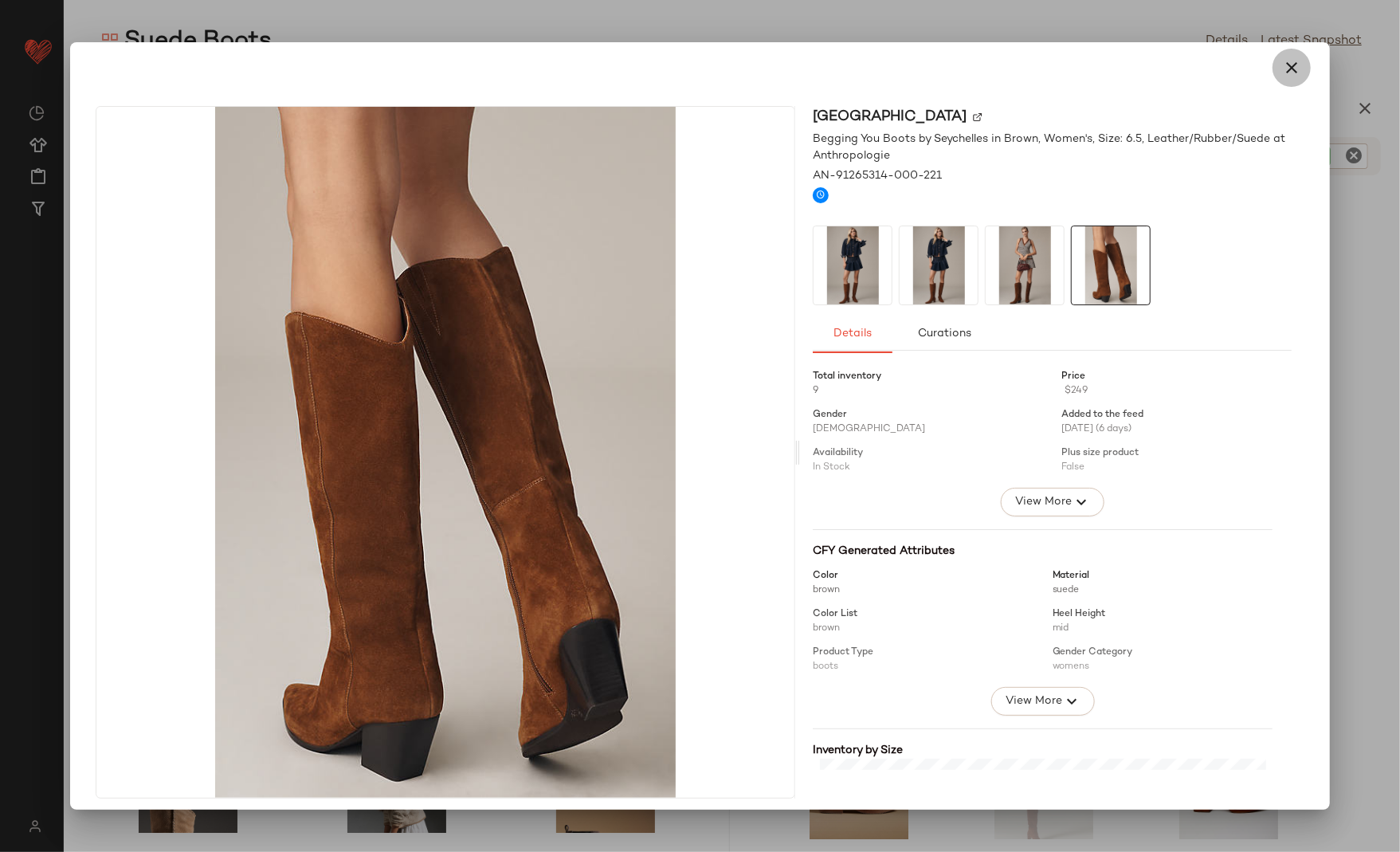
click at [1283, 73] on icon "button" at bounding box center [1292, 68] width 19 height 19
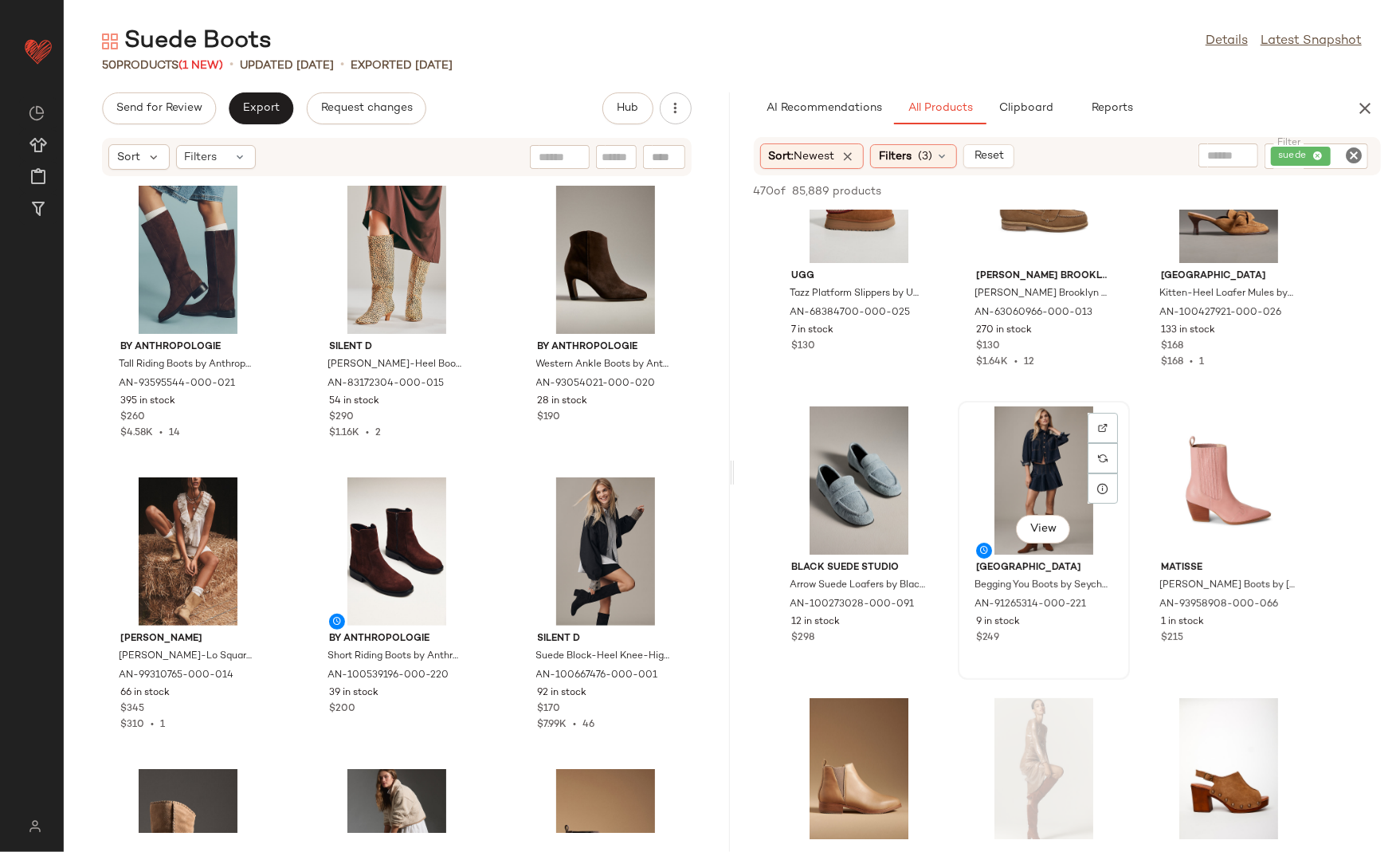
click at [1020, 459] on div "View" at bounding box center [1044, 480] width 161 height 148
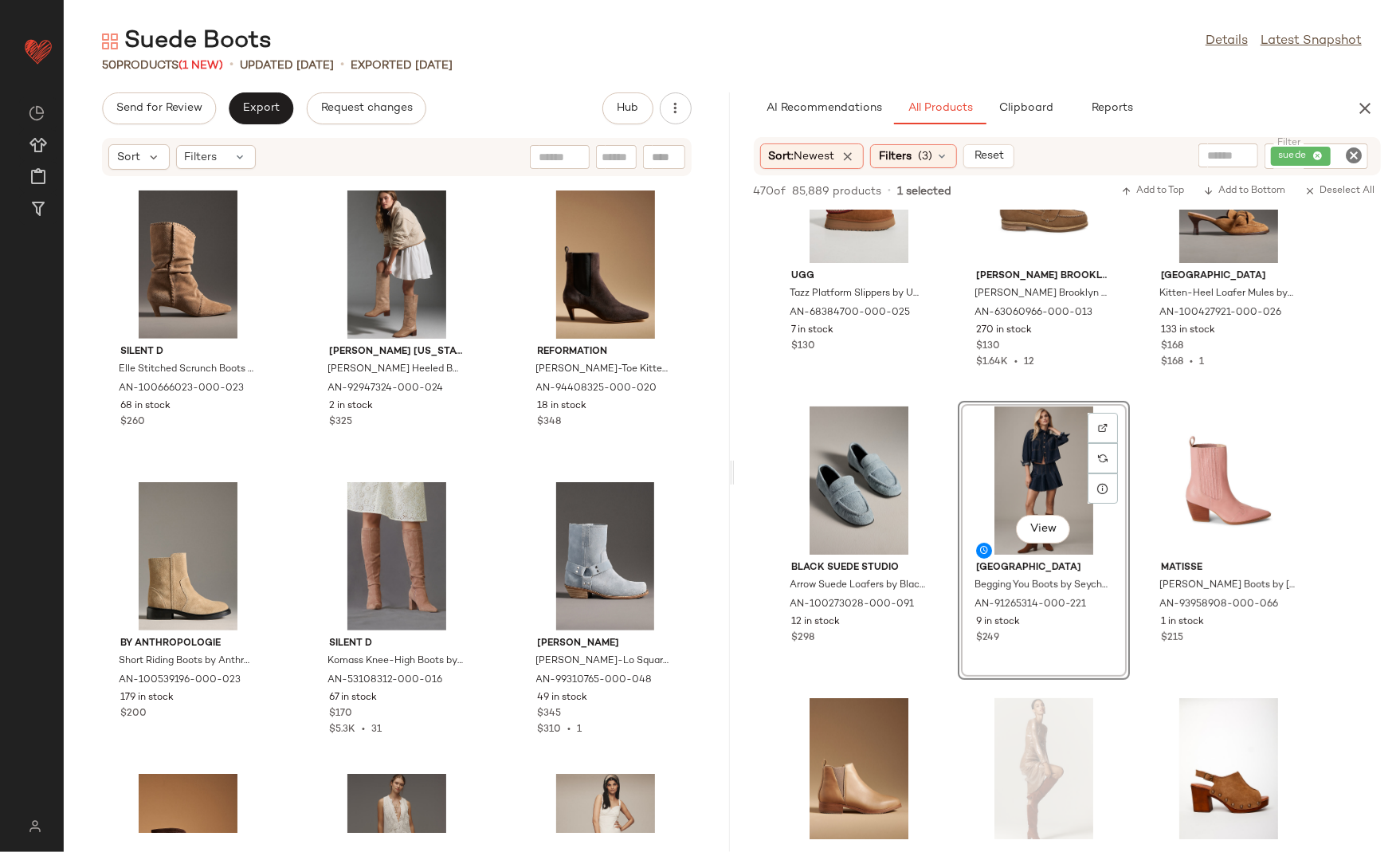
scroll to position [679, 0]
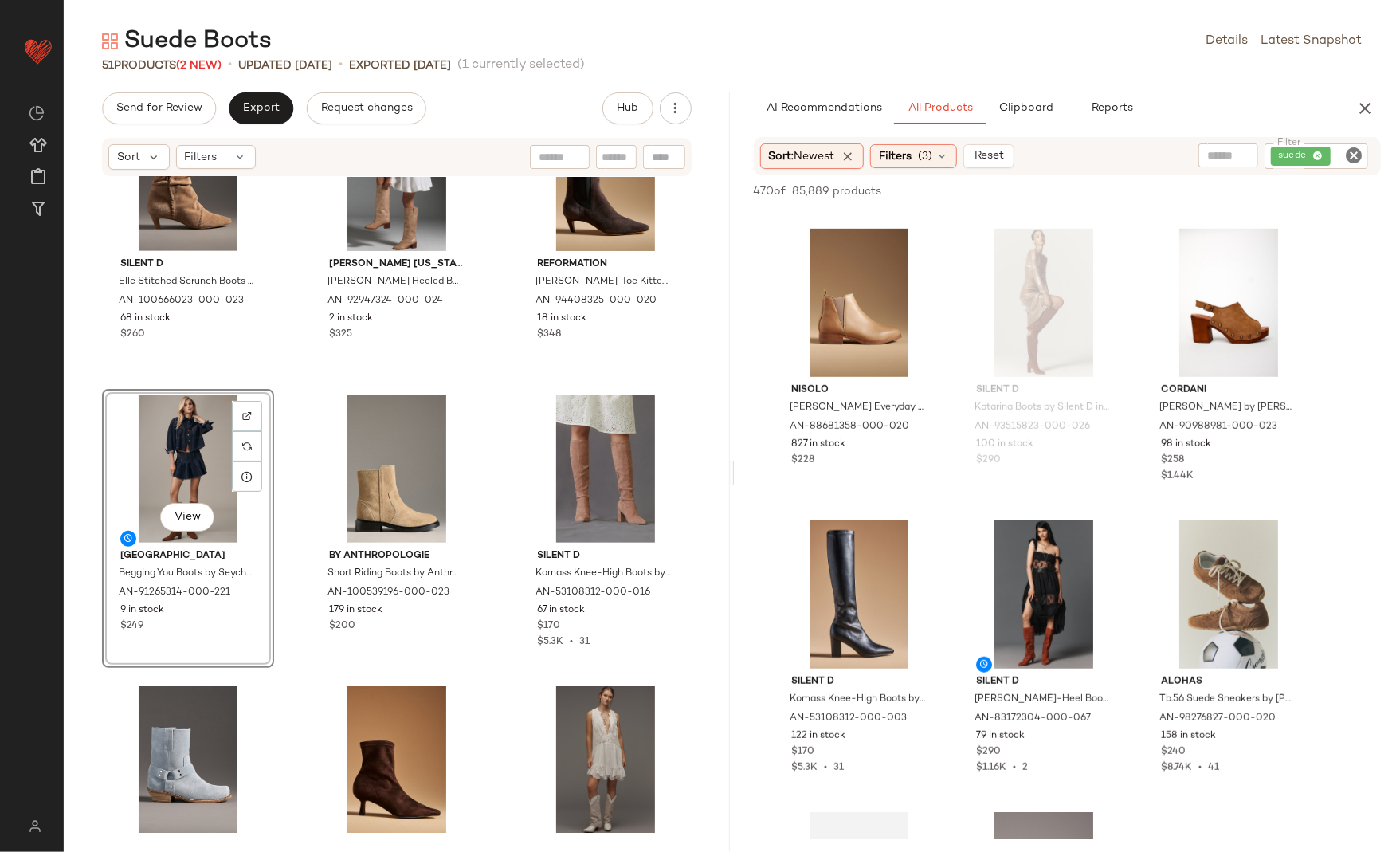
scroll to position [9083, 0]
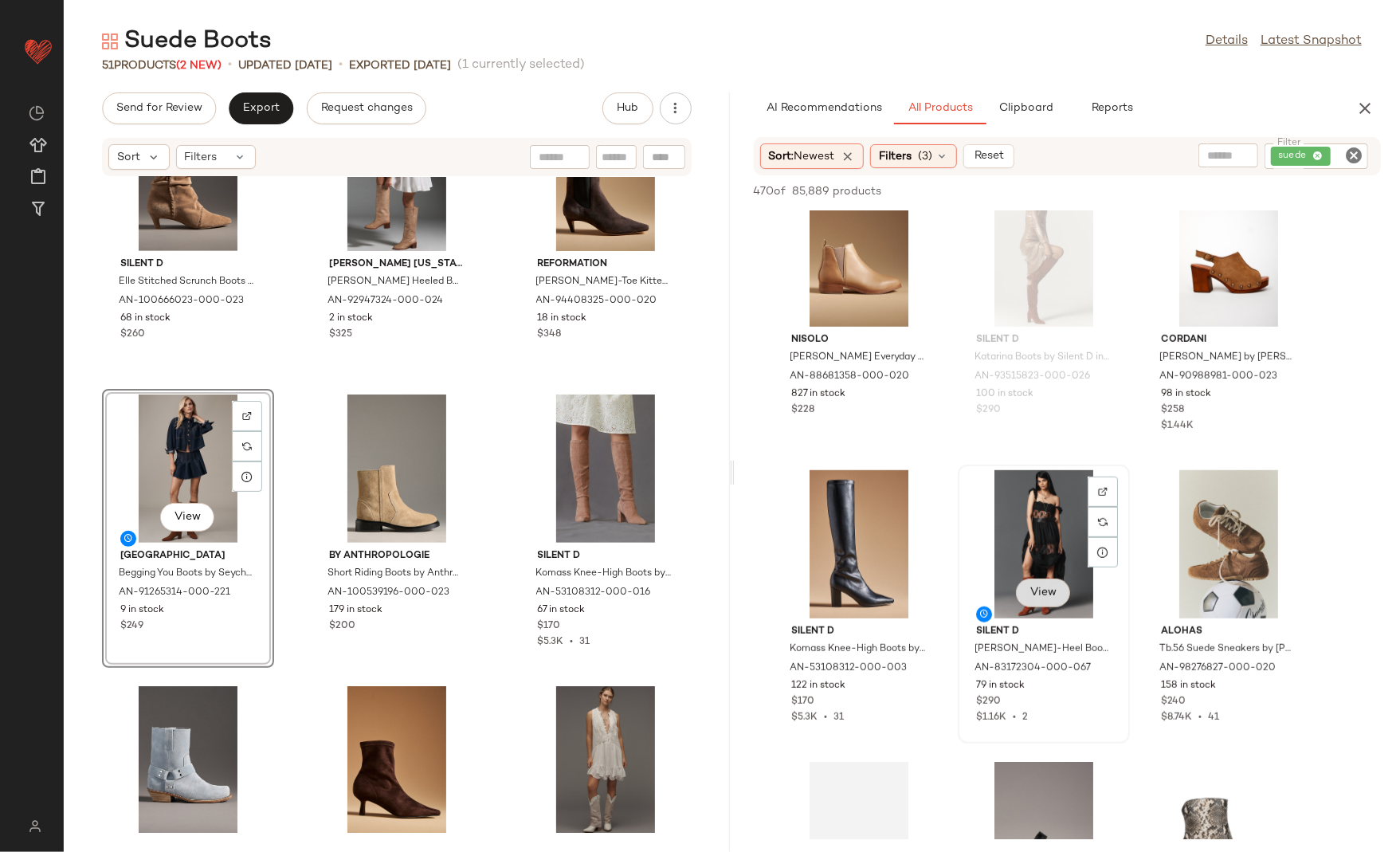
click at [1040, 601] on button "View" at bounding box center [1043, 592] width 54 height 28
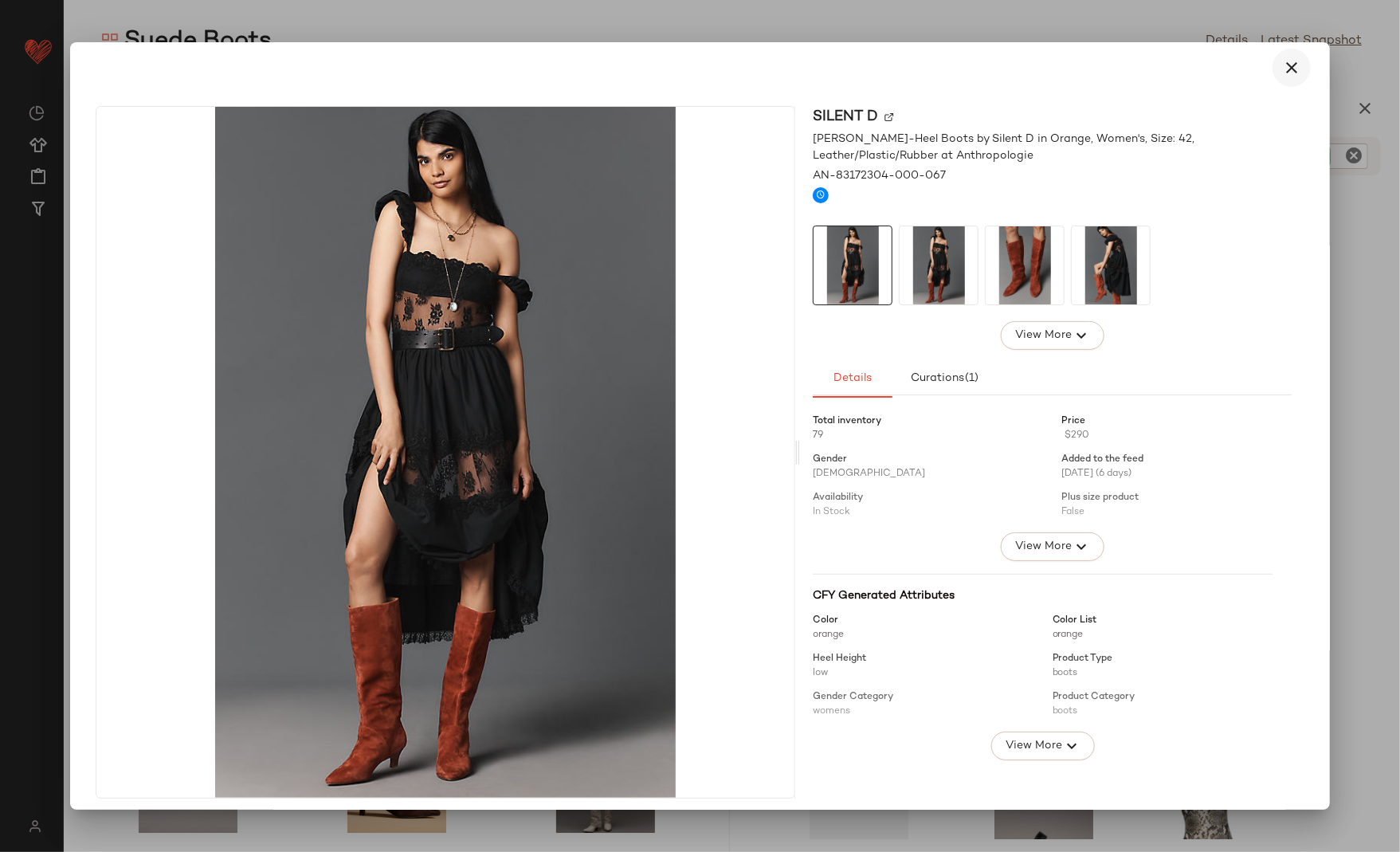
click at [1283, 64] on icon "button" at bounding box center [1292, 68] width 19 height 19
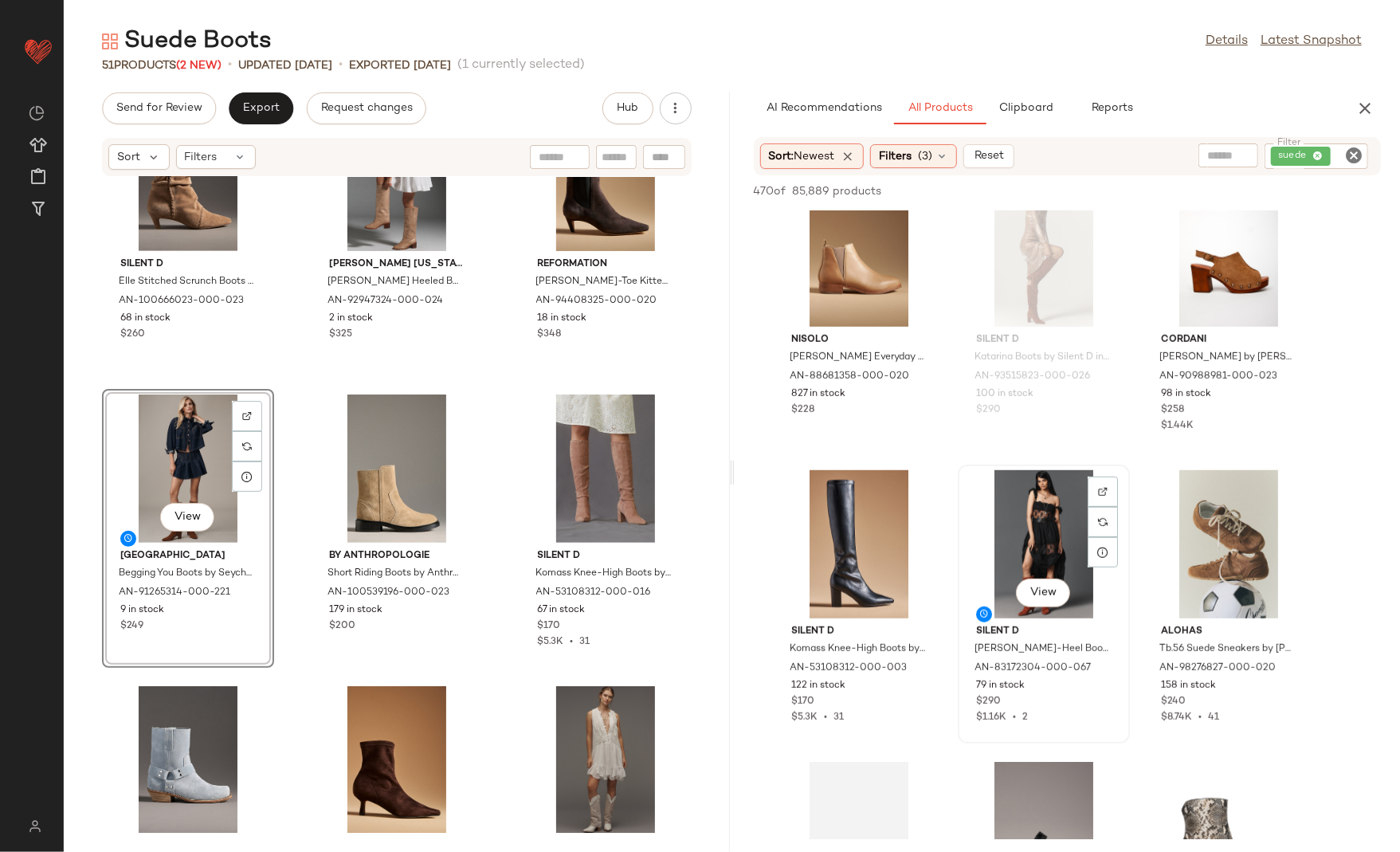
click at [1020, 515] on div "View" at bounding box center [1044, 544] width 161 height 148
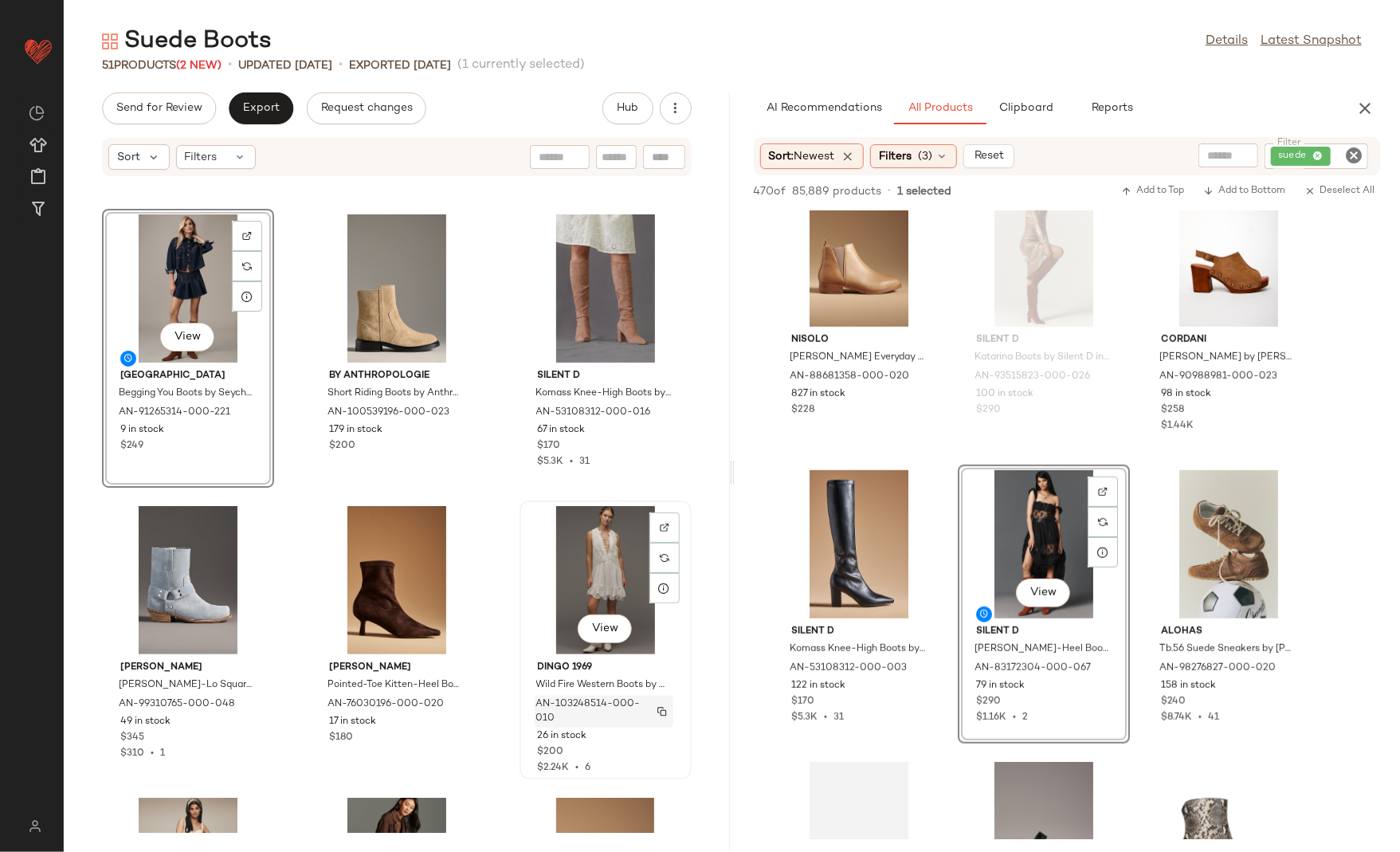
scroll to position [864, 0]
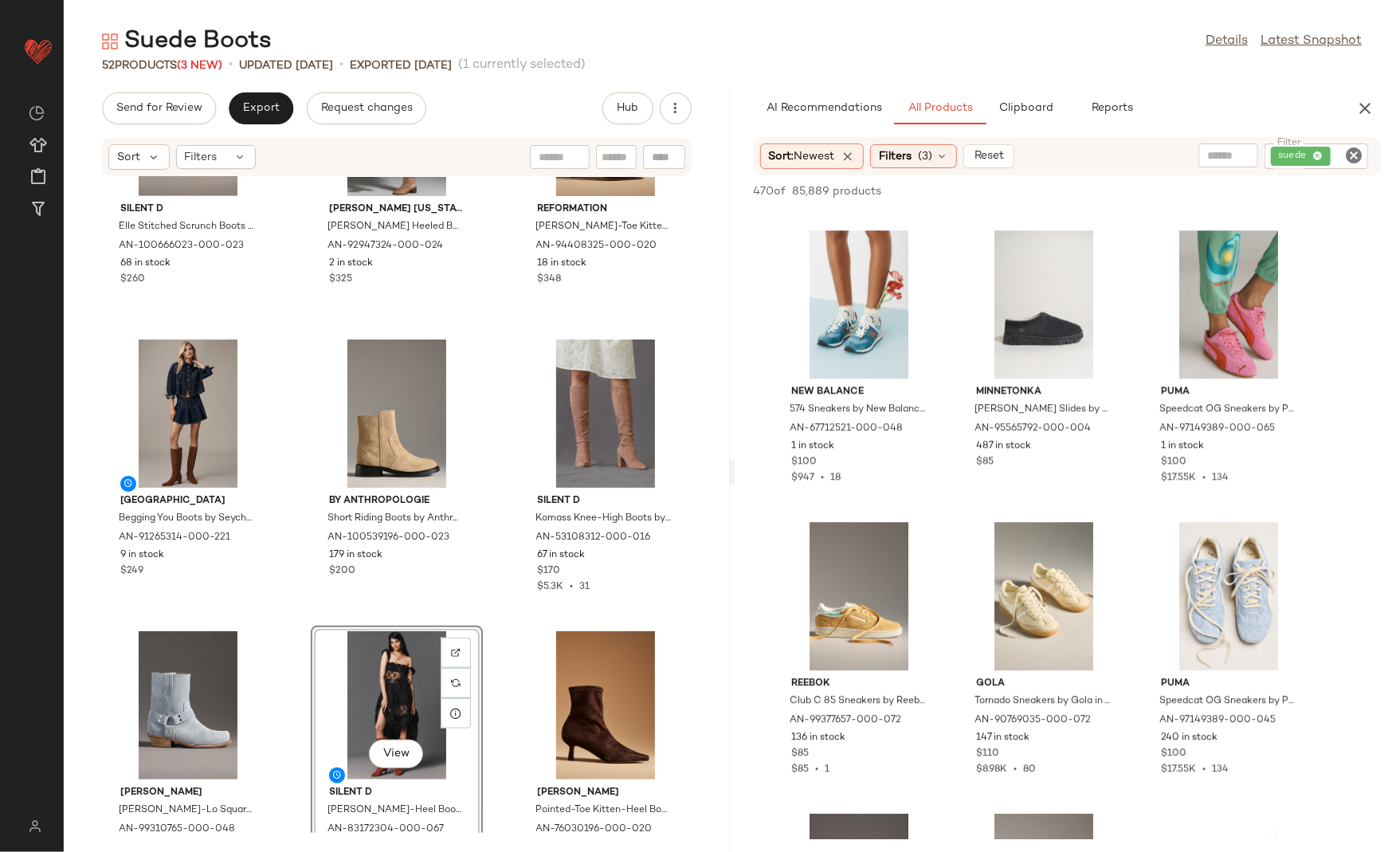
scroll to position [0, 0]
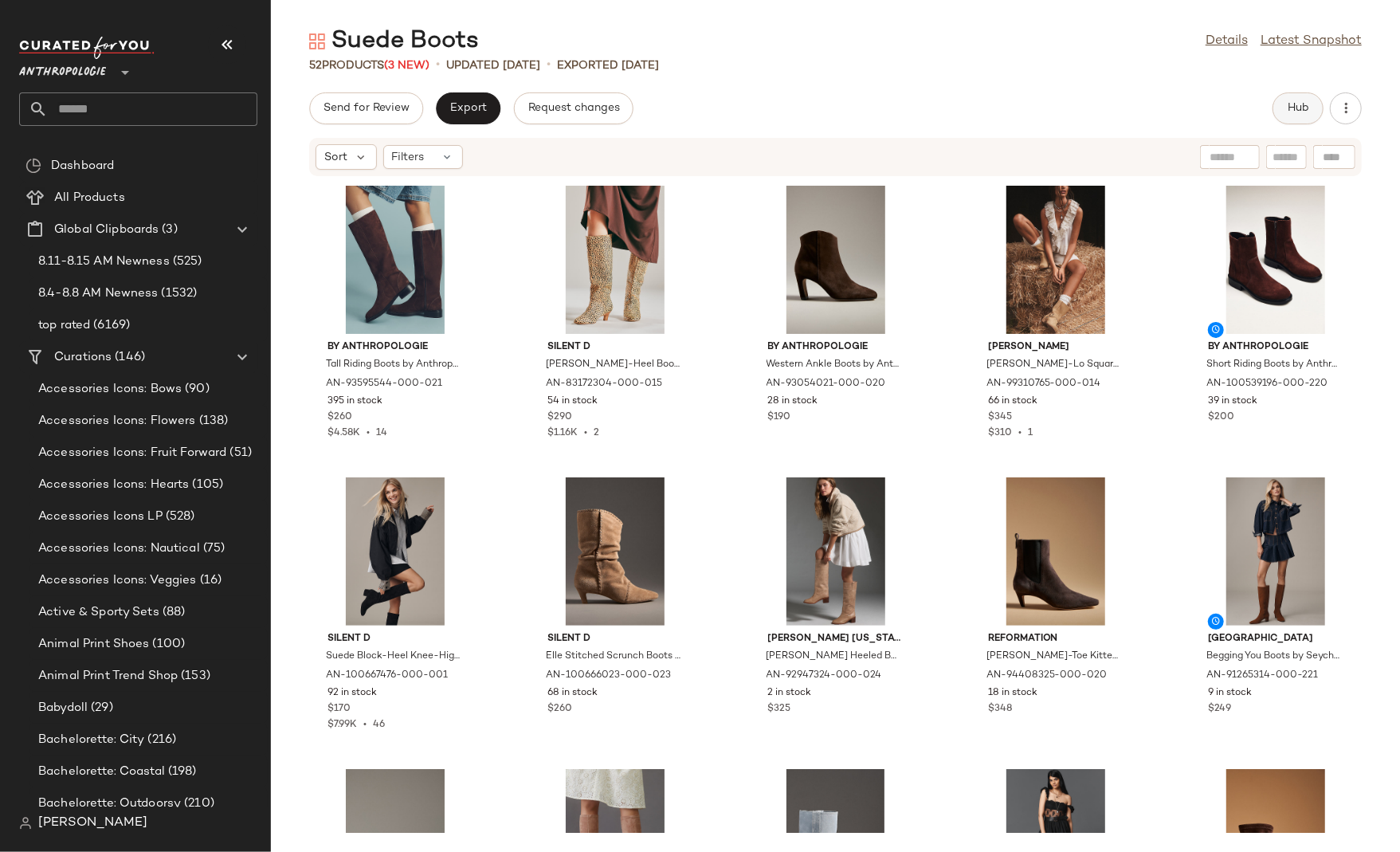
click at [1295, 97] on button "Hub" at bounding box center [1298, 108] width 51 height 32
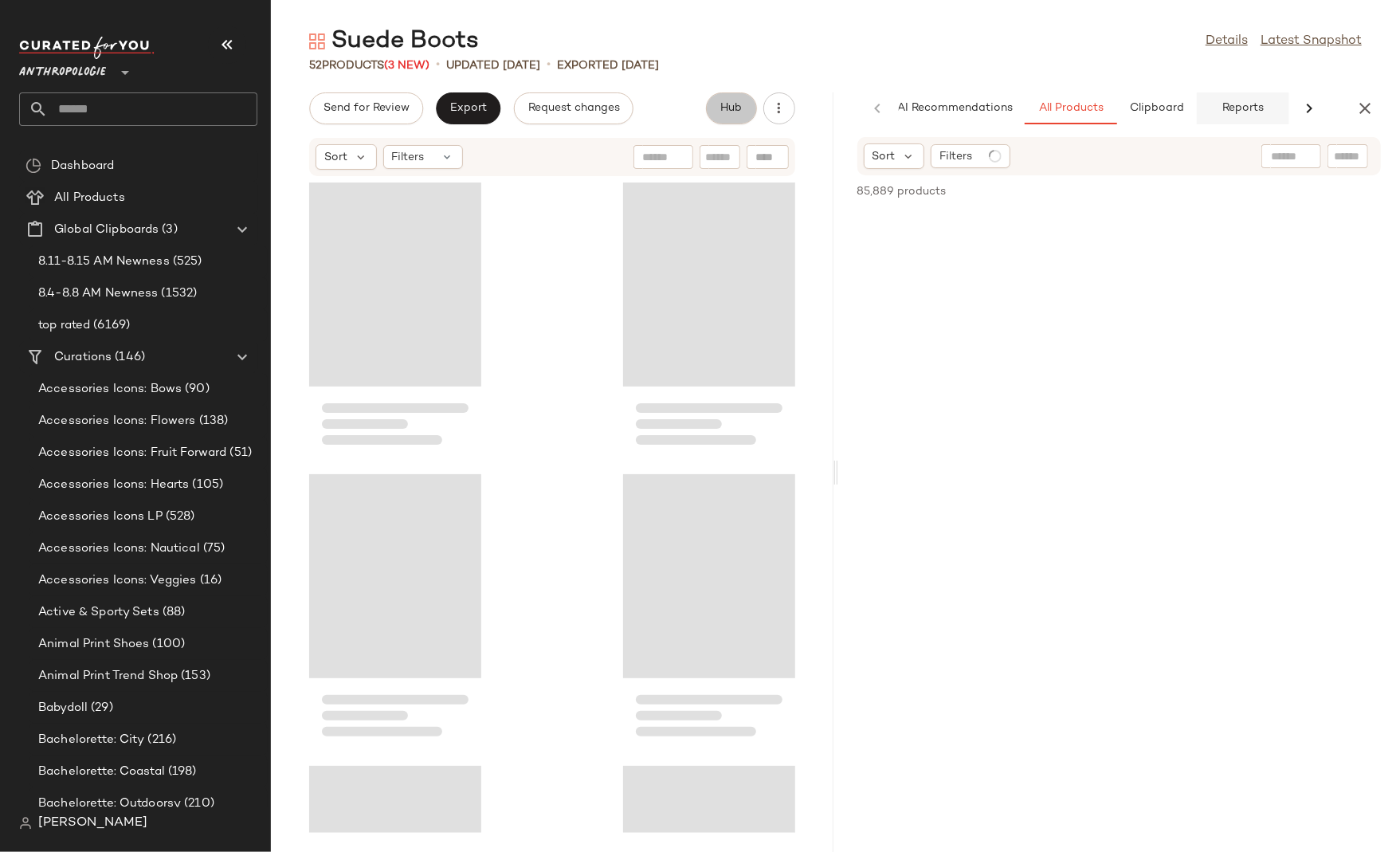
scroll to position [0, 15]
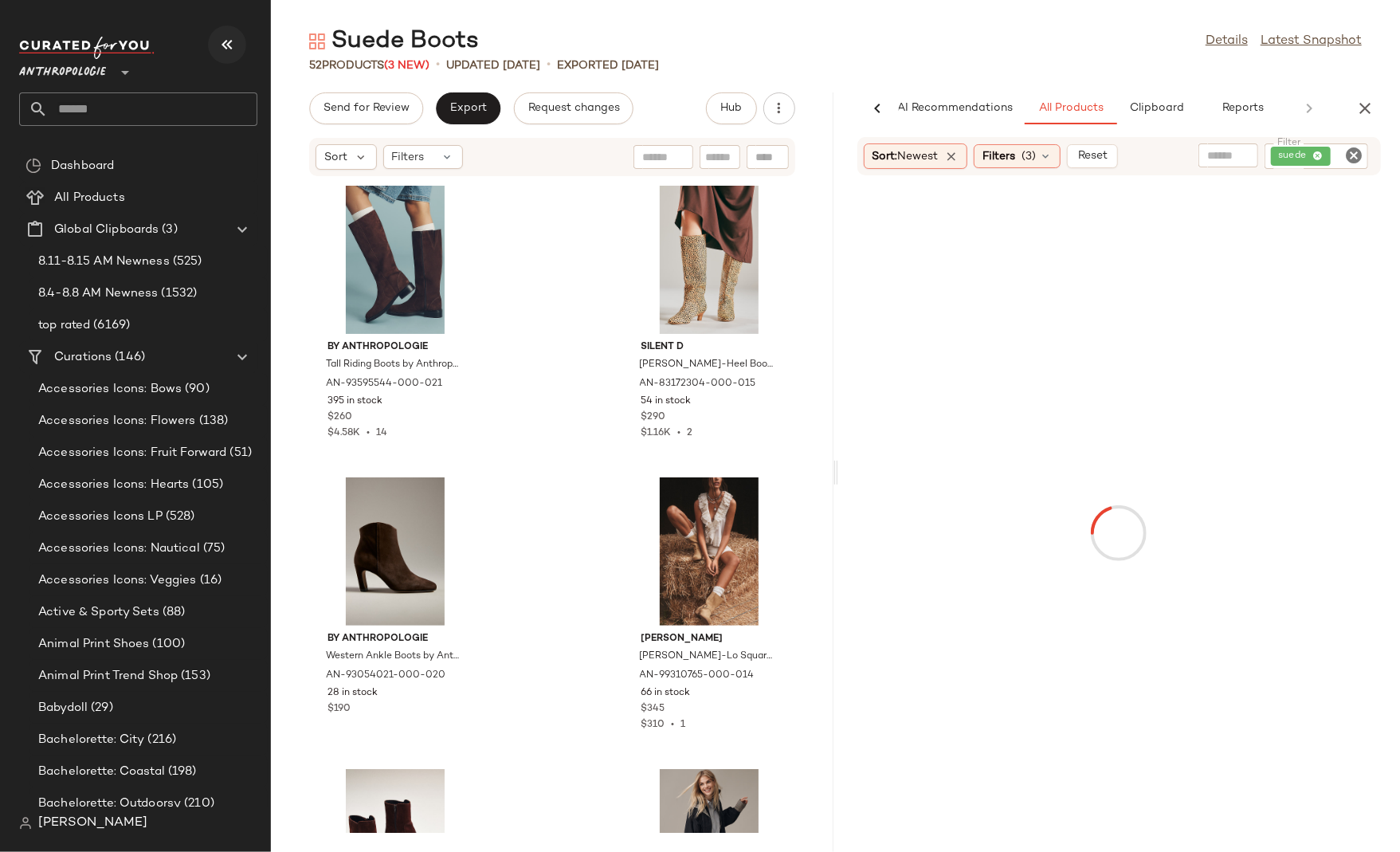
click at [228, 50] on icon "button" at bounding box center [227, 45] width 19 height 19
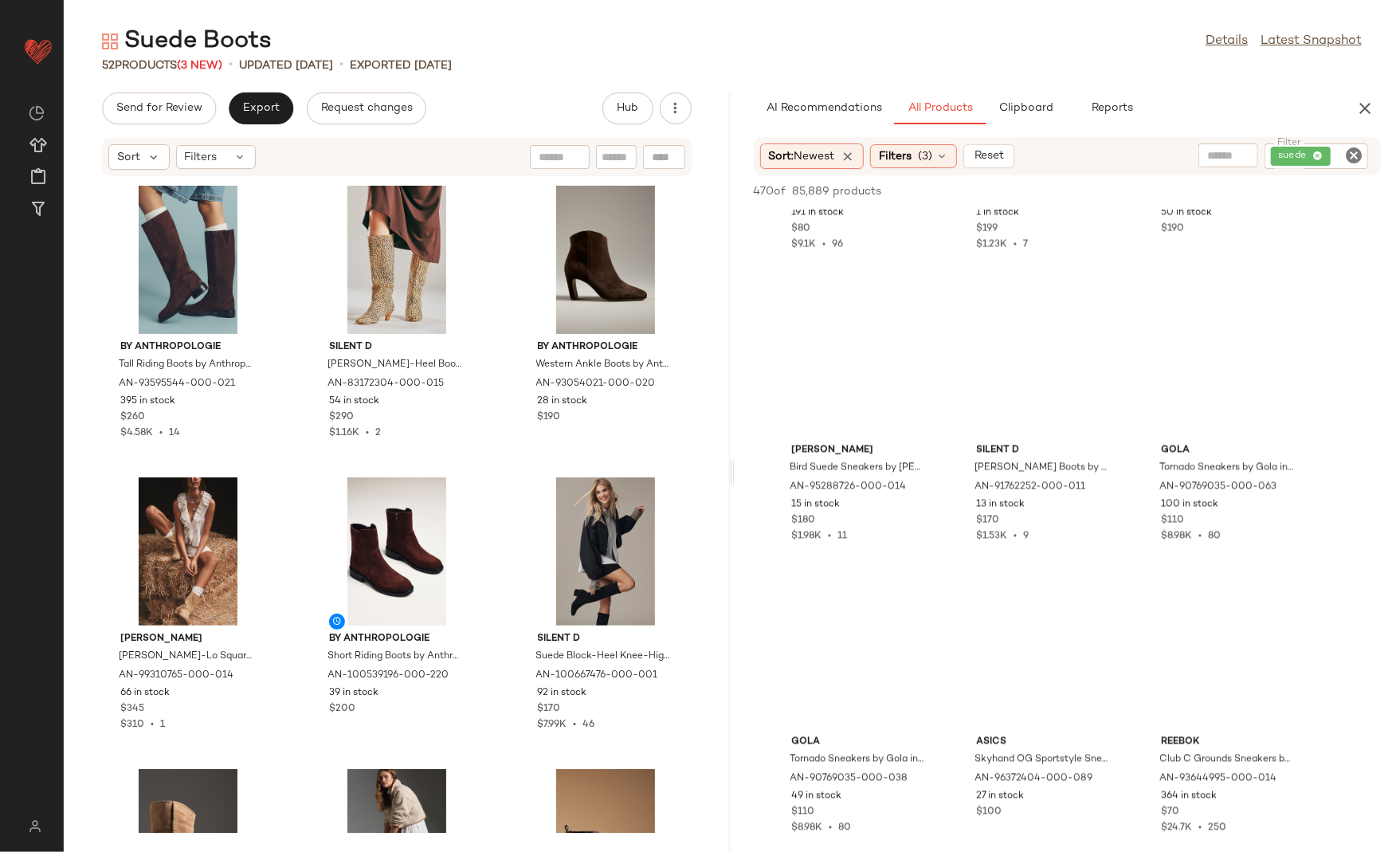
scroll to position [23273, 0]
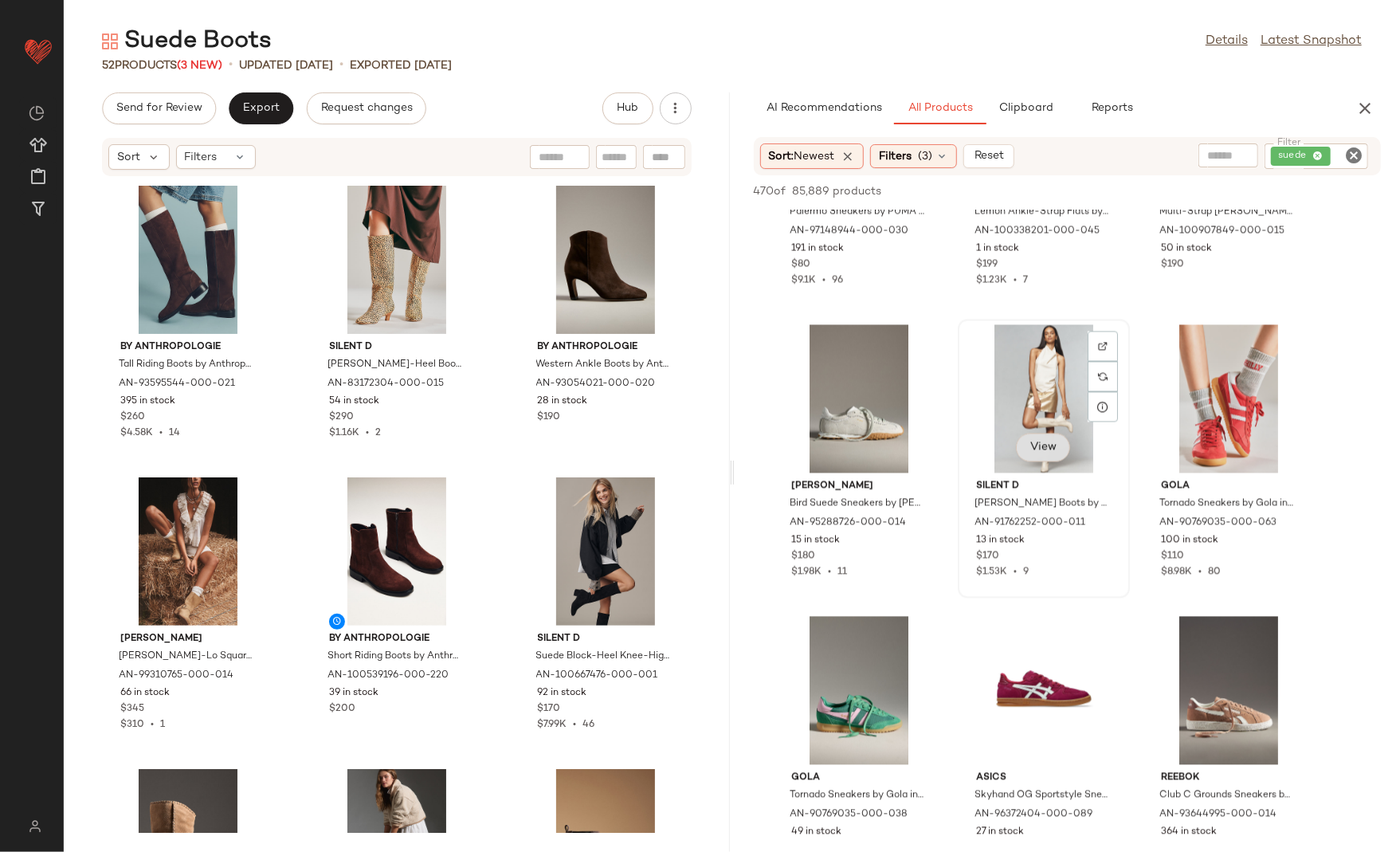
click at [1051, 443] on span "View" at bounding box center [1044, 447] width 27 height 13
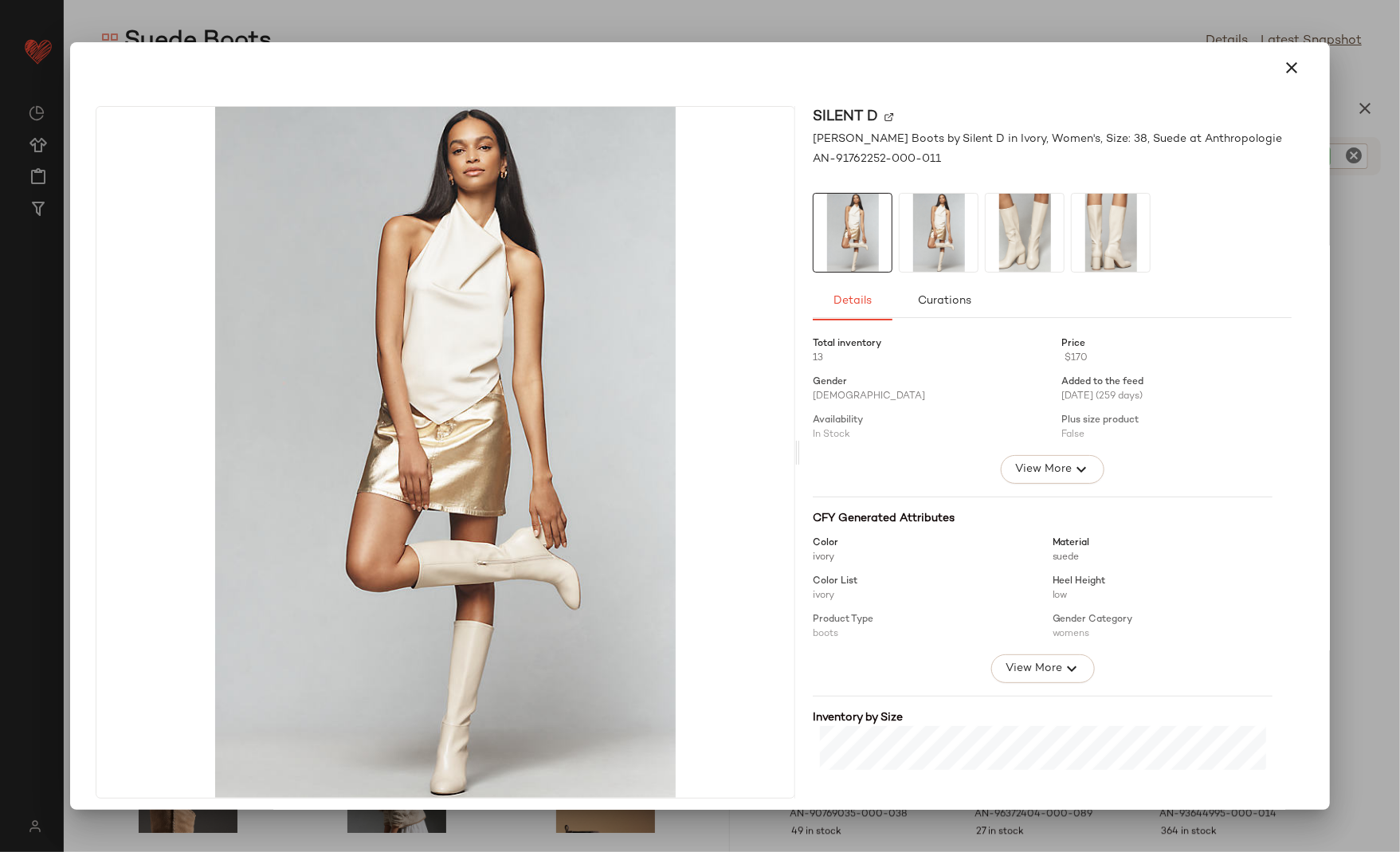
click at [968, 230] on img at bounding box center [938, 232] width 78 height 78
click at [1002, 237] on img at bounding box center [1025, 232] width 78 height 78
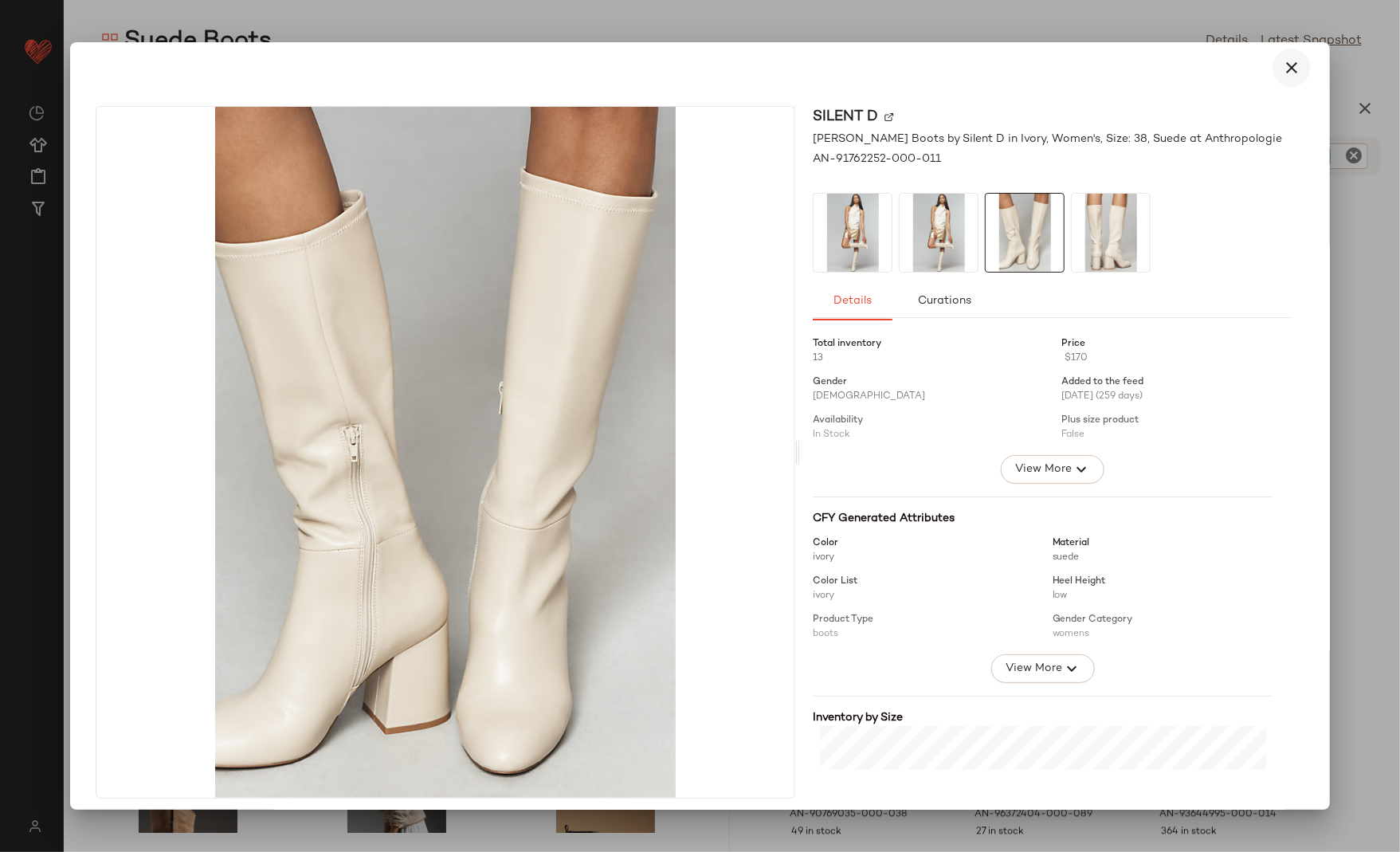
click at [1283, 69] on icon "button" at bounding box center [1292, 68] width 19 height 19
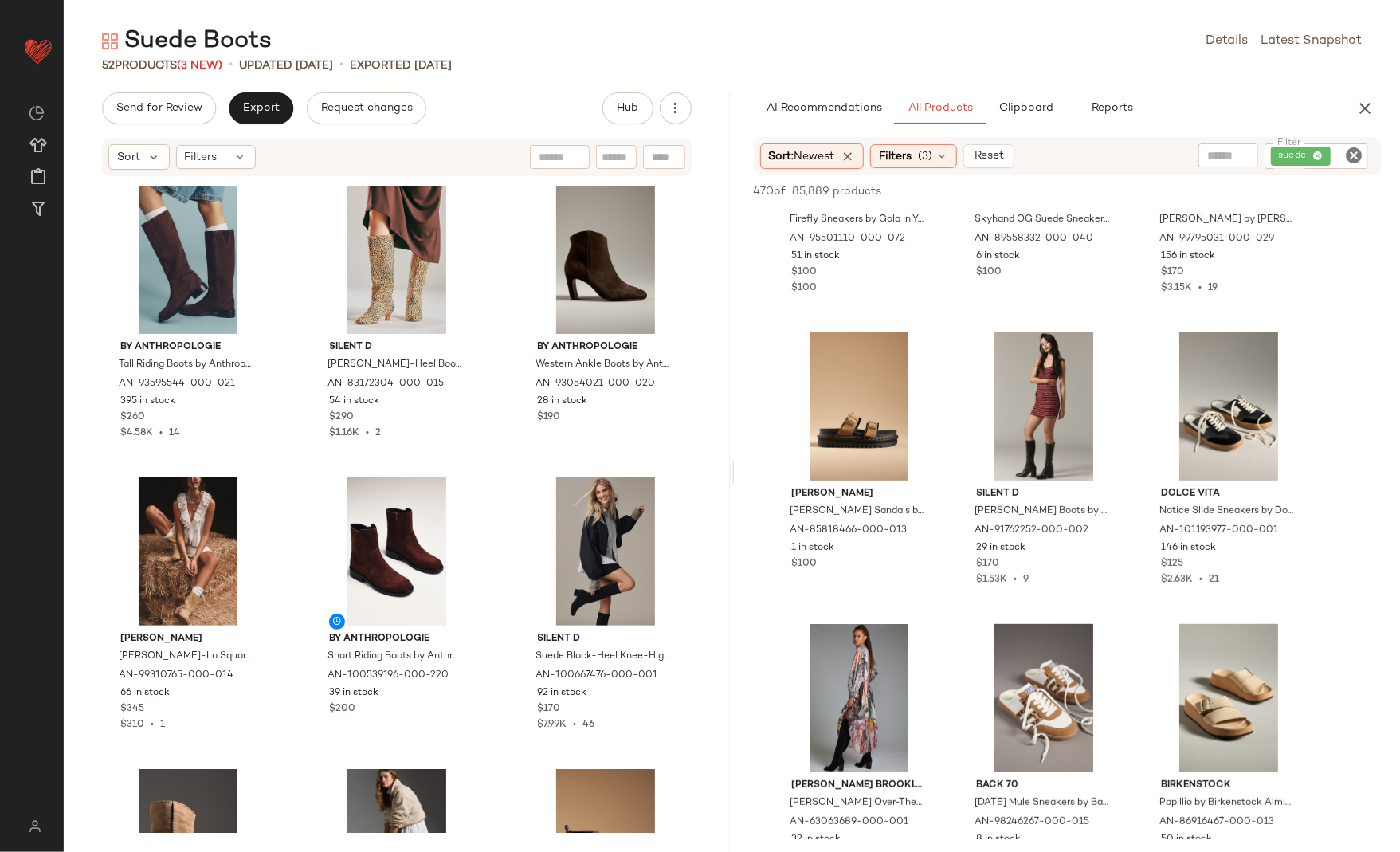
scroll to position [38157, 0]
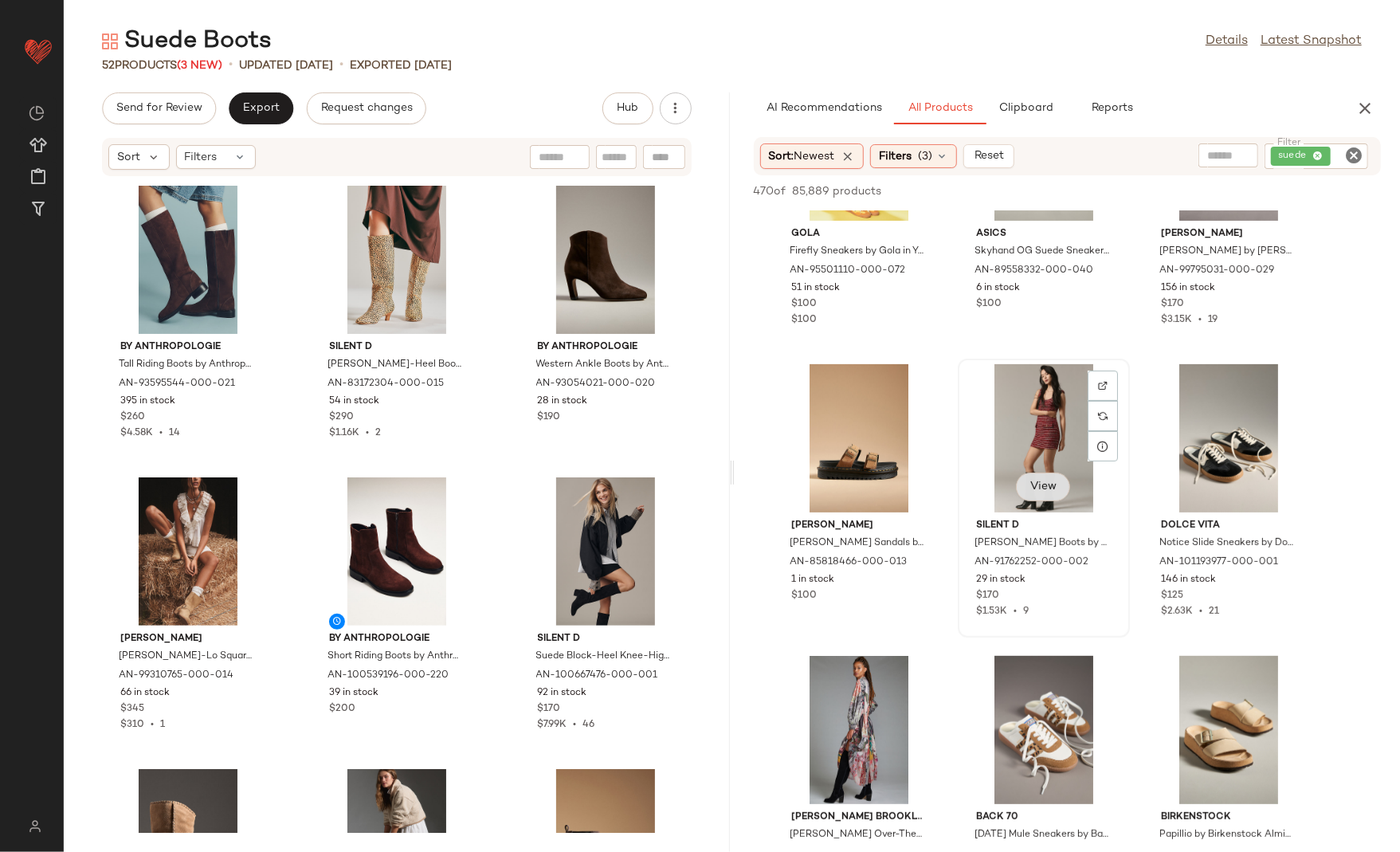
click at [1043, 485] on span "View" at bounding box center [1044, 487] width 27 height 13
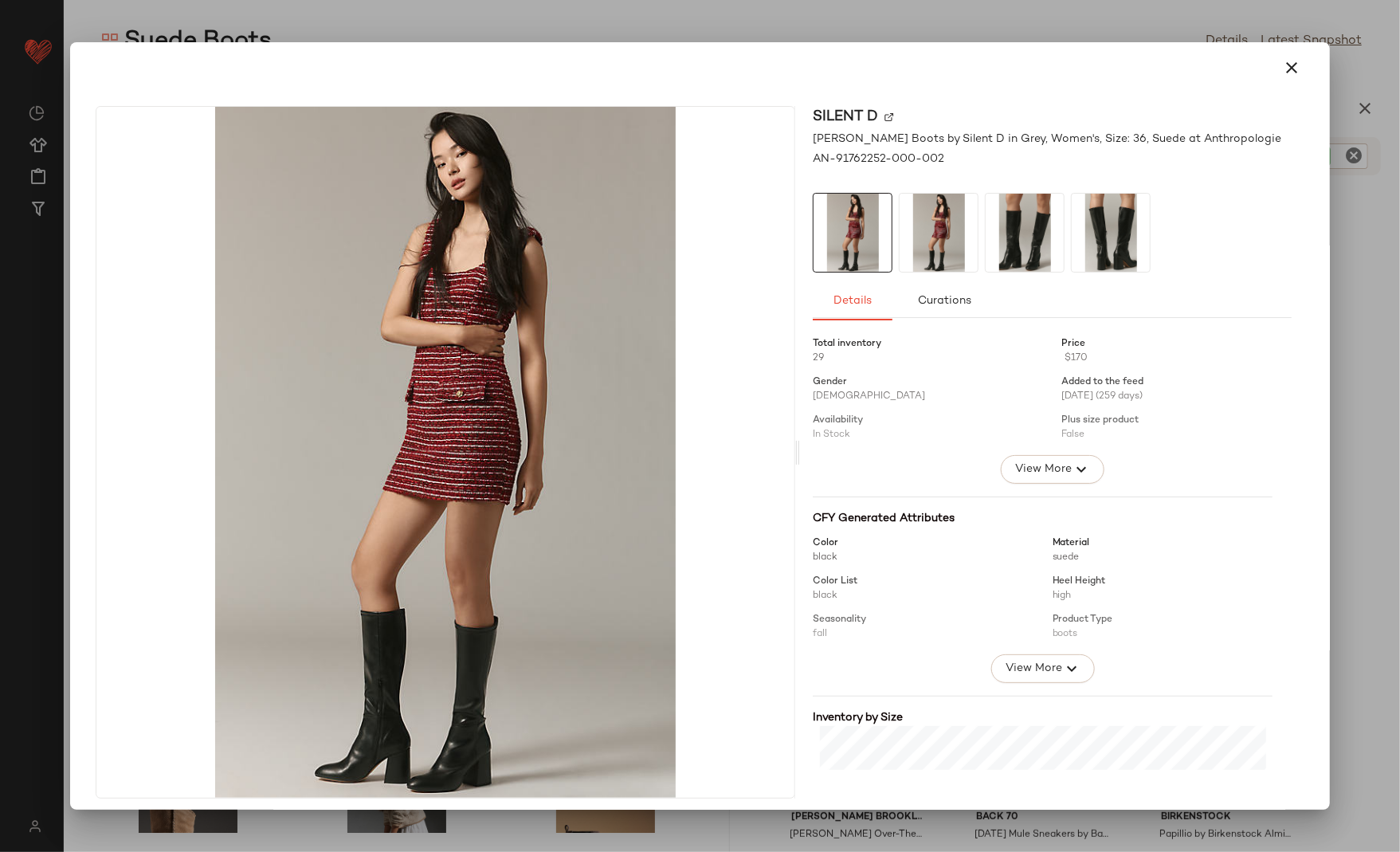
click at [1008, 242] on img at bounding box center [1025, 232] width 78 height 78
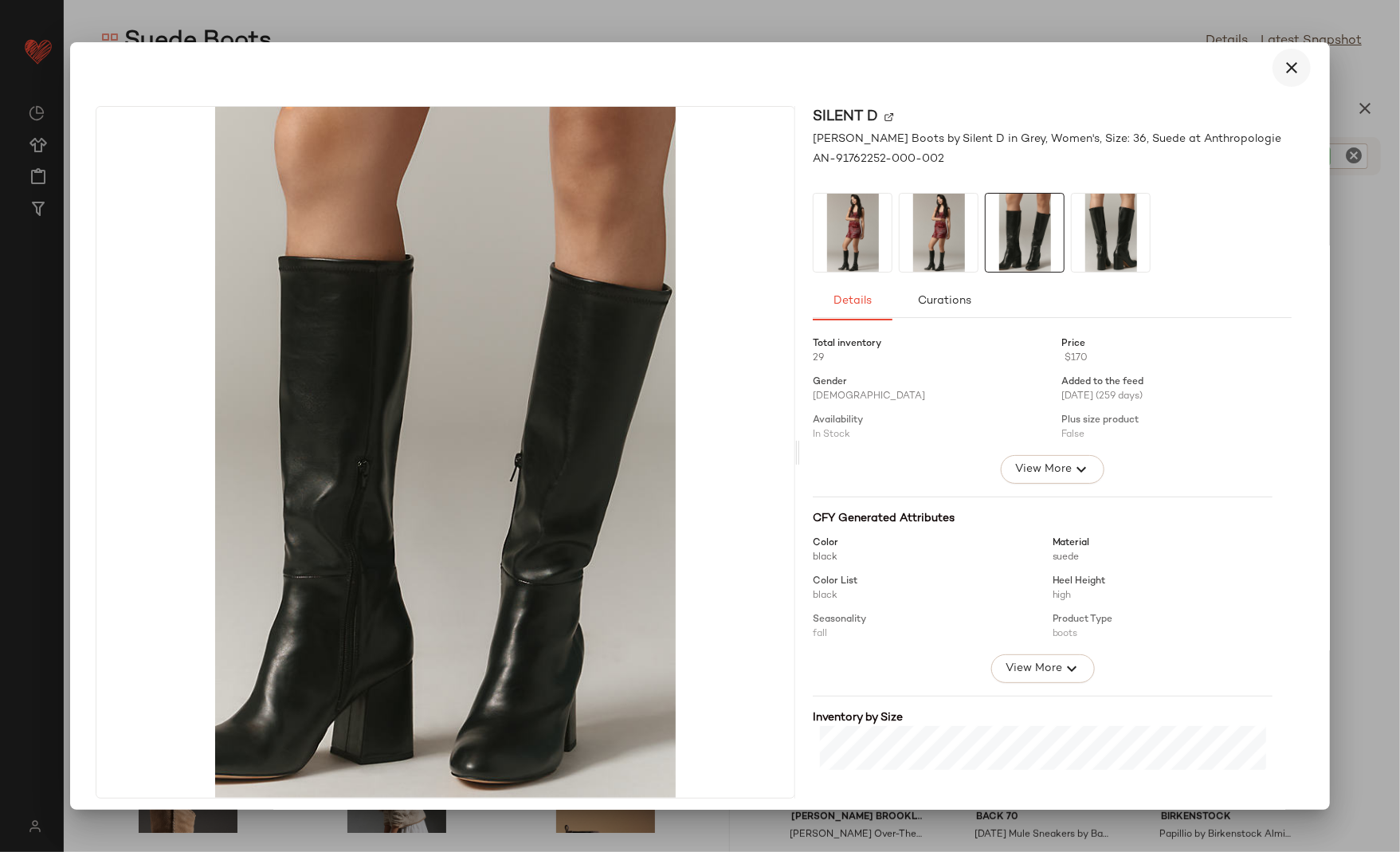
click at [1290, 60] on icon "button" at bounding box center [1292, 68] width 19 height 19
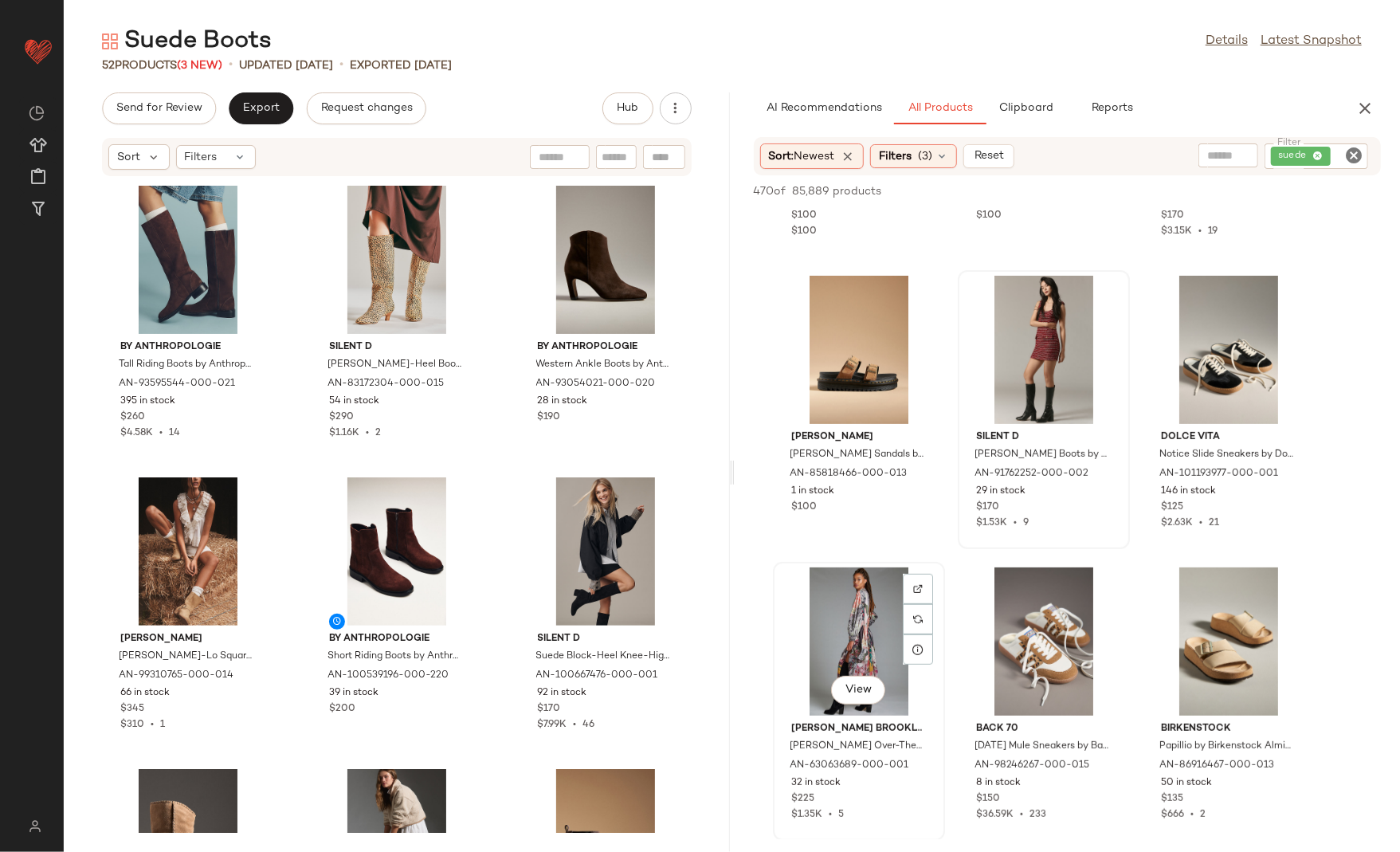
scroll to position [38294, 0]
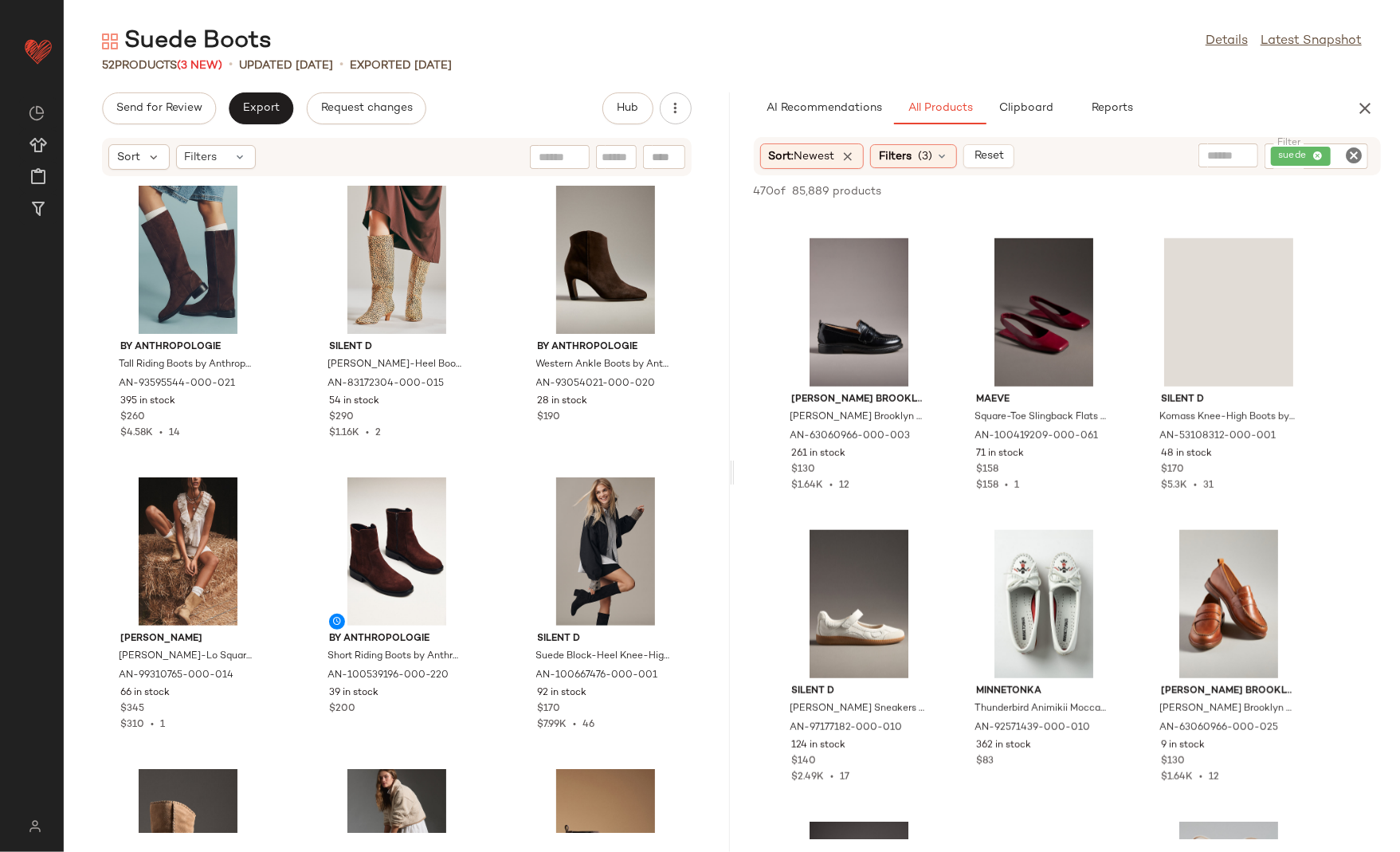
scroll to position [42831, 0]
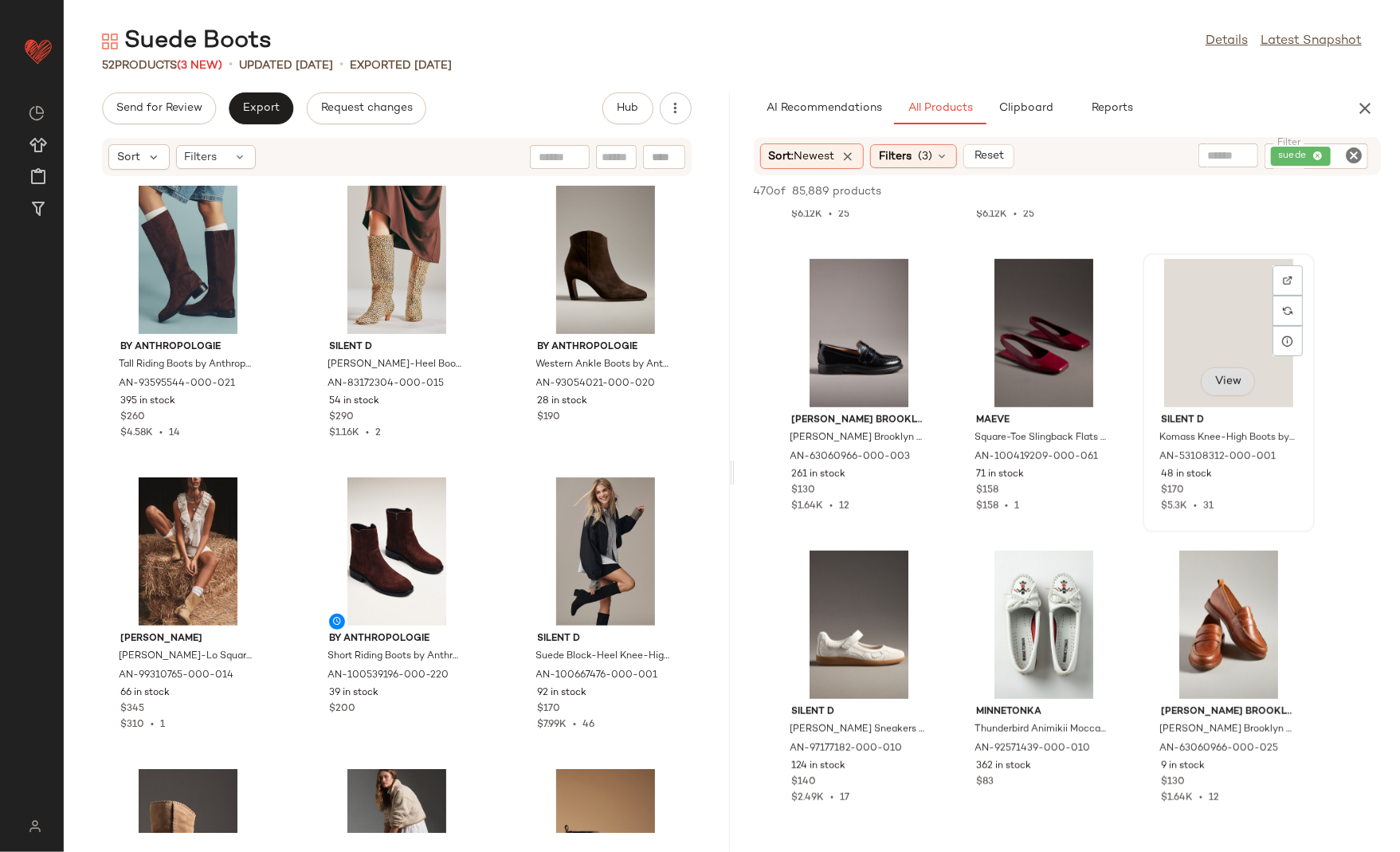
click at [1226, 386] on span "View" at bounding box center [1228, 381] width 27 height 13
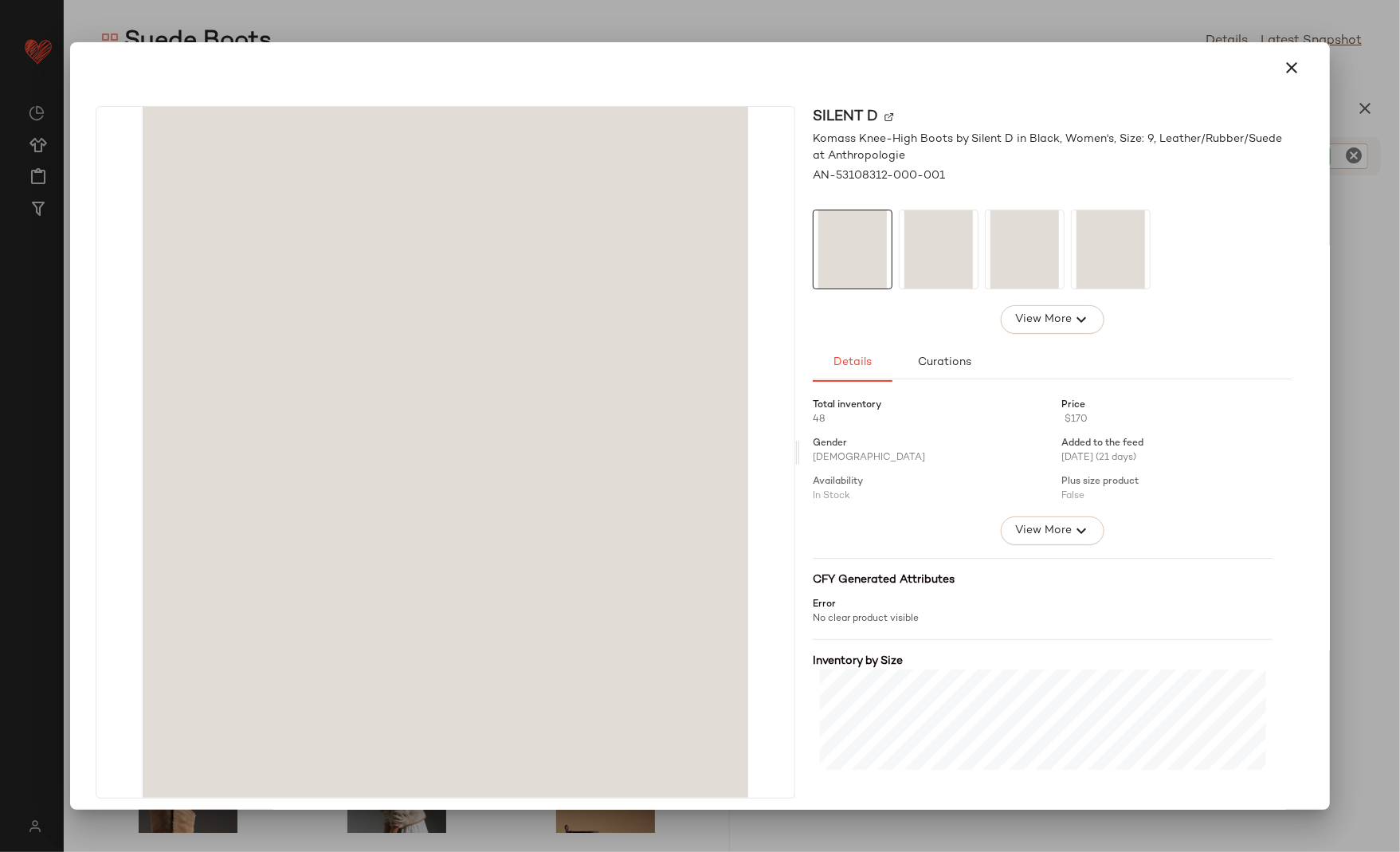
click at [1001, 256] on img at bounding box center [1025, 249] width 78 height 78
click at [1283, 64] on icon "button" at bounding box center [1292, 68] width 19 height 19
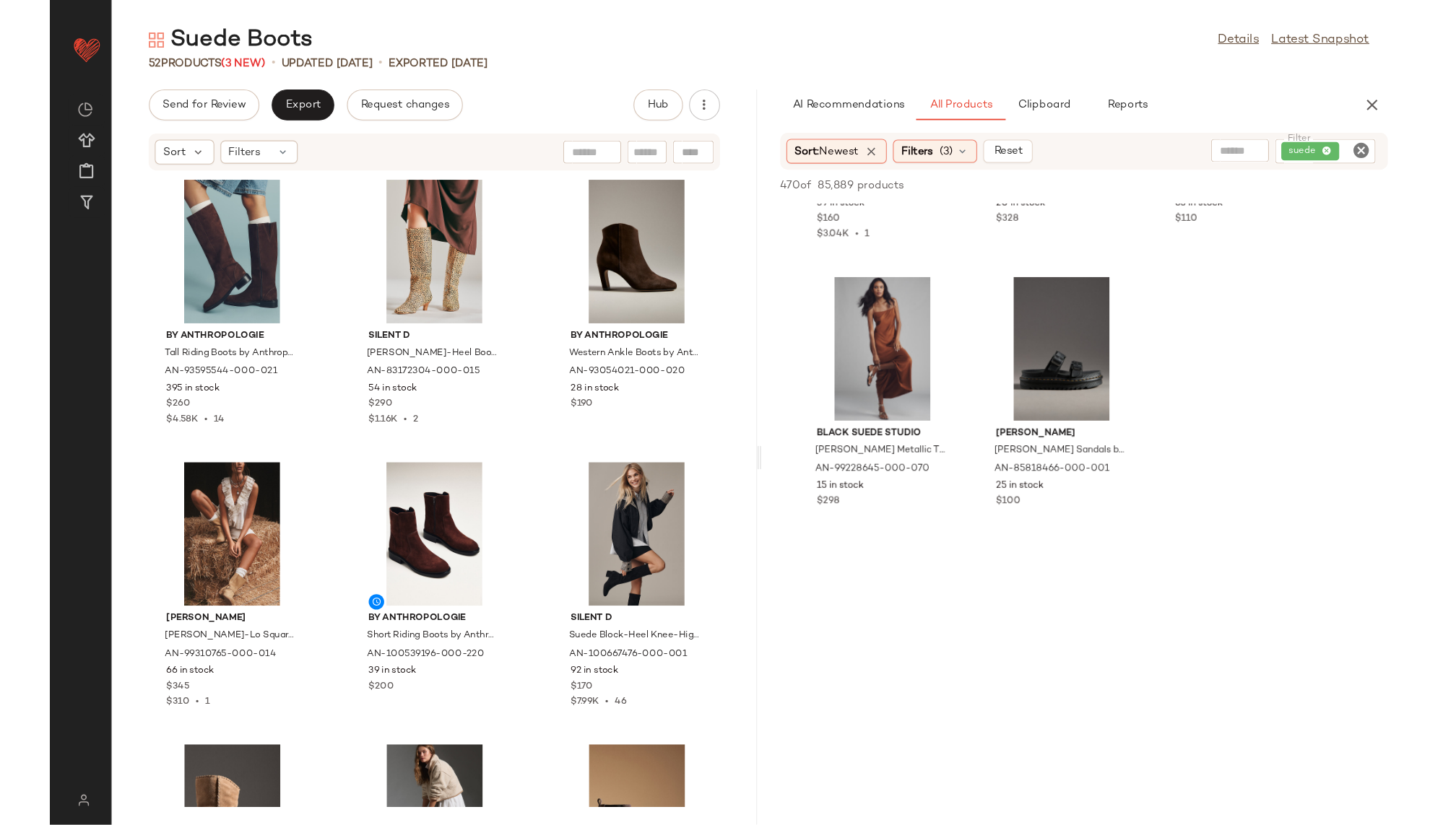
scroll to position [42344, 0]
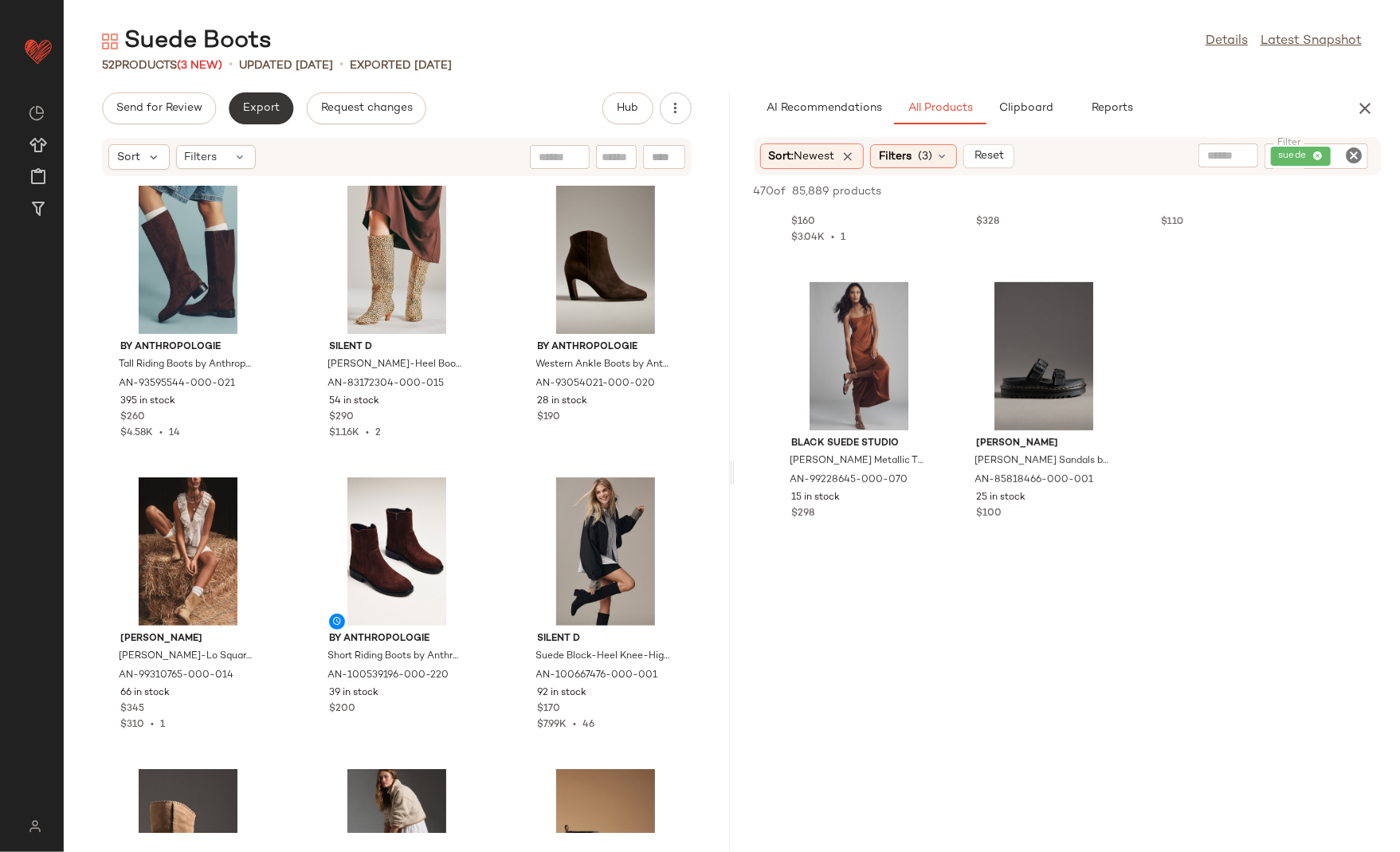
click at [256, 109] on span "Export" at bounding box center [261, 108] width 38 height 13
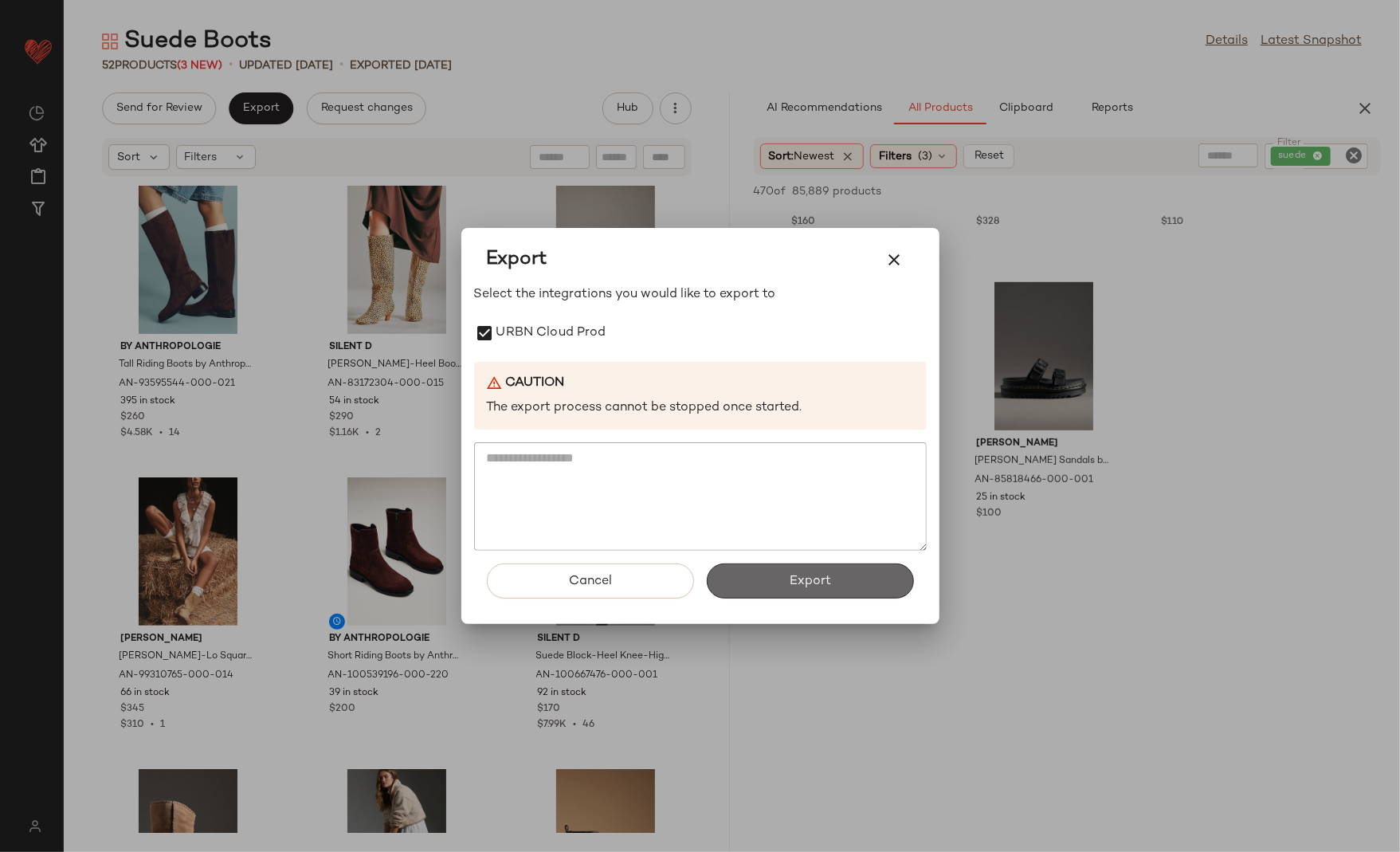
click at [798, 577] on span "Export" at bounding box center [810, 582] width 42 height 15
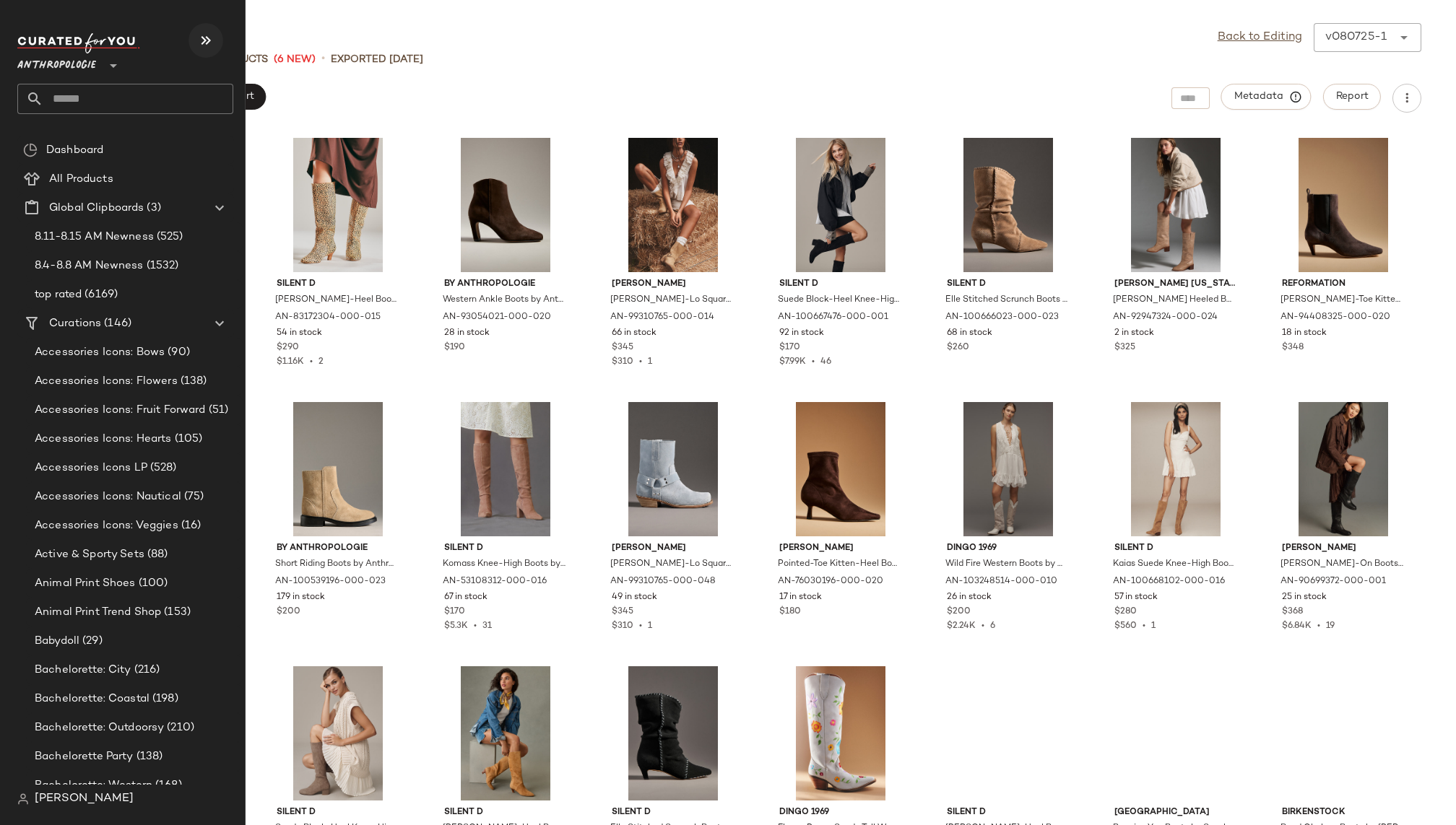
click at [200, 42] on icon "button" at bounding box center [206, 40] width 17 height 17
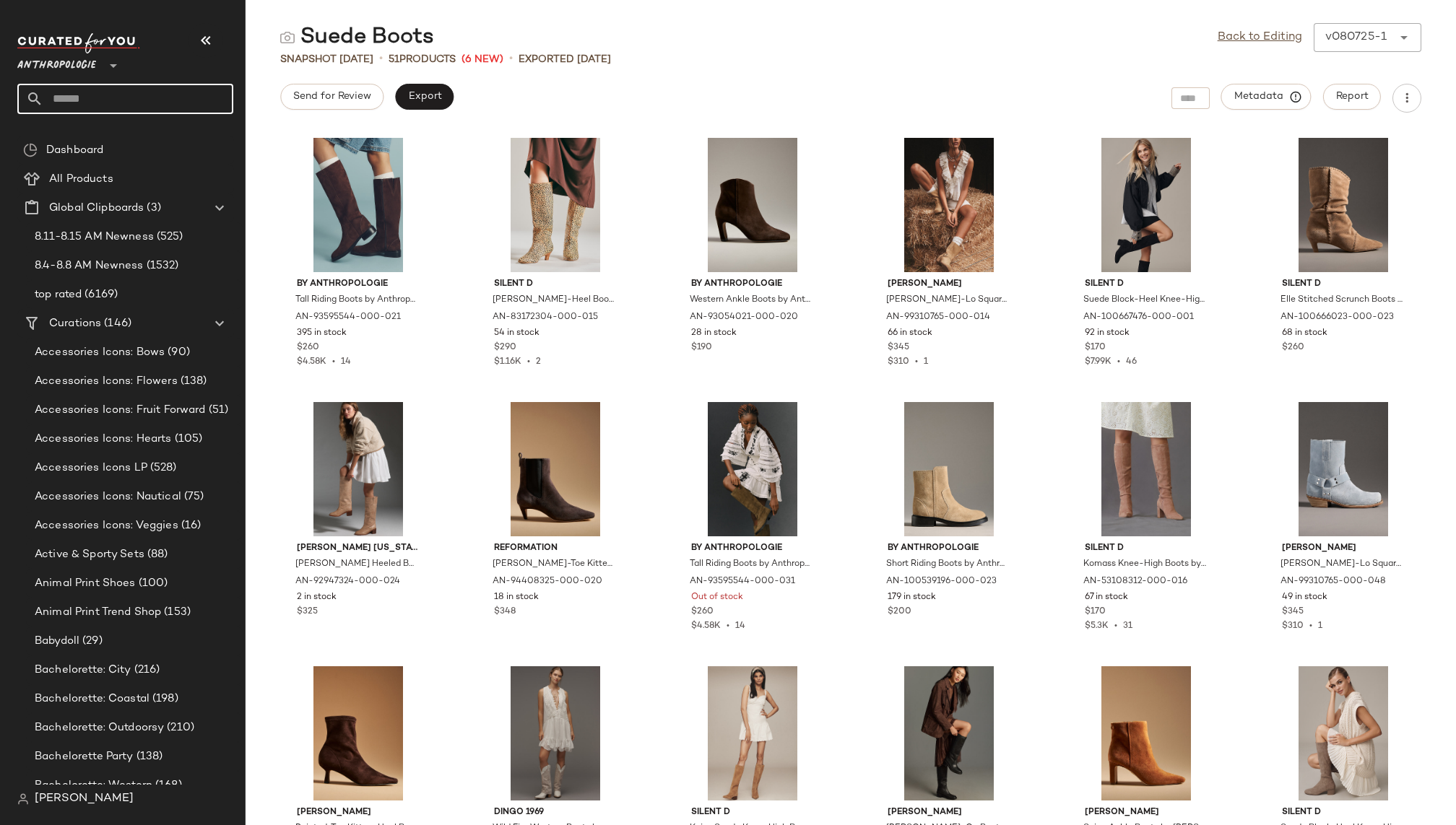
click at [149, 102] on input "text" at bounding box center [138, 99] width 190 height 30
type input "***"
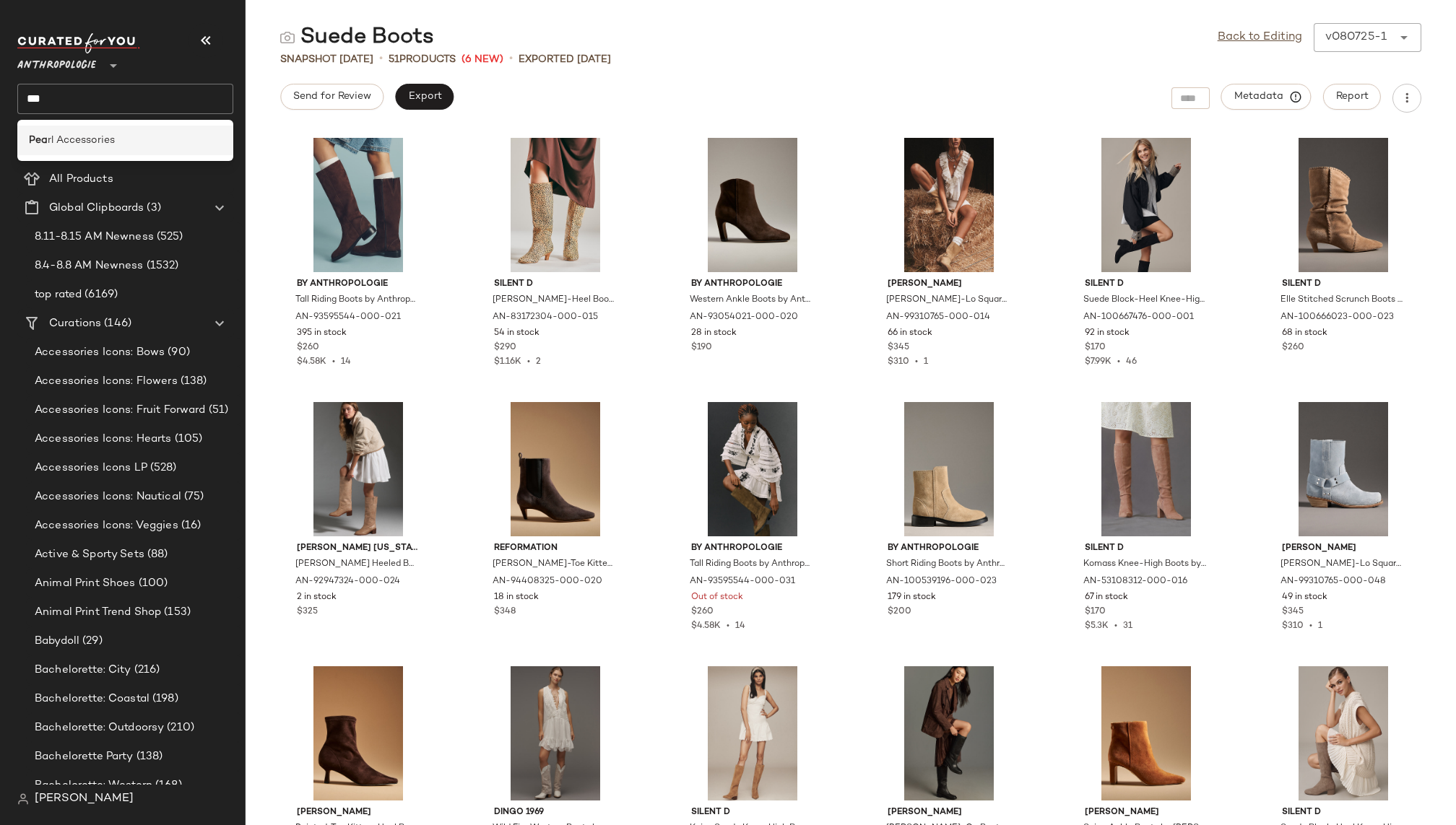
click at [75, 131] on div "Pea rl Accessories" at bounding box center [125, 140] width 216 height 29
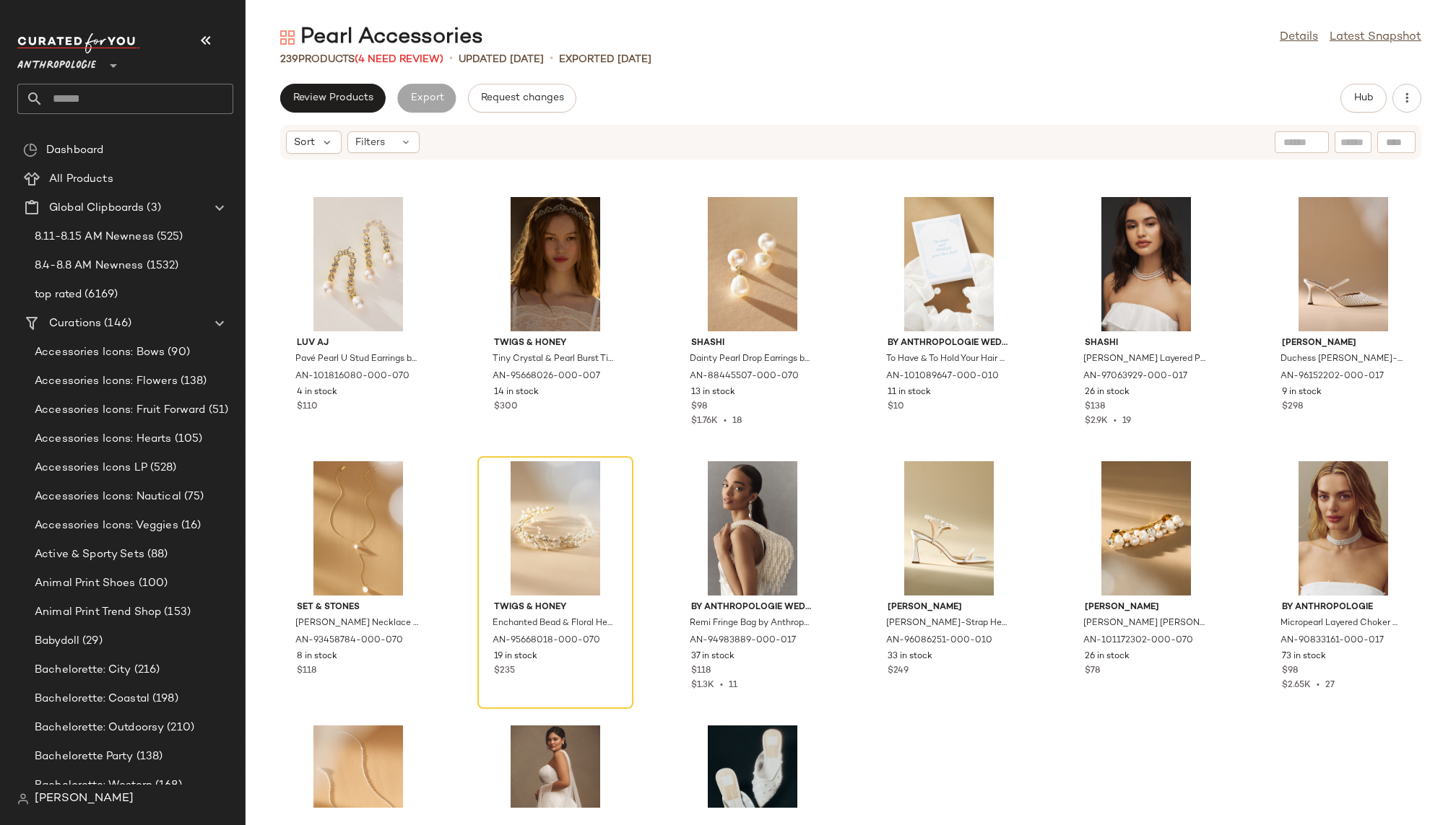
scroll to position [2907, 0]
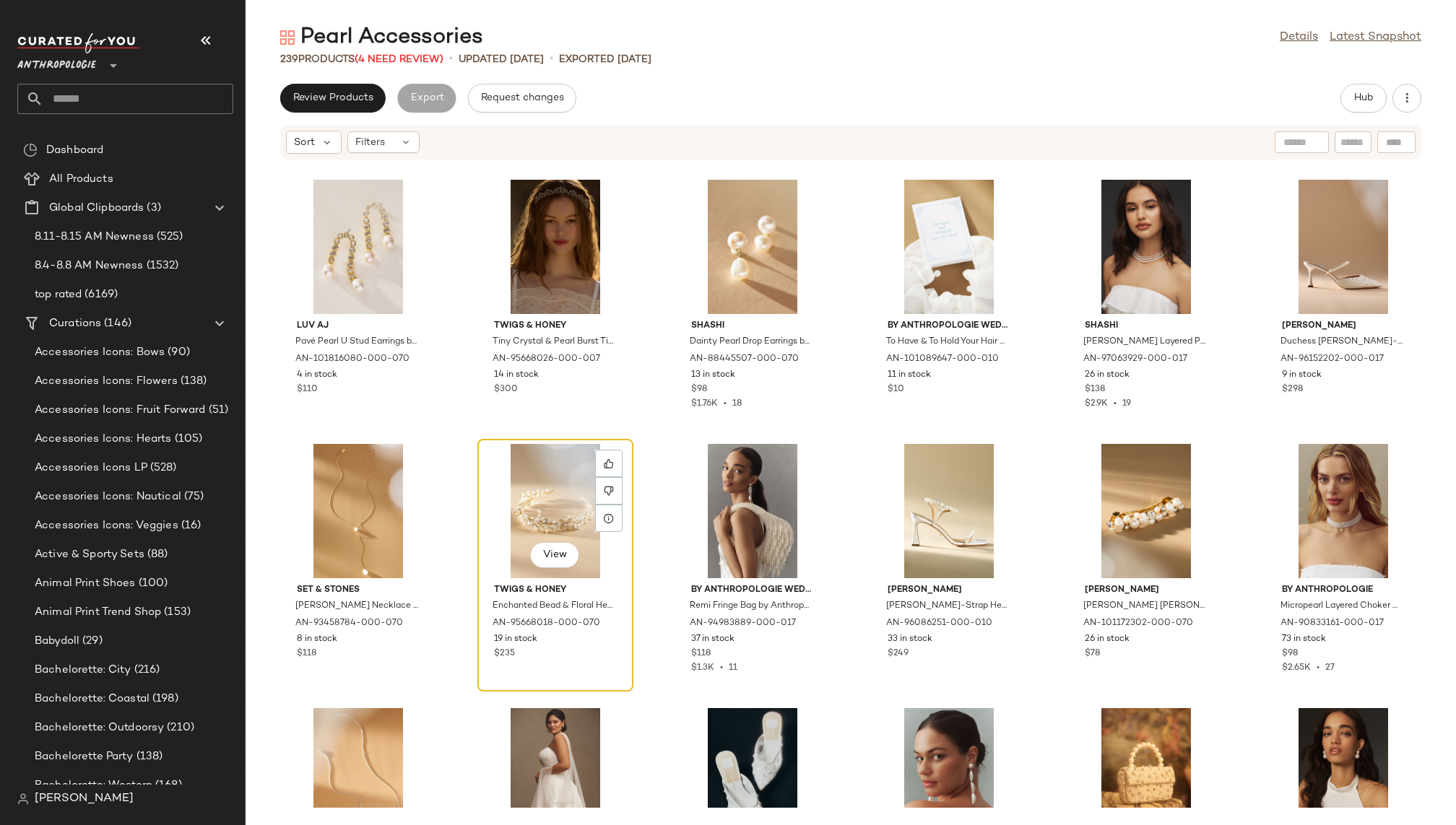
click at [569, 508] on div "View" at bounding box center [555, 511] width 146 height 134
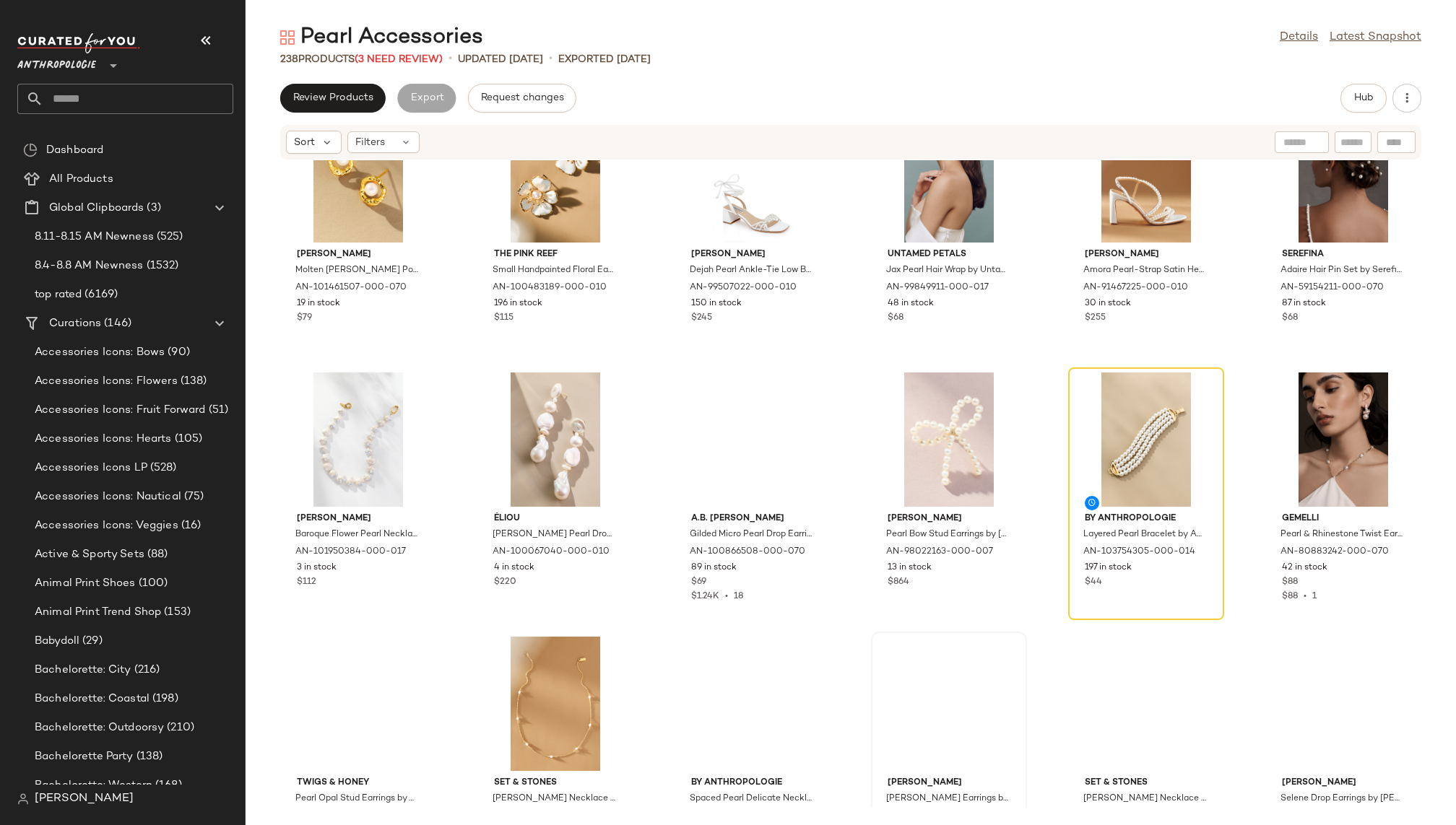
scroll to position [6678, 0]
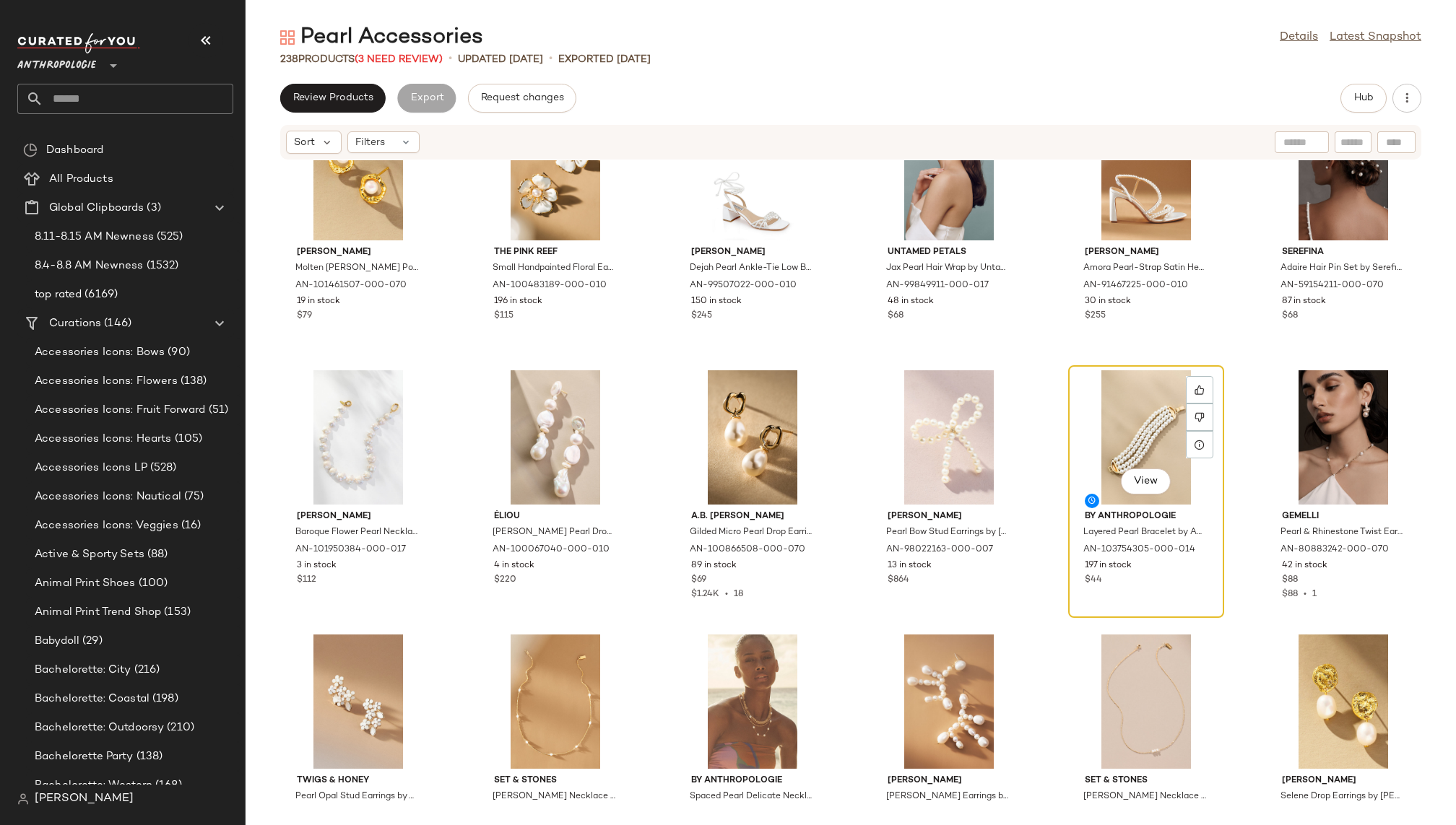
click at [1112, 440] on div "View" at bounding box center [1146, 437] width 146 height 134
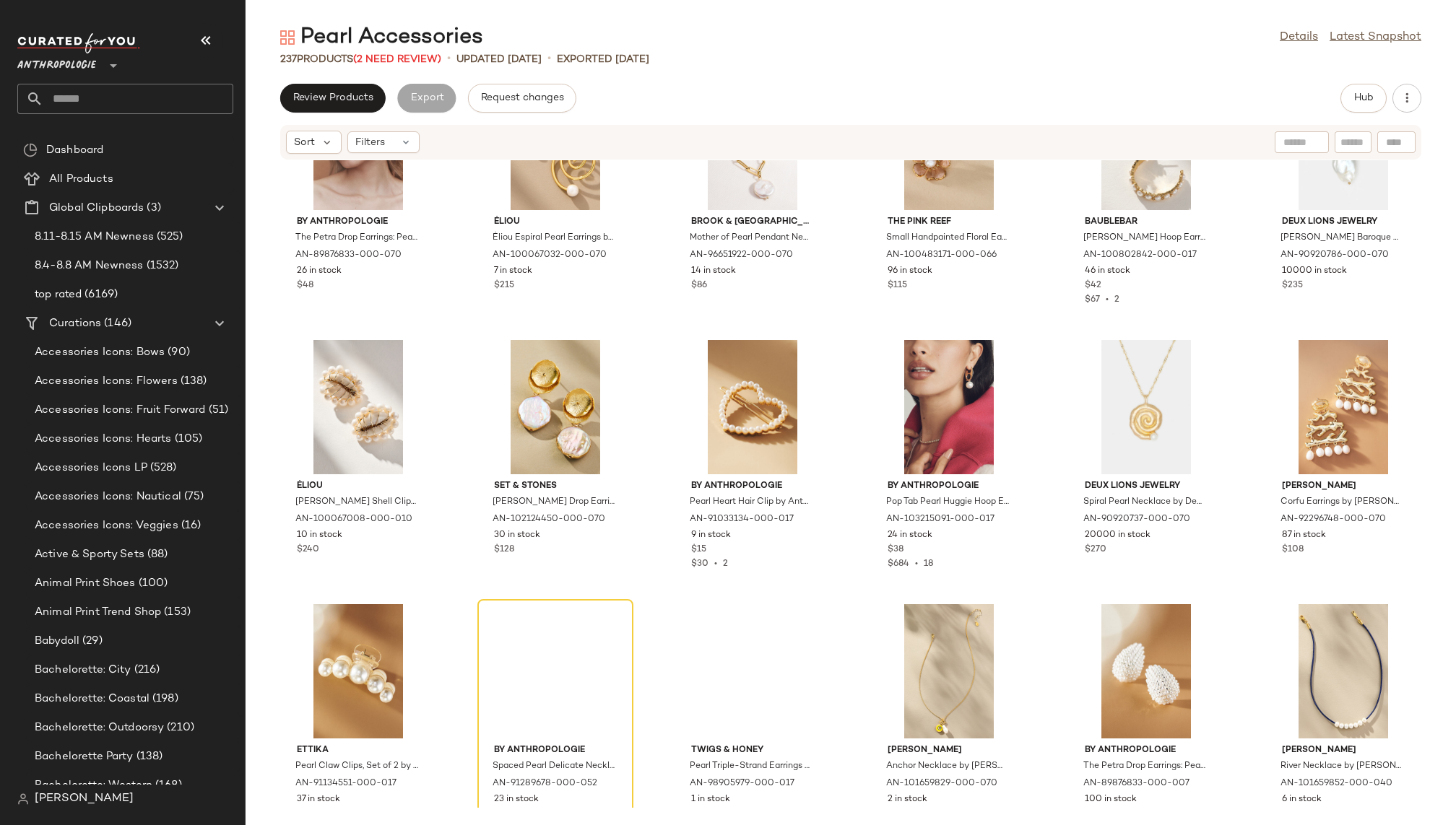
scroll to position [8834, 0]
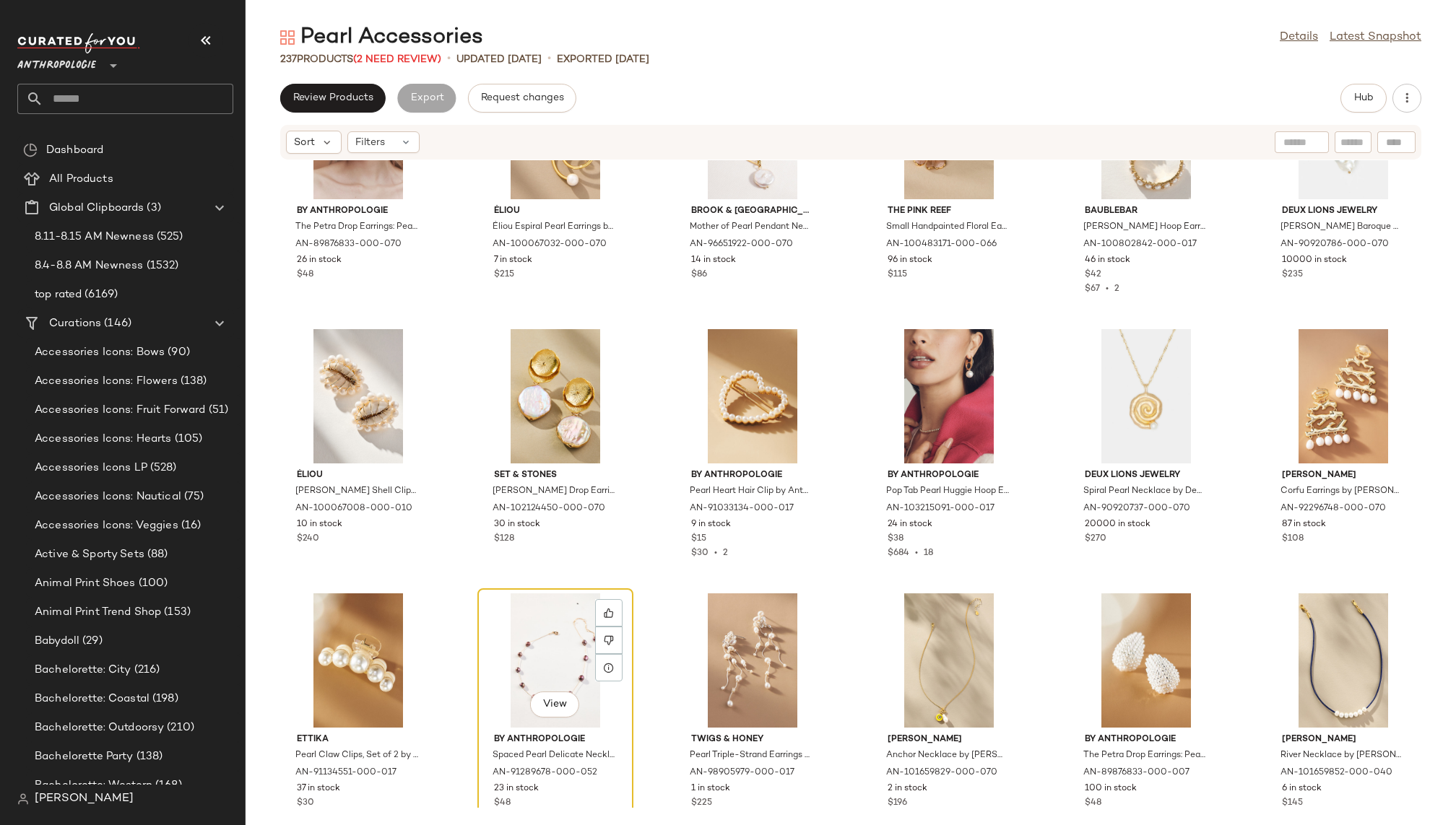
click at [527, 634] on div "View" at bounding box center [555, 660] width 146 height 134
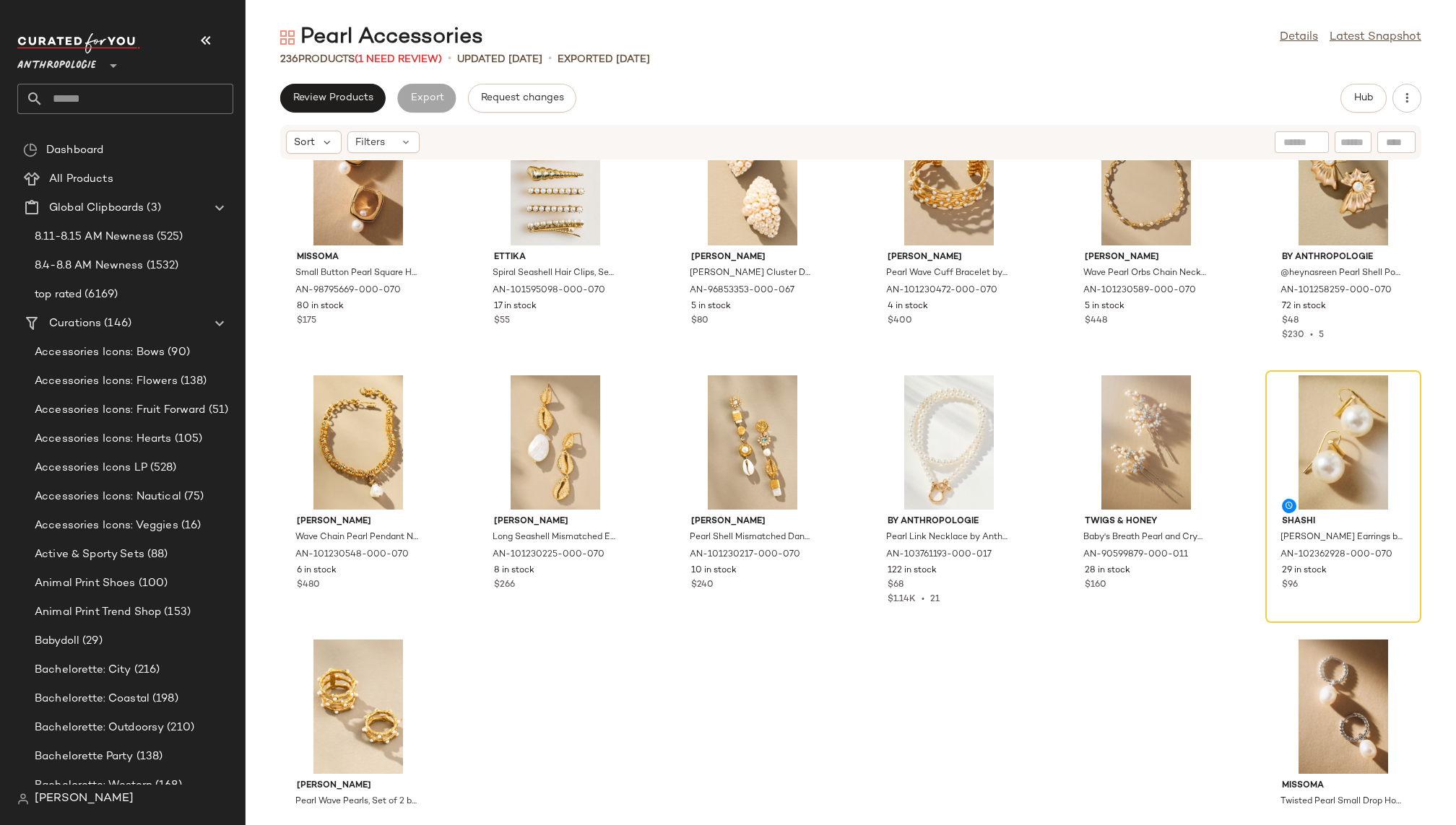
scroll to position [9858, 0]
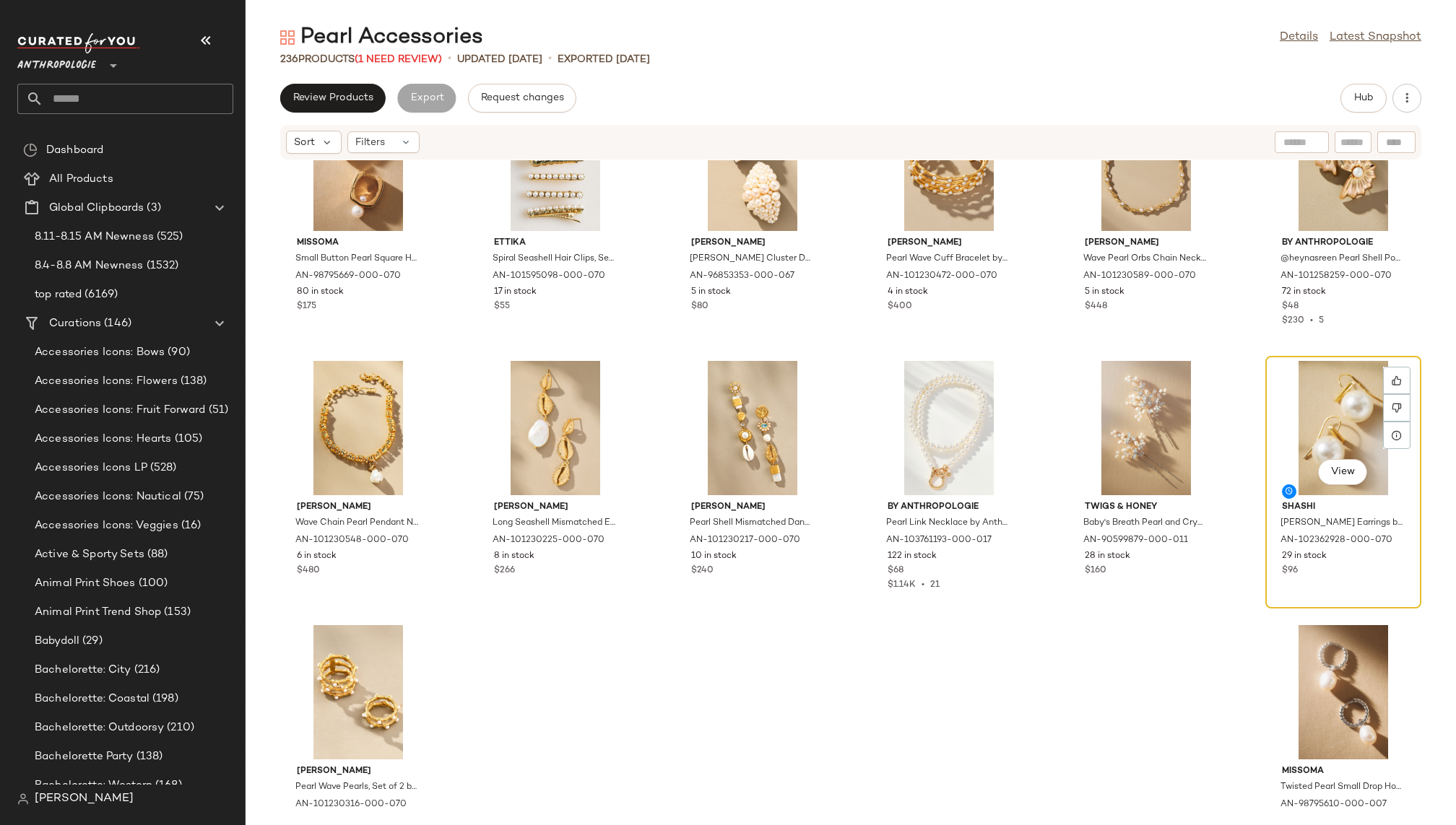
click at [1268, 416] on div "View" at bounding box center [1343, 428] width 146 height 134
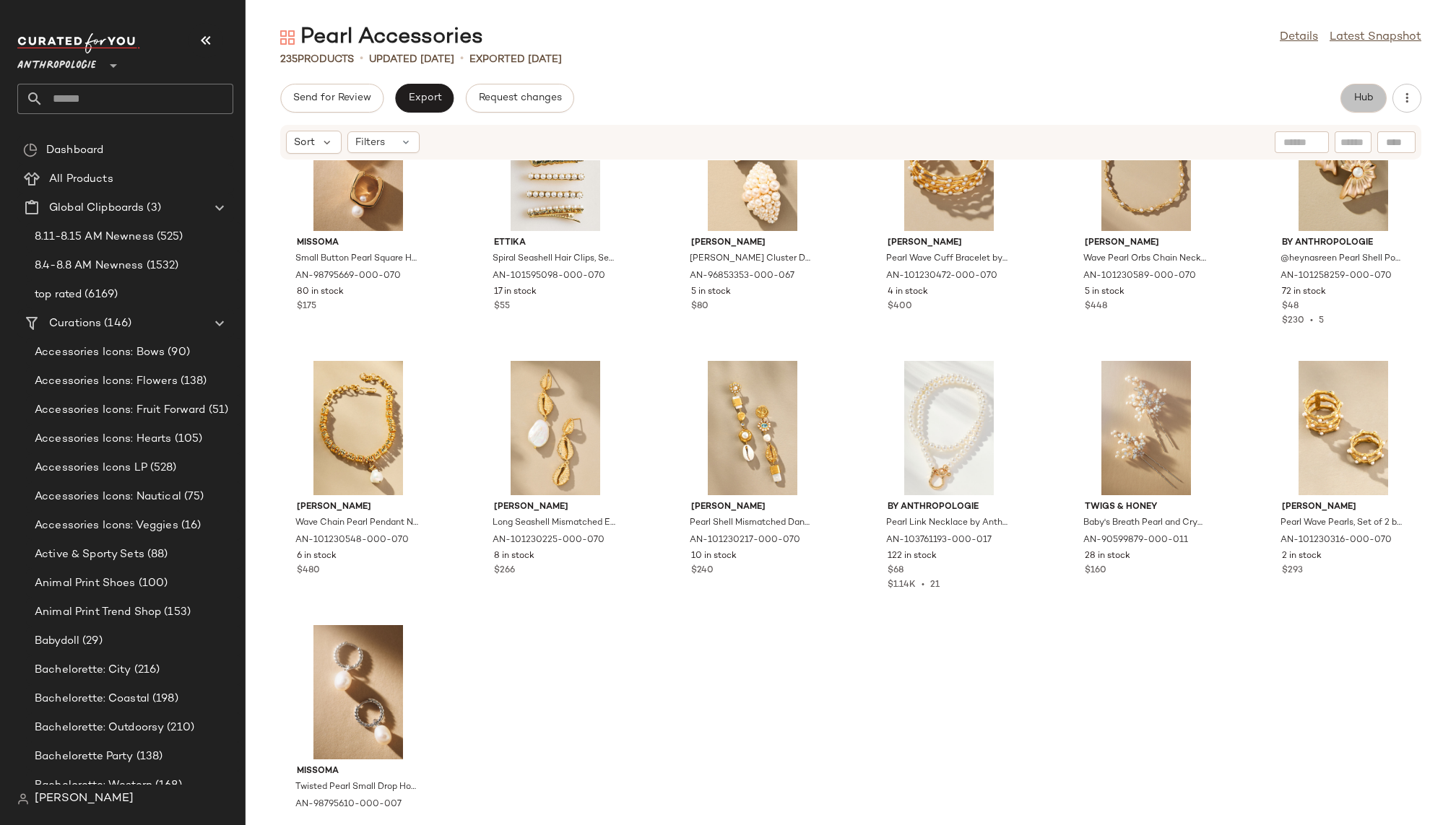
click at [1268, 99] on span "Hub" at bounding box center [1364, 98] width 20 height 12
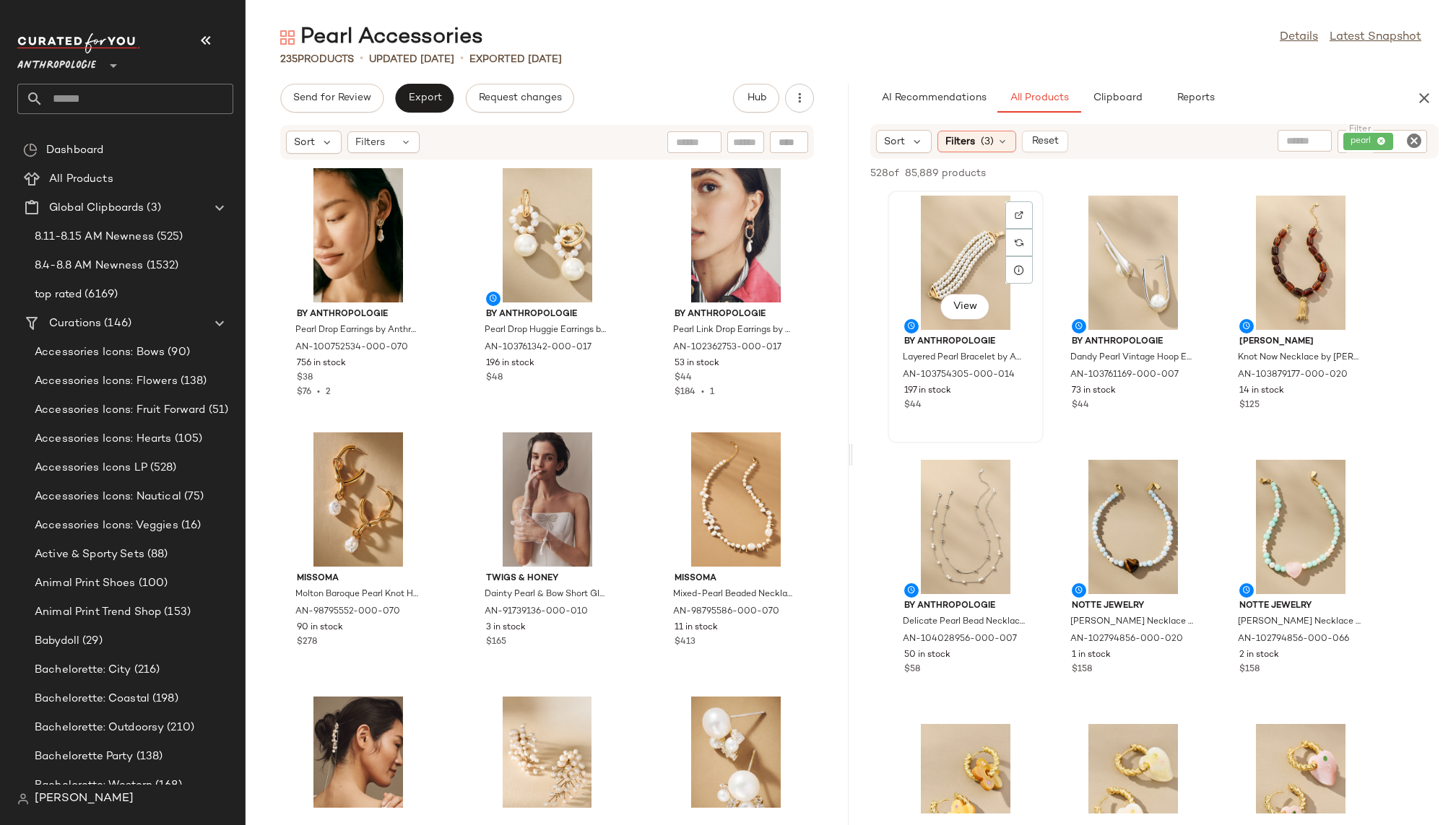
click at [964, 251] on div "View" at bounding box center [966, 262] width 146 height 134
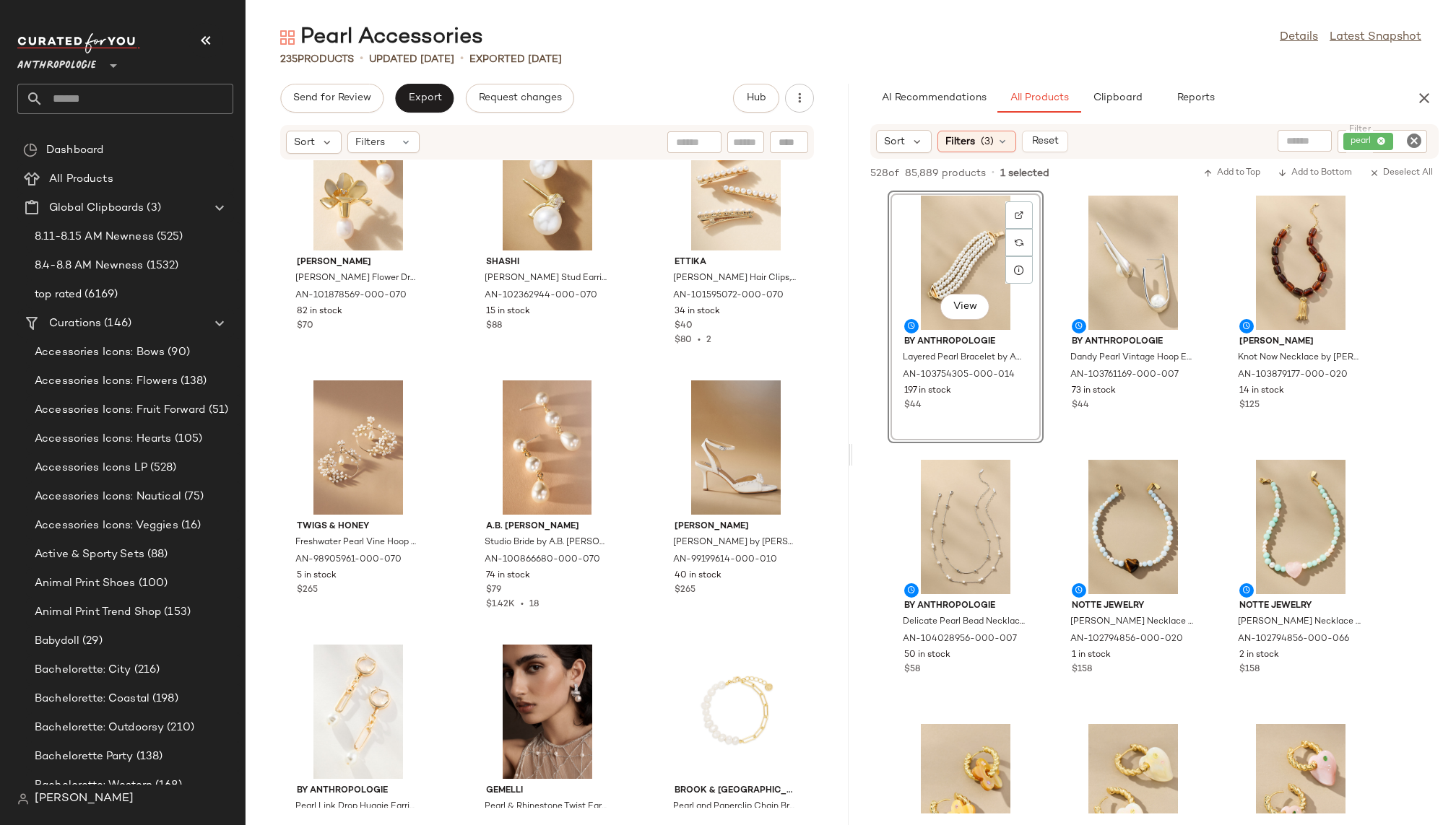
scroll to position [1915, 0]
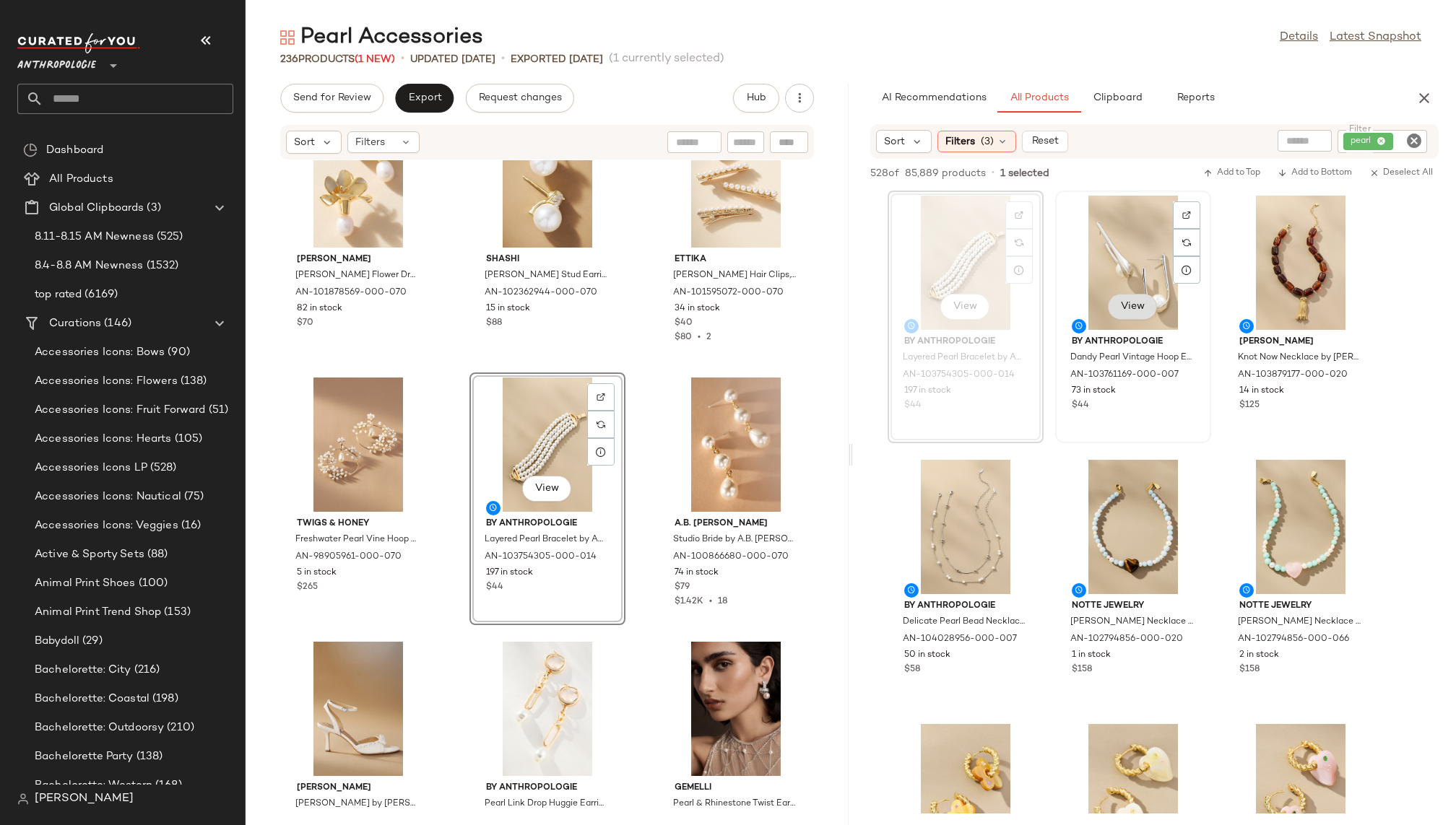
click at [1135, 309] on span "View" at bounding box center [1133, 307] width 25 height 12
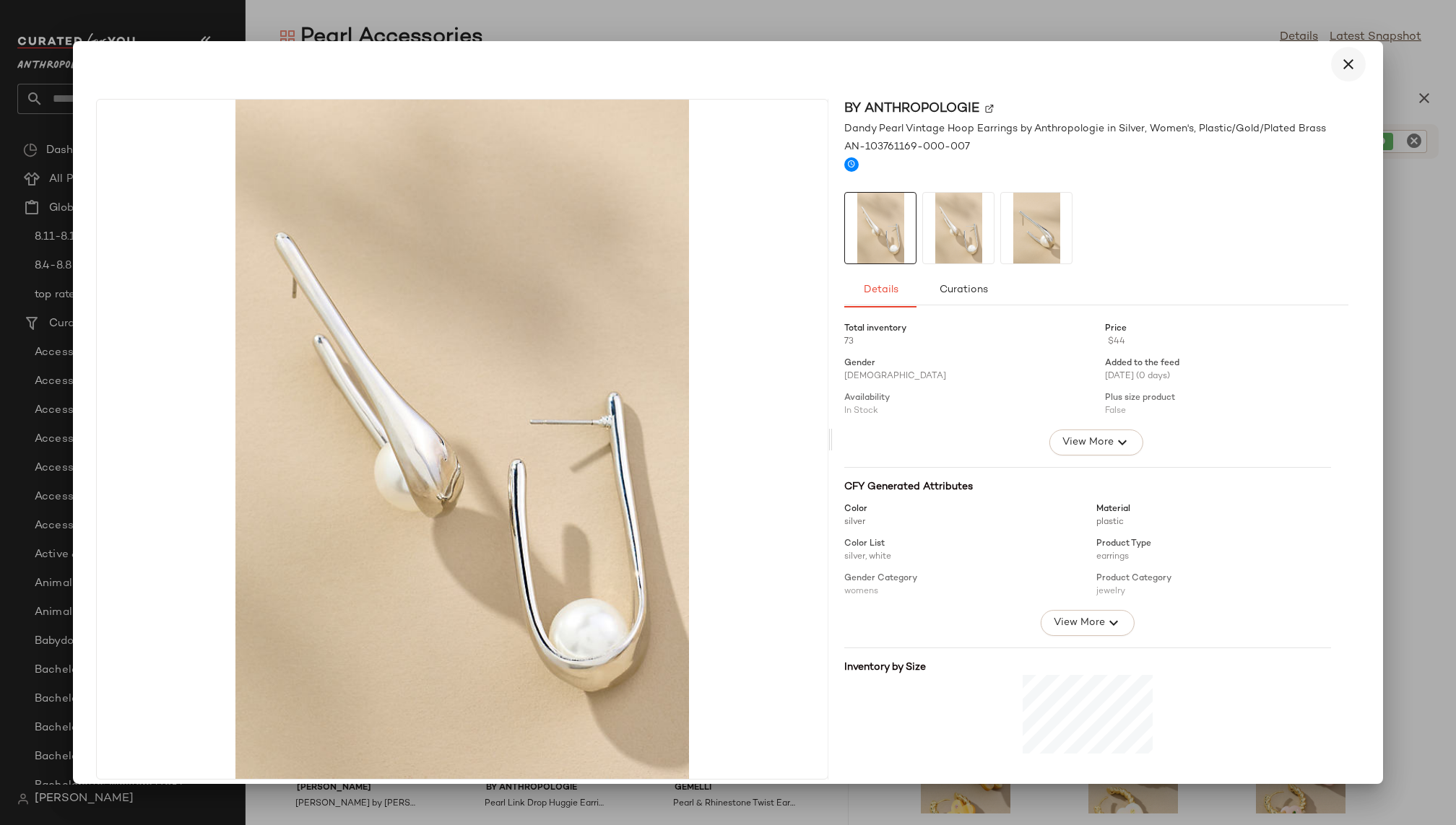
click at [1268, 64] on icon "button" at bounding box center [1348, 64] width 17 height 17
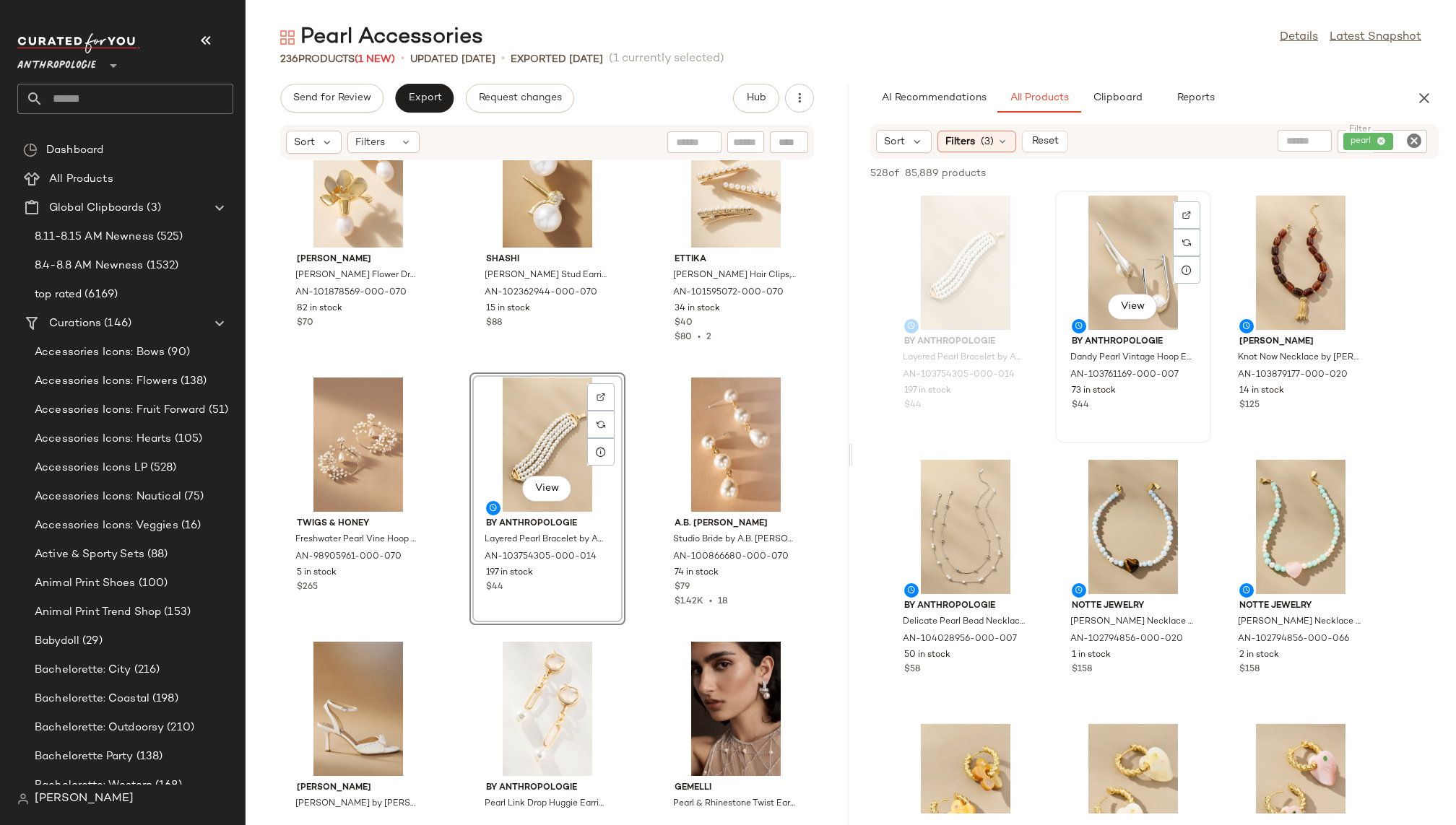
click at [1122, 266] on div "View" at bounding box center [1133, 262] width 146 height 134
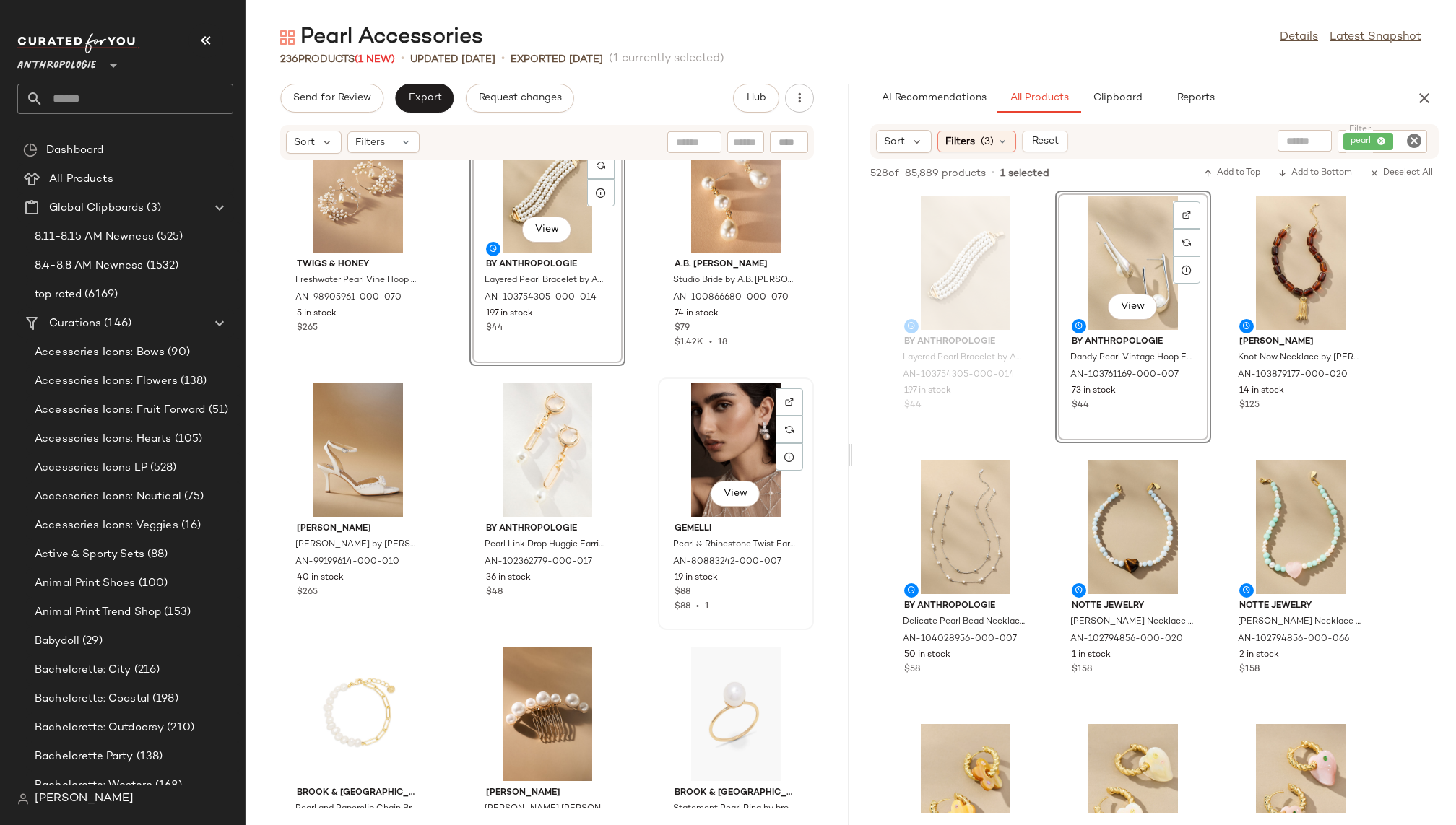
scroll to position [2195, 0]
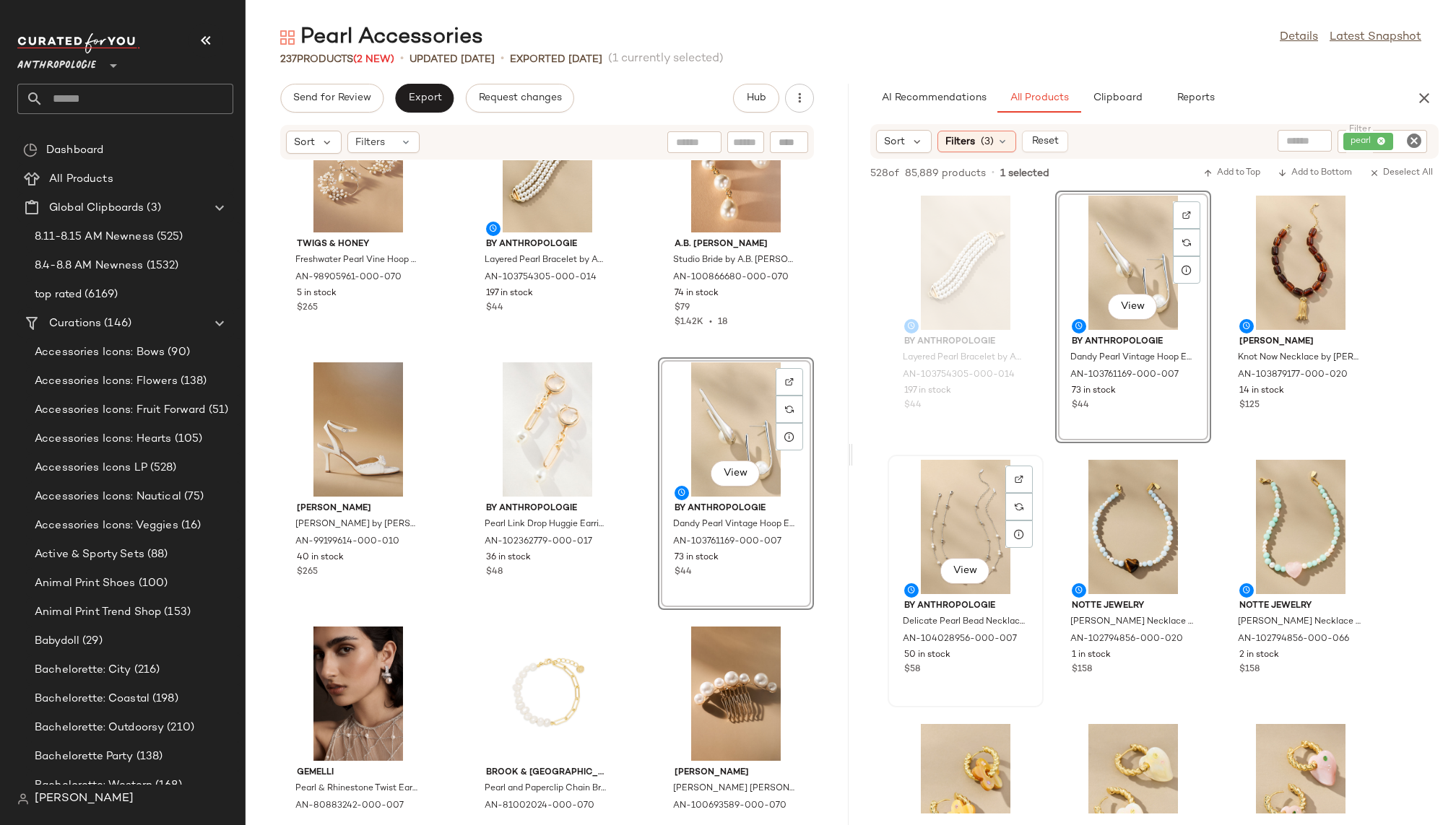
click at [966, 542] on div "View" at bounding box center [966, 526] width 146 height 134
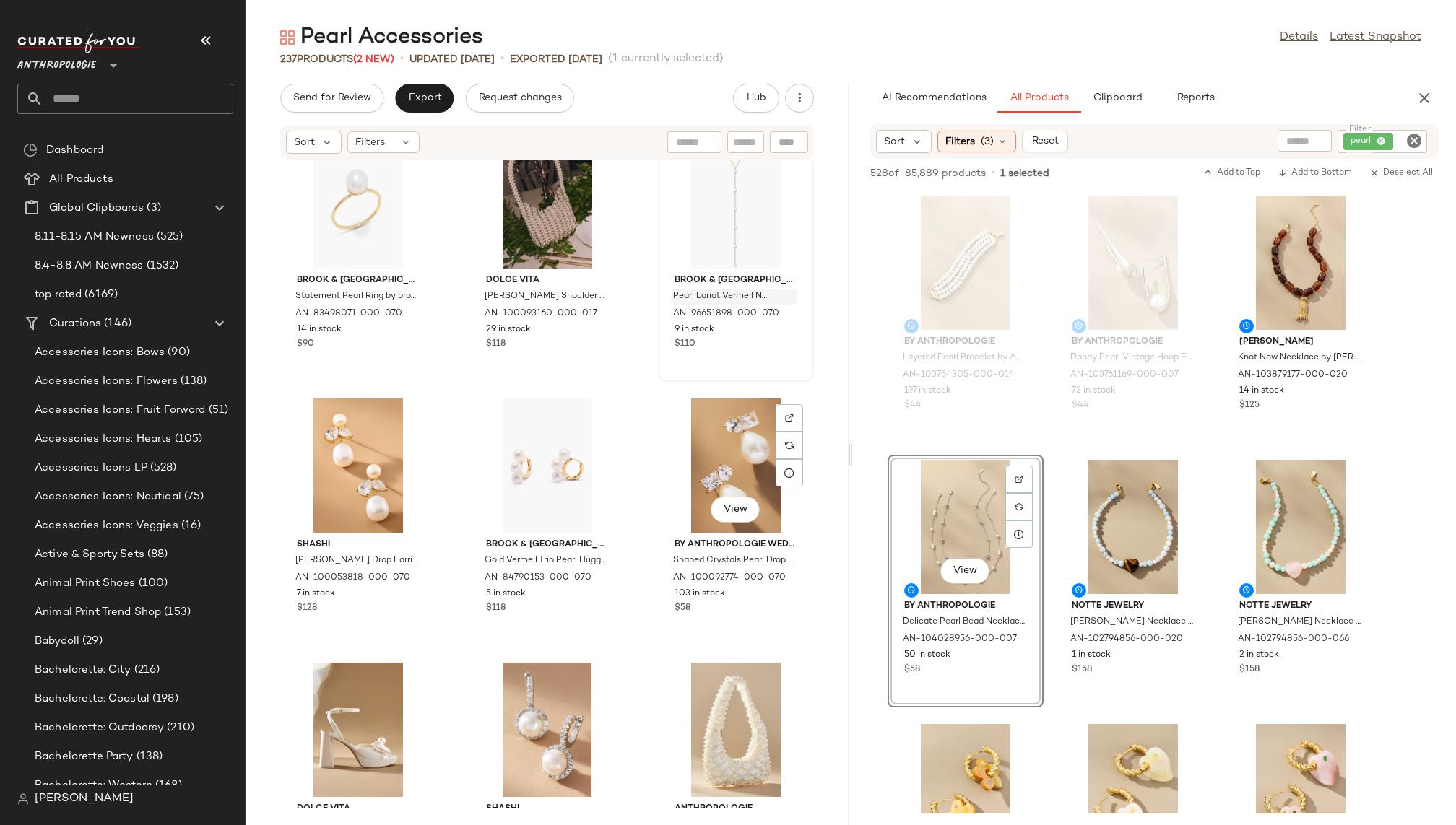
scroll to position [2964, 0]
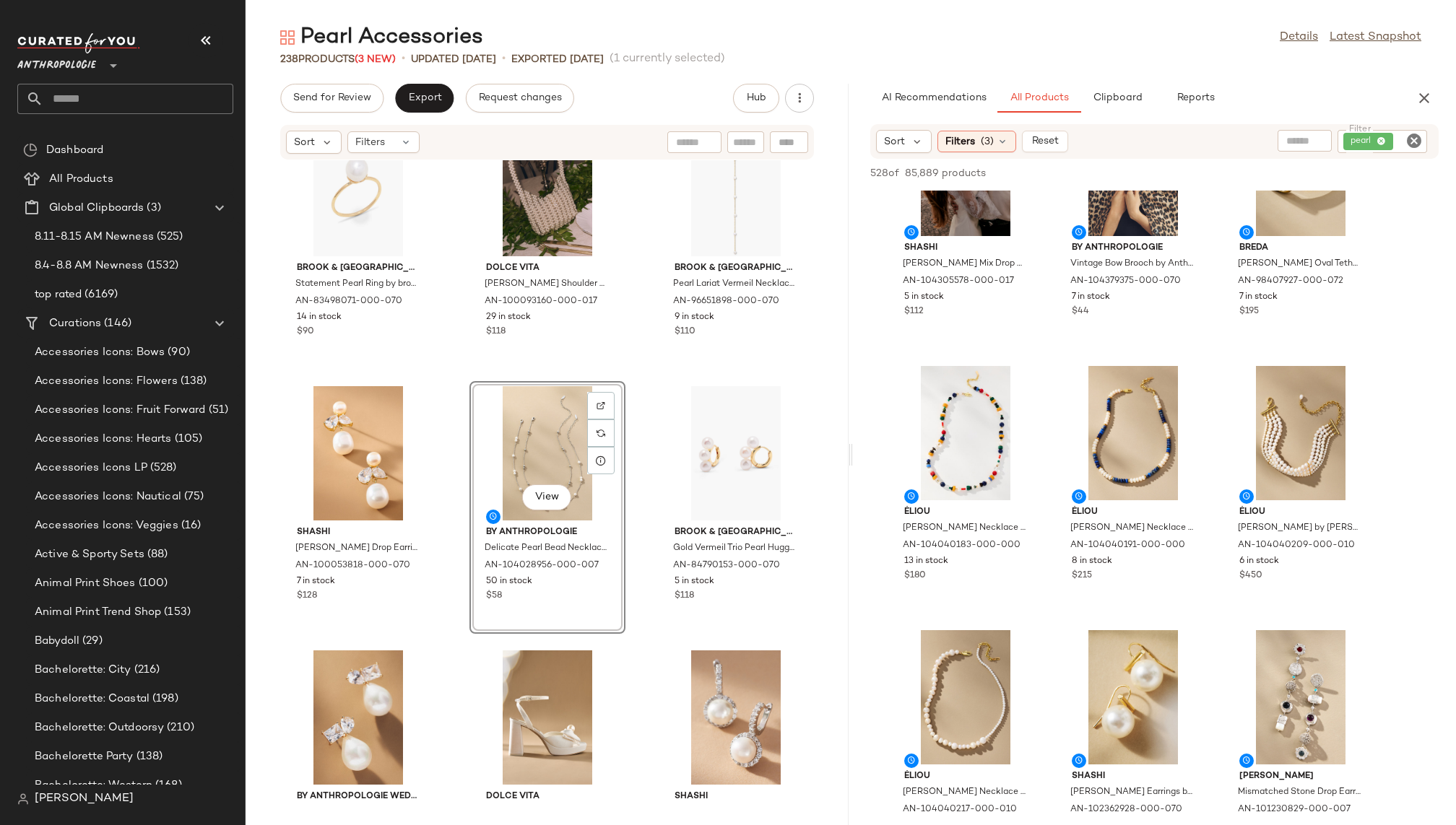
scroll to position [1168, 0]
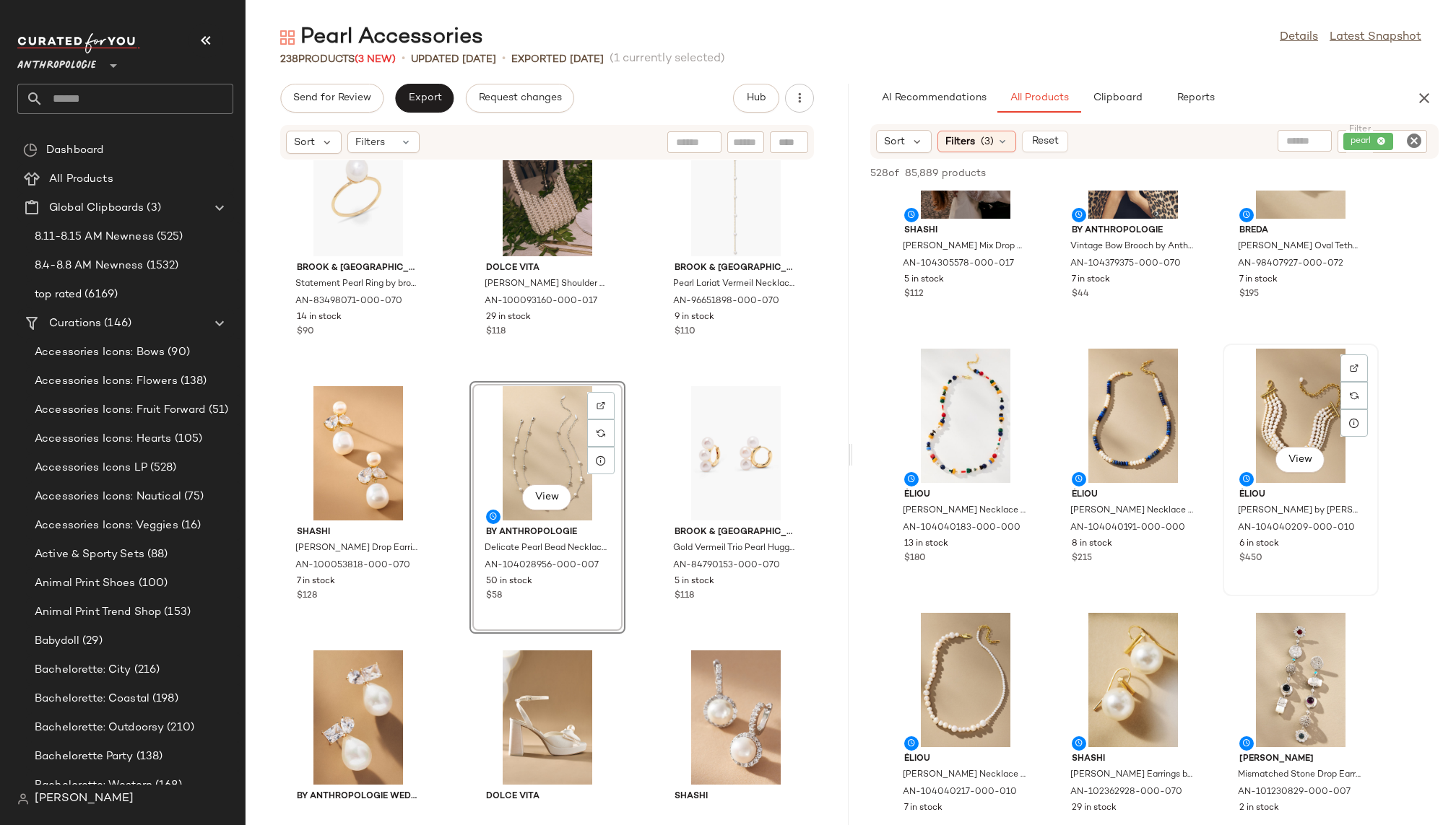
click at [1268, 407] on div "View" at bounding box center [1301, 415] width 146 height 134
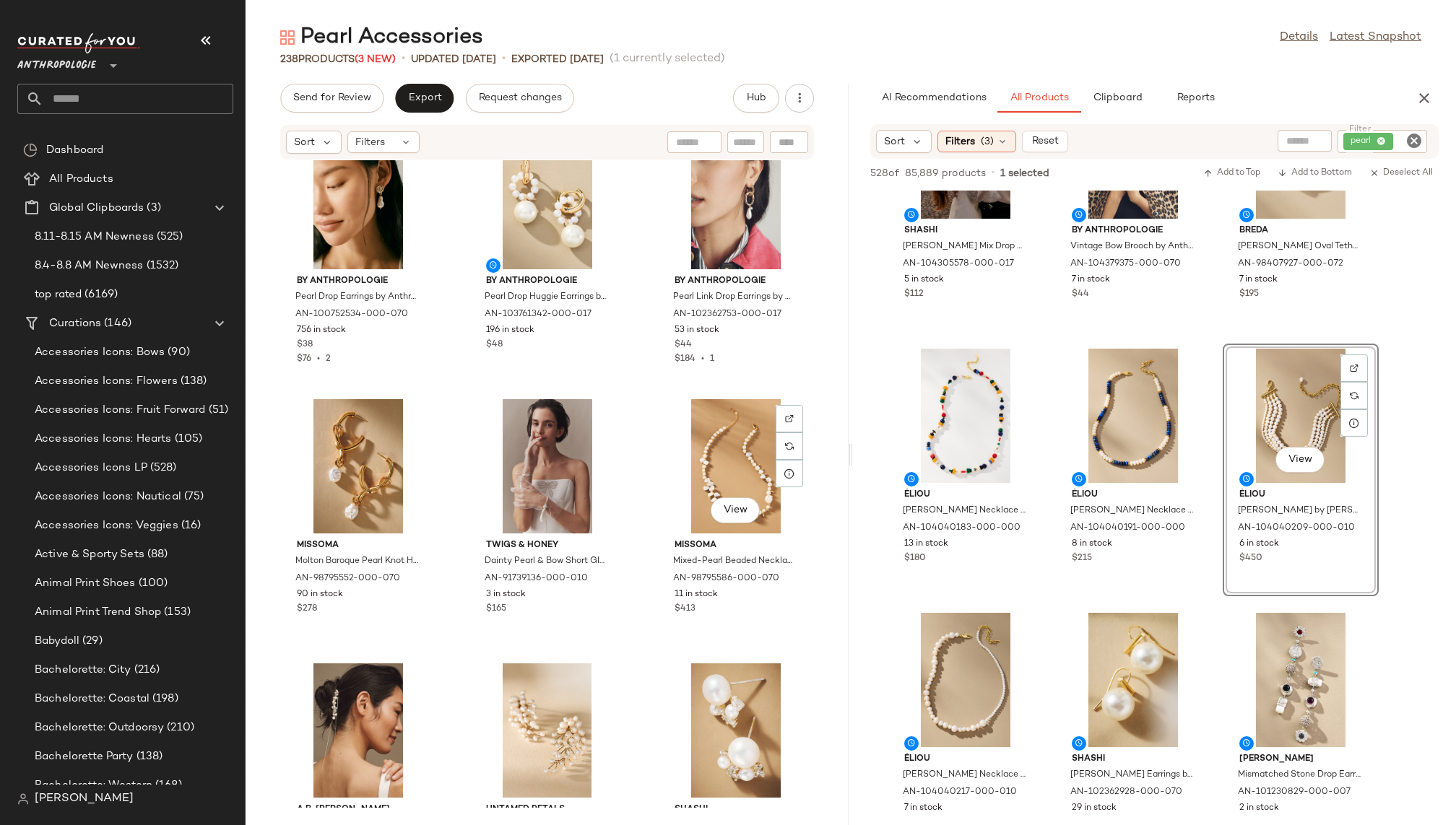
scroll to position [0, 0]
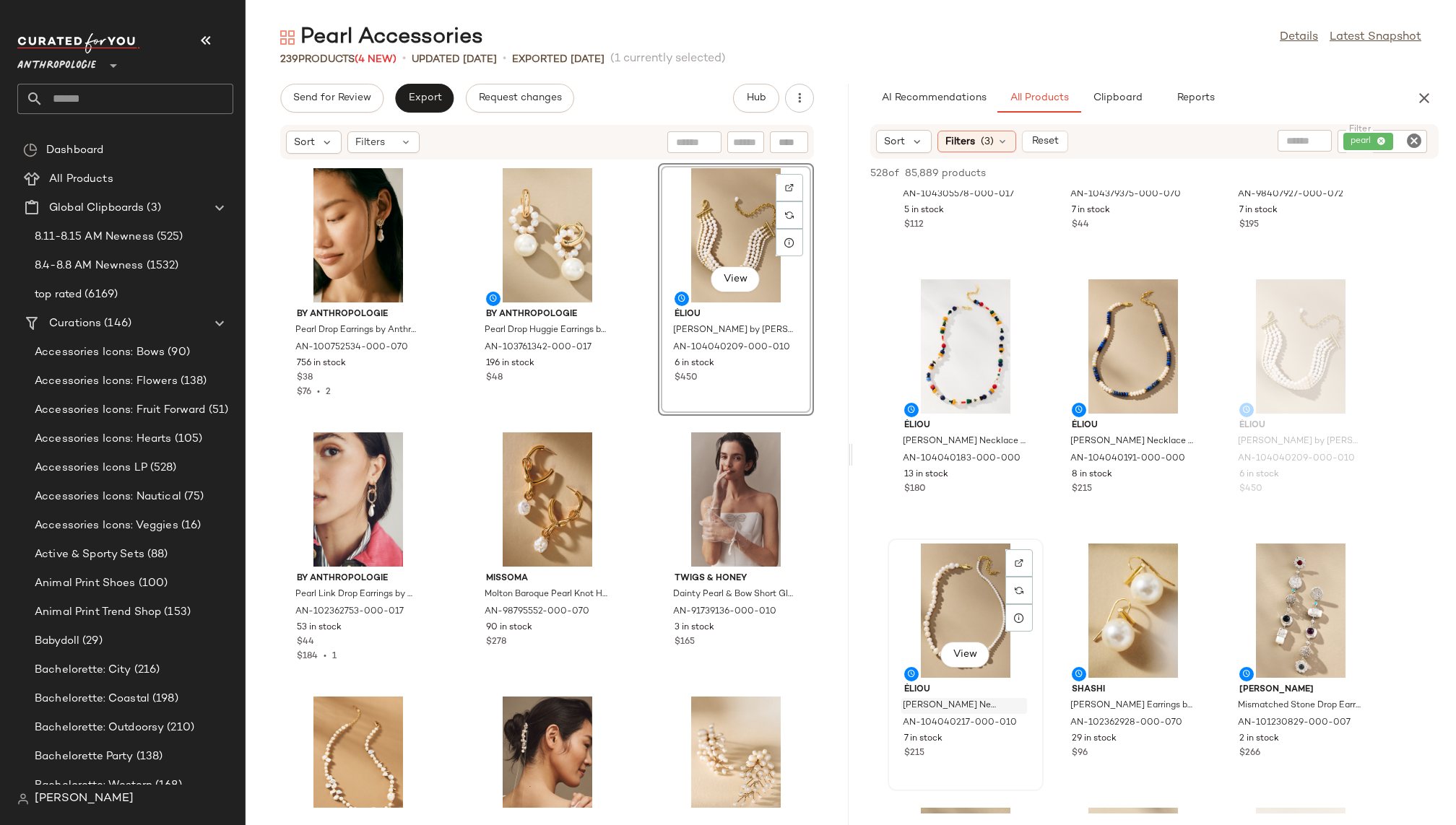
scroll to position [1282, 0]
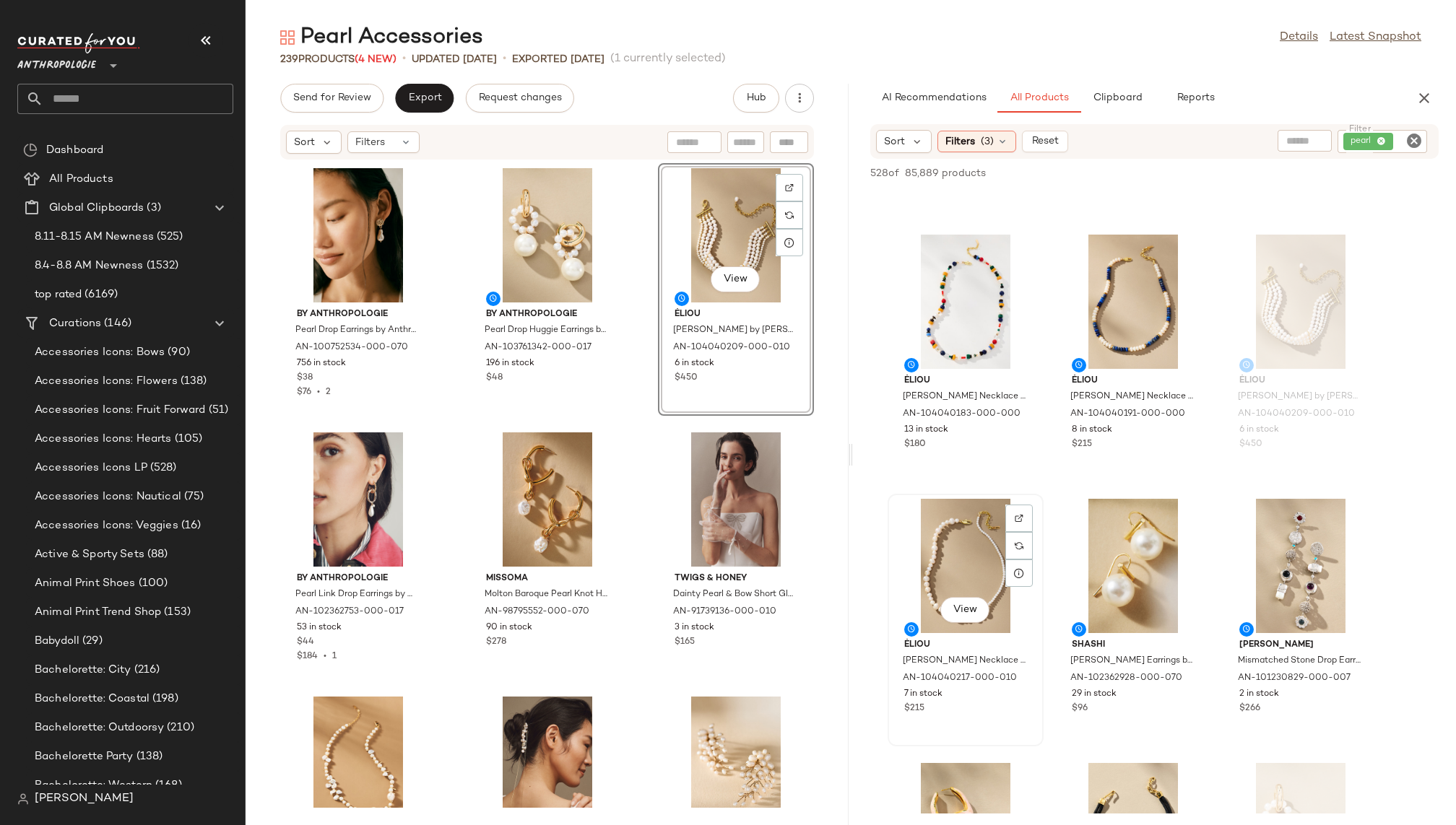
click at [957, 568] on div "View" at bounding box center [966, 566] width 146 height 134
click at [959, 606] on span "View" at bounding box center [965, 609] width 25 height 12
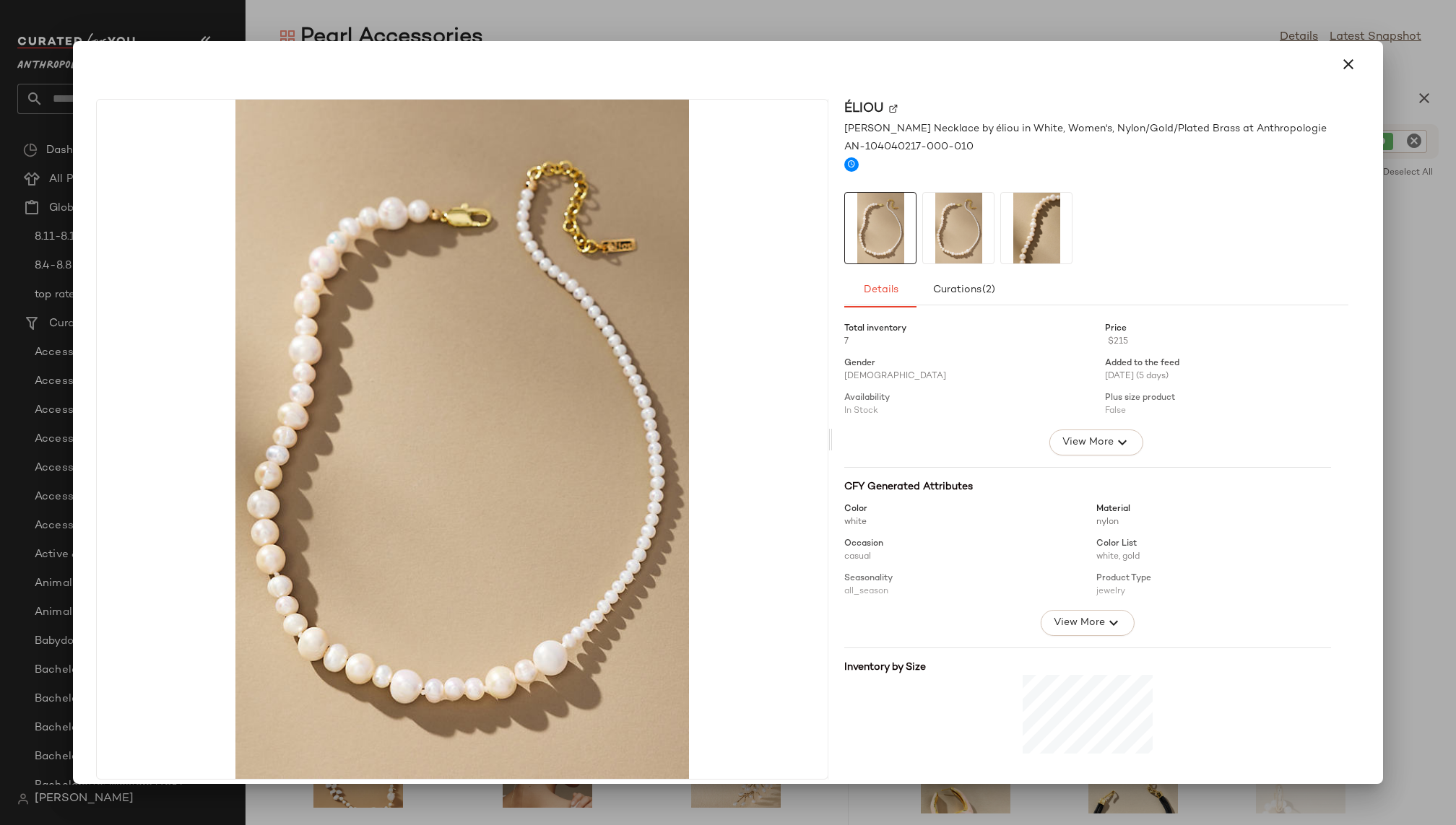
click at [1268, 46] on div at bounding box center [728, 64] width 1298 height 47
click at [1268, 63] on icon "button" at bounding box center [1348, 64] width 17 height 17
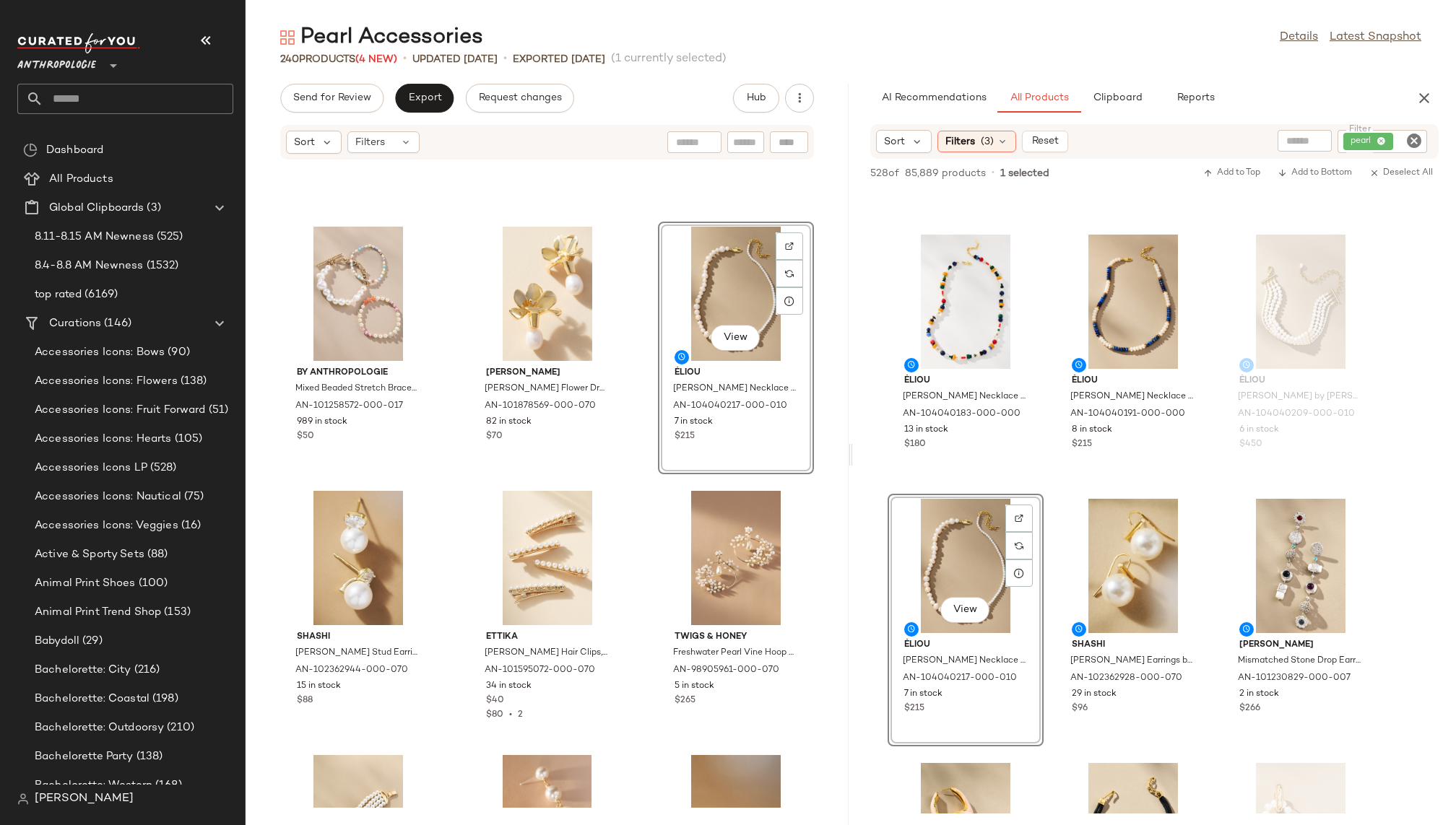
scroll to position [1904, 0]
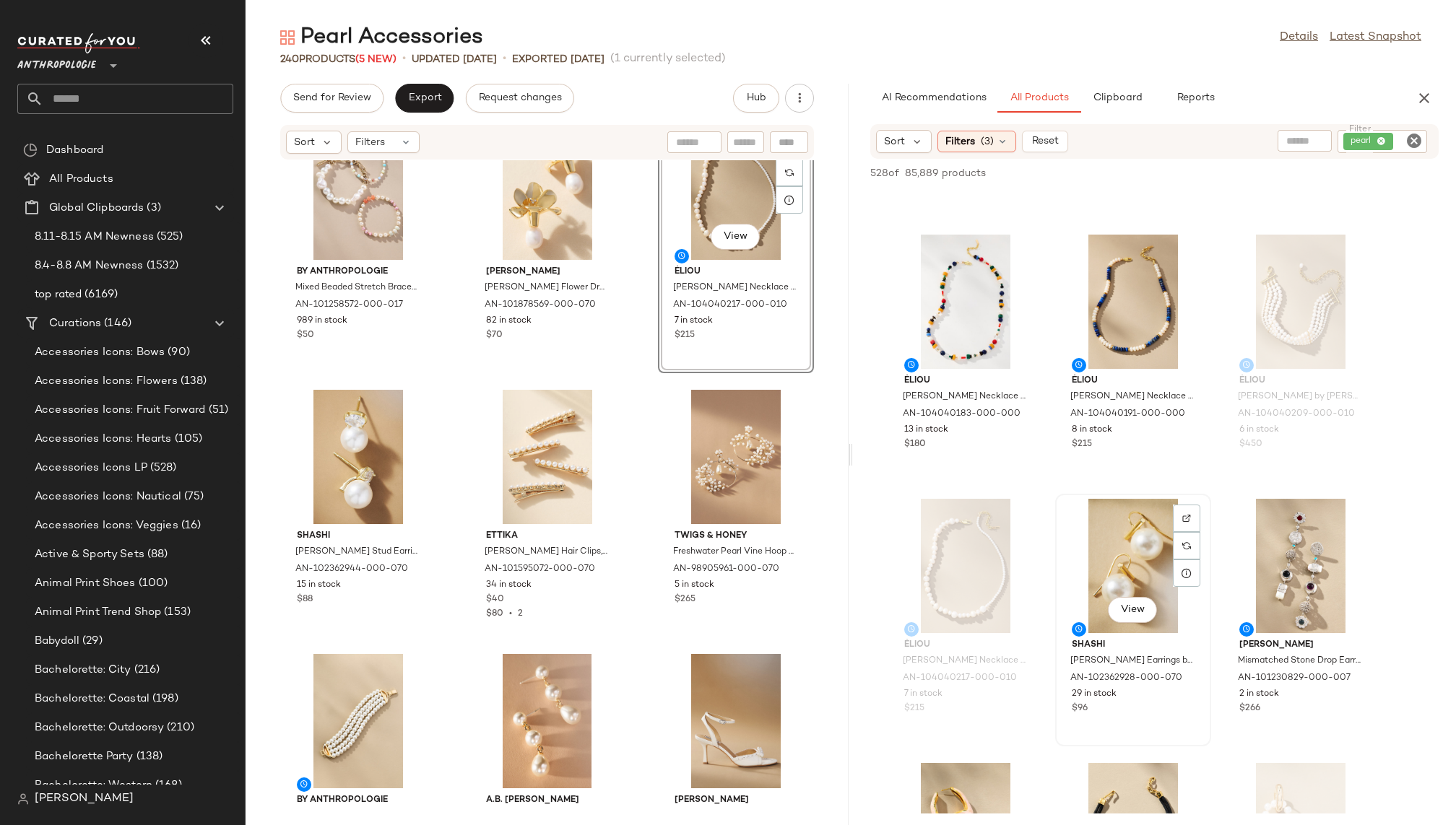
click at [1094, 556] on div "View" at bounding box center [1133, 566] width 146 height 134
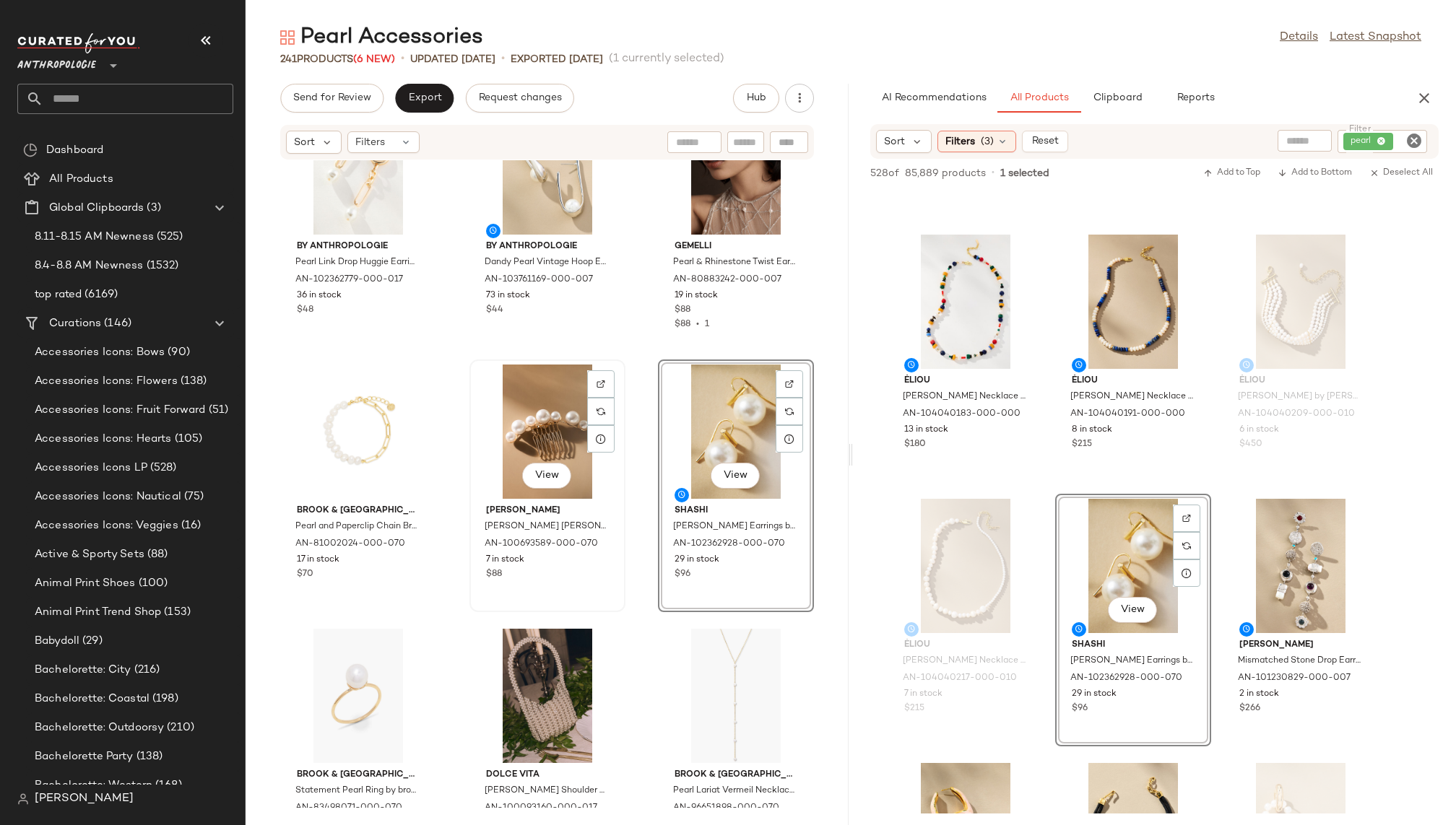
scroll to position [2738, 0]
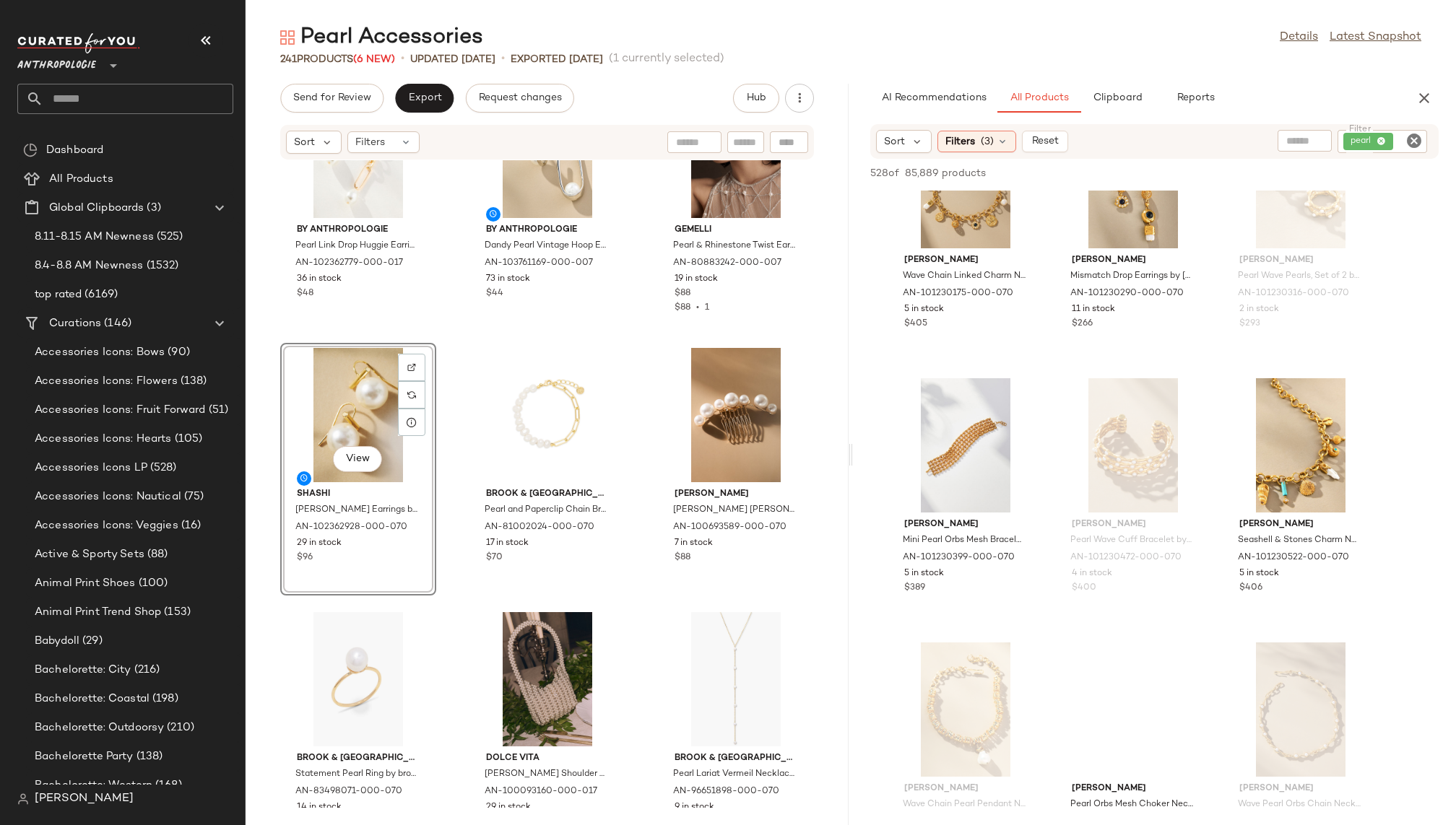
scroll to position [4317, 0]
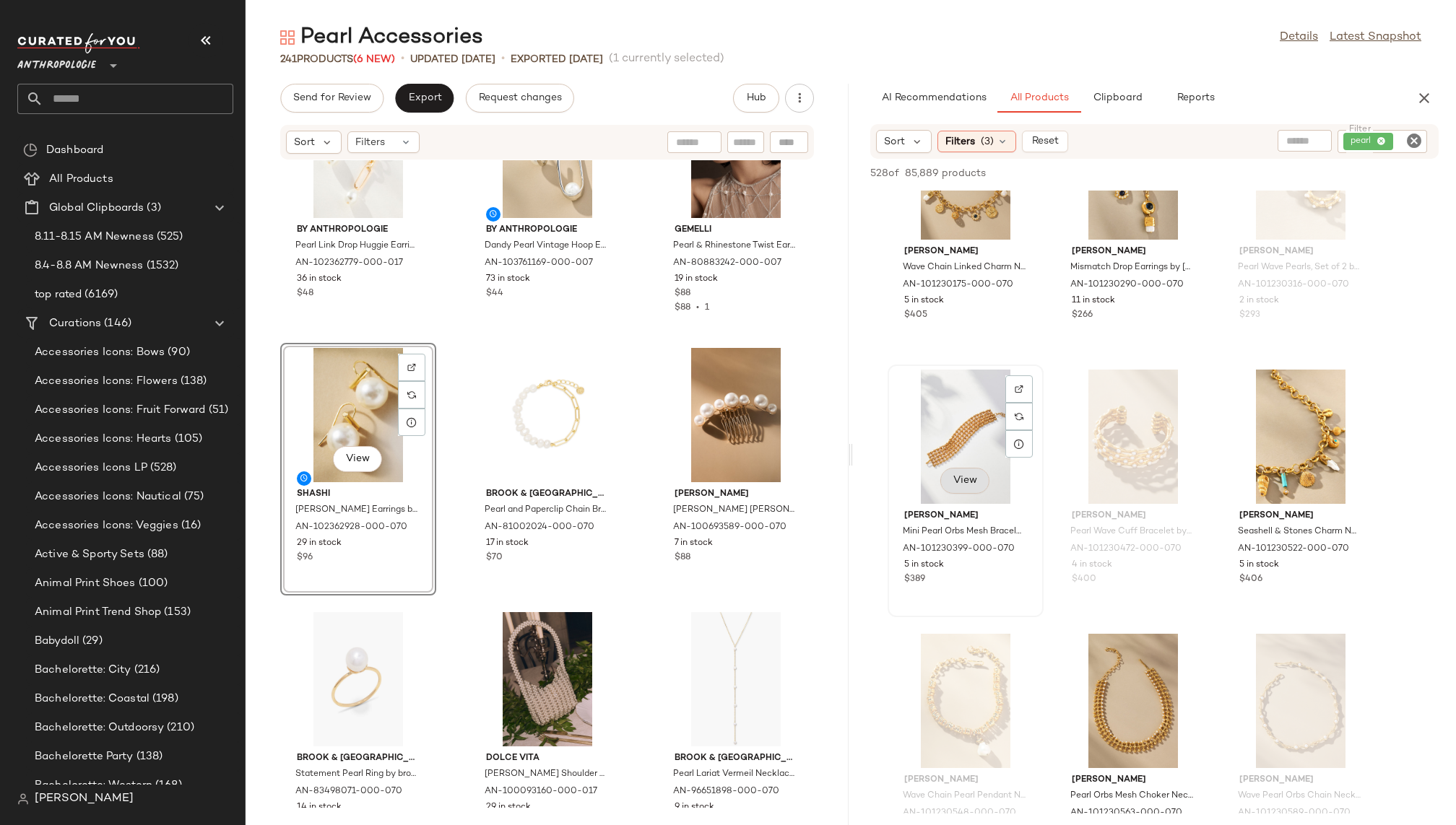
click at [969, 483] on span "View" at bounding box center [965, 480] width 25 height 12
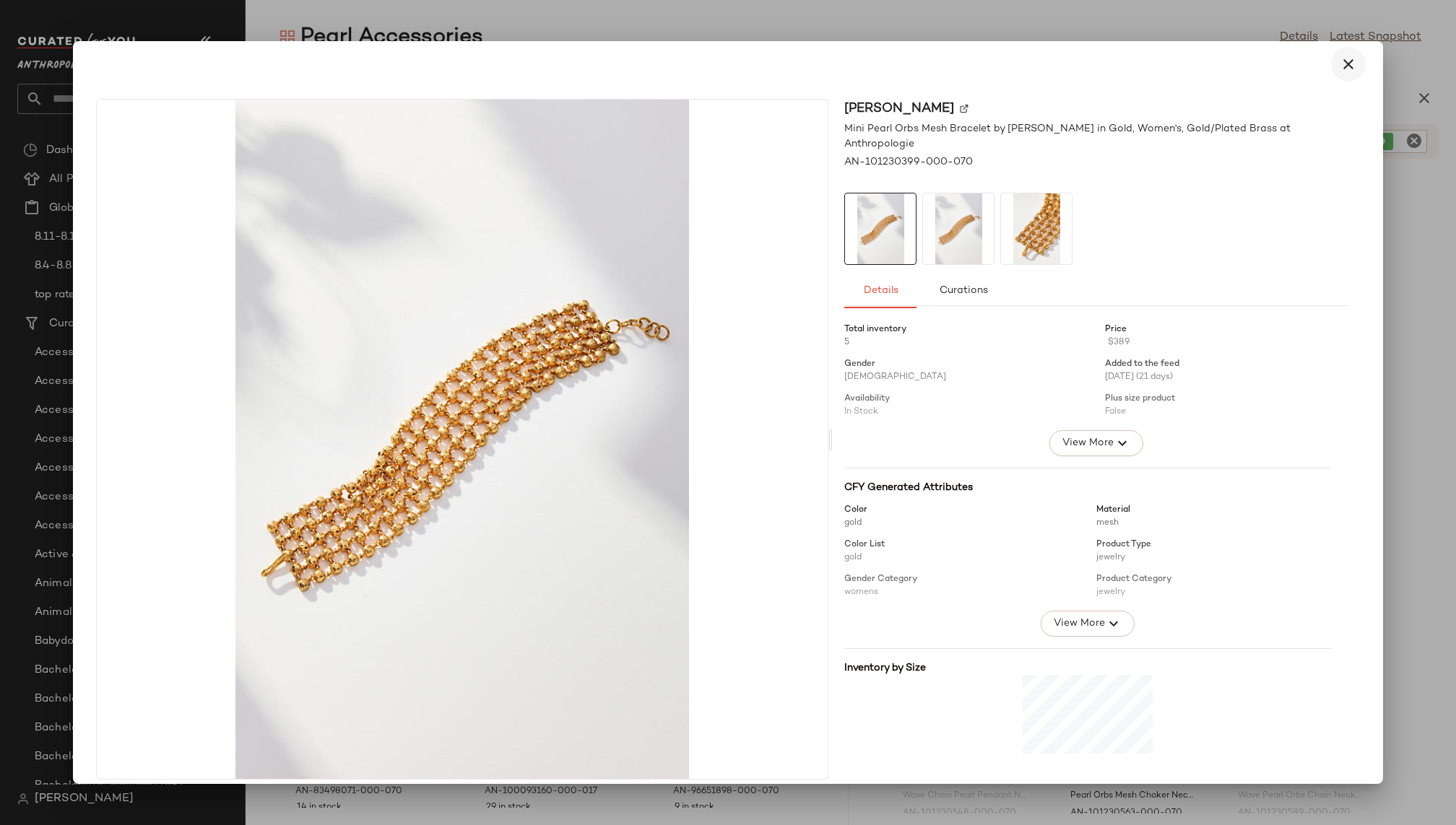
click at [1268, 67] on icon "button" at bounding box center [1348, 64] width 17 height 17
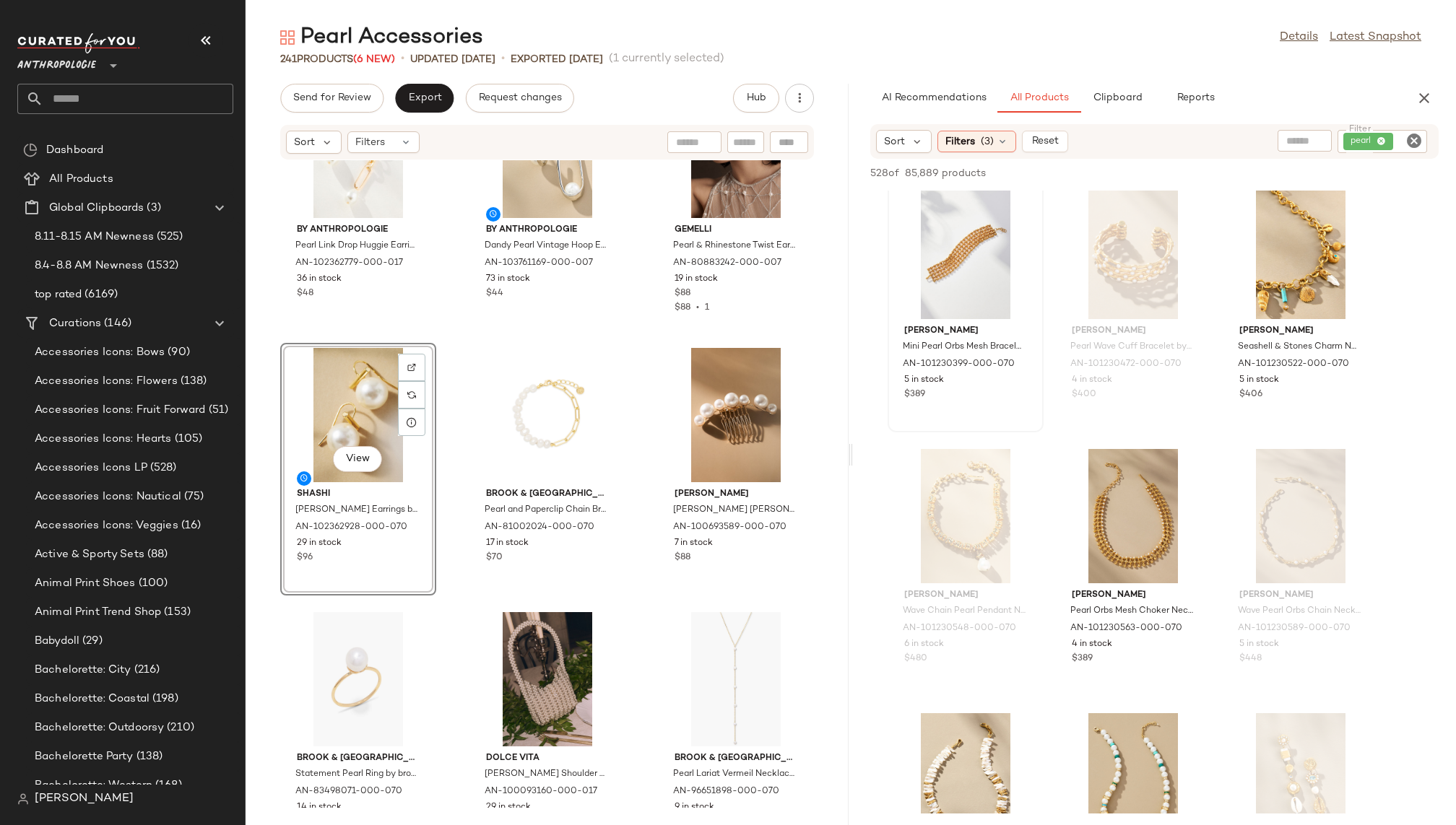
scroll to position [4505, 0]
click at [1128, 553] on span "View" at bounding box center [1133, 558] width 25 height 12
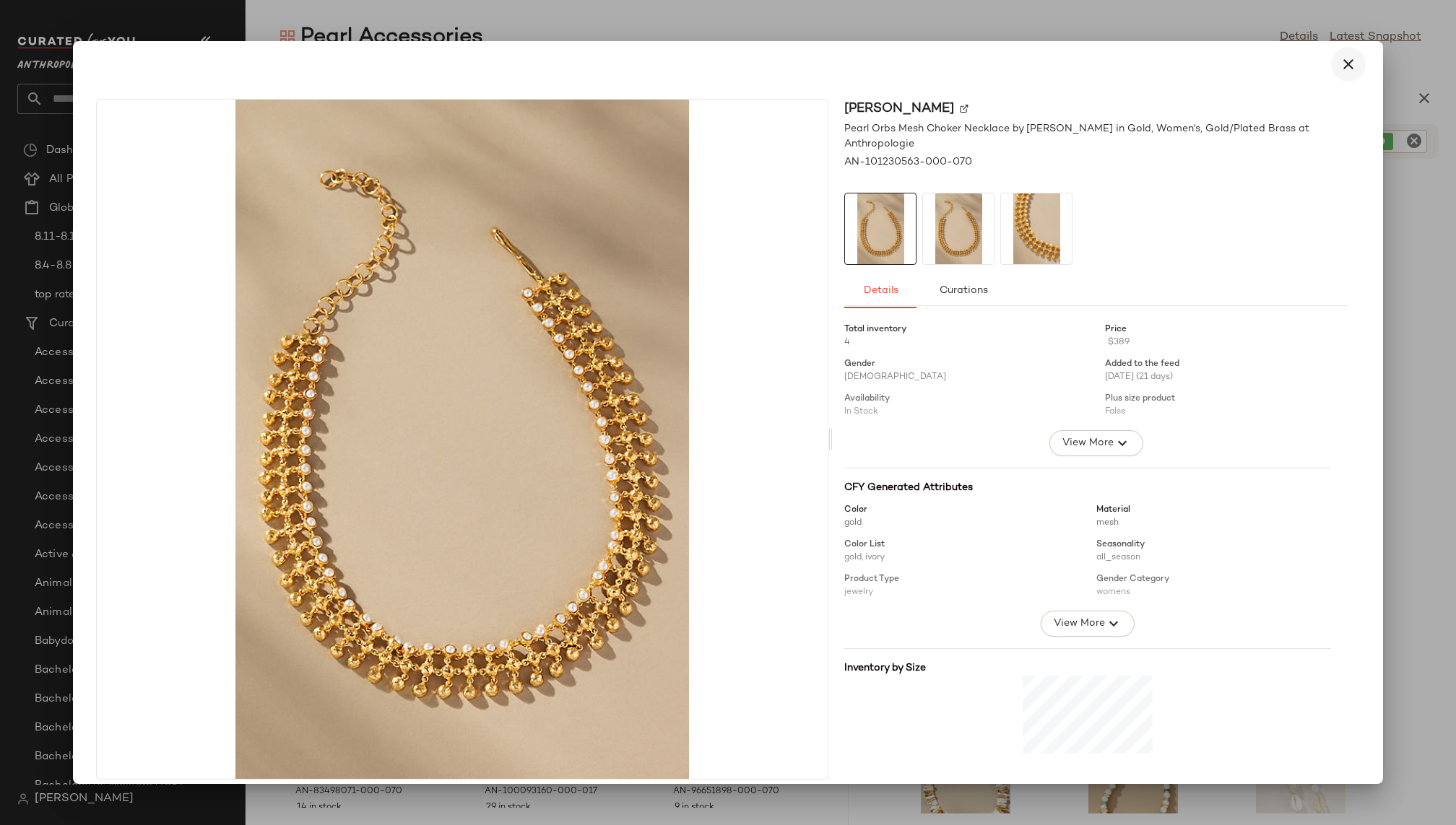
click at [1268, 57] on icon "button" at bounding box center [1348, 64] width 17 height 17
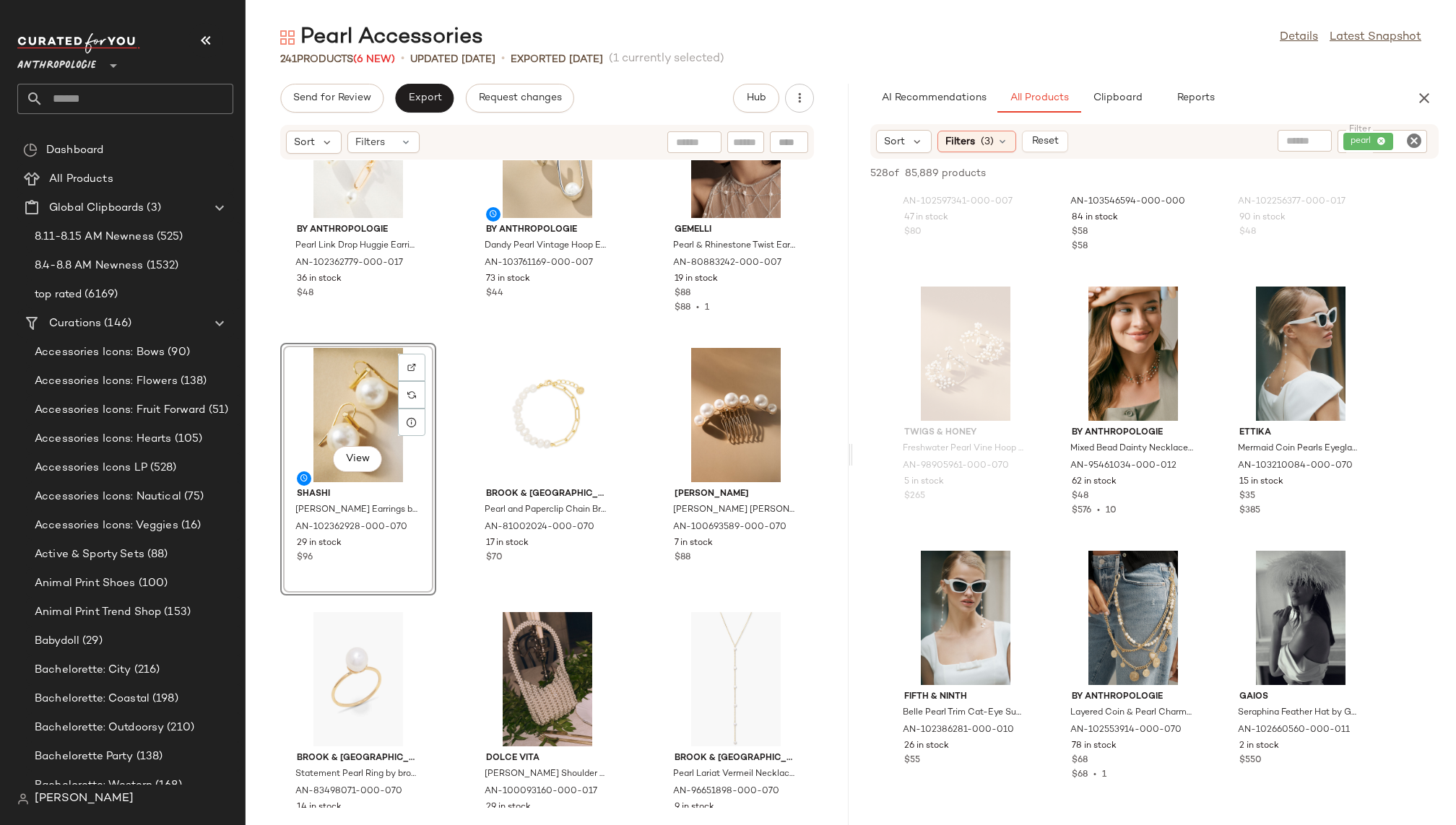
scroll to position [6518, 0]
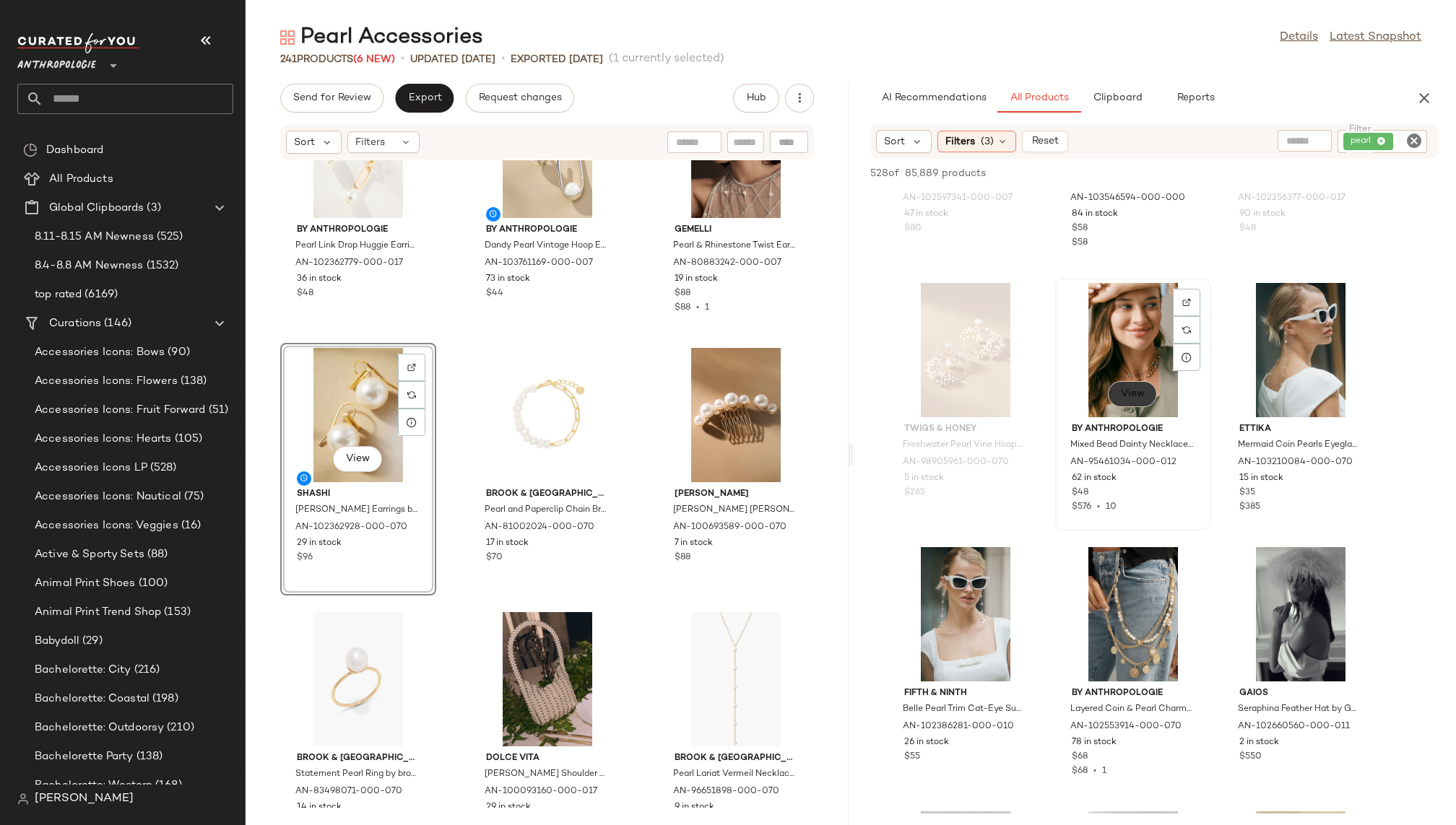
click at [1135, 403] on button "View" at bounding box center [1132, 393] width 49 height 26
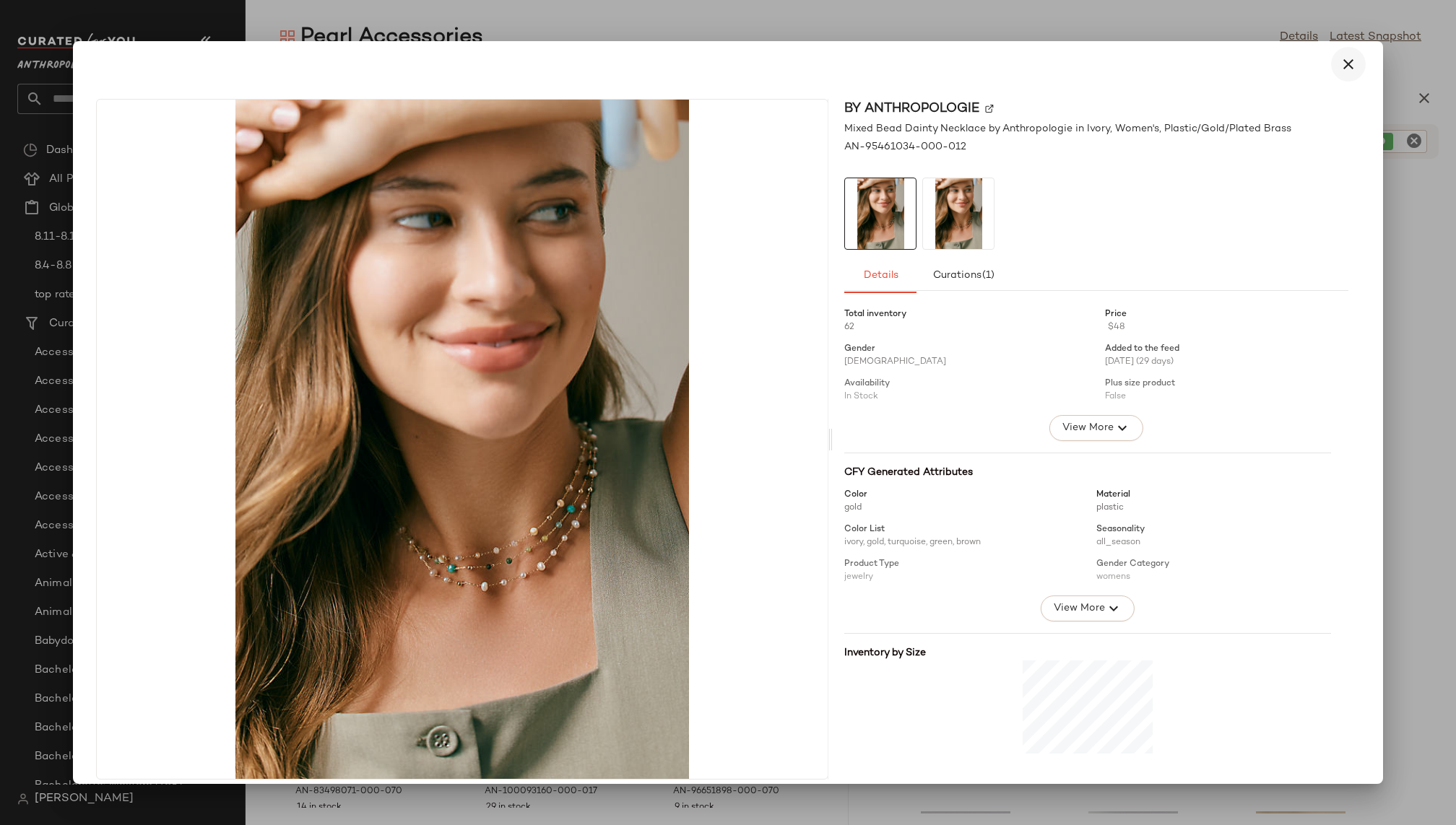
click at [1268, 70] on icon "button" at bounding box center [1348, 64] width 17 height 17
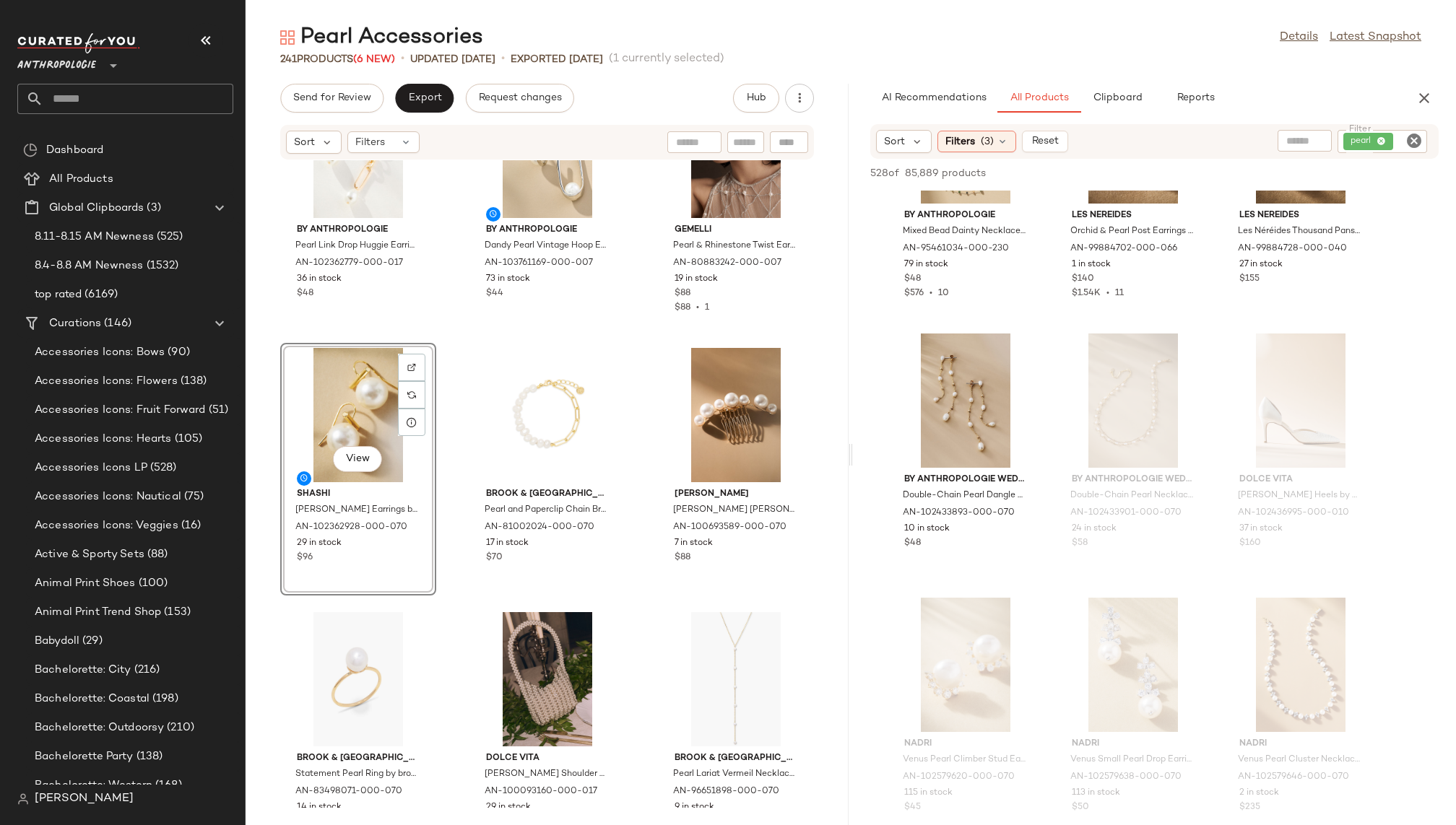
scroll to position [8863, 0]
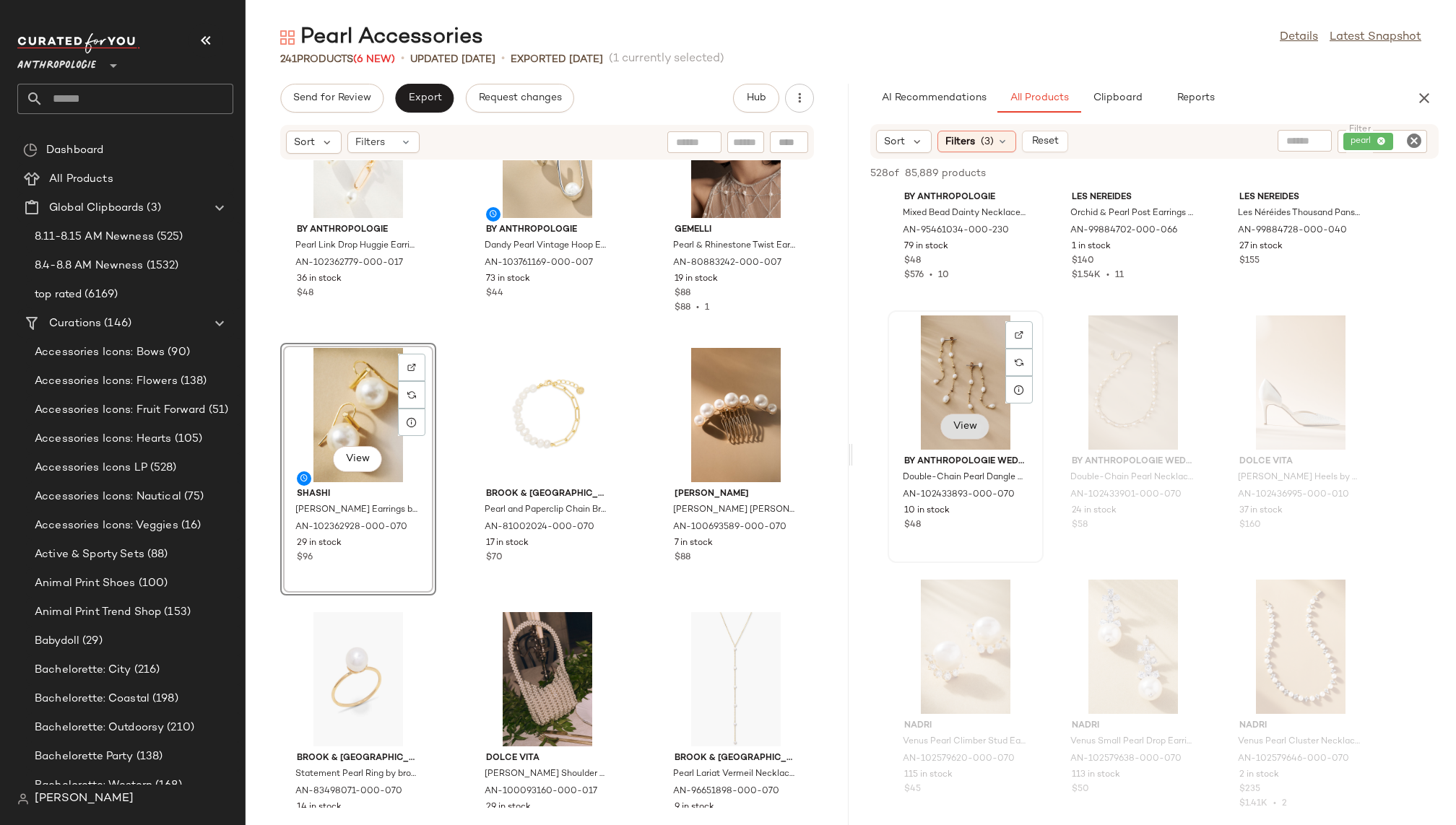
click at [957, 432] on span "View" at bounding box center [965, 426] width 25 height 12
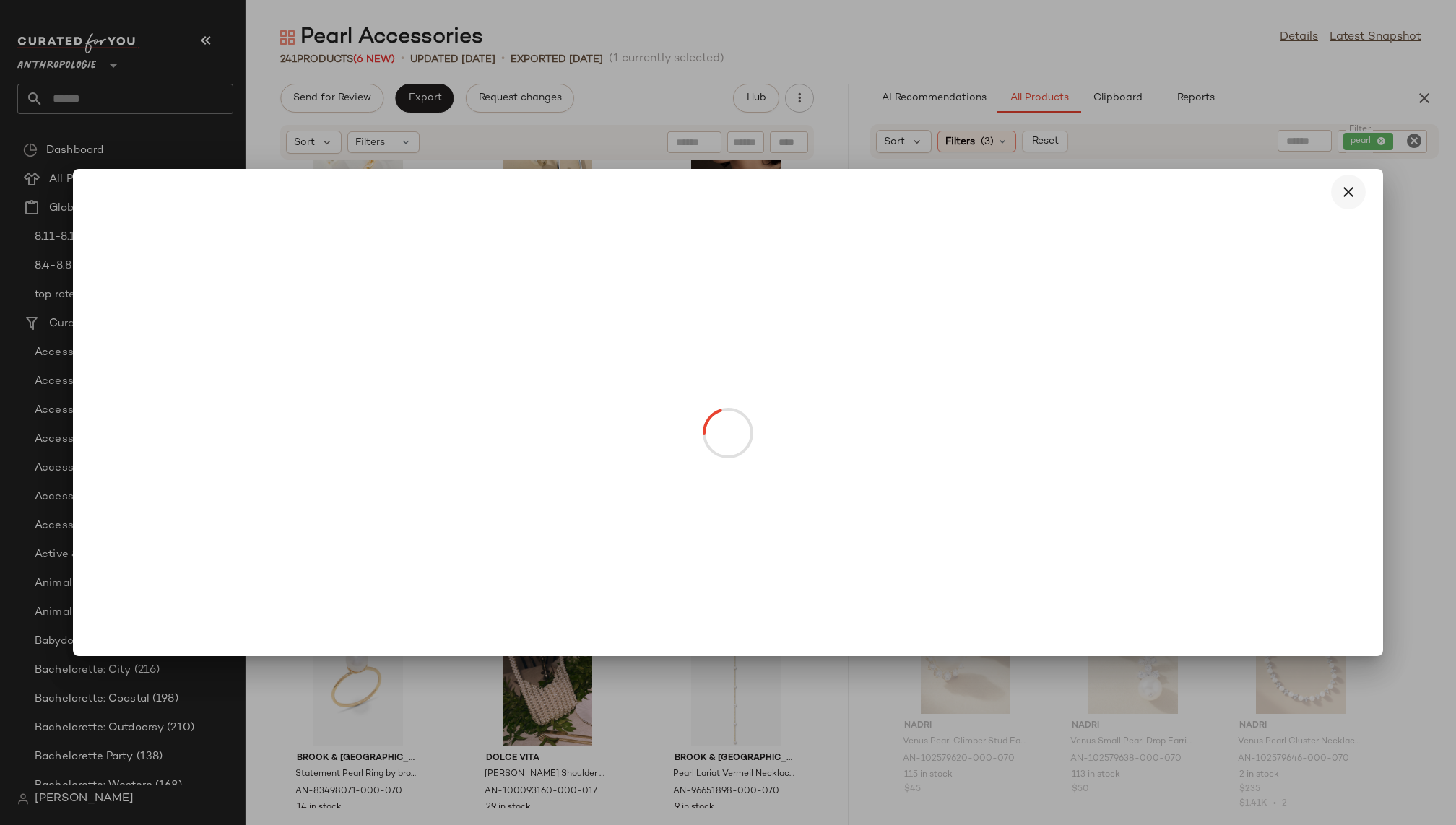
click at [1268, 184] on icon "button" at bounding box center [1348, 192] width 17 height 17
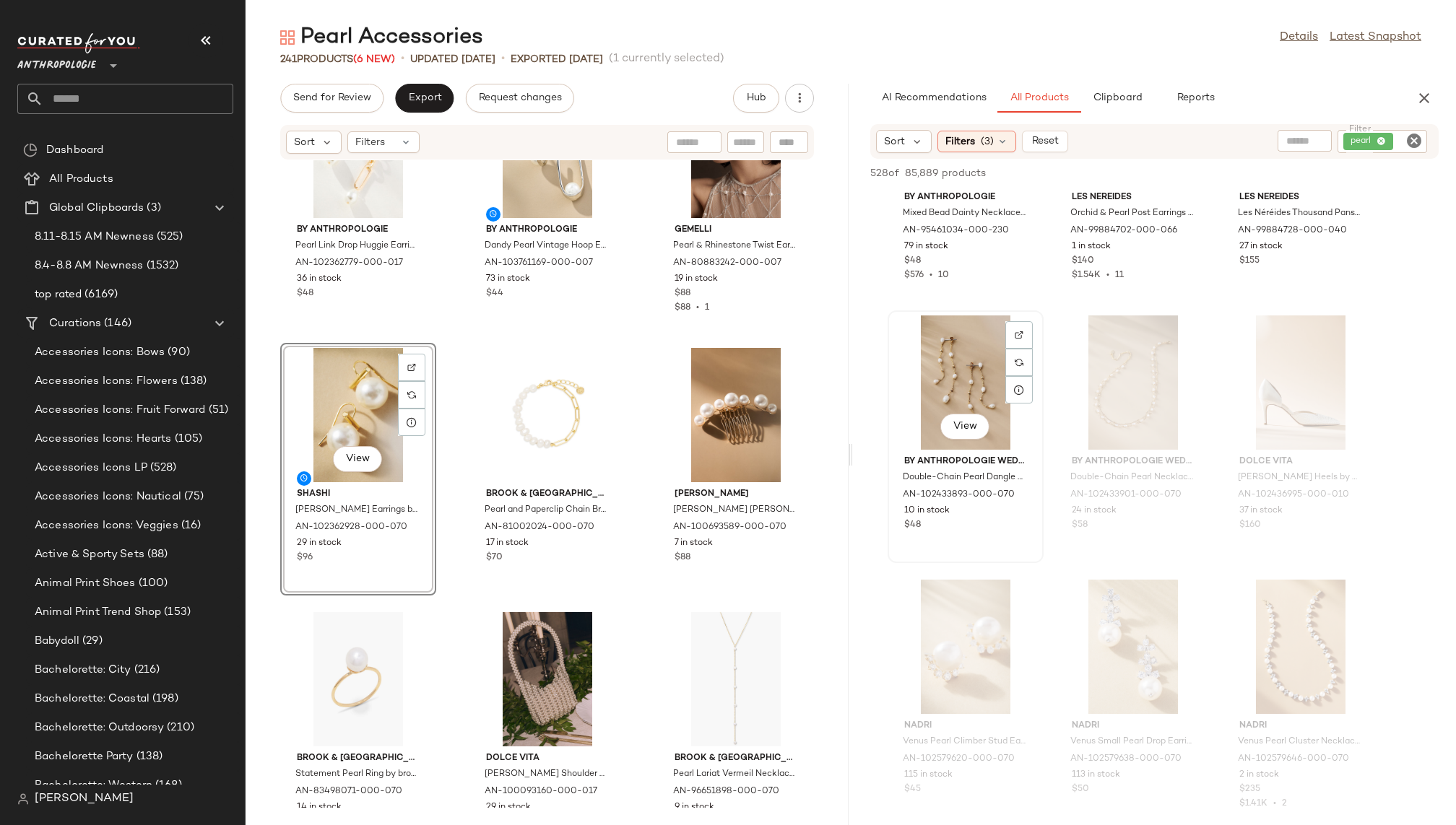
click at [965, 385] on div "View" at bounding box center [966, 382] width 146 height 134
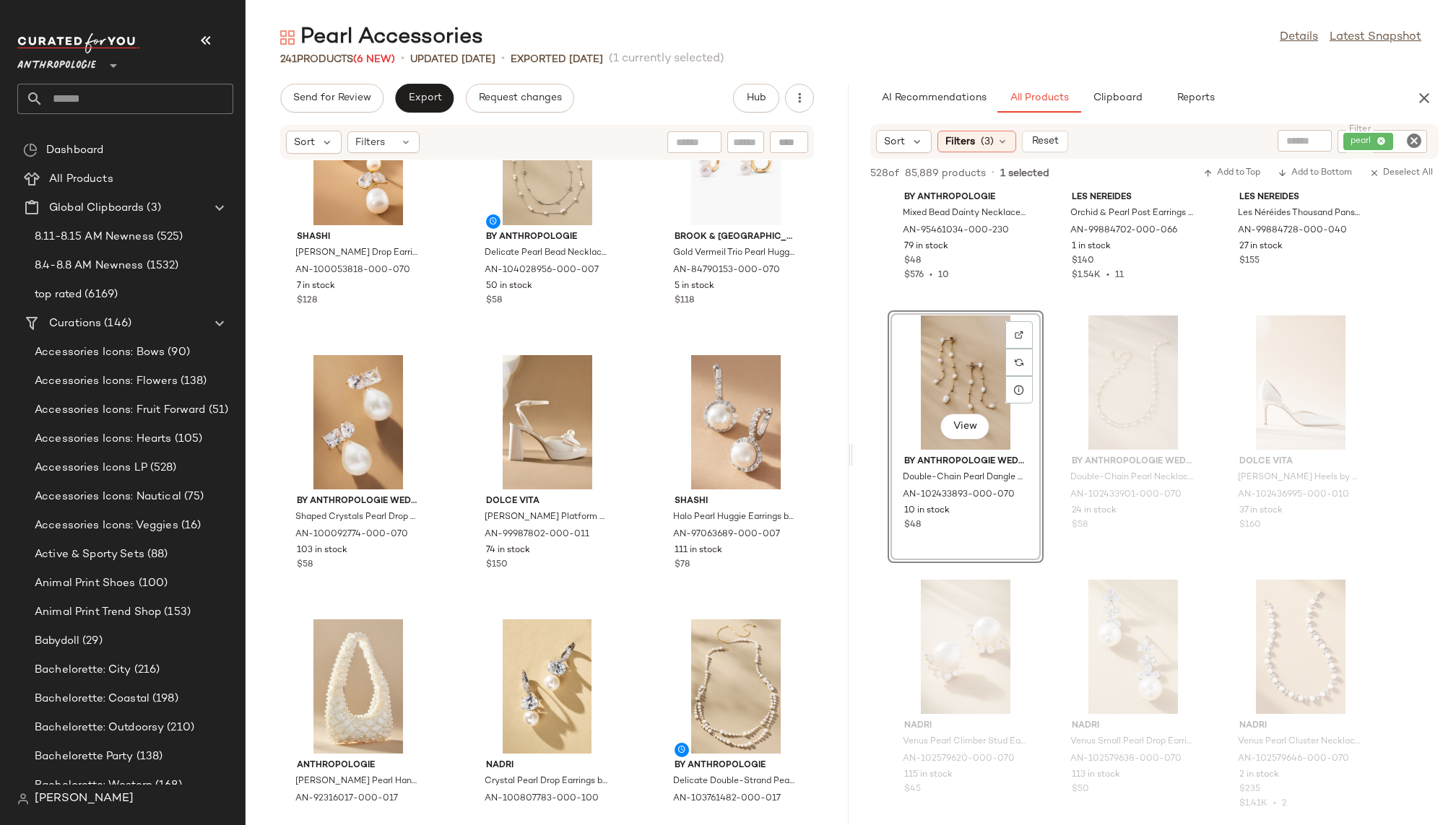
scroll to position [3538, 0]
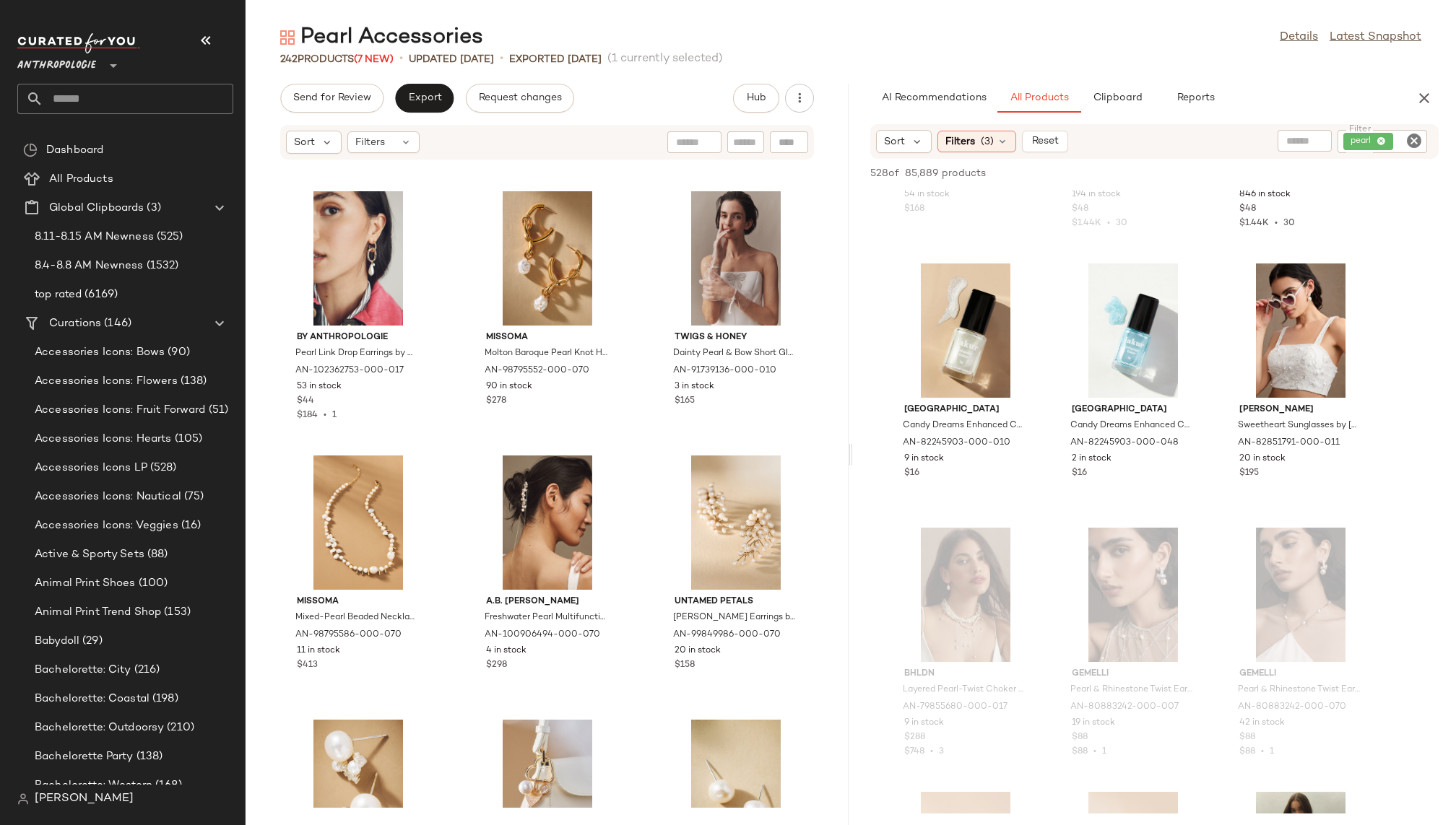
scroll to position [46745, 0]
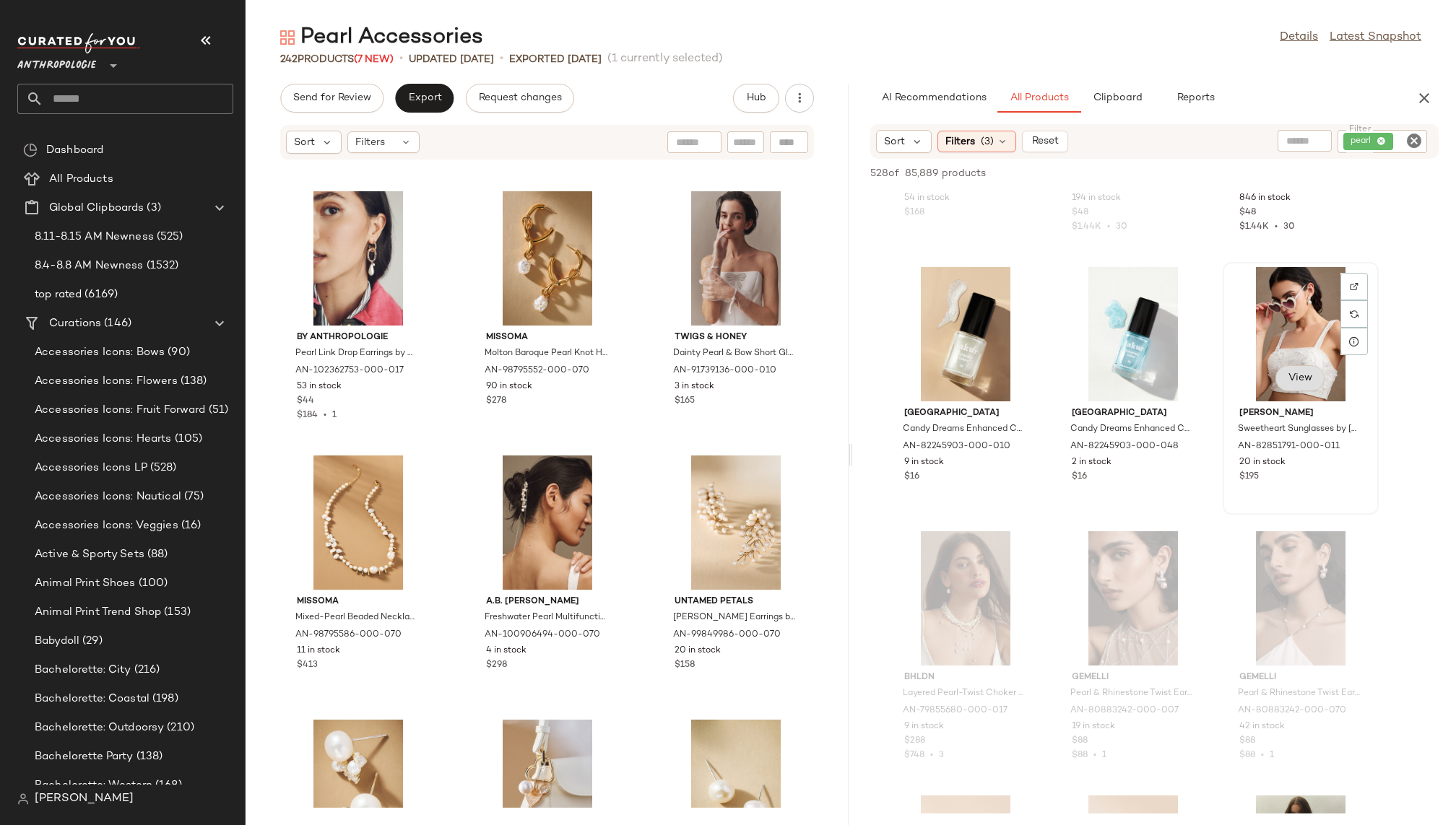
click at [1268, 377] on span "View" at bounding box center [1300, 378] width 25 height 12
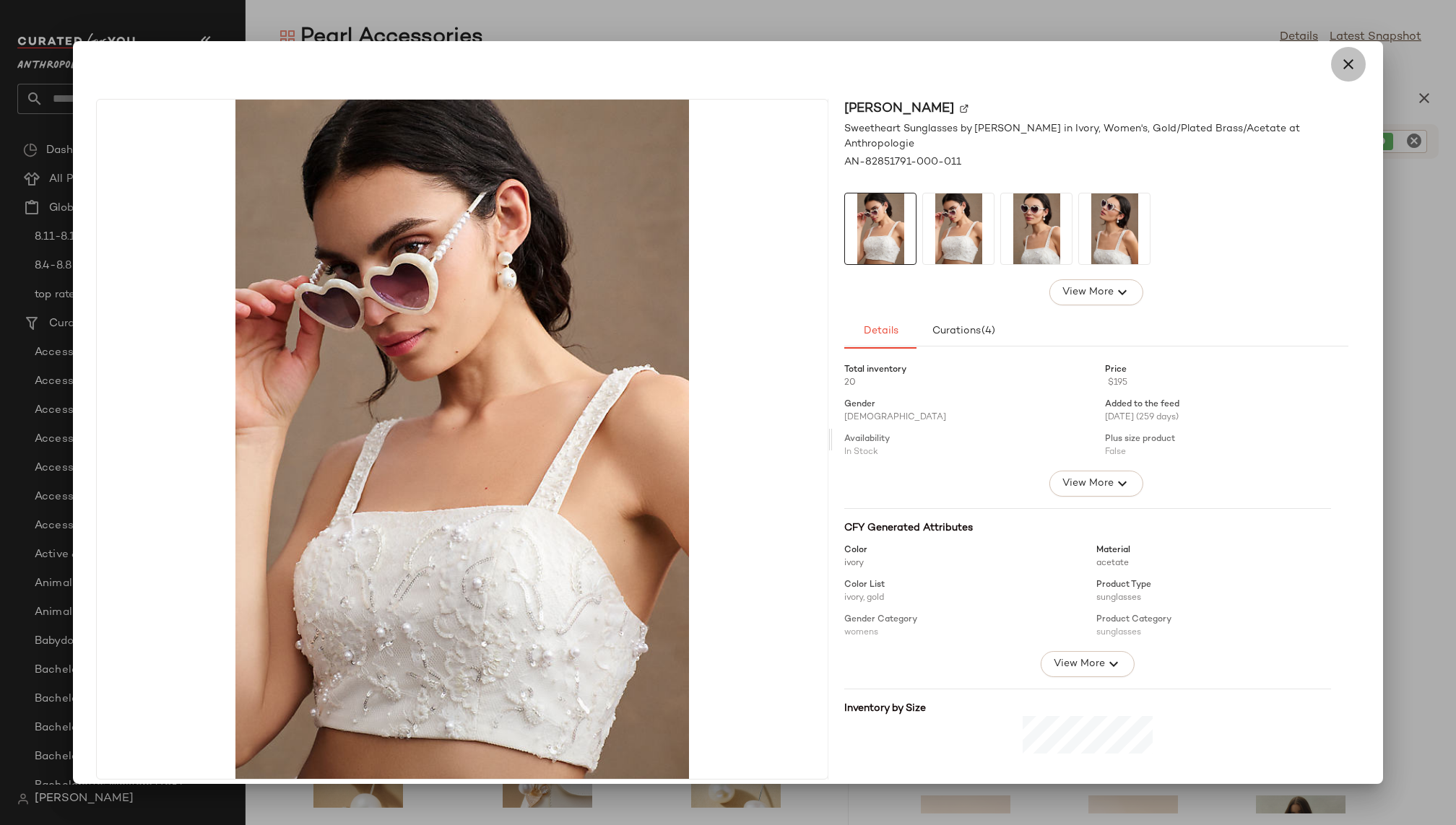
click at [1268, 63] on icon "button" at bounding box center [1348, 64] width 17 height 17
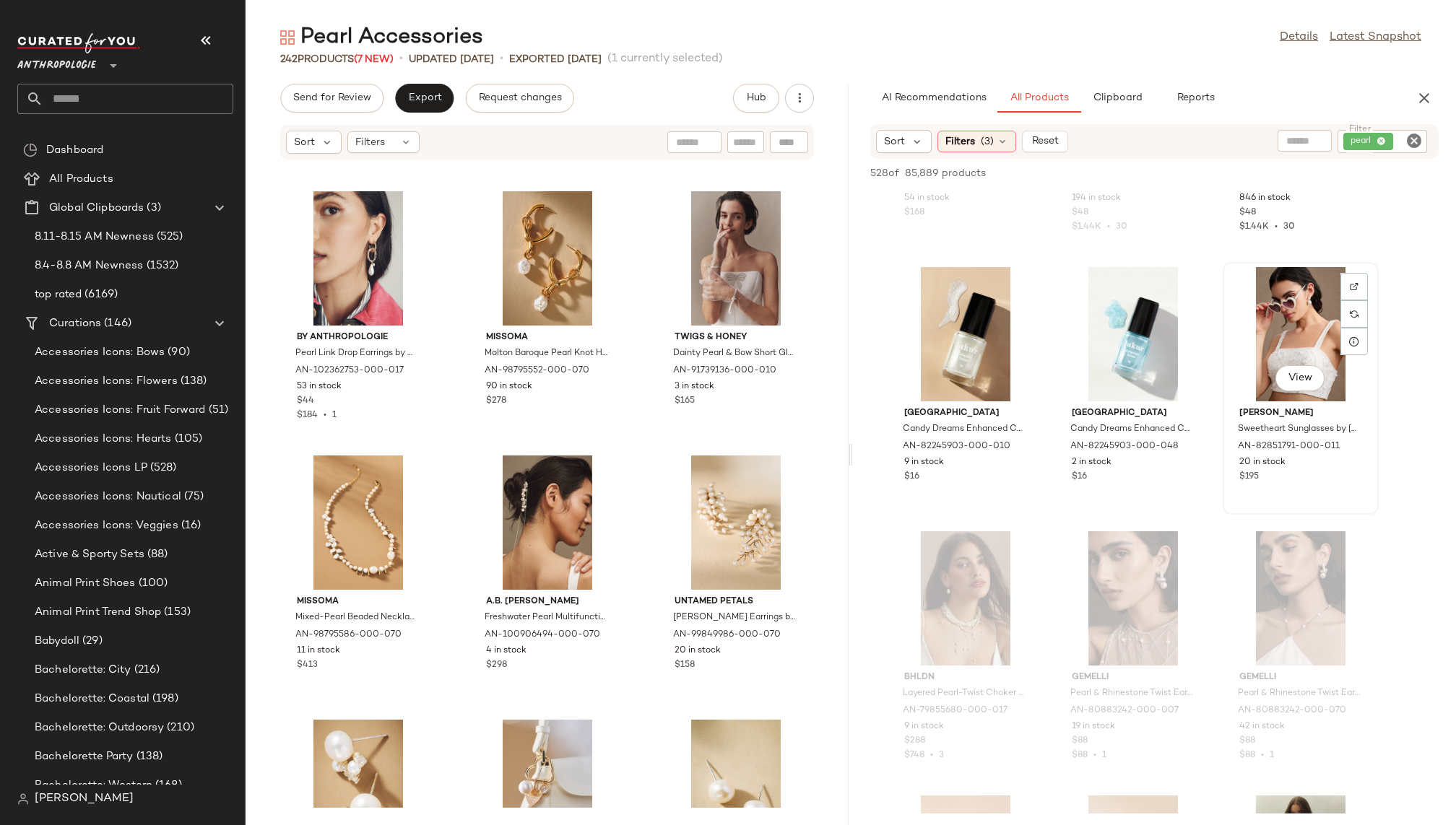
click at [1261, 335] on div "View" at bounding box center [1301, 334] width 146 height 134
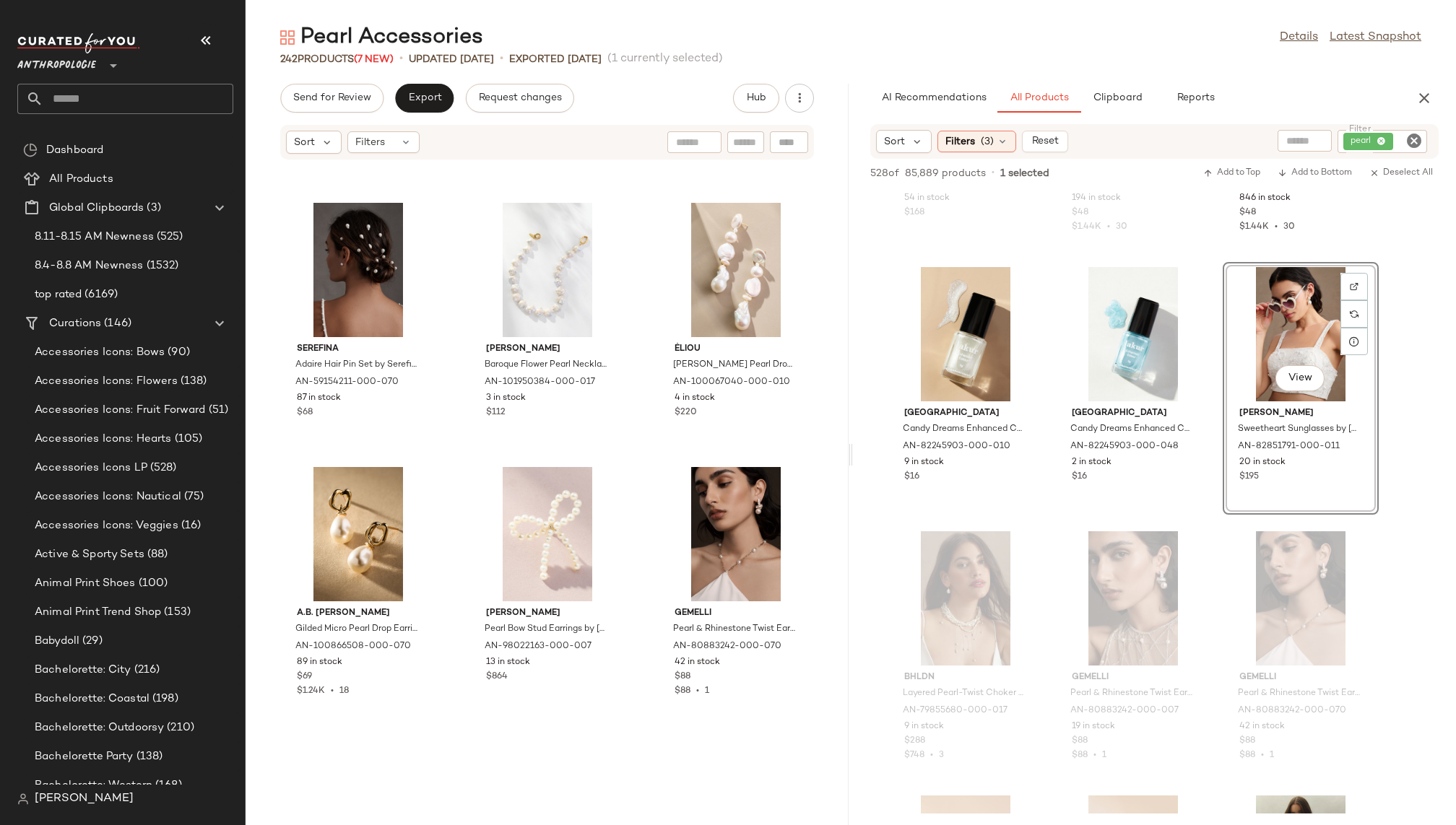
scroll to position [14287, 0]
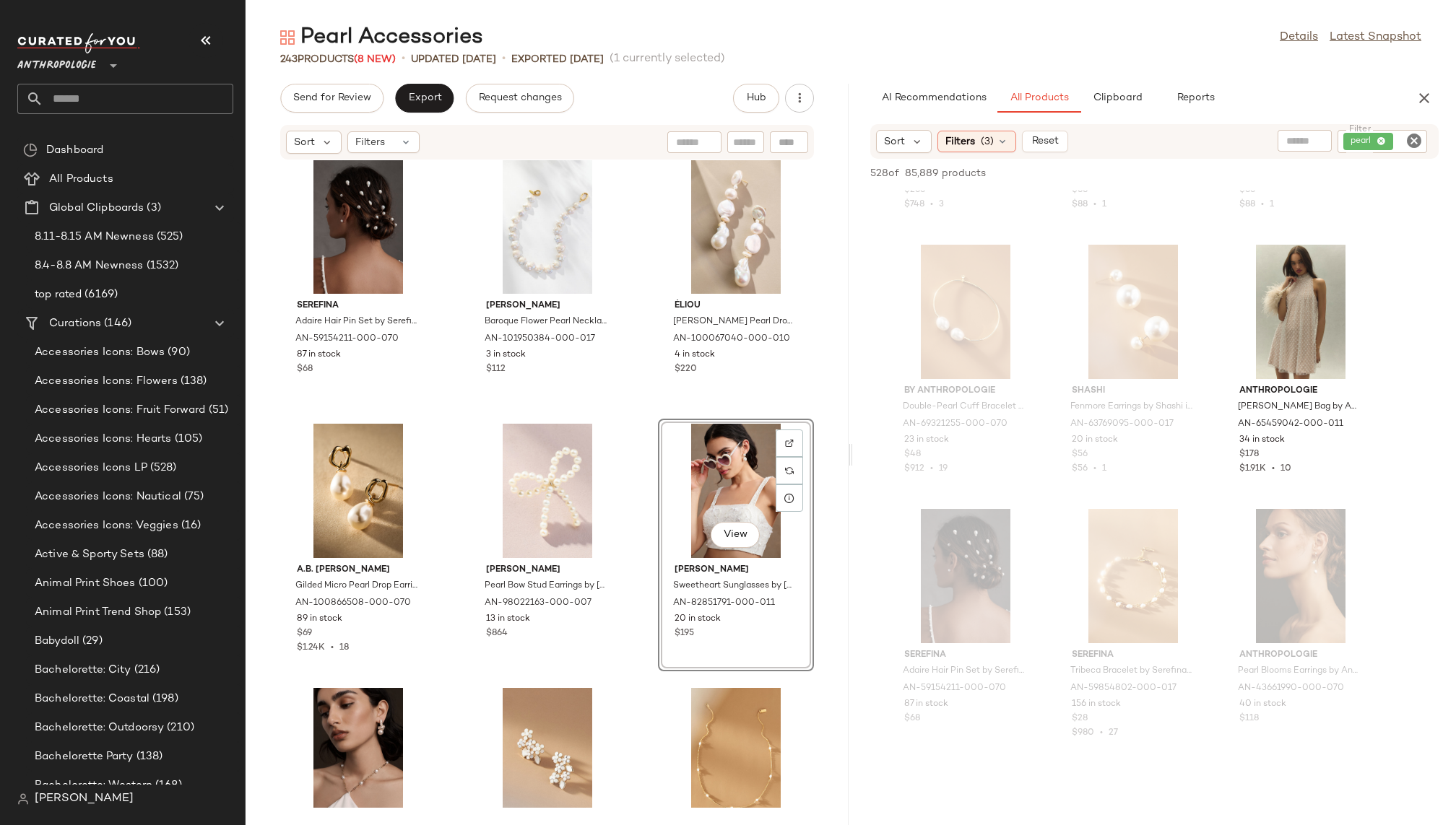
scroll to position [47319, 0]
click at [427, 96] on span "Export" at bounding box center [425, 98] width 34 height 12
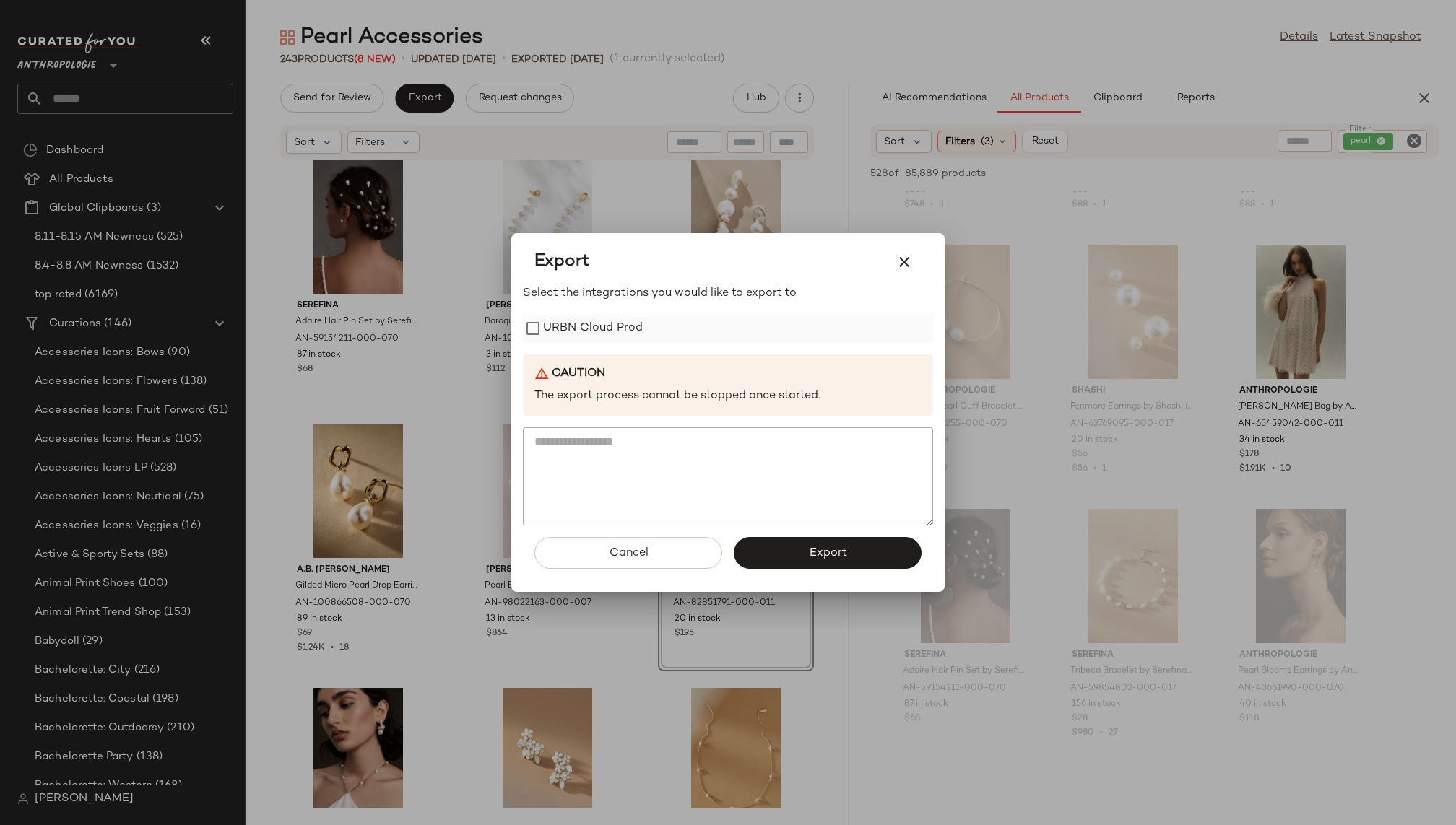
click at [575, 328] on label "URBN Cloud Prod" at bounding box center [592, 328] width 99 height 29
click at [811, 550] on span "Export" at bounding box center [827, 553] width 38 height 14
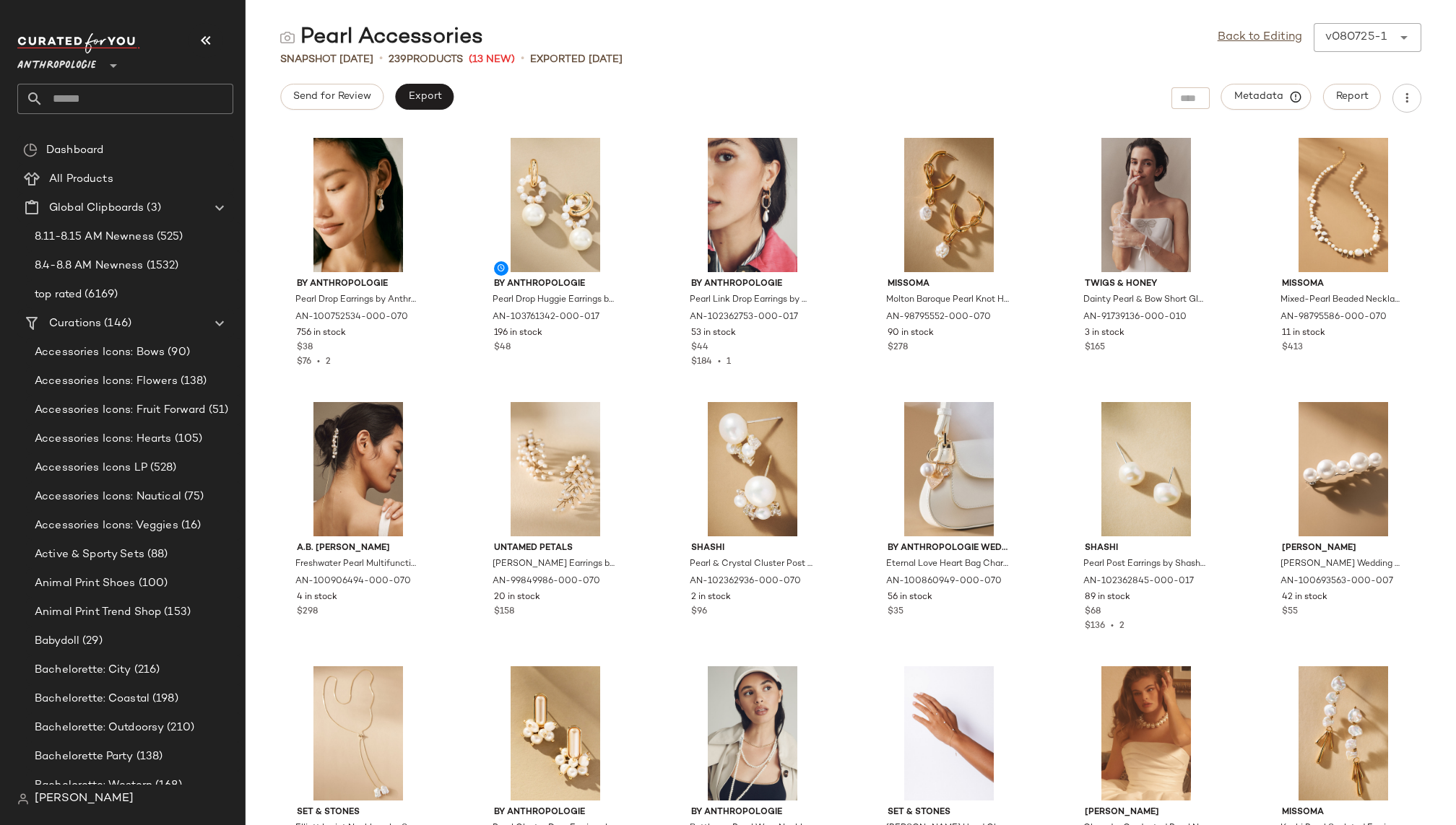
click at [150, 98] on input "text" at bounding box center [138, 99] width 190 height 30
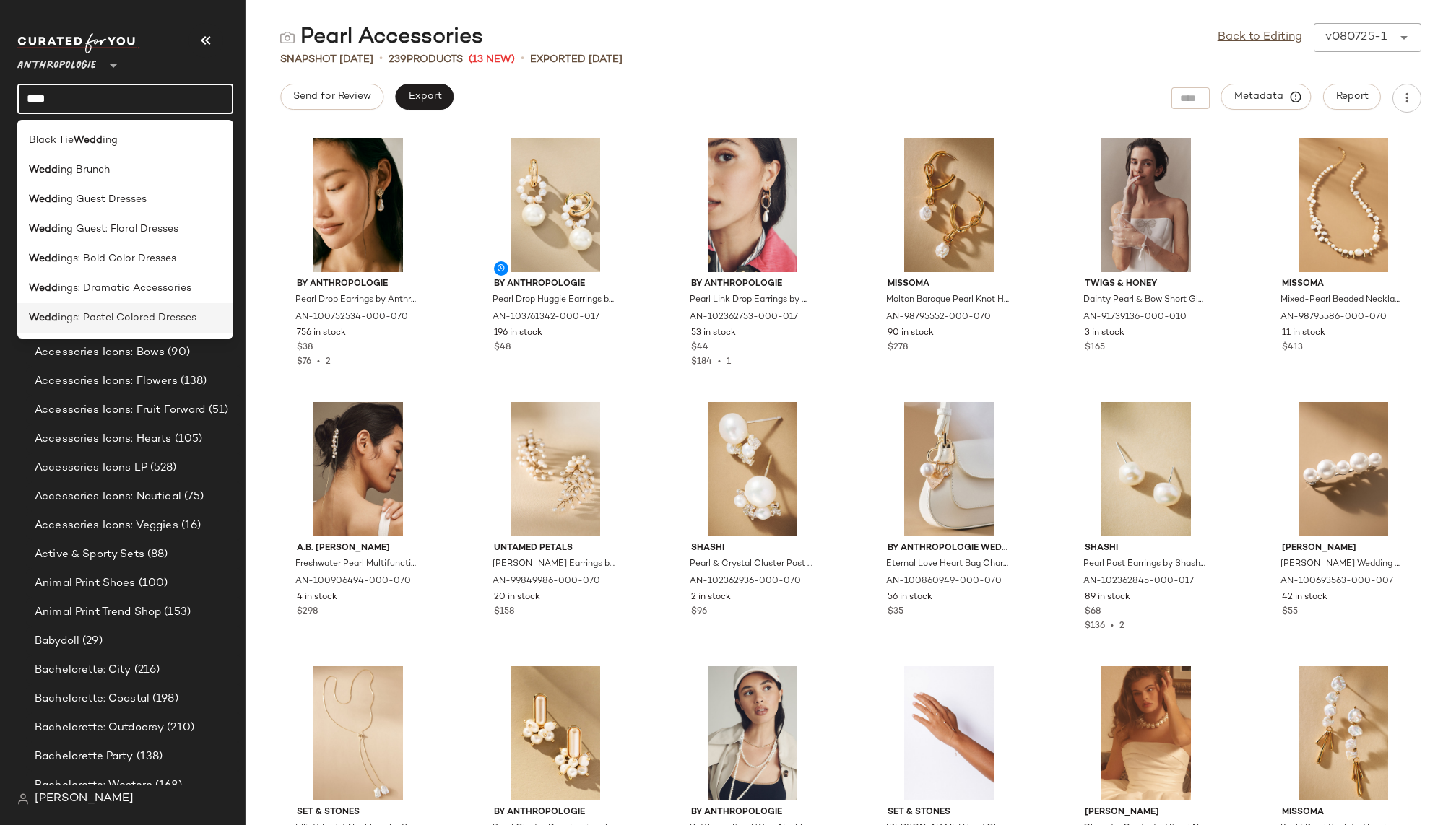
type input "****"
click at [137, 312] on span "ings: Pastel Colored Dresses" at bounding box center [127, 318] width 139 height 16
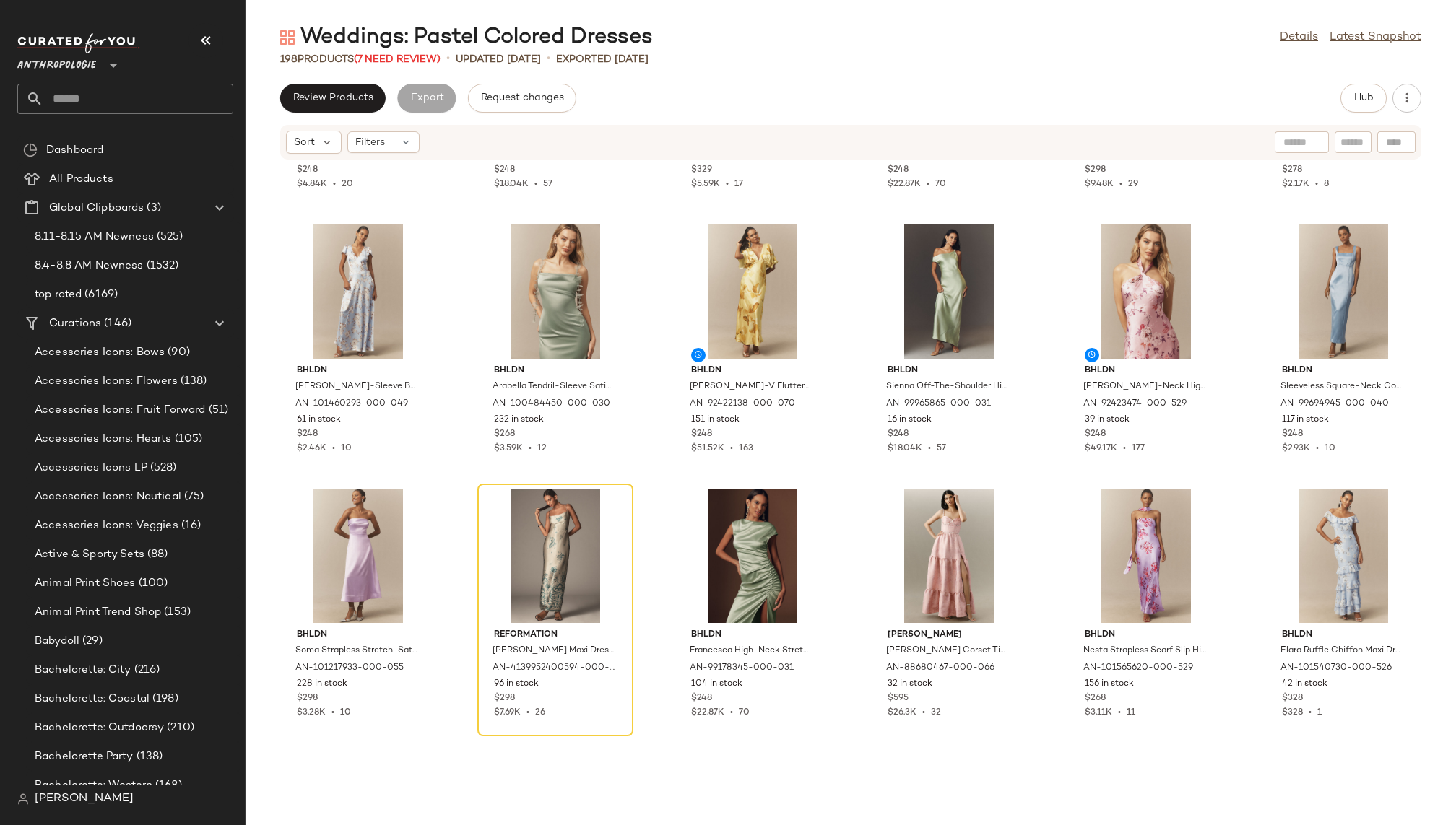
scroll to position [230, 0]
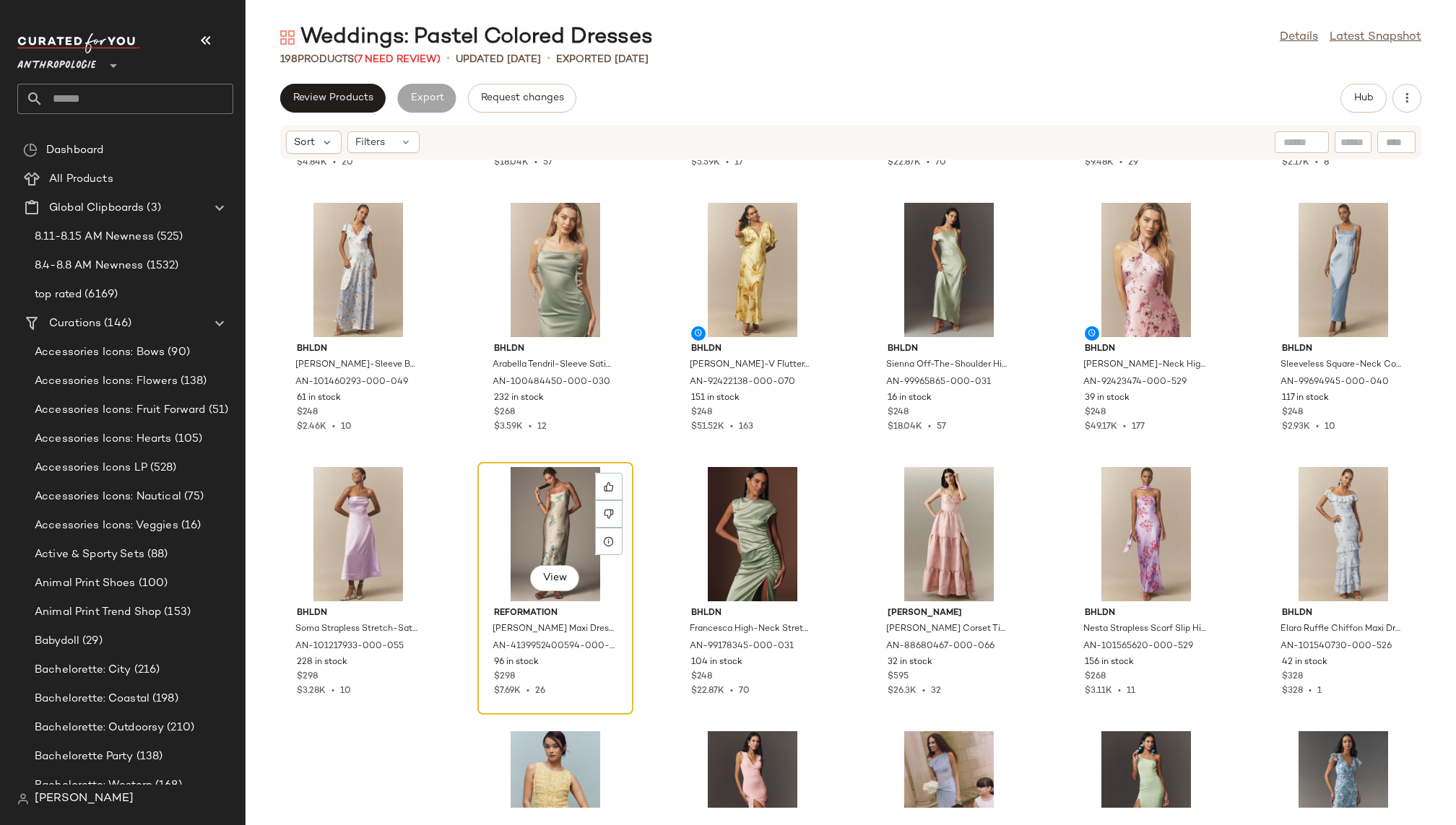
click at [532, 525] on div "View" at bounding box center [555, 534] width 146 height 134
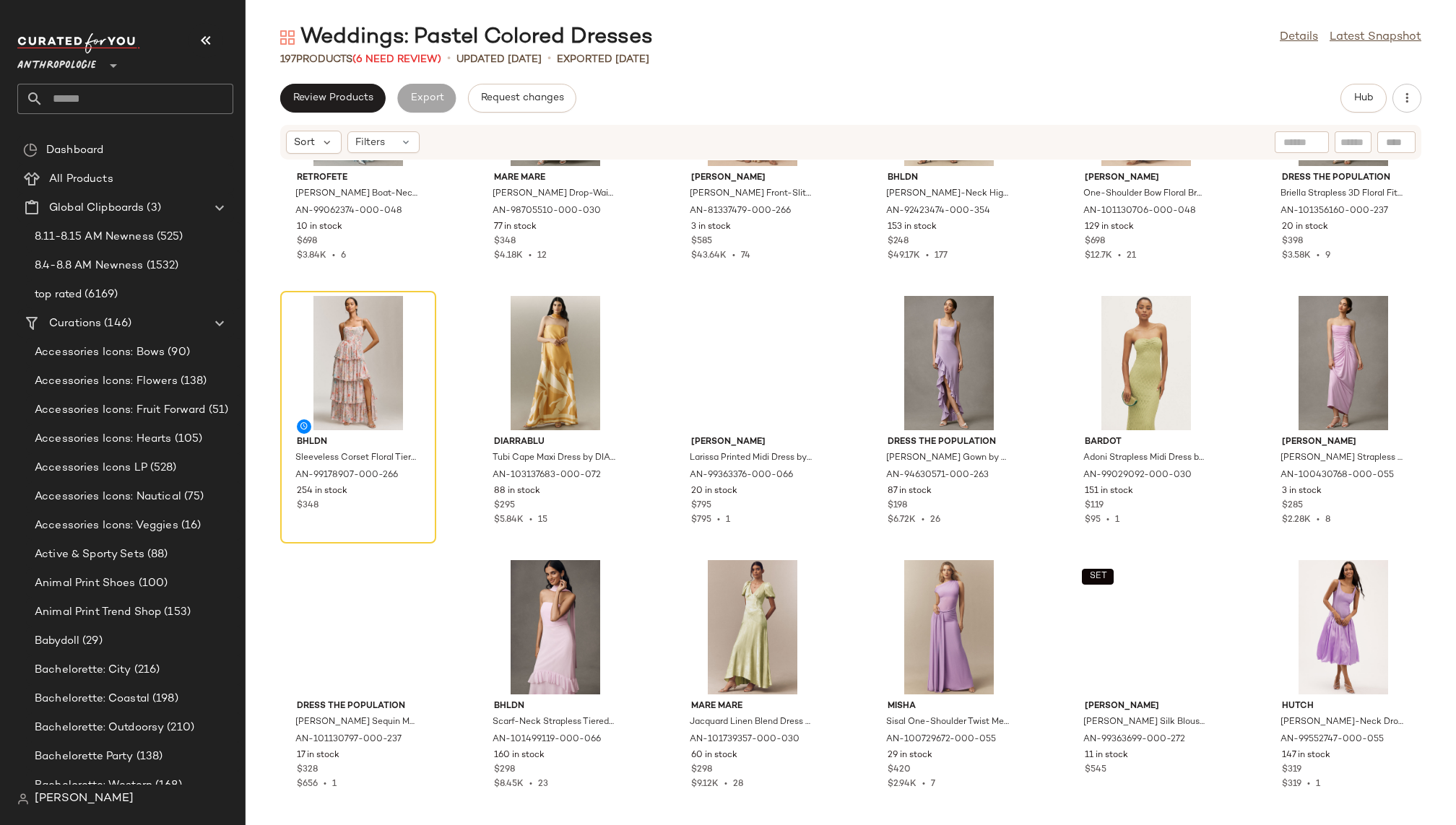
scroll to position [2265, 0]
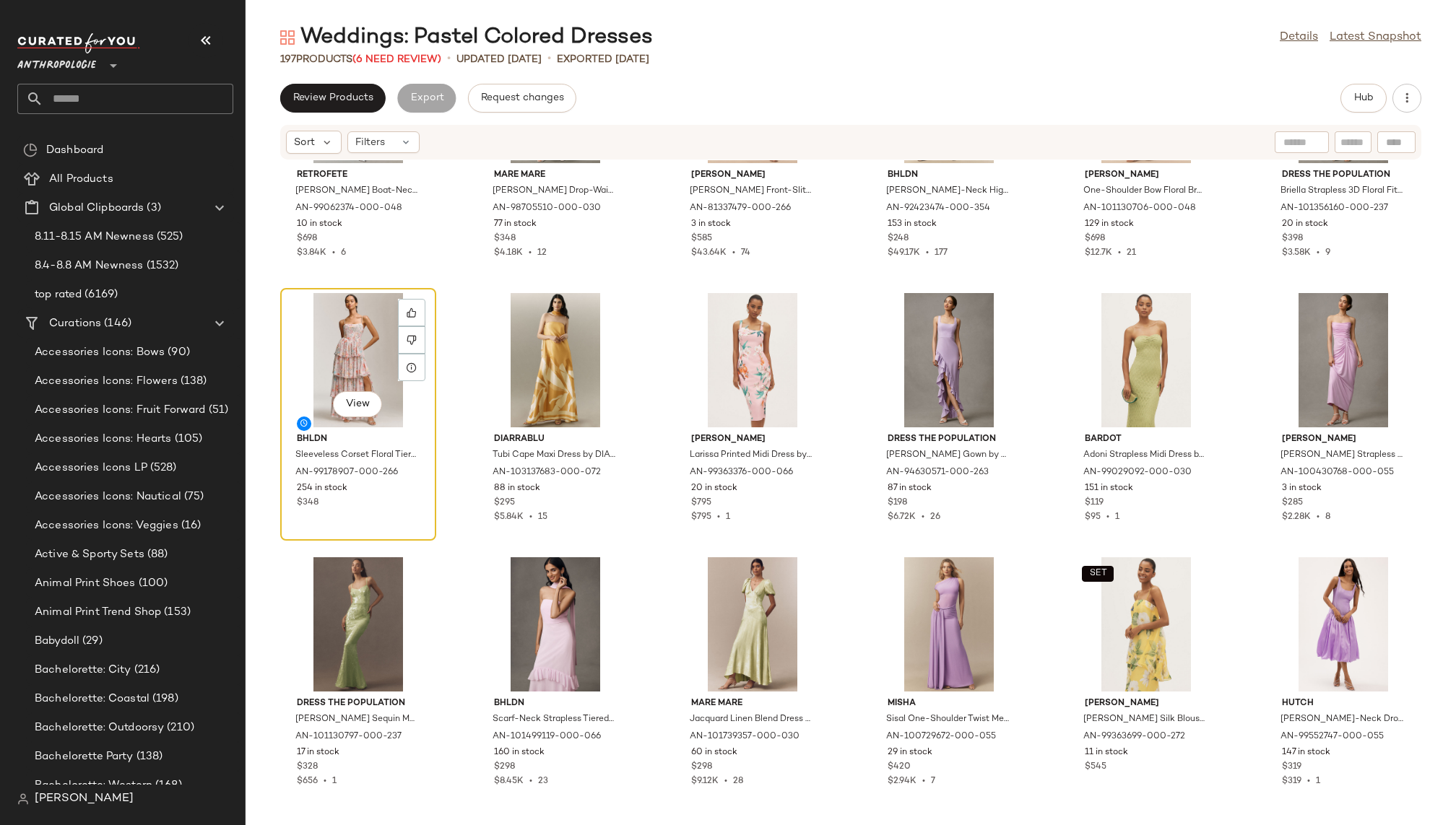
click at [356, 347] on div "View" at bounding box center [358, 360] width 146 height 134
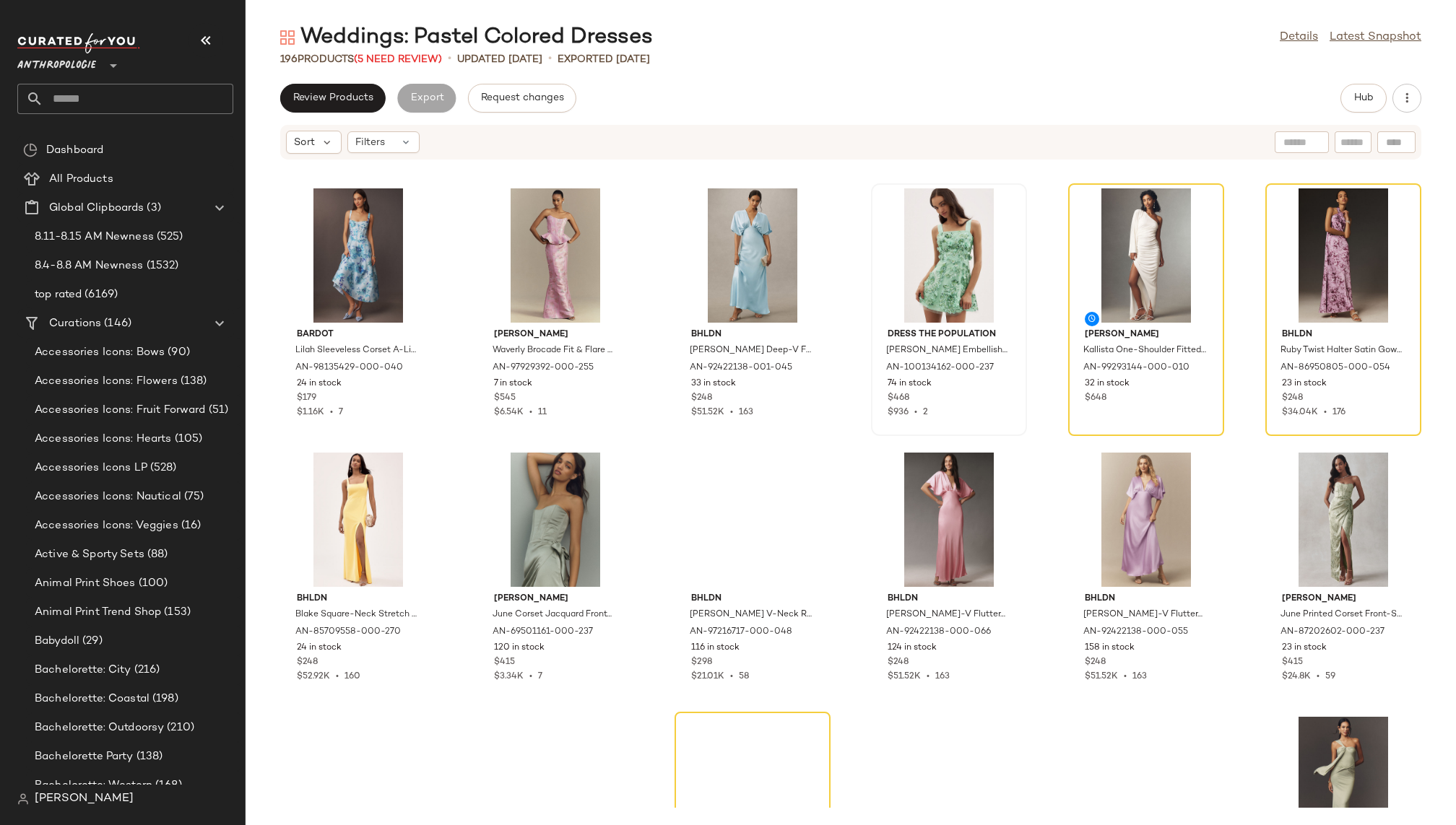
scroll to position [4758, 0]
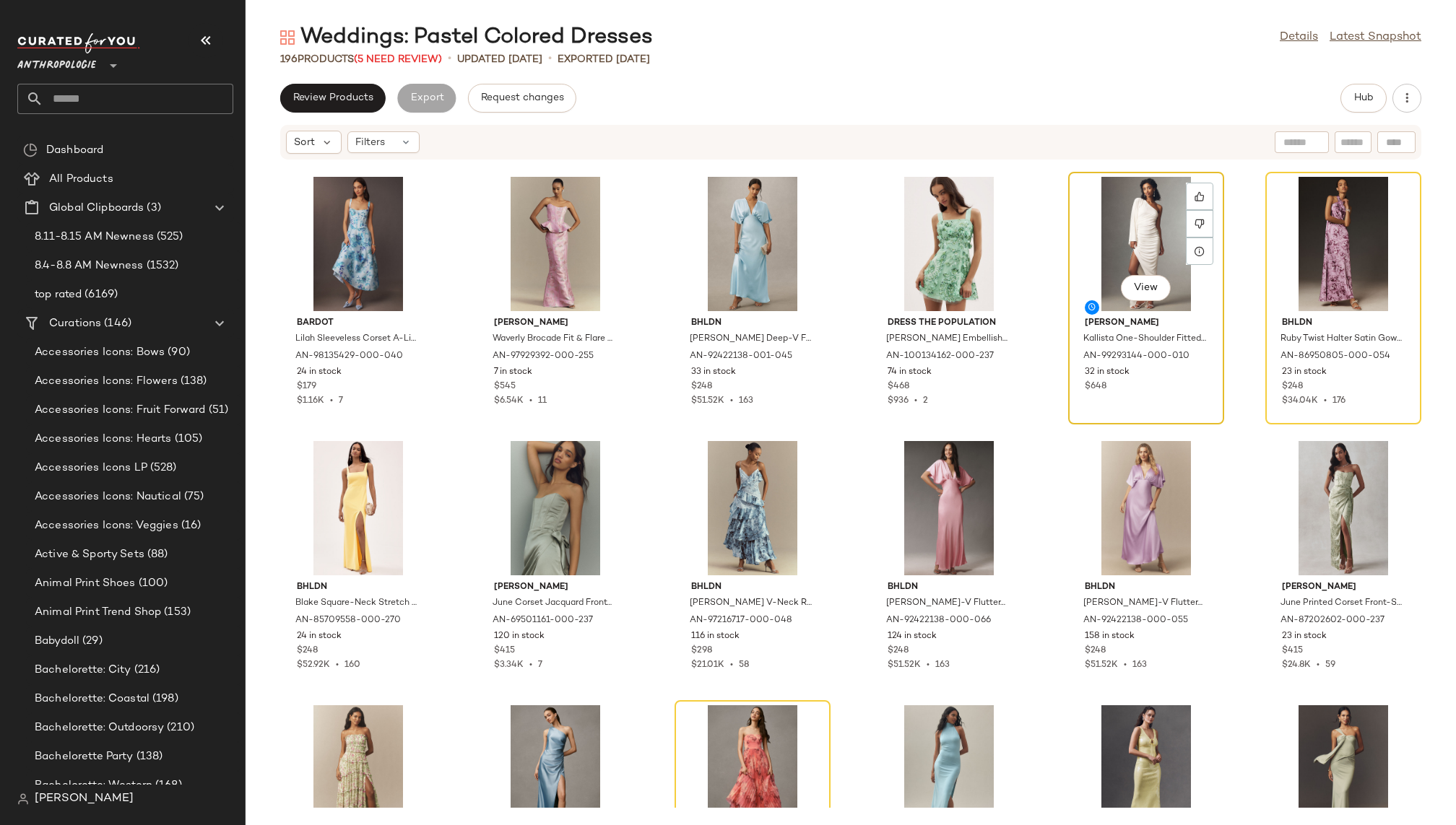
click at [1121, 230] on div "View" at bounding box center [1146, 244] width 146 height 134
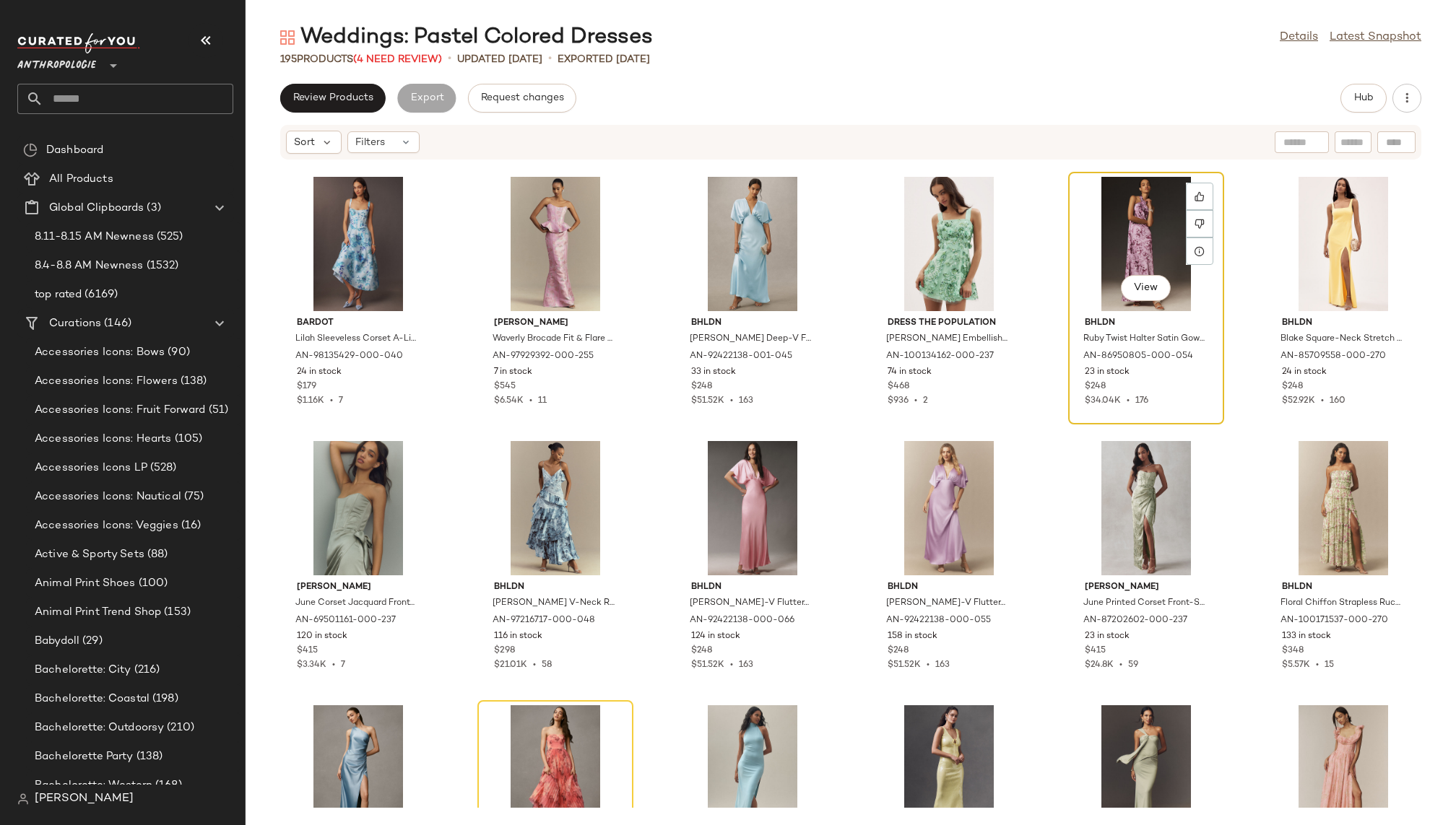
click at [1127, 243] on div "View" at bounding box center [1146, 244] width 146 height 134
click at [1194, 195] on icon at bounding box center [1199, 196] width 10 height 10
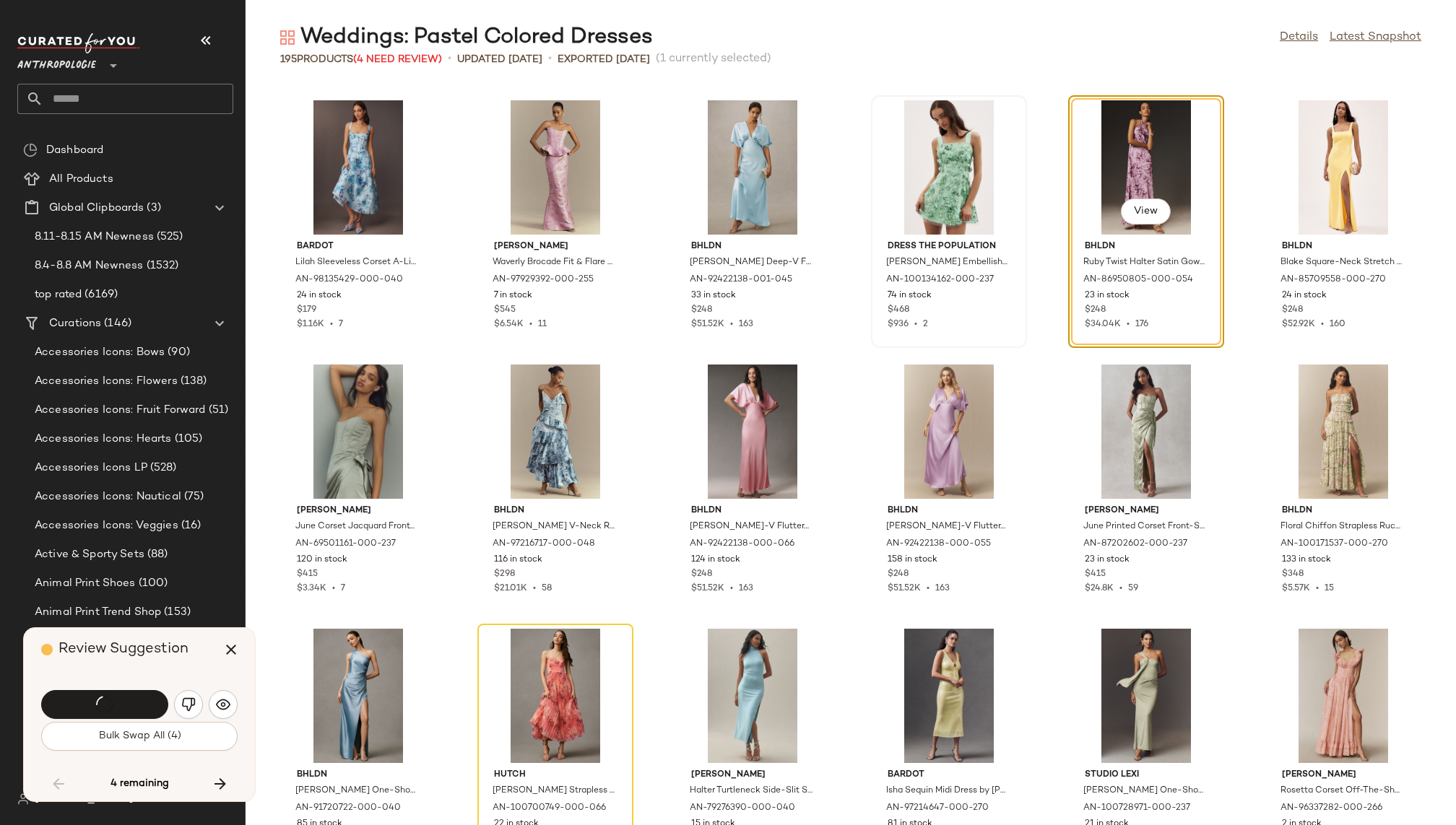
scroll to position [4491, 0]
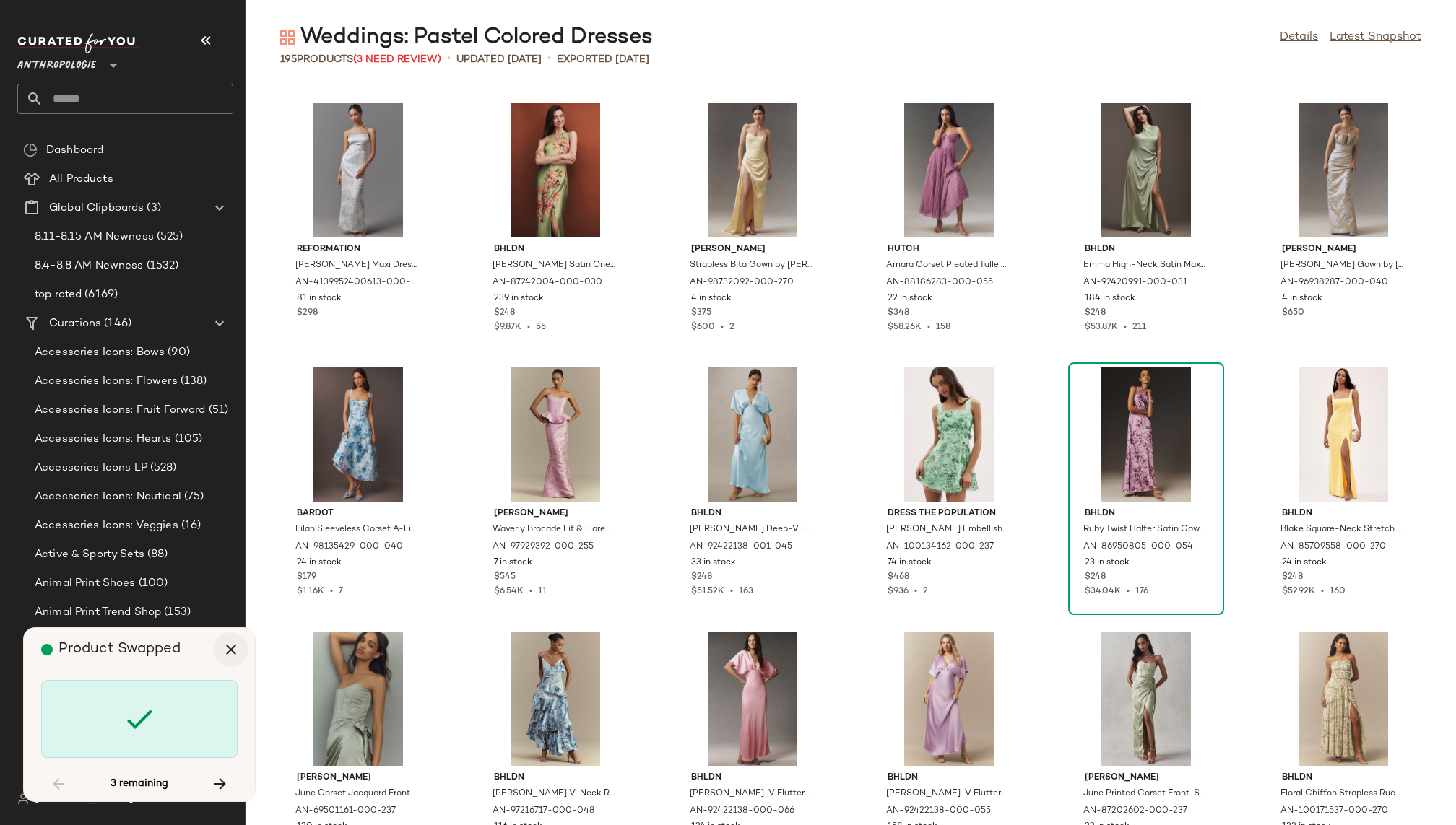
click at [234, 649] on icon "button" at bounding box center [231, 650] width 17 height 17
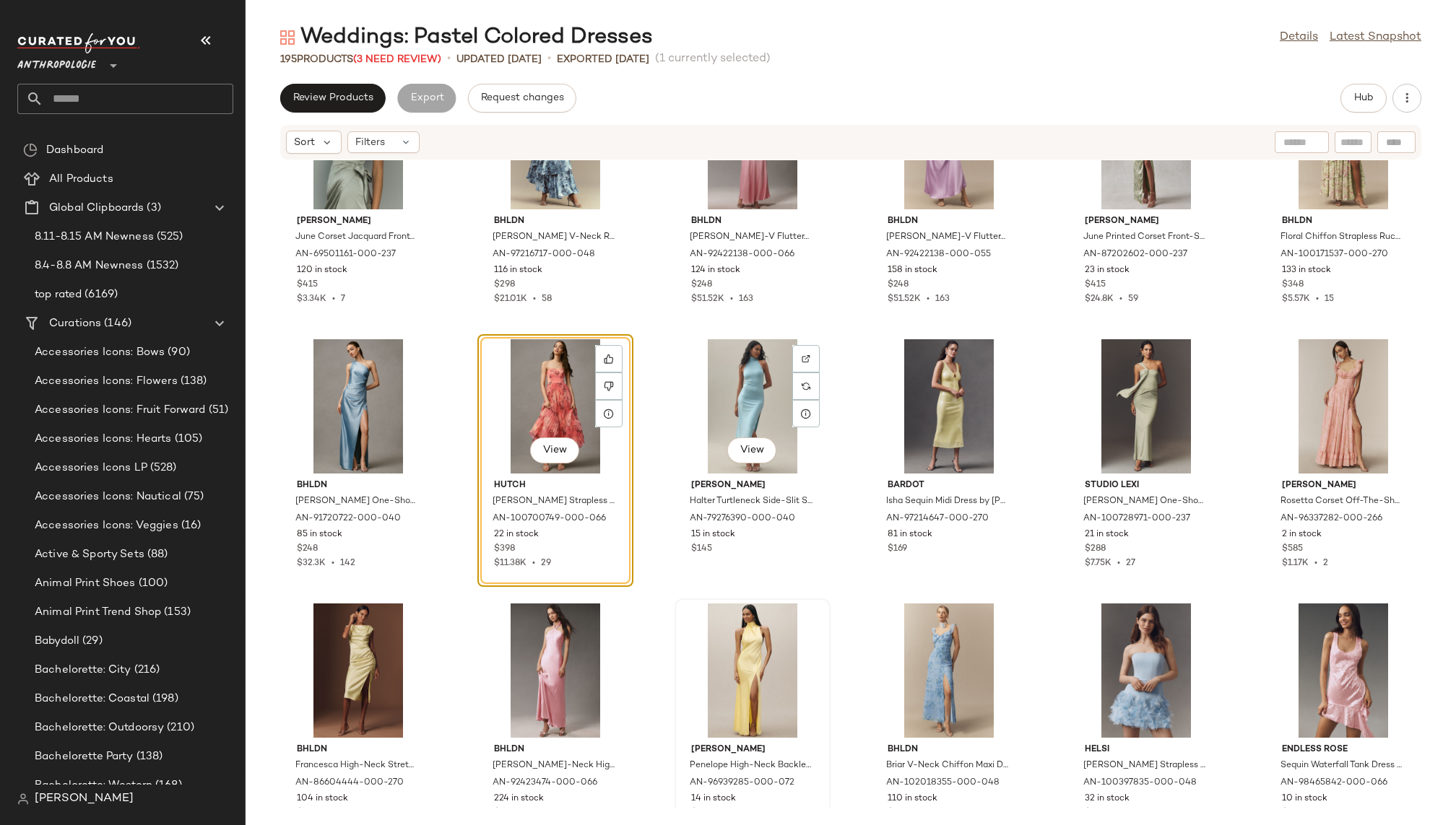
scroll to position [5052, 0]
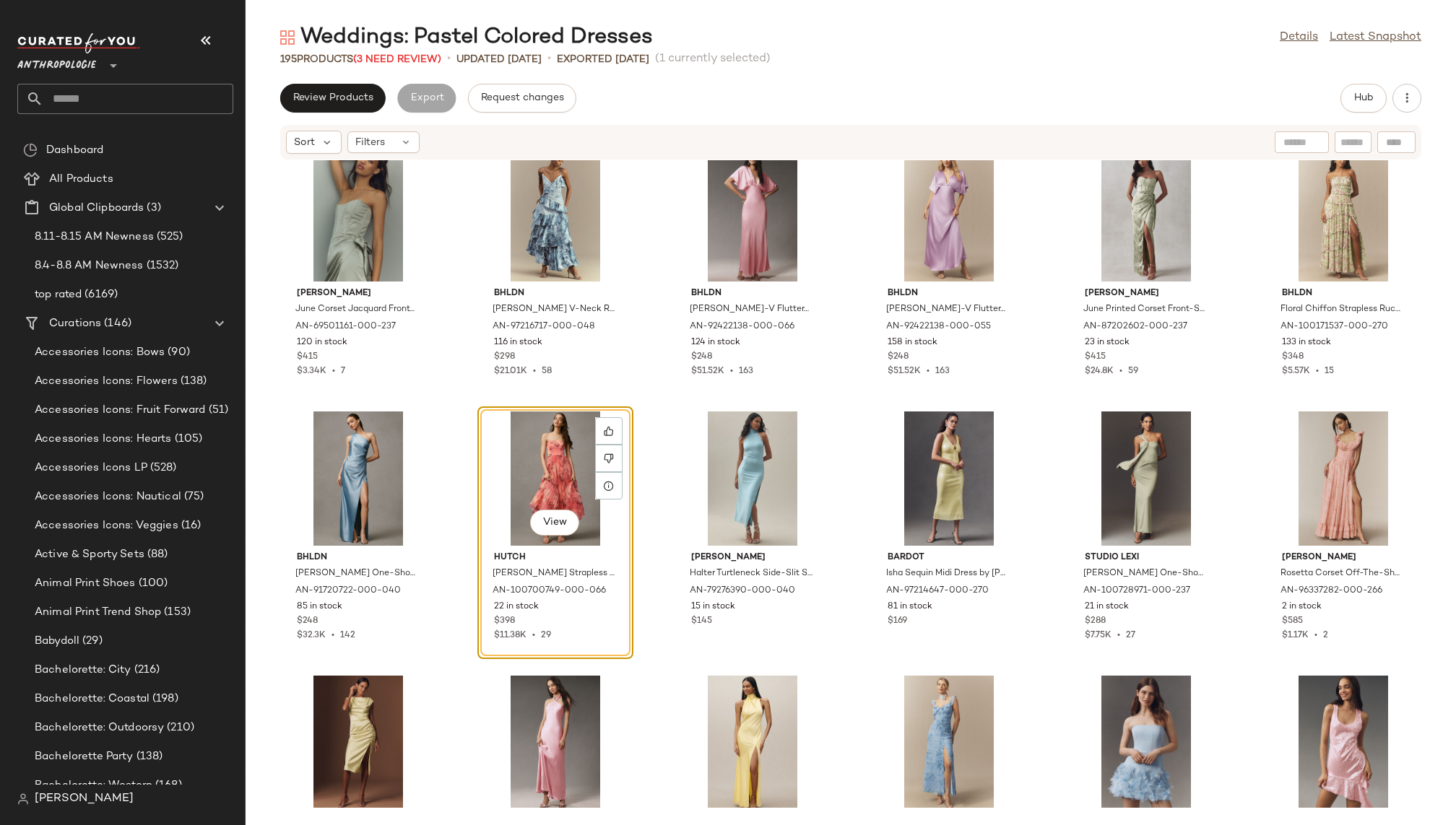
click at [541, 496] on div "View" at bounding box center [555, 478] width 146 height 134
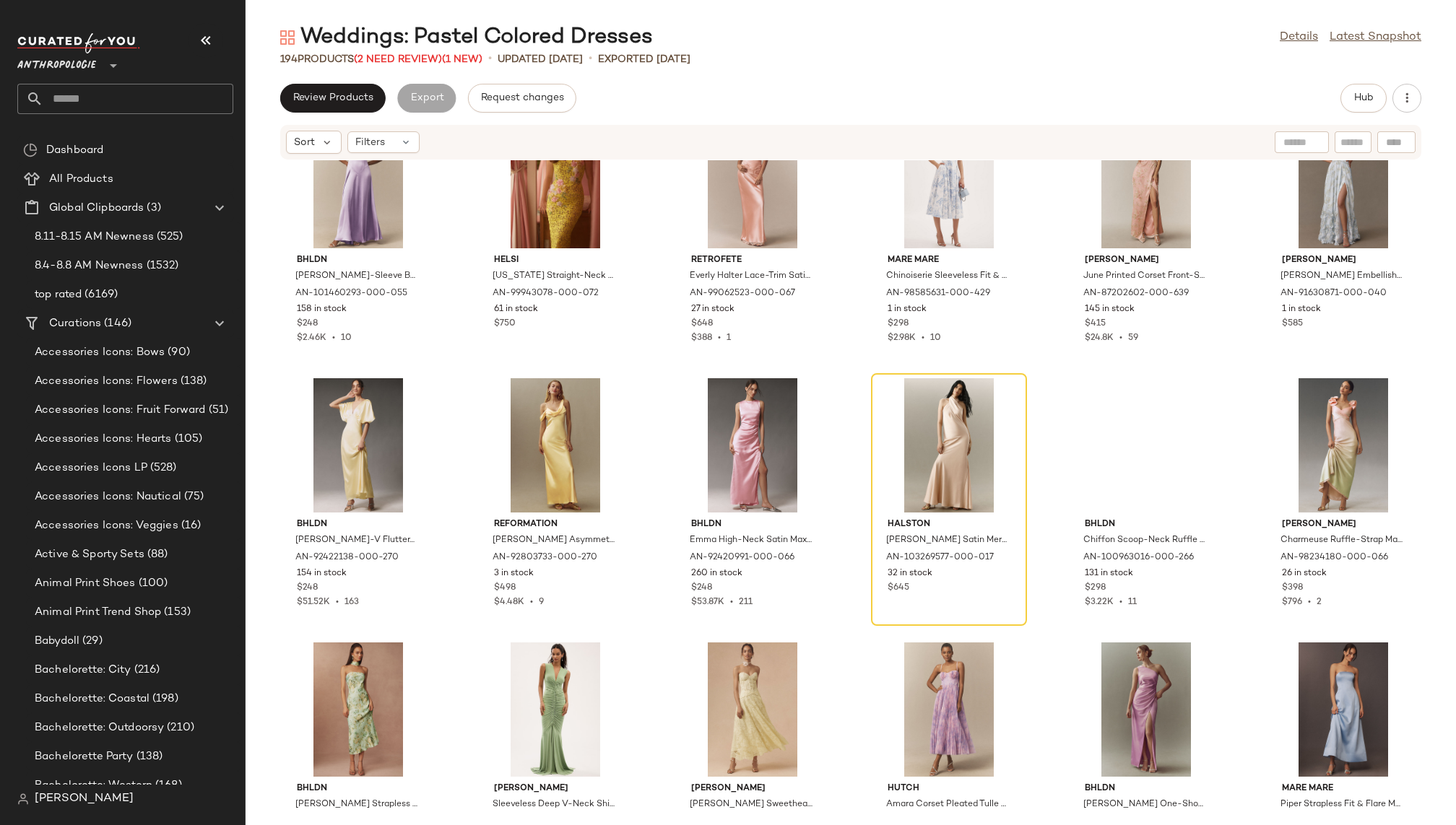
scroll to position [6468, 0]
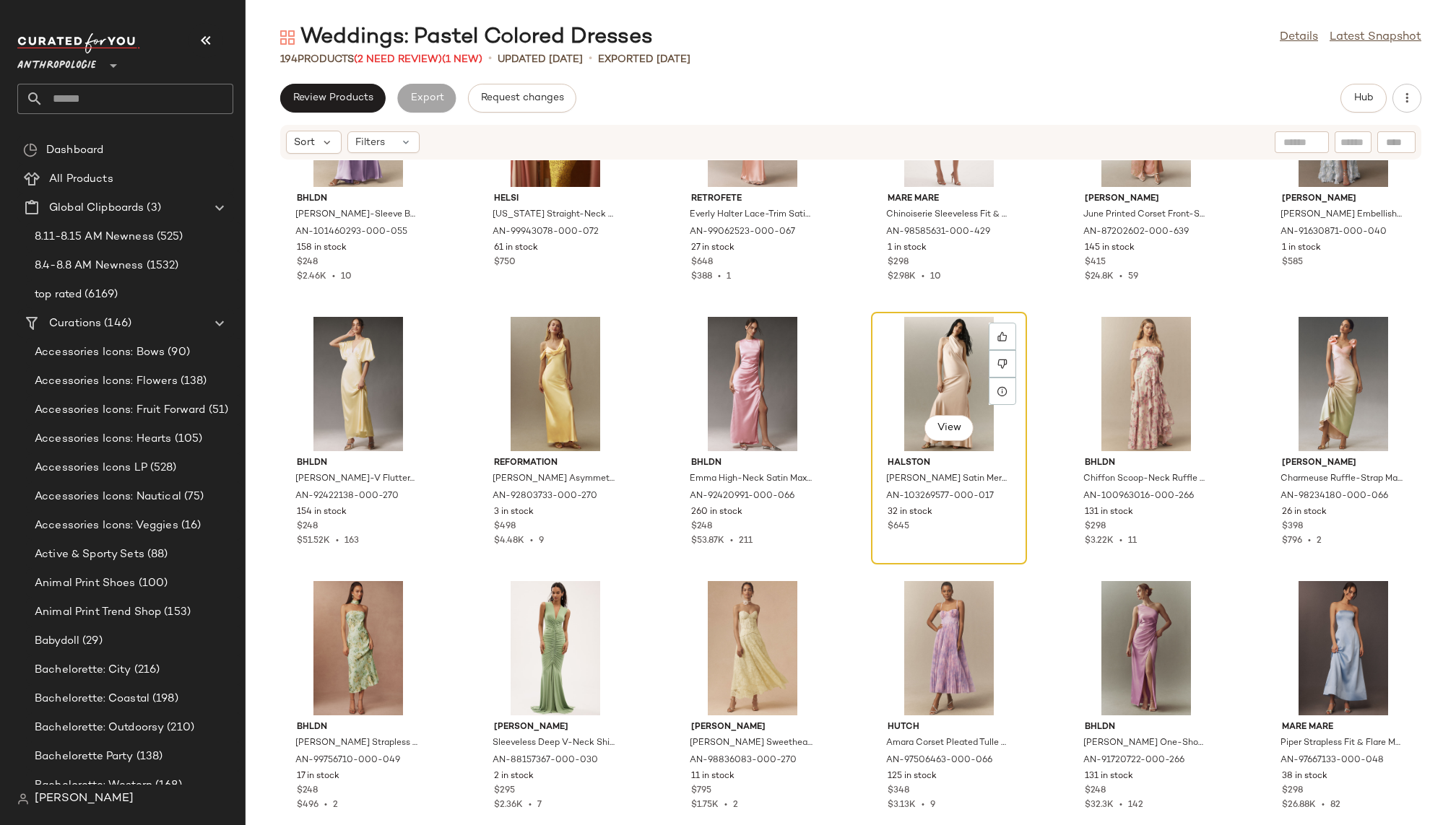
click at [930, 359] on div "View" at bounding box center [949, 383] width 146 height 134
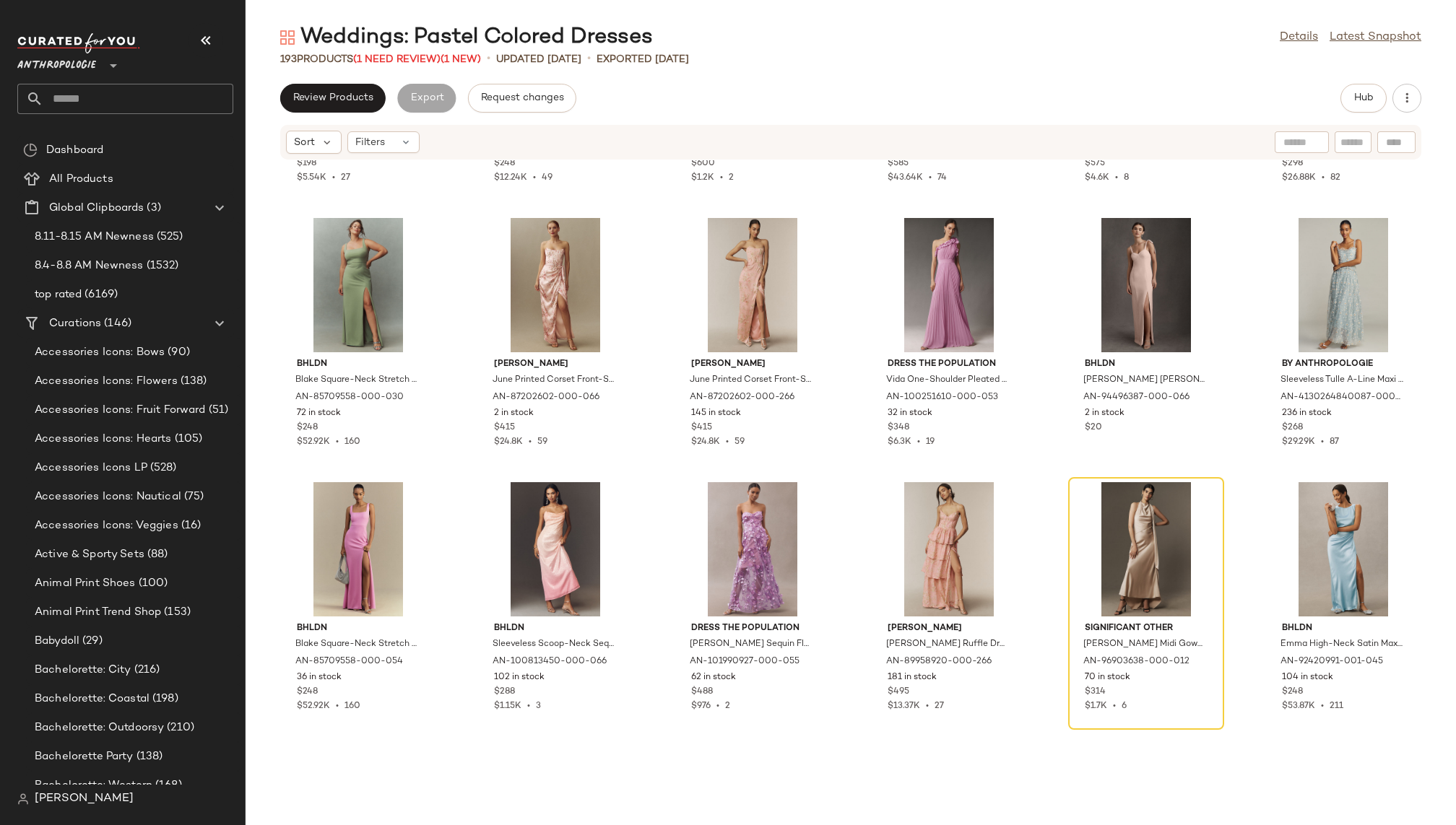
scroll to position [7934, 0]
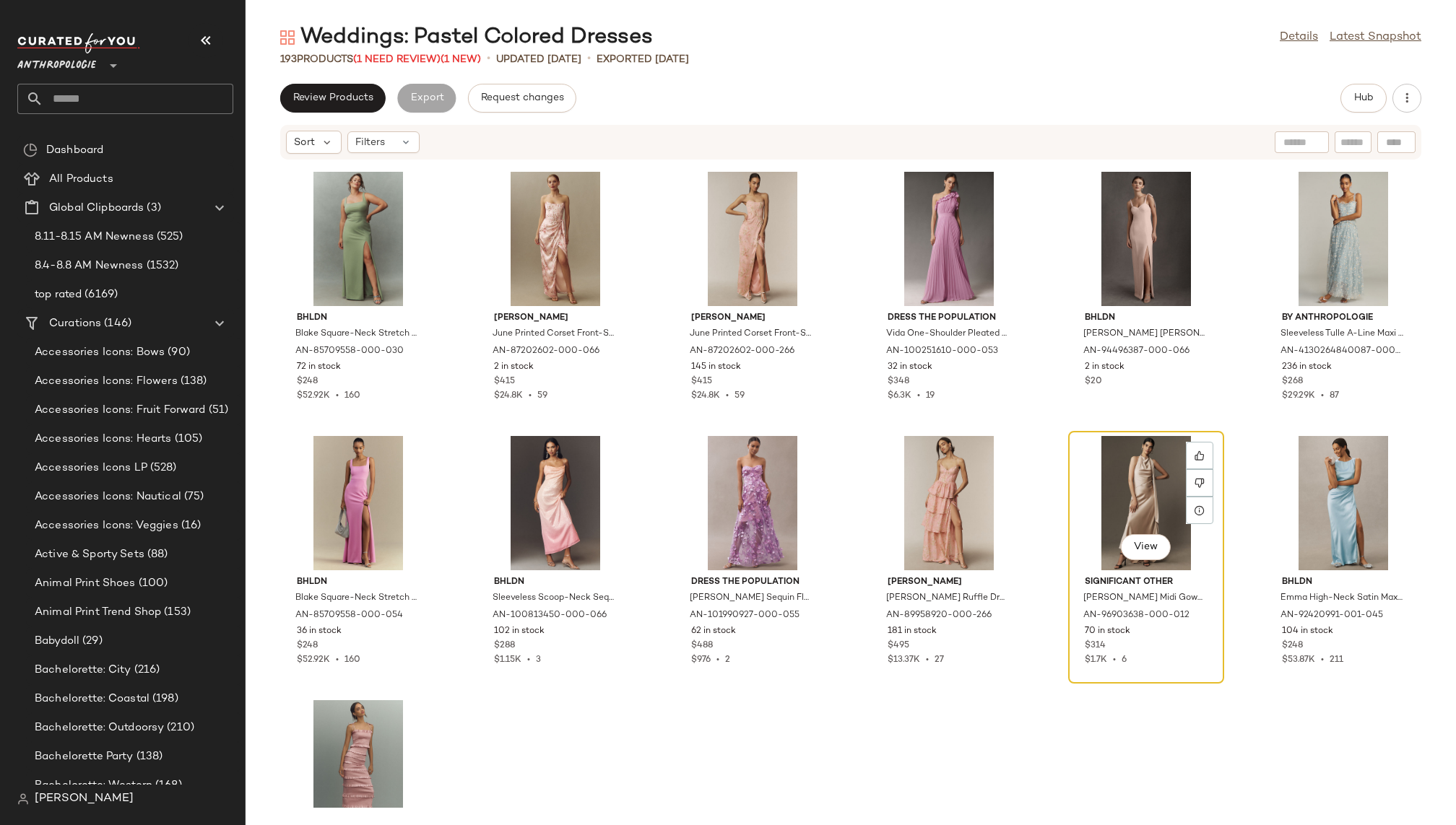
click at [1105, 455] on div "View" at bounding box center [1146, 503] width 146 height 134
click at [960, 705] on div "Dress The Population Charlene Square-Neck Ruffle Side-Slit Gown by Dress The Po…" at bounding box center [850, 484] width 1211 height 647
click at [1087, 500] on div "View" at bounding box center [1146, 503] width 146 height 134
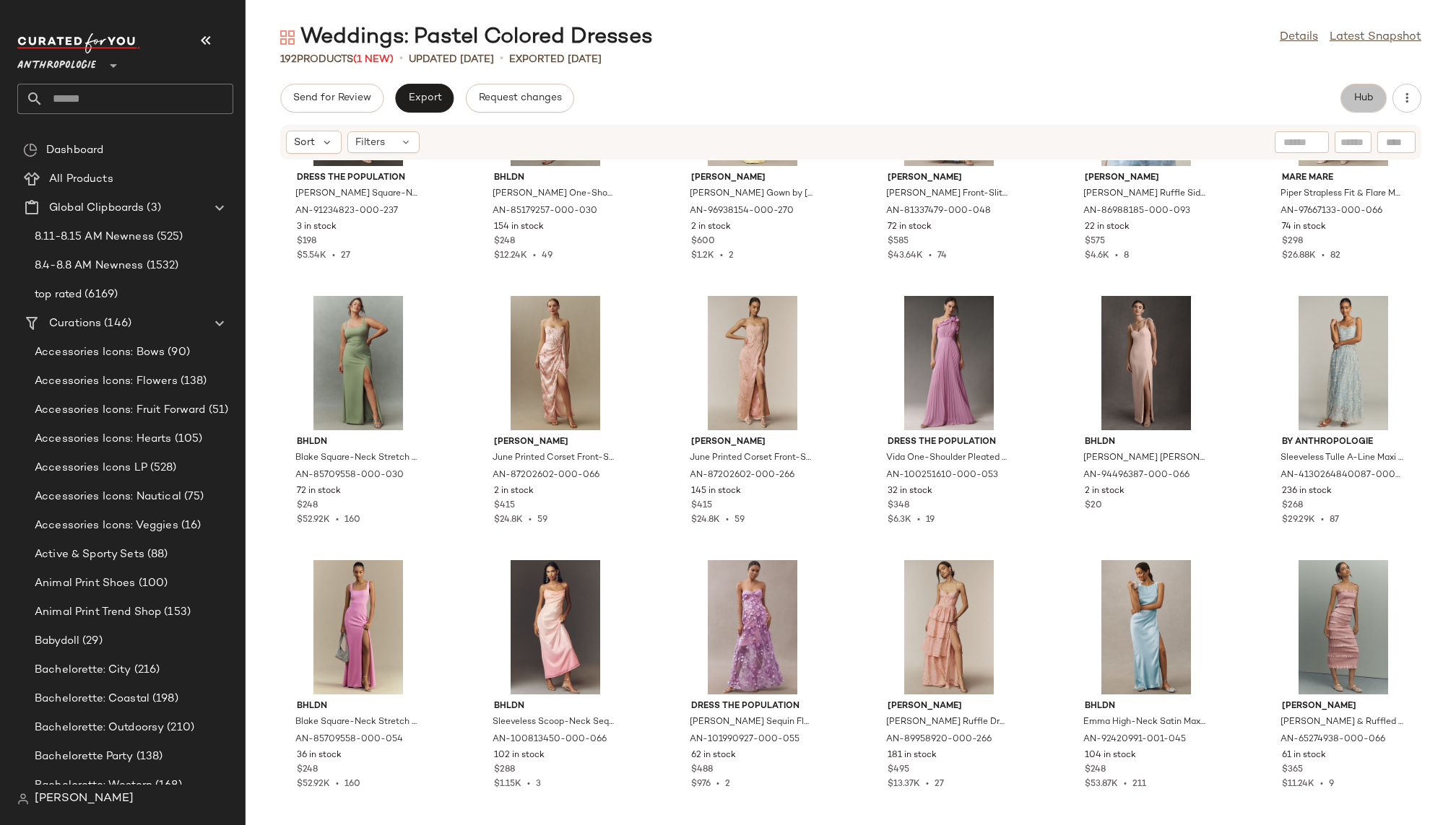
click at [1268, 92] on span "Hub" at bounding box center [1364, 98] width 20 height 12
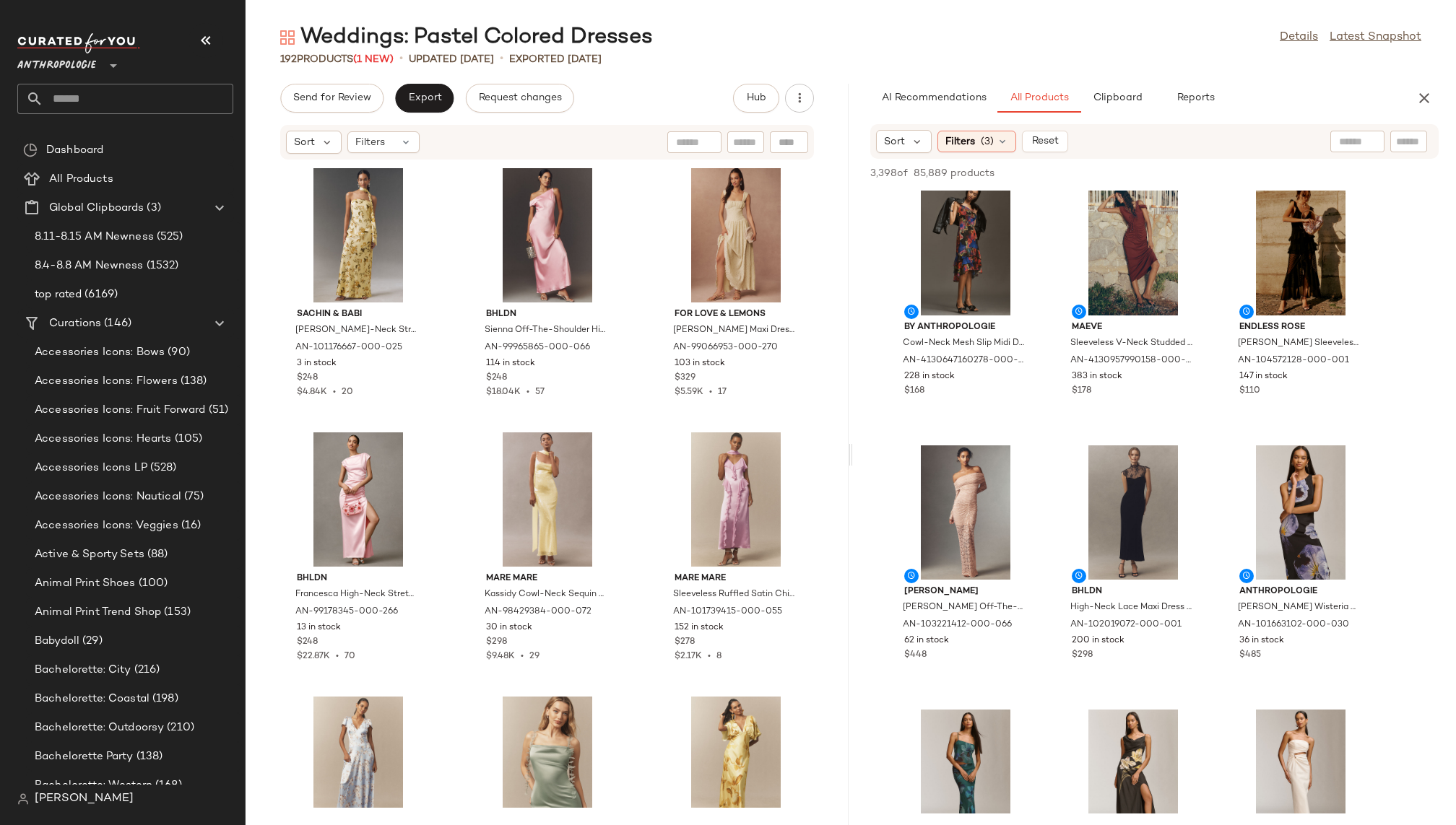
scroll to position [2703, 0]
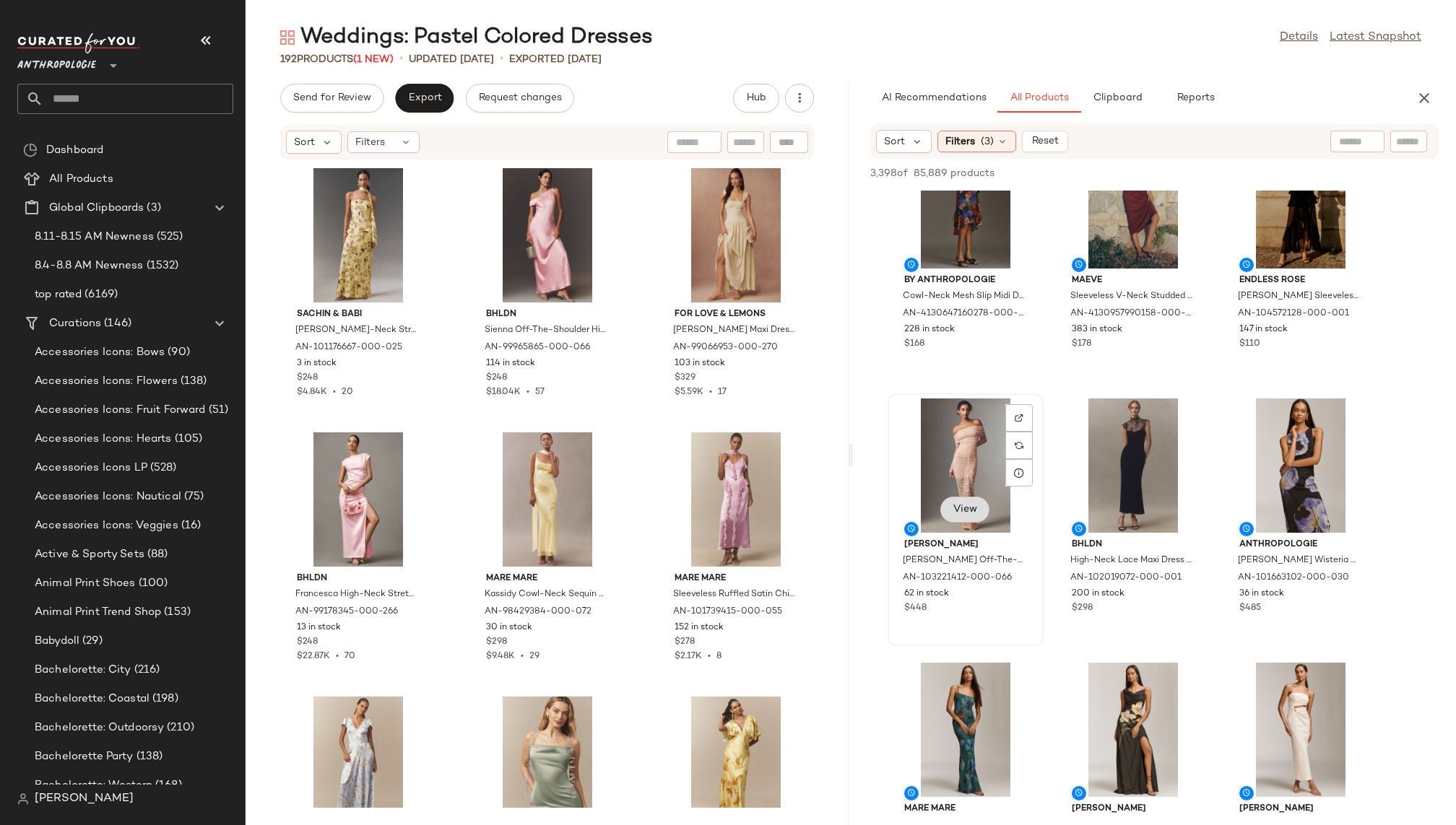
click at [968, 505] on span "View" at bounding box center [965, 509] width 25 height 12
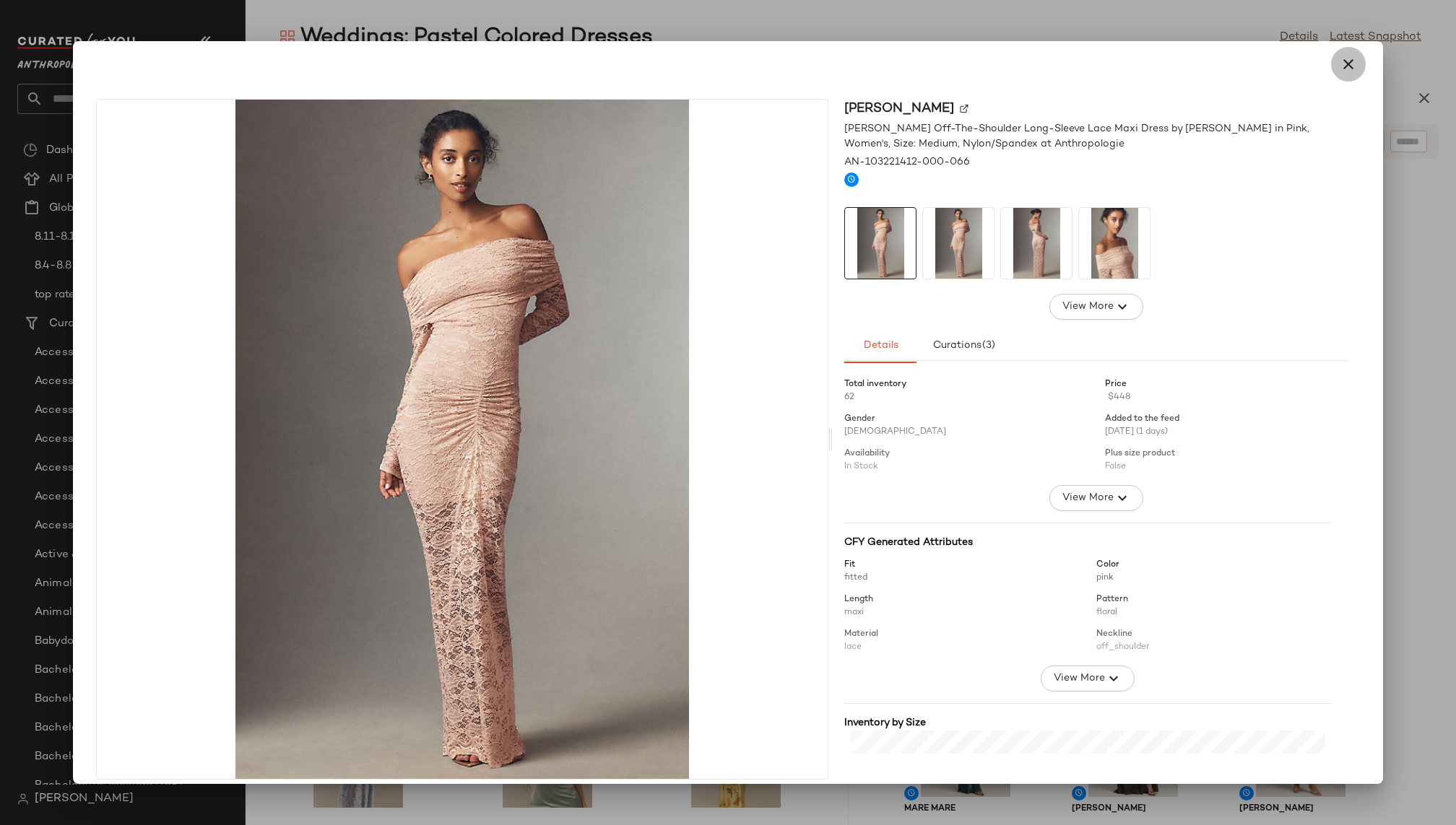
click at [1268, 68] on icon "button" at bounding box center [1348, 64] width 17 height 17
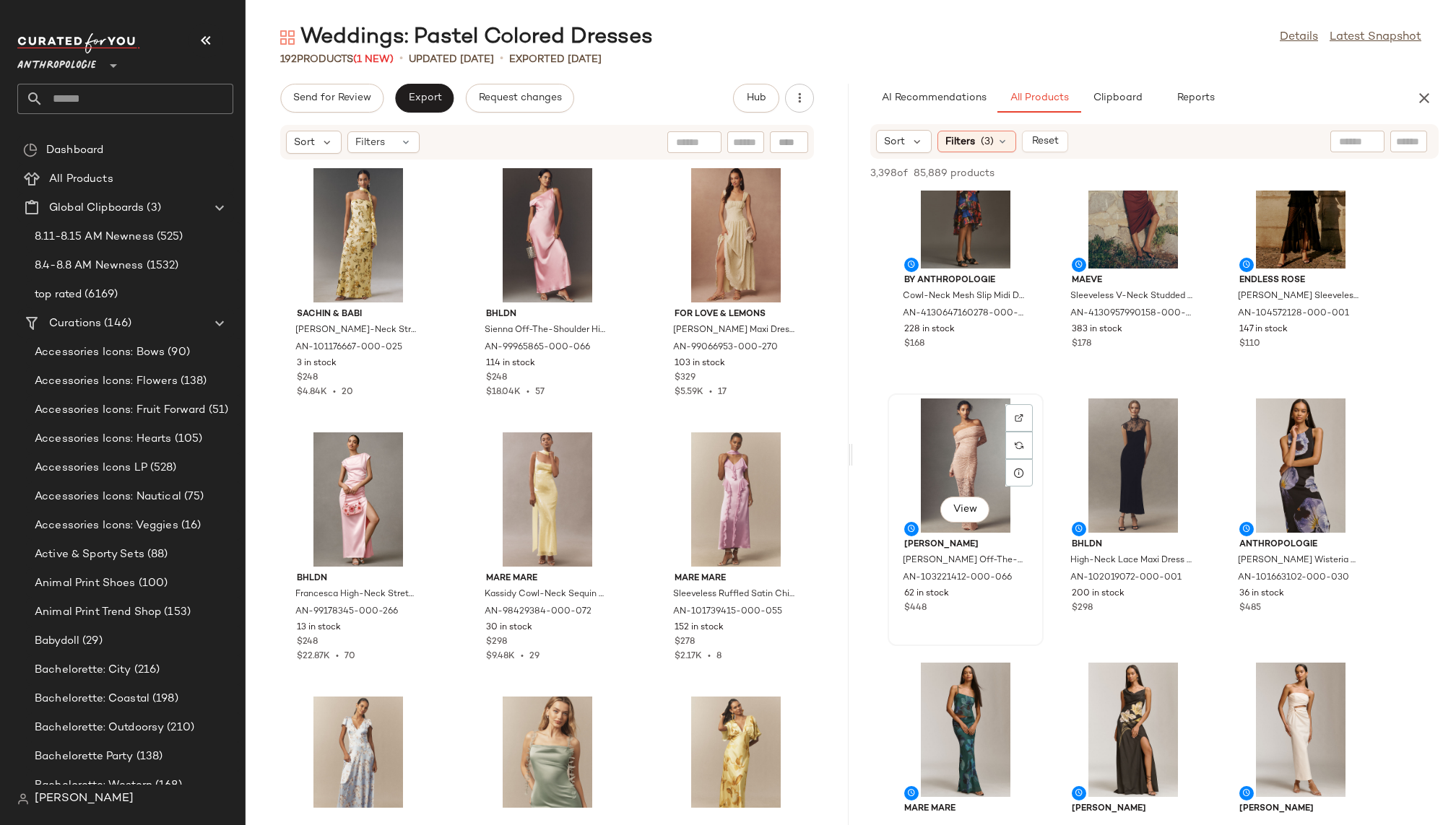
click at [944, 472] on div "View" at bounding box center [966, 465] width 146 height 134
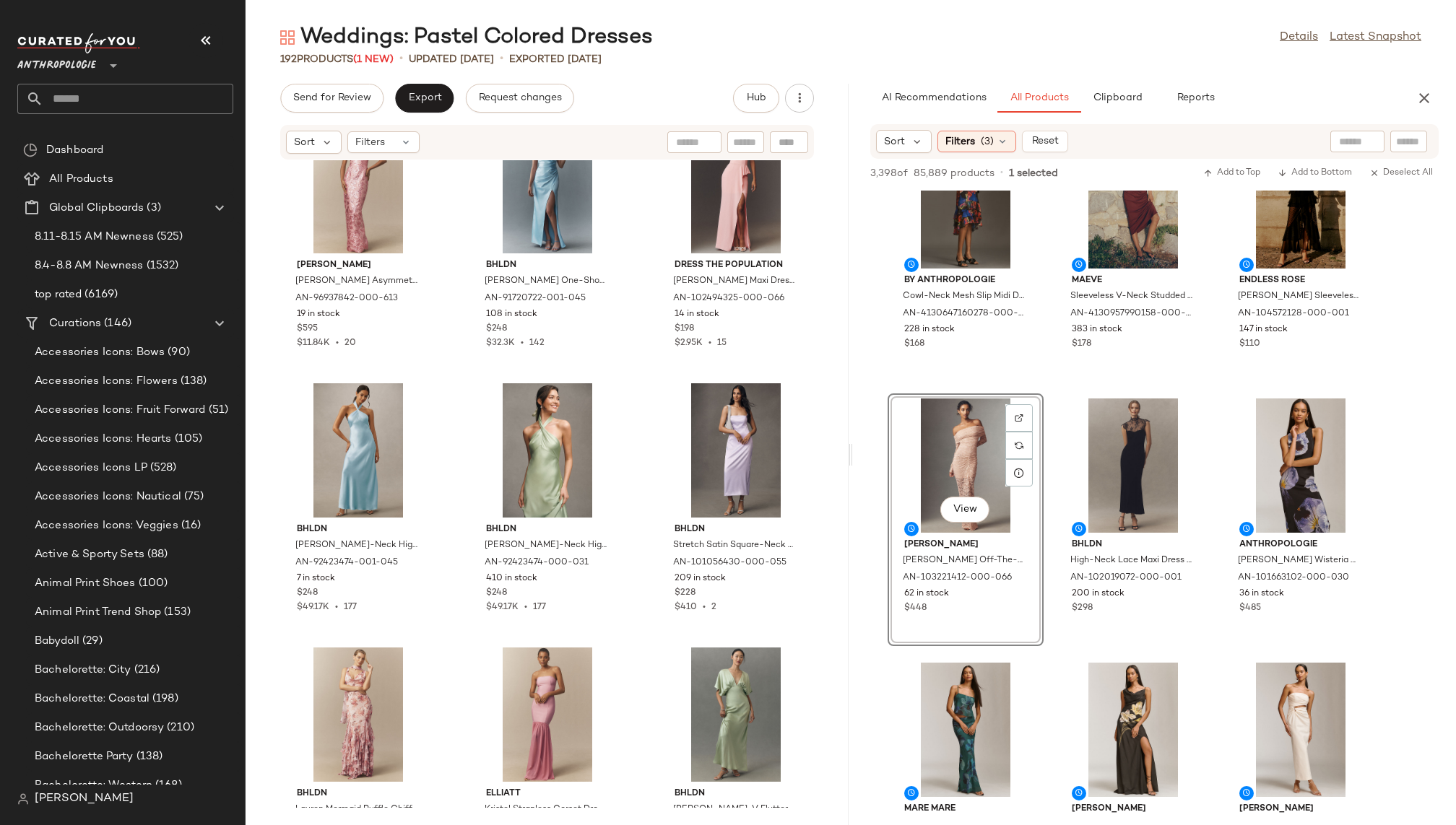
scroll to position [3289, 0]
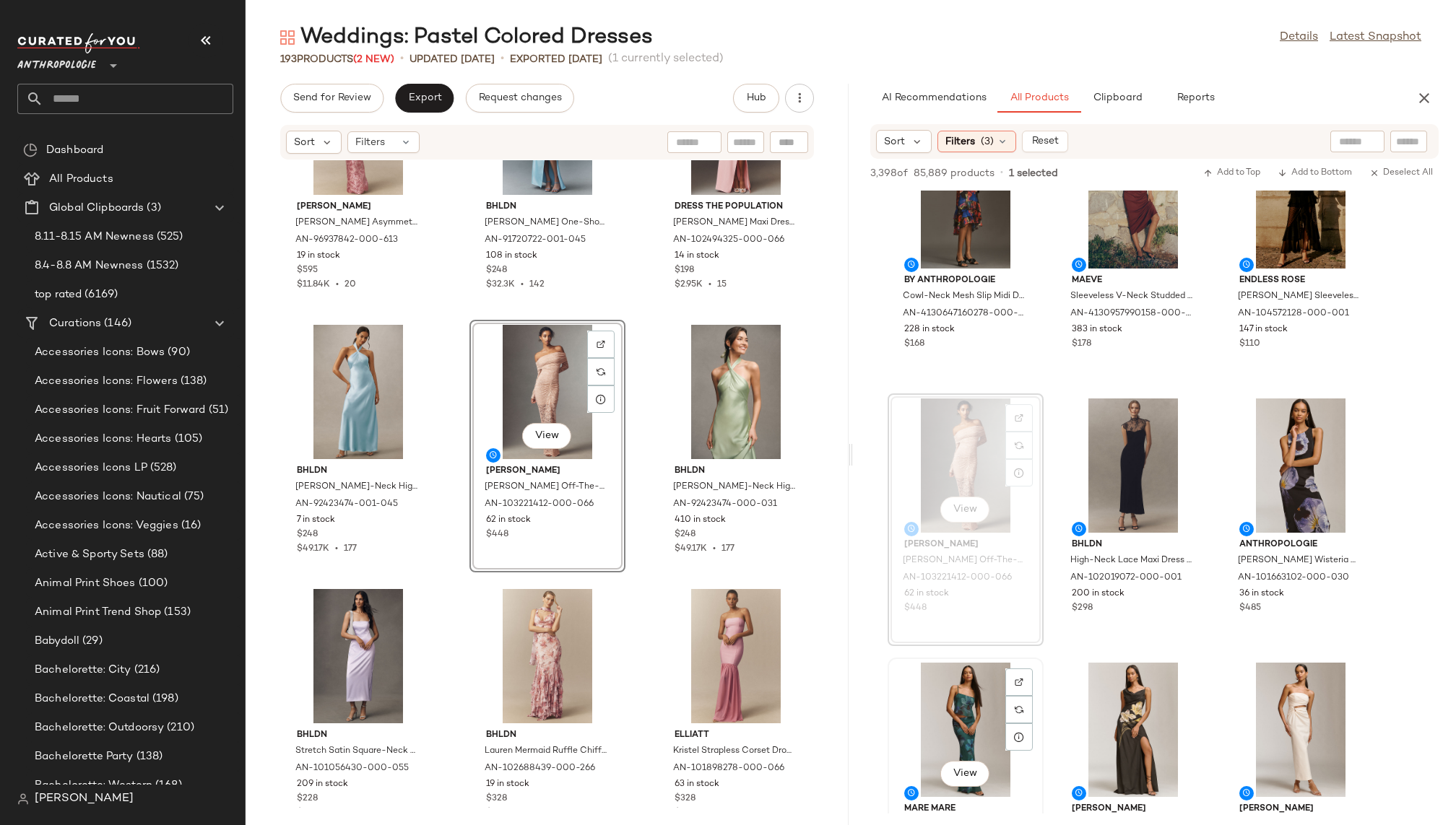
click at [1043, 676] on div "View Mare Mare Sleeveless Chiffon Cami & Maxi Skirt Set by Mare Mare in Green, …" at bounding box center [965, 784] width 156 height 253
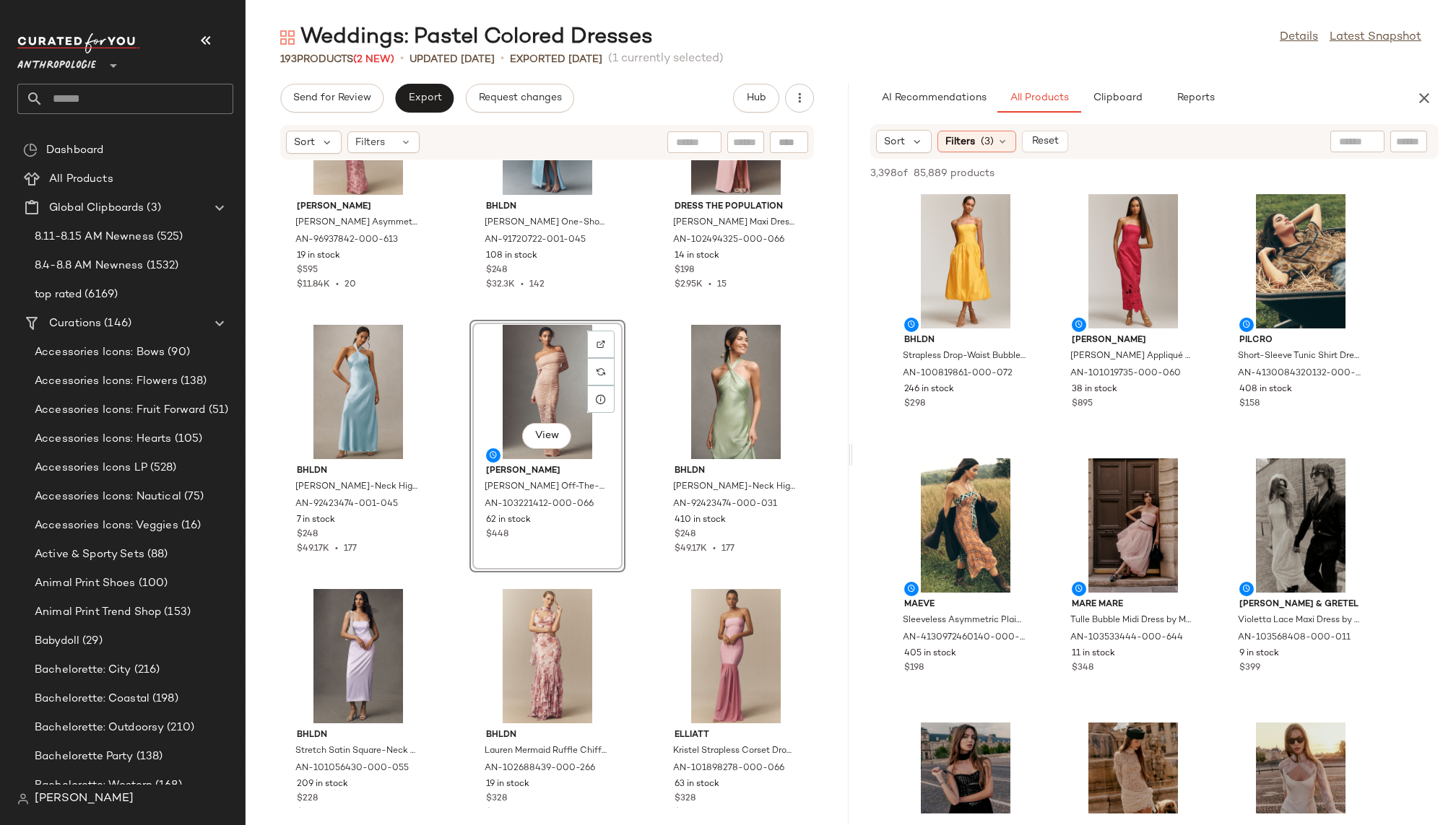
scroll to position [3437, 0]
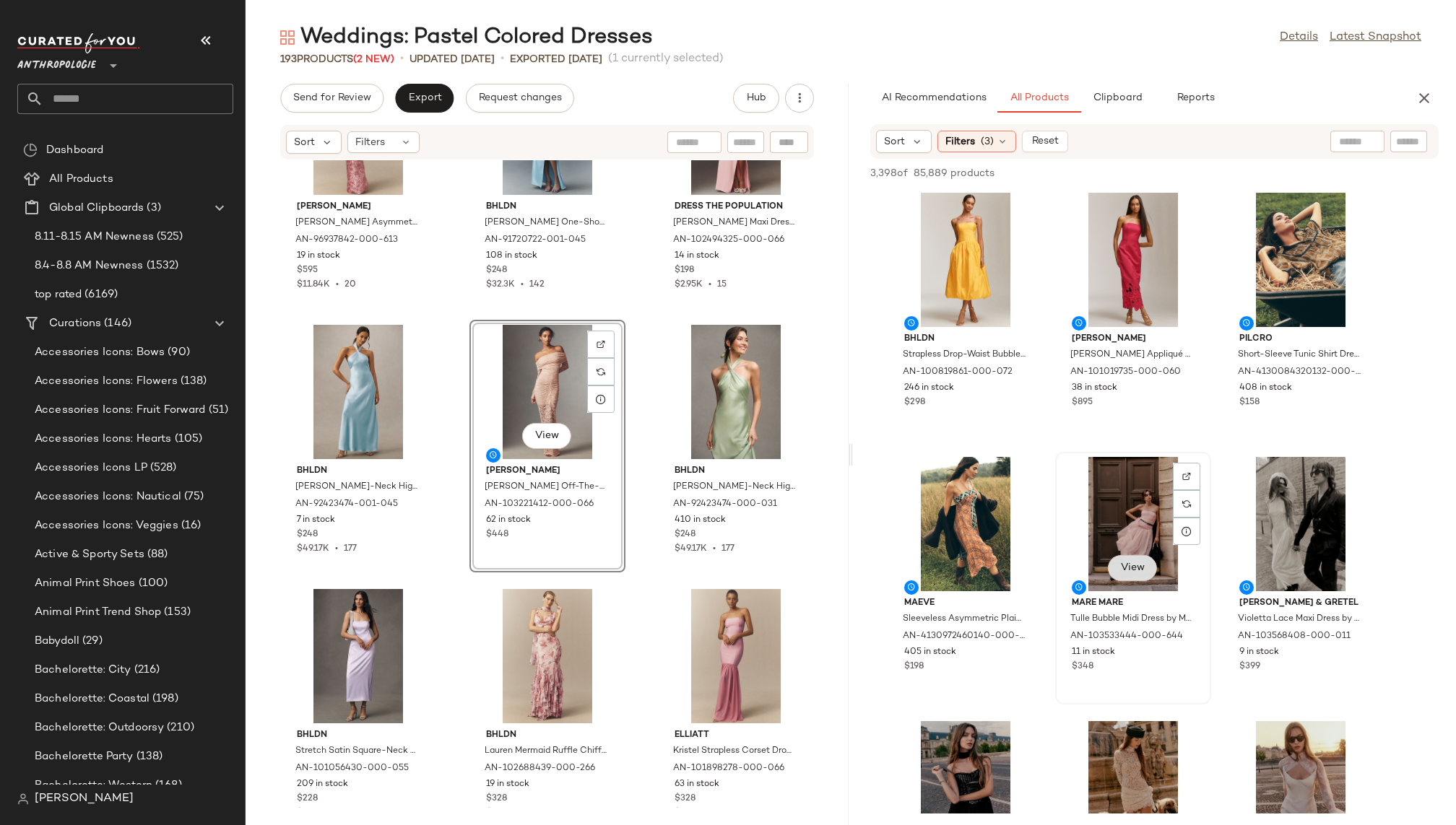
click at [1143, 566] on span "View" at bounding box center [1133, 568] width 25 height 12
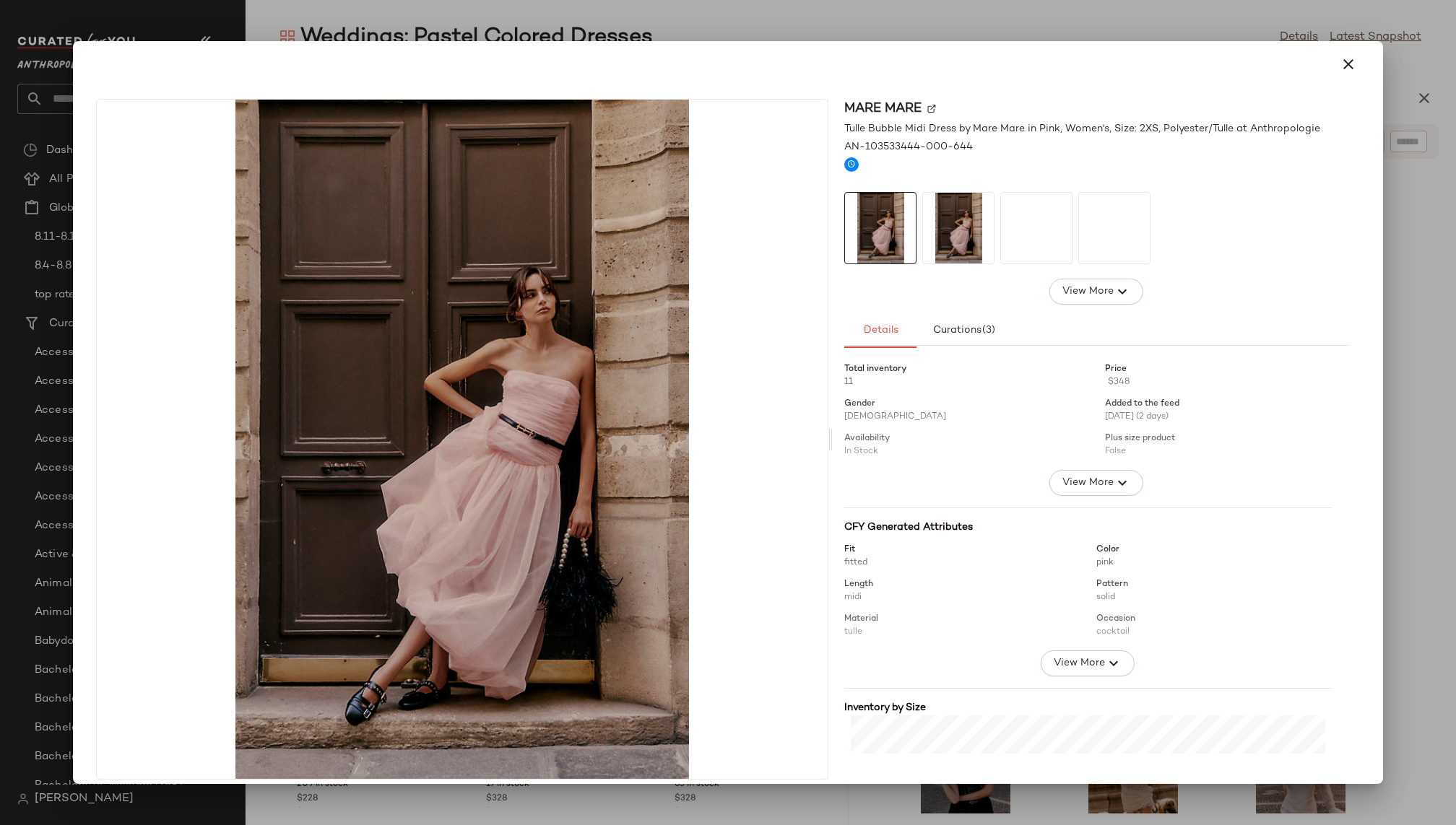
click at [1079, 222] on div at bounding box center [1114, 227] width 72 height 72
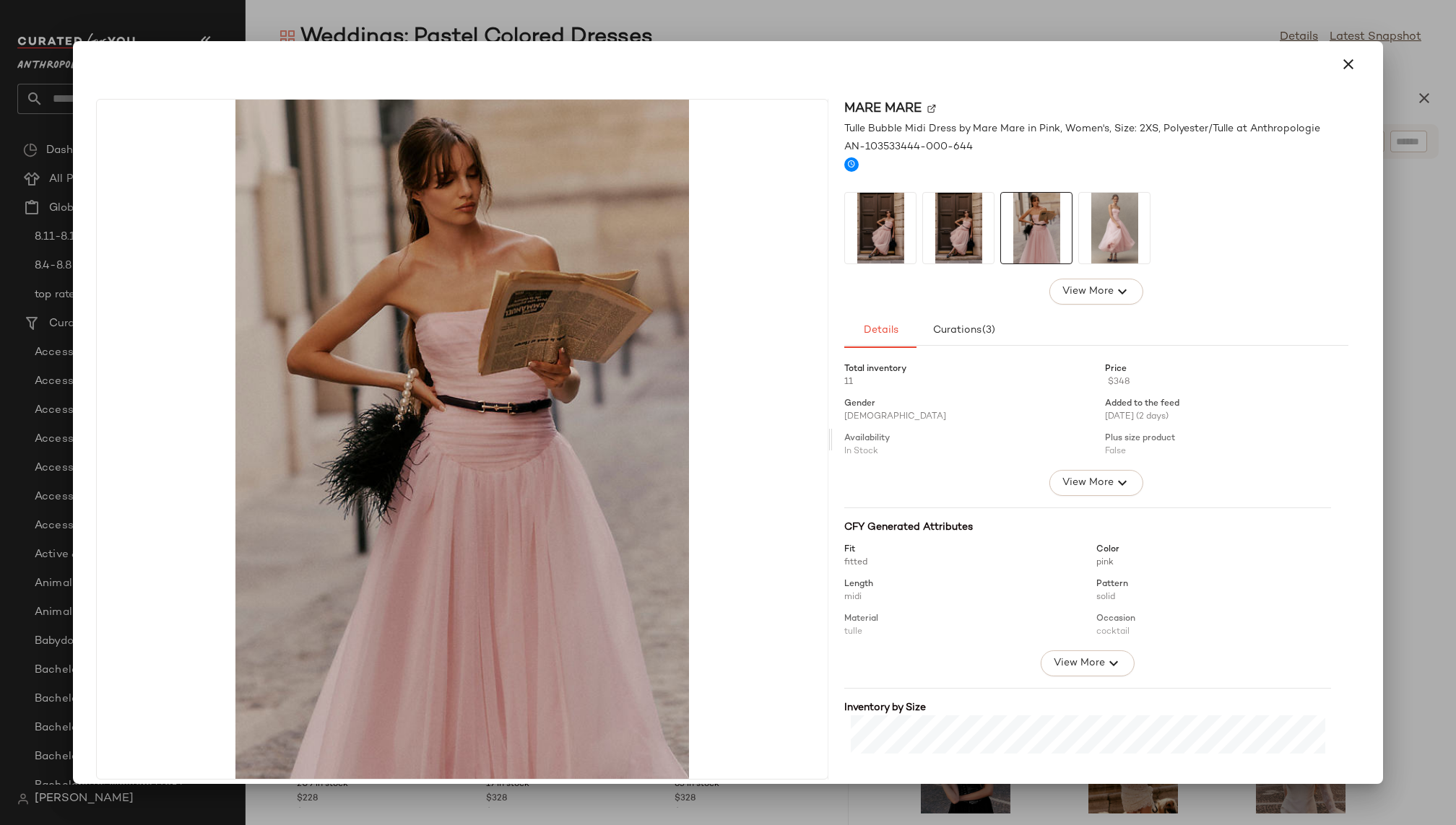
click at [1079, 232] on img at bounding box center [1114, 227] width 71 height 71
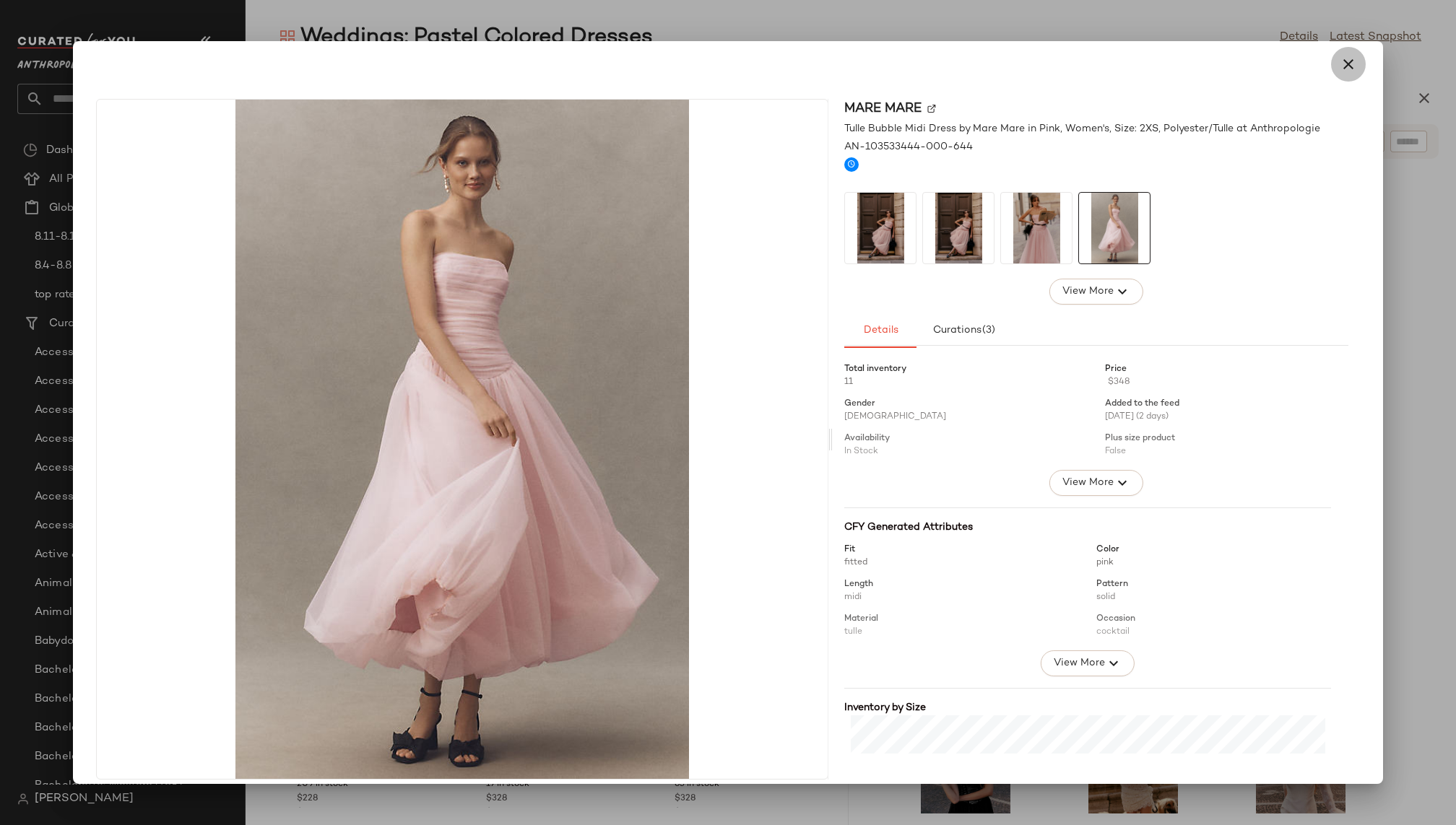
click at [1268, 69] on icon "button" at bounding box center [1348, 64] width 17 height 17
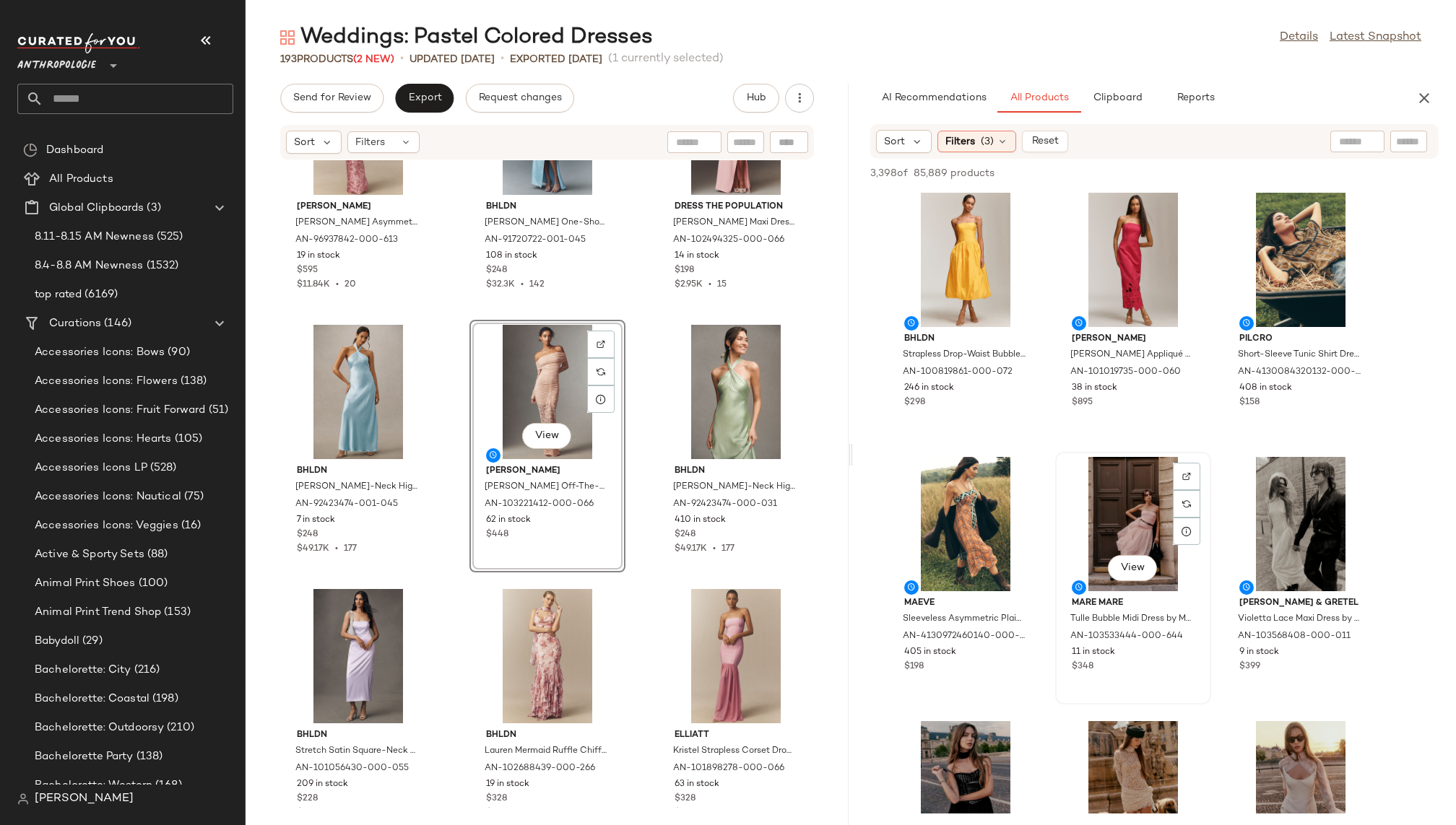
click at [1093, 506] on div "View" at bounding box center [1133, 524] width 146 height 134
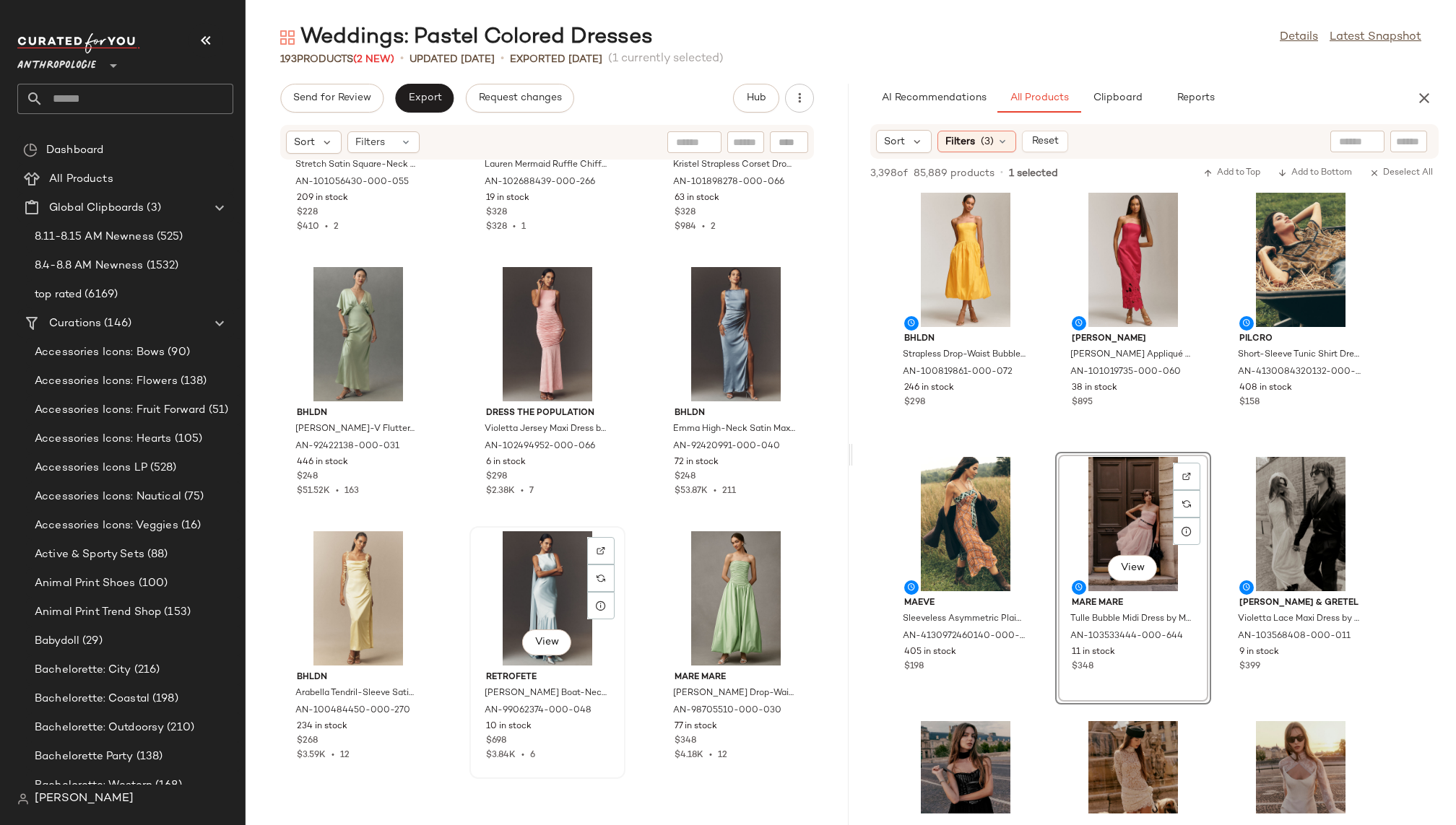
scroll to position [3960, 0]
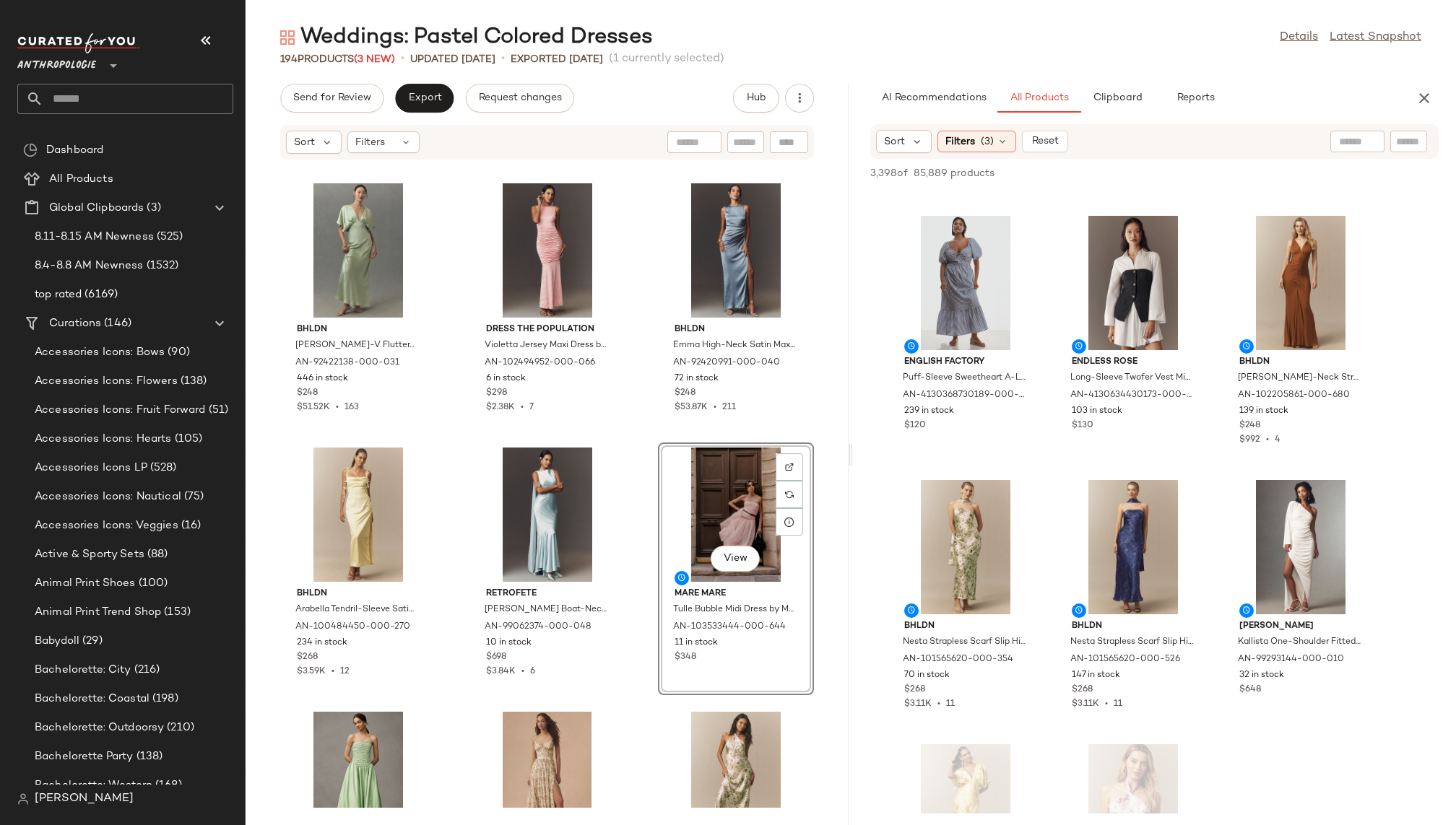
scroll to position [8707, 0]
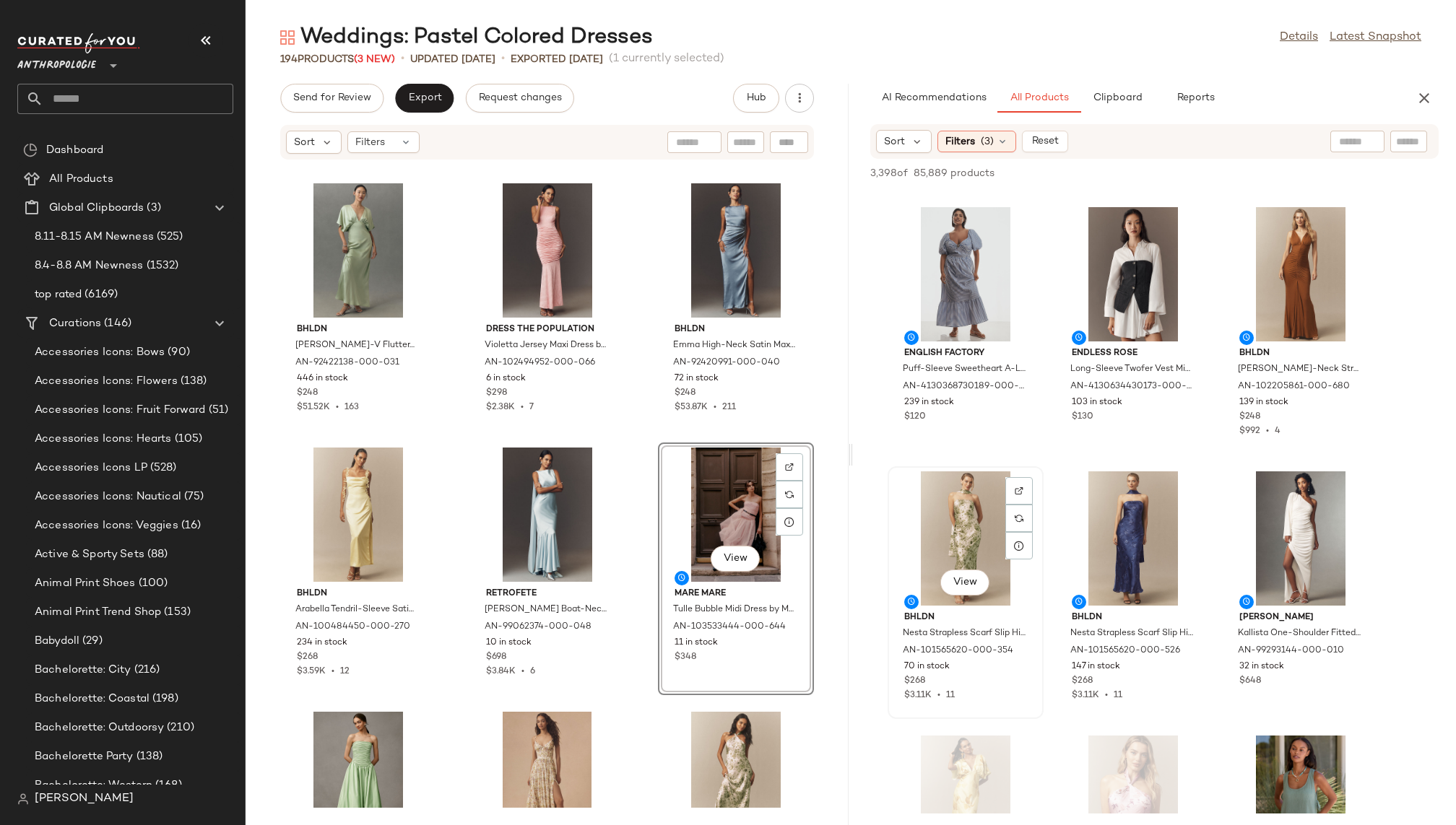
click at [951, 558] on div "View" at bounding box center [966, 538] width 146 height 134
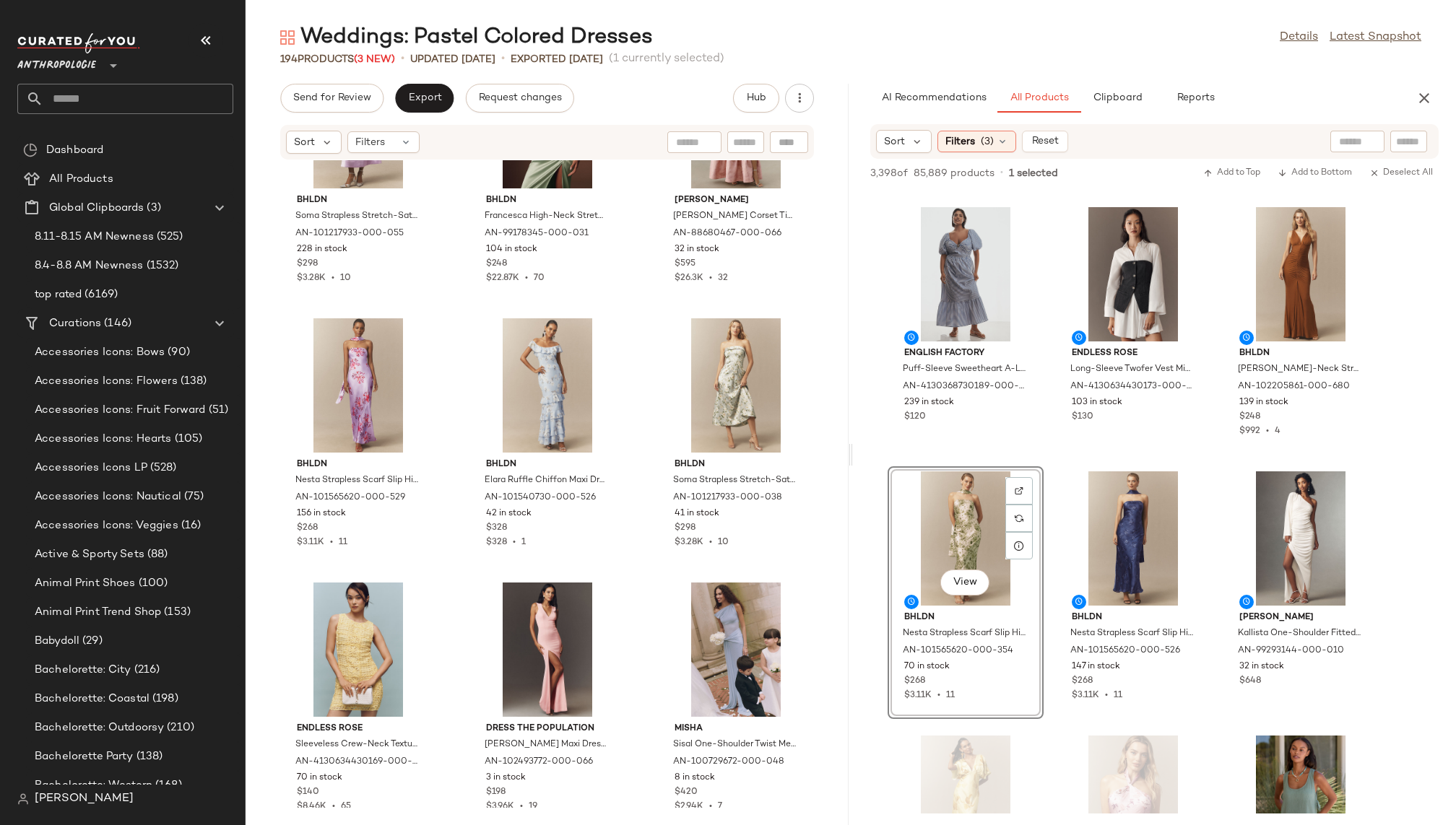
scroll to position [1187, 0]
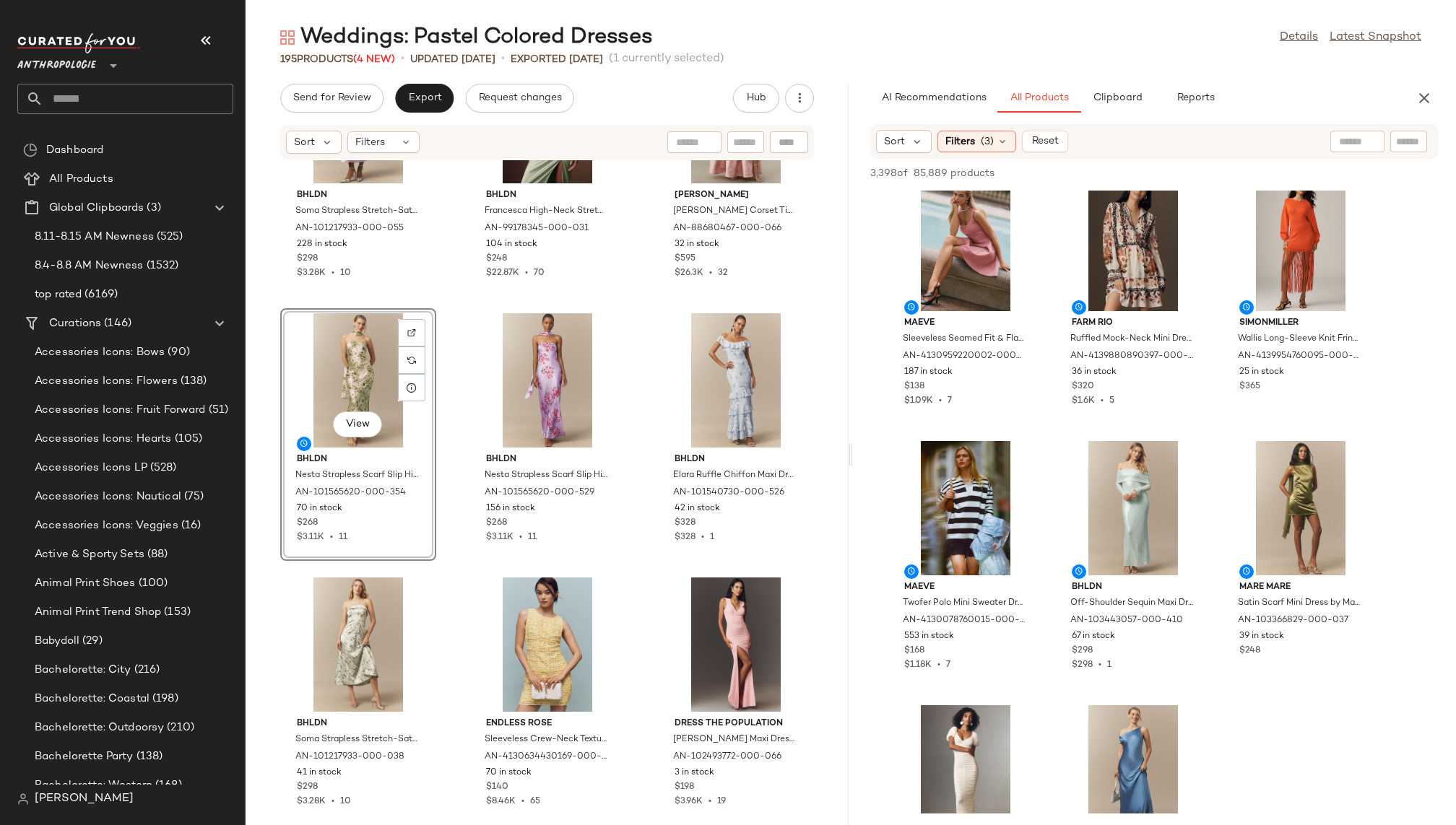
scroll to position [9815, 0]
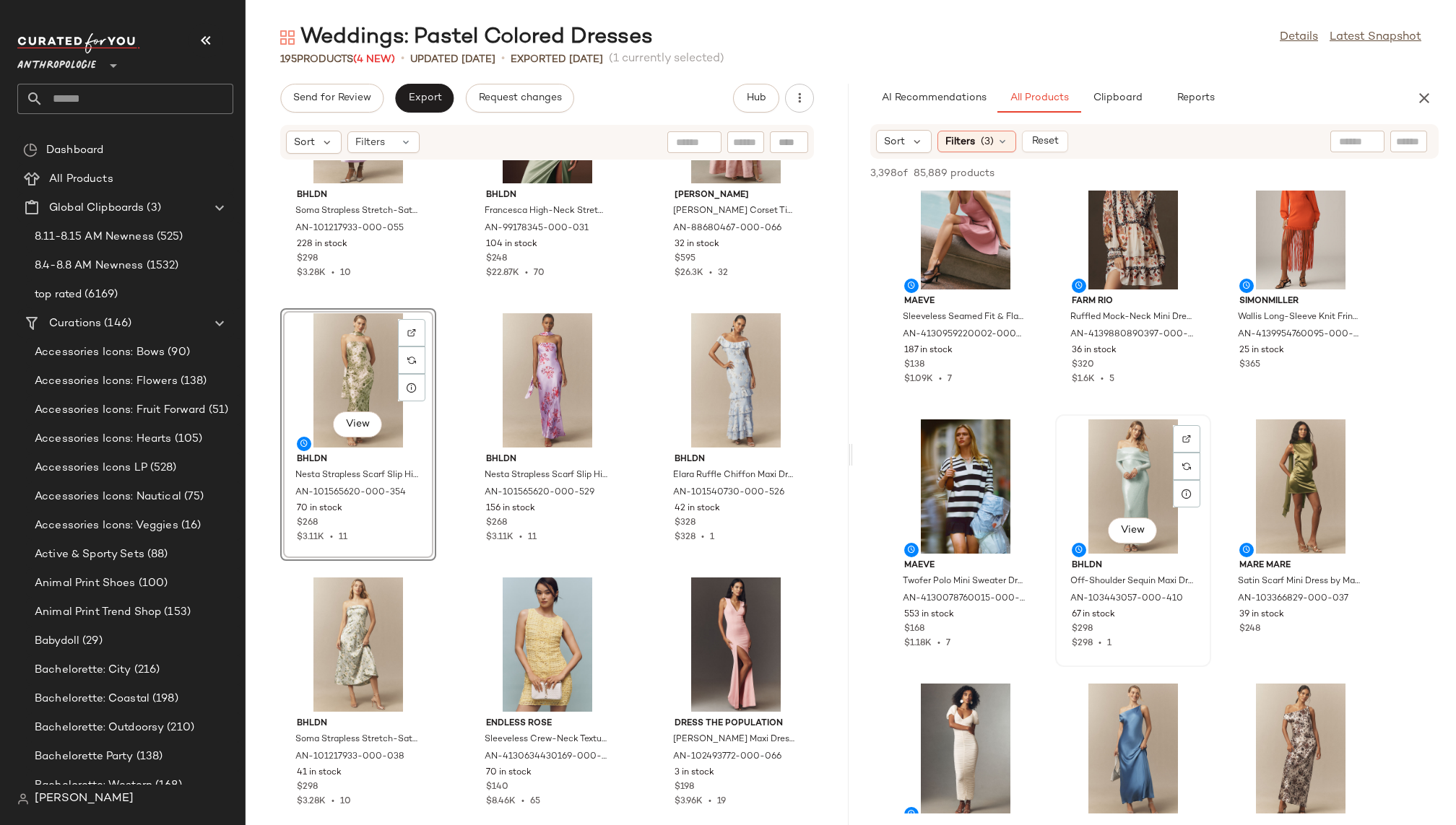
click at [1114, 499] on div "View" at bounding box center [1133, 486] width 146 height 134
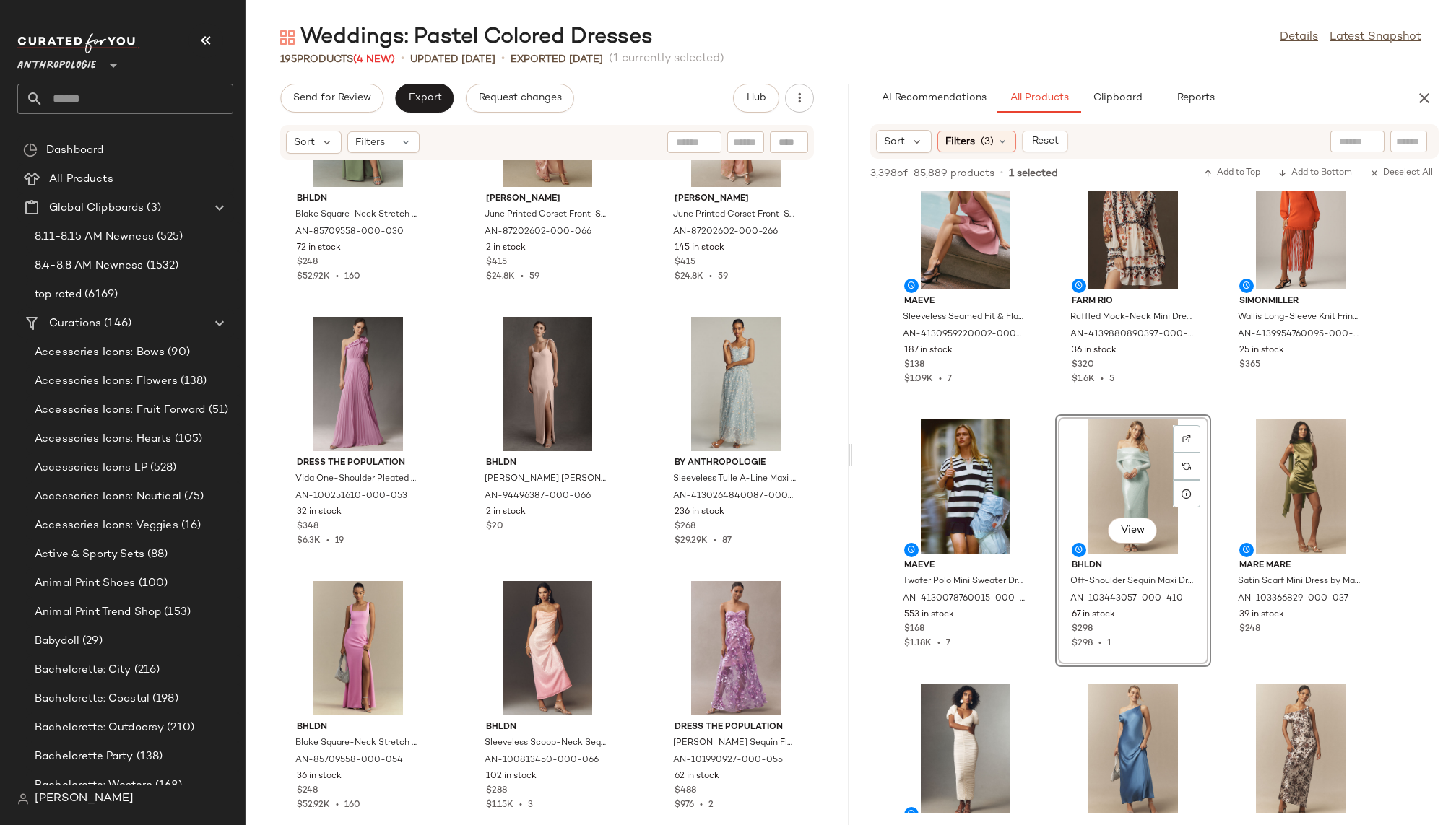
scroll to position [16360, 0]
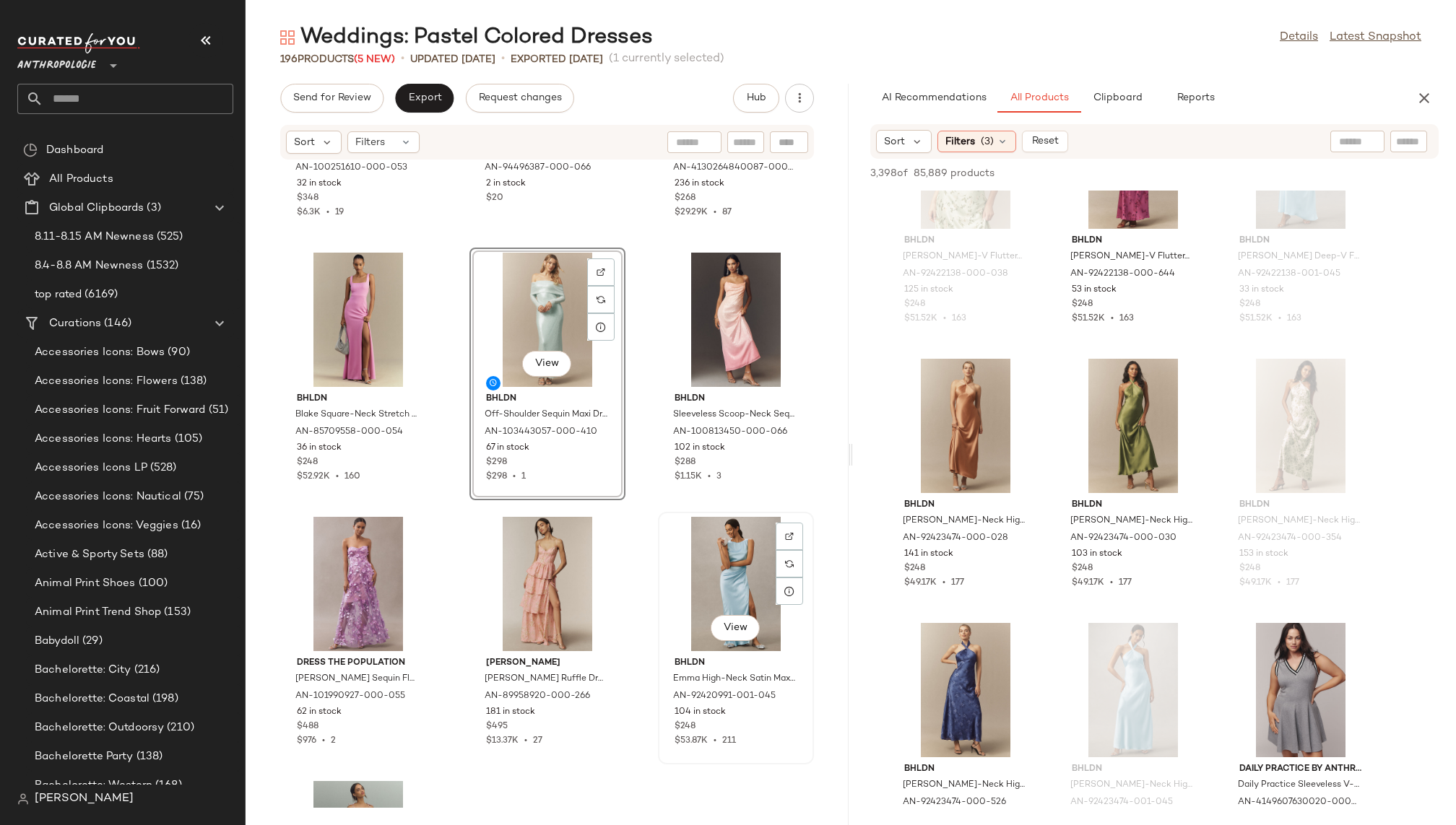
scroll to position [16575, 0]
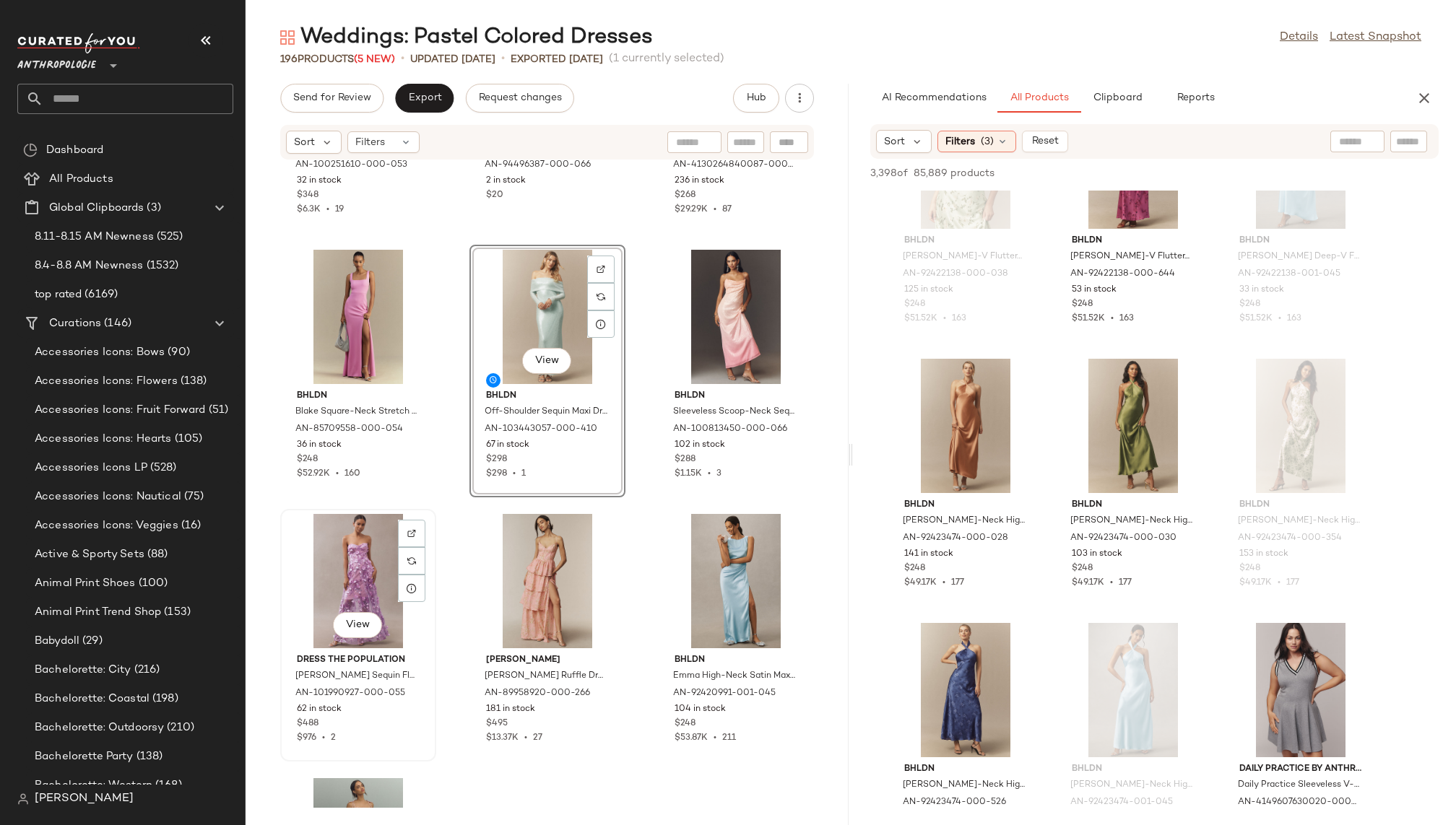
click at [378, 585] on div "View" at bounding box center [358, 581] width 146 height 134
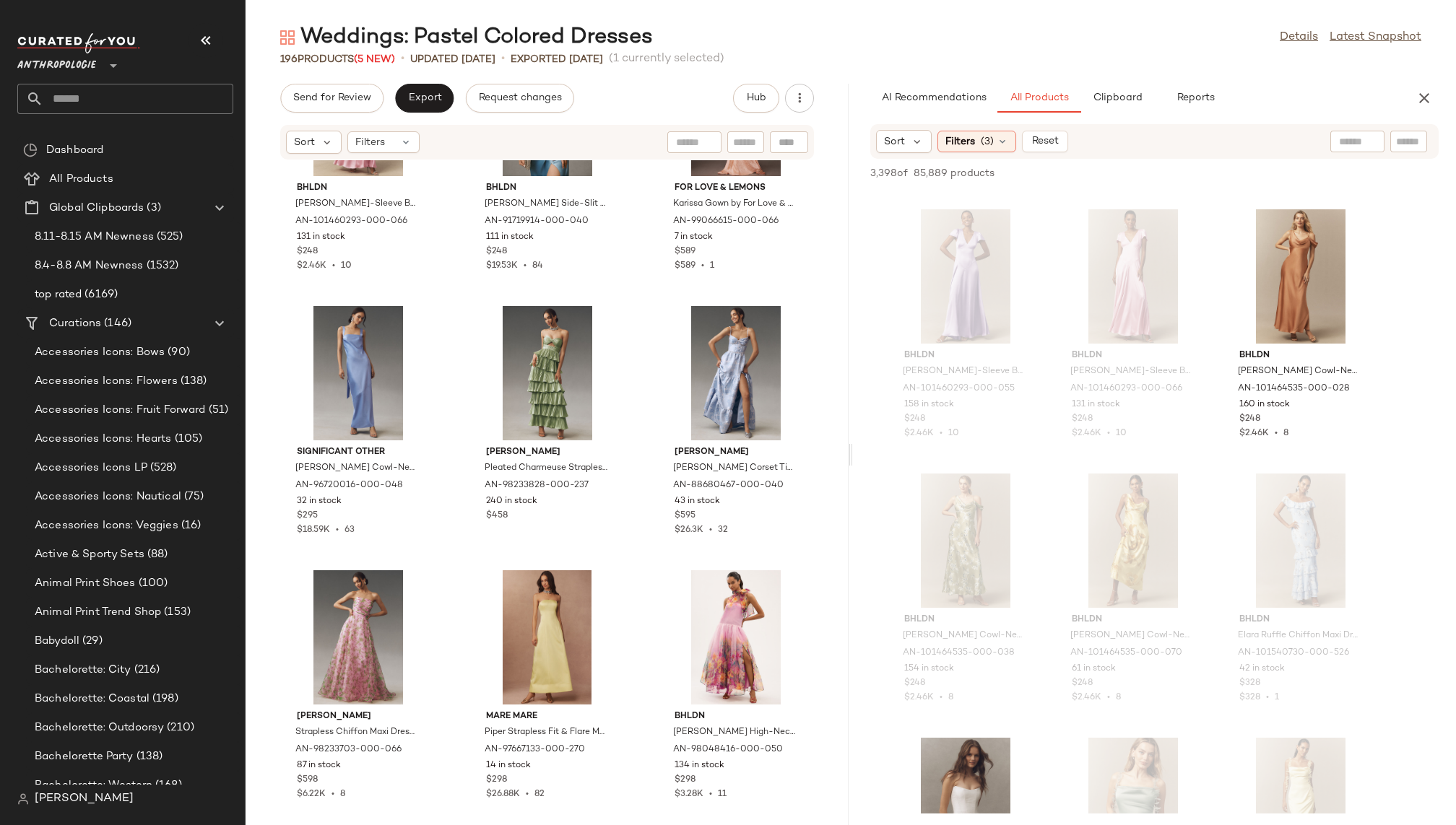
scroll to position [17016, 0]
click at [1268, 328] on span "View" at bounding box center [1300, 326] width 25 height 12
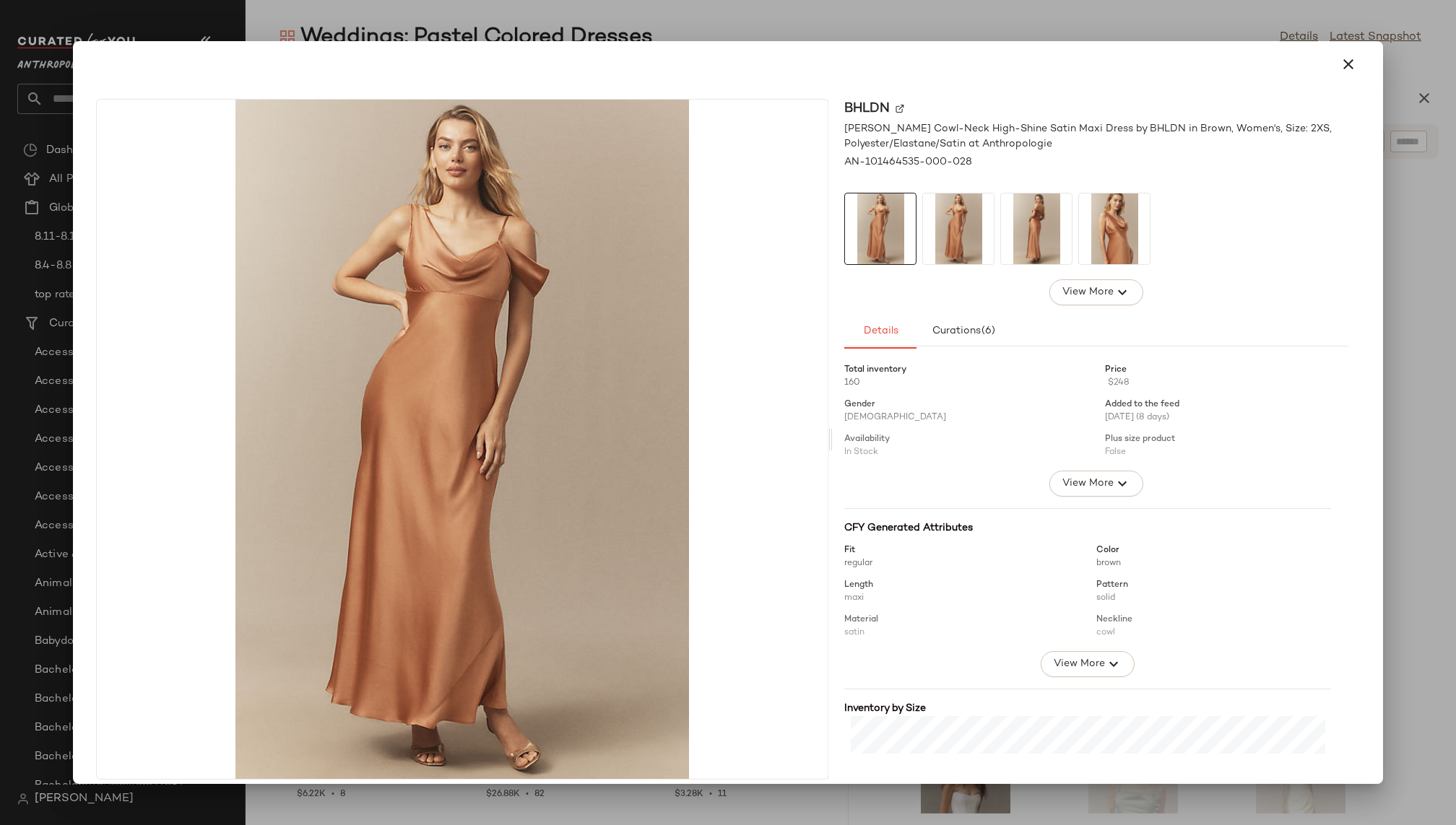
click at [954, 227] on img at bounding box center [958, 228] width 71 height 71
click at [1037, 231] on img at bounding box center [1036, 228] width 71 height 71
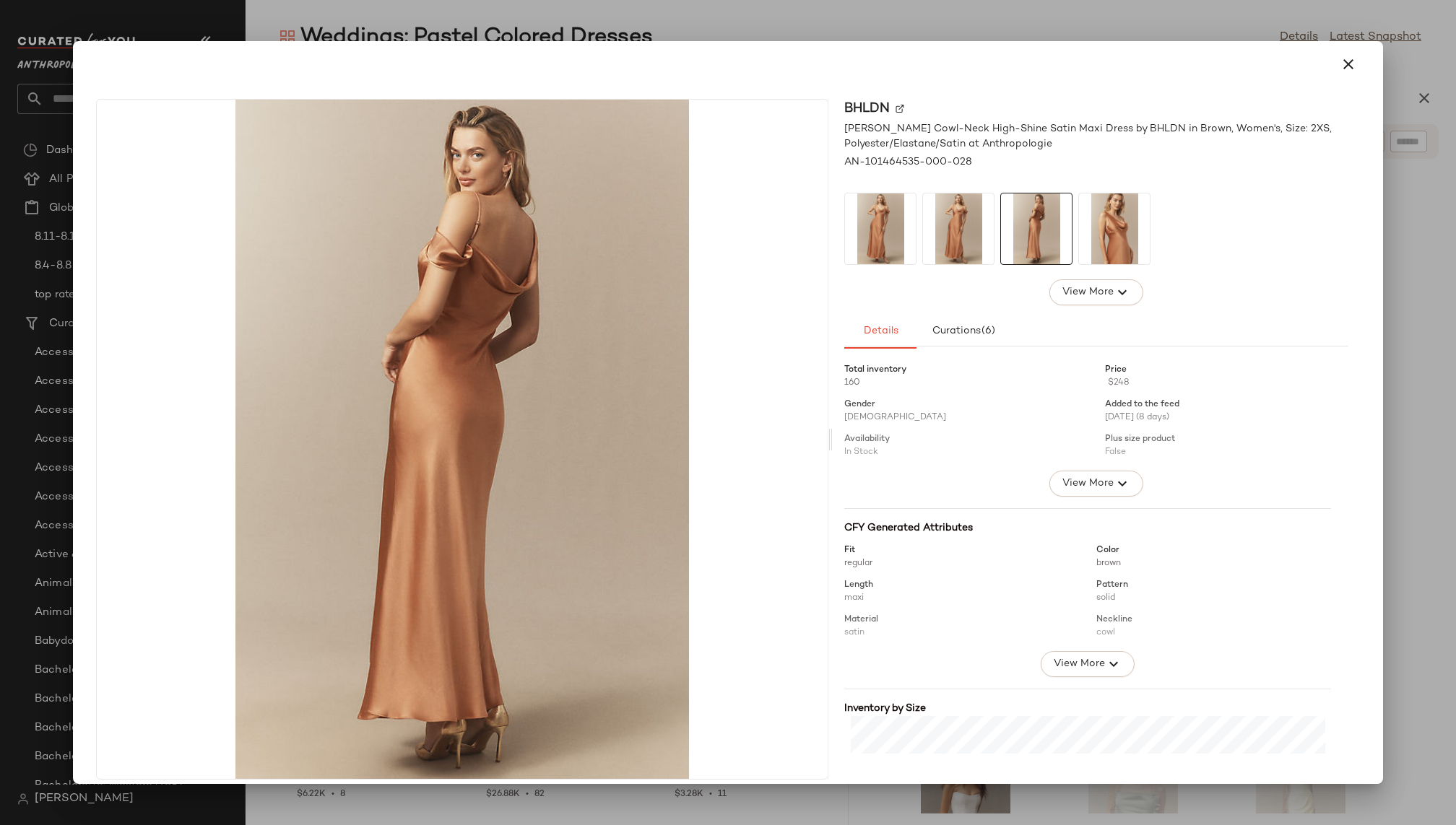
click at [1110, 222] on img at bounding box center [1114, 228] width 71 height 71
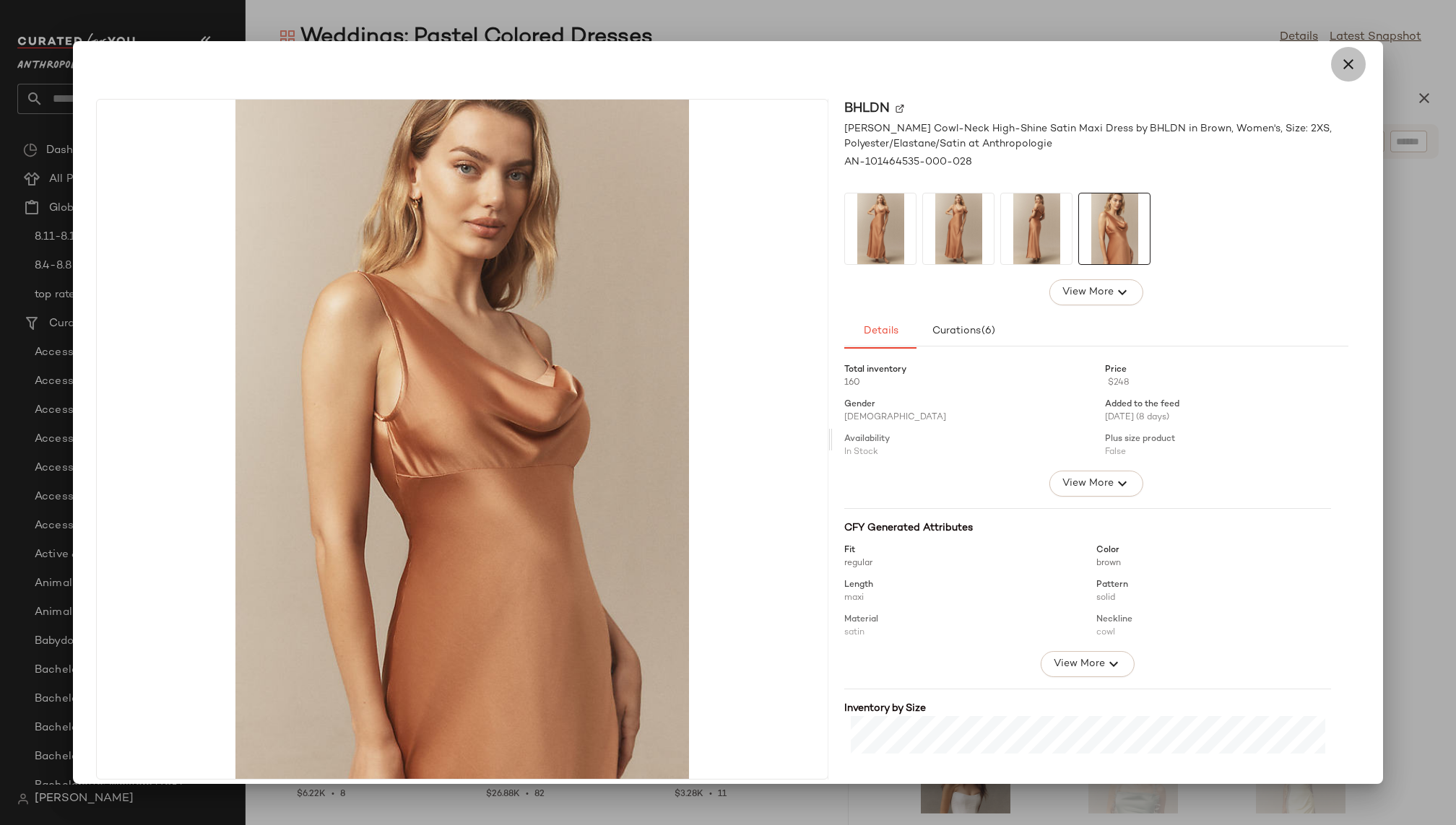
click at [1268, 61] on icon "button" at bounding box center [1348, 64] width 17 height 17
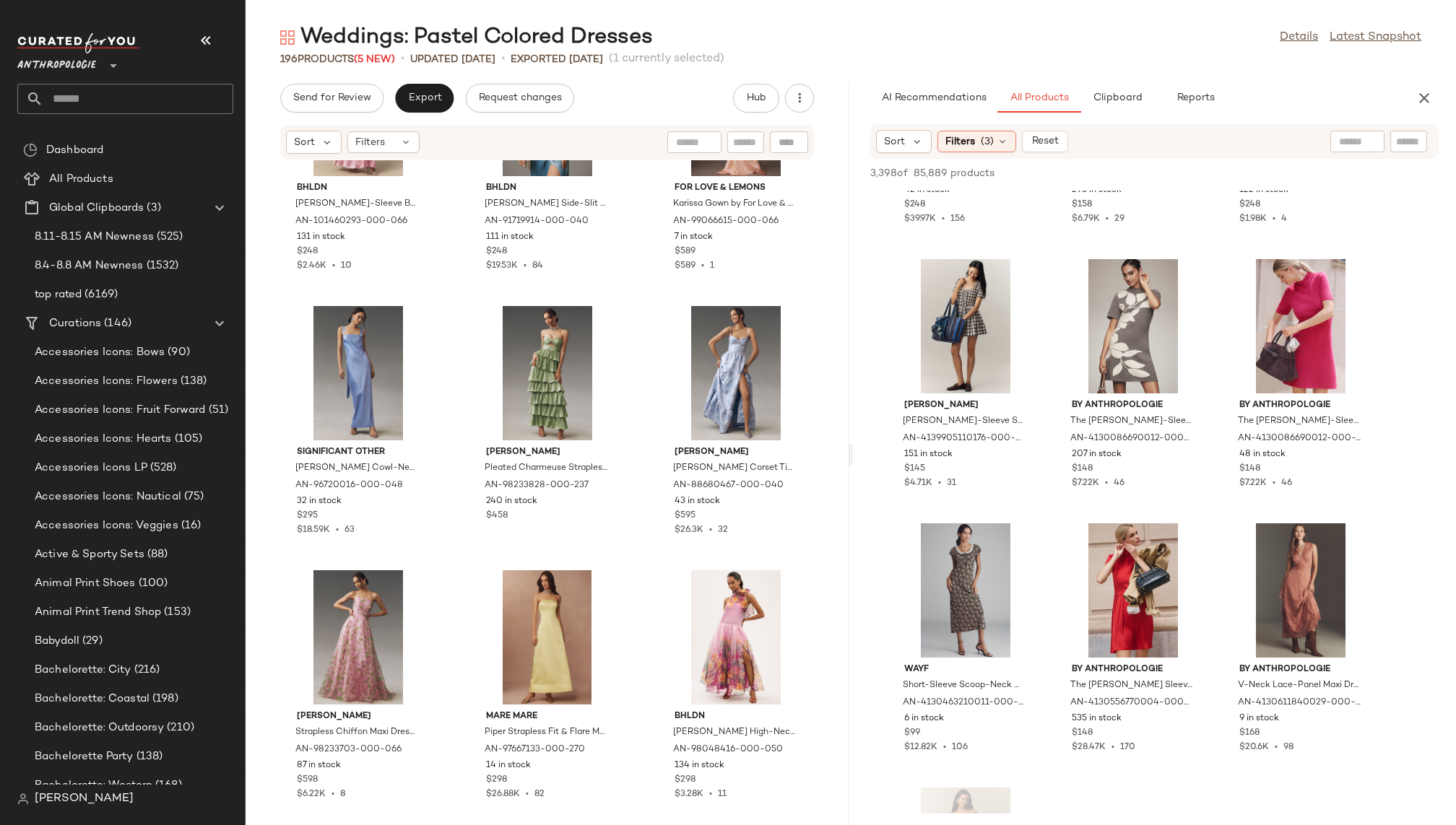
scroll to position [30759, 0]
click at [1268, 142] on input "text" at bounding box center [1357, 142] width 36 height 16
type input "******"
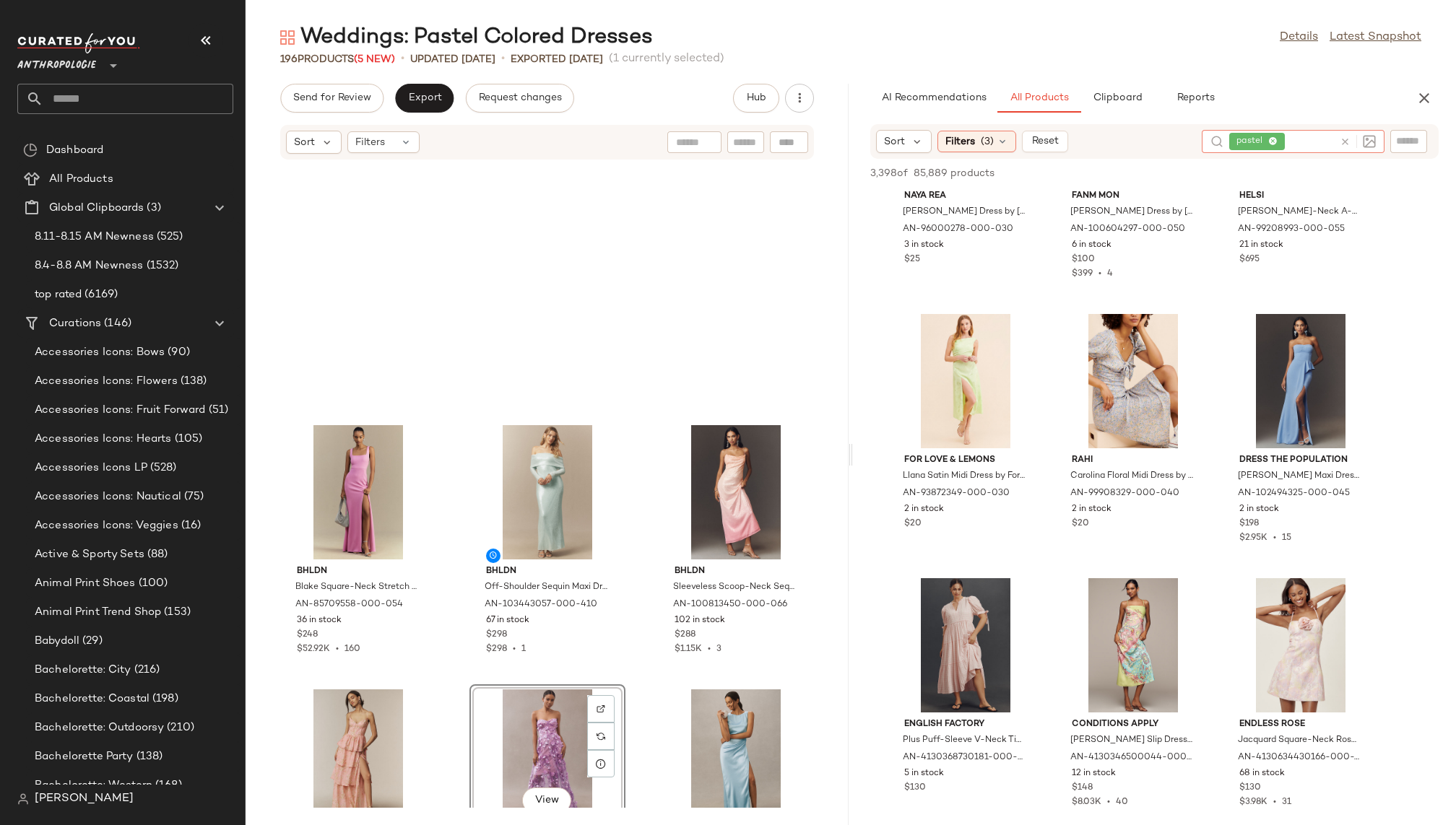
scroll to position [16793, 0]
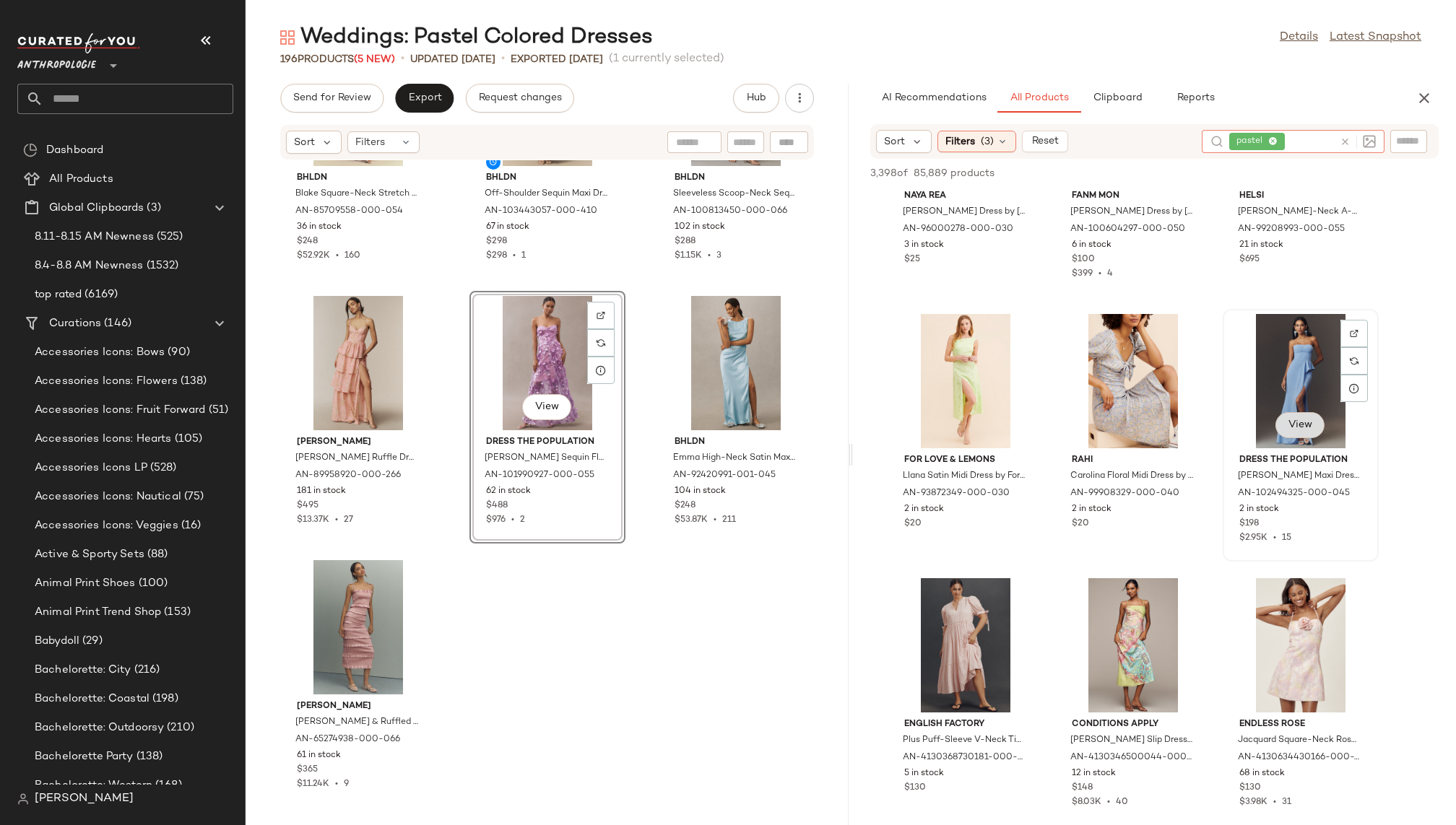
click at [1268, 424] on span "View" at bounding box center [1300, 425] width 25 height 12
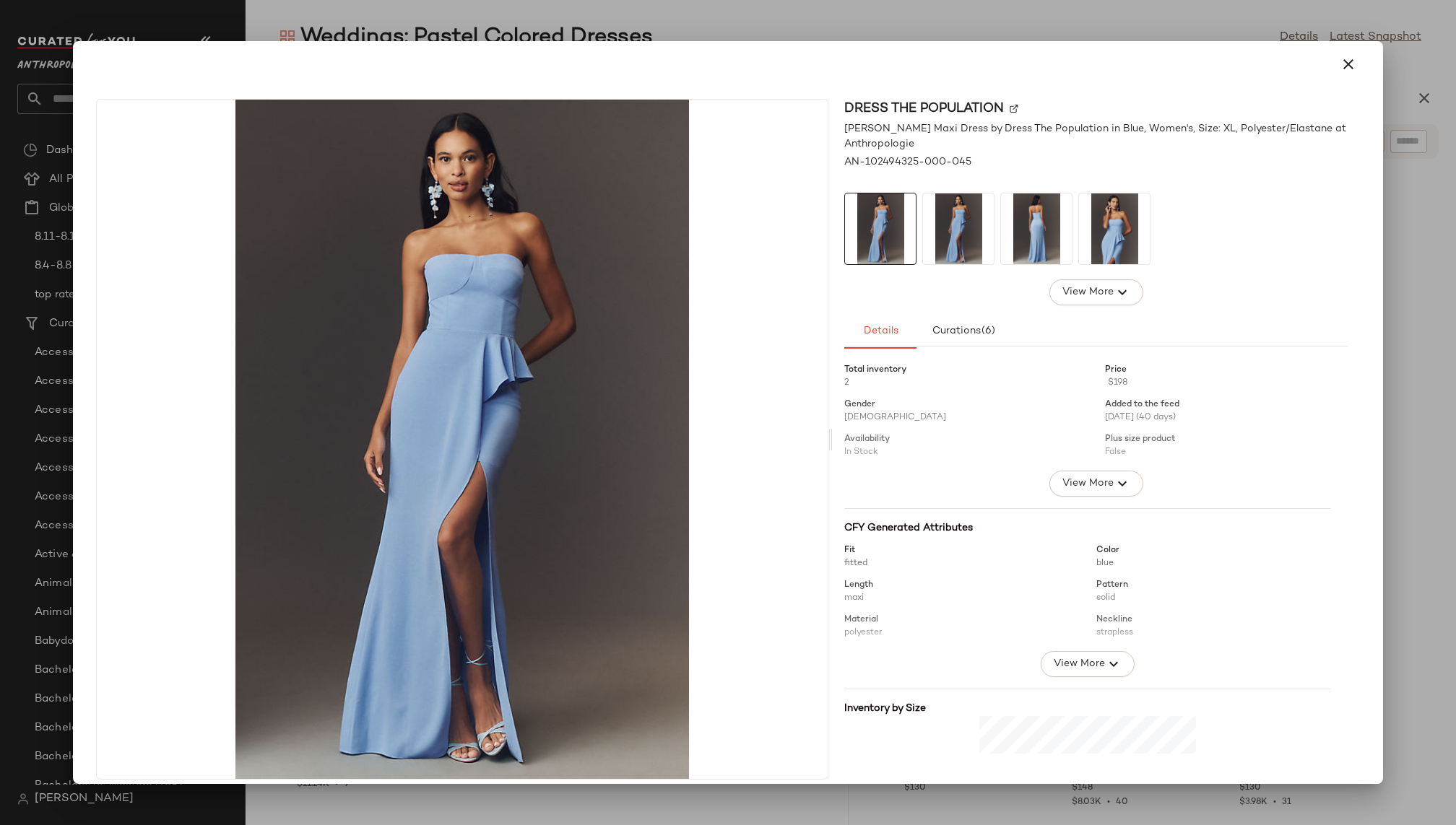
click at [1009, 107] on img at bounding box center [1013, 109] width 9 height 9
click at [1268, 61] on icon "button" at bounding box center [1348, 64] width 17 height 17
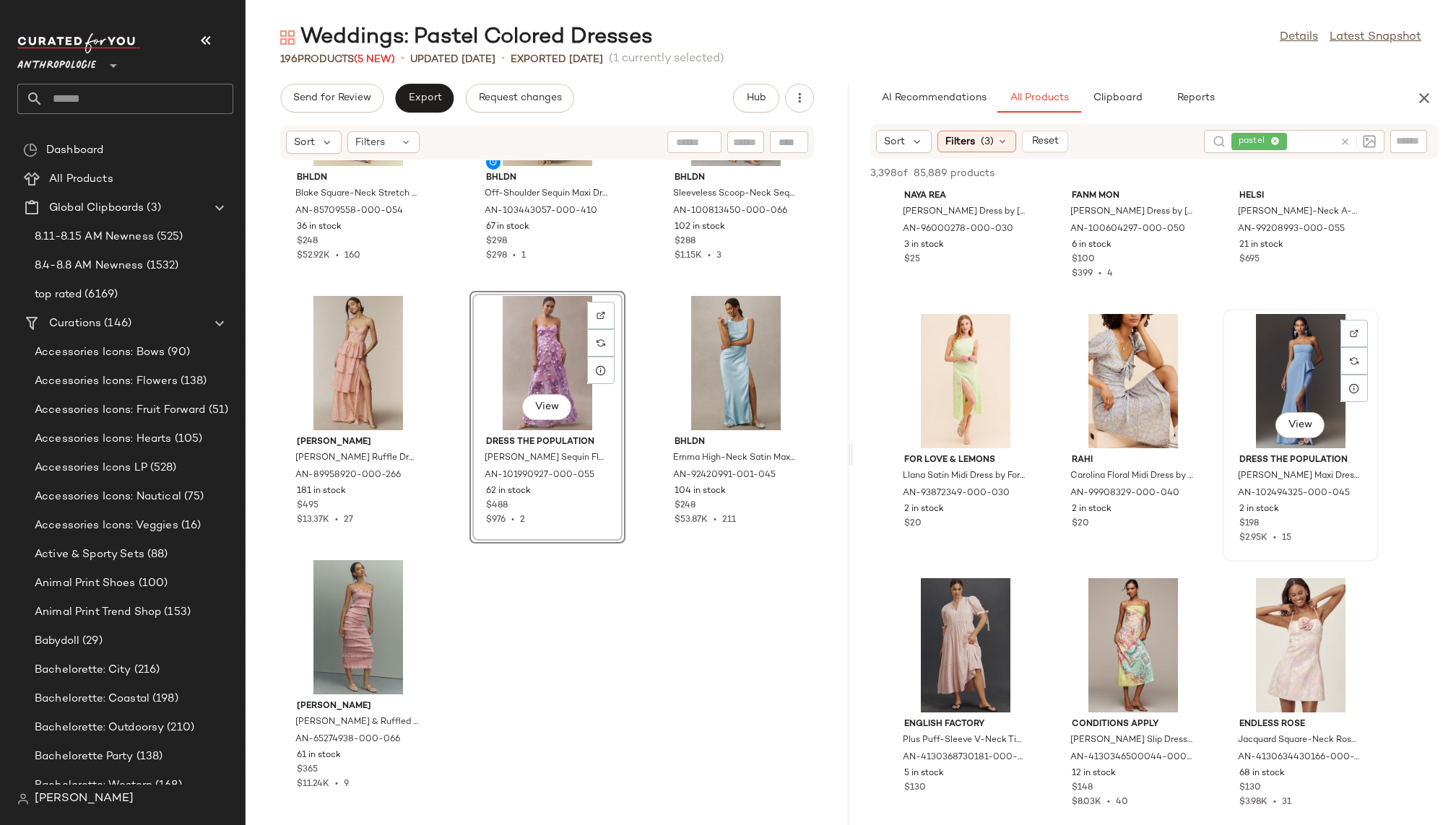
click at [1268, 378] on div "View" at bounding box center [1301, 381] width 146 height 134
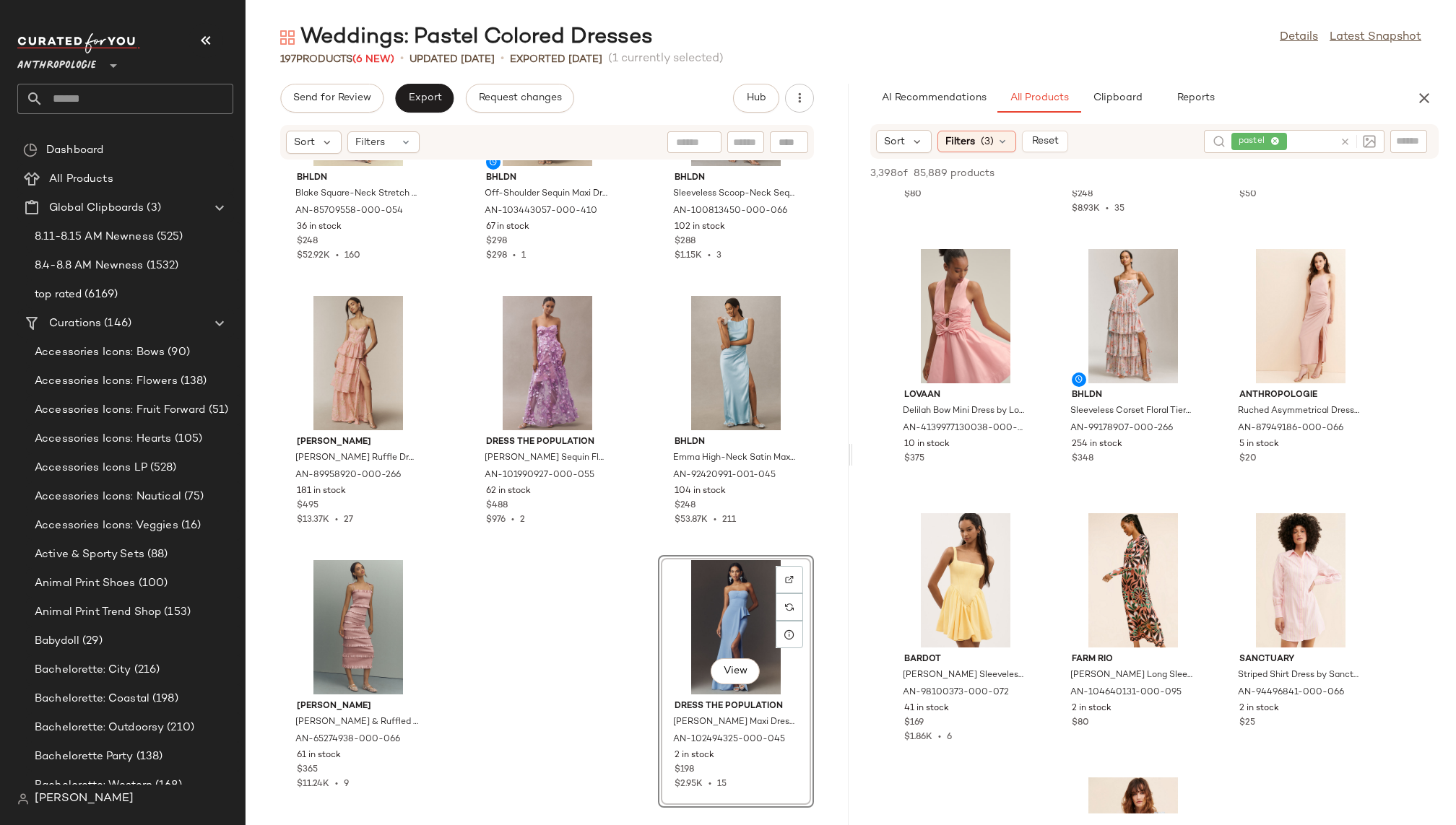
scroll to position [22230, 0]
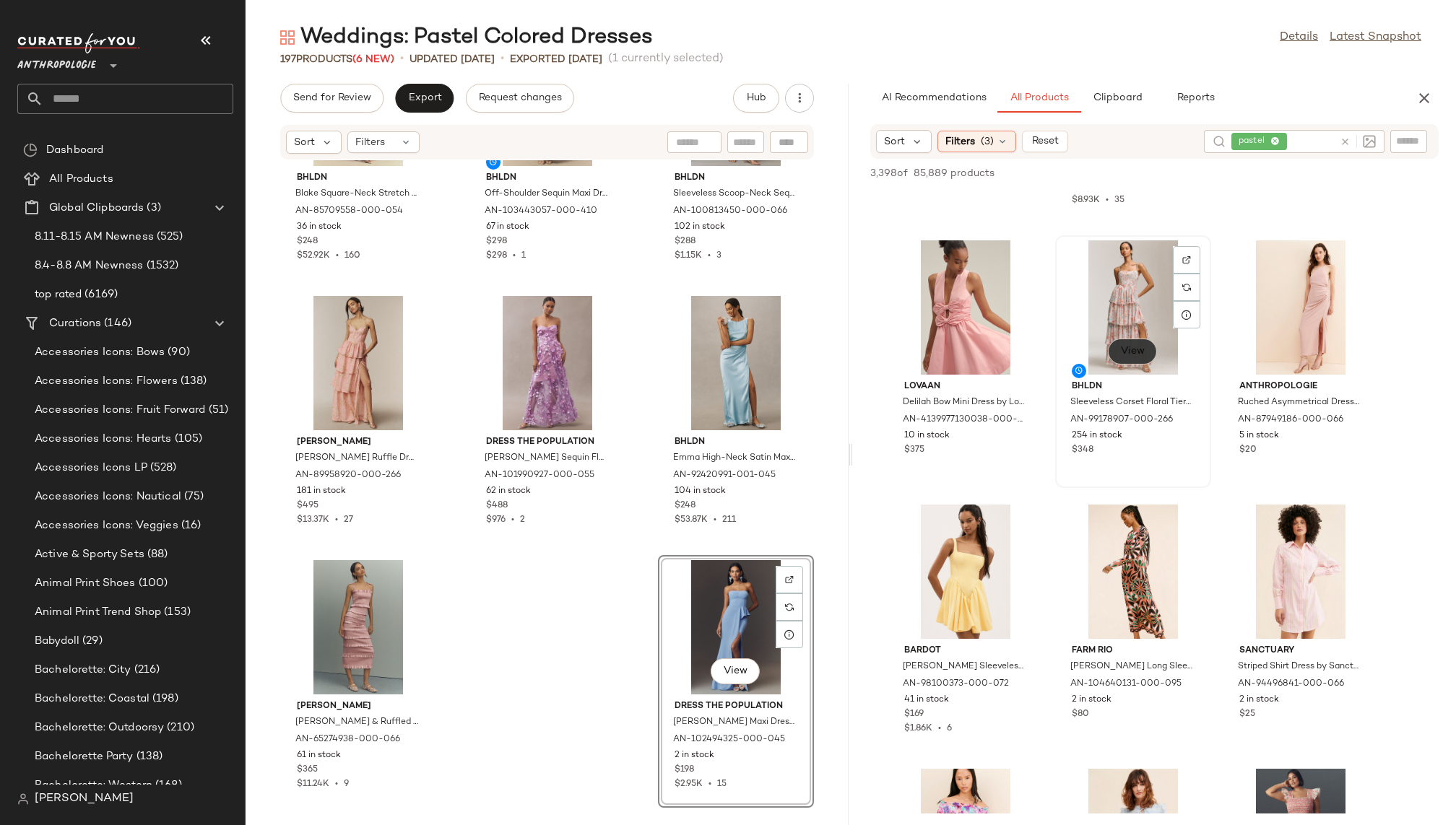
click at [1127, 350] on span "View" at bounding box center [1133, 352] width 25 height 12
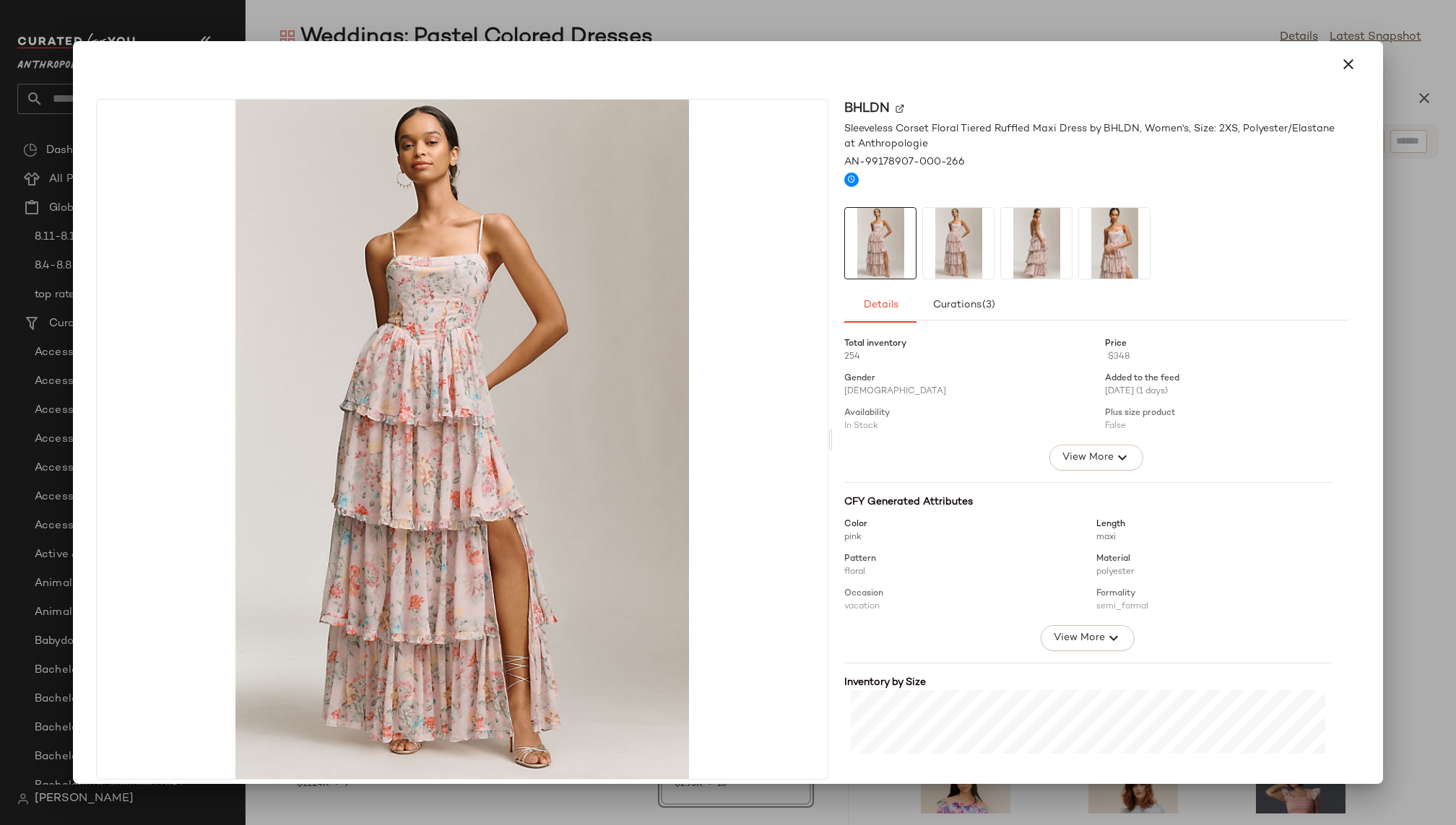
click at [1126, 242] on img at bounding box center [1114, 243] width 71 height 71
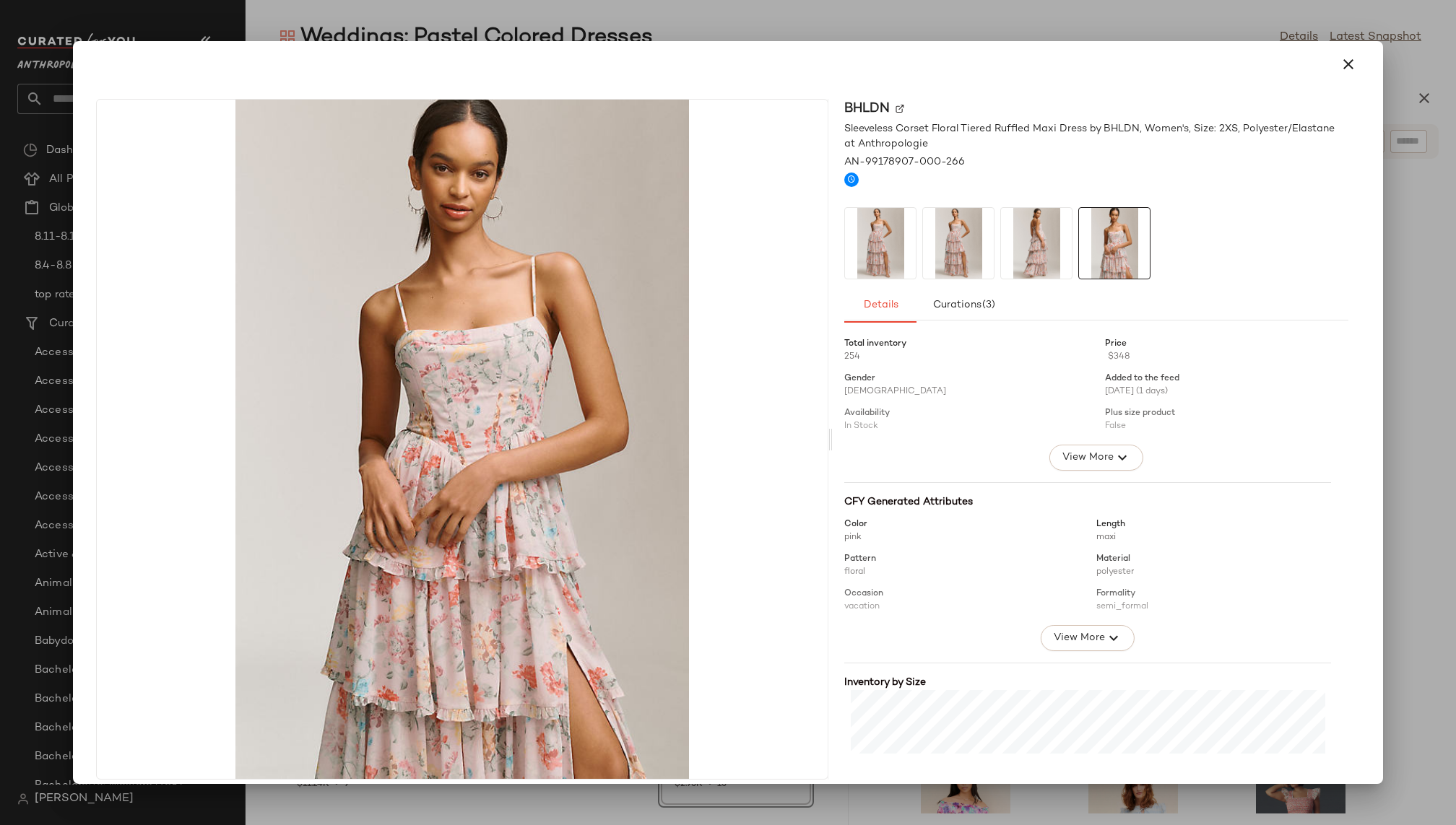
click at [1038, 237] on img at bounding box center [1036, 243] width 71 height 71
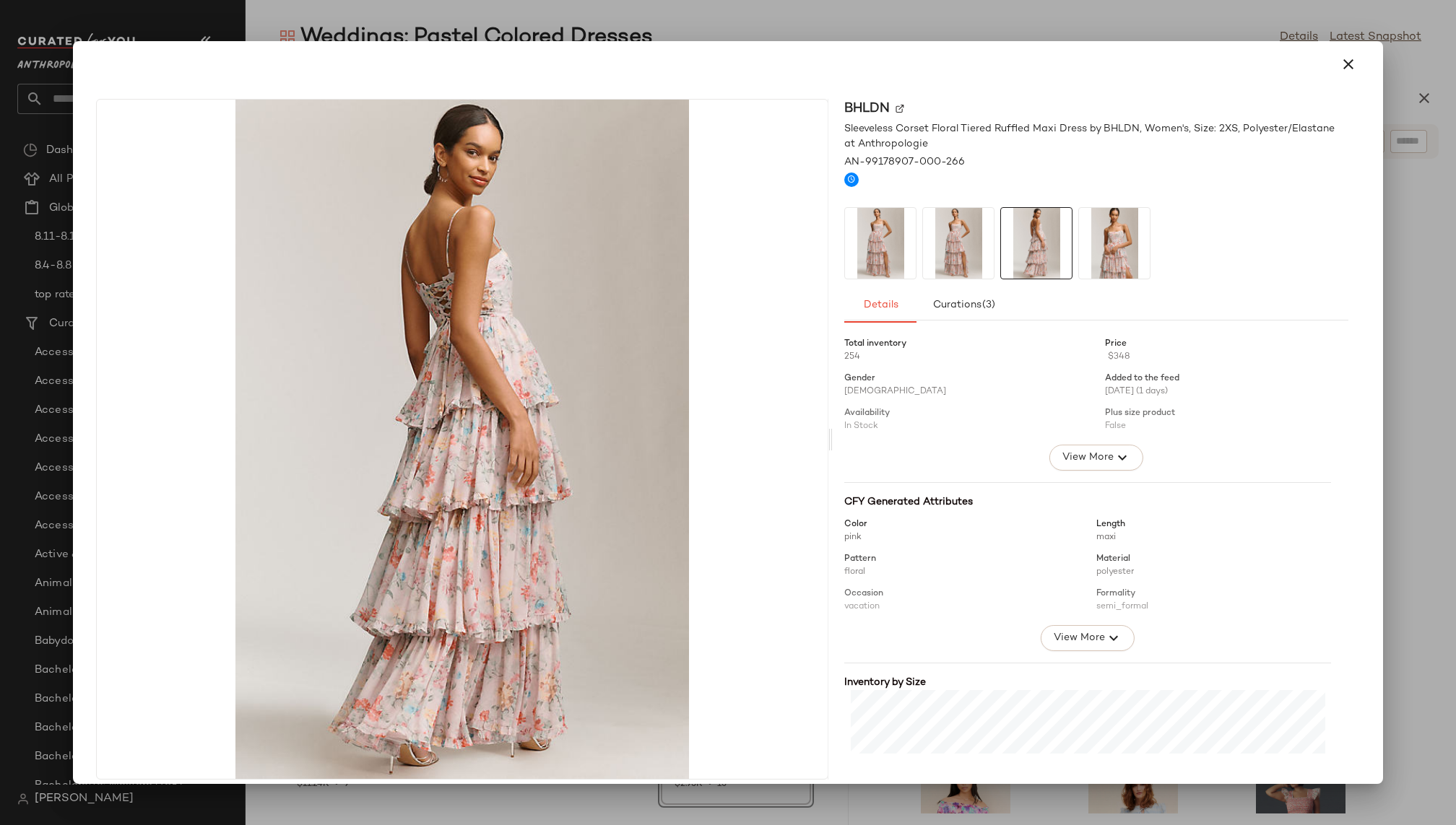
click at [942, 248] on img at bounding box center [958, 243] width 71 height 71
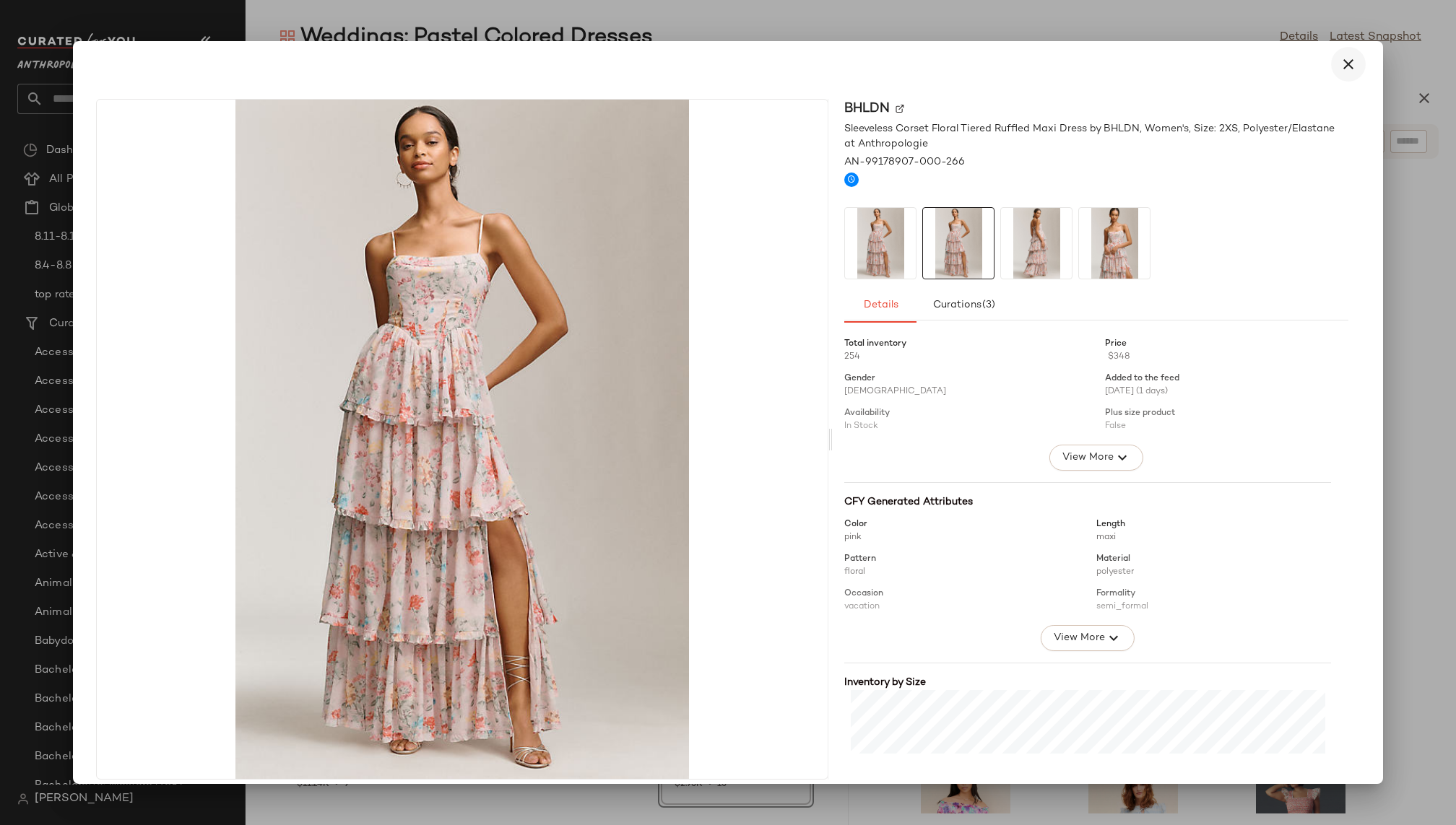
click at [1268, 66] on icon "button" at bounding box center [1348, 64] width 17 height 17
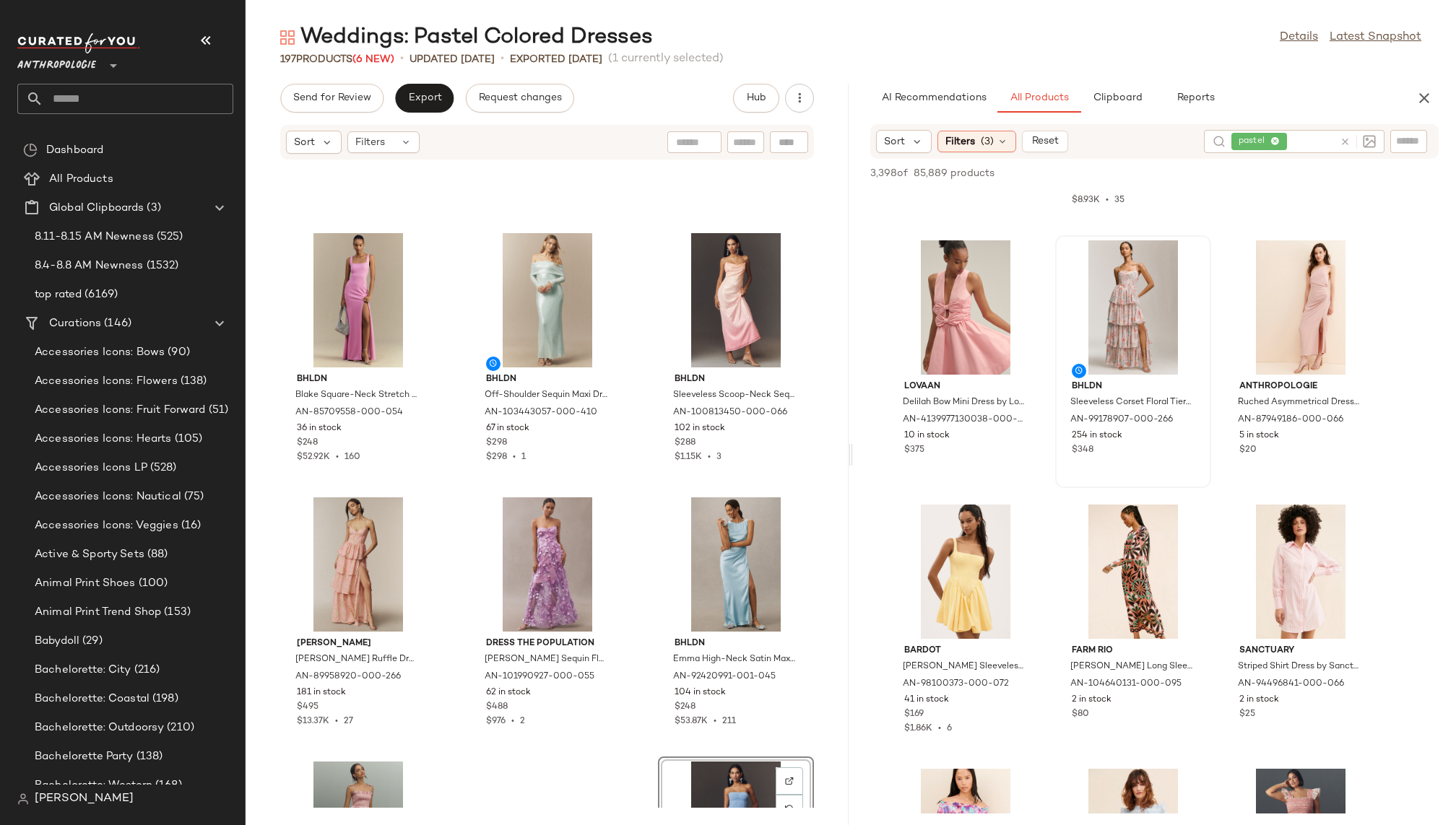
scroll to position [16793, 0]
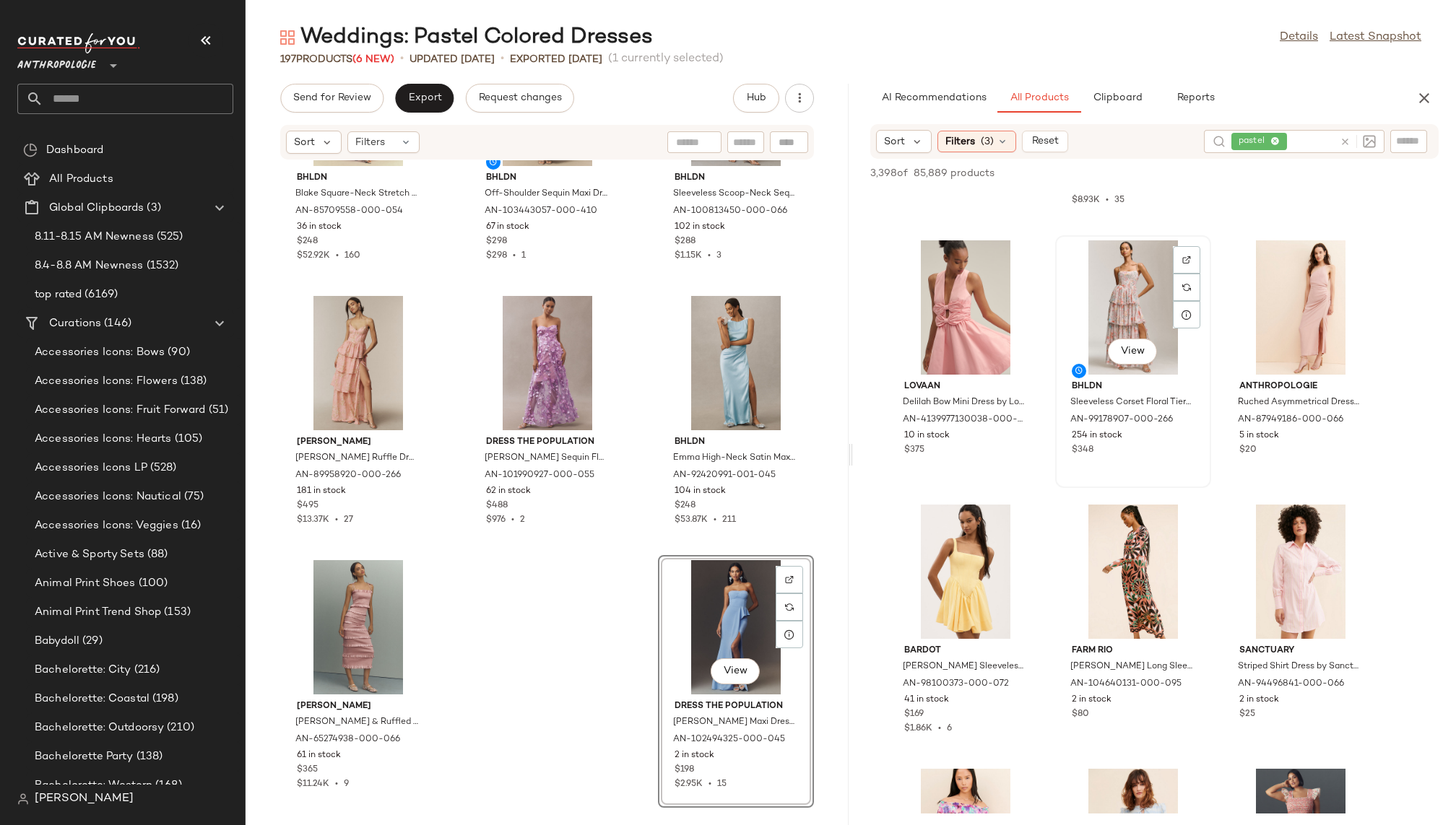
click at [1108, 307] on div "View" at bounding box center [1133, 307] width 146 height 134
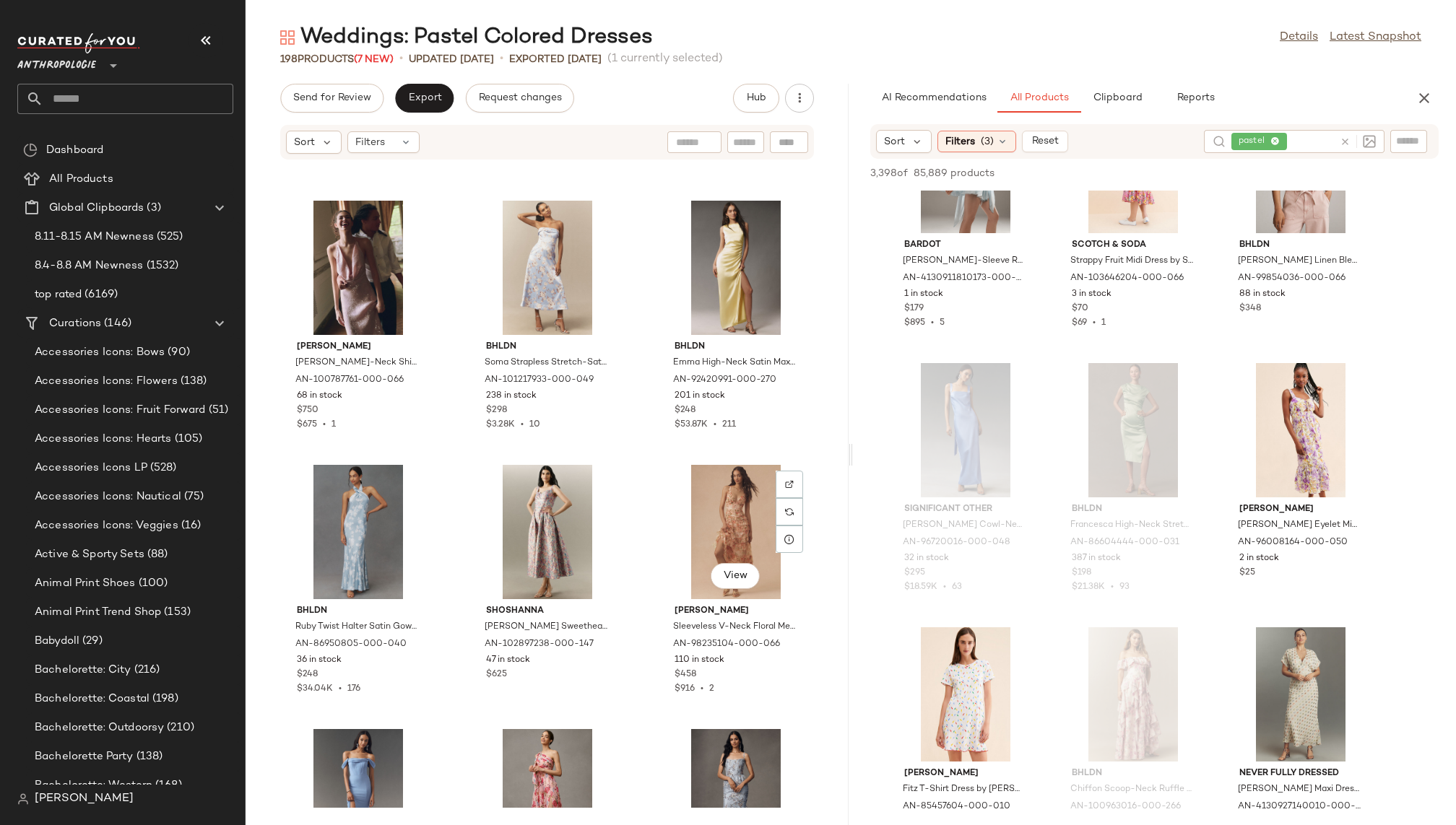
scroll to position [0, 0]
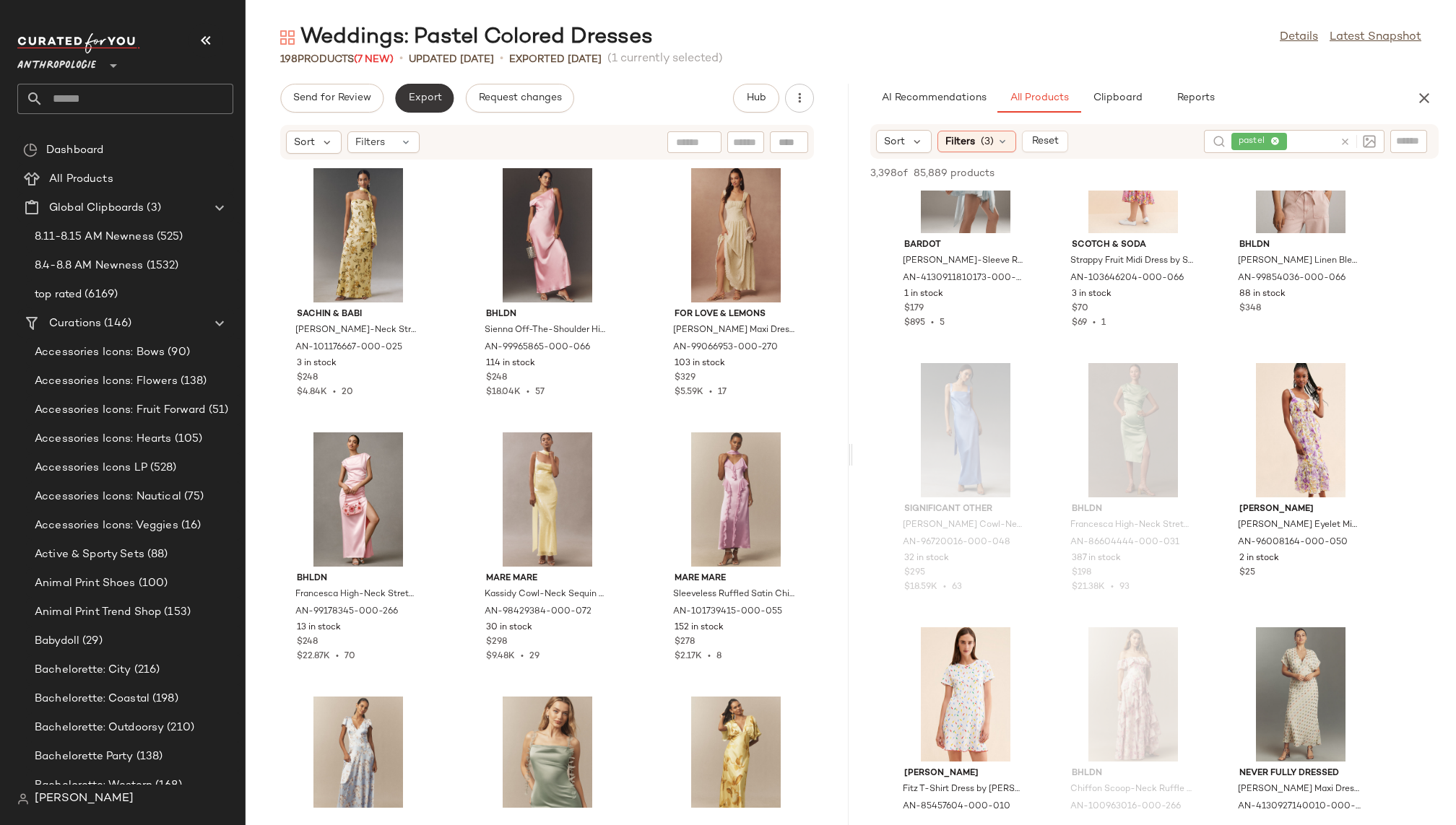
click at [427, 94] on span "Export" at bounding box center [425, 98] width 34 height 12
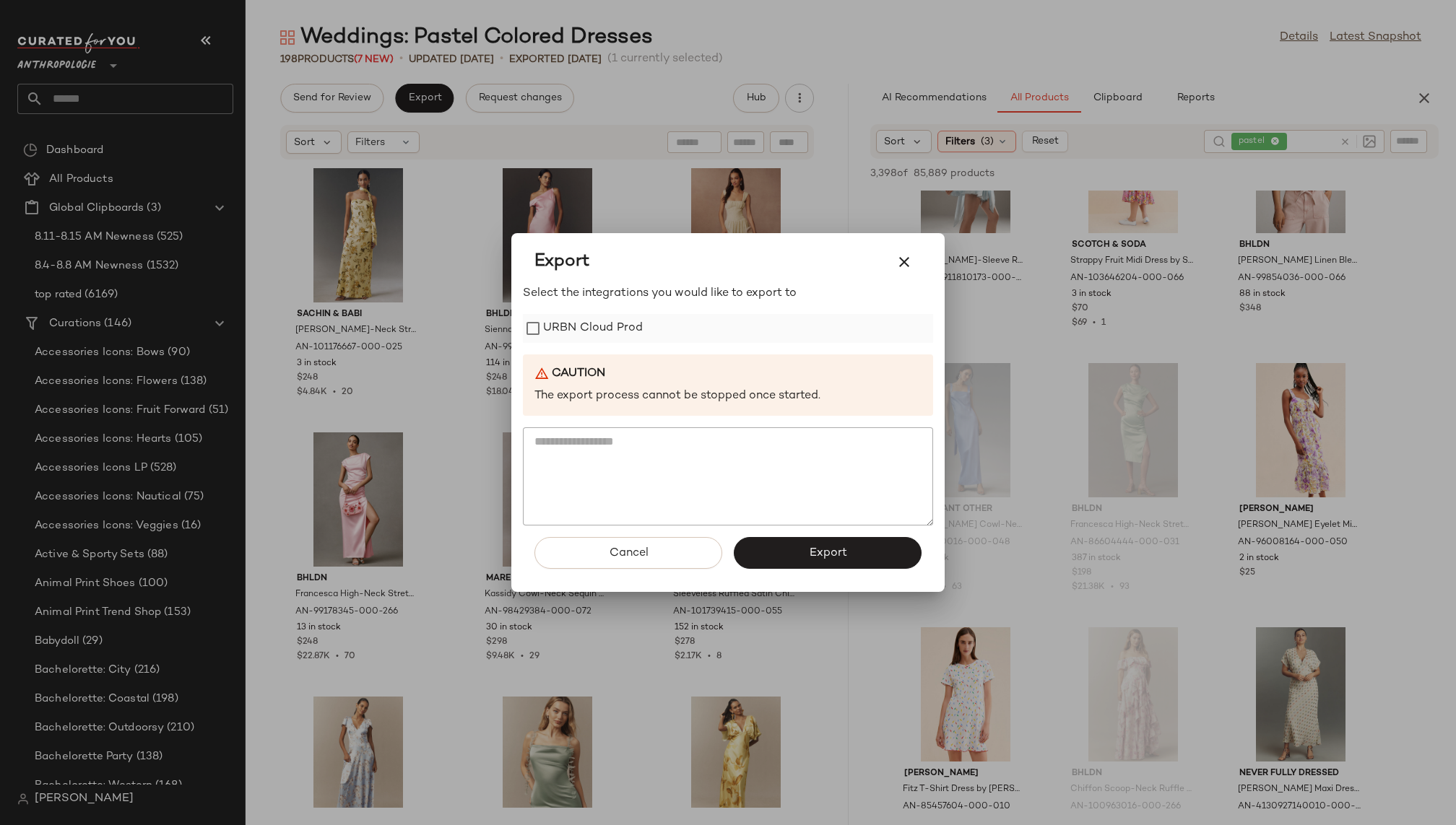
click at [582, 331] on label "URBN Cloud Prod" at bounding box center [592, 328] width 99 height 29
click at [784, 547] on button "Export" at bounding box center [828, 553] width 188 height 32
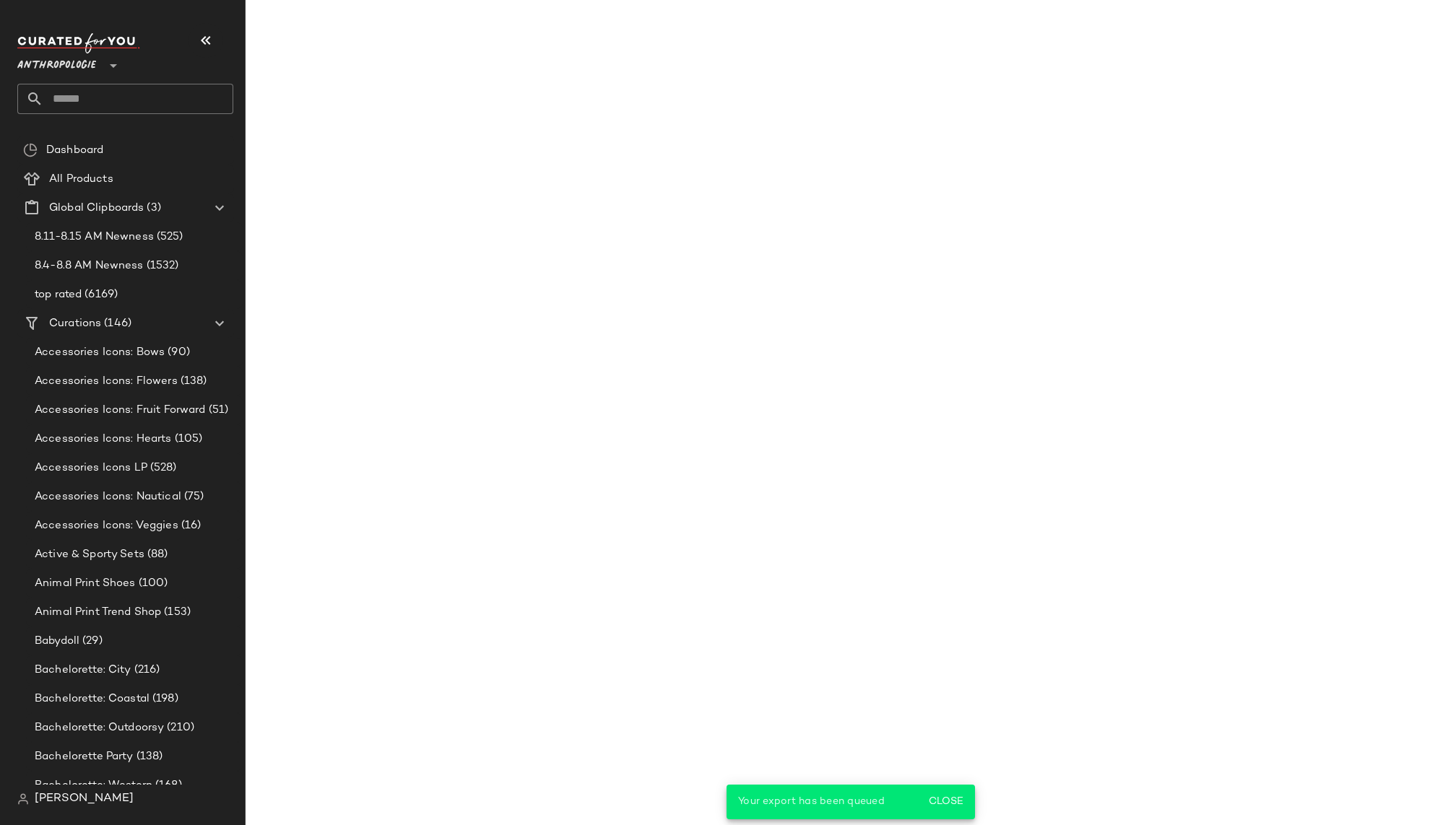
scroll to position [33664, 0]
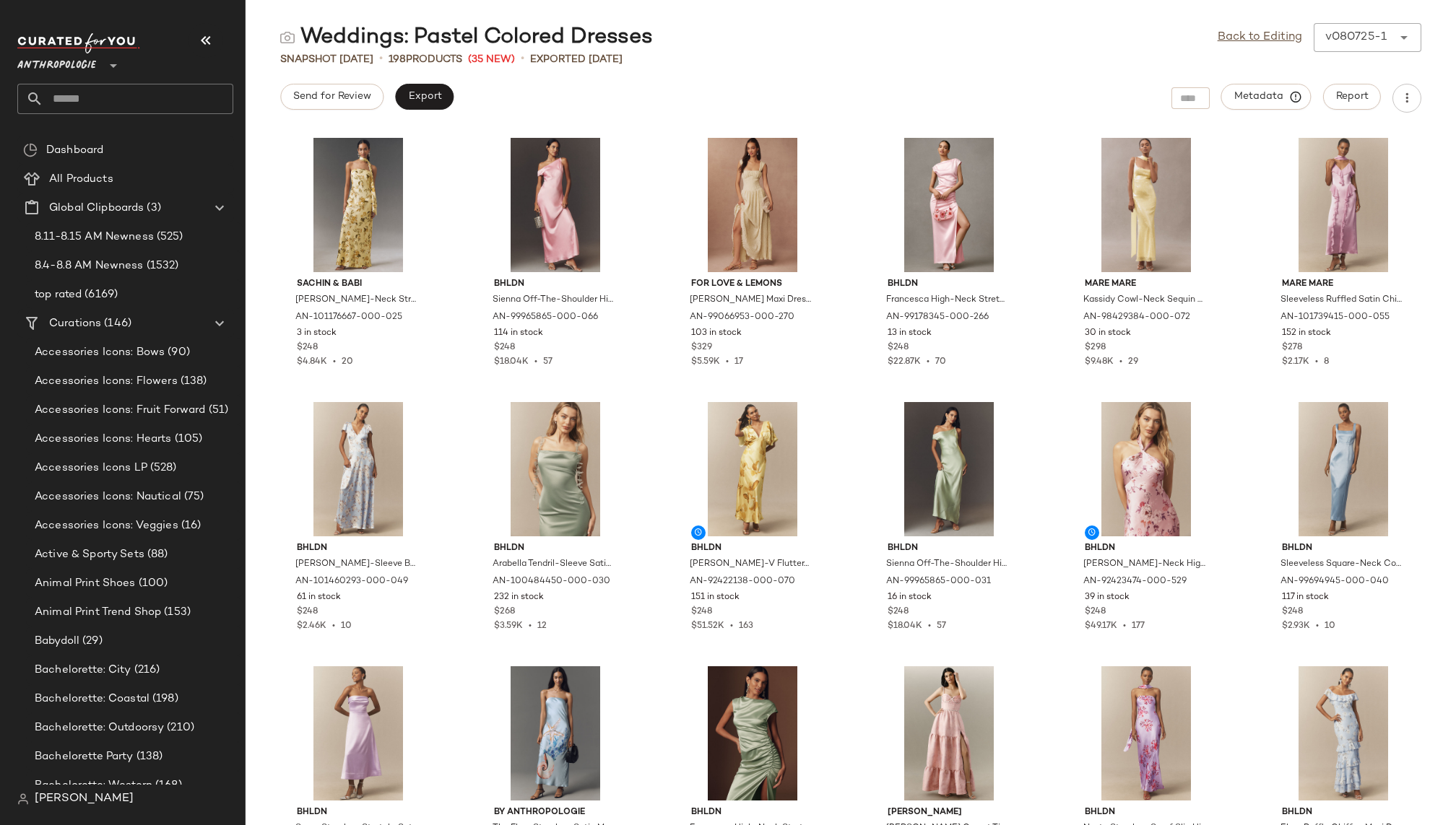
click at [103, 98] on input "text" at bounding box center [138, 99] width 190 height 30
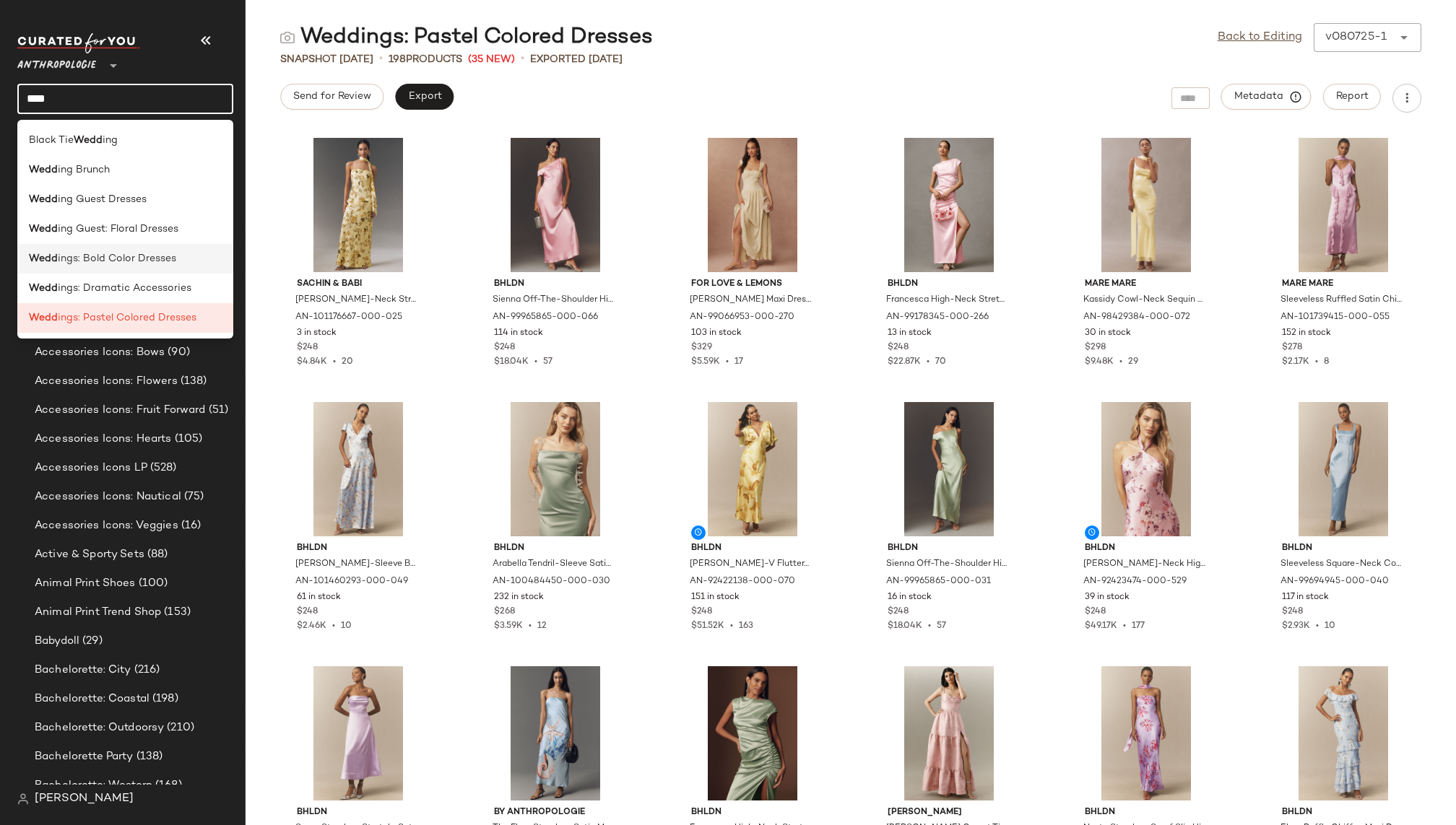
type input "****"
click at [116, 259] on span "ings: Bold Color Dresses" at bounding box center [116, 259] width 119 height 16
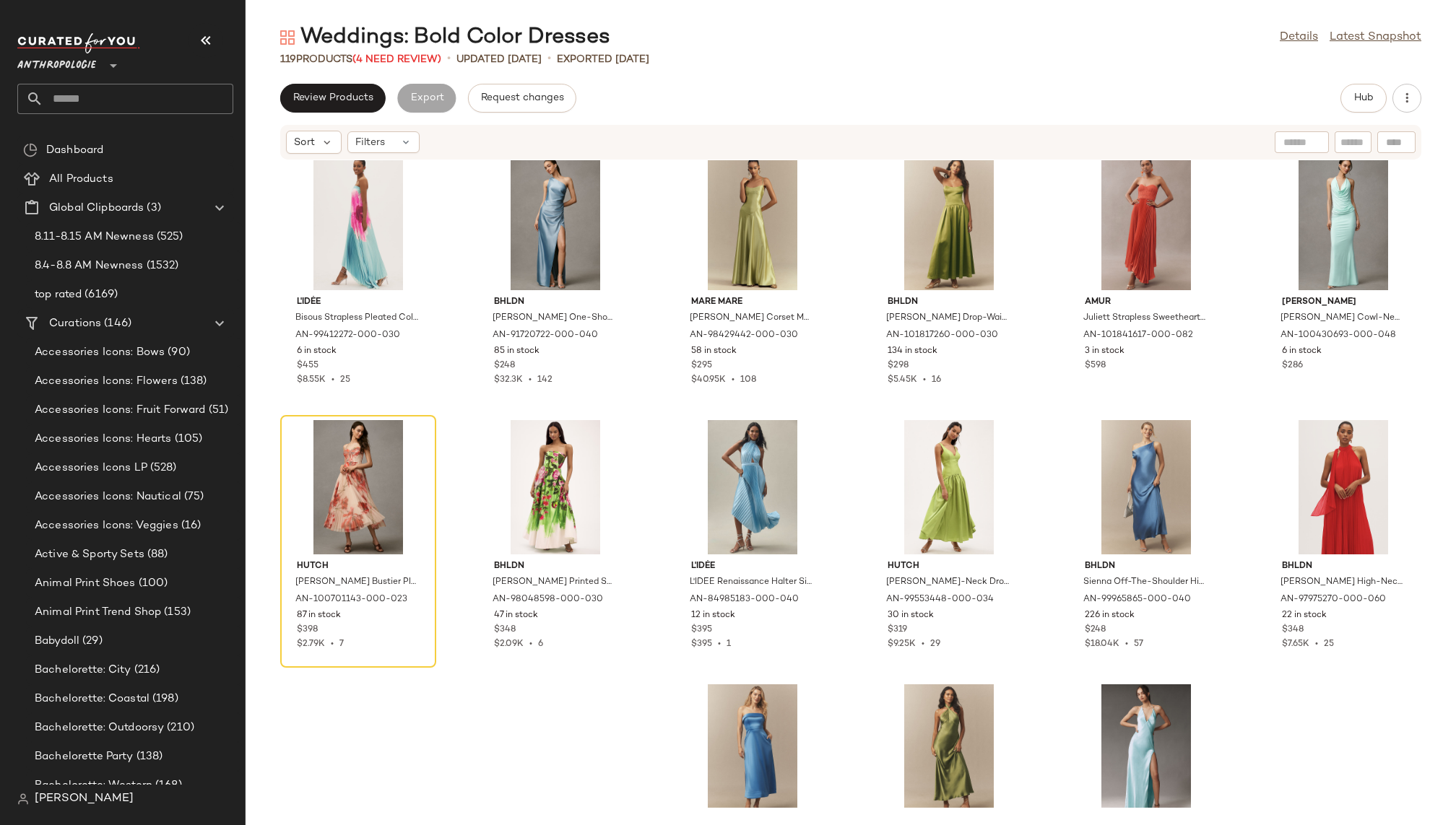
scroll to position [1083, 0]
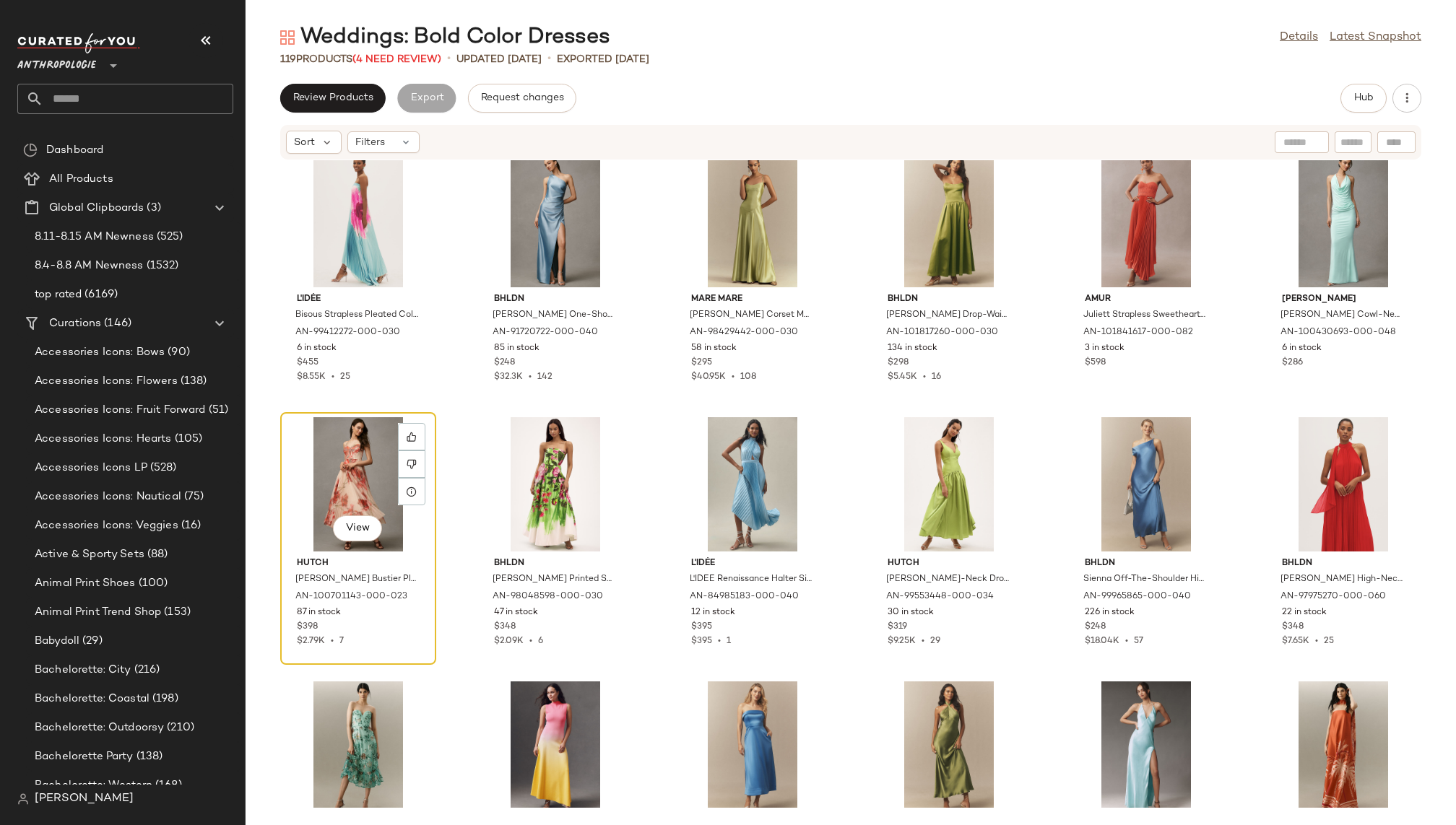
click at [315, 481] on div "View" at bounding box center [358, 484] width 146 height 134
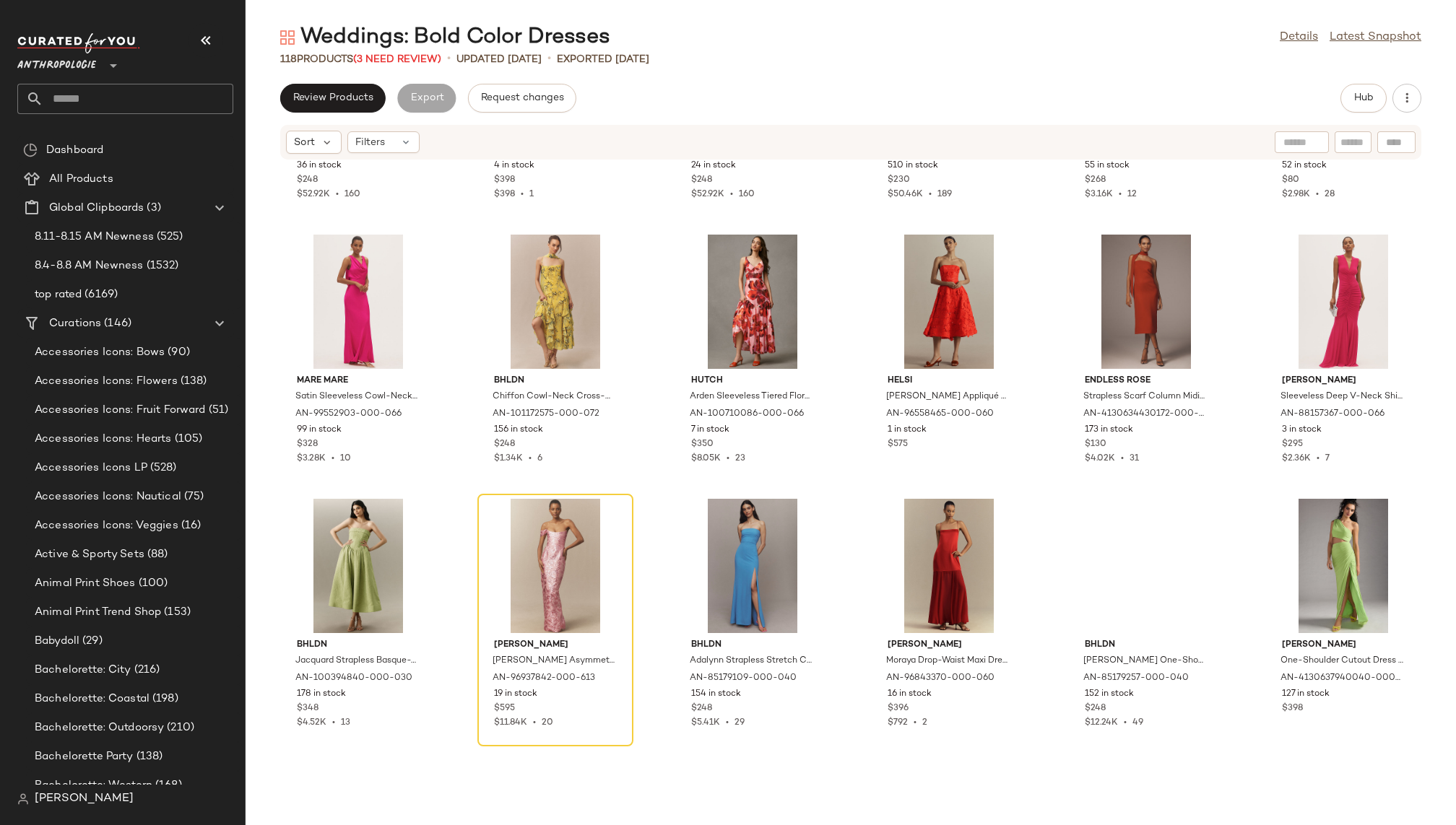
scroll to position [2349, 0]
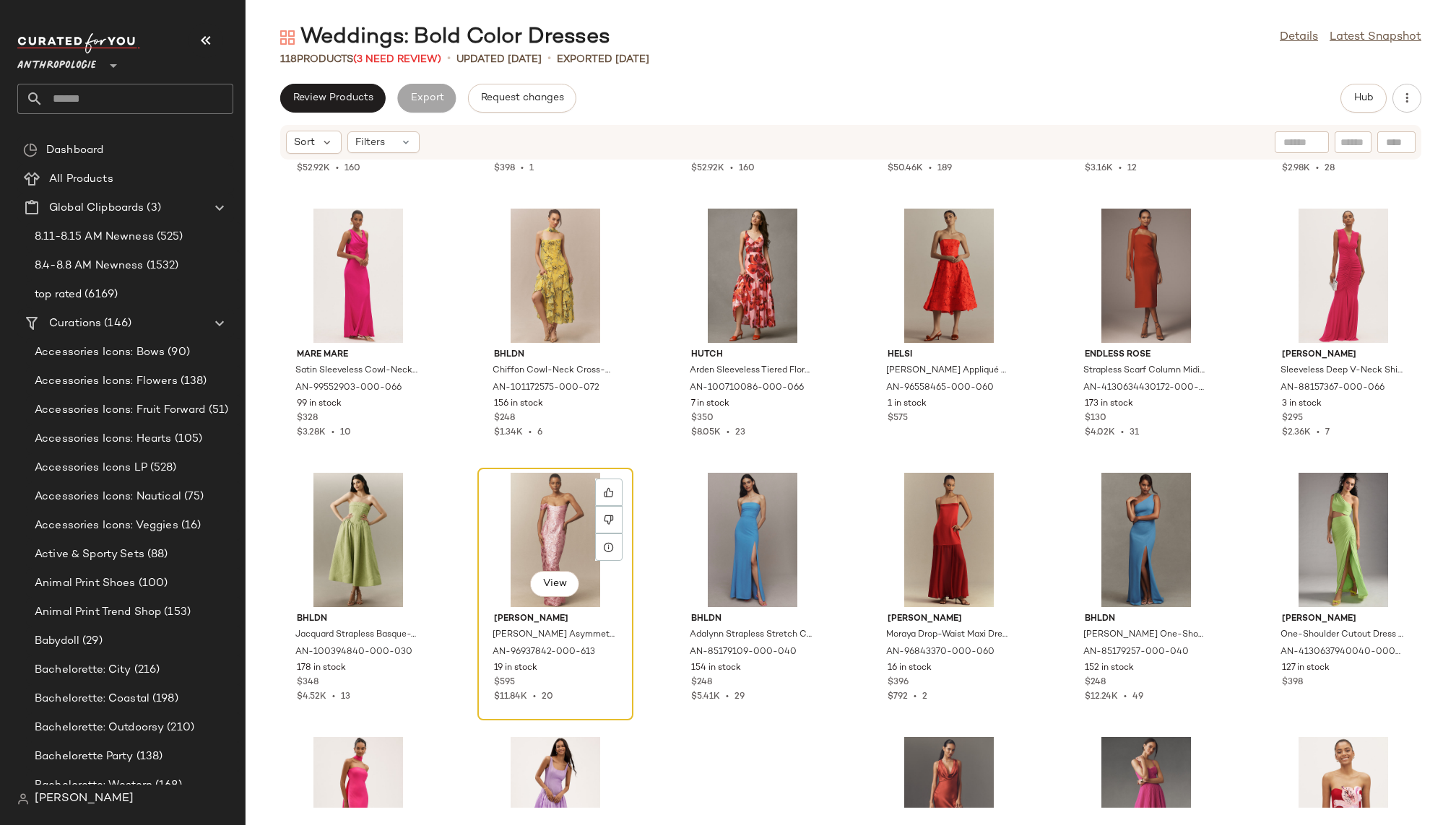
click at [519, 512] on div "View" at bounding box center [555, 539] width 146 height 134
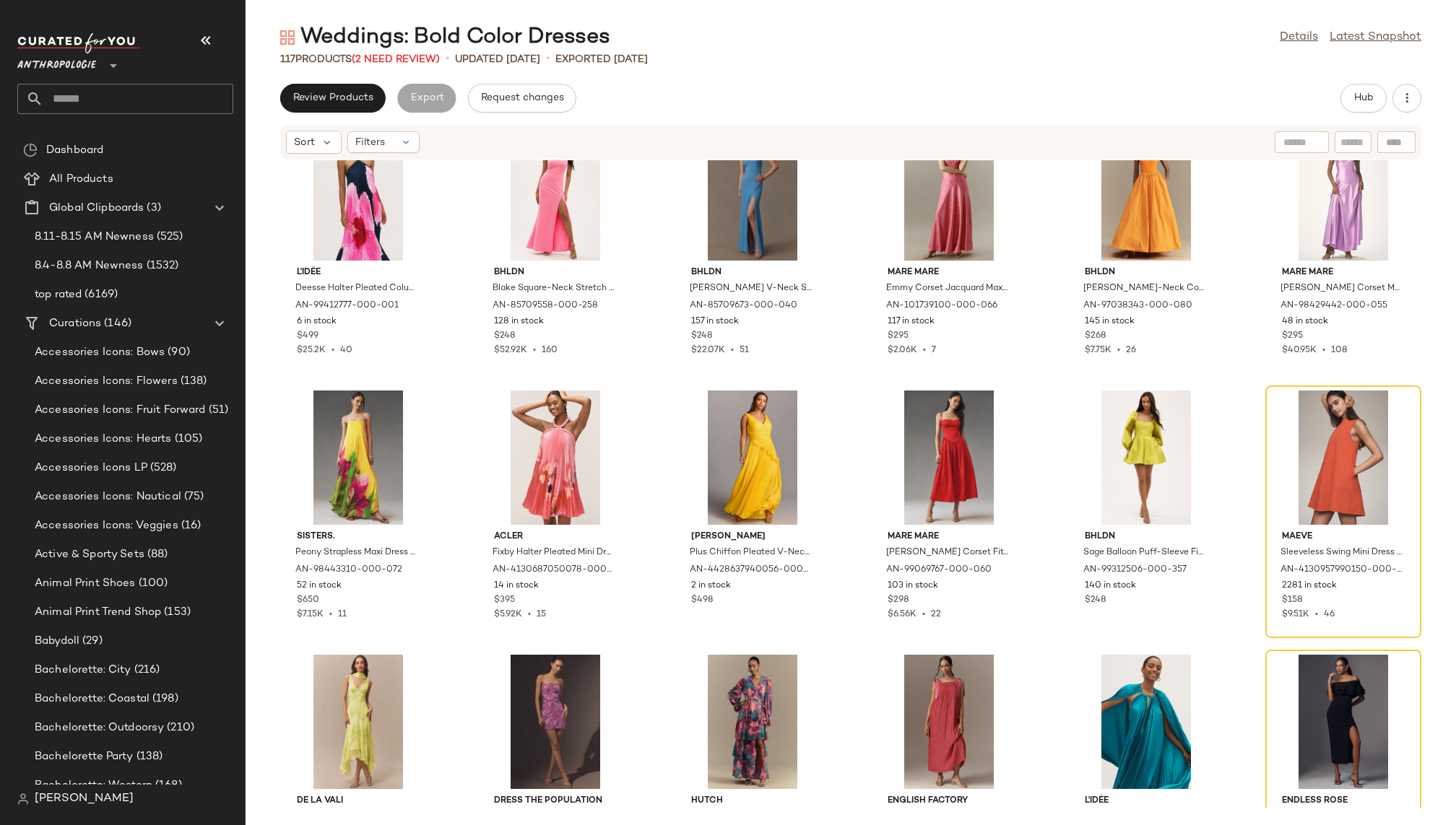
scroll to position [3364, 0]
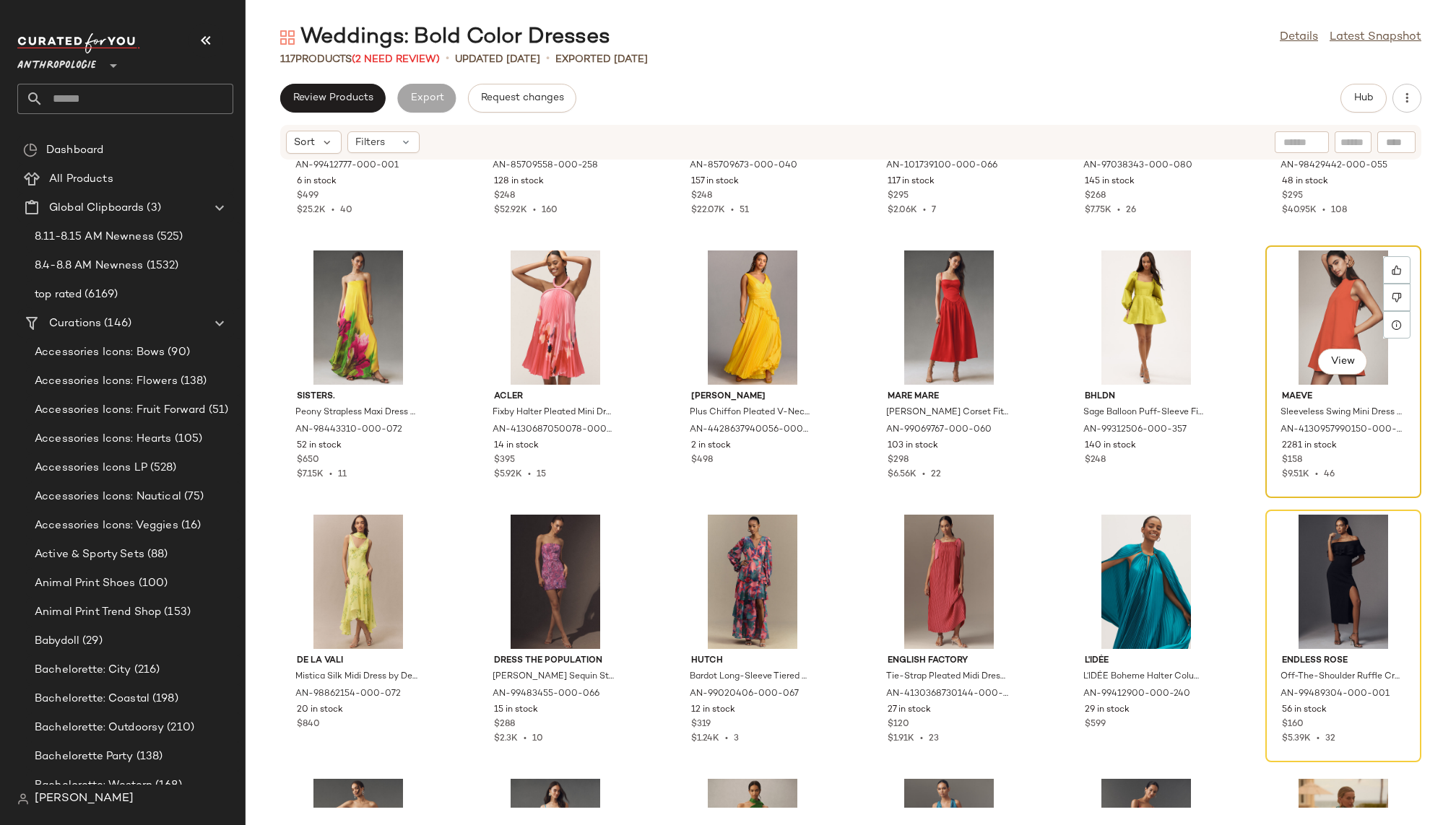
click at [1268, 310] on div "View" at bounding box center [1343, 317] width 146 height 134
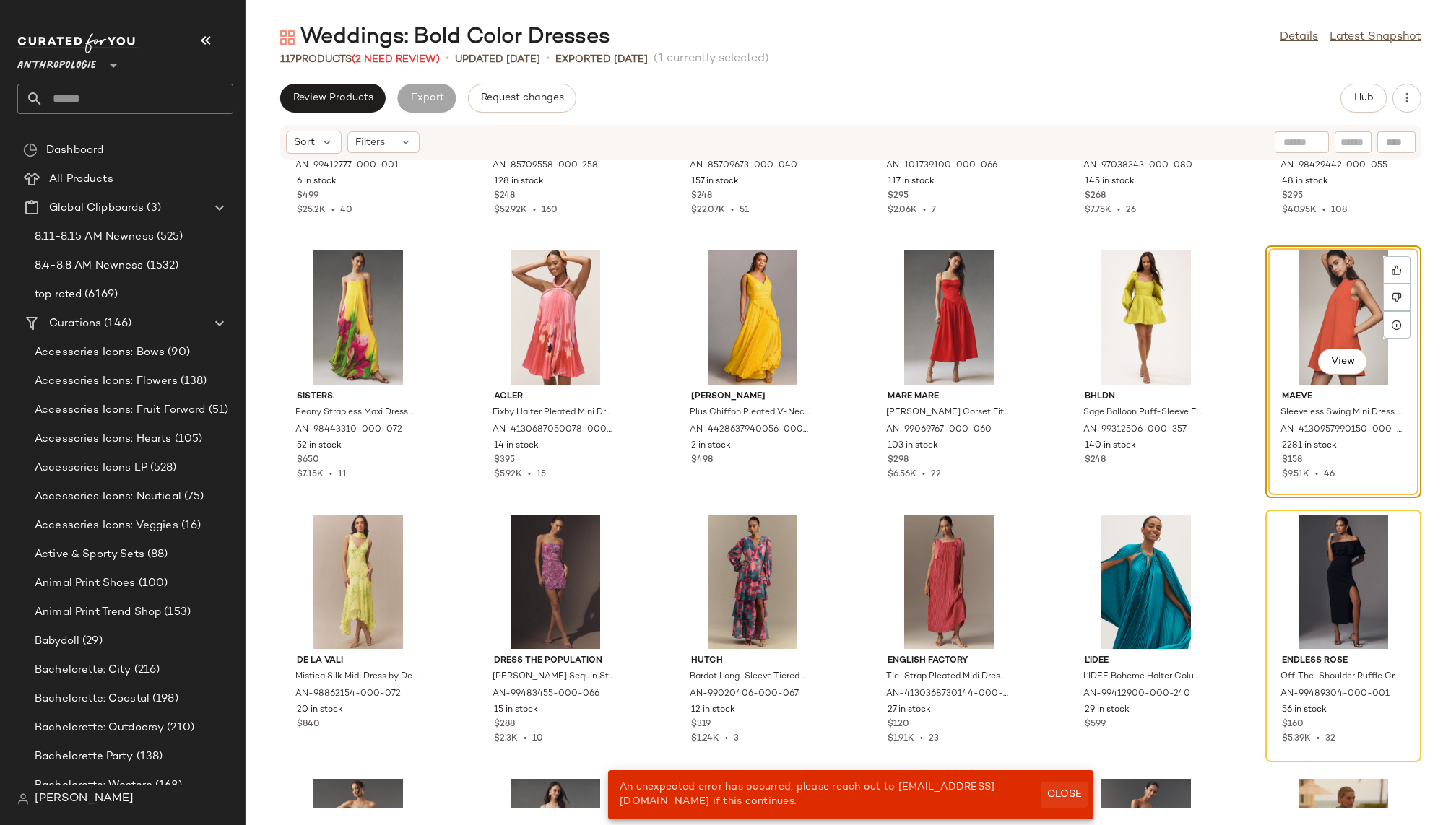
click at [1065, 771] on span "Close" at bounding box center [1065, 795] width 36 height 12
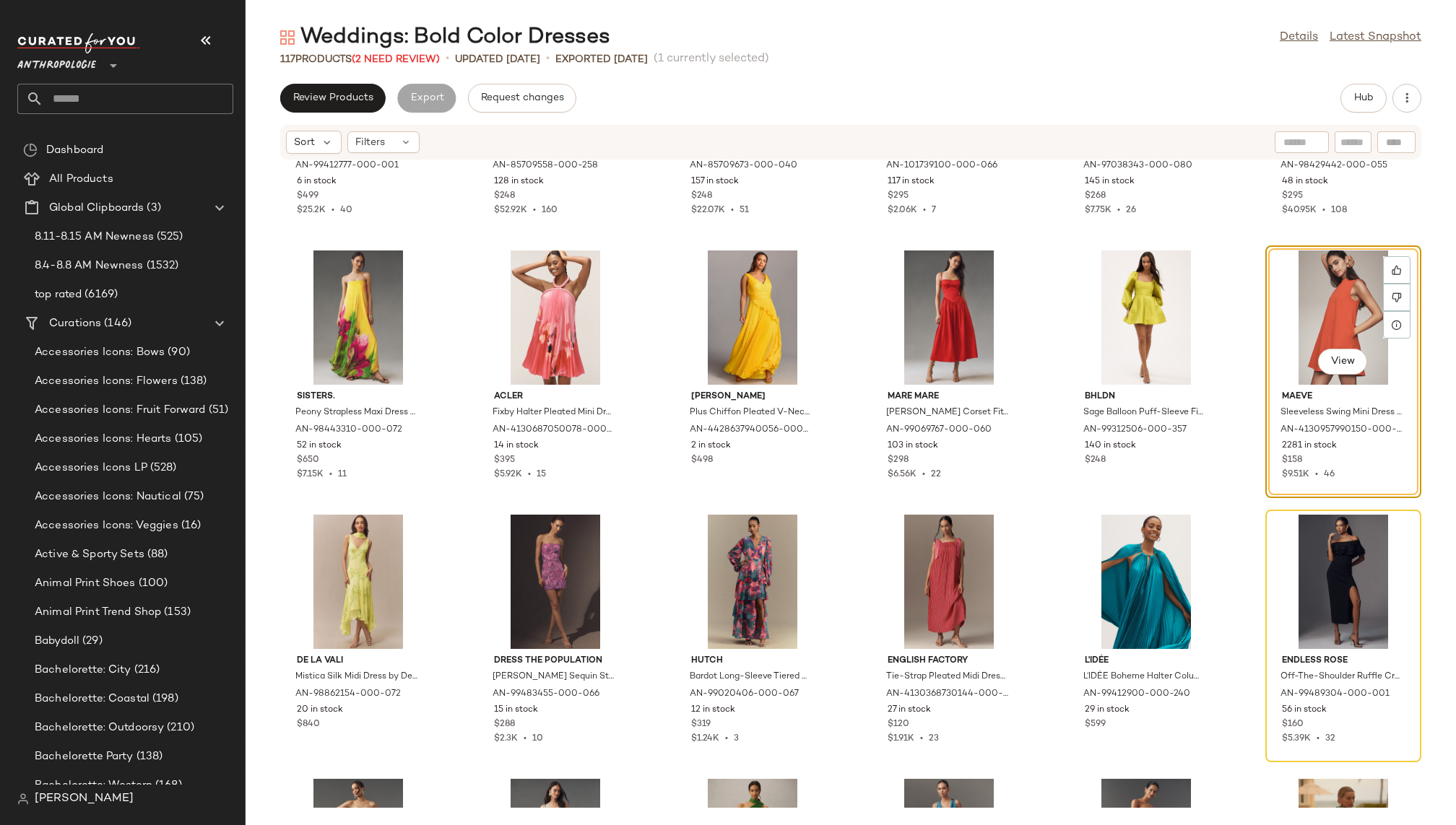
click at [1225, 553] on div "L'IDÉE Deesse Halter Pleated Column Maxi Dress by L'IDÉE in Black, Women's, Siz…" at bounding box center [850, 484] width 1211 height 647
click at [1268, 279] on div "View" at bounding box center [1343, 317] width 146 height 134
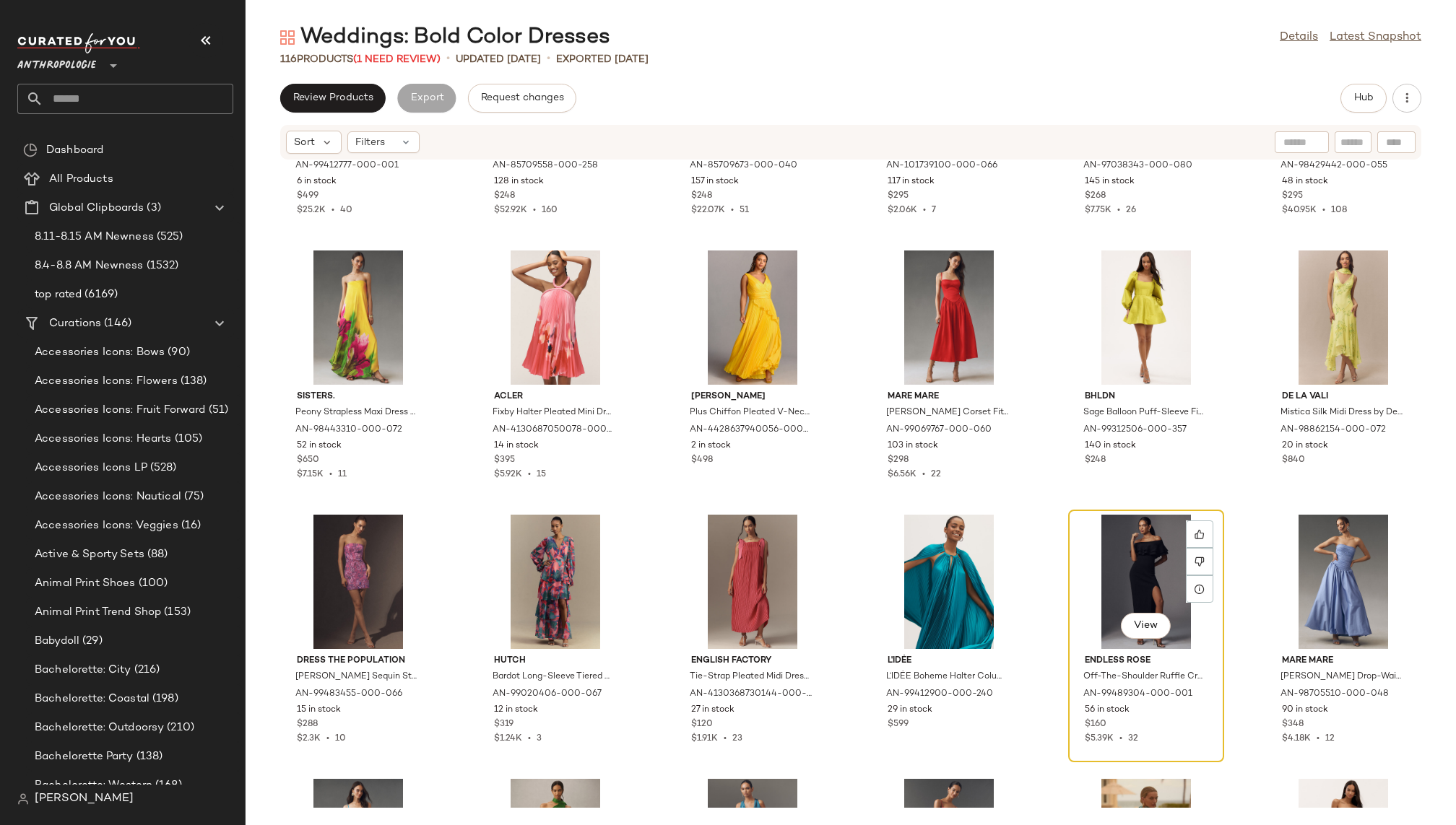
click at [1110, 536] on div "View" at bounding box center [1146, 581] width 146 height 134
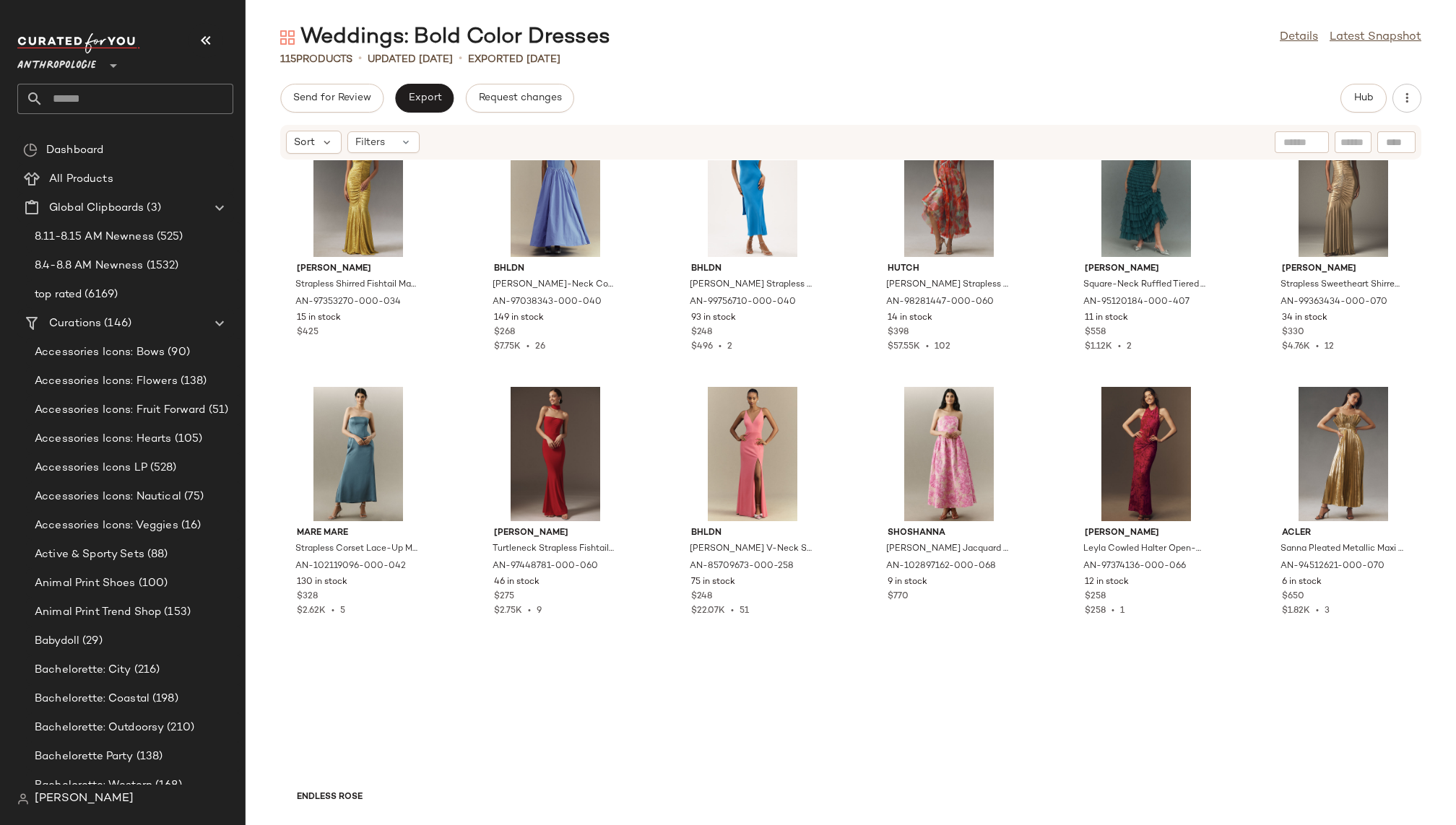
scroll to position [4640, 0]
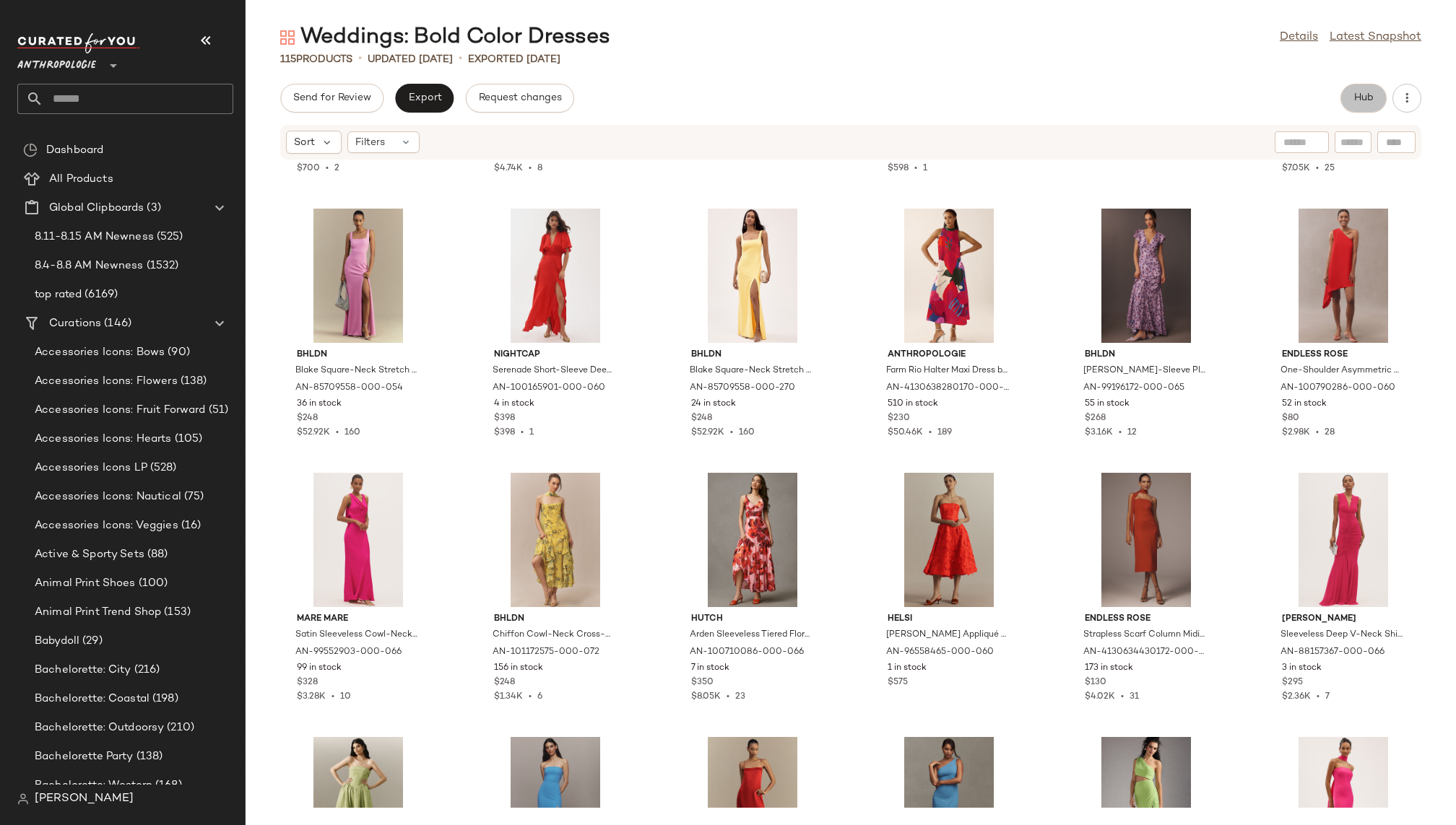
click at [1268, 97] on span "Hub" at bounding box center [1364, 98] width 20 height 12
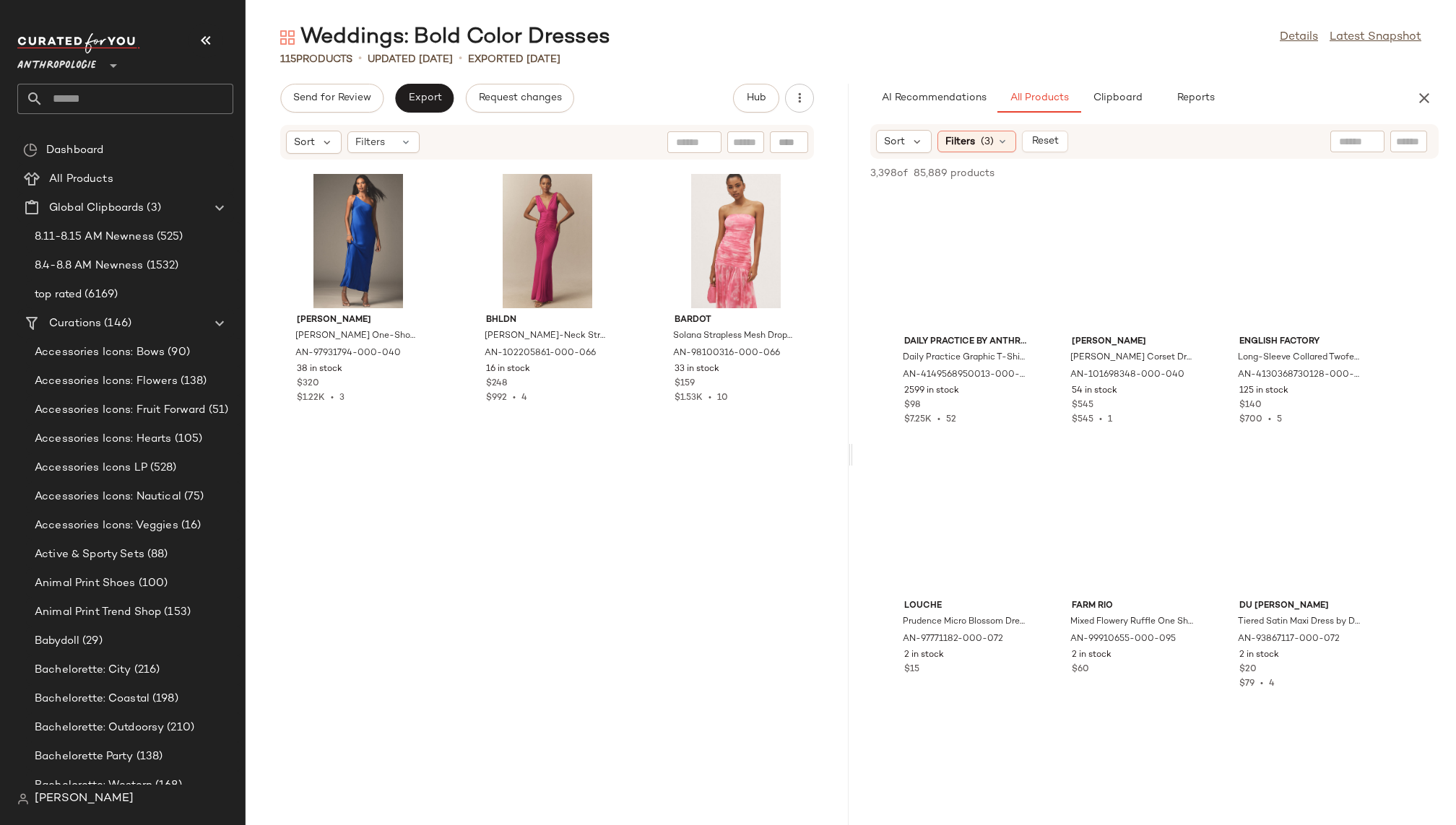
scroll to position [0, 0]
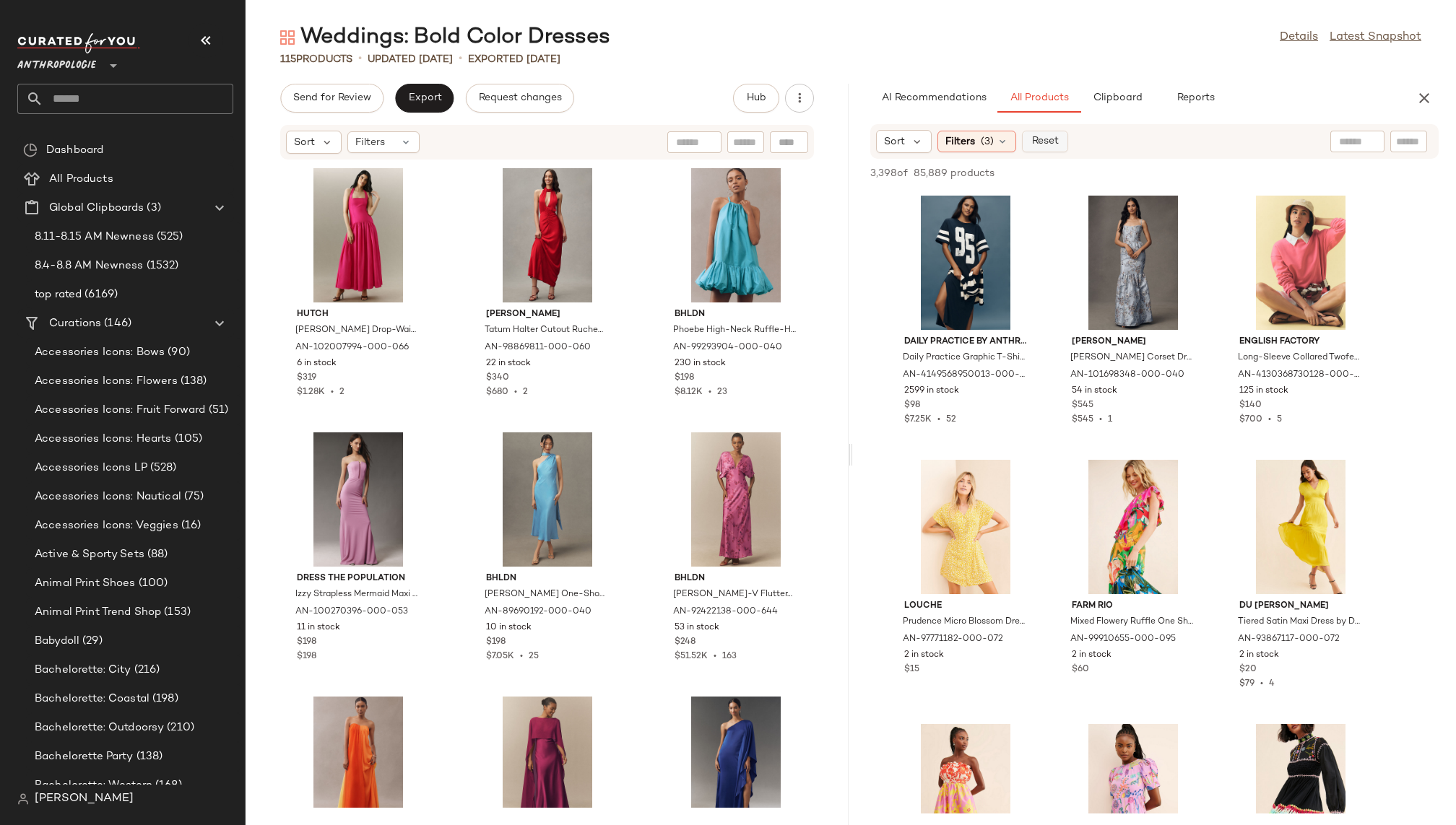
click at [1046, 139] on span "Reset" at bounding box center [1044, 141] width 27 height 12
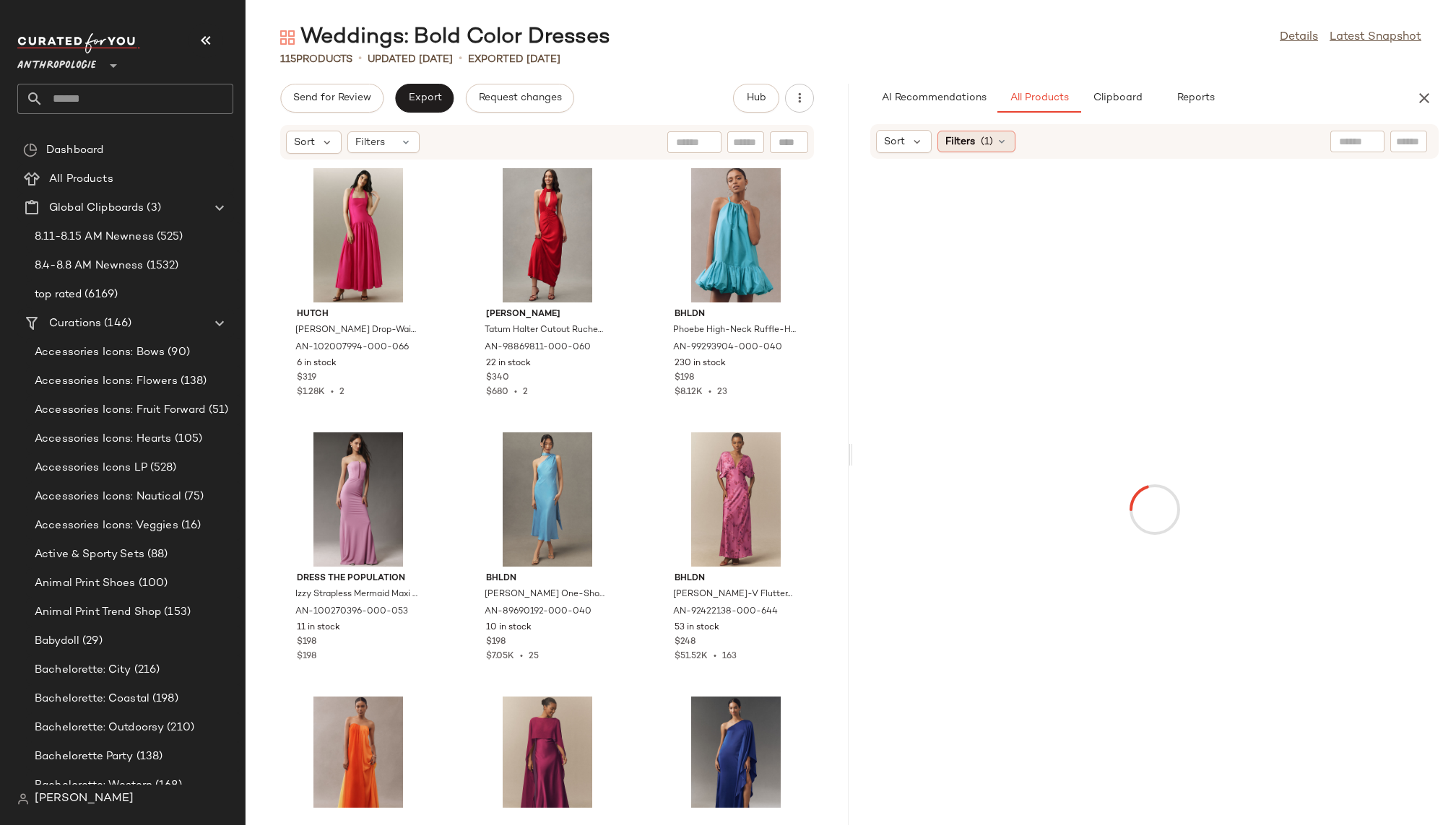
click at [987, 139] on span "(1)" at bounding box center [987, 142] width 12 height 16
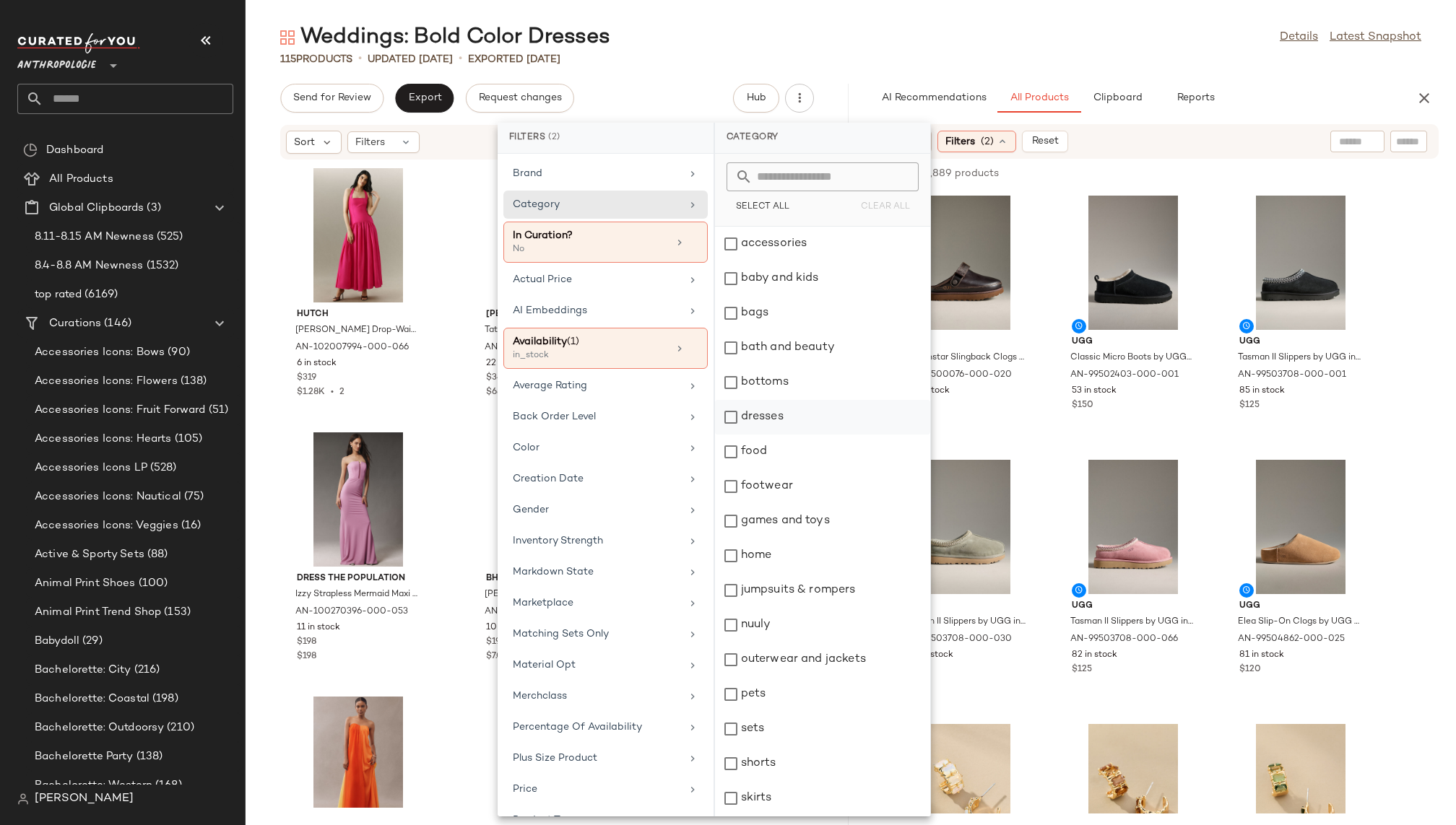
scroll to position [139, 0]
click at [793, 276] on div "dresses" at bounding box center [822, 279] width 215 height 35
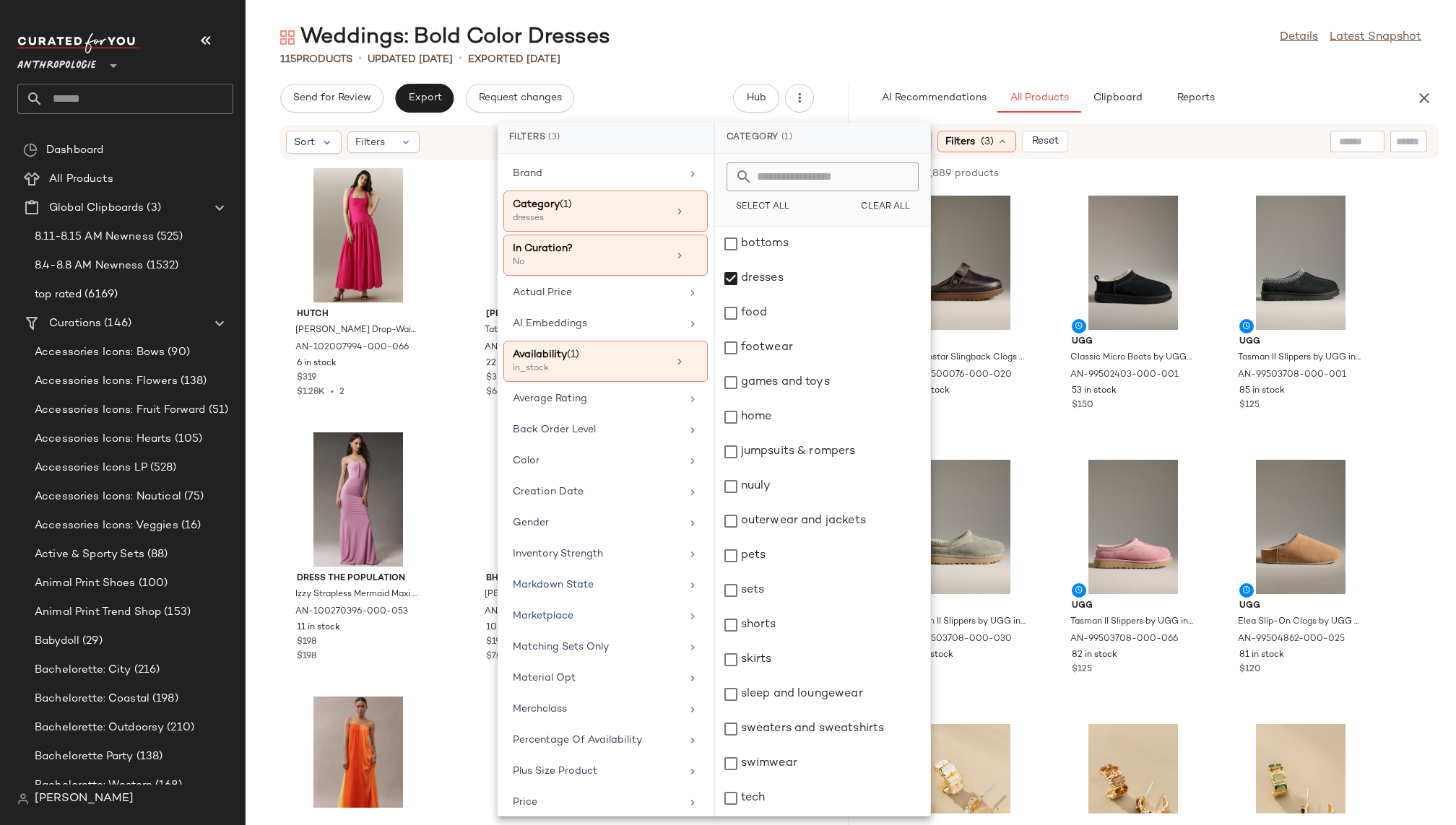
click at [982, 43] on div "Weddings: Bold Color Dresses Details Latest Snapshot" at bounding box center [850, 37] width 1211 height 29
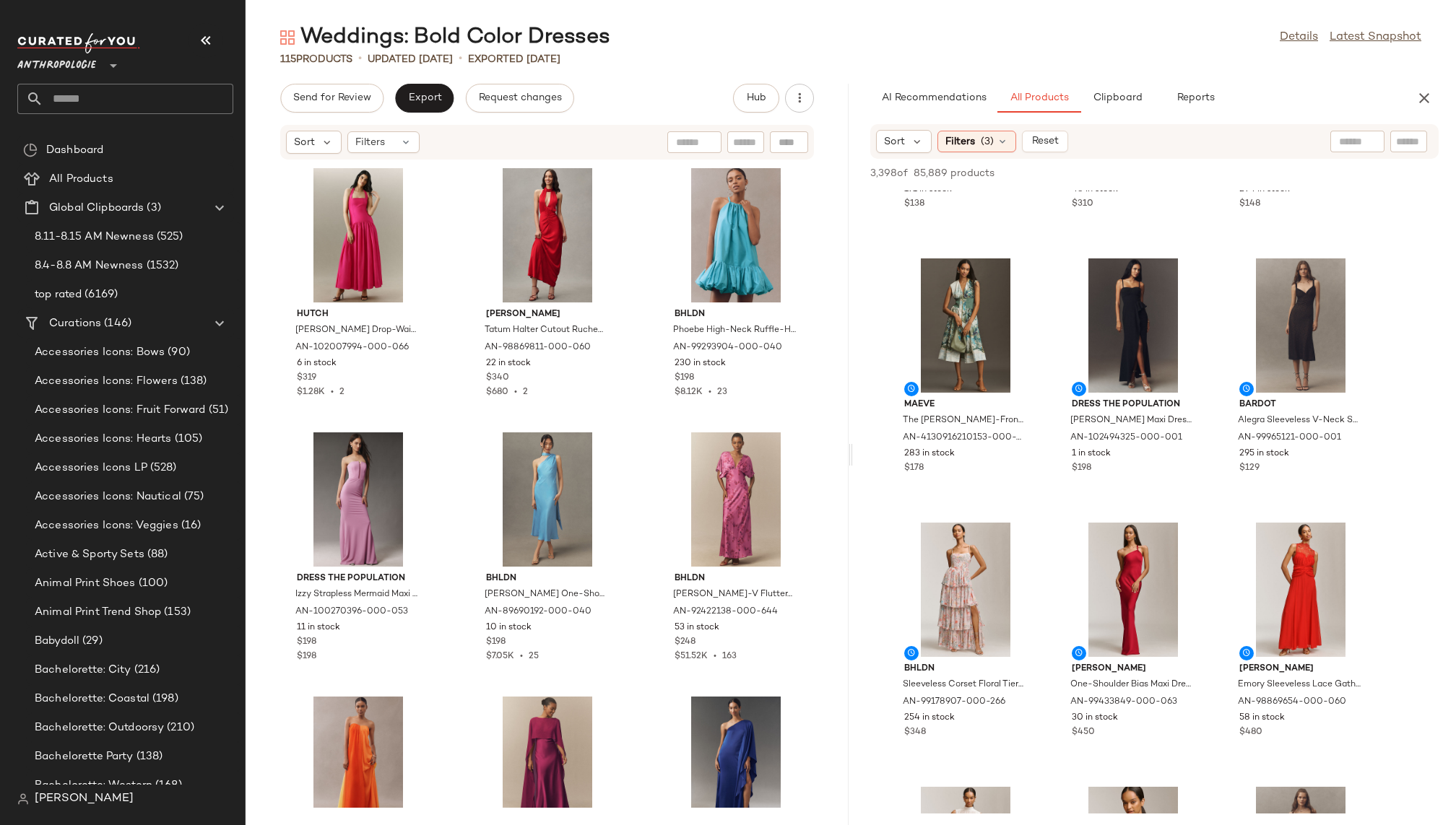
scroll to position [1038, 0]
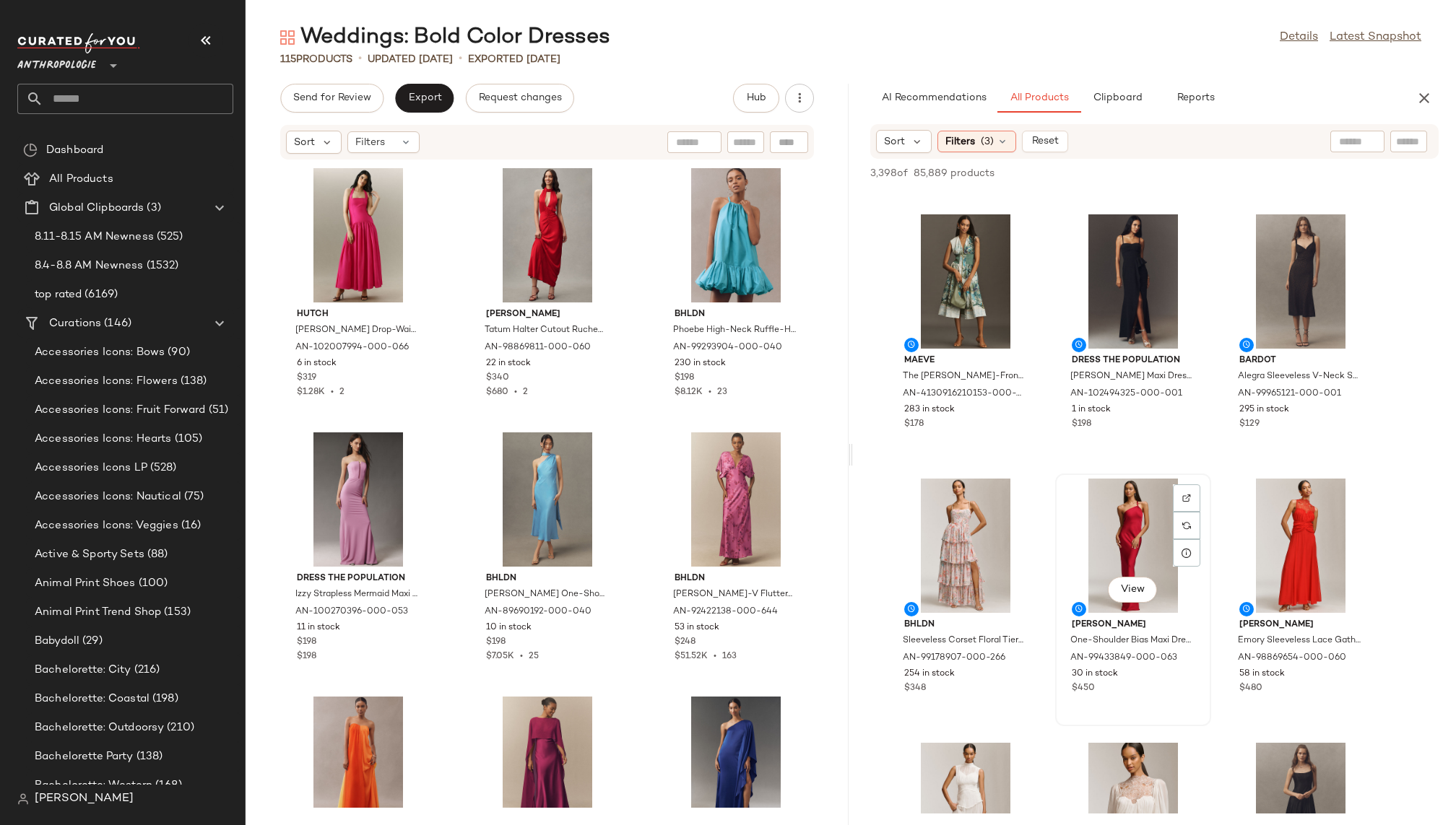
click at [1110, 549] on div "View" at bounding box center [1133, 546] width 146 height 134
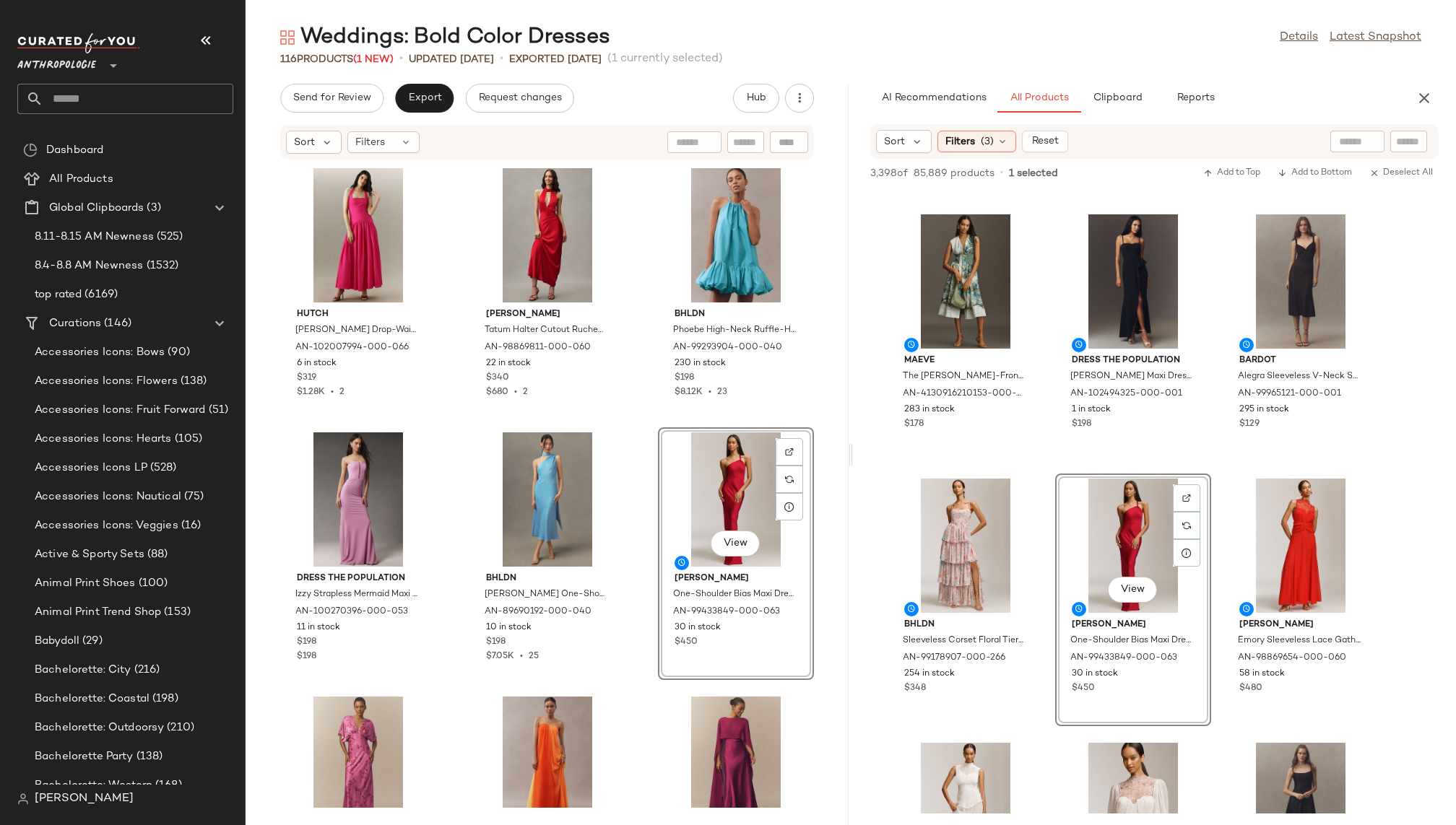
click at [629, 718] on div "[PERSON_NAME] Drop-Waist Maxi Dress by Hutch in Pink, Women's, Size: 8, Polyest…" at bounding box center [547, 484] width 603 height 647
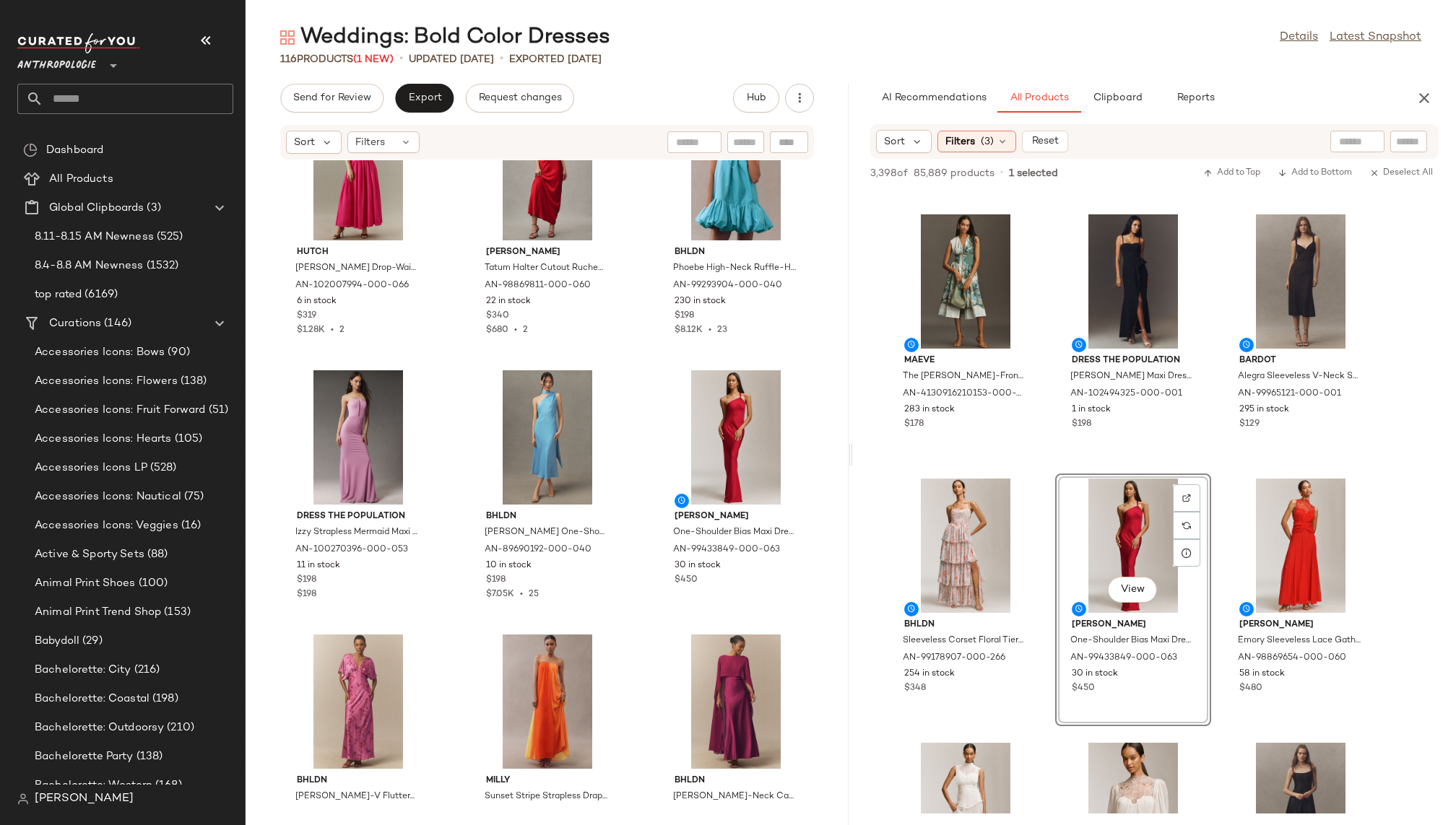
scroll to position [99, 0]
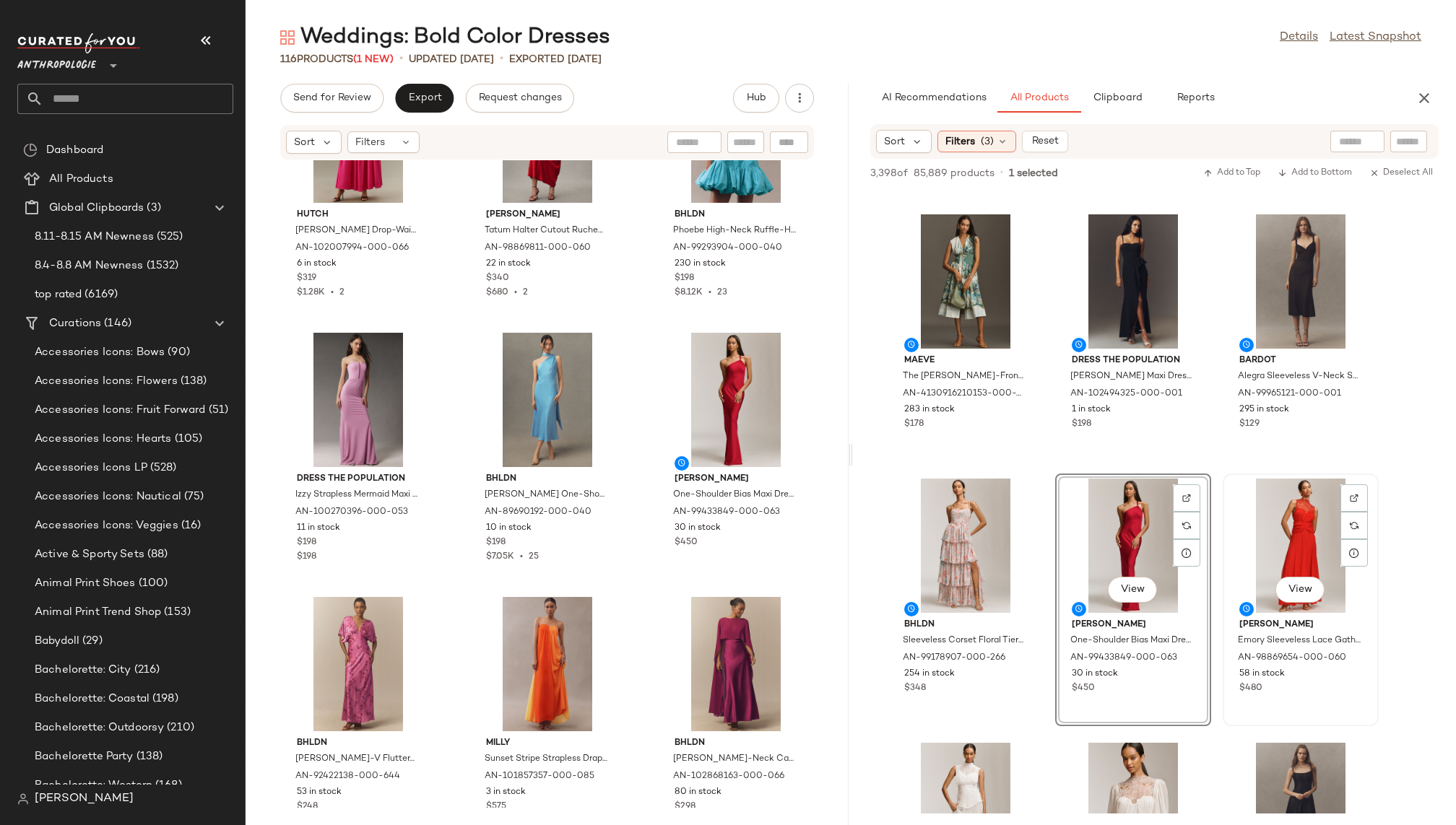
click at [1286, 525] on div "View" at bounding box center [1301, 546] width 146 height 134
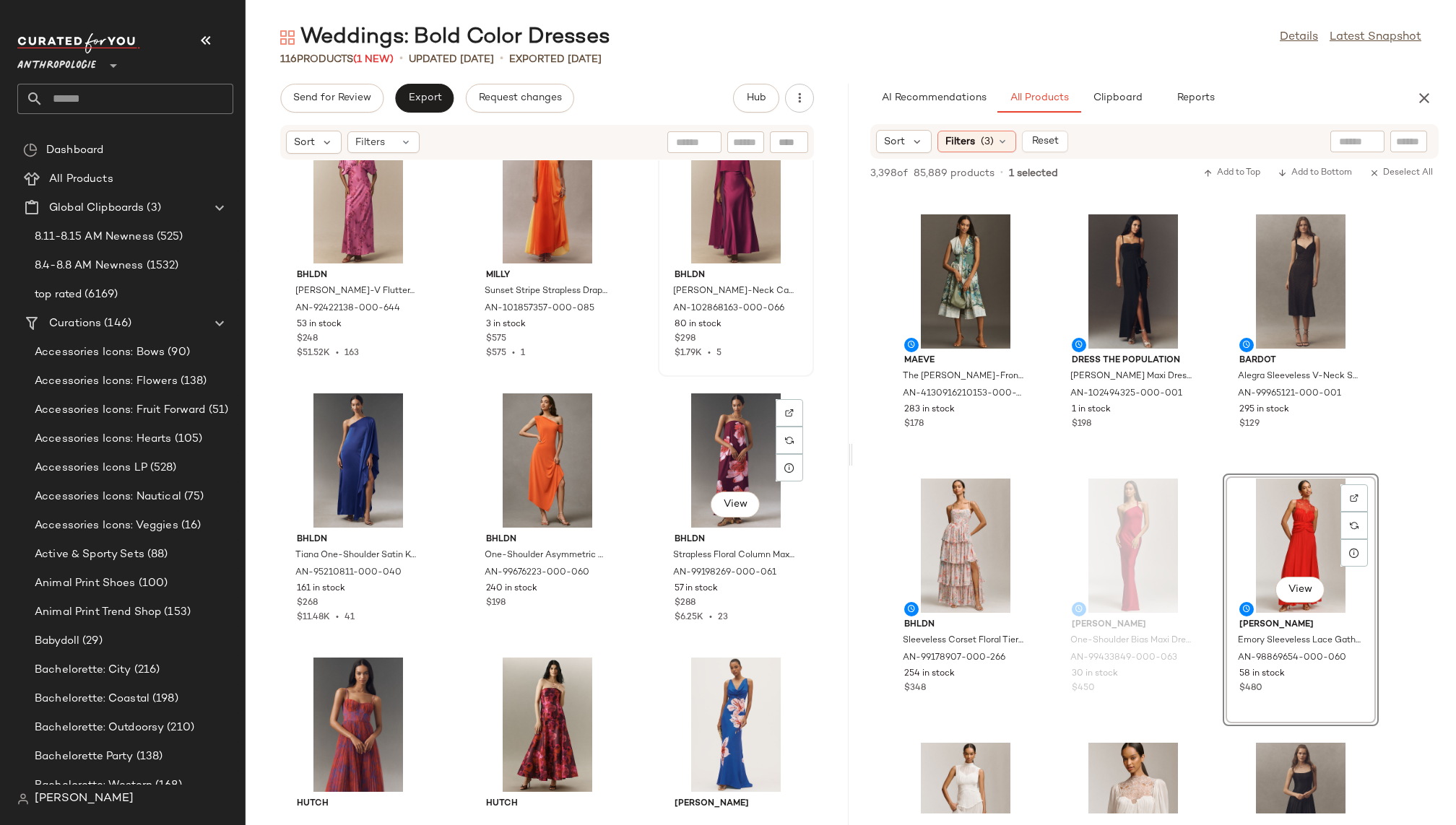
scroll to position [615, 0]
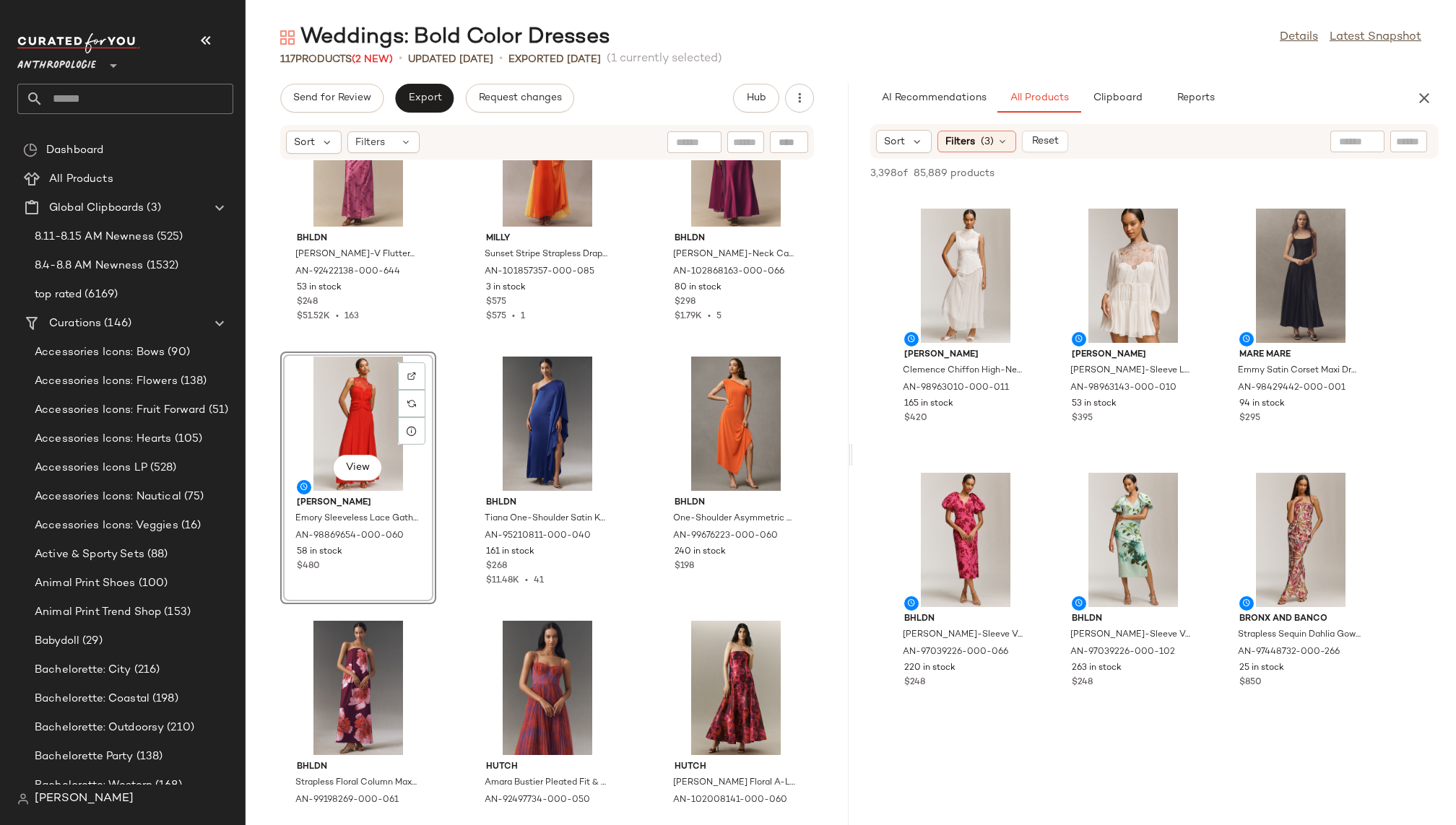
scroll to position [1589, 0]
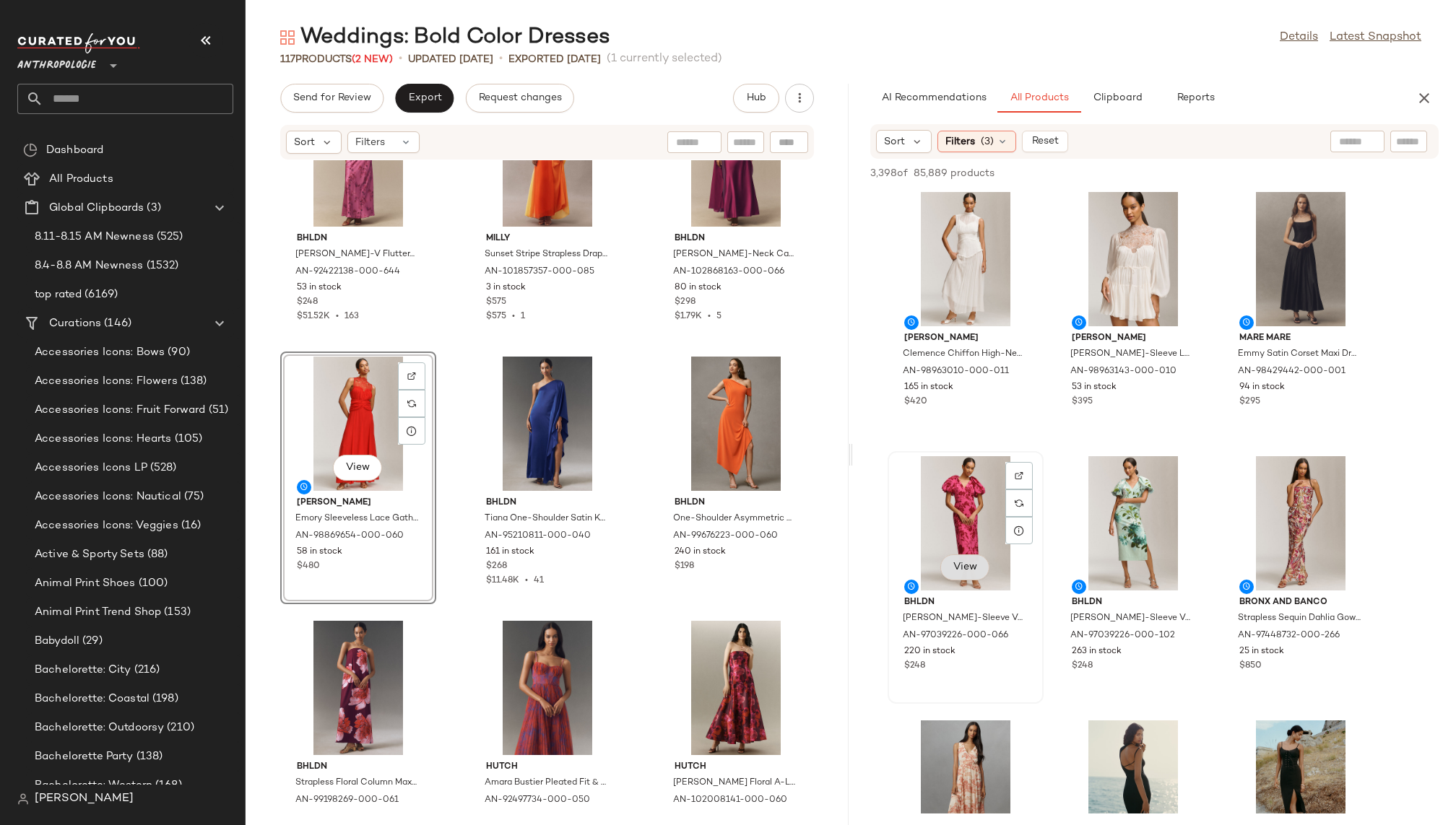
click at [968, 563] on span "View" at bounding box center [965, 567] width 25 height 12
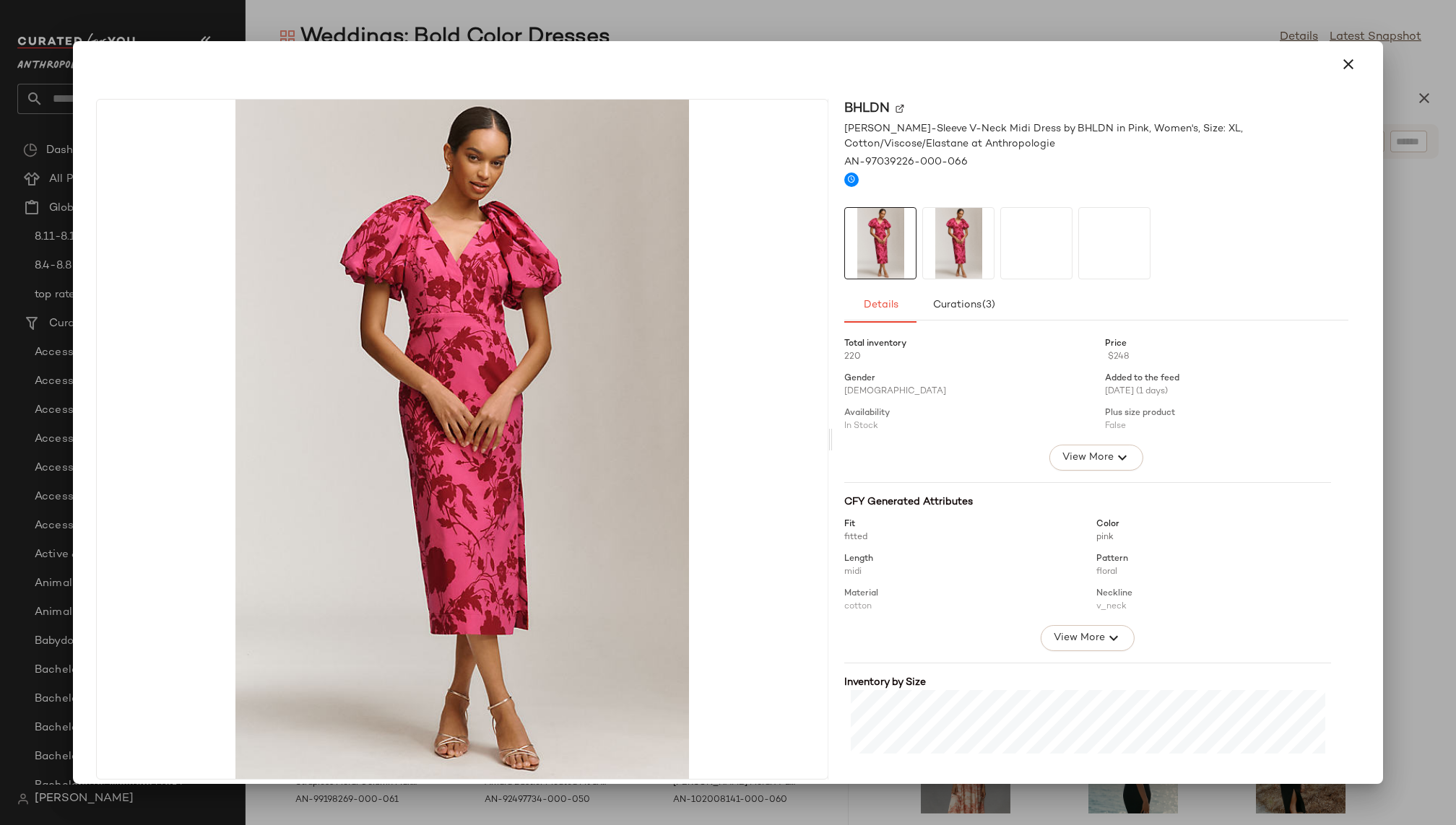
click at [961, 233] on img at bounding box center [958, 243] width 71 height 71
click at [1079, 251] on div at bounding box center [1114, 243] width 72 height 72
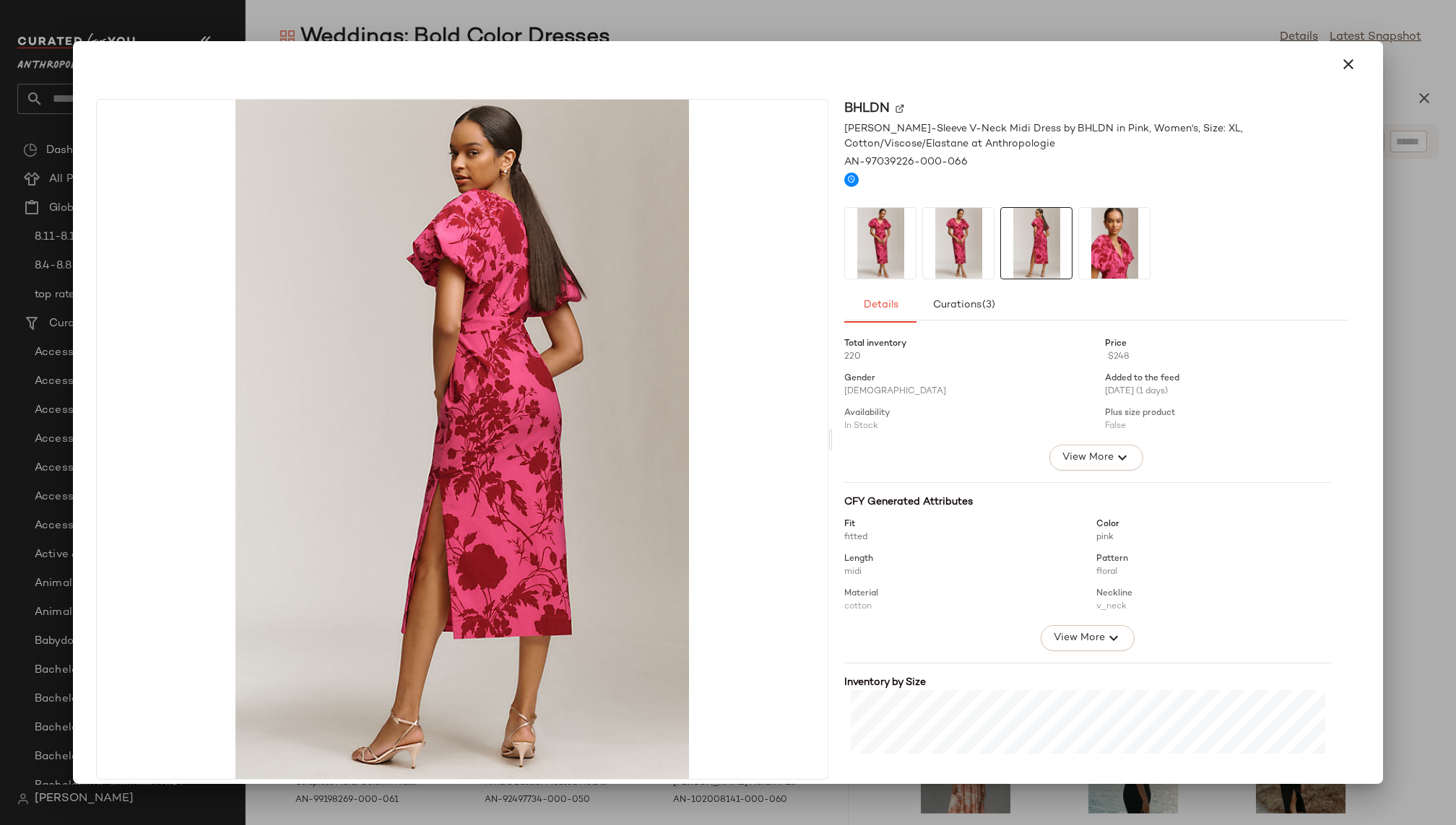
click at [1100, 249] on img at bounding box center [1114, 243] width 71 height 71
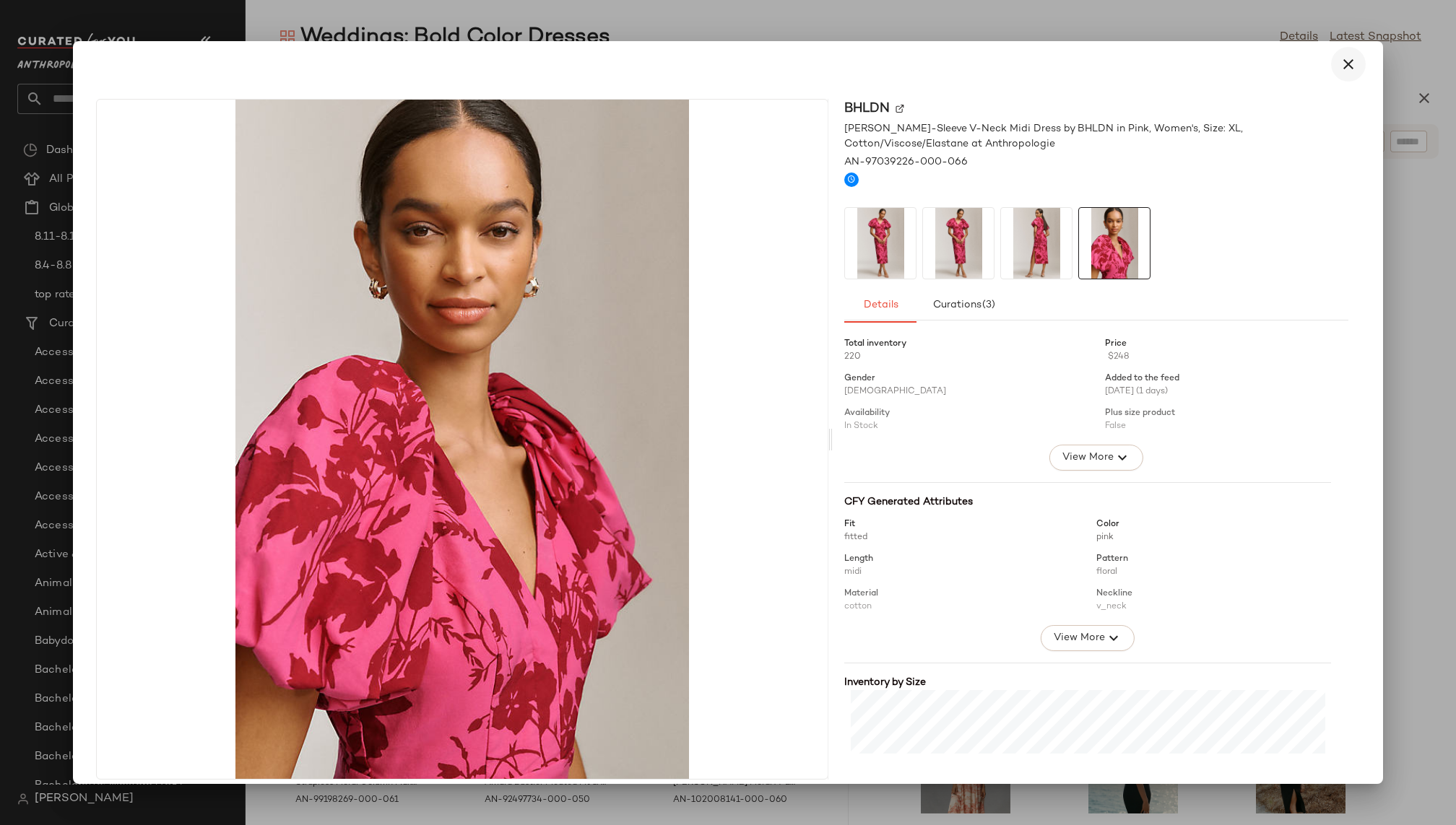
click at [1340, 60] on icon "button" at bounding box center [1348, 64] width 17 height 17
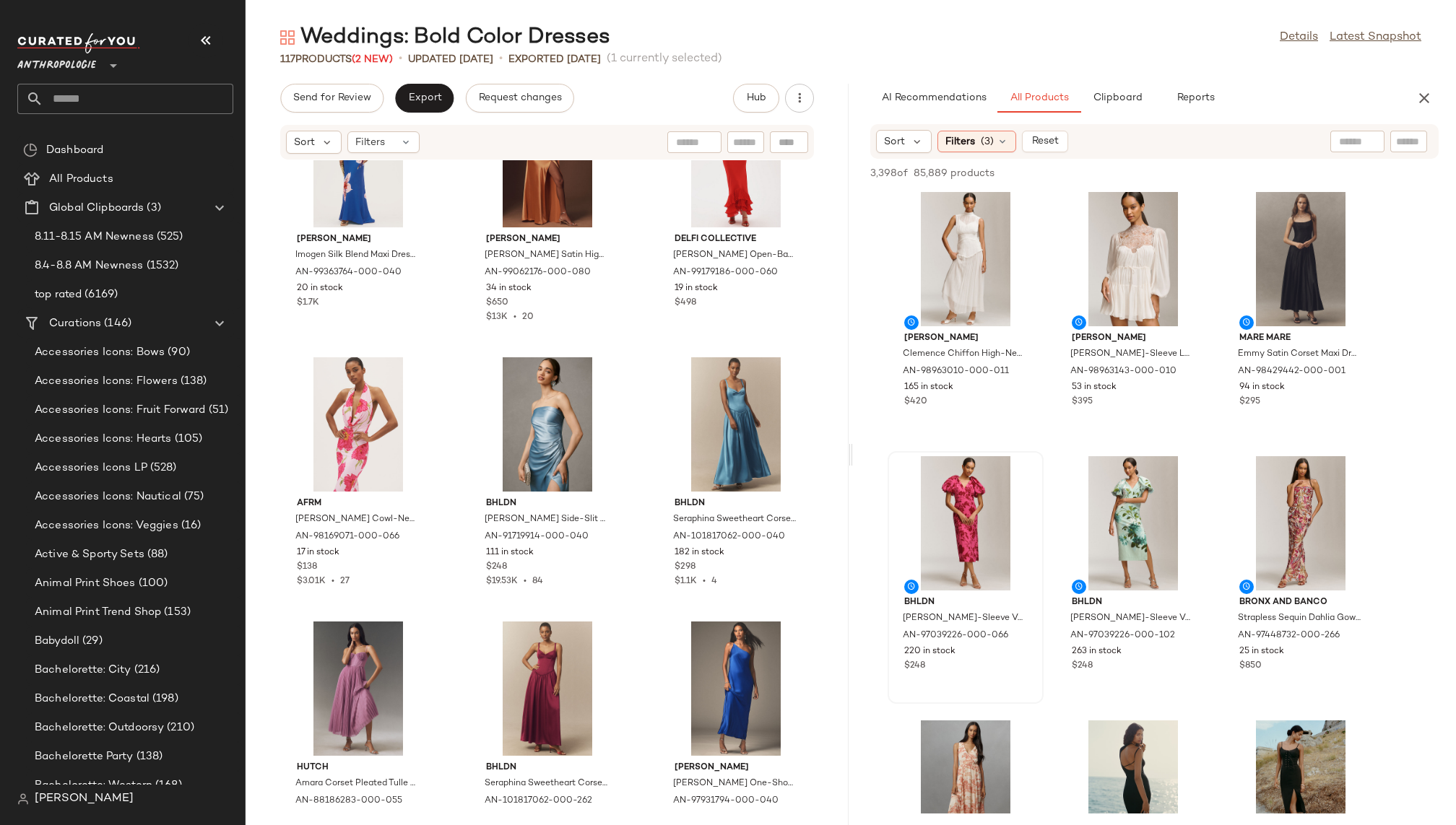
scroll to position [1419, 0]
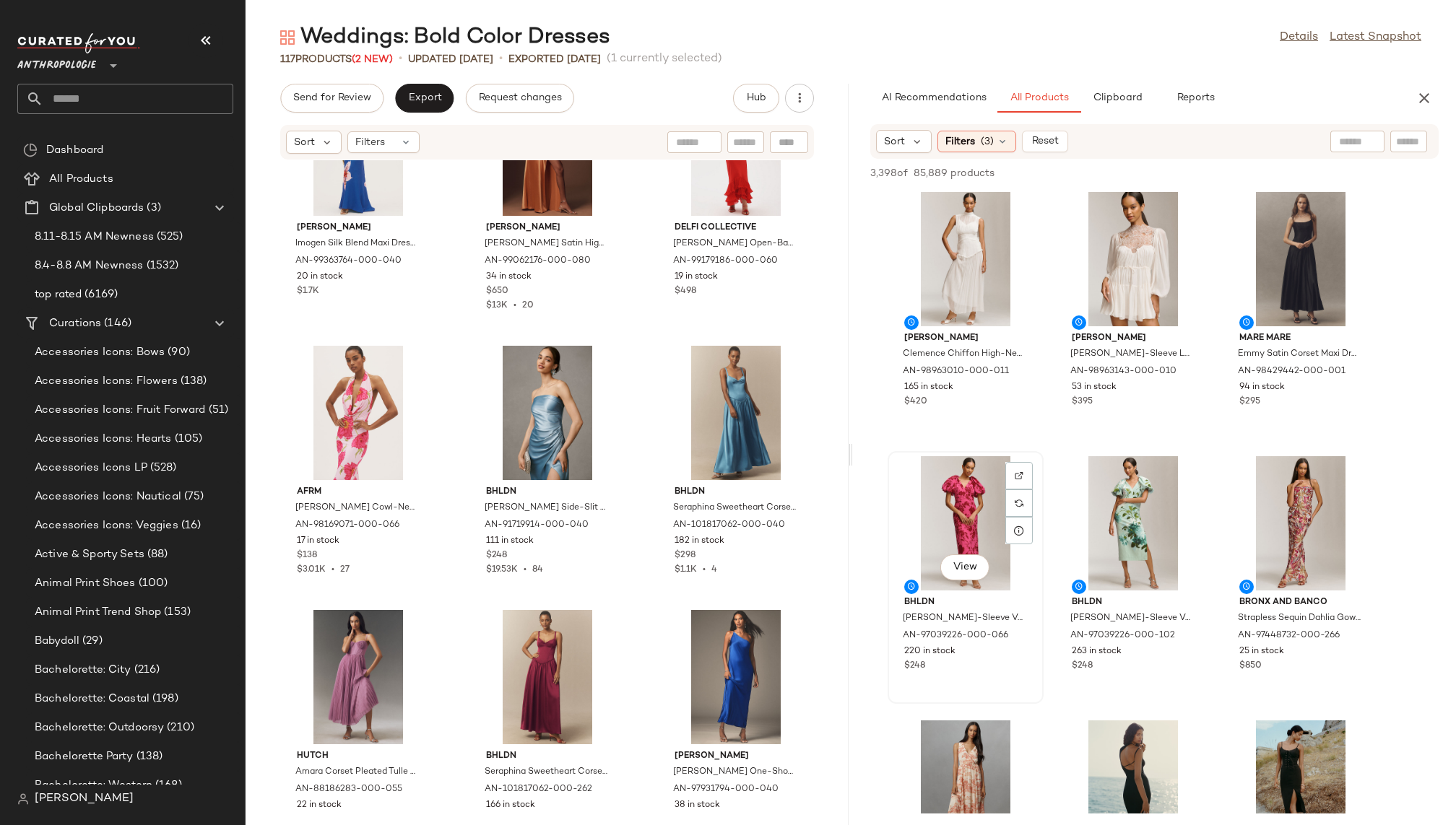
click at [904, 523] on div "View" at bounding box center [966, 523] width 146 height 134
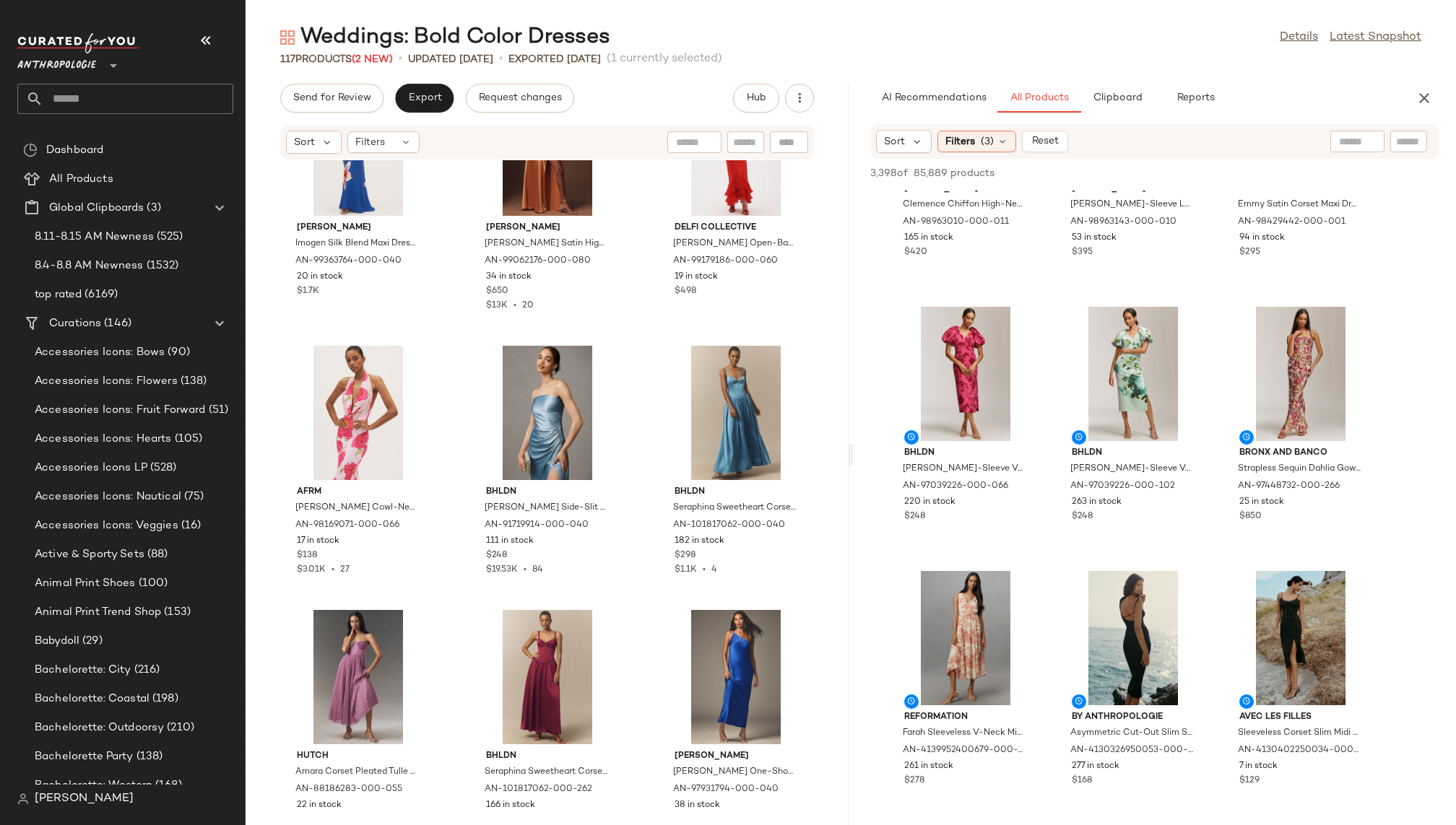
scroll to position [1711, 0]
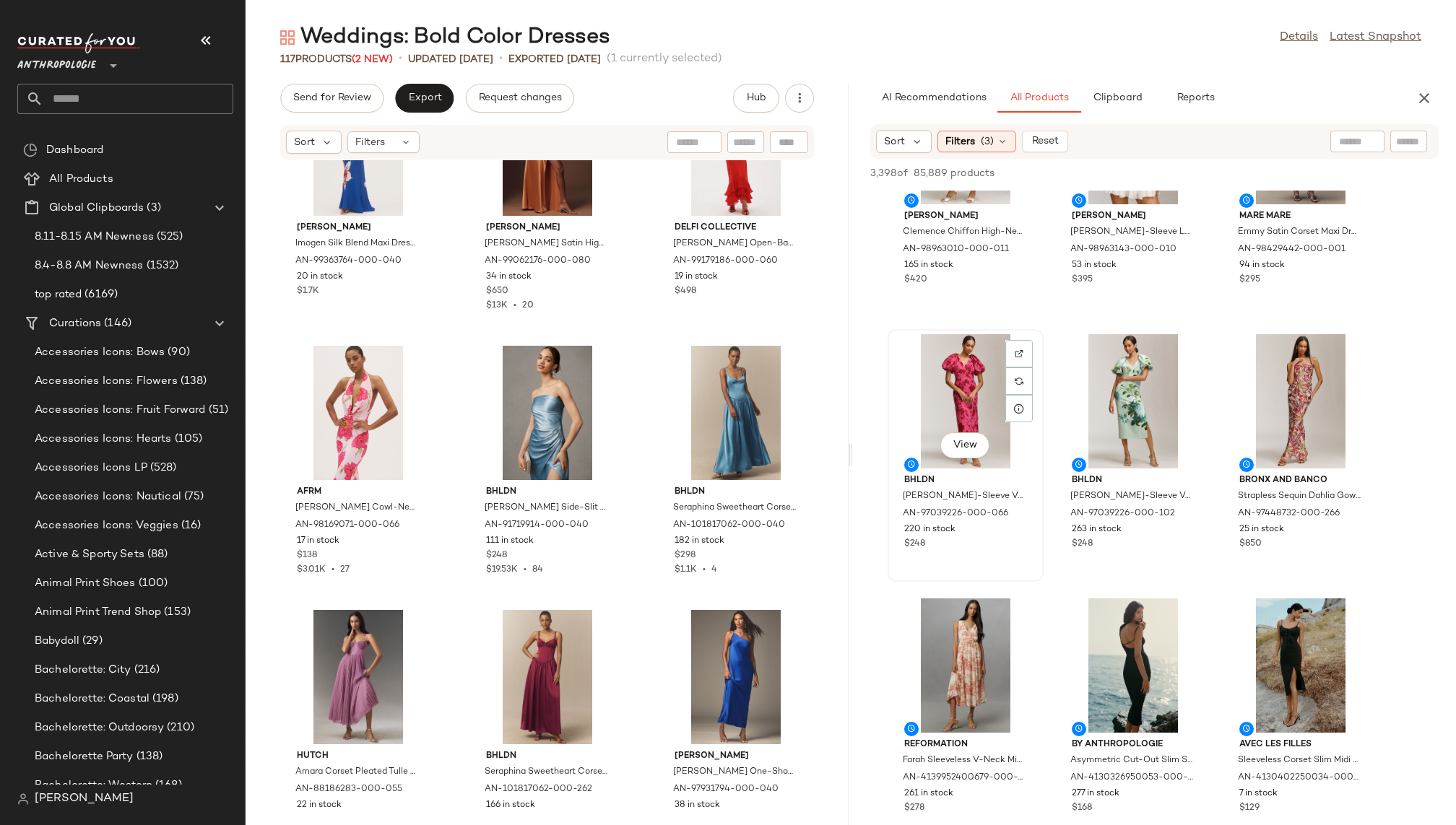
click at [945, 401] on div "View" at bounding box center [966, 401] width 146 height 134
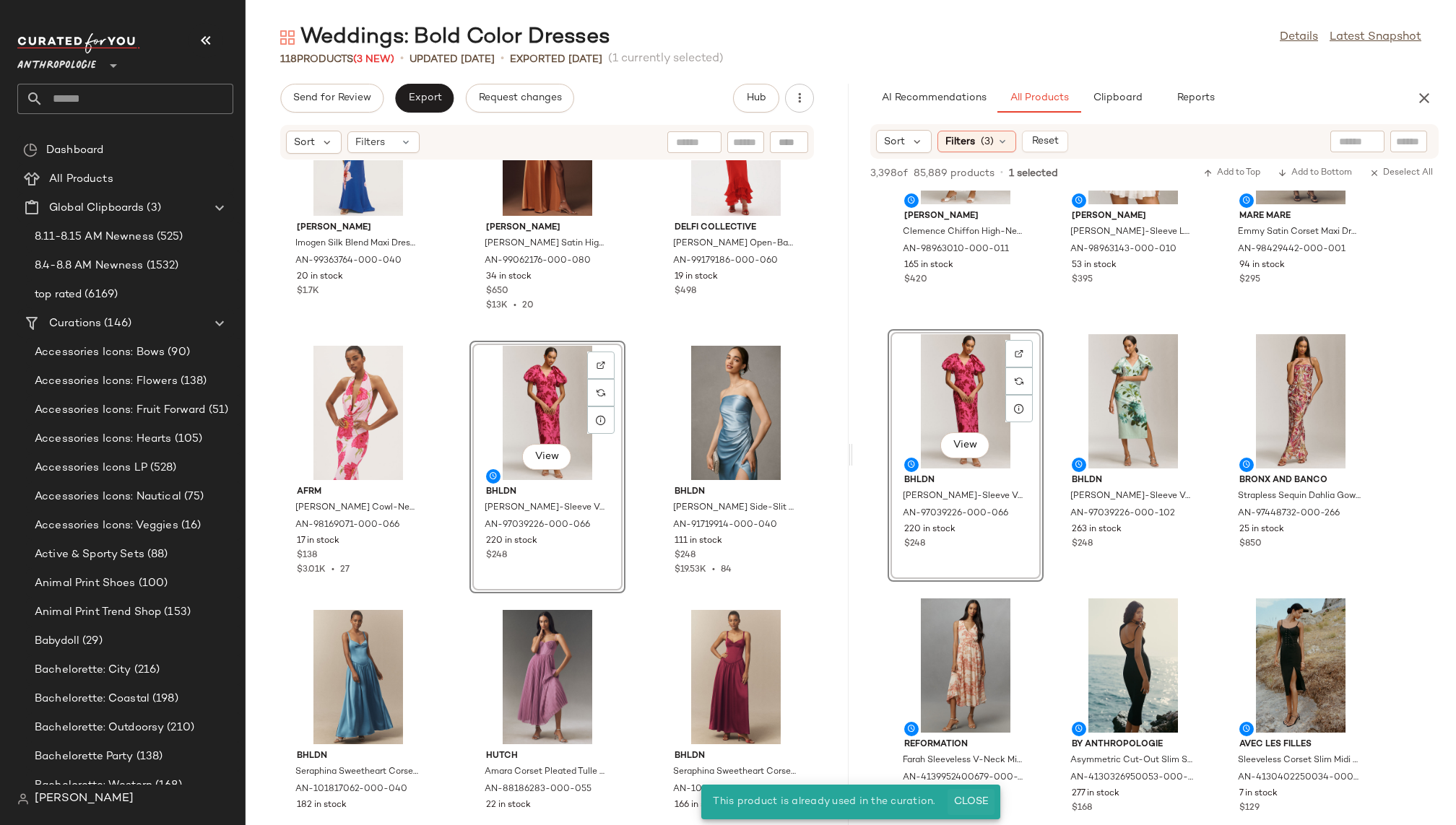
click at [975, 799] on span "Close" at bounding box center [971, 802] width 36 height 12
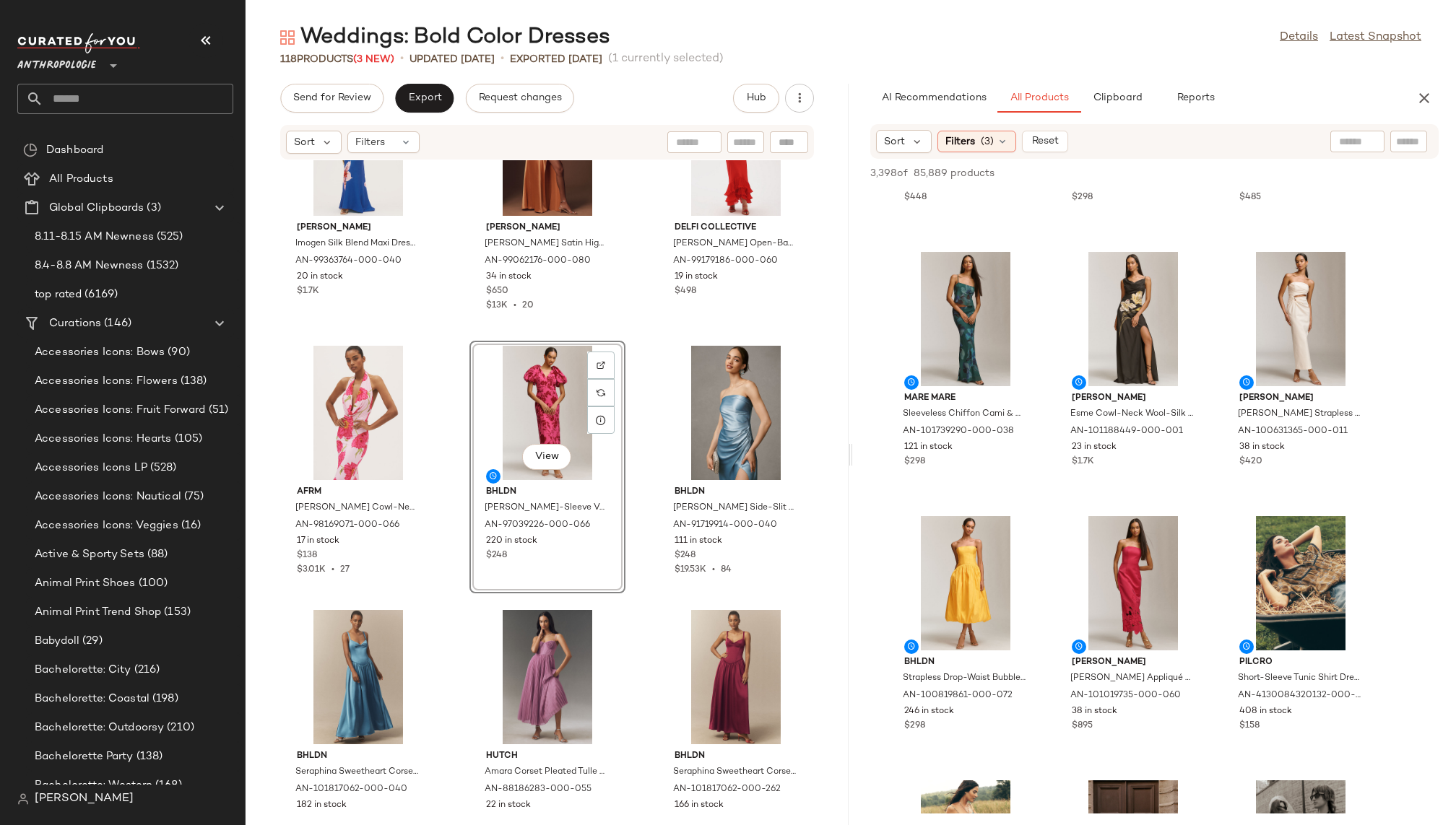
scroll to position [3134, 0]
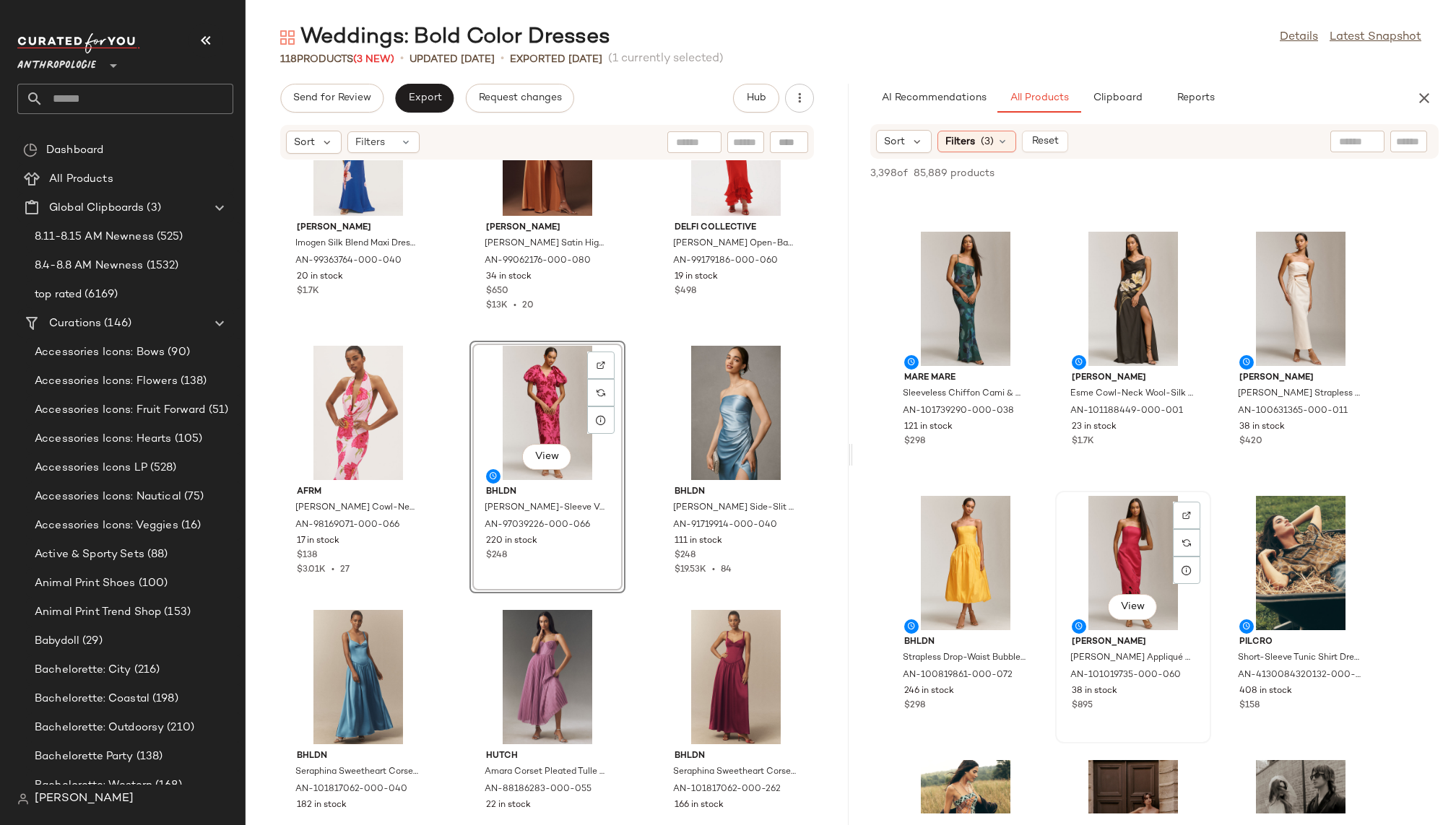
click at [1109, 561] on div "View" at bounding box center [1133, 563] width 146 height 134
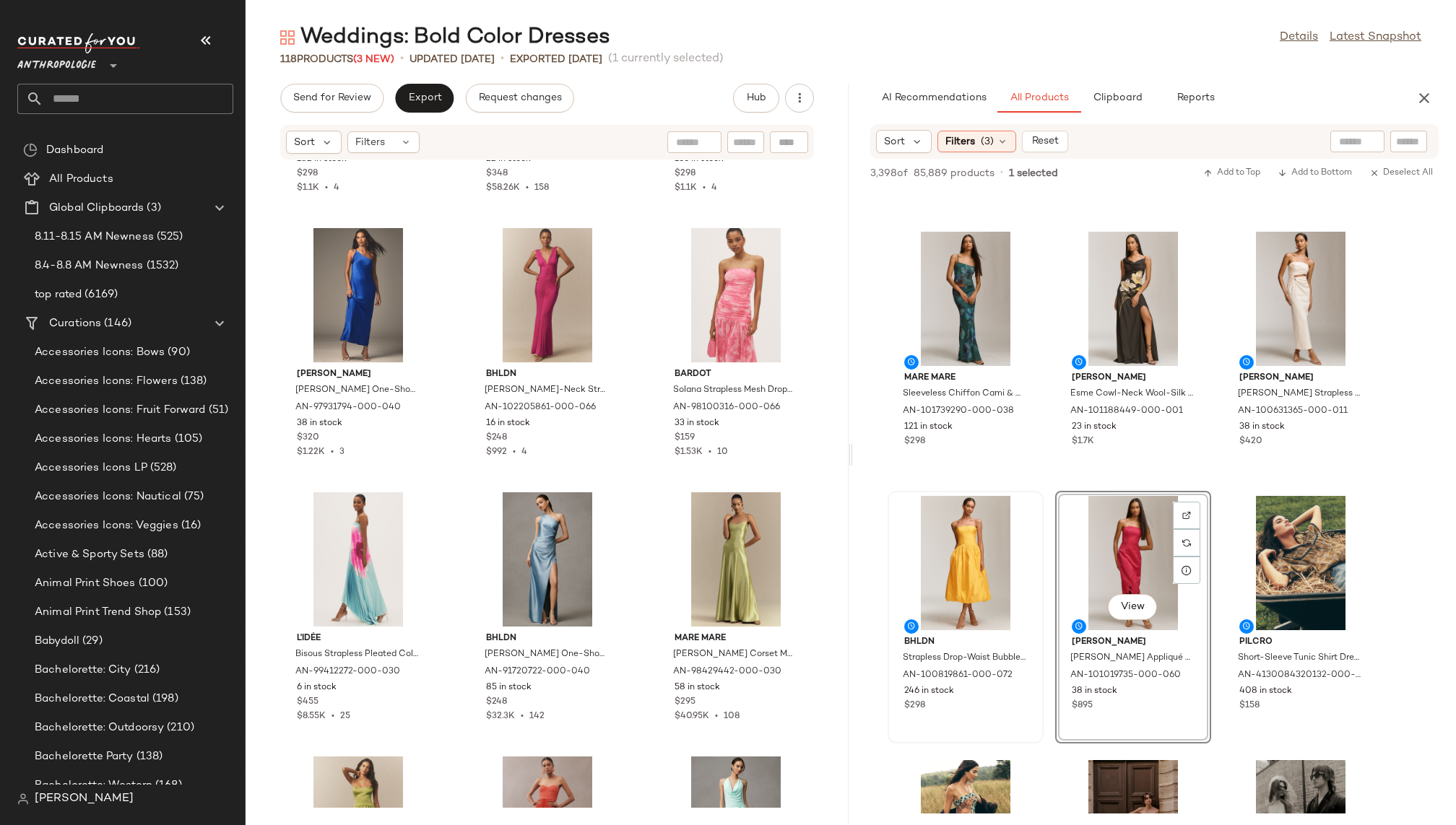
scroll to position [2074, 0]
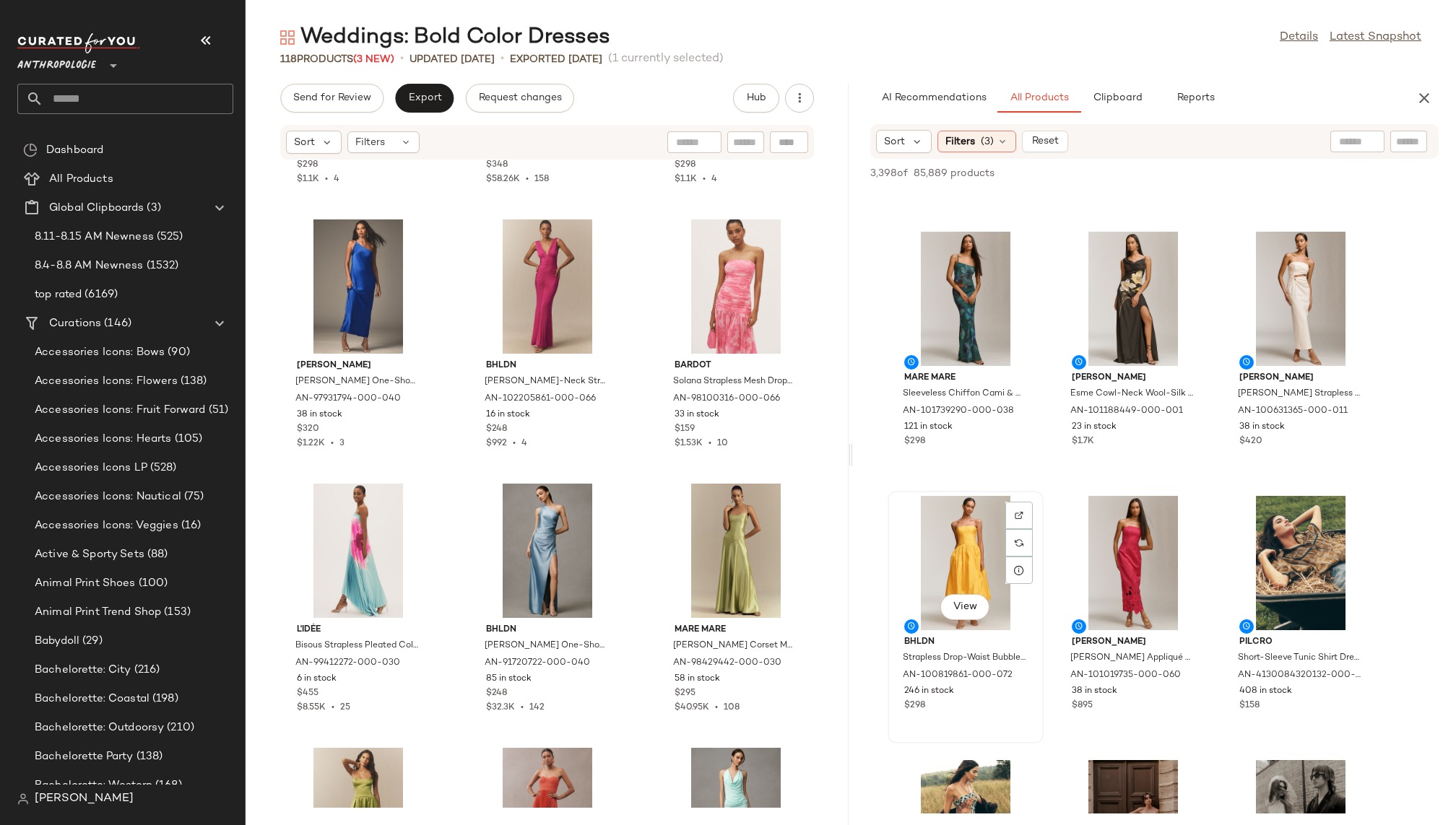
click at [955, 557] on div "View" at bounding box center [966, 563] width 146 height 134
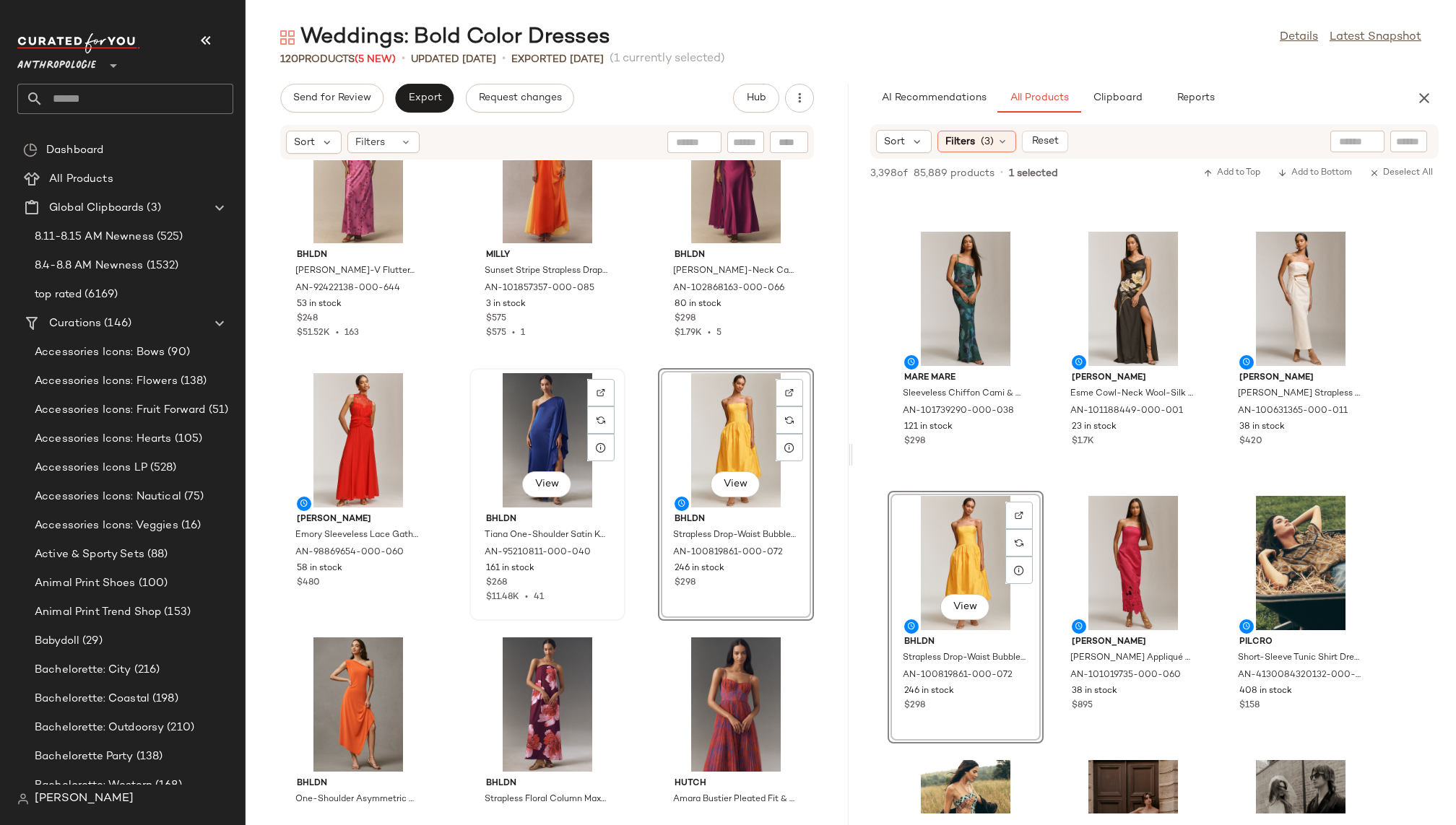
scroll to position [702, 0]
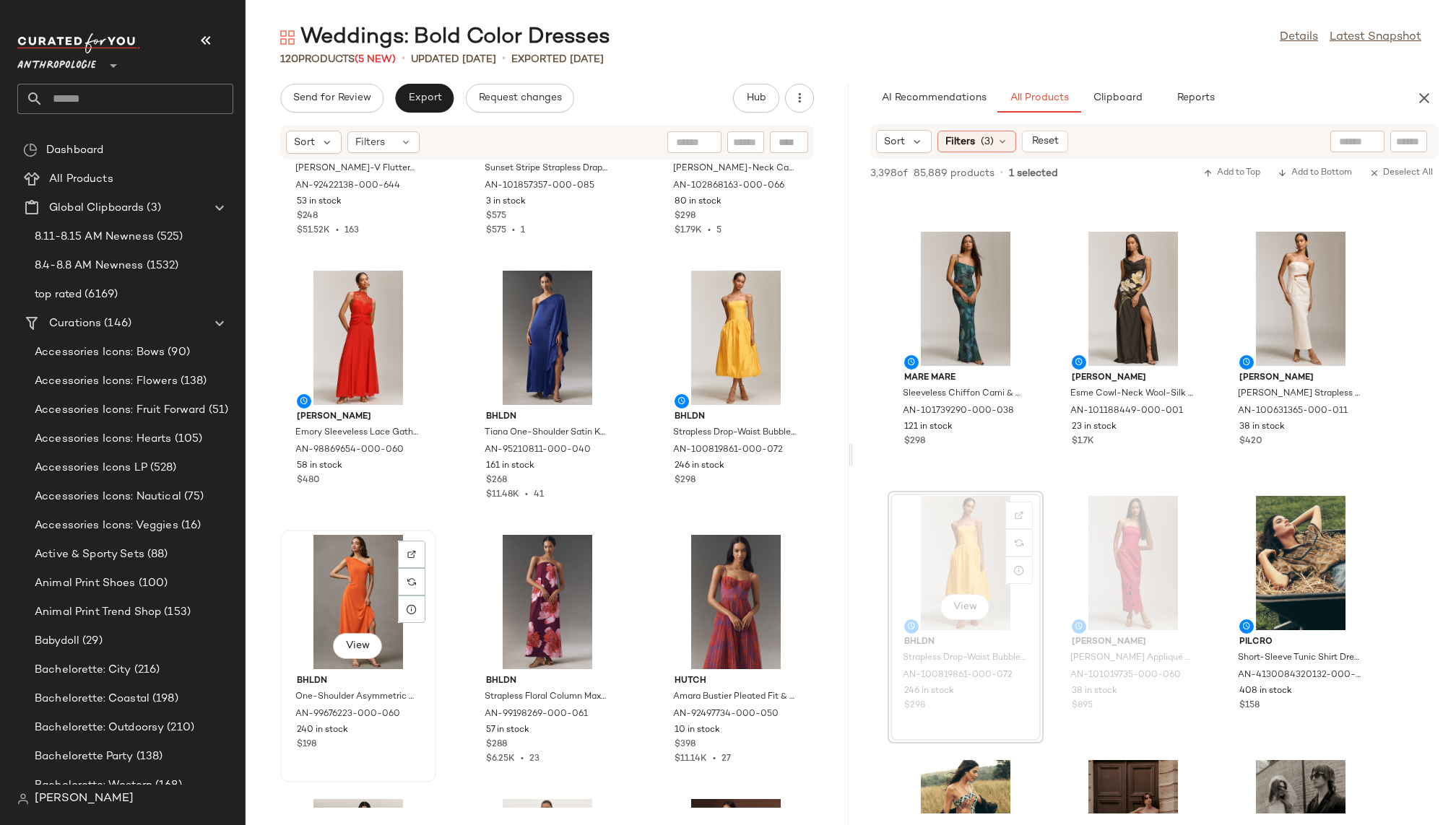
click at [356, 612] on div "View" at bounding box center [358, 601] width 146 height 134
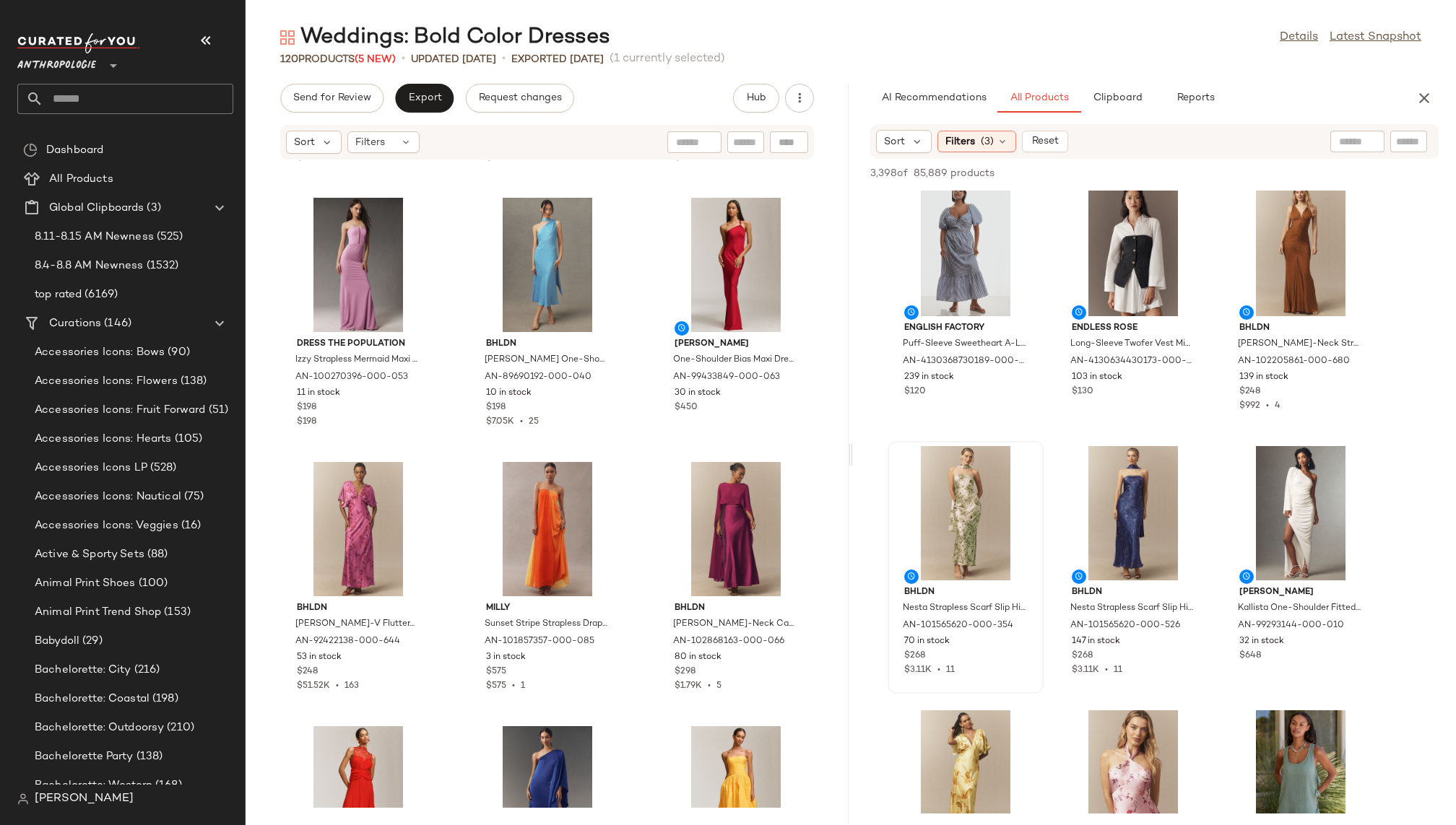
scroll to position [241, 0]
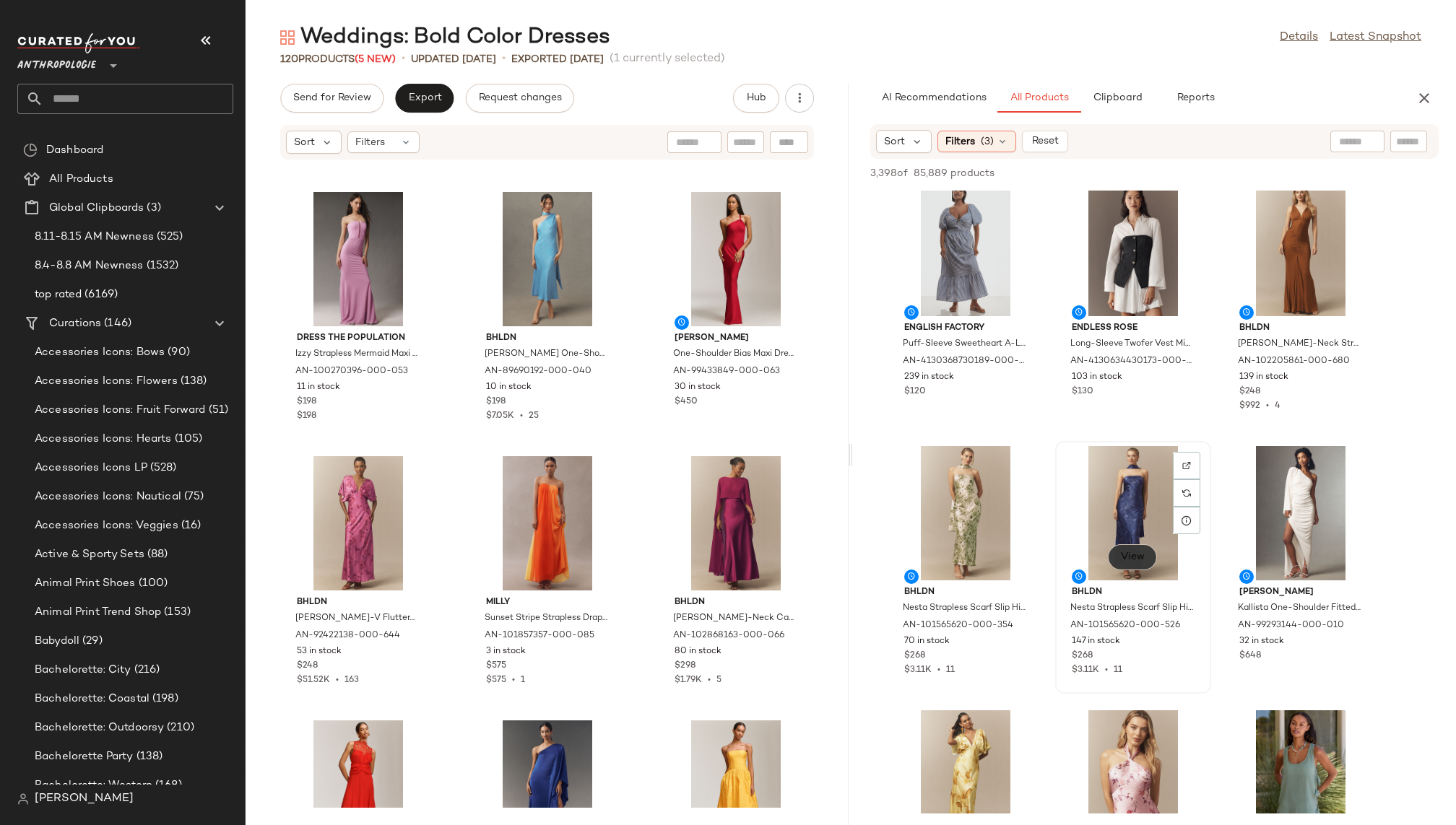
click at [1142, 561] on span "View" at bounding box center [1133, 557] width 25 height 12
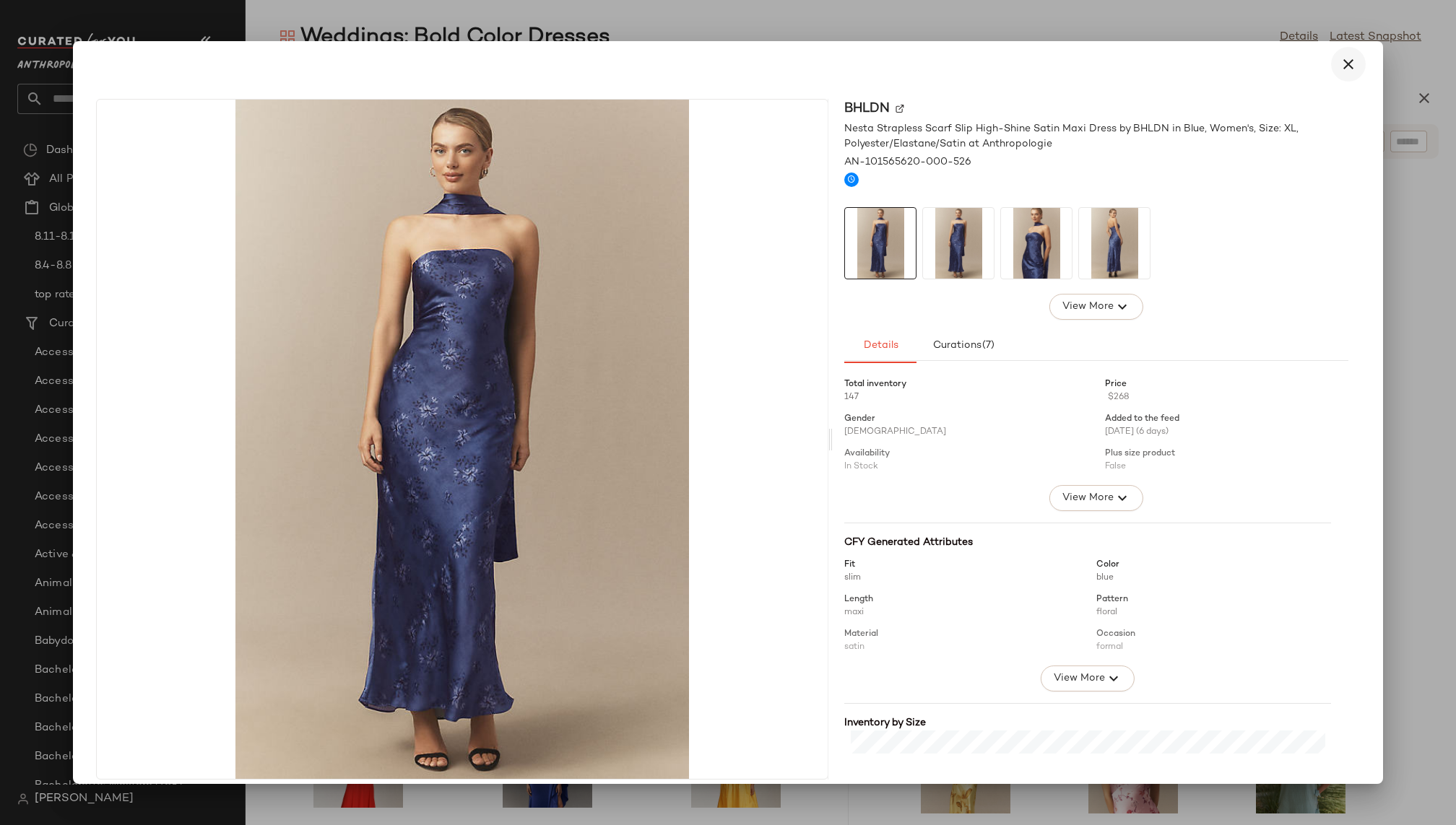
click at [1344, 57] on icon "button" at bounding box center [1348, 64] width 17 height 17
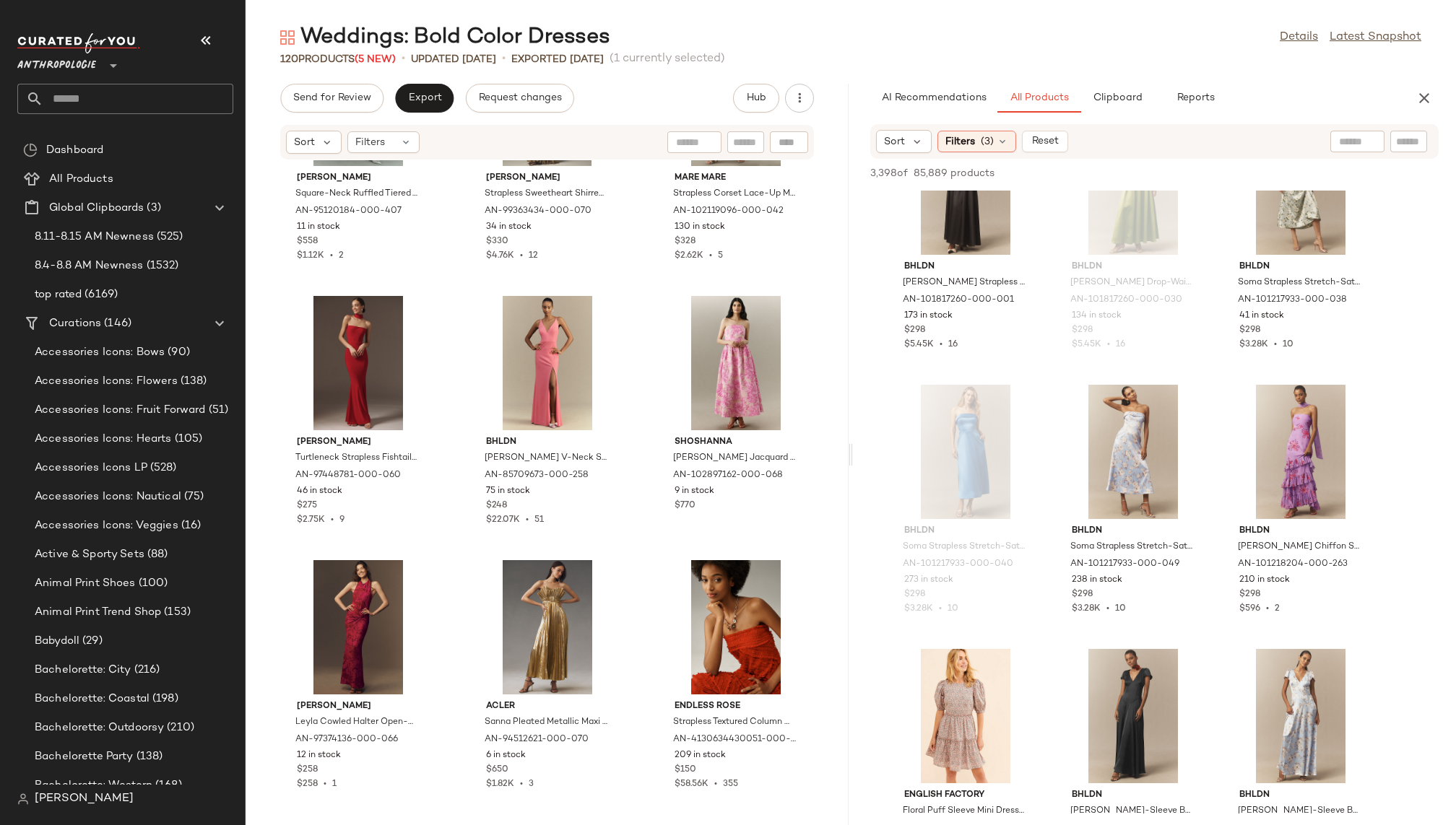
scroll to position [16332, 0]
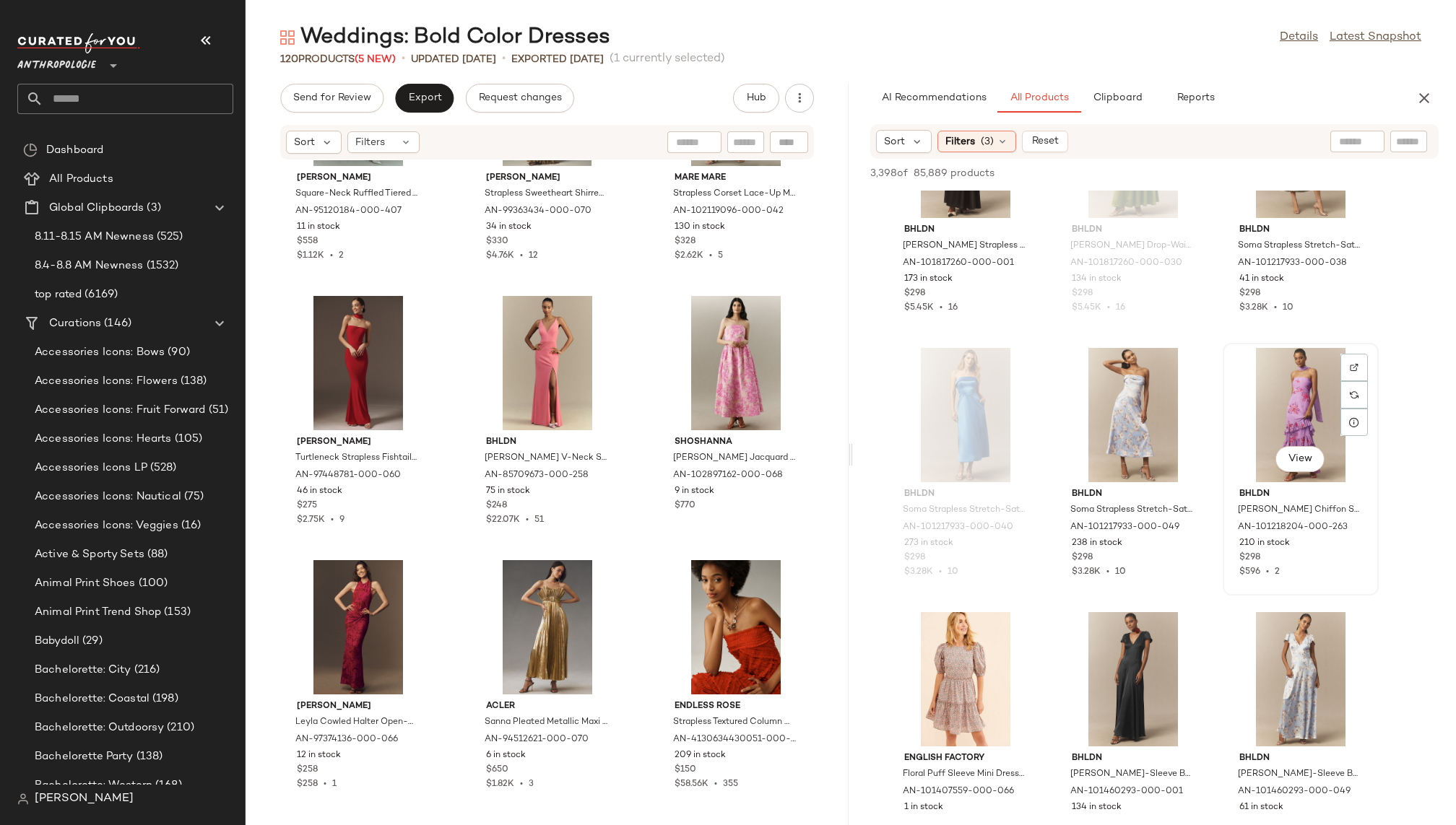
click at [1291, 390] on div "View" at bounding box center [1301, 414] width 146 height 134
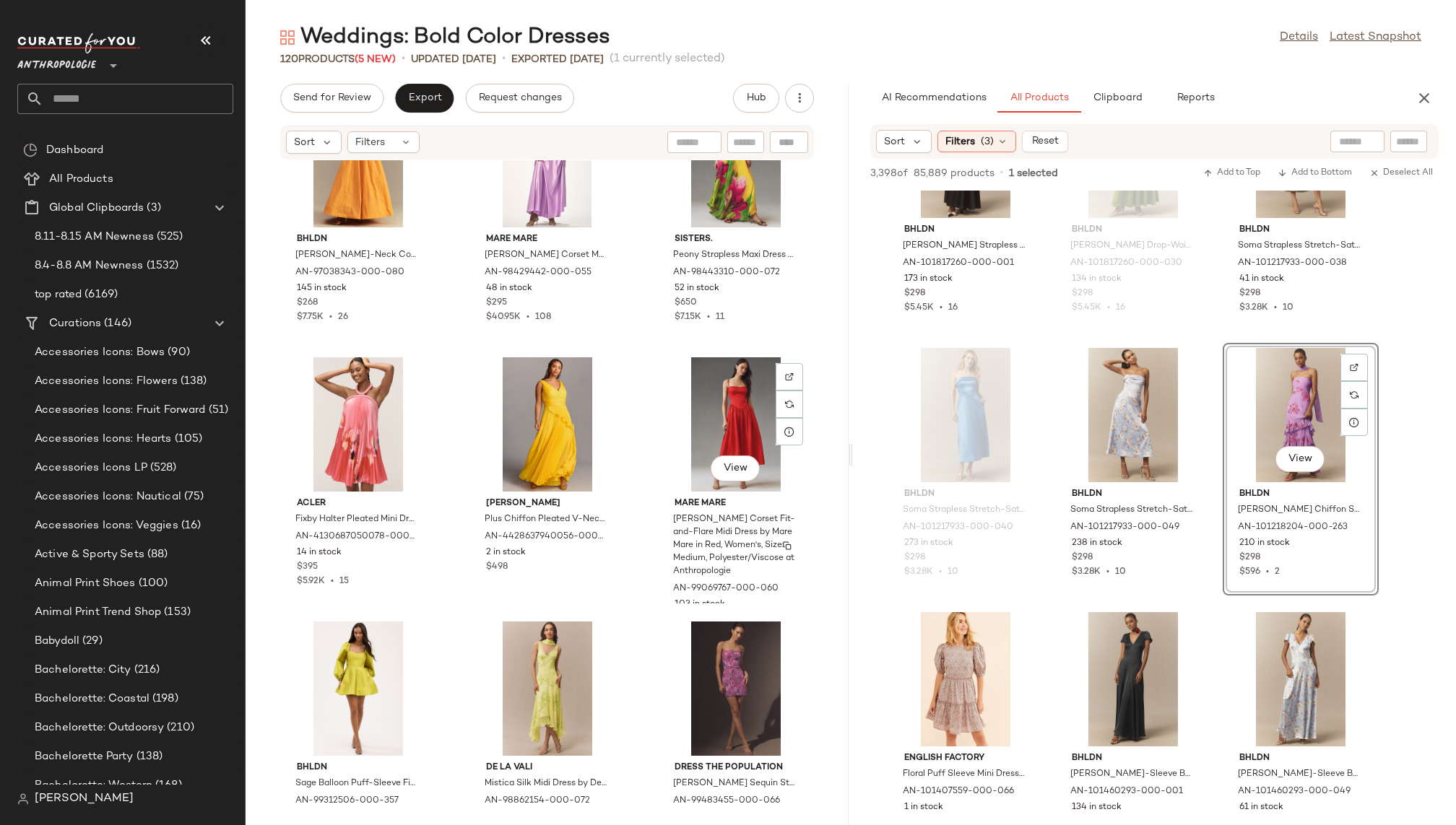
scroll to position [7226, 0]
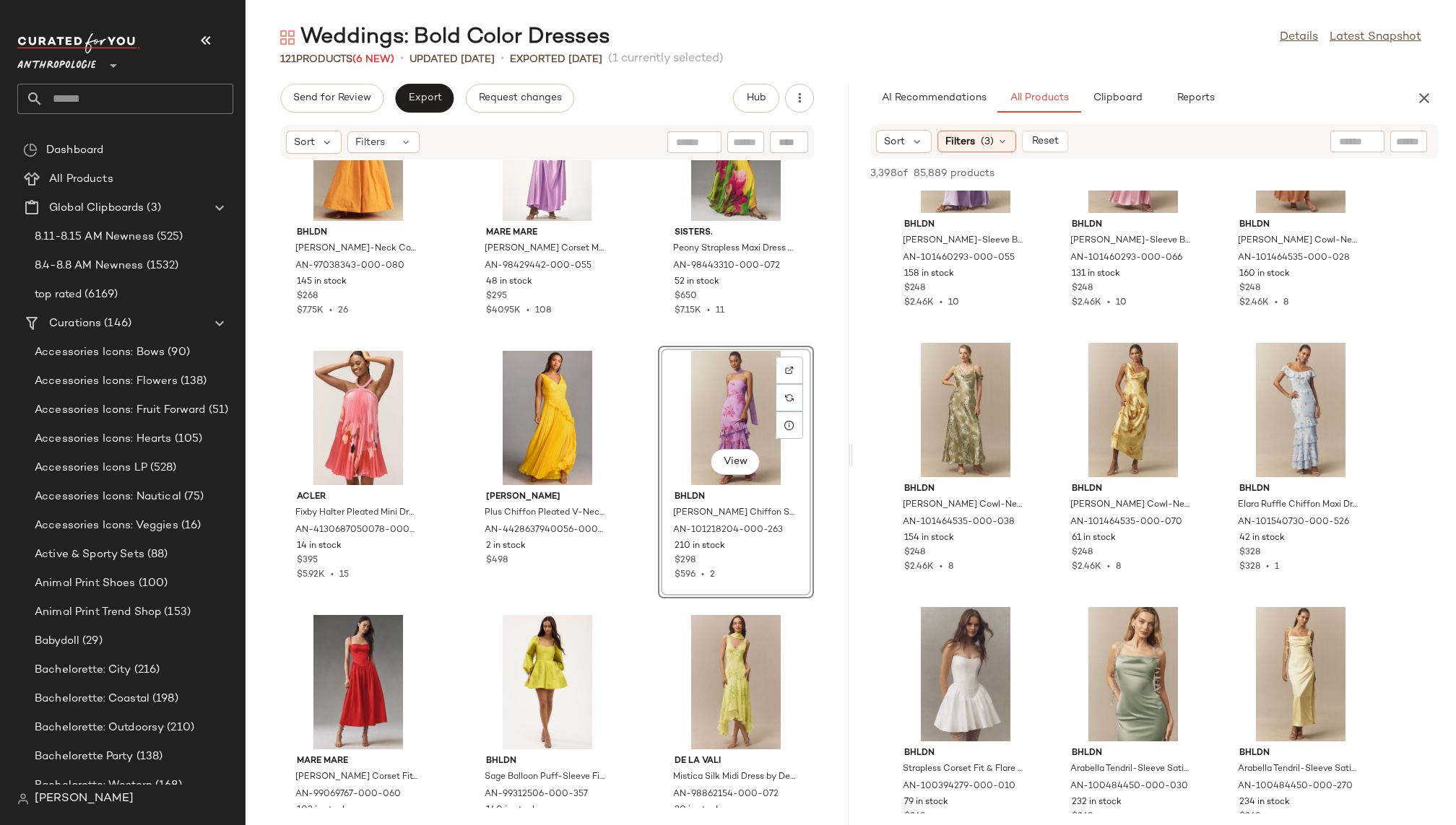
scroll to position [17173, 0]
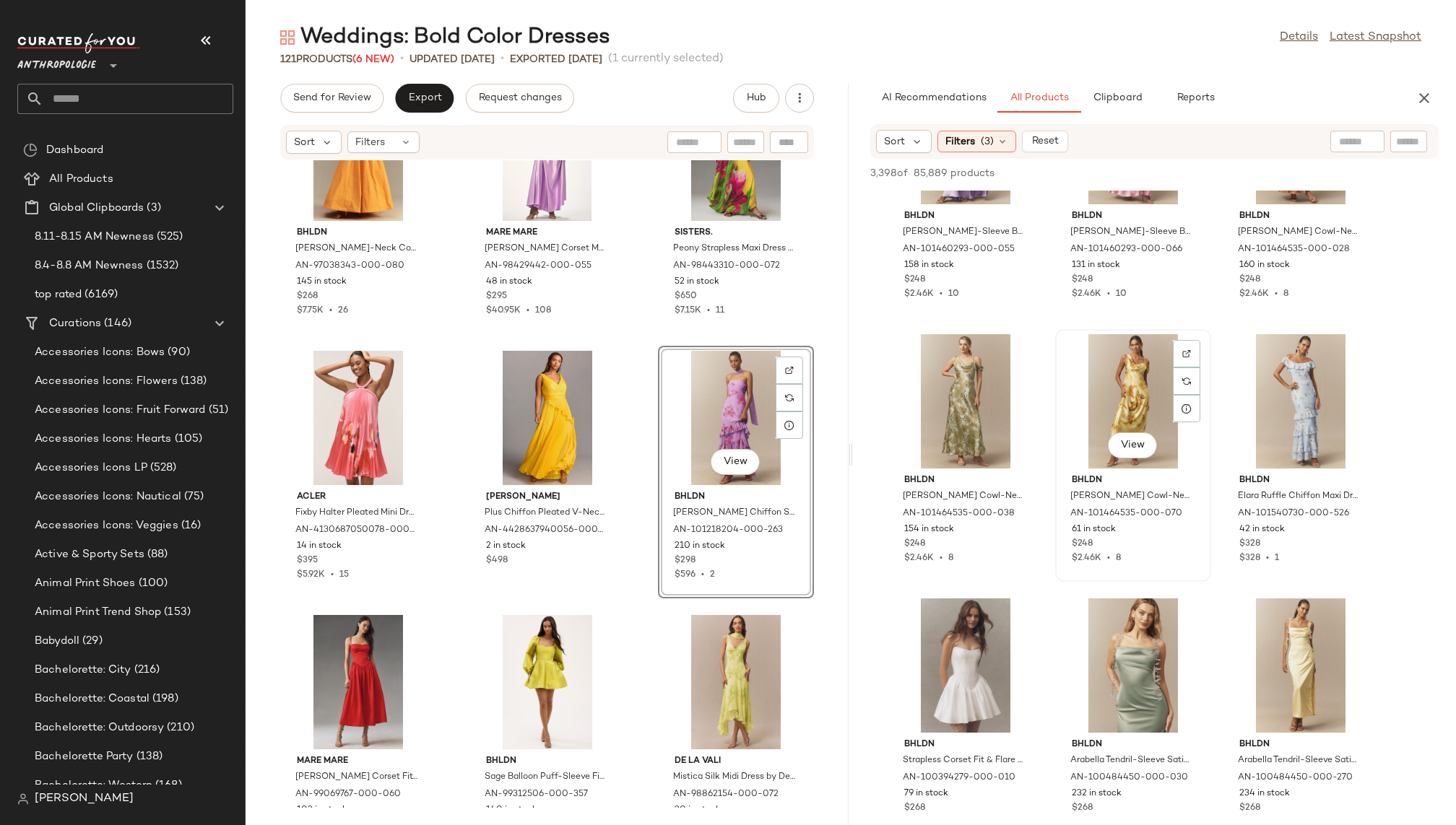
click at [1104, 397] on div "View" at bounding box center [1133, 401] width 146 height 134
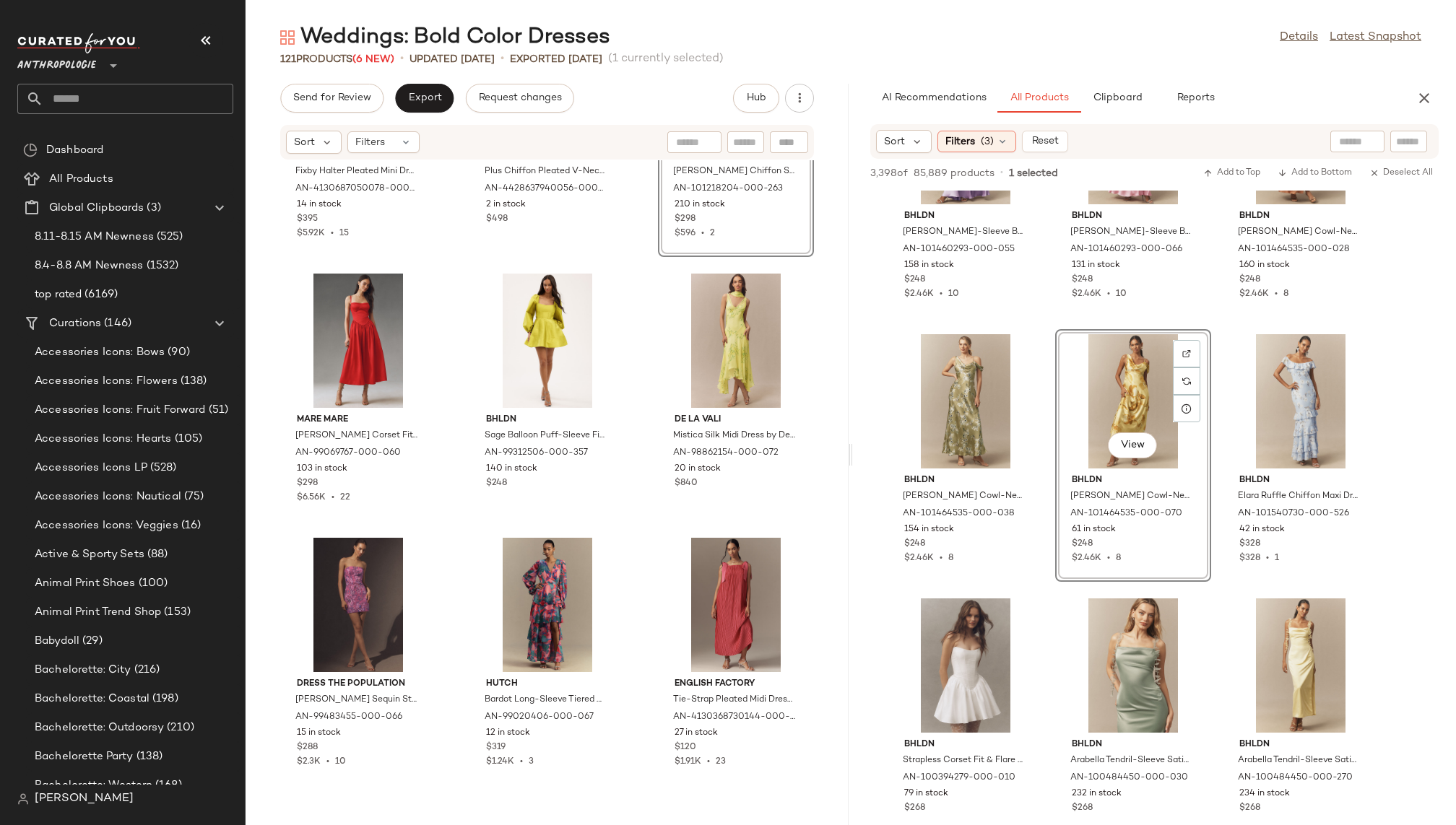
scroll to position [7591, 0]
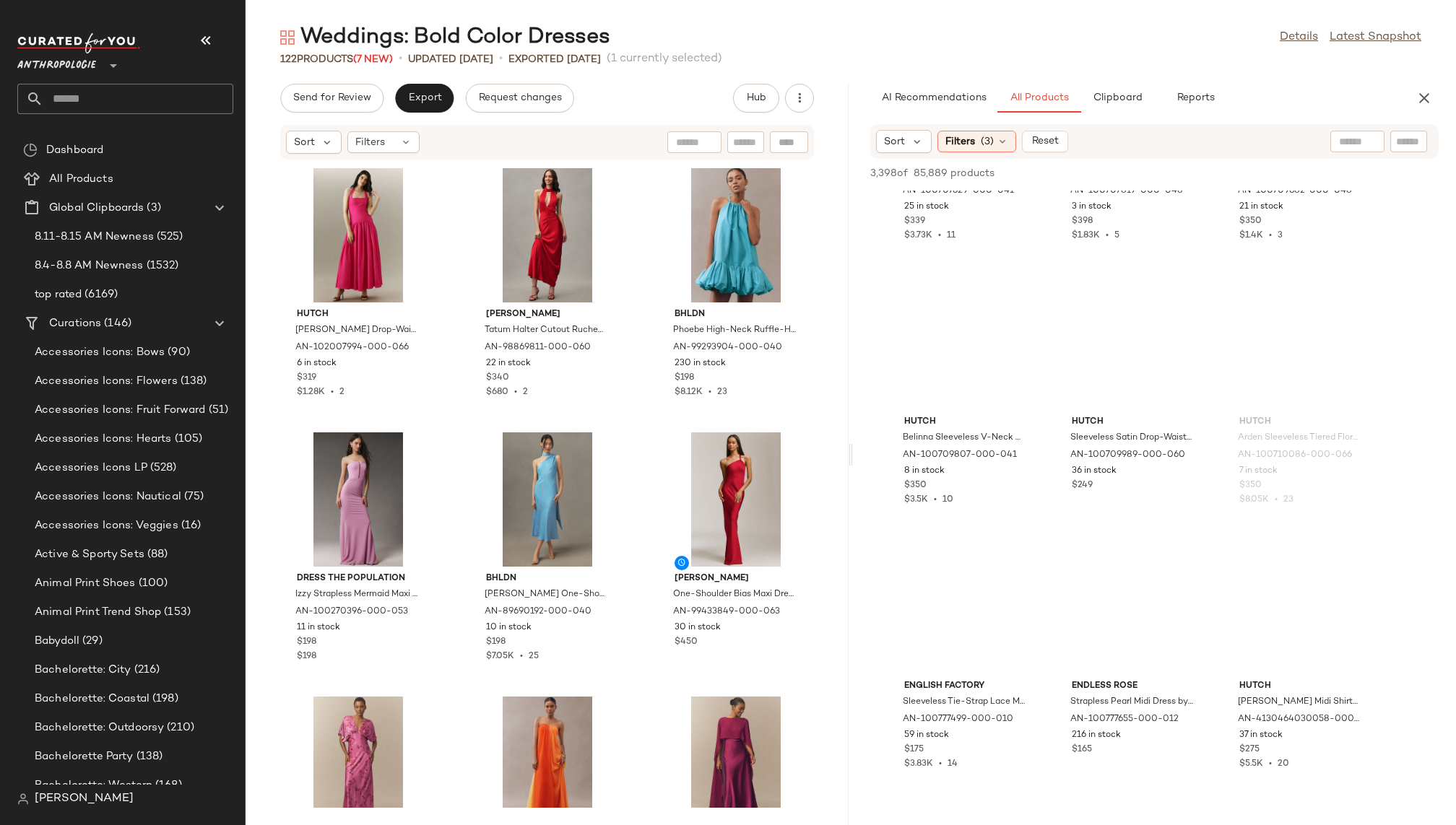
scroll to position [114573, 0]
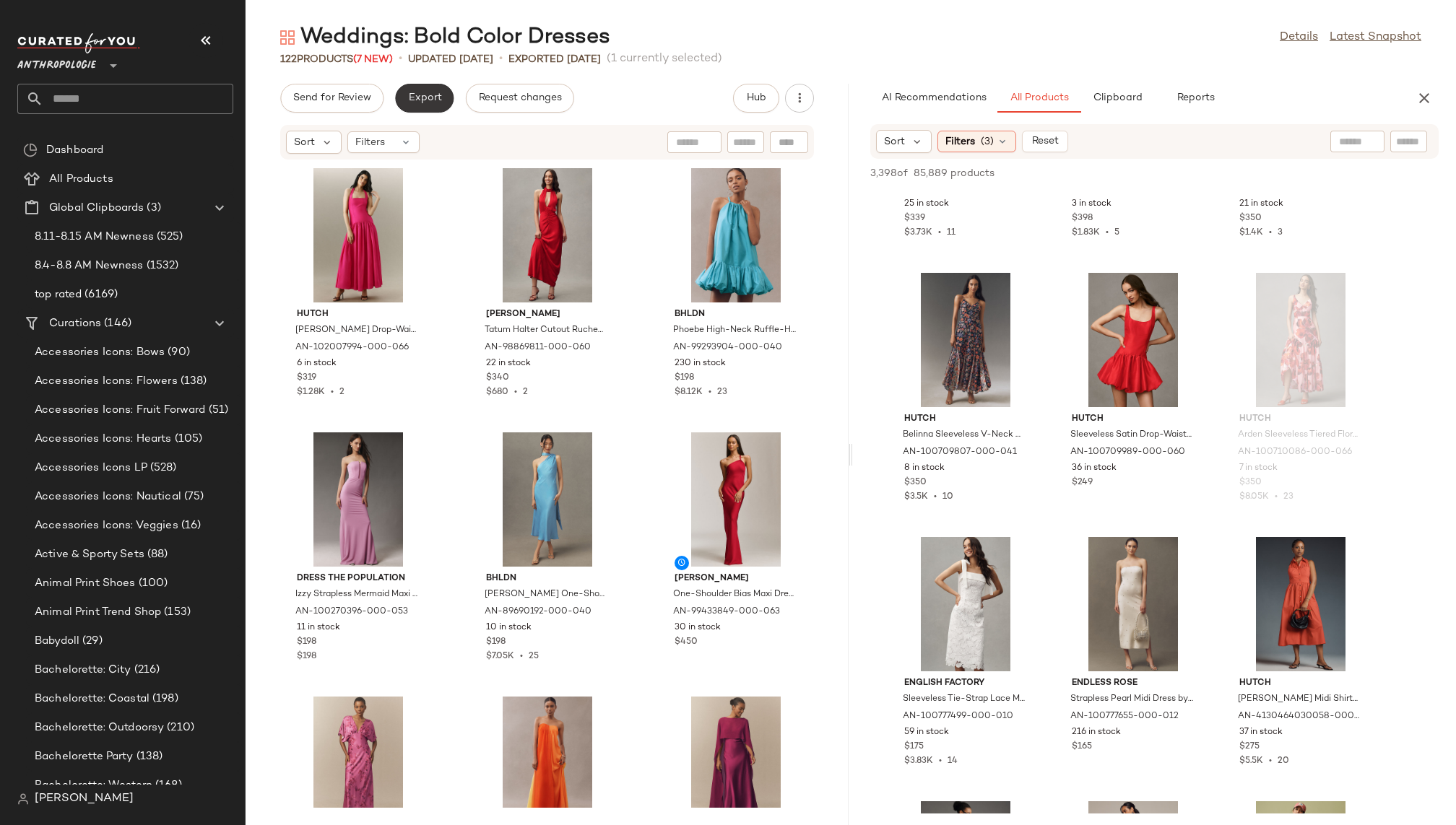
click at [422, 99] on span "Export" at bounding box center [425, 98] width 34 height 12
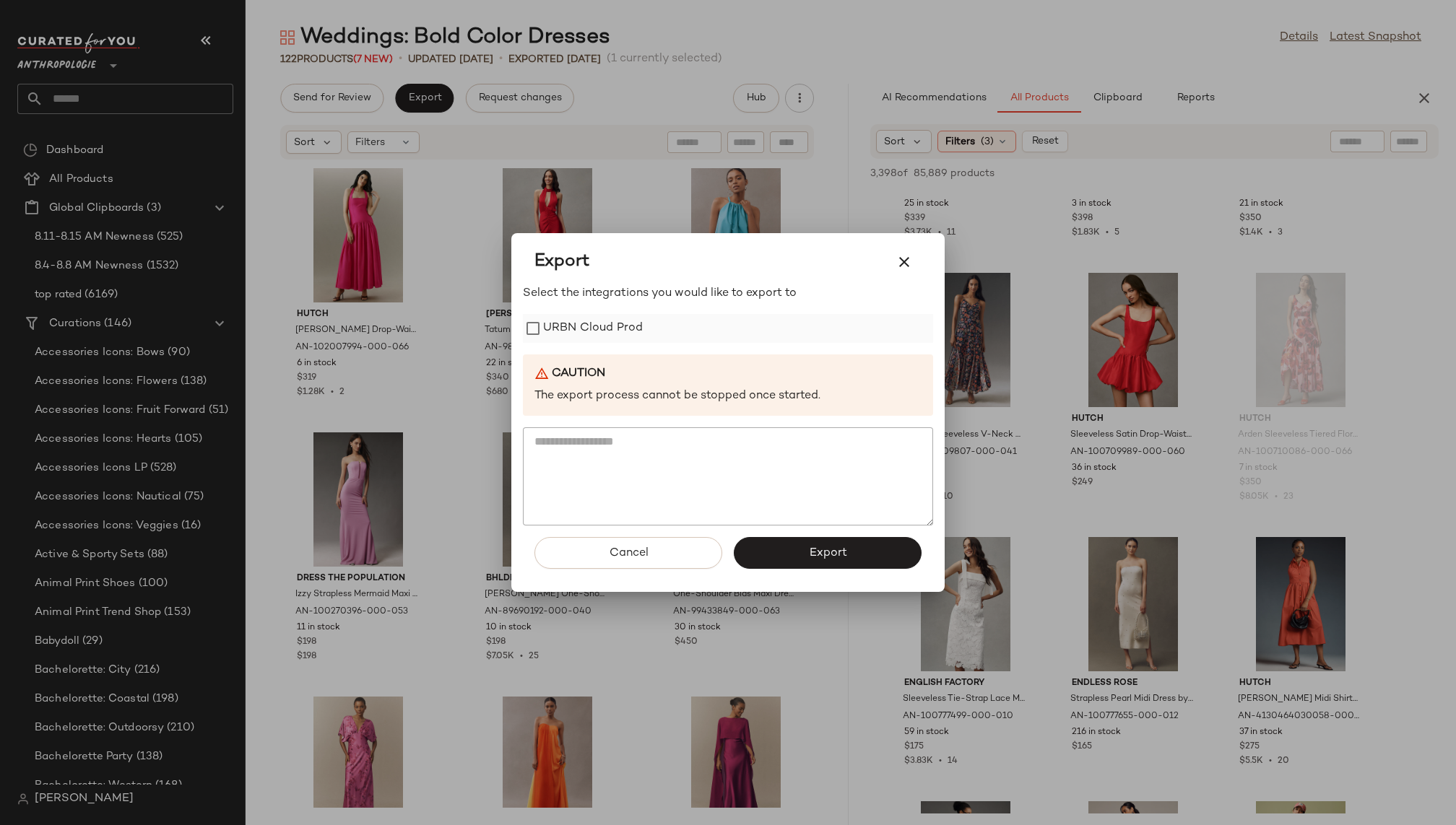
click at [588, 325] on label "URBN Cloud Prod" at bounding box center [592, 328] width 99 height 29
click at [839, 542] on button "Export" at bounding box center [828, 553] width 188 height 32
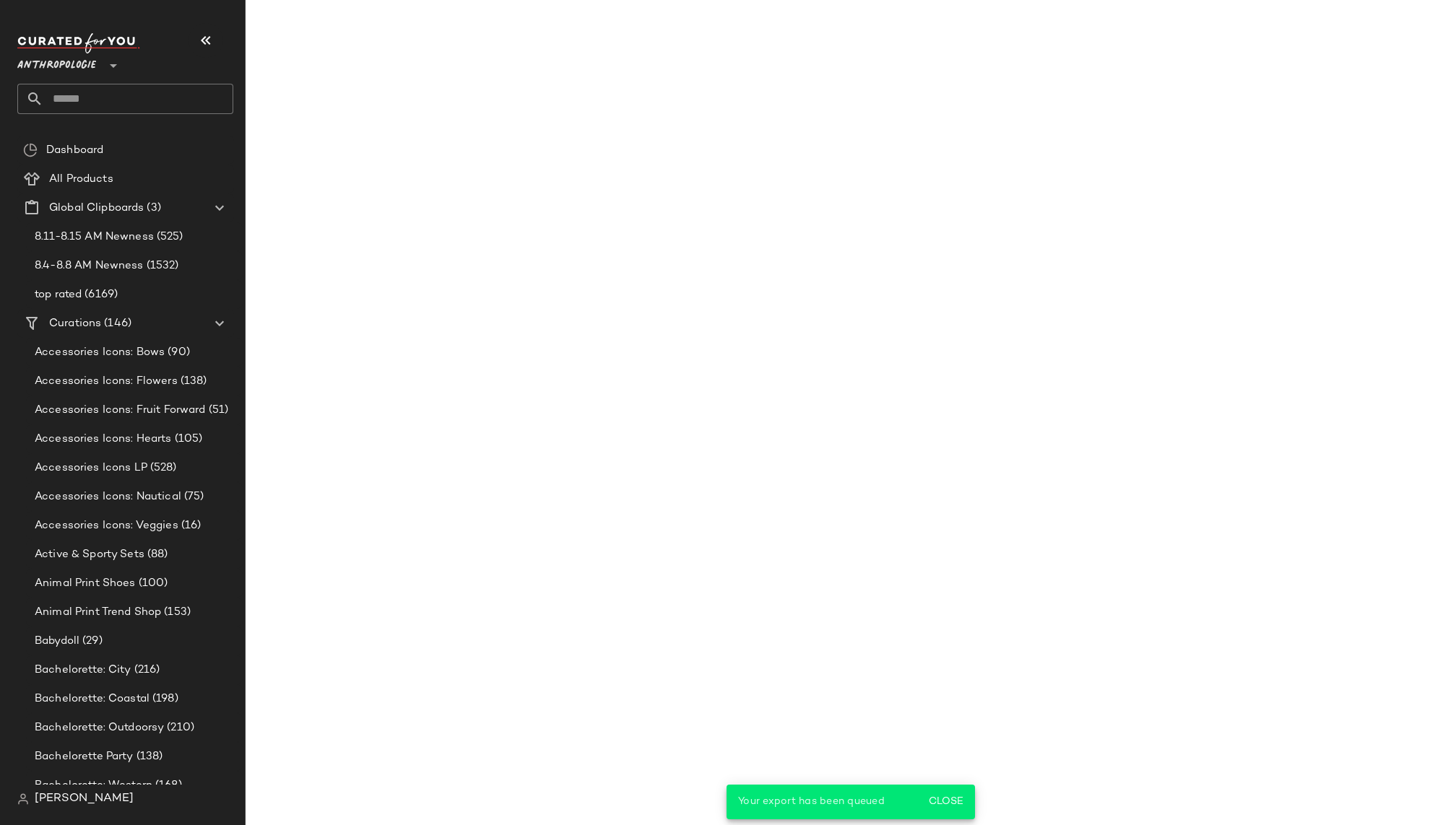
scroll to position [121443, 0]
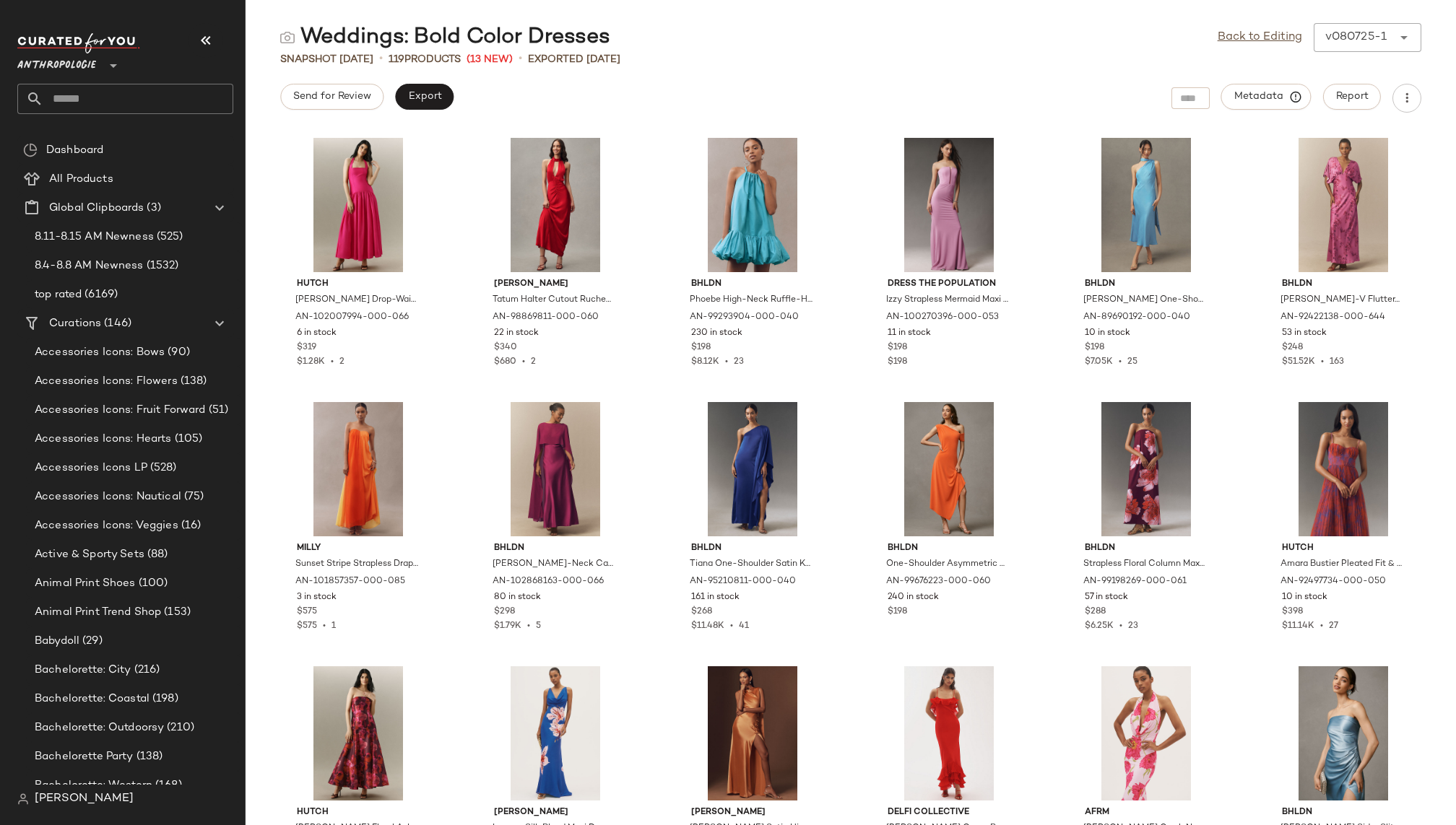
click at [153, 92] on input "text" at bounding box center [138, 99] width 190 height 30
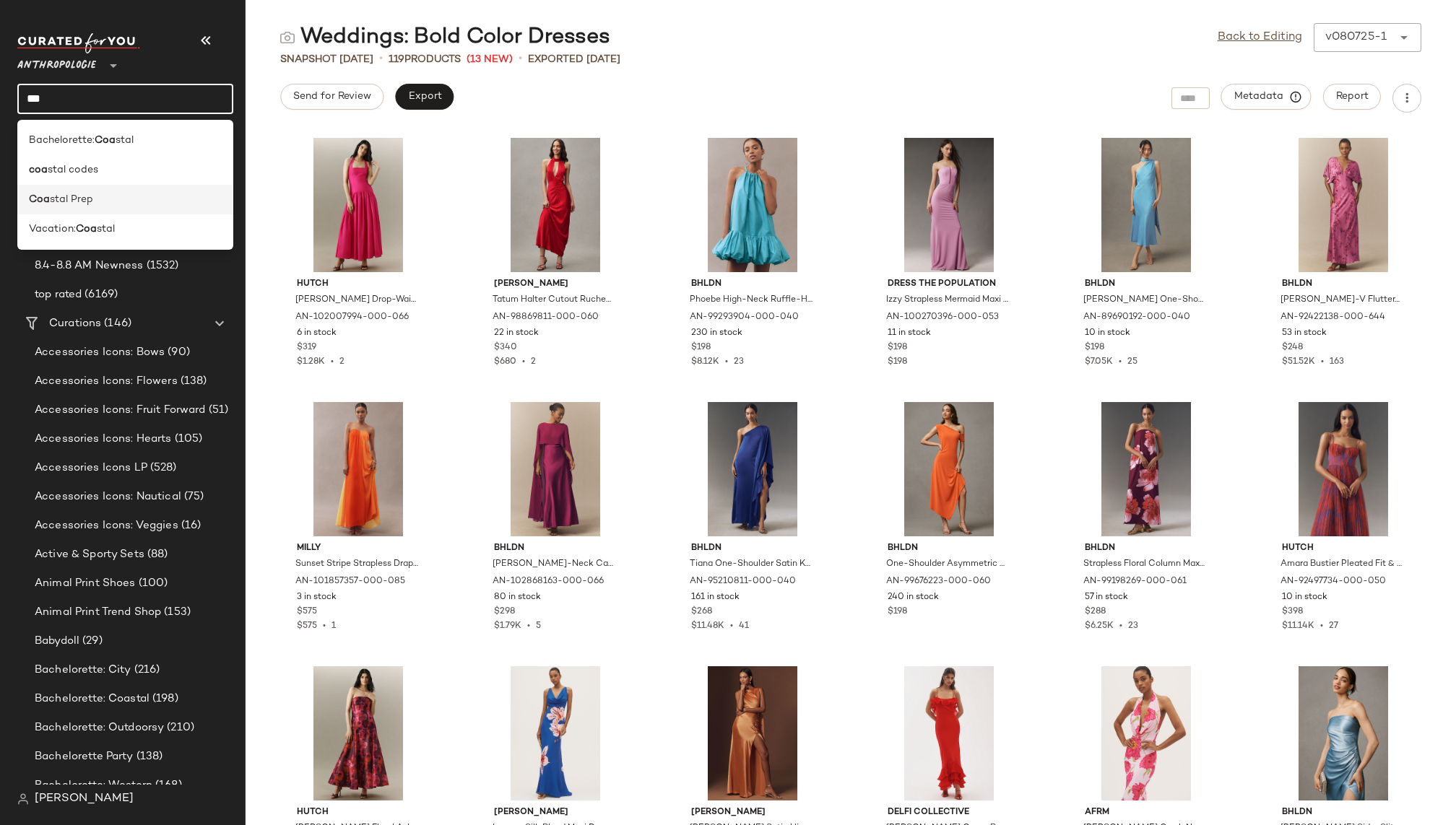
type input "***"
click at [81, 204] on span "stal Prep" at bounding box center [71, 199] width 43 height 16
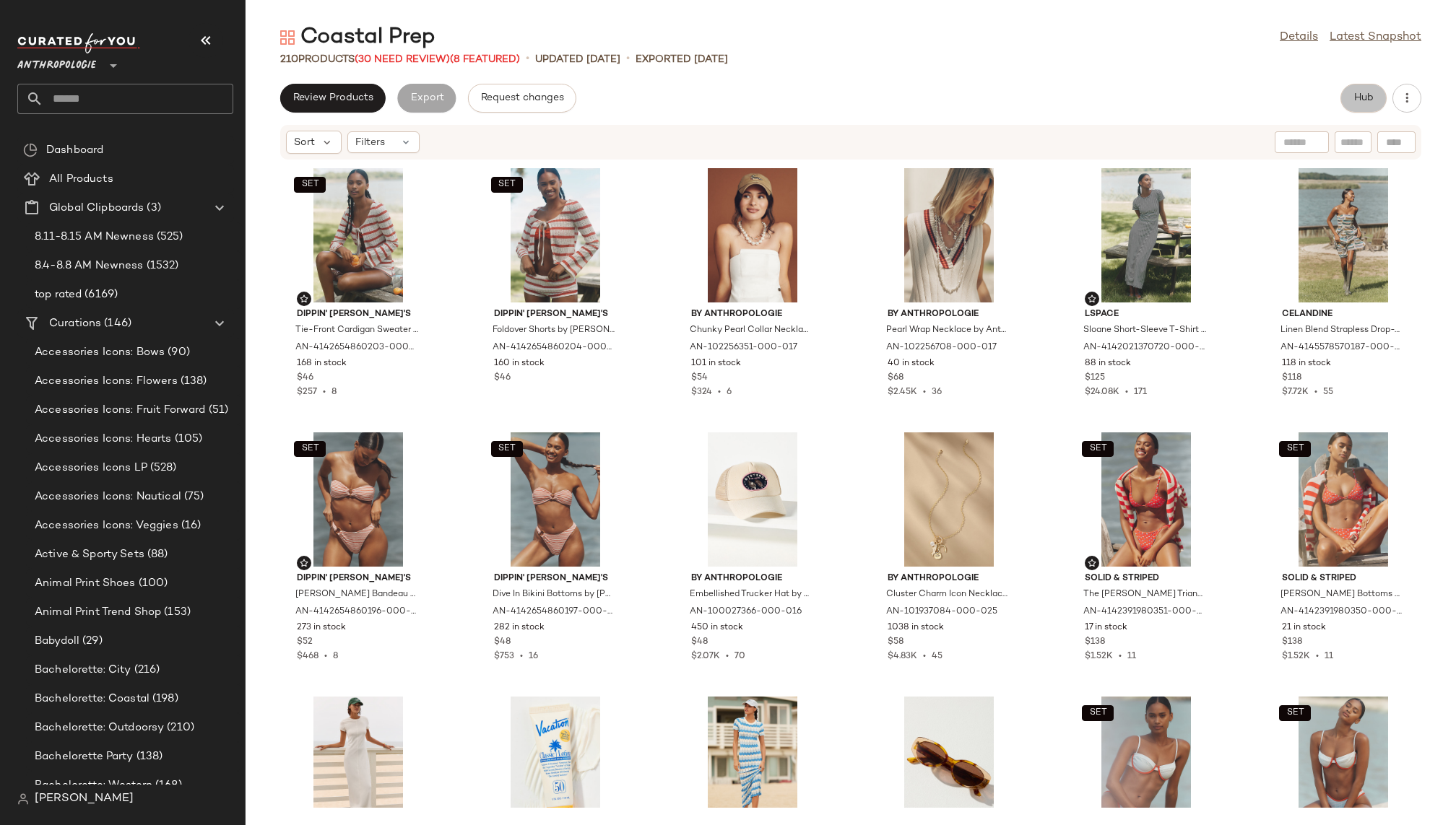
click at [1379, 104] on button "Hub" at bounding box center [1364, 98] width 47 height 29
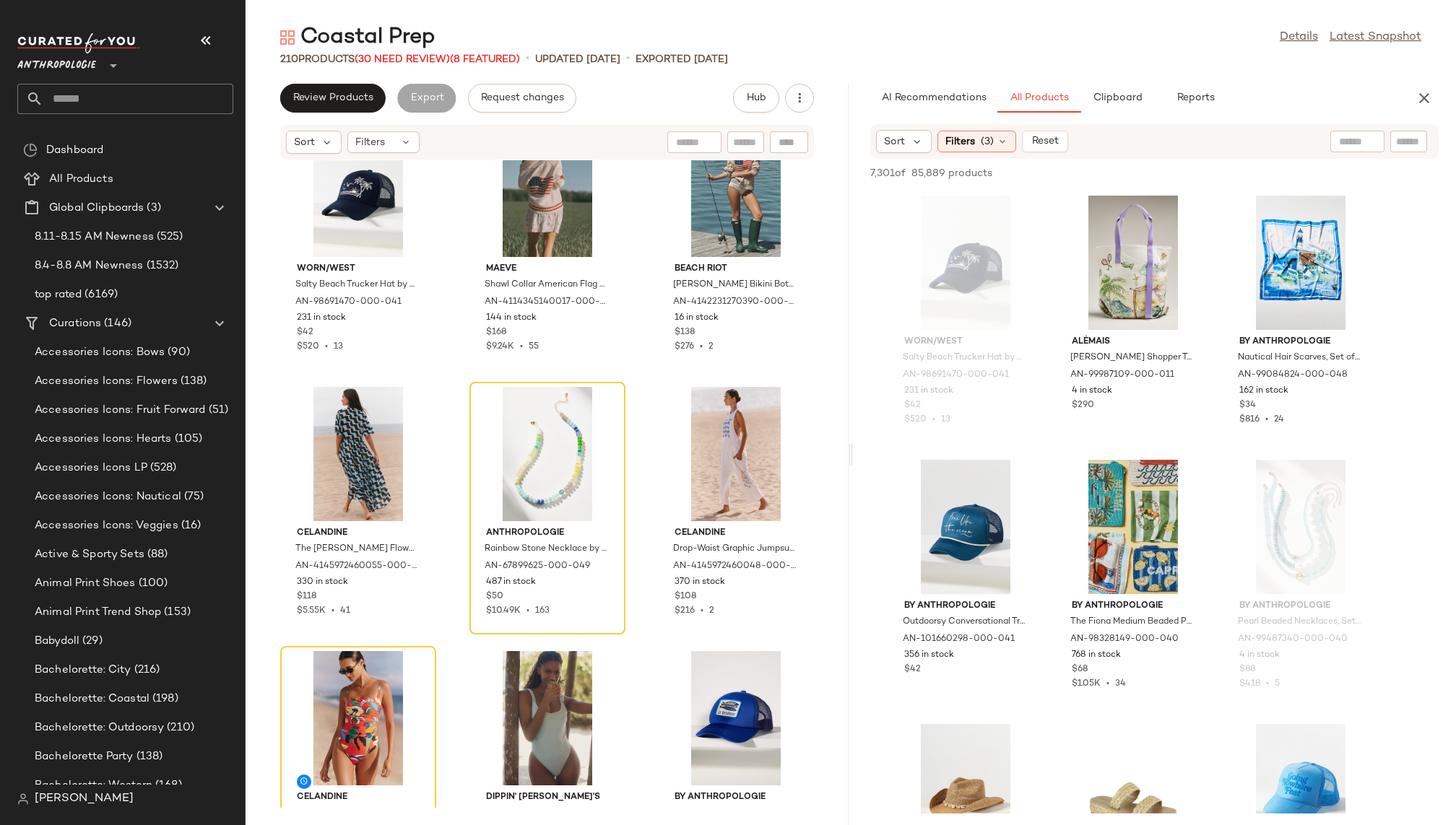
scroll to position [1936, 0]
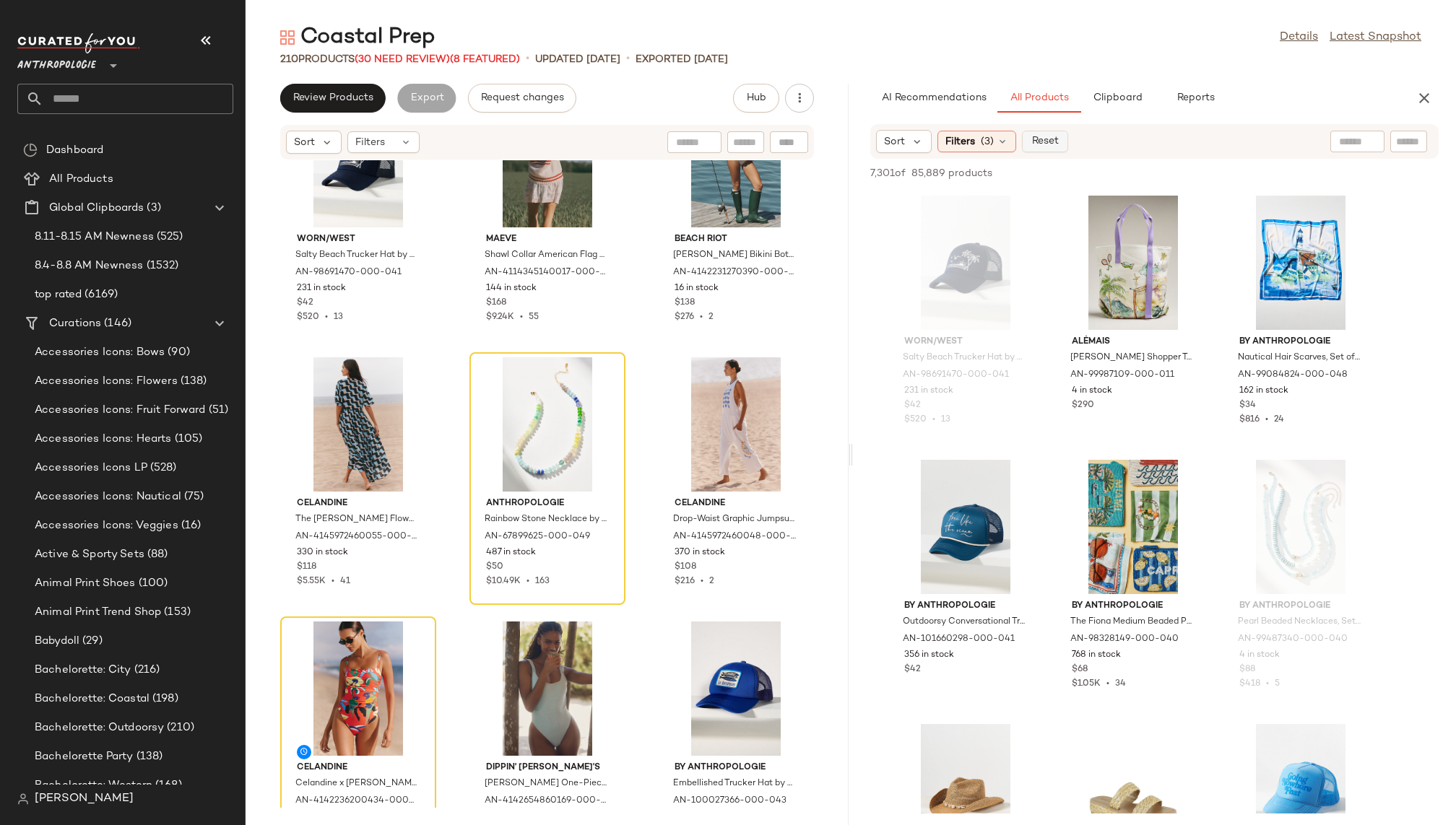
click at [1037, 137] on span "Reset" at bounding box center [1044, 141] width 27 height 12
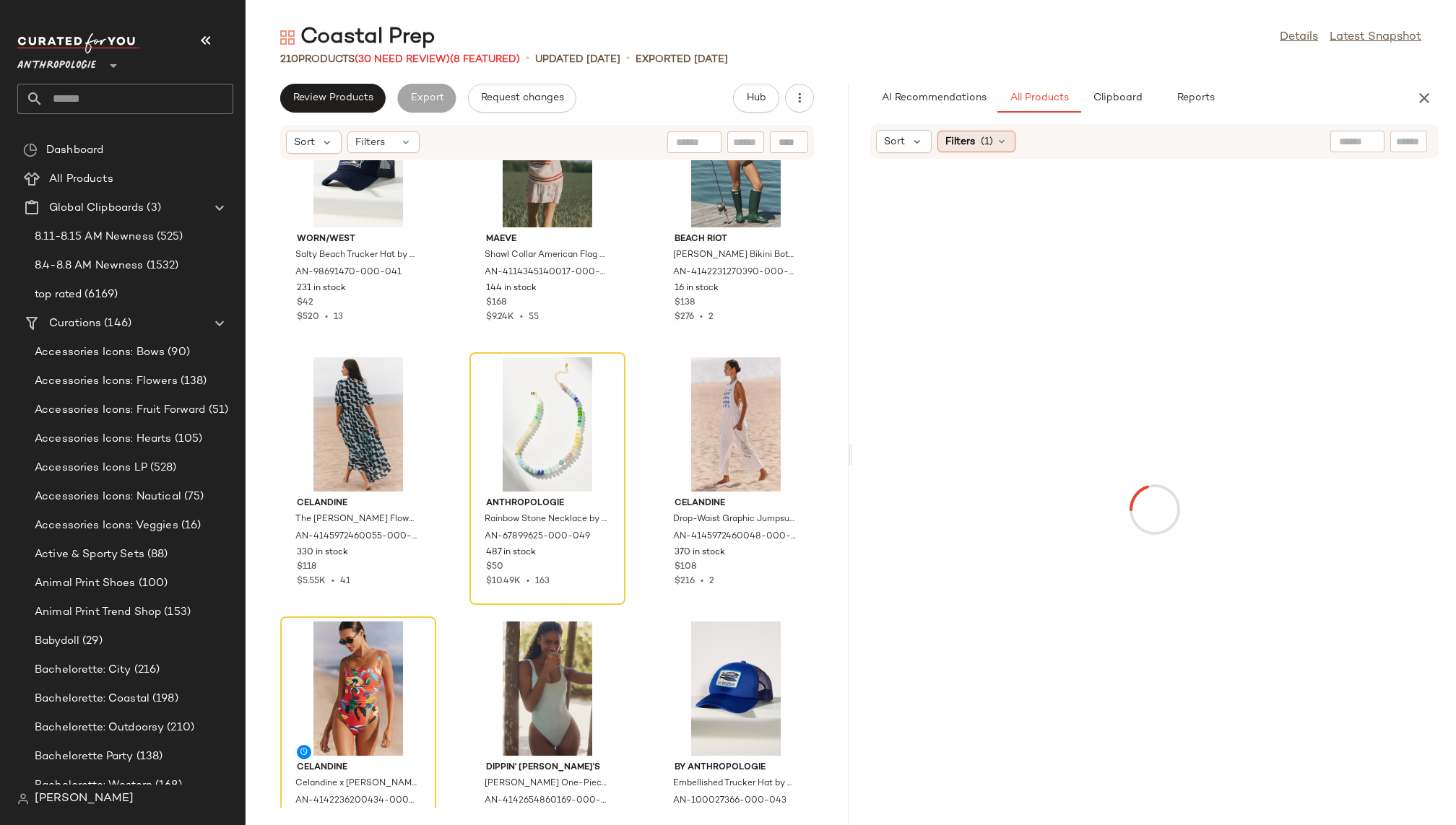
click at [972, 143] on span "Filters" at bounding box center [960, 142] width 30 height 16
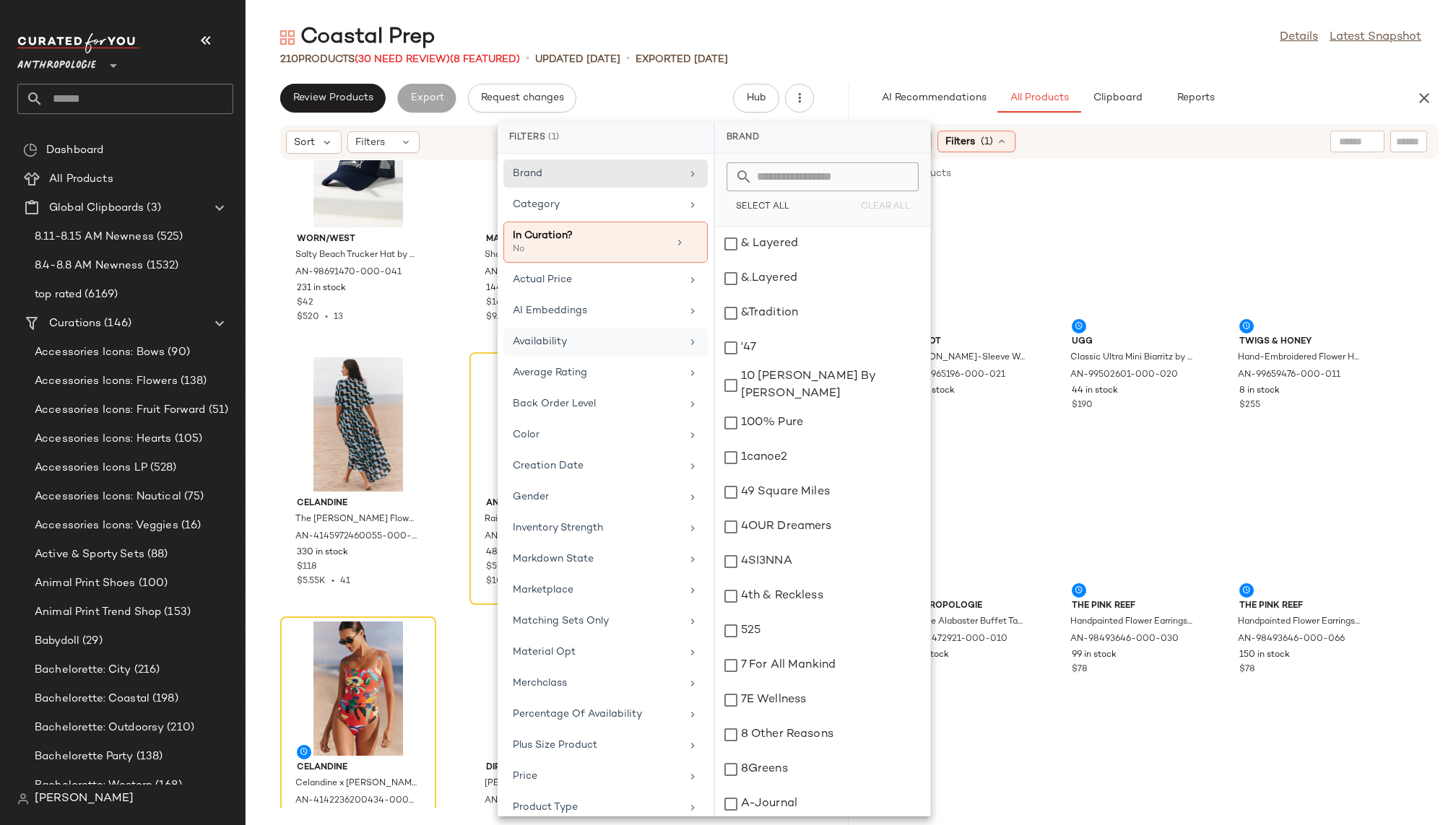
click at [624, 359] on div "Availability" at bounding box center [605, 373] width 204 height 28
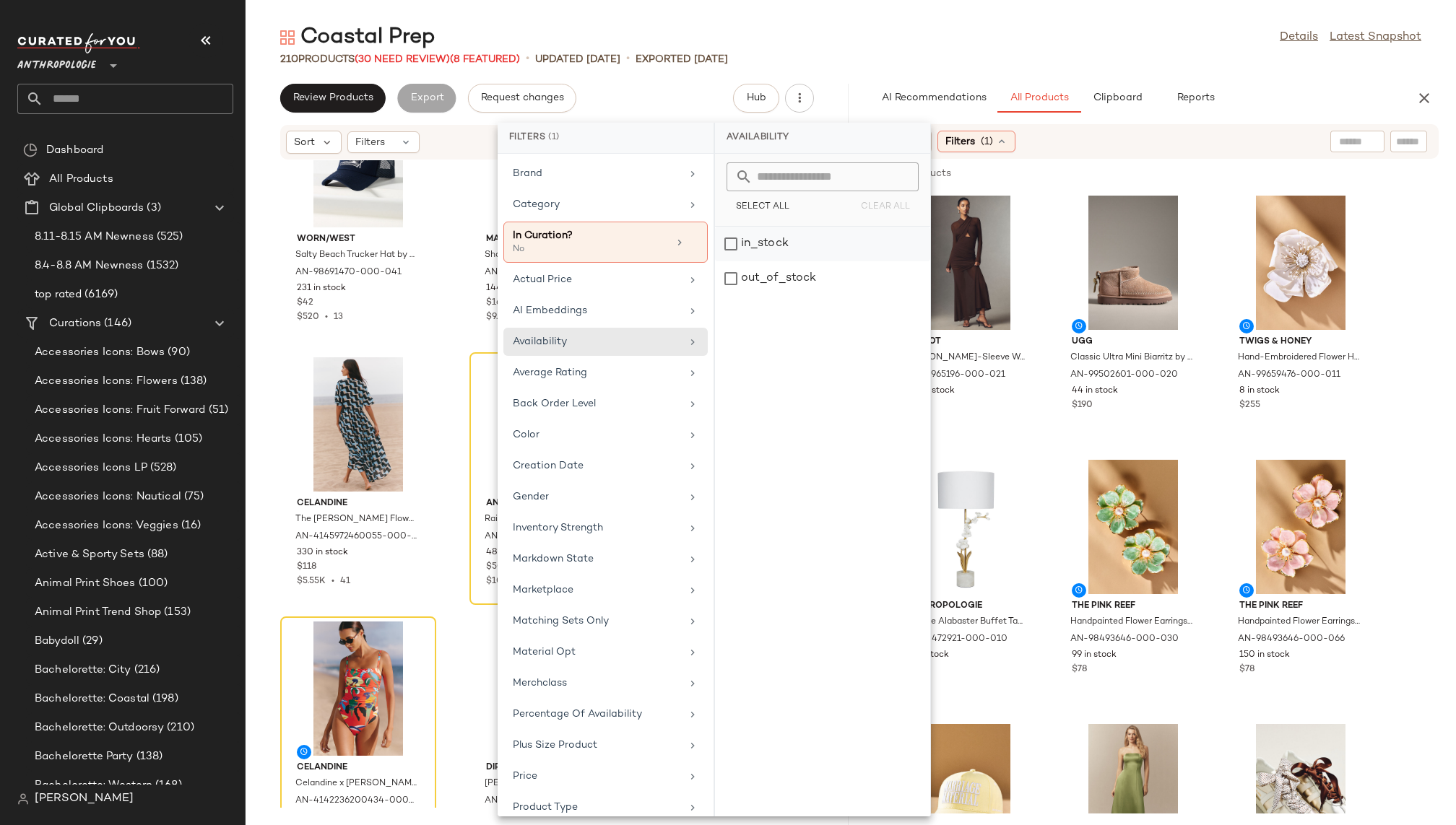
click at [778, 262] on div "in_stock" at bounding box center [822, 279] width 215 height 35
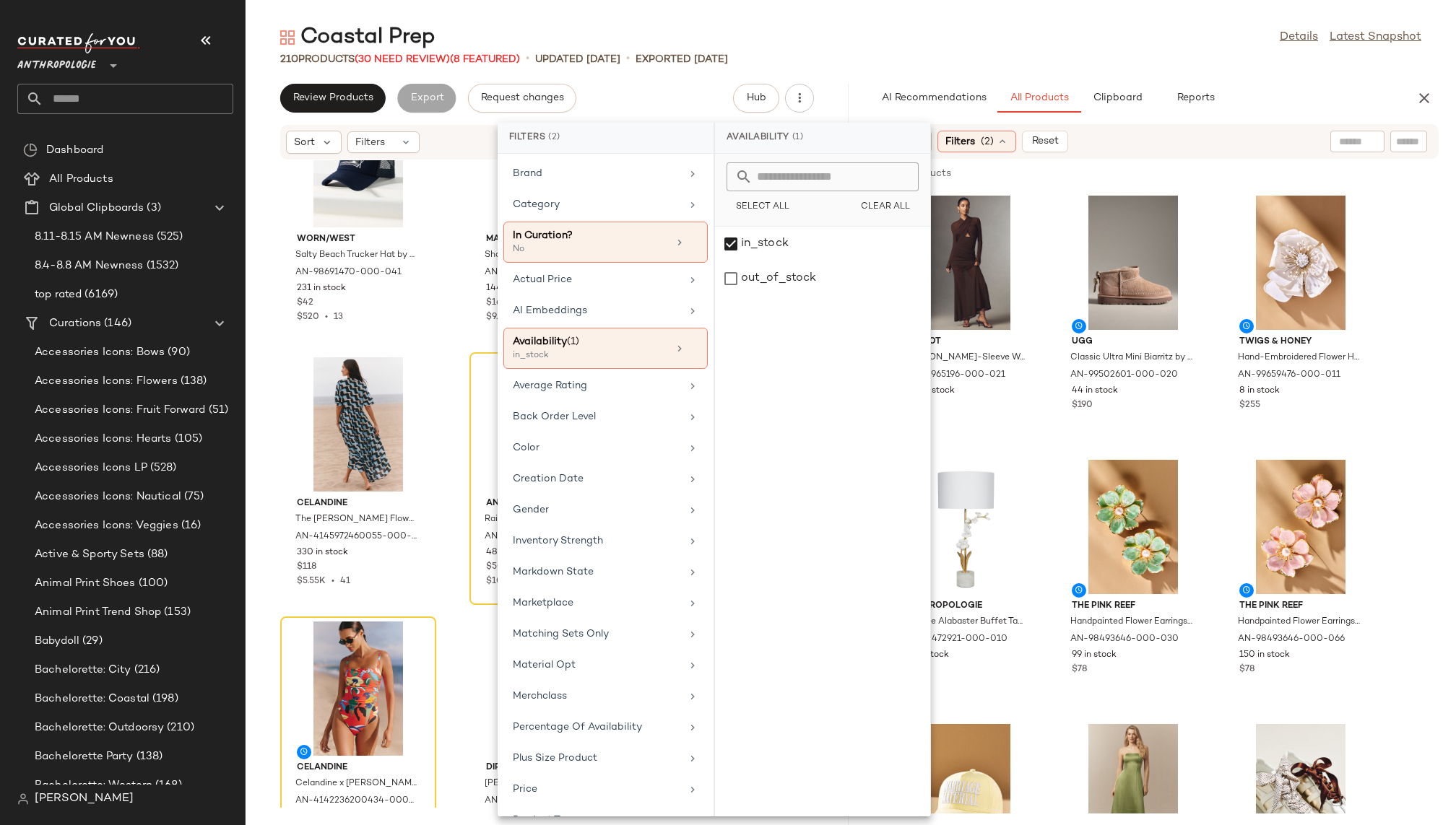
click at [1043, 56] on div "210 Products (30 Need Review) (8 Featured) • updated [DATE] • Exported [DATE]" at bounding box center [850, 59] width 1211 height 15
